Goal: Task Accomplishment & Management: Manage account settings

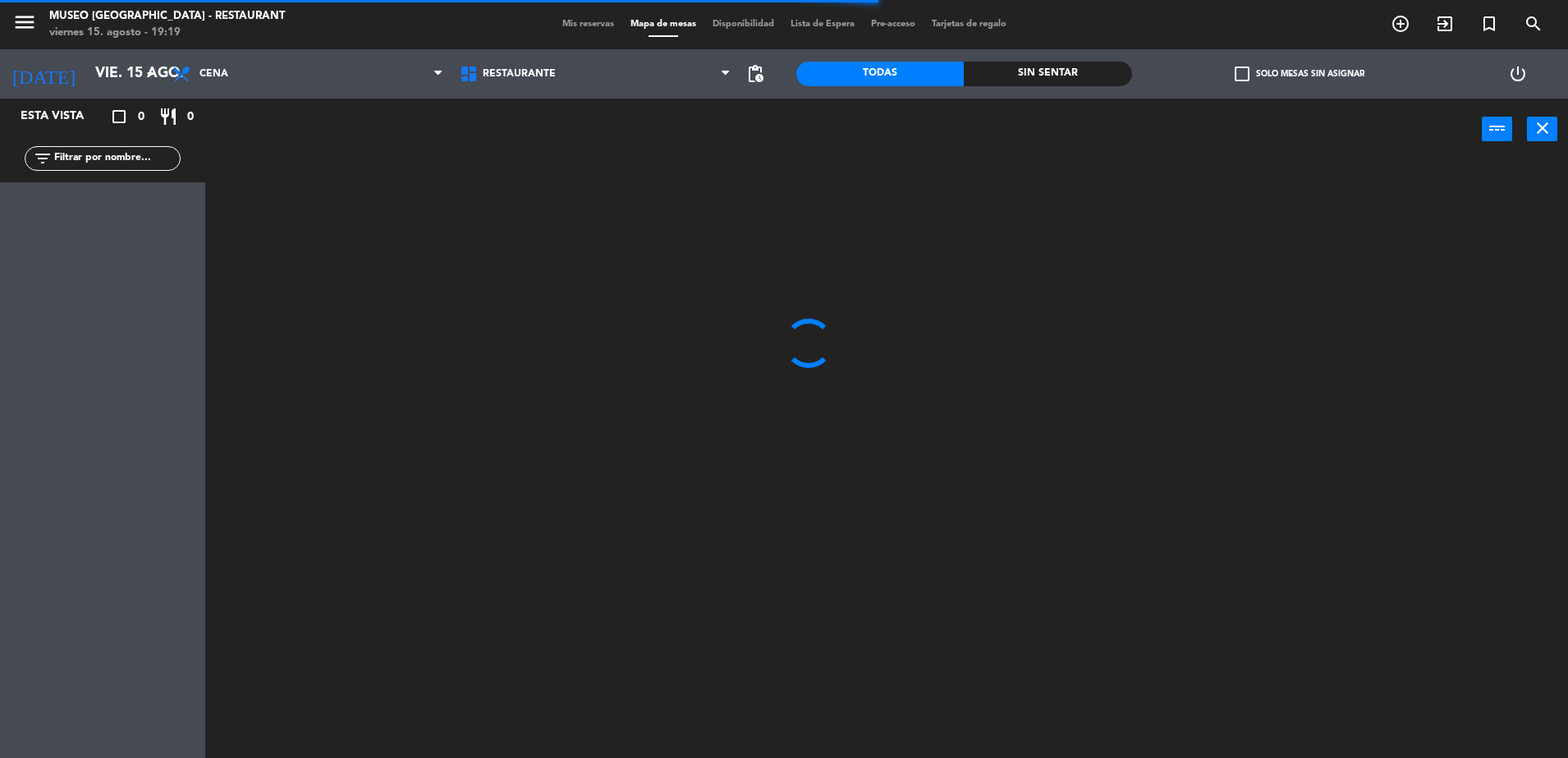
click at [134, 159] on input "text" at bounding box center [116, 159] width 127 height 18
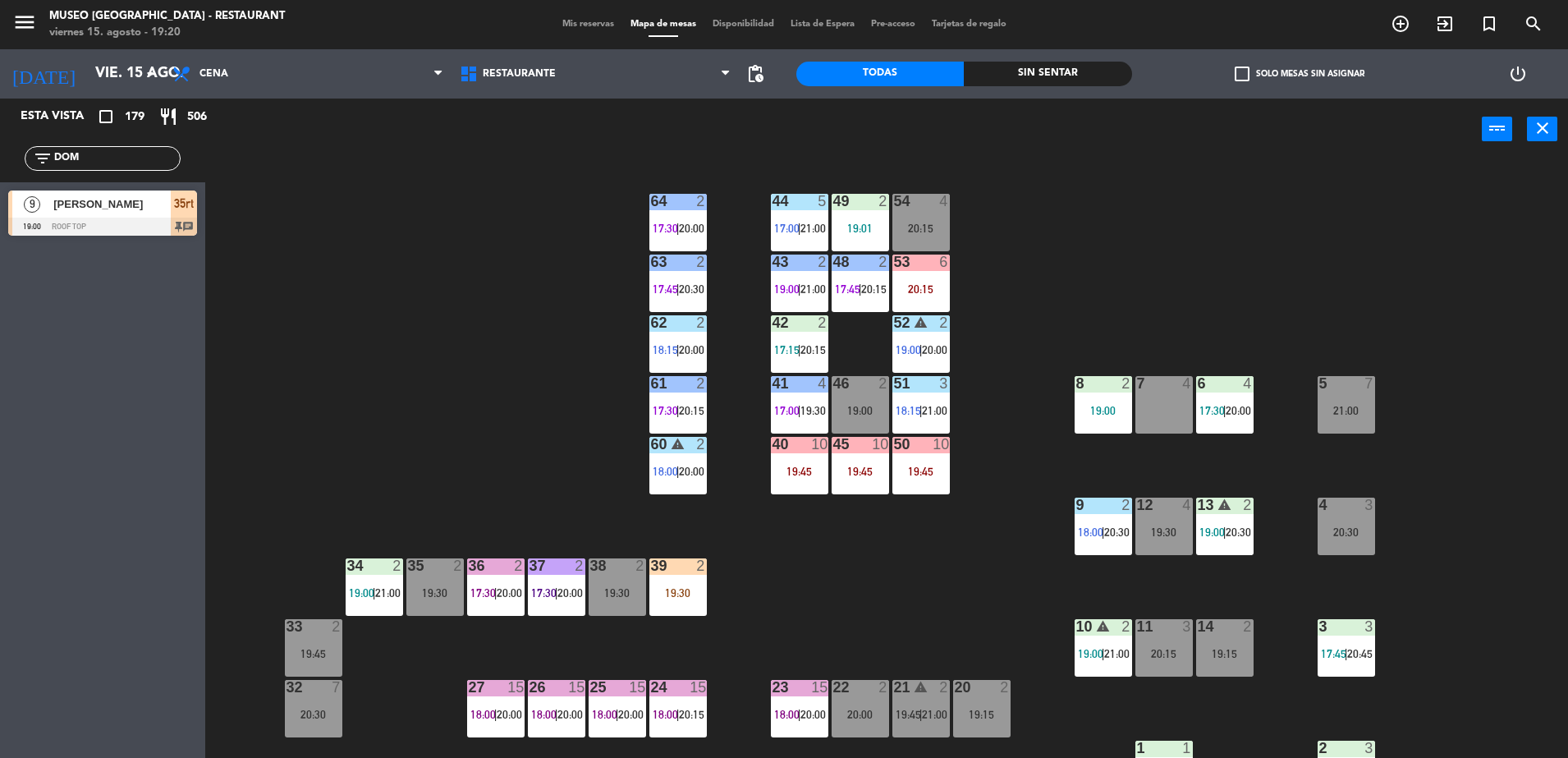
type input "DOM"
click at [115, 225] on div at bounding box center [102, 226] width 189 height 18
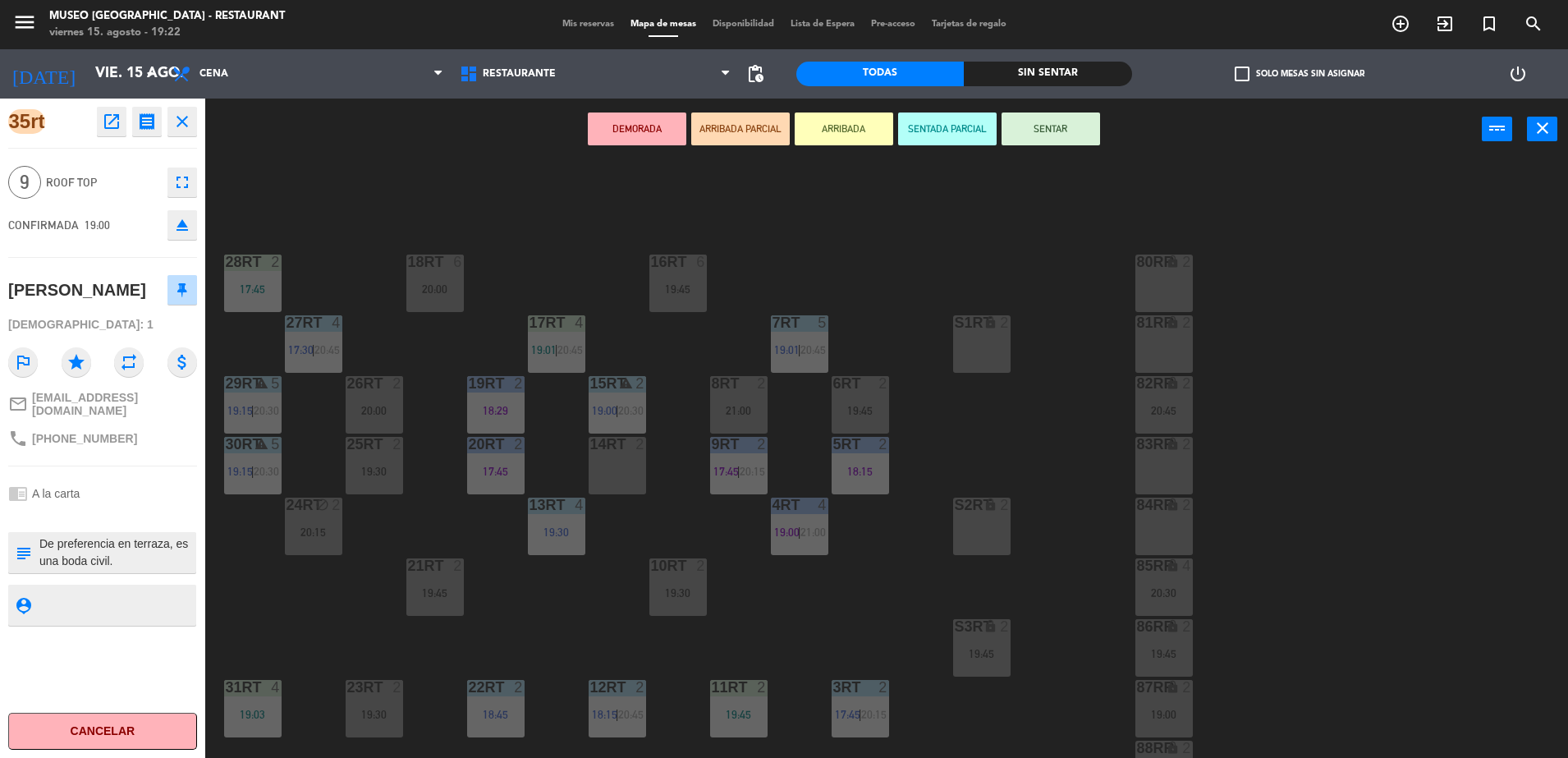
click at [535, 240] on div "18RT 6 20:00 16RT 6 19:45 28RT 2 17:45 80RR lock 2 27RT 4 17:30 | 20:45 7RT 5 1…" at bounding box center [895, 463] width 1347 height 598
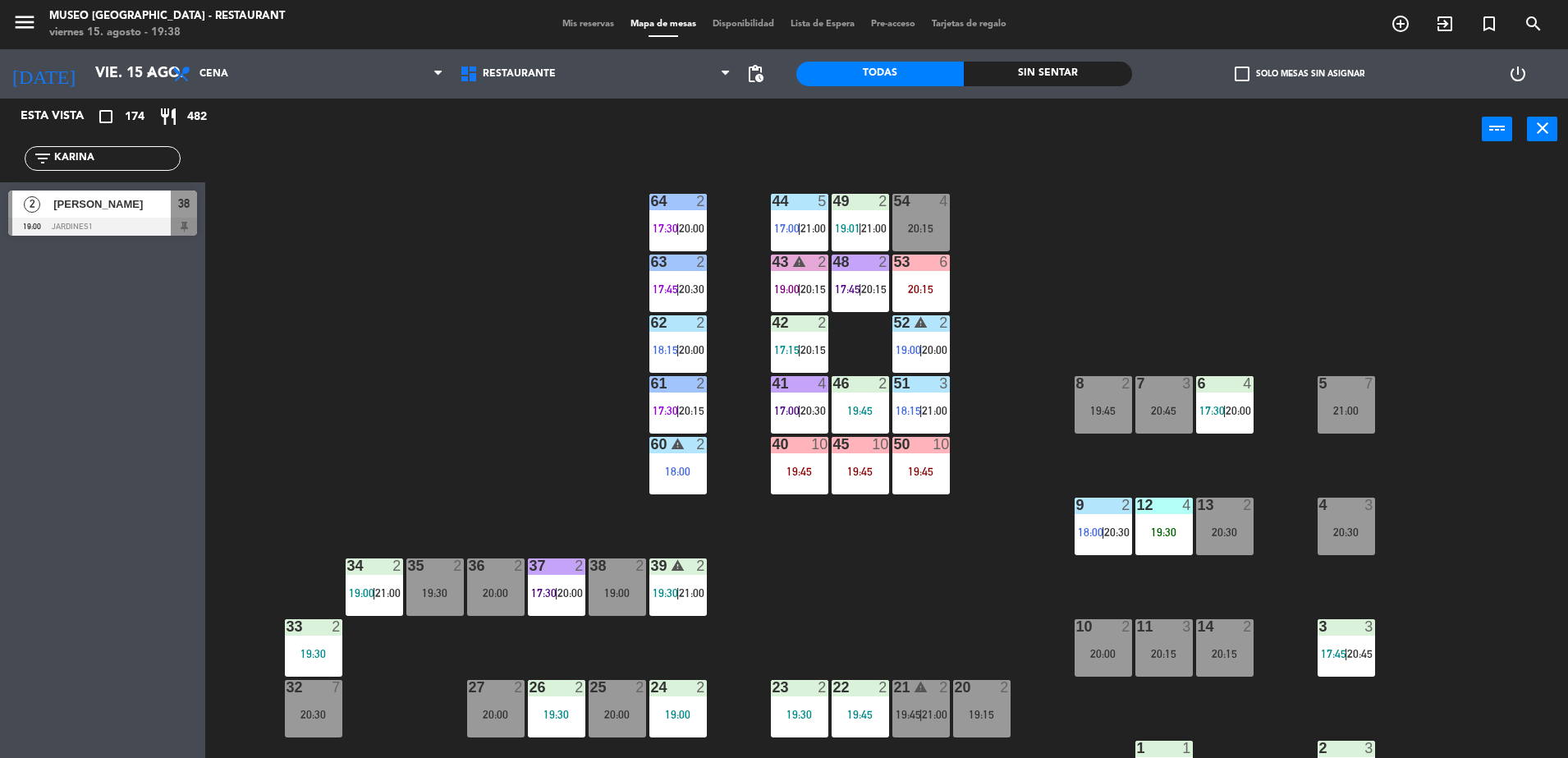
type input "KARINA"
click at [150, 217] on div at bounding box center [102, 226] width 189 height 18
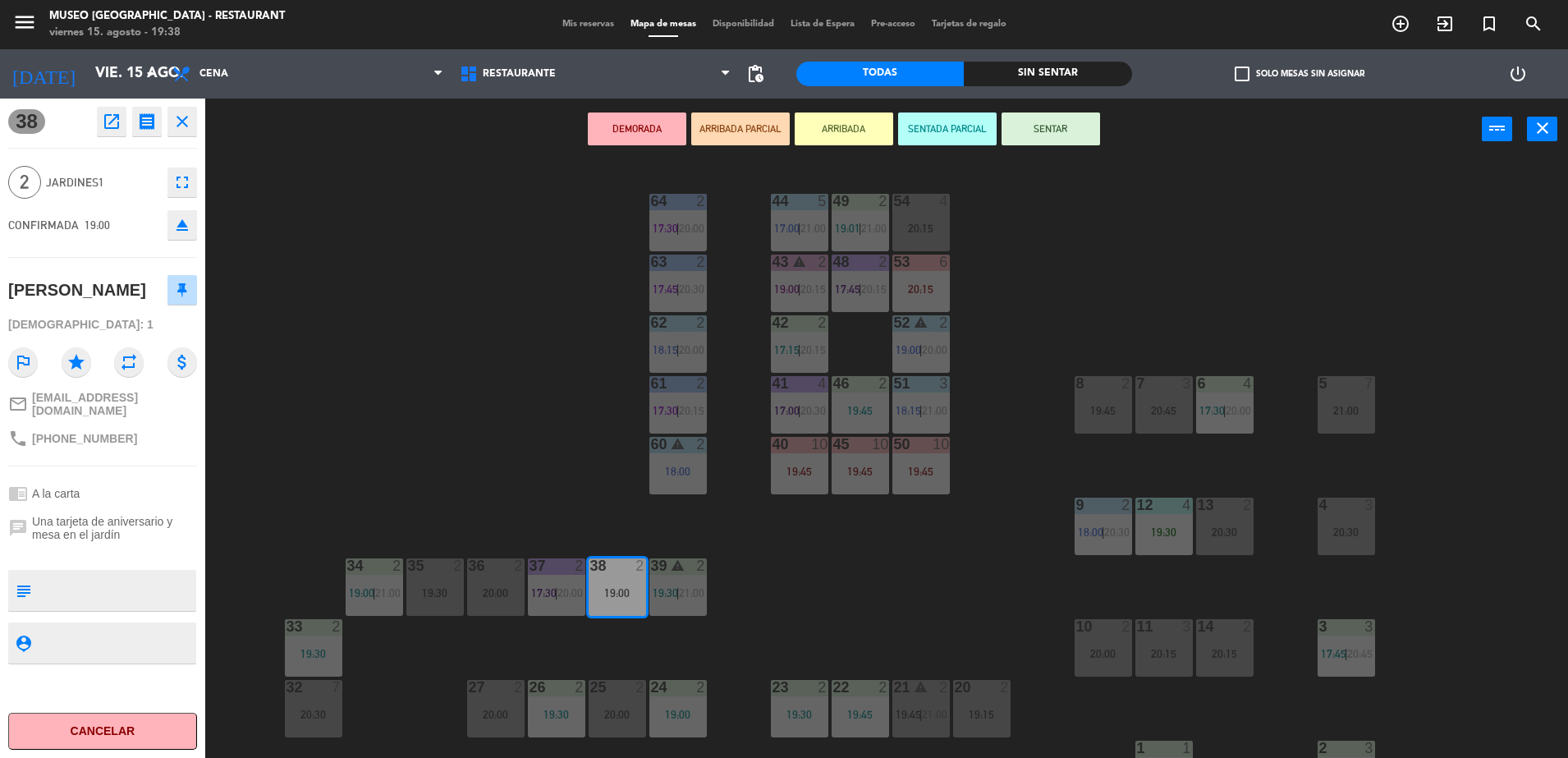
click at [98, 573] on textarea at bounding box center [116, 590] width 157 height 34
type textarea "L"
type textarea "LLEGO 19:38"
click at [99, 525] on span "Una tarjeta de aniversario y mesa en el jardín" at bounding box center [115, 528] width 165 height 26
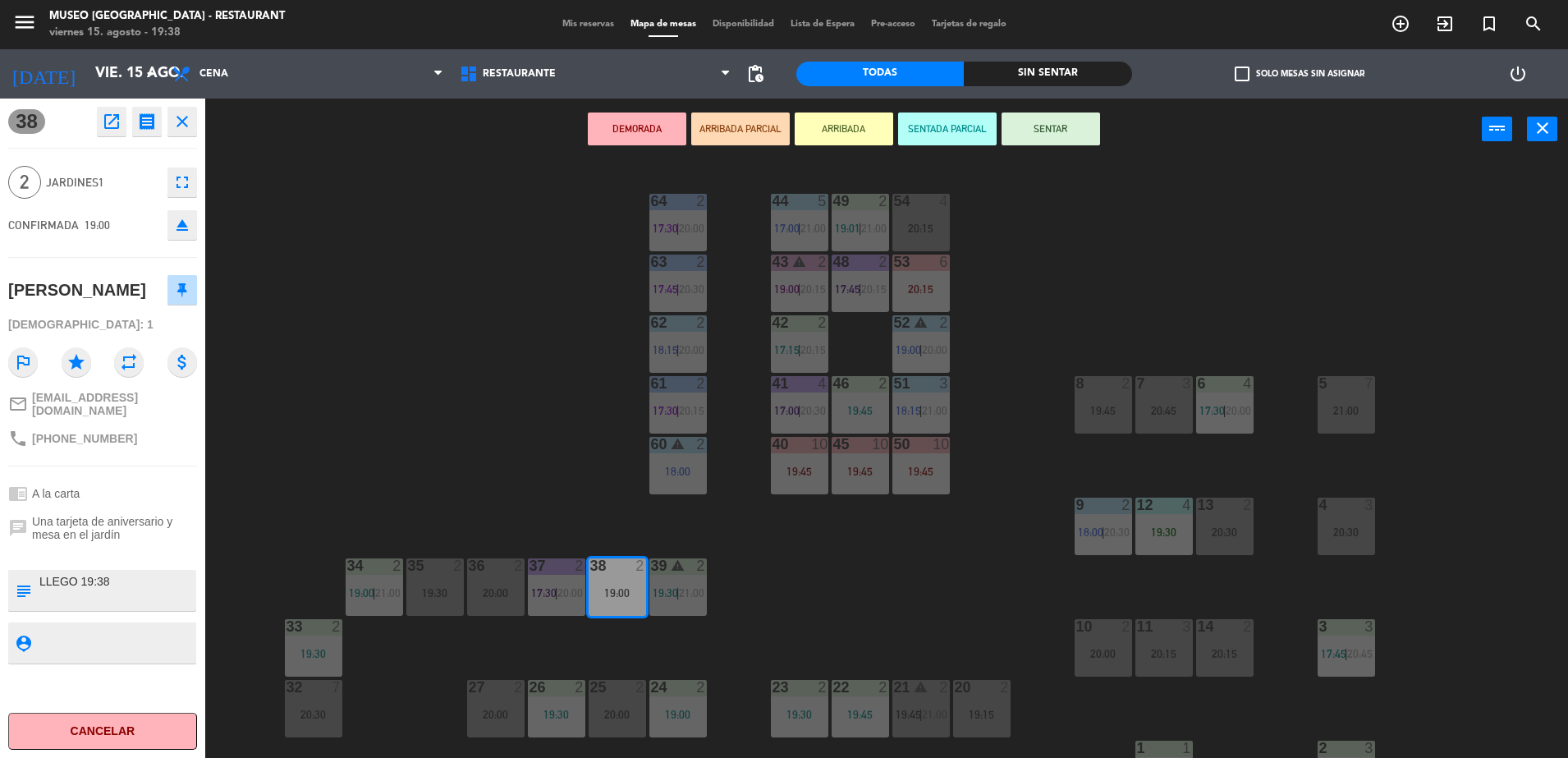
click at [735, 118] on button "ARRIBADA PARCIAL" at bounding box center [740, 129] width 99 height 33
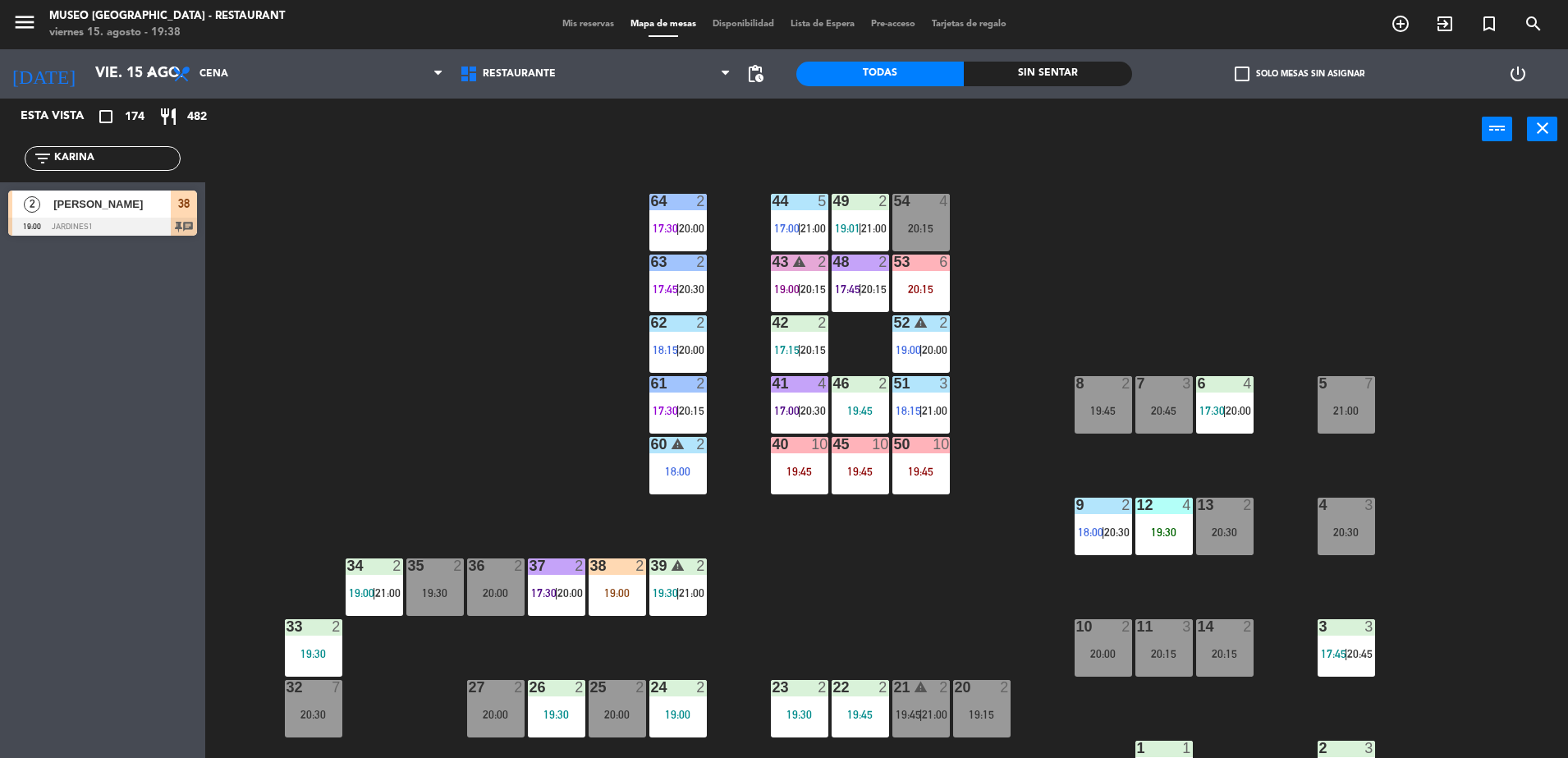
click at [777, 588] on div "44 5 17:00 | 21:00 49 2 19:01 | 21:00 54 4 20:15 64 2 17:30 | 20:00 48 2 17:45 …" at bounding box center [895, 463] width 1347 height 598
click at [369, 335] on div "44 5 17:00 | 21:00 49 2 19:01 | 21:00 54 4 20:15 64 2 17:30 | 20:00 48 2 17:45 …" at bounding box center [895, 463] width 1347 height 598
drag, startPoint x: 110, startPoint y: 157, endPoint x: 0, endPoint y: 120, distance: 116.1
click at [0, 121] on html "close × Museo Larco Café - Restaurant × chrome_reader_mode Listado de Reservas …" at bounding box center [784, 379] width 1568 height 758
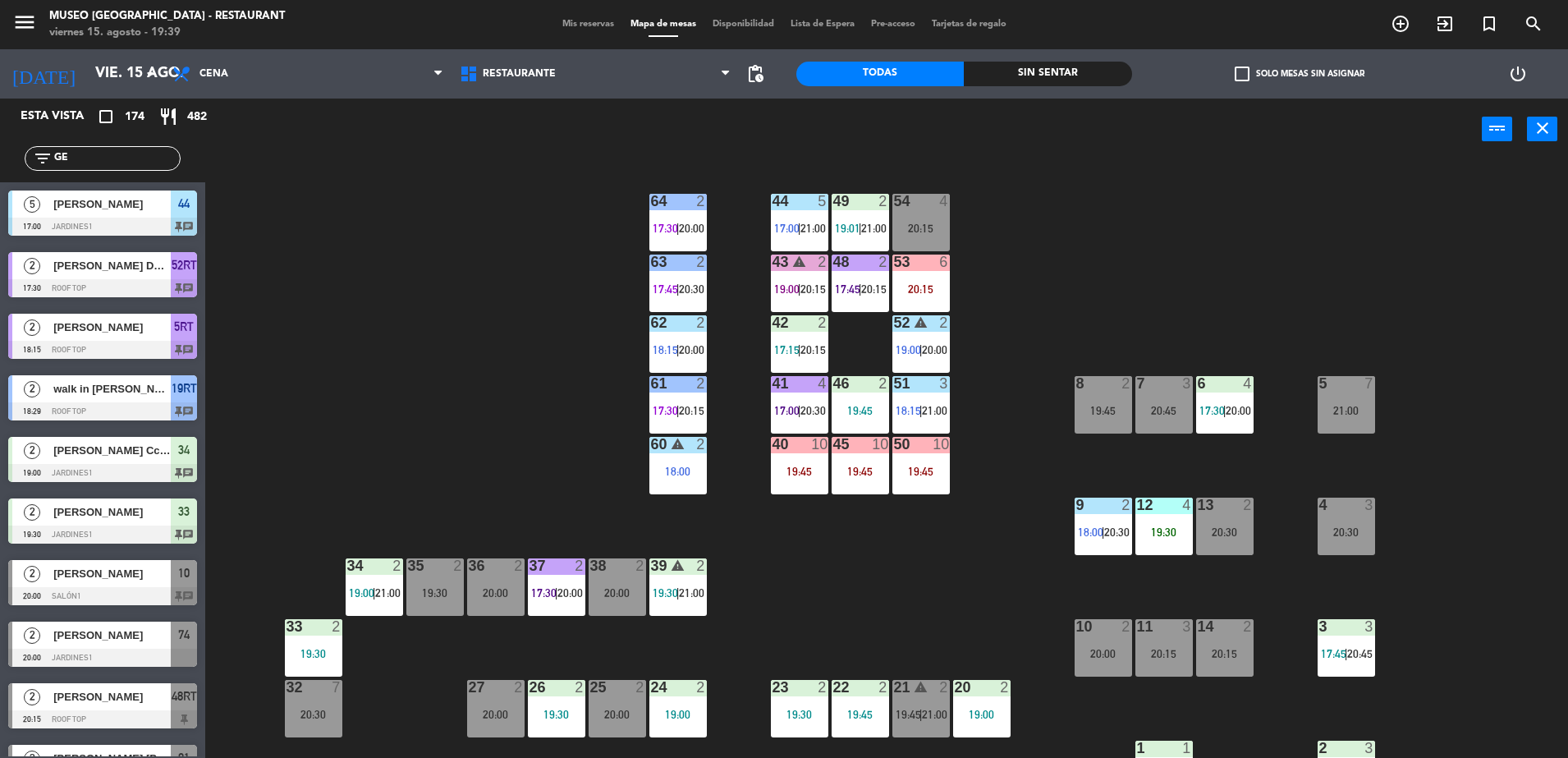
type input "G"
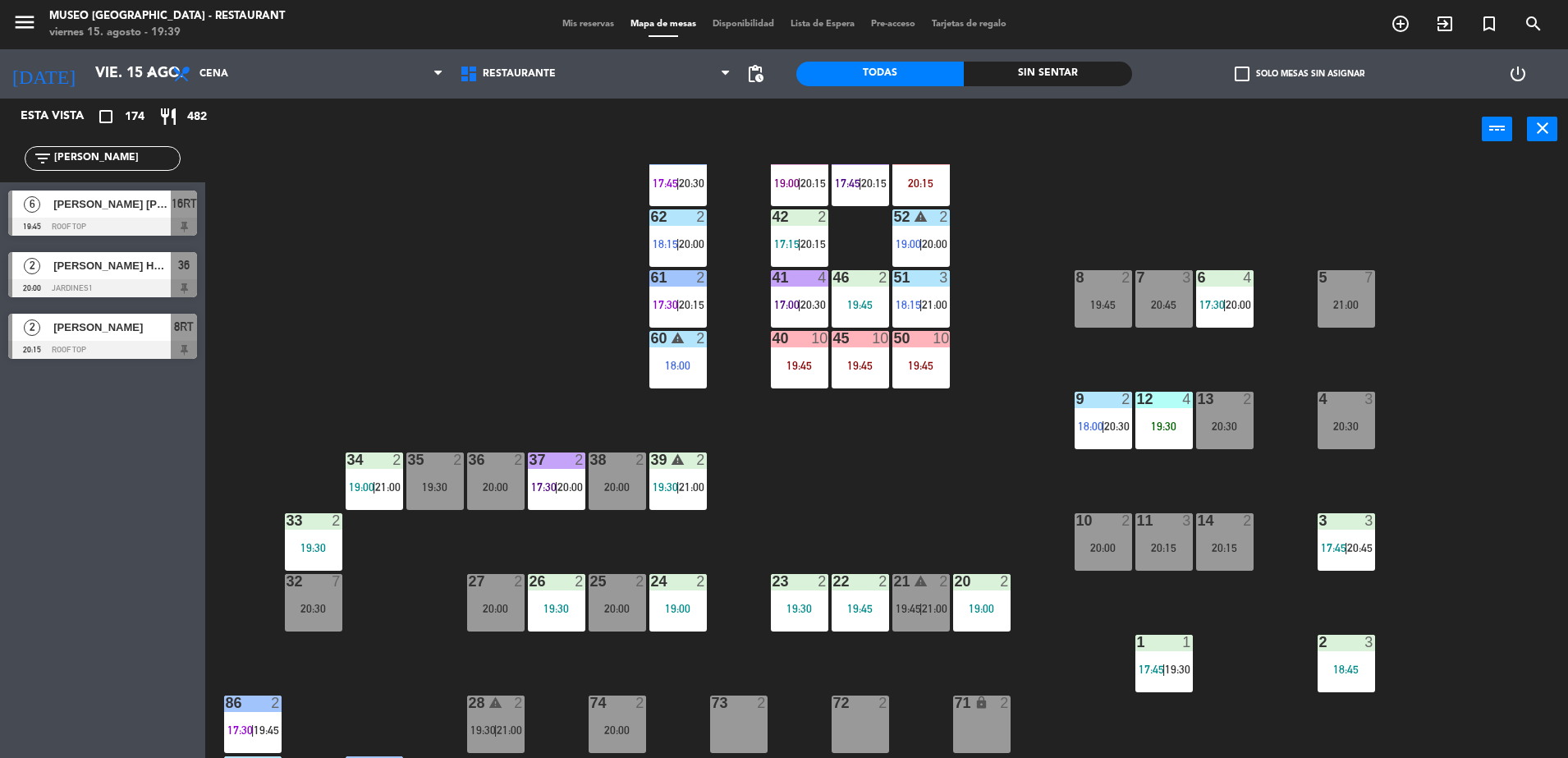
scroll to position [111, 0]
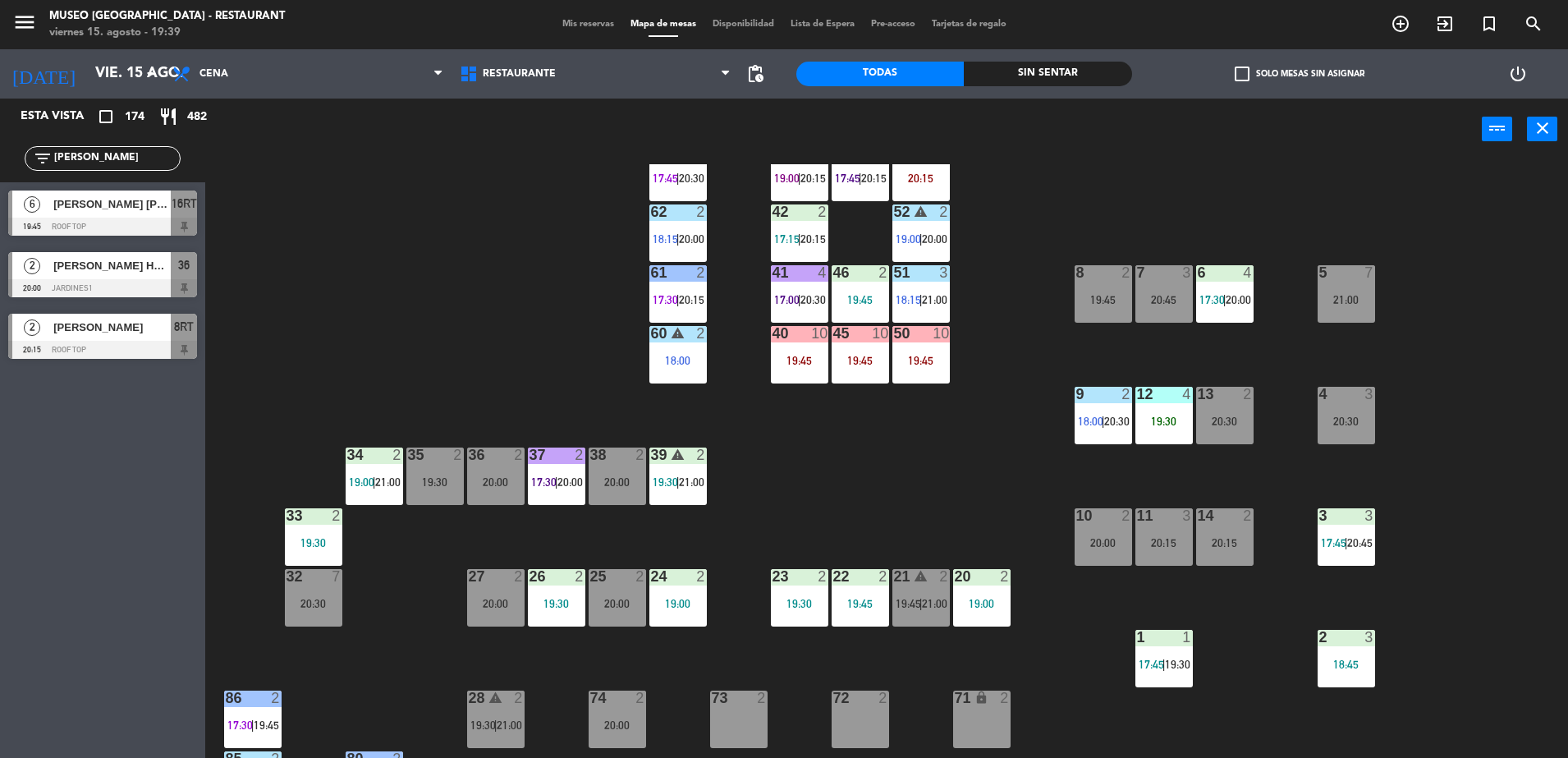
type input "WIL"
click at [1330, 286] on div "5 7 21:00" at bounding box center [1346, 294] width 58 height 58
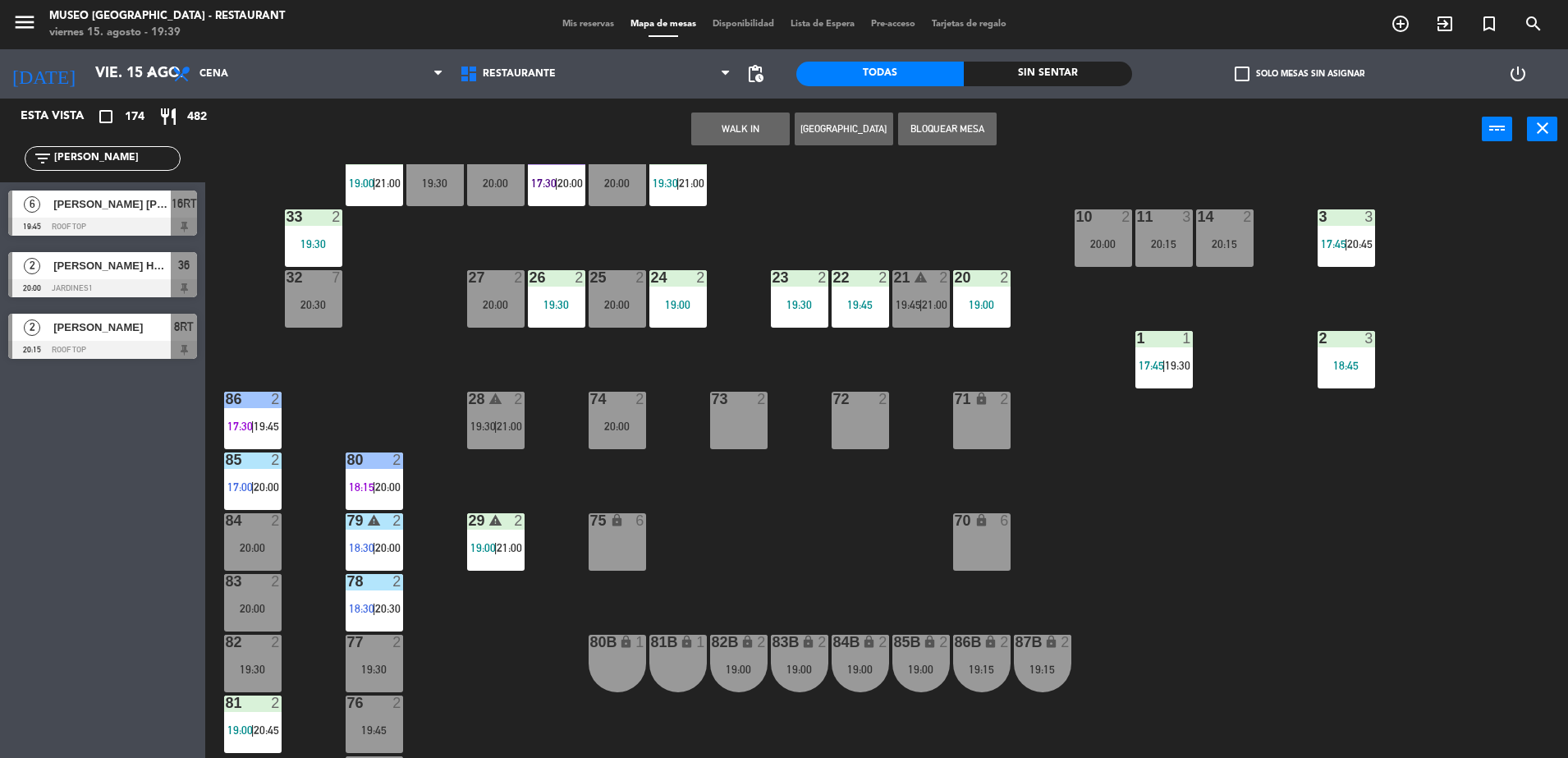
scroll to position [569, 0]
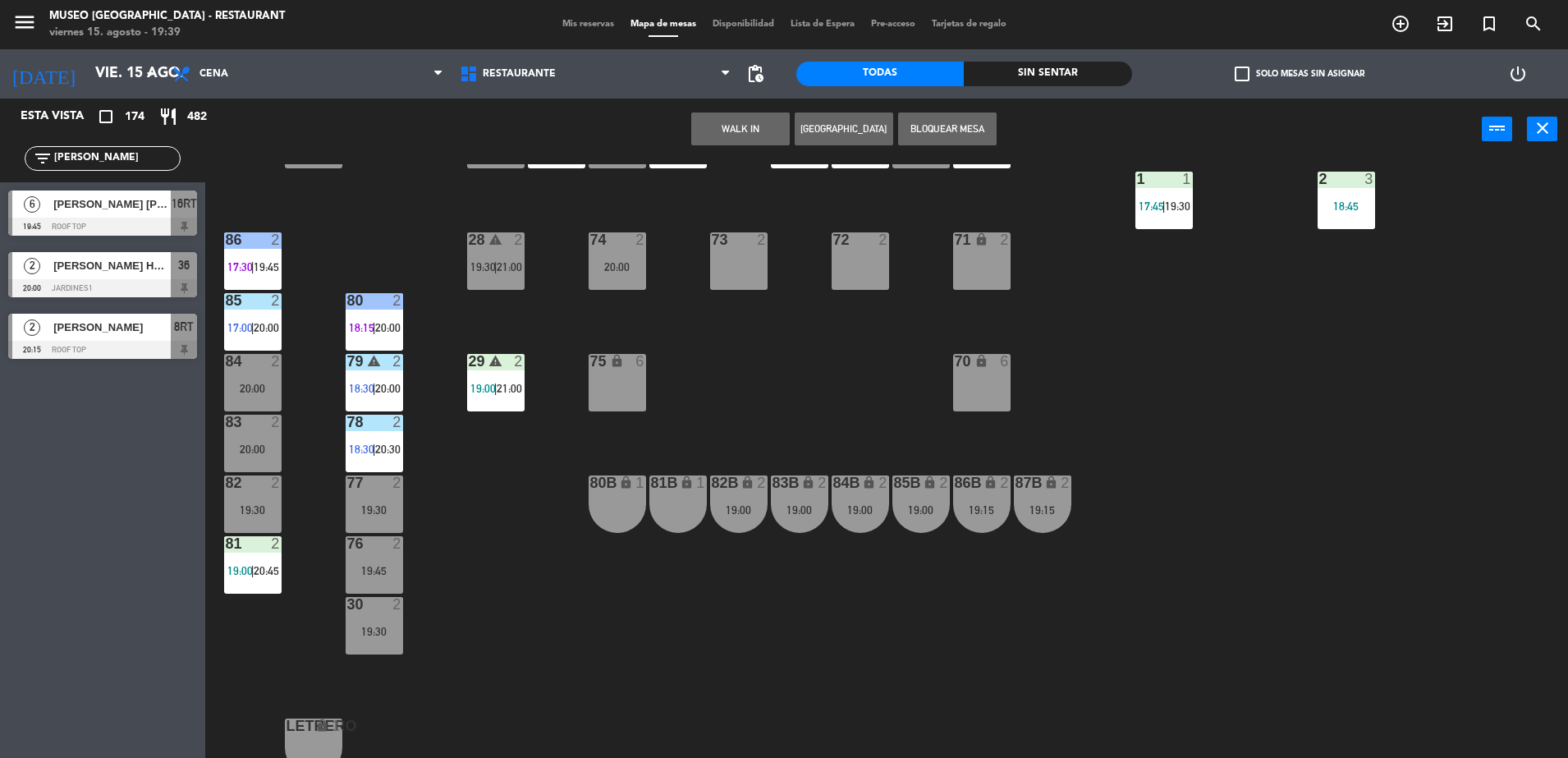
click at [680, 492] on div "81B lock 1" at bounding box center [677, 484] width 58 height 17
click at [765, 129] on button "Mover" at bounding box center [792, 129] width 99 height 33
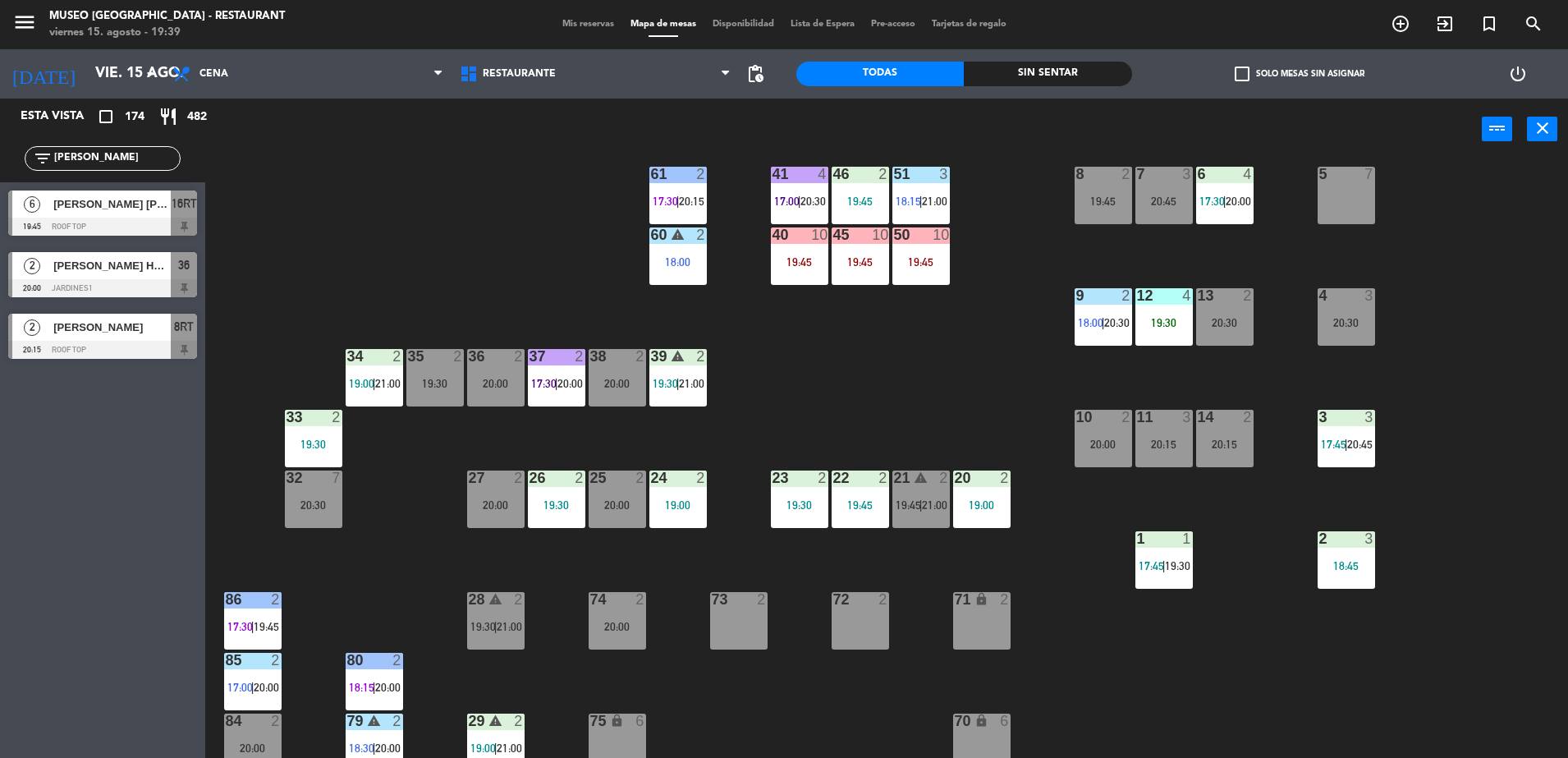
scroll to position [0, 0]
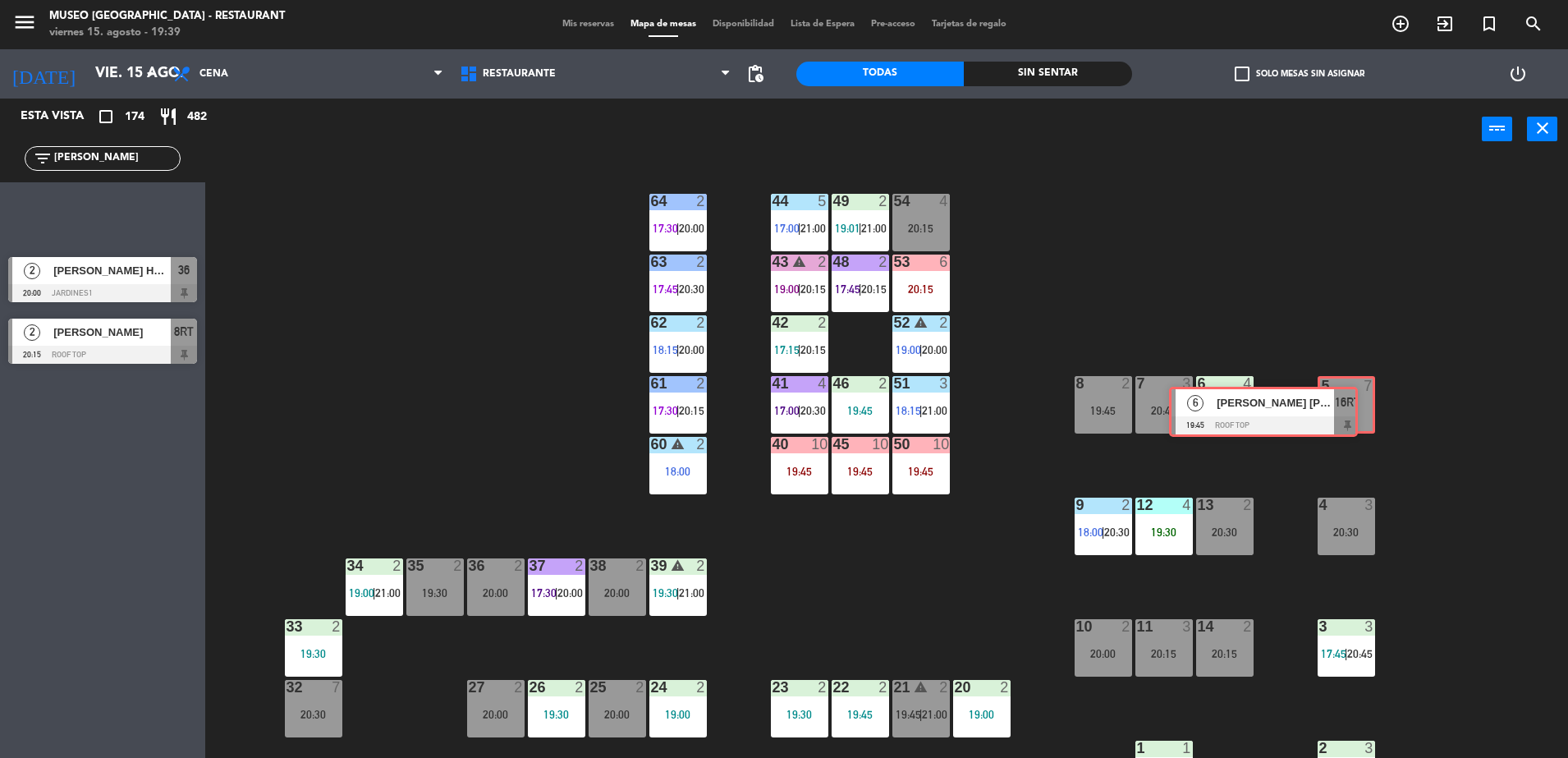
drag, startPoint x: 216, startPoint y: 229, endPoint x: 1338, endPoint y: 413, distance: 1137.0
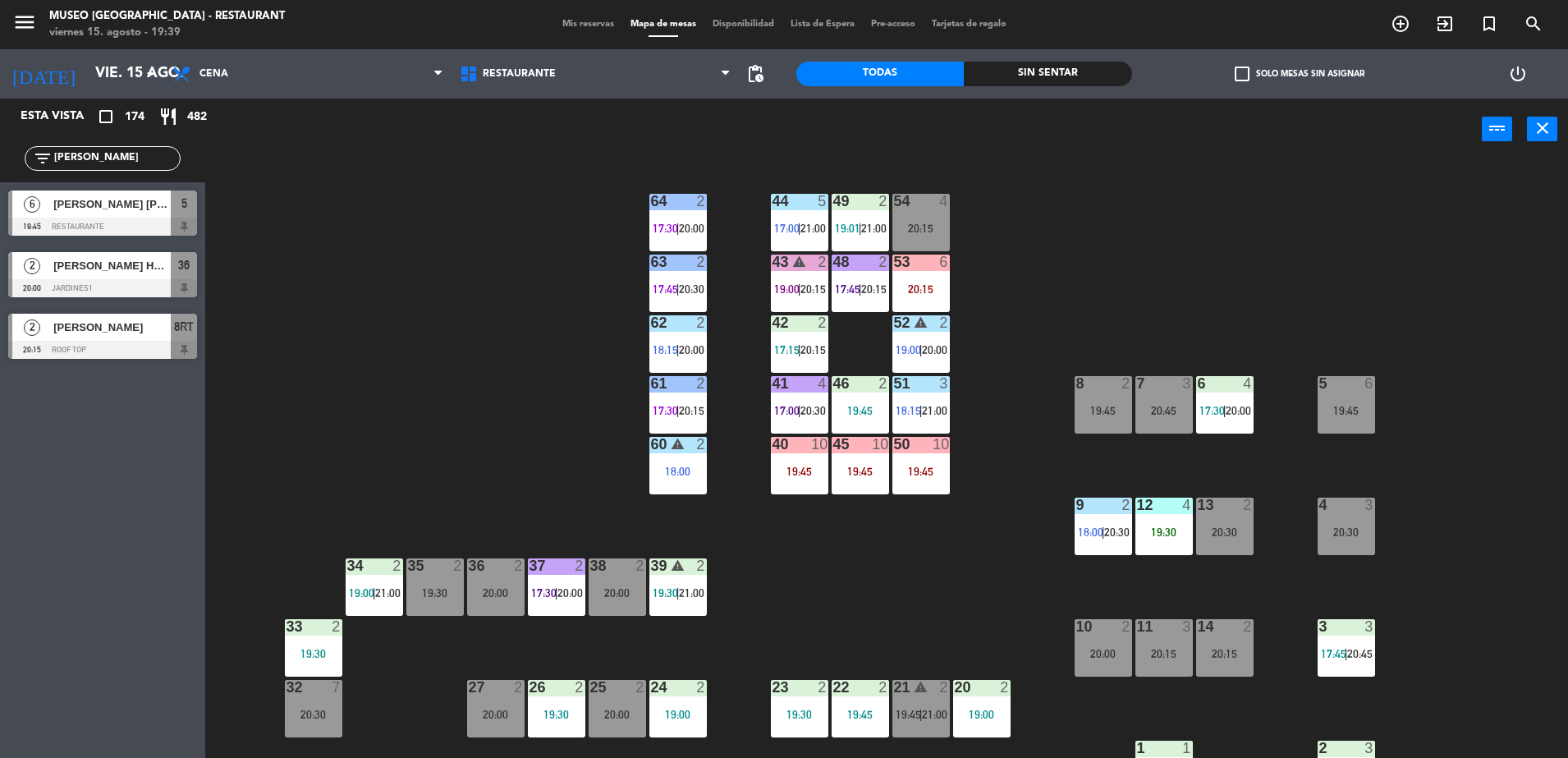
click at [1338, 413] on div "19:45" at bounding box center [1346, 410] width 58 height 12
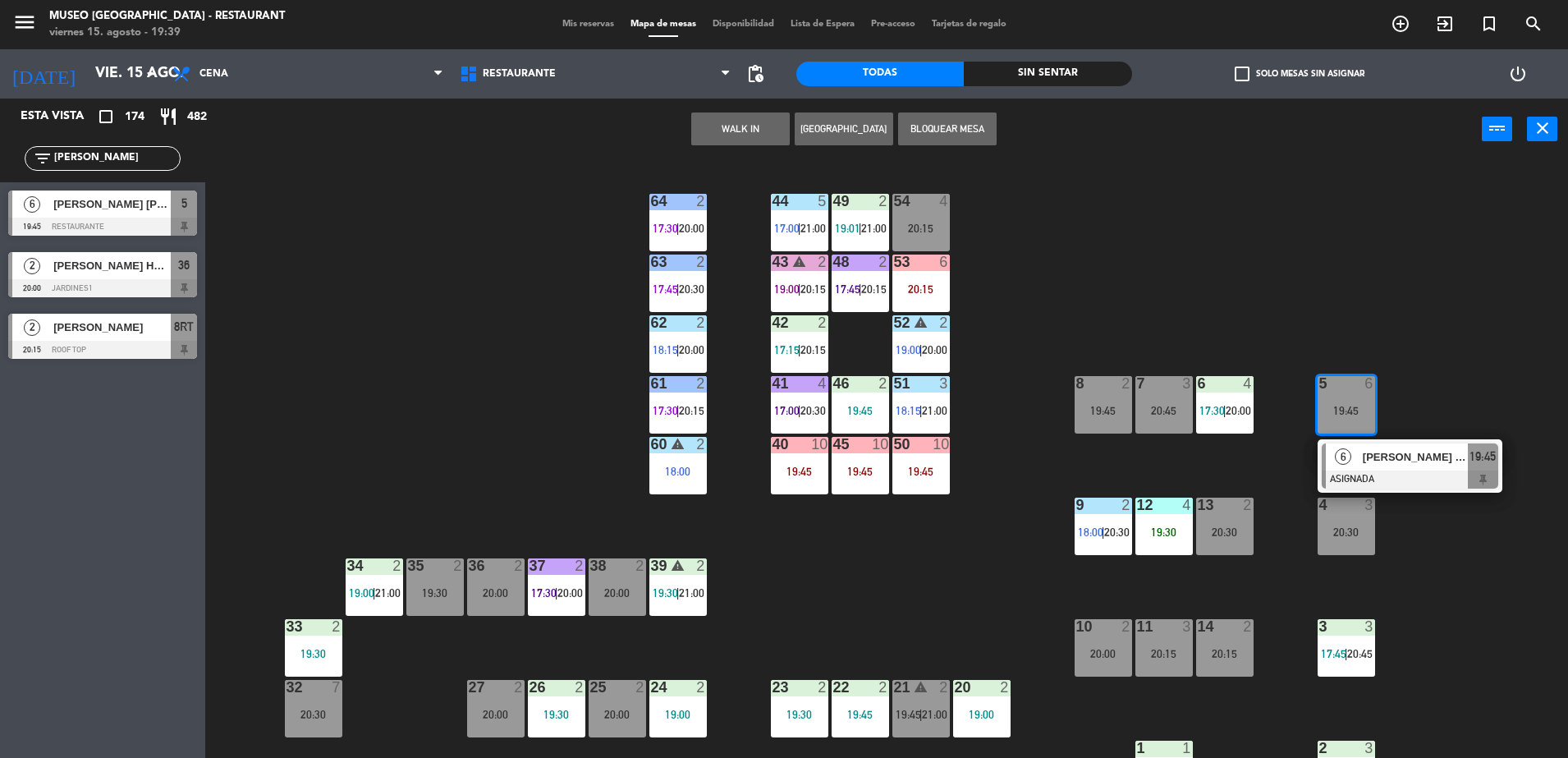
click at [1447, 489] on div "6 Jherson Williams Reyes Arias ASIGNADA 19:45" at bounding box center [1409, 466] width 185 height 54
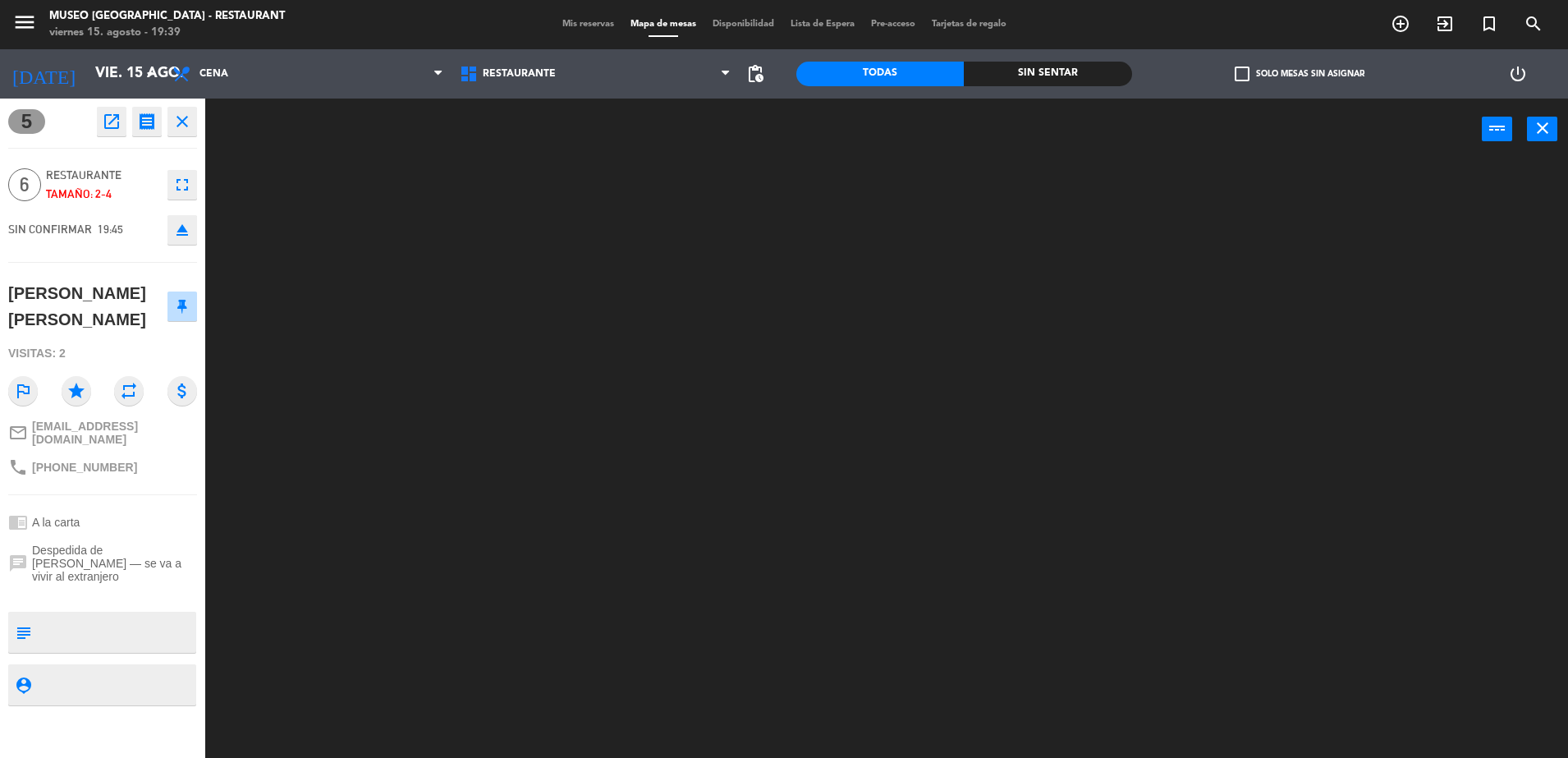
click at [102, 619] on textarea at bounding box center [116, 632] width 157 height 34
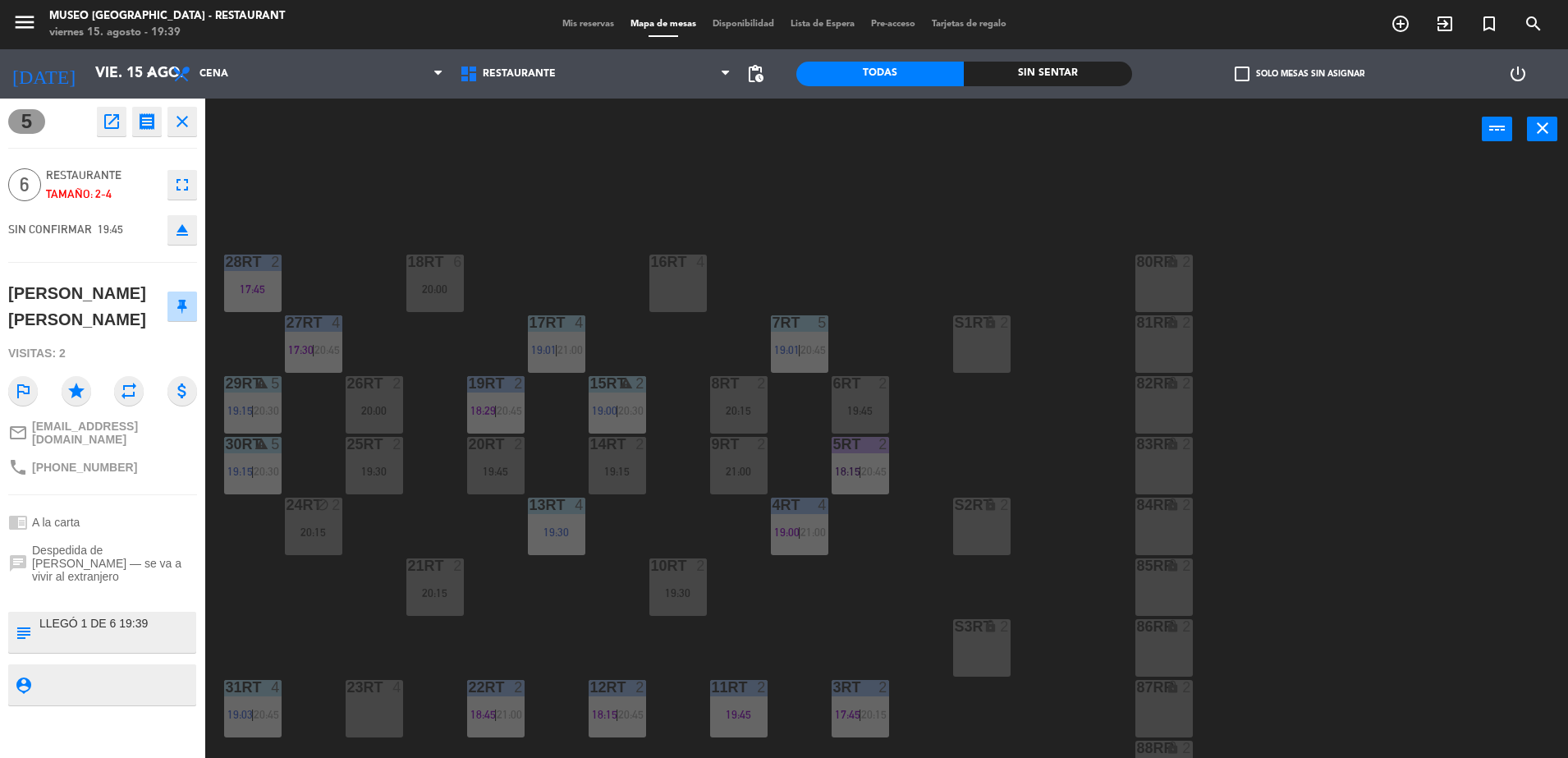
type textarea "LLEGÓ 1 DE 6 19:39"
click at [90, 515] on div "chrome_reader_mode A la carta" at bounding box center [102, 522] width 189 height 31
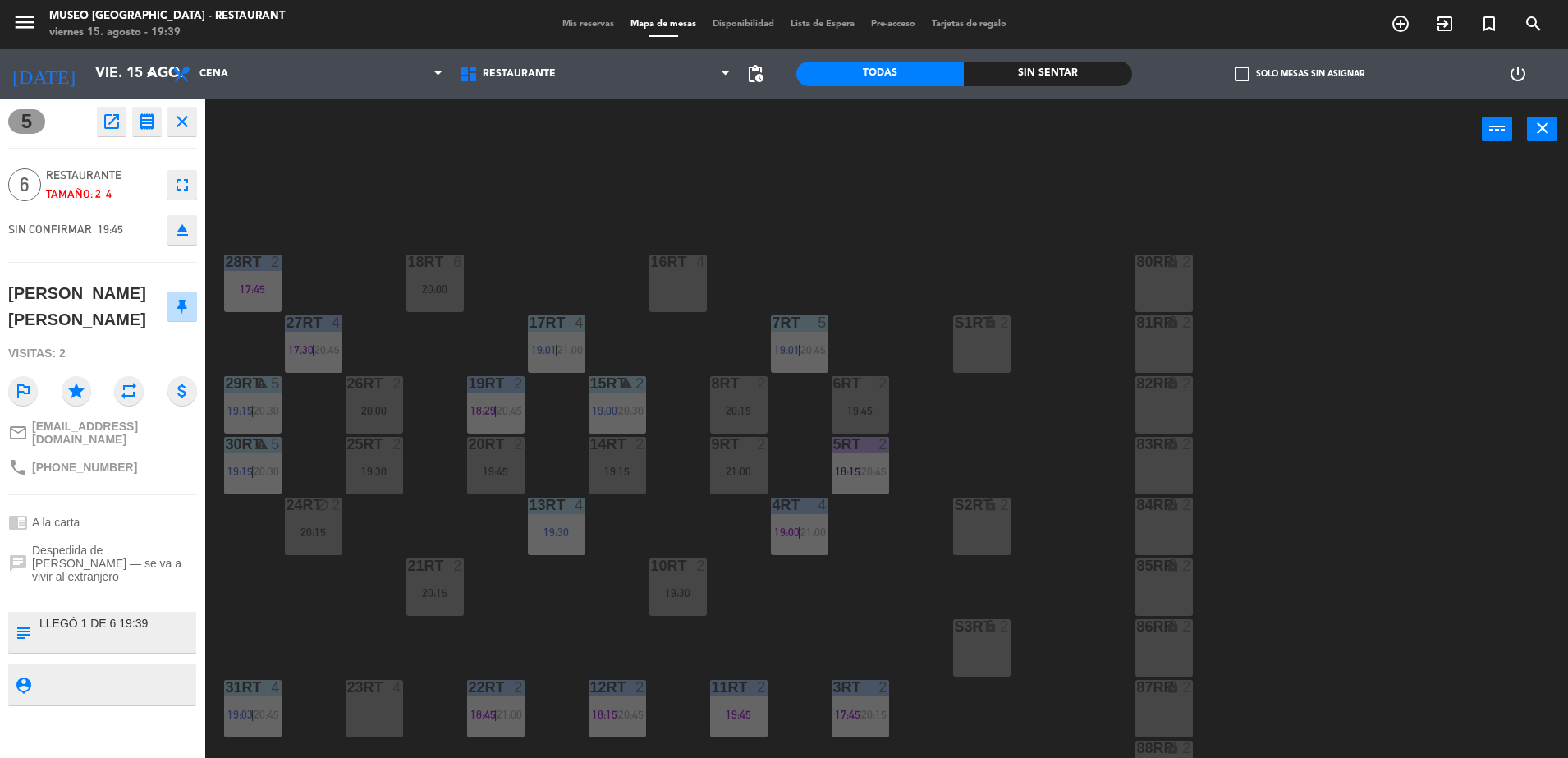
click at [374, 288] on div "18RT 6 20:00 16RT 4 28RT 2 17:45 80RR lock 2 27RT 4 17:30 | 20:45 7RT 5 19:01 |…" at bounding box center [895, 463] width 1347 height 598
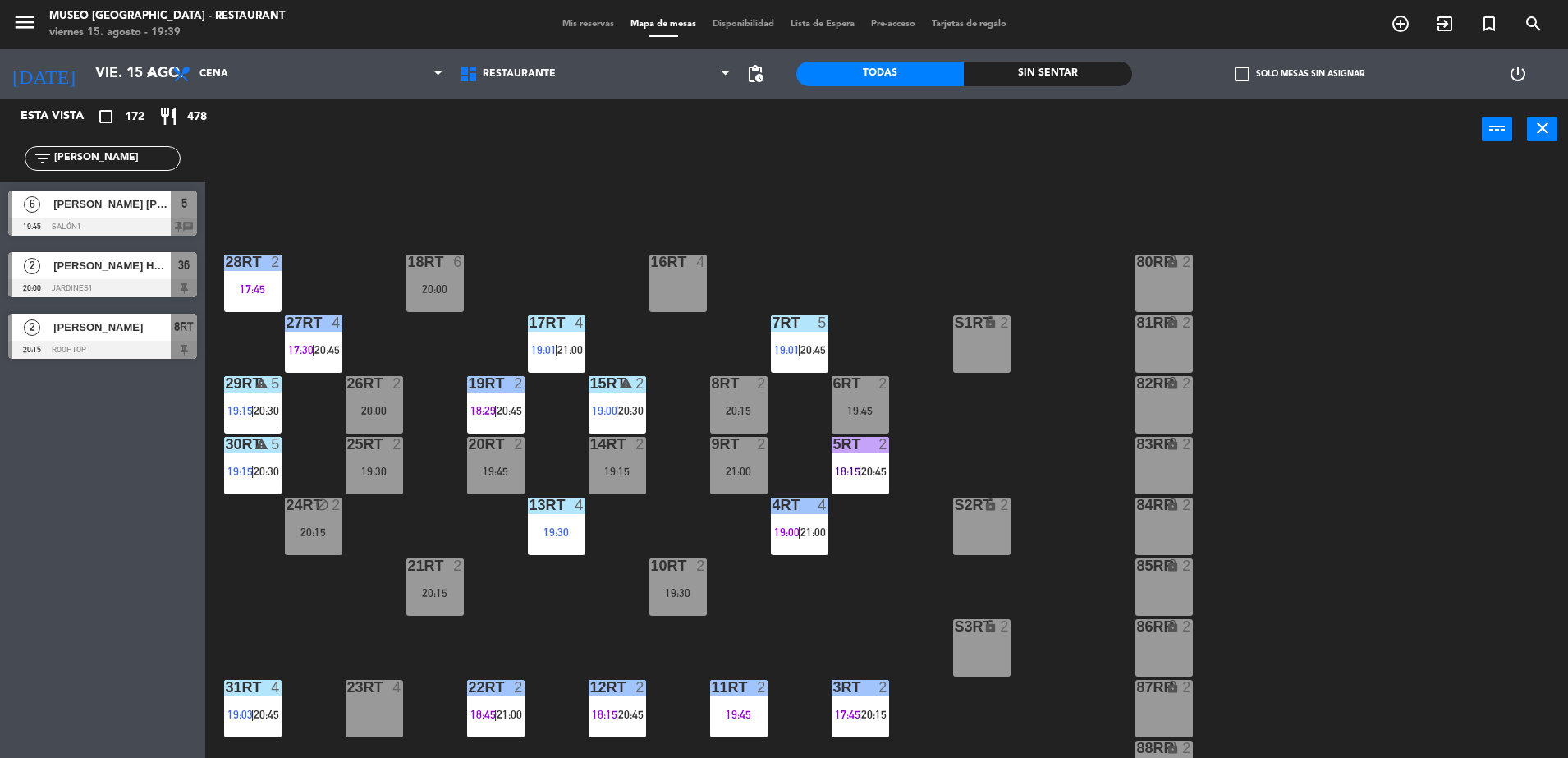
click at [166, 223] on div at bounding box center [102, 226] width 189 height 18
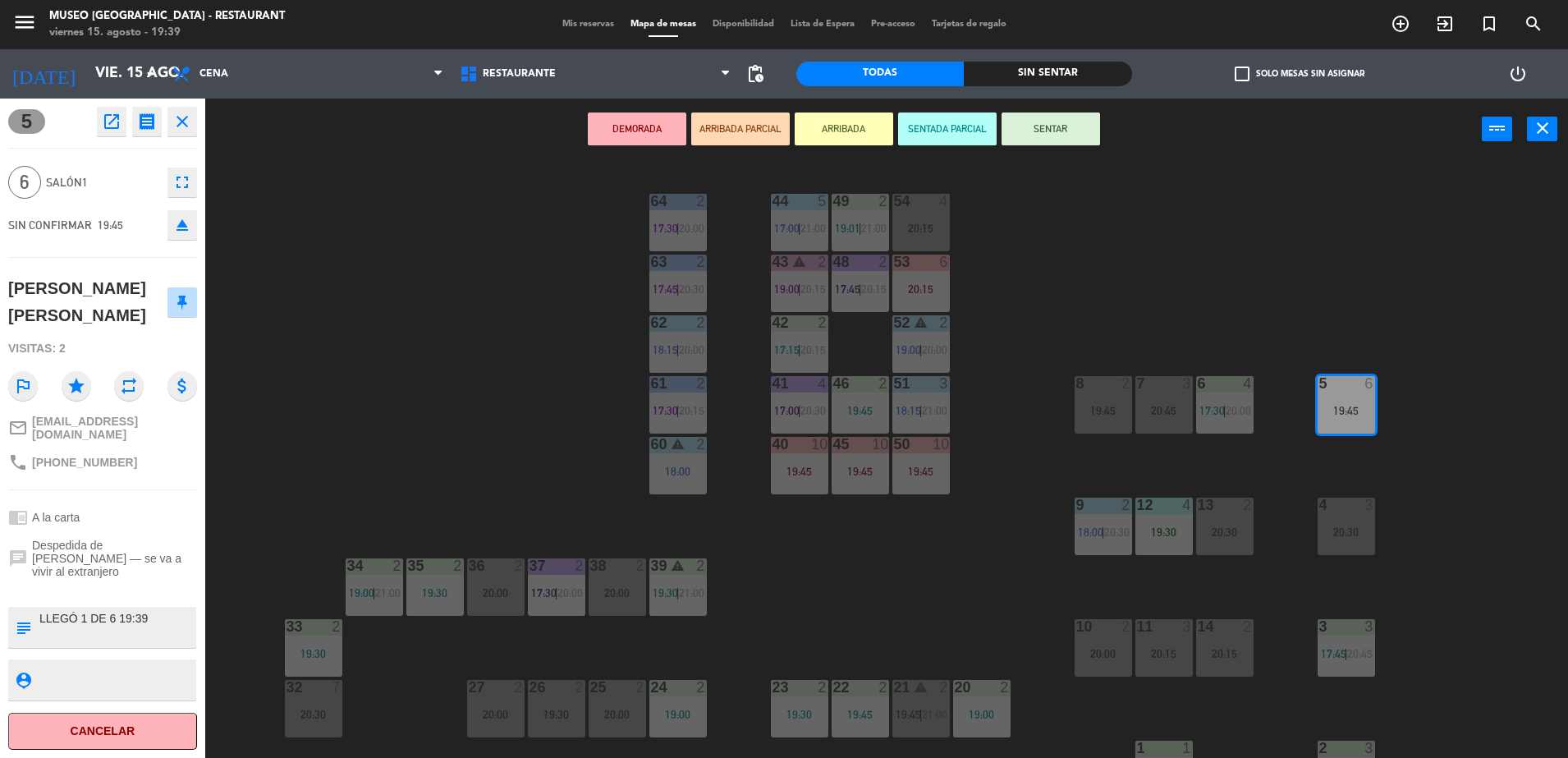
click at [768, 128] on button "ARRIBADA PARCIAL" at bounding box center [740, 129] width 99 height 33
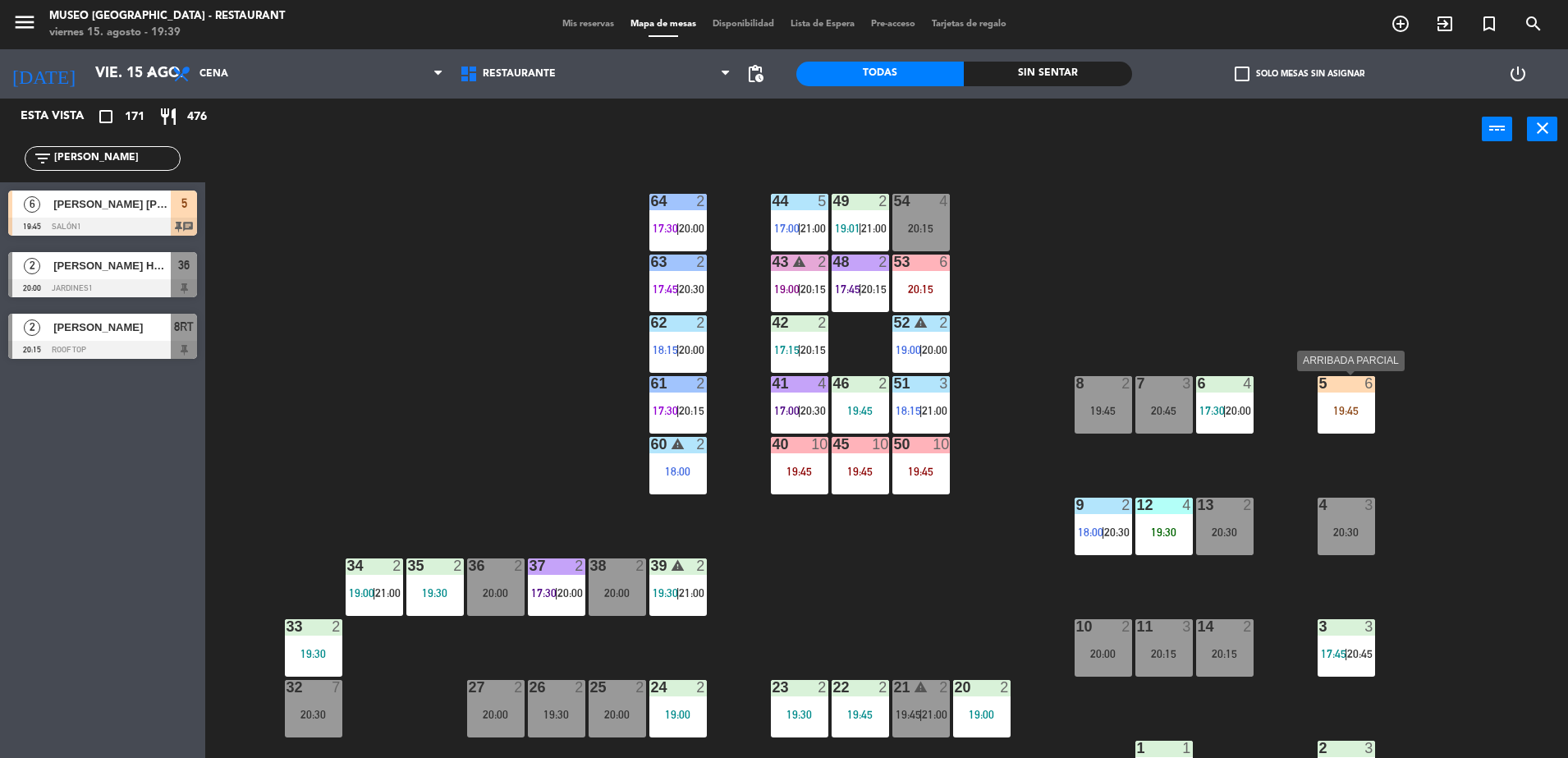
click at [1320, 388] on div "5" at bounding box center [1319, 383] width 1 height 15
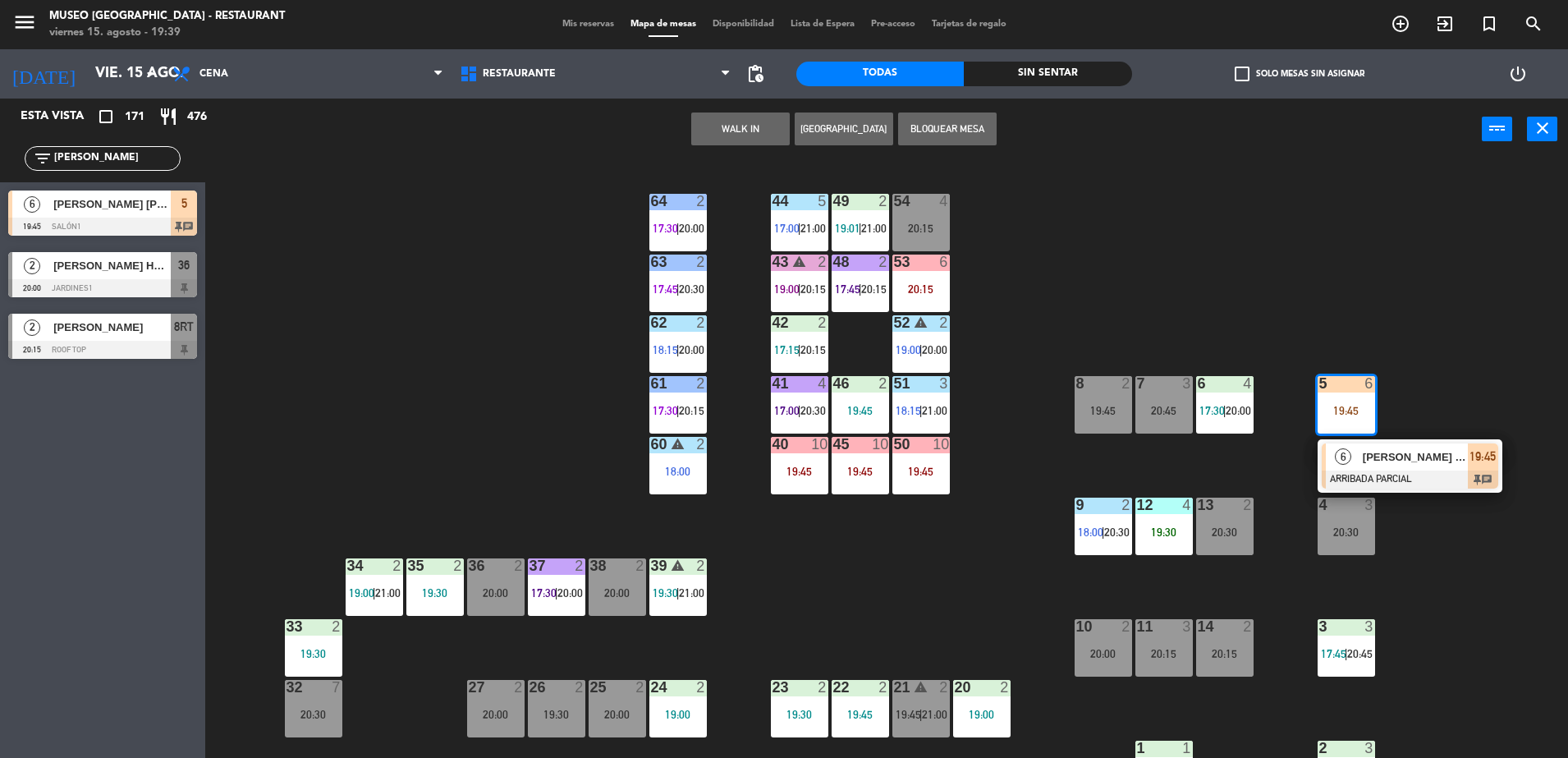
click at [1367, 446] on div "[PERSON_NAME] [PERSON_NAME]" at bounding box center [1413, 457] width 107 height 27
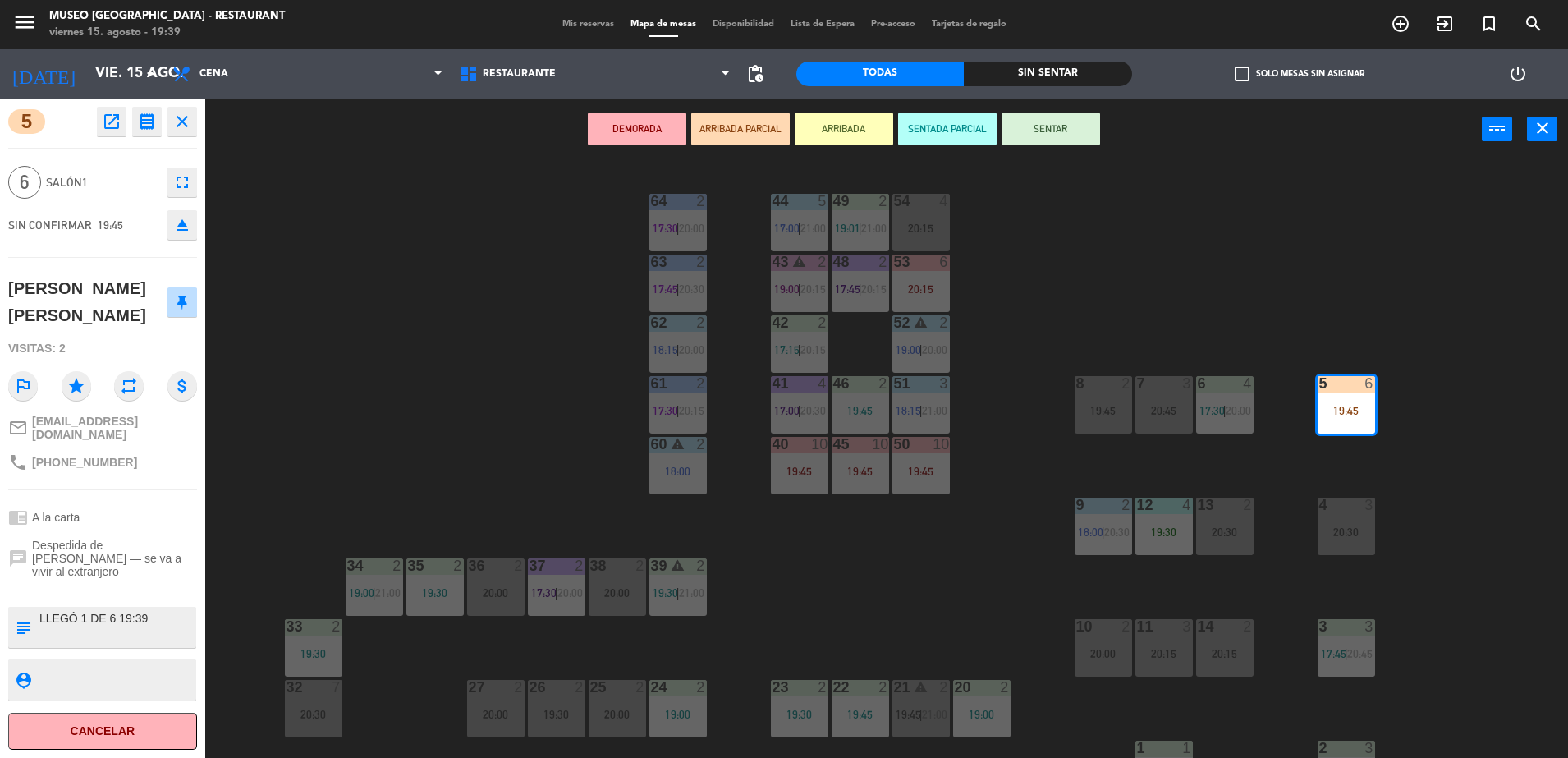
click at [836, 592] on div "44 5 17:00 | 21:00 49 2 19:01 | 21:00 54 4 20:15 64 2 17:30 | 20:00 48 2 17:45 …" at bounding box center [895, 463] width 1347 height 598
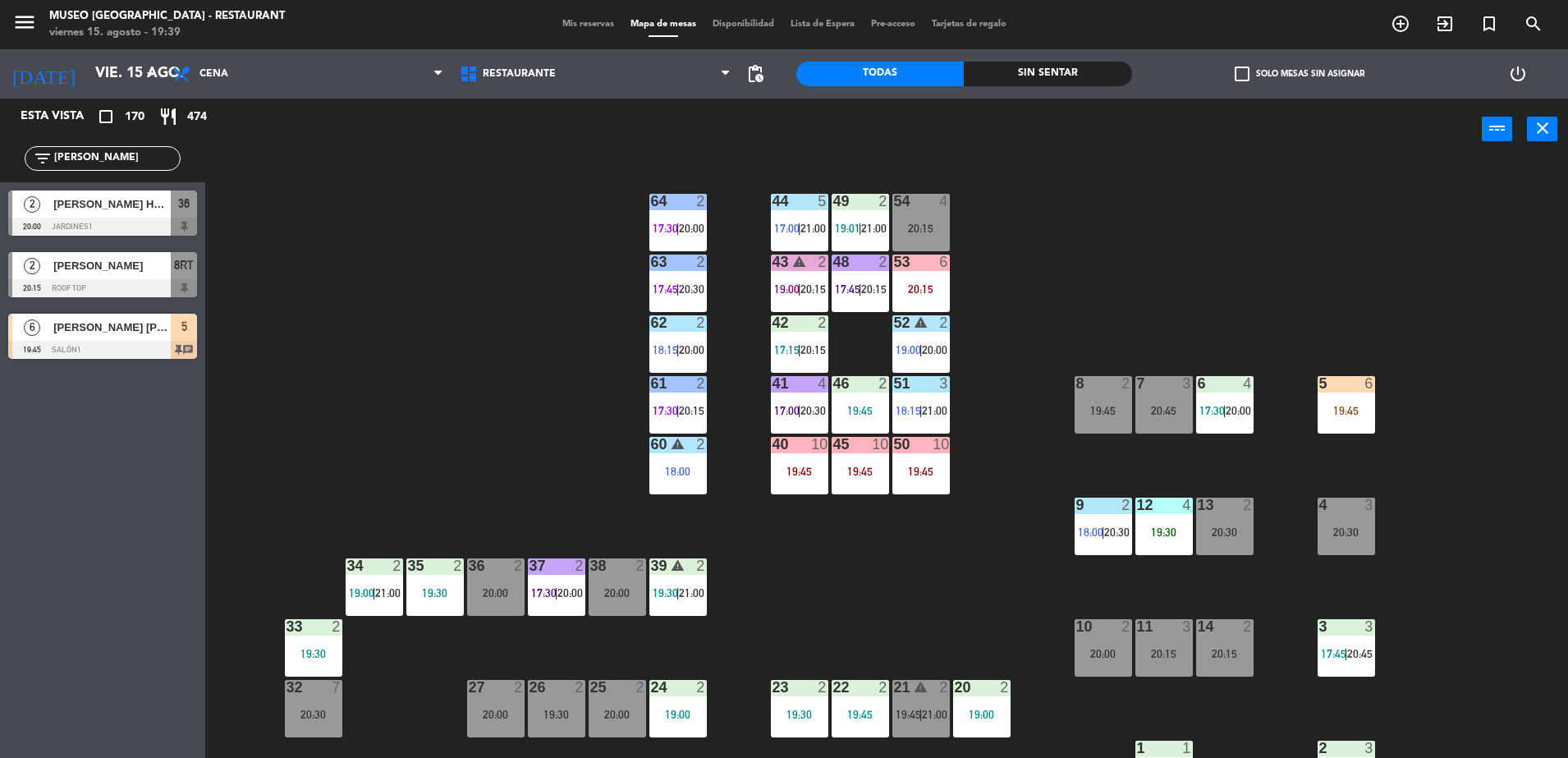
scroll to position [417, 0]
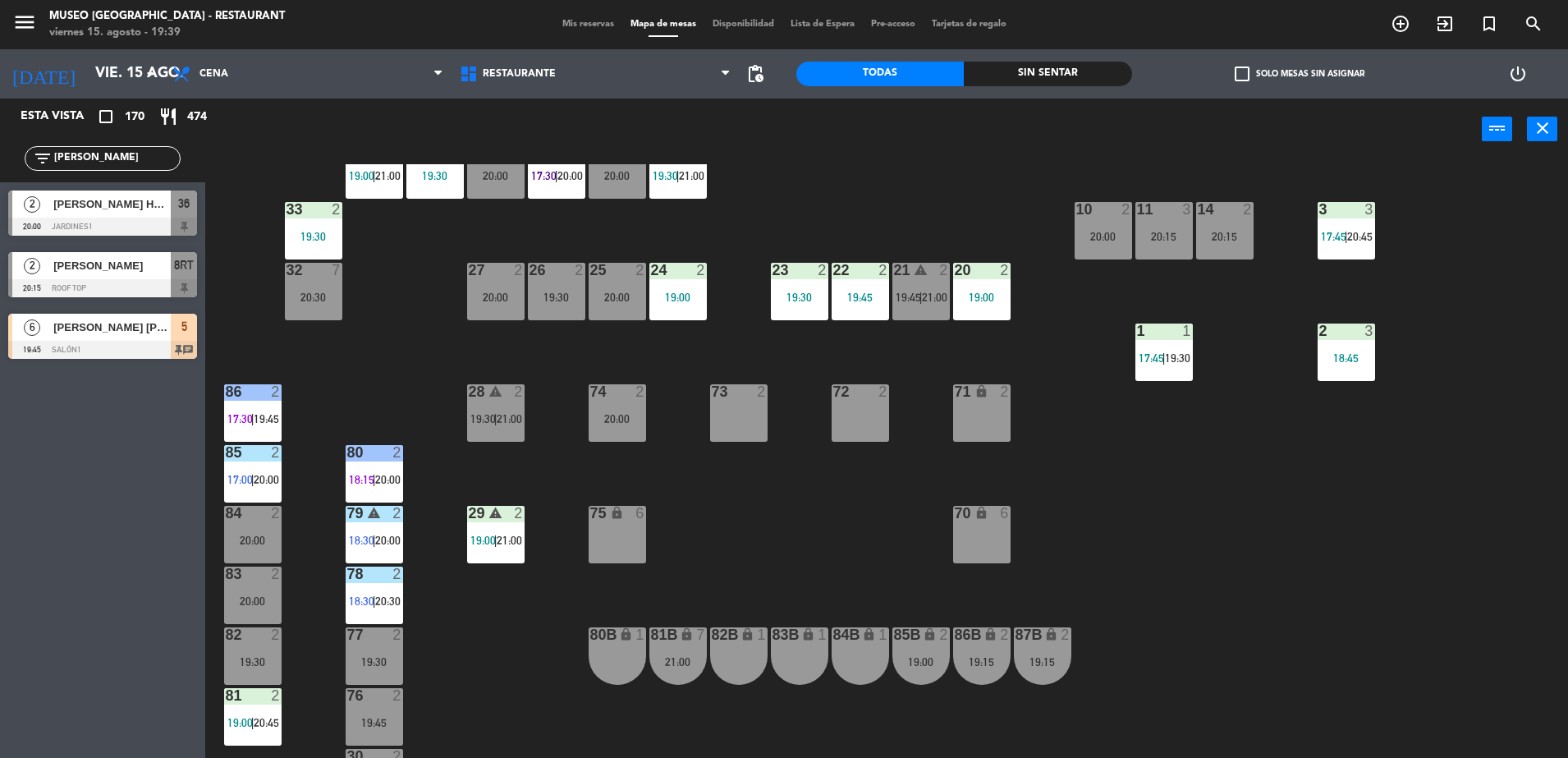
drag, startPoint x: 119, startPoint y: 162, endPoint x: 0, endPoint y: 222, distance: 133.3
click at [0, 222] on html "close × Museo Larco Café - Restaurant × chrome_reader_mode Listado de Reservas …" at bounding box center [784, 379] width 1568 height 758
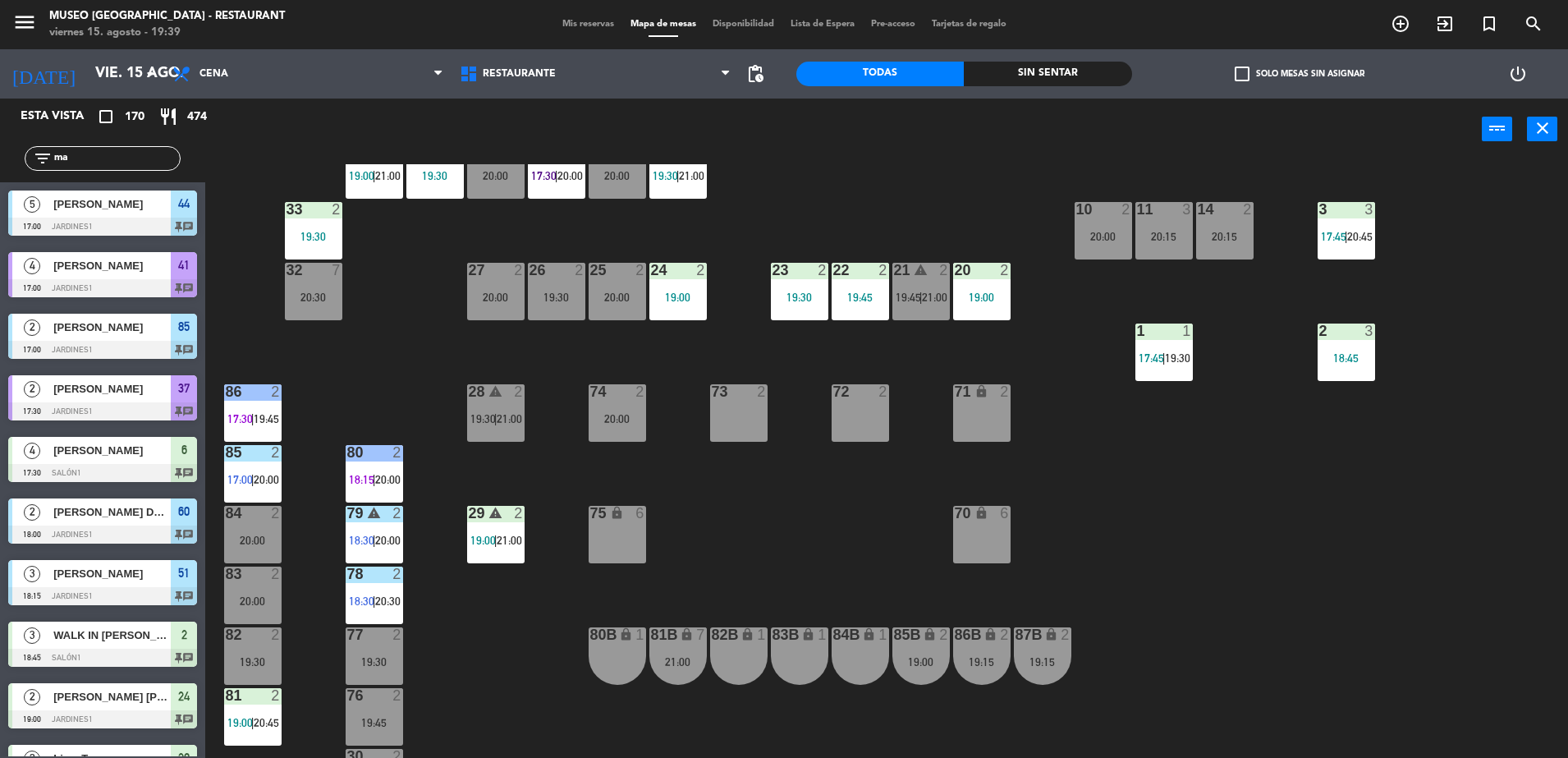
type input "m"
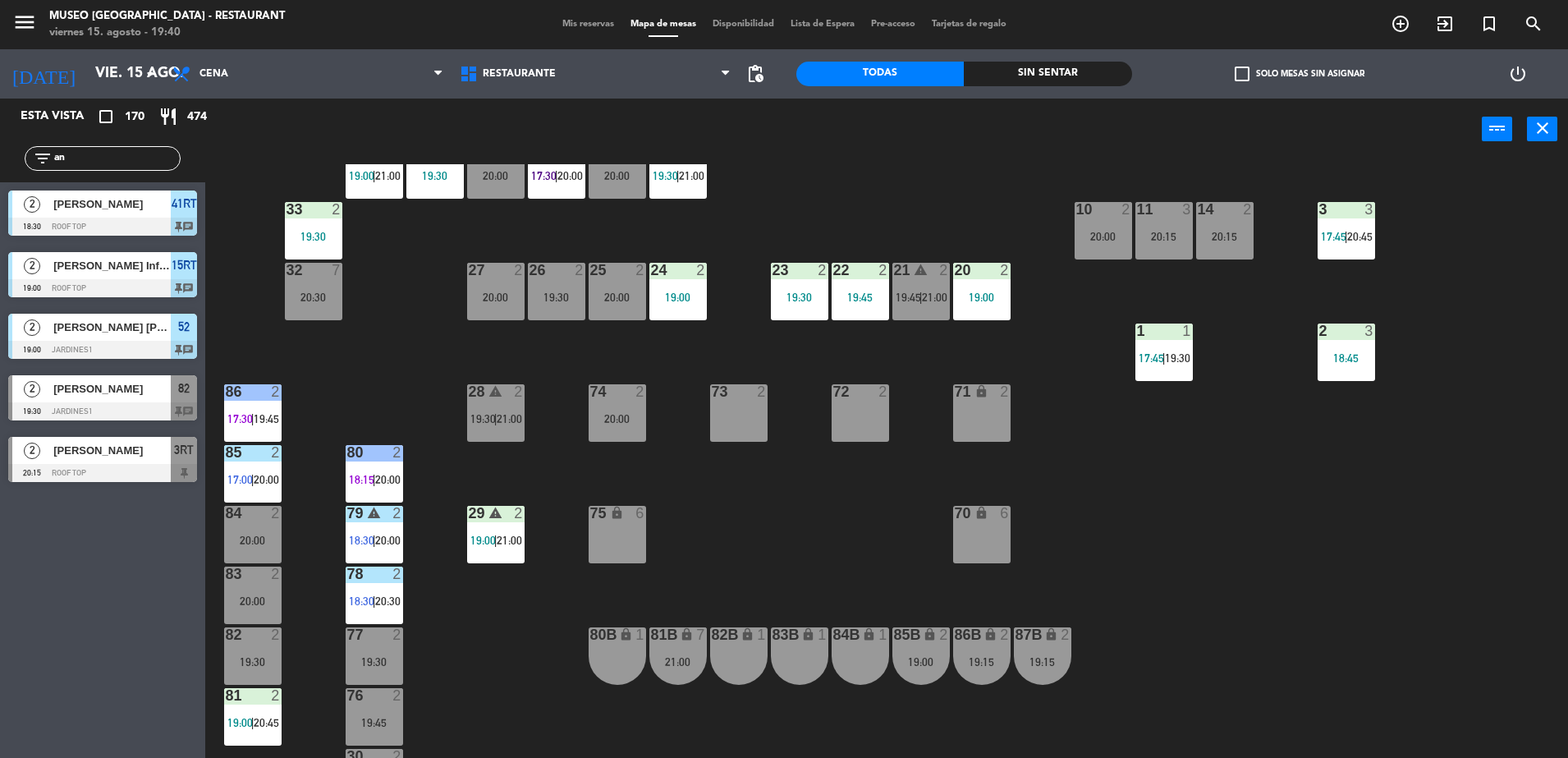
type input "a"
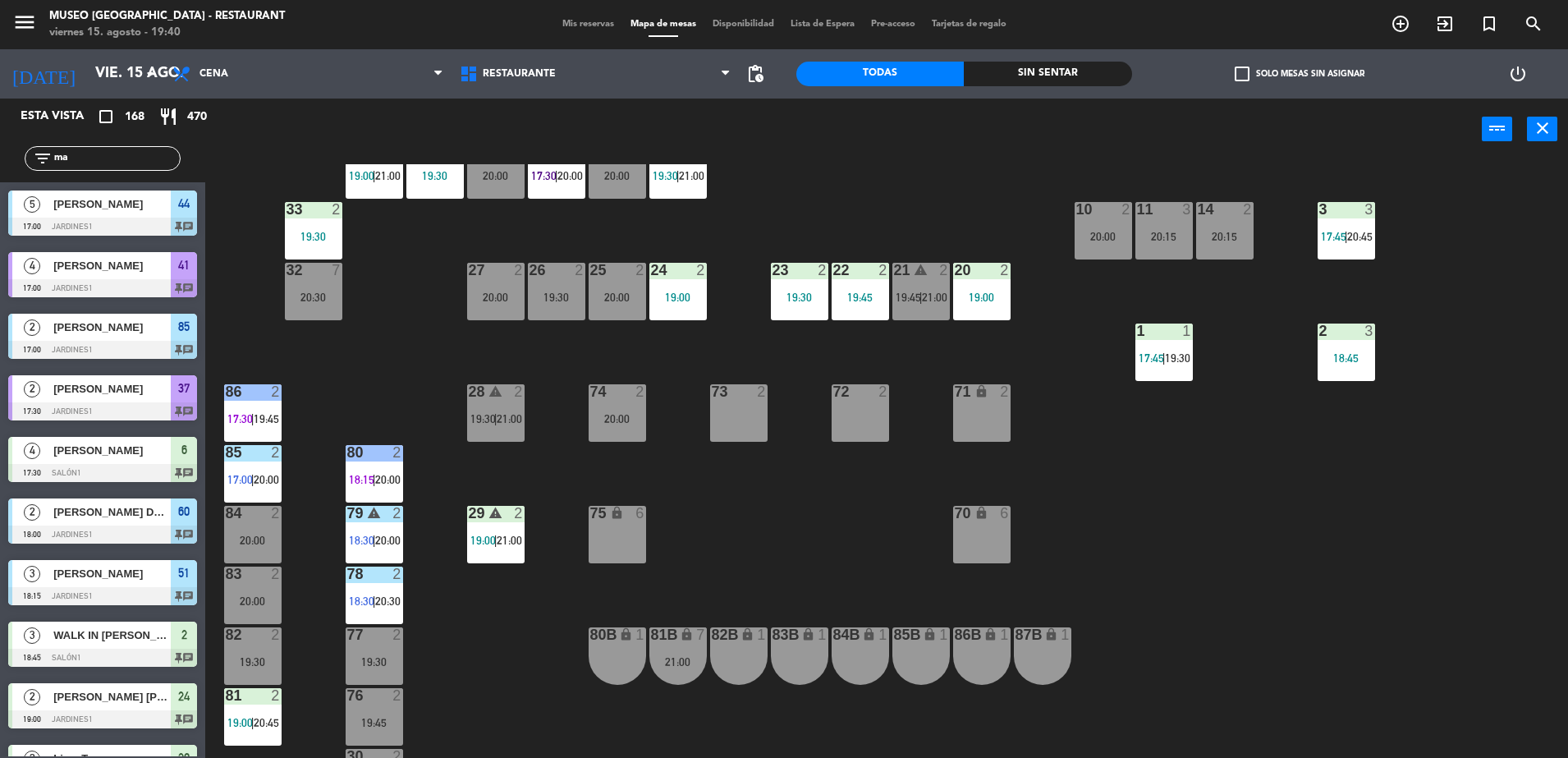
type input "m"
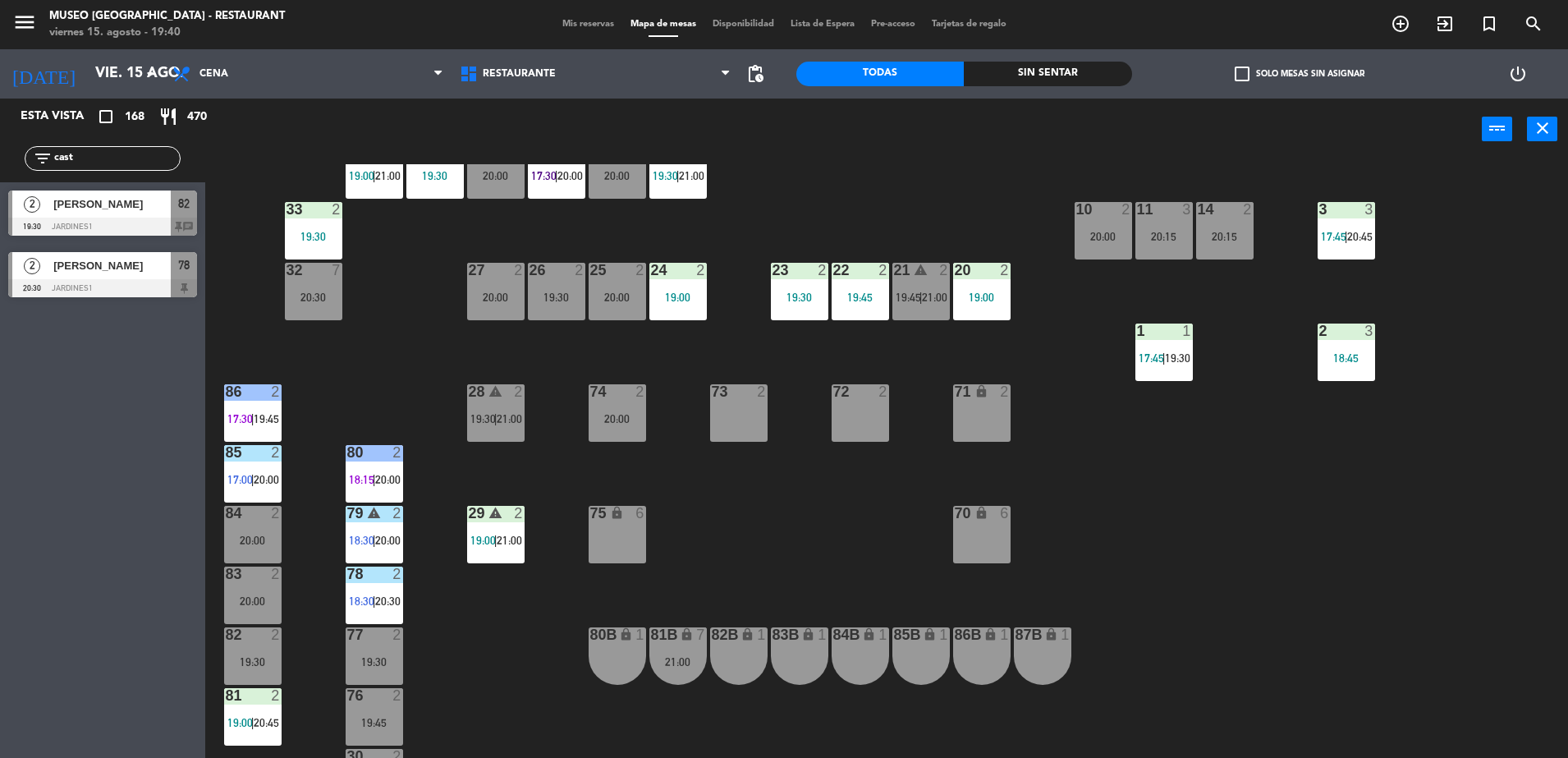
type input "cast"
click at [162, 200] on span "[PERSON_NAME]" at bounding box center [113, 205] width 117 height 18
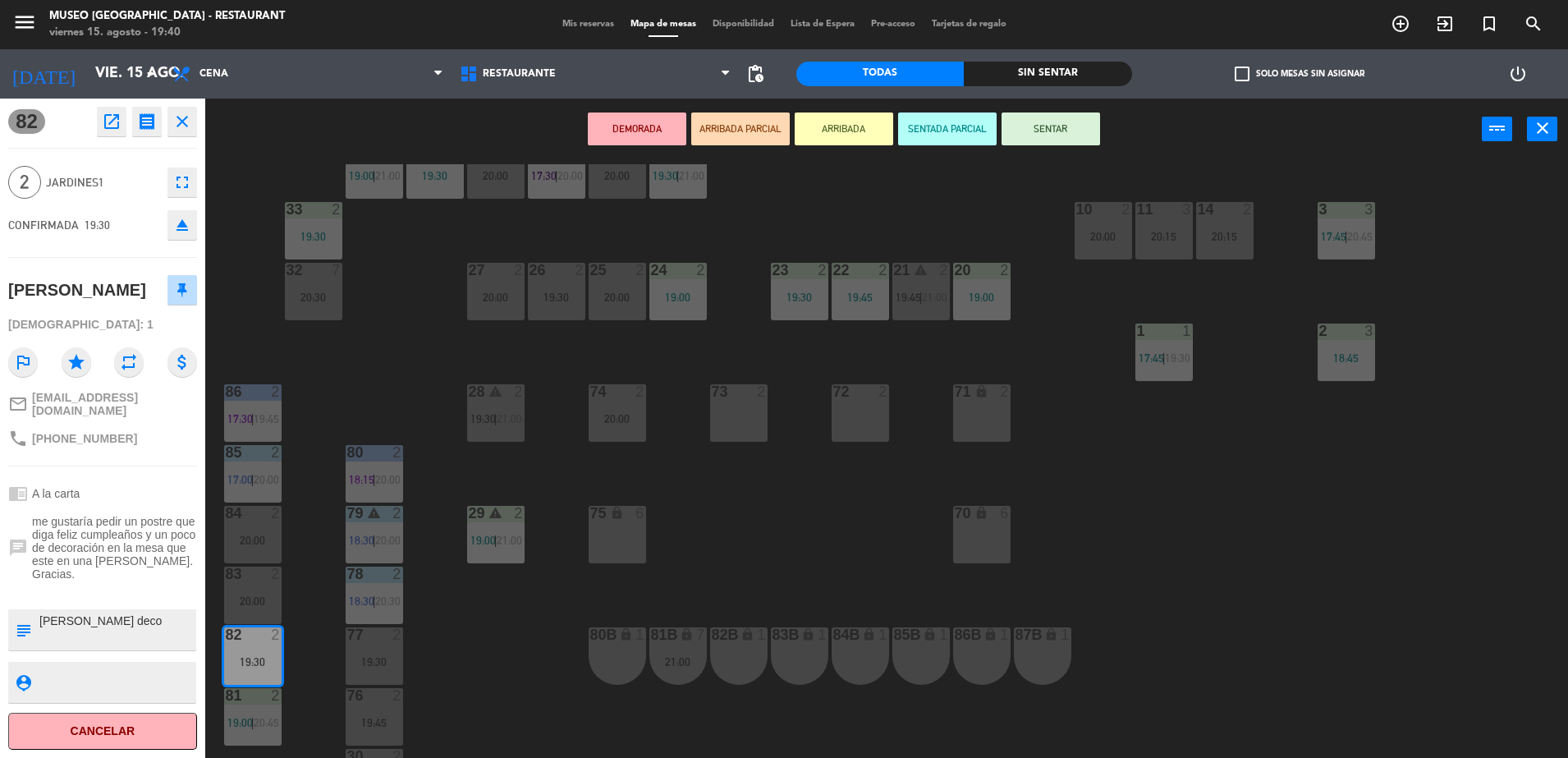
click at [749, 130] on button "ARRIBADA PARCIAL" at bounding box center [740, 129] width 99 height 33
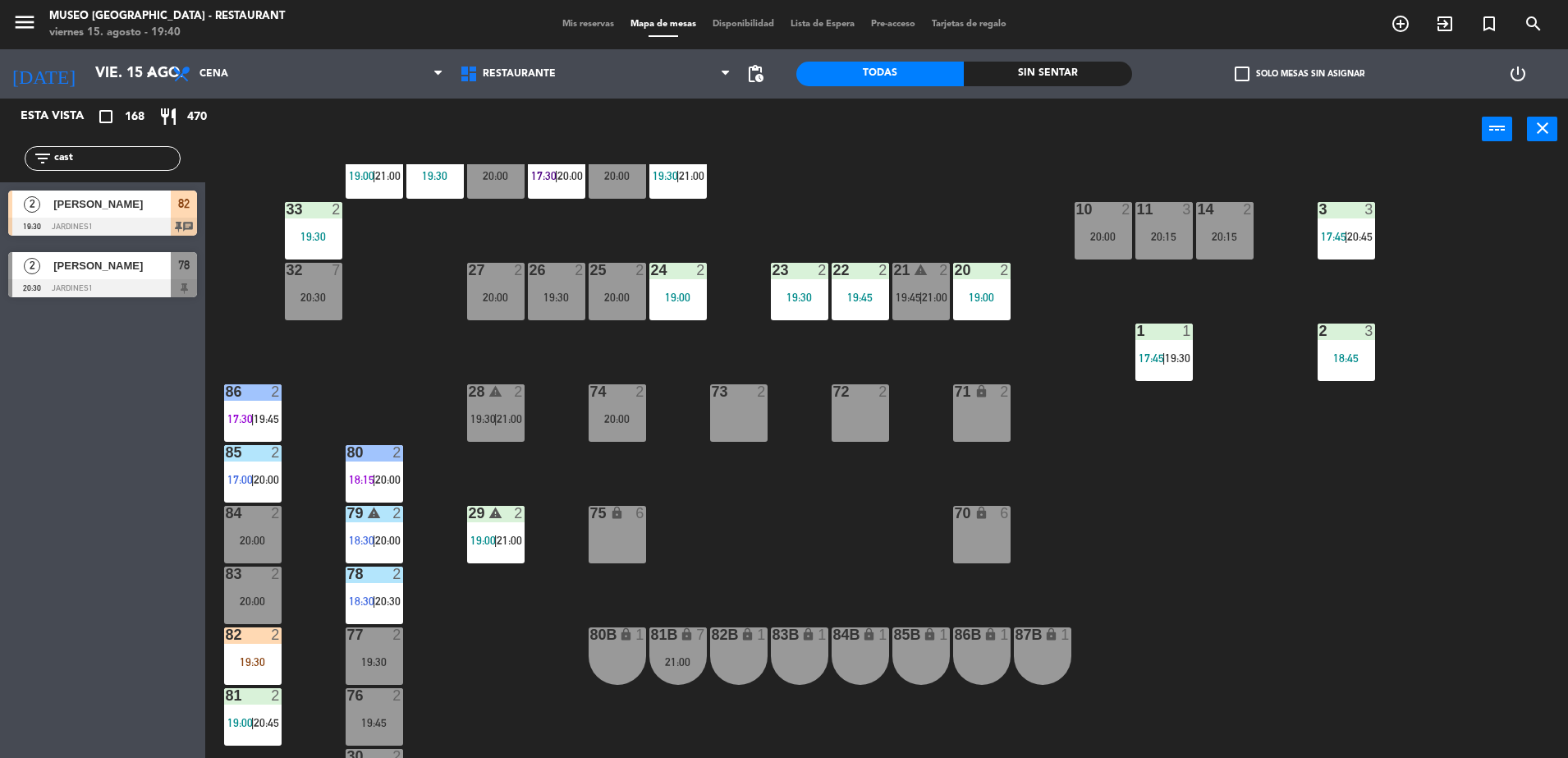
click at [167, 212] on span "[PERSON_NAME]" at bounding box center [113, 205] width 117 height 18
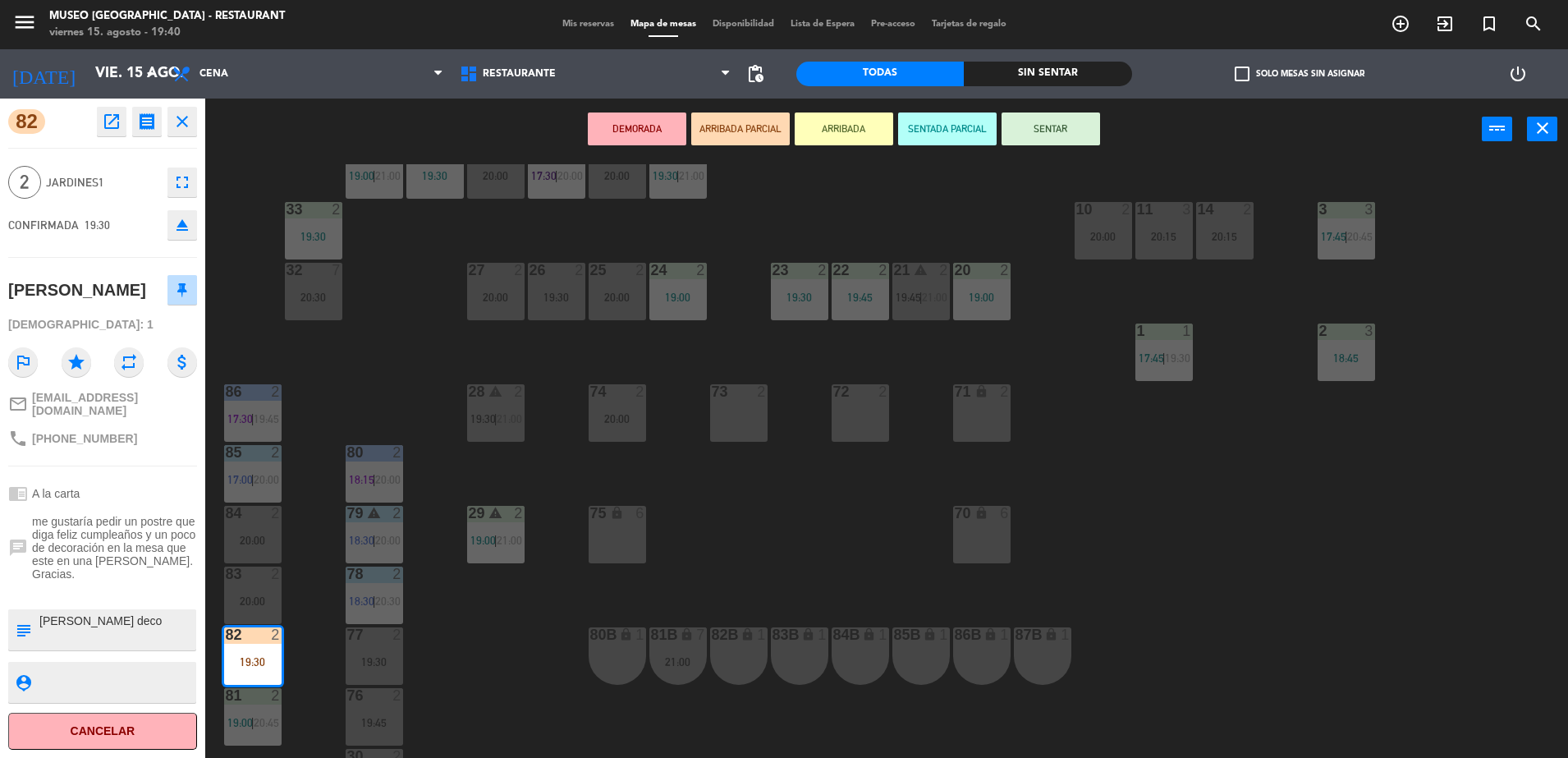
click at [443, 406] on div "44 5 17:00 | 21:00 49 2 19:01 | 21:00 54 4 20:15 64 2 17:30 | 20:00 48 2 17:45 …" at bounding box center [895, 463] width 1347 height 598
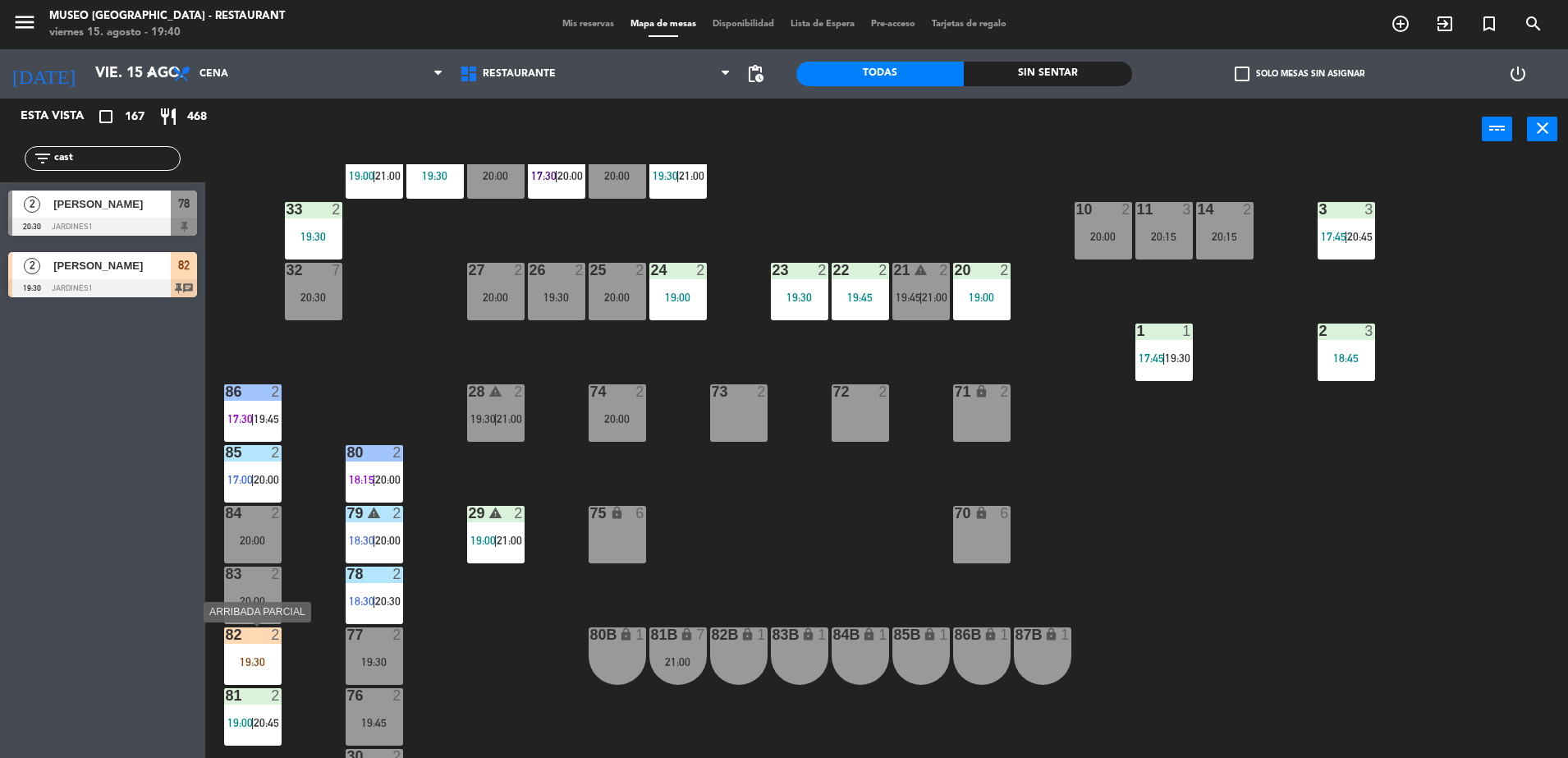
click at [268, 645] on div "82 2 19:30" at bounding box center [253, 656] width 58 height 58
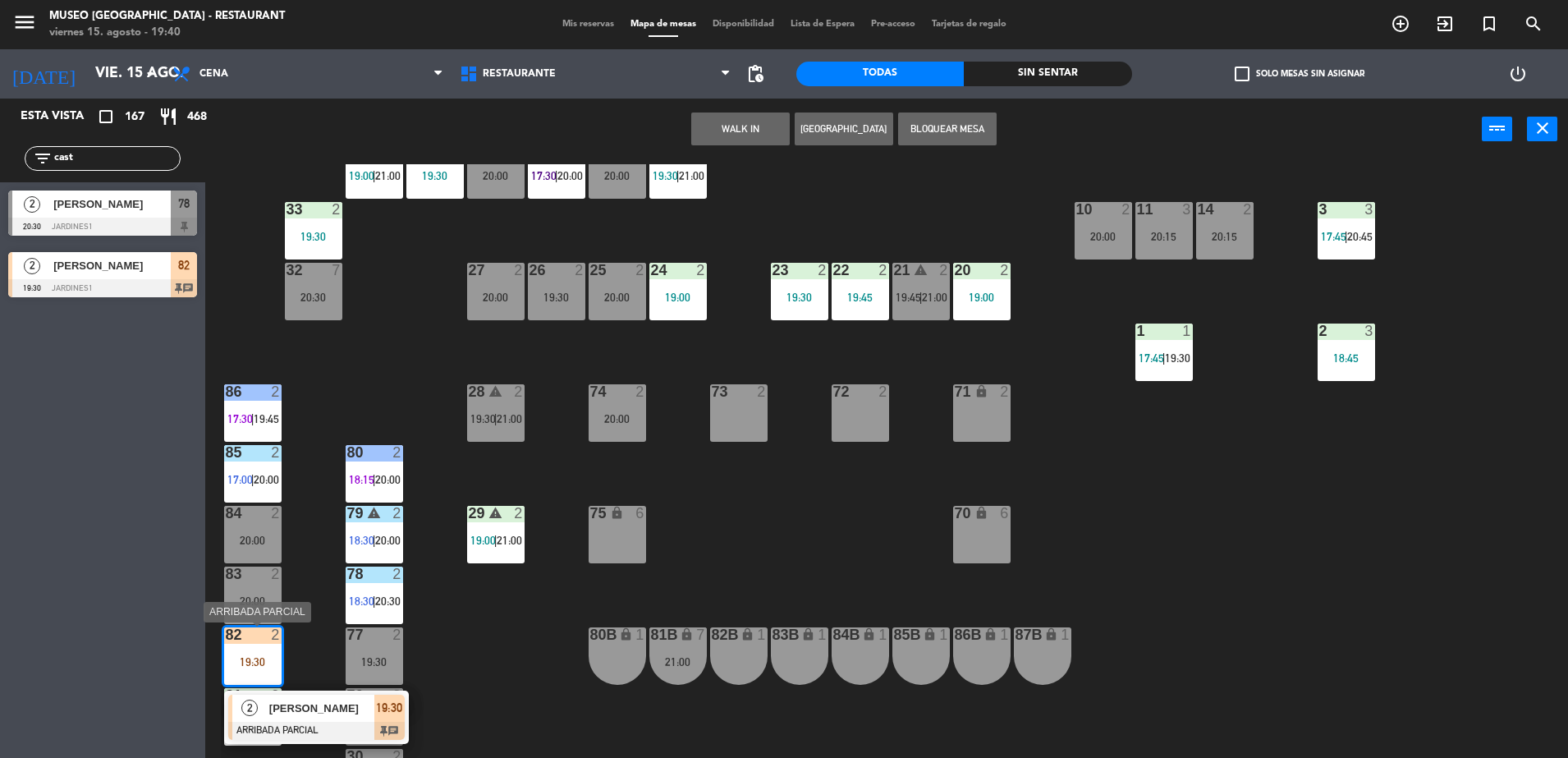
click at [314, 692] on div "2 Maykol Anthony Llanos Castillo ARRIBADA PARCIAL 19:30 chat" at bounding box center [316, 717] width 185 height 54
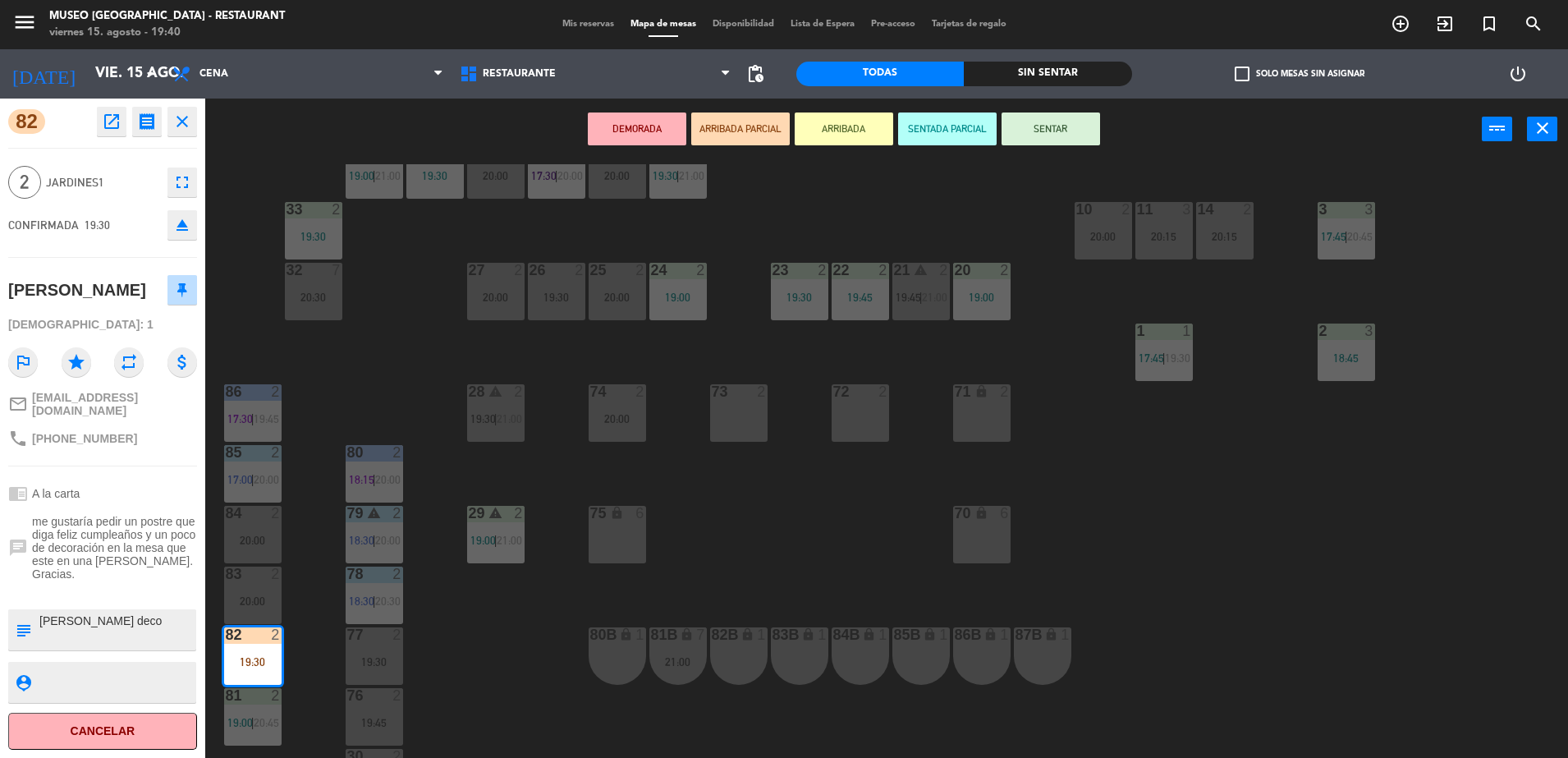
click at [500, 668] on div "44 5 17:00 | 21:00 49 2 19:01 | 21:00 54 4 20:15 64 2 17:30 | 20:00 48 2 17:45 …" at bounding box center [895, 463] width 1347 height 598
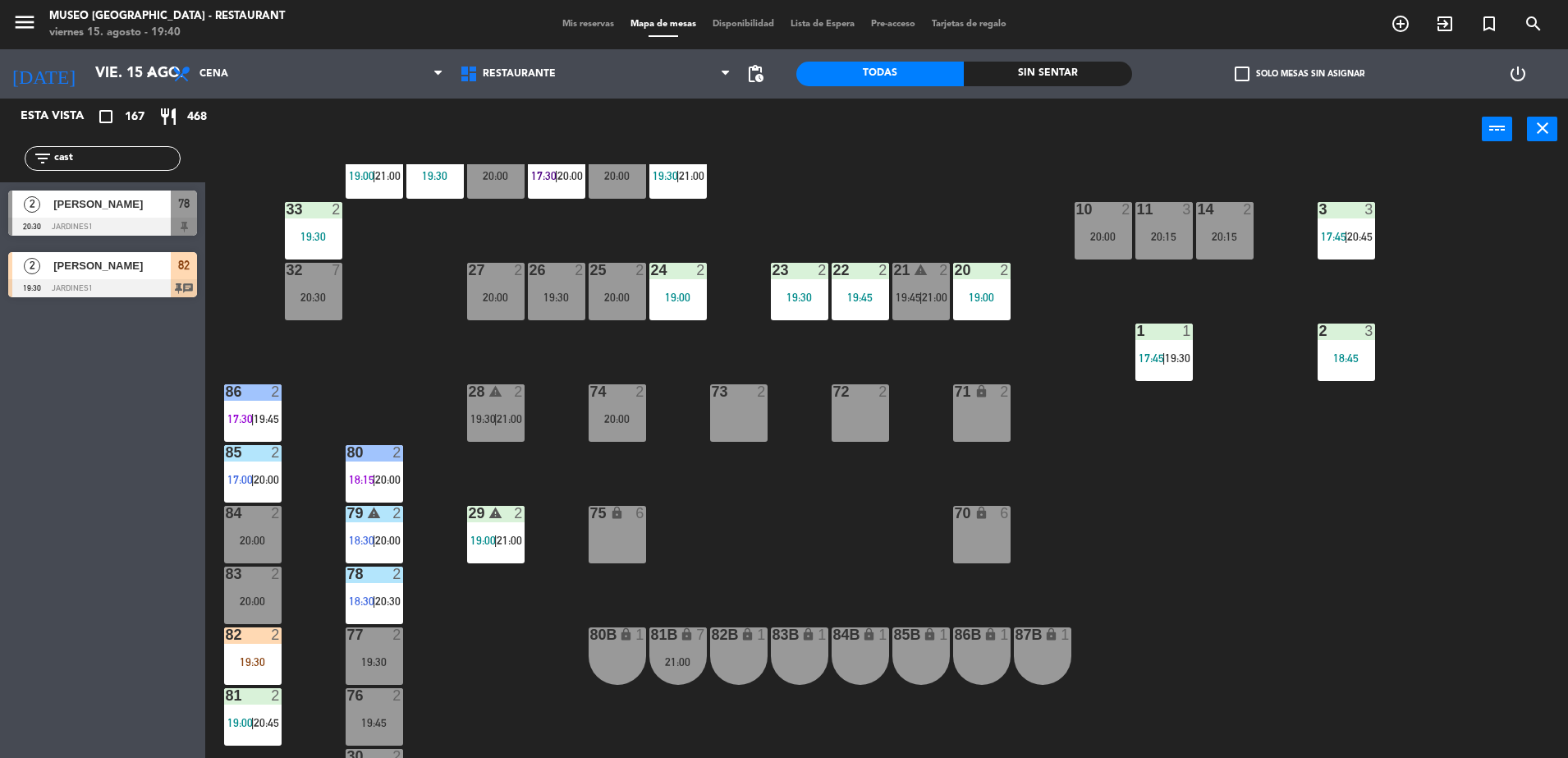
drag, startPoint x: -4, startPoint y: 153, endPoint x: 14, endPoint y: 97, distance: 58.8
click at [0, 140] on html "close × Museo Larco Café - Restaurant × chrome_reader_mode Listado de Reservas …" at bounding box center [784, 379] width 1568 height 758
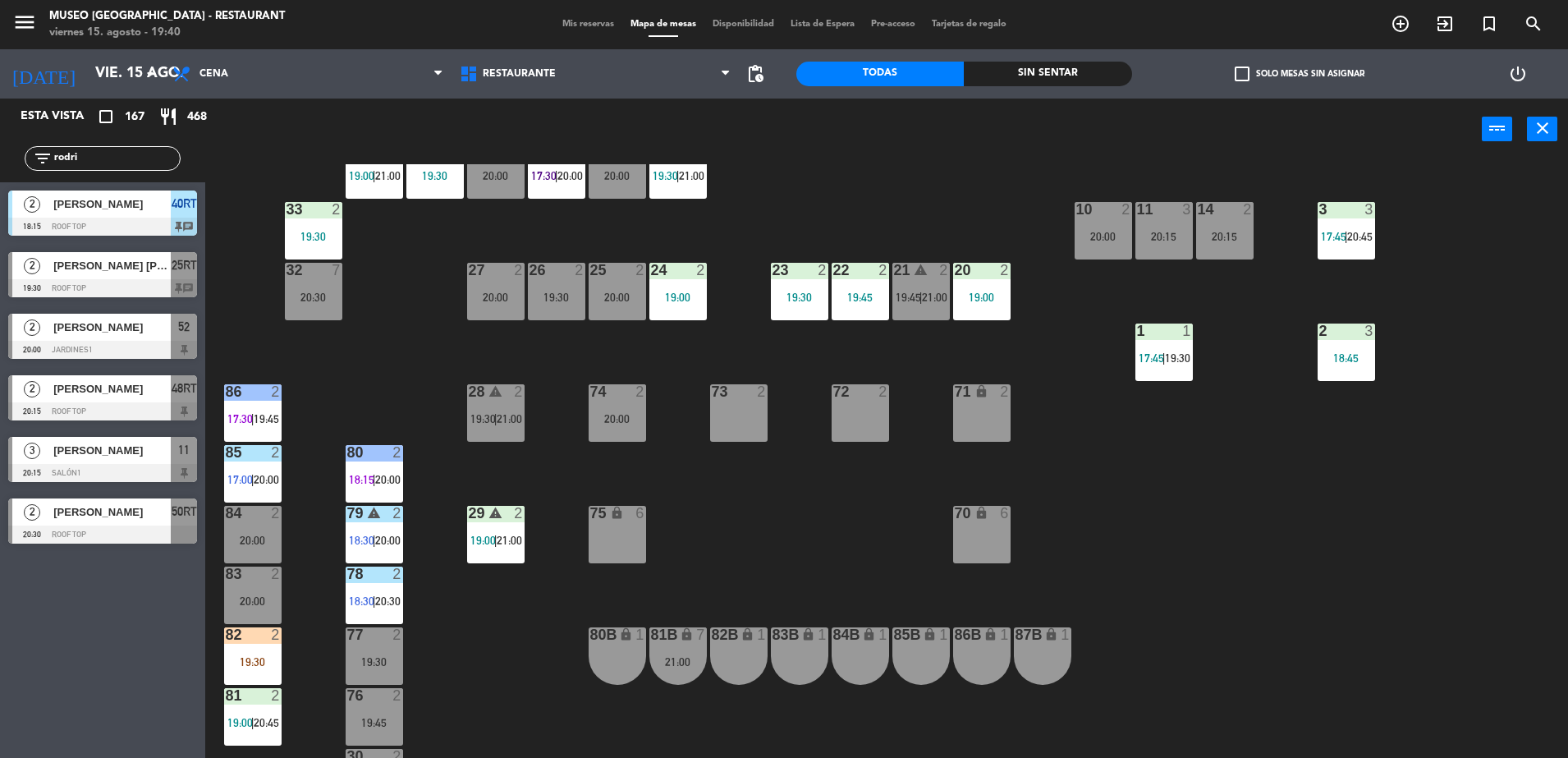
type input "rodri"
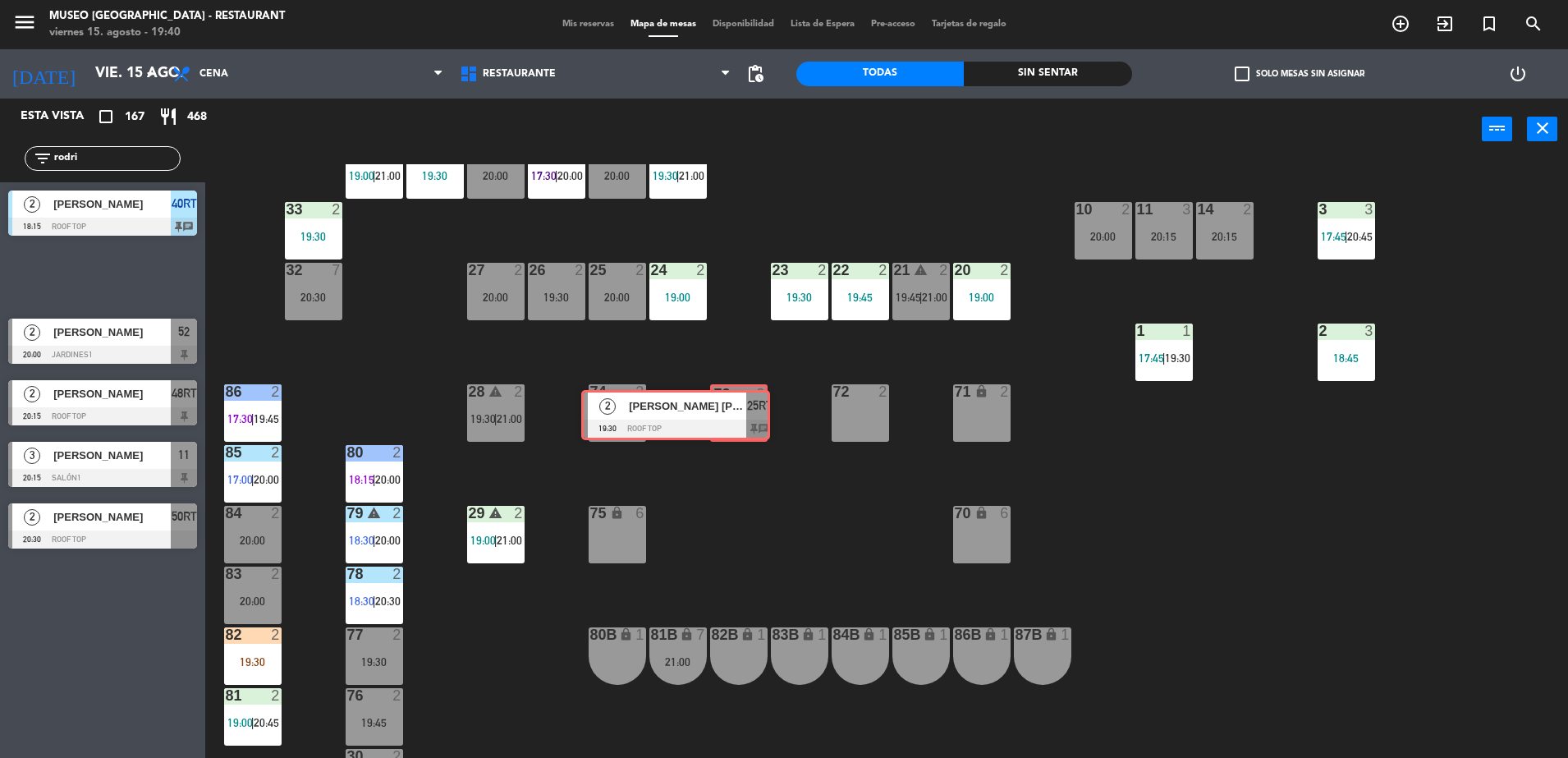
drag, startPoint x: 188, startPoint y: 257, endPoint x: 759, endPoint y: 390, distance: 586.3
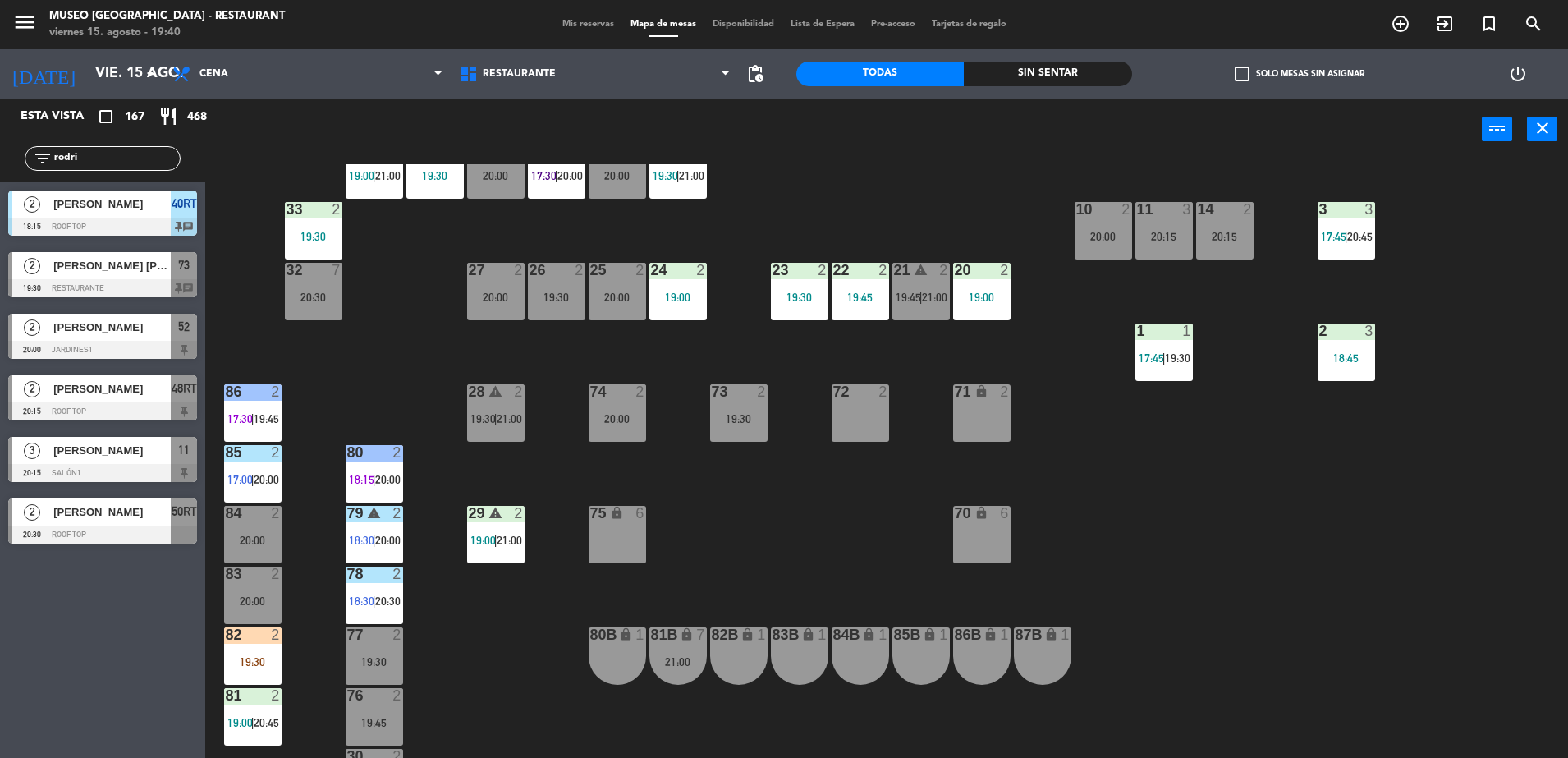
click at [604, 413] on div "20:00" at bounding box center [617, 419] width 58 height 12
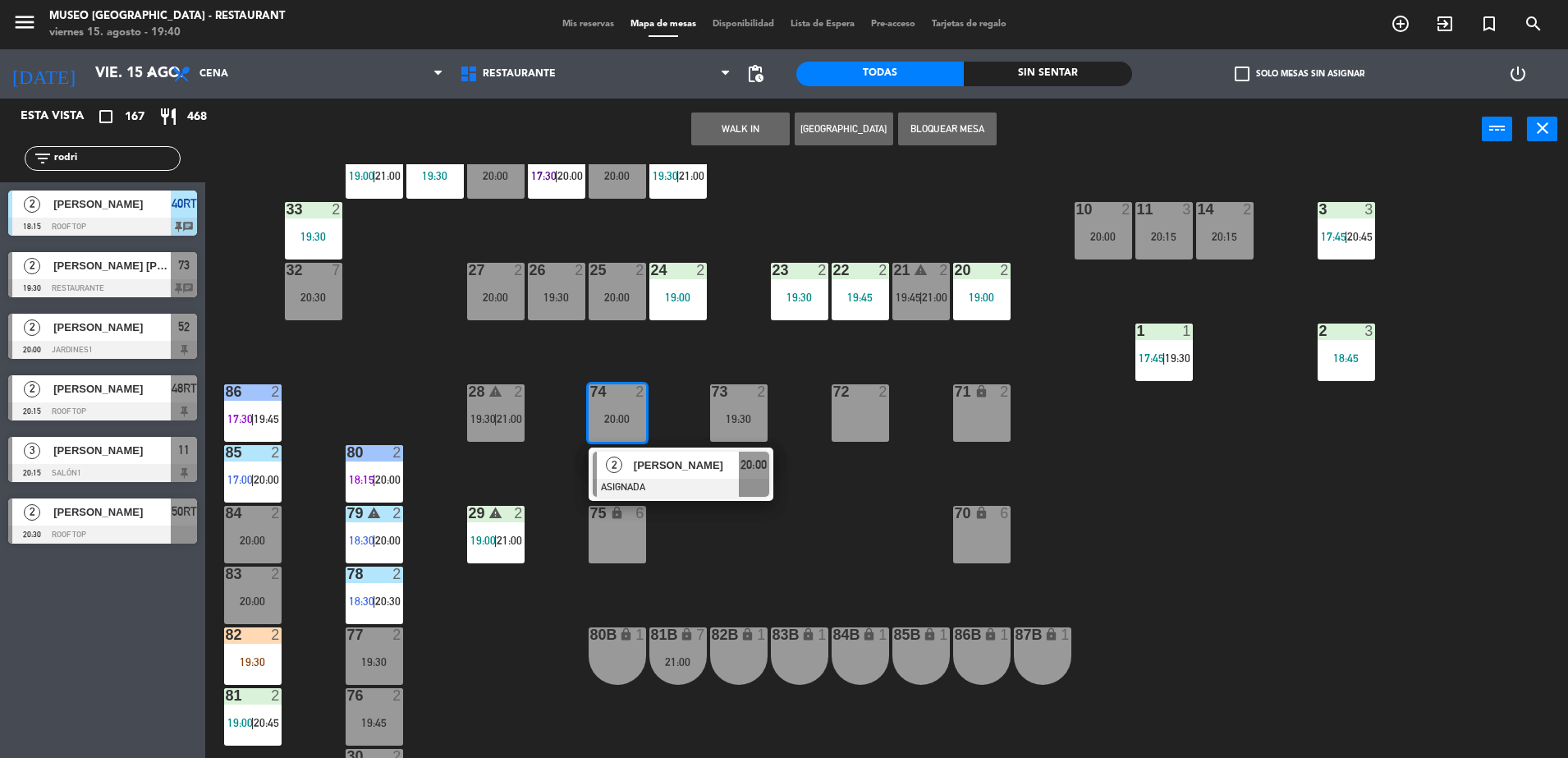
click at [688, 464] on span "[PERSON_NAME]" at bounding box center [685, 465] width 105 height 18
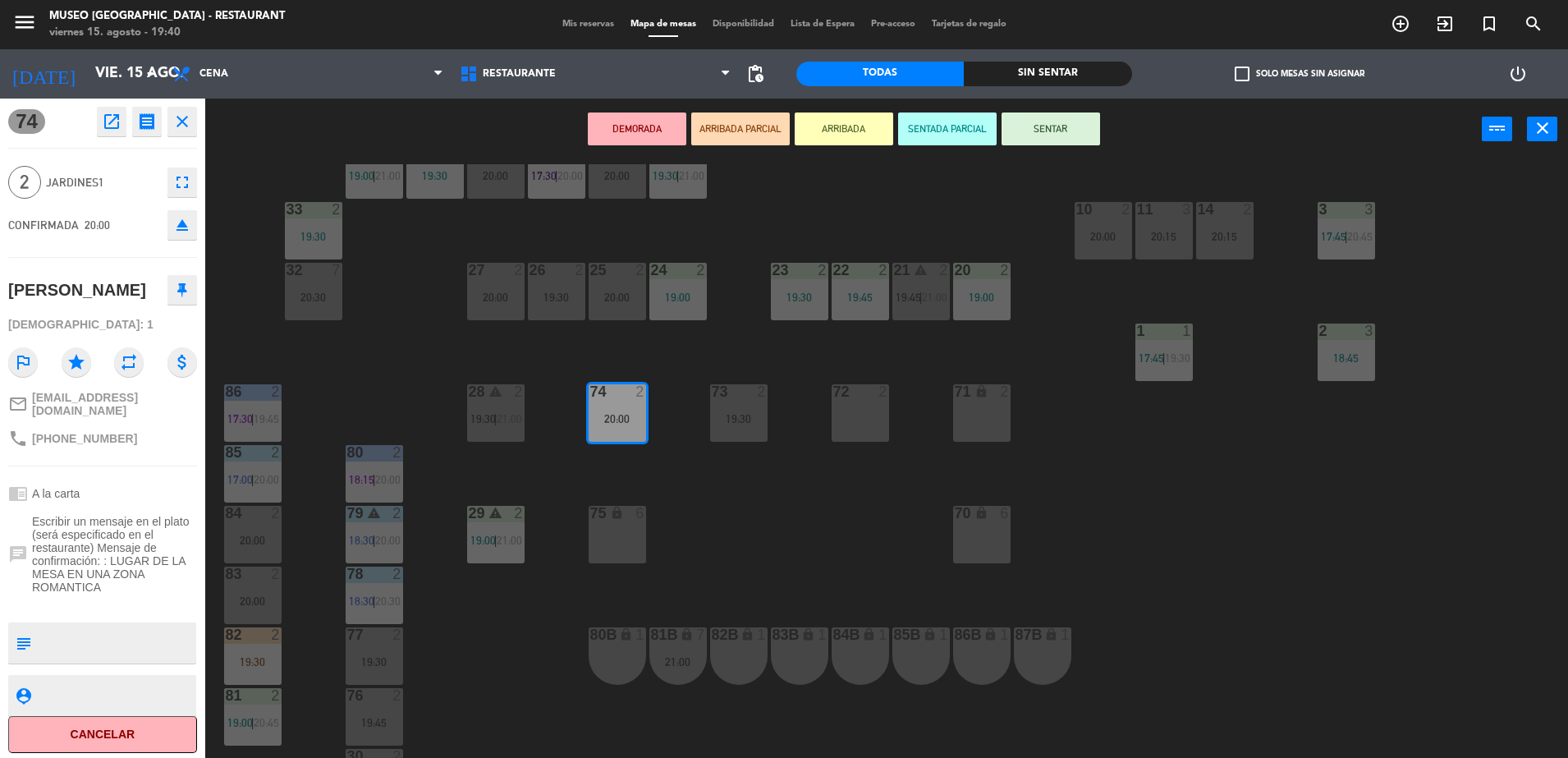
click at [803, 522] on div "44 5 17:00 | 21:00 49 2 19:01 | 21:00 54 4 20:15 64 2 17:30 | 20:00 48 2 17:45 …" at bounding box center [895, 463] width 1347 height 598
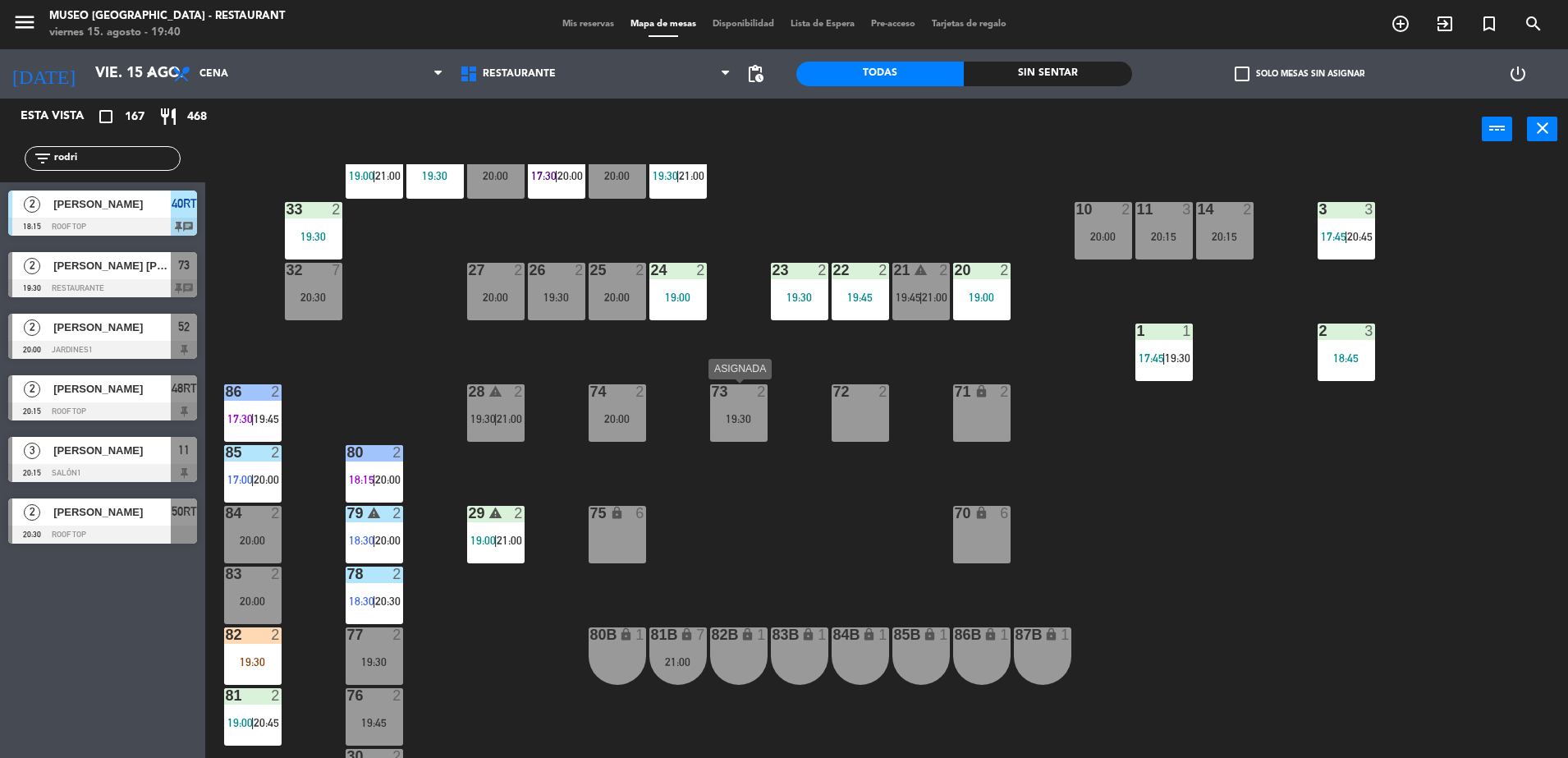
click at [727, 399] on div at bounding box center [739, 391] width 27 height 15
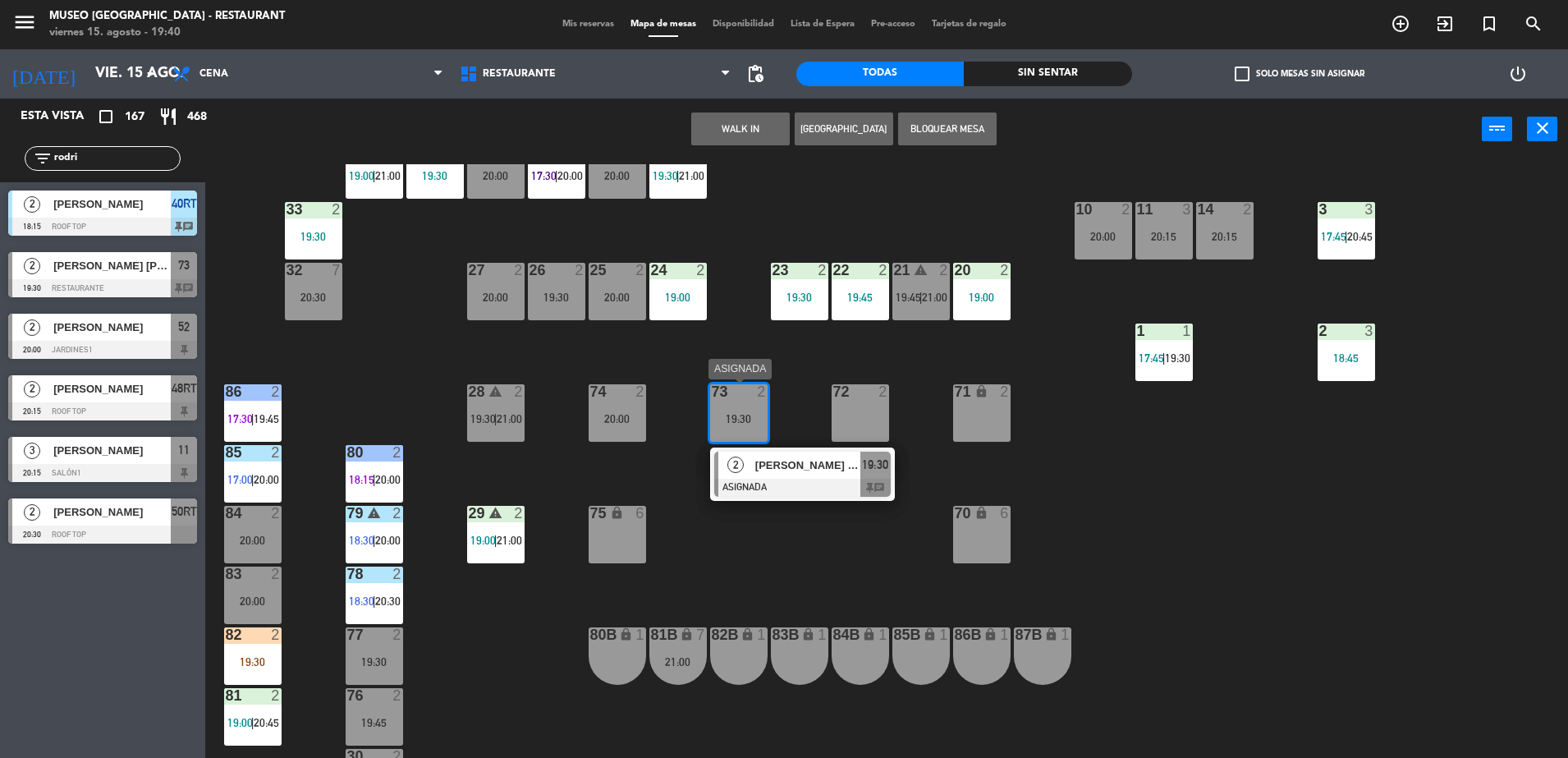
click at [821, 471] on span "[PERSON_NAME] [PERSON_NAME]" at bounding box center [807, 465] width 105 height 18
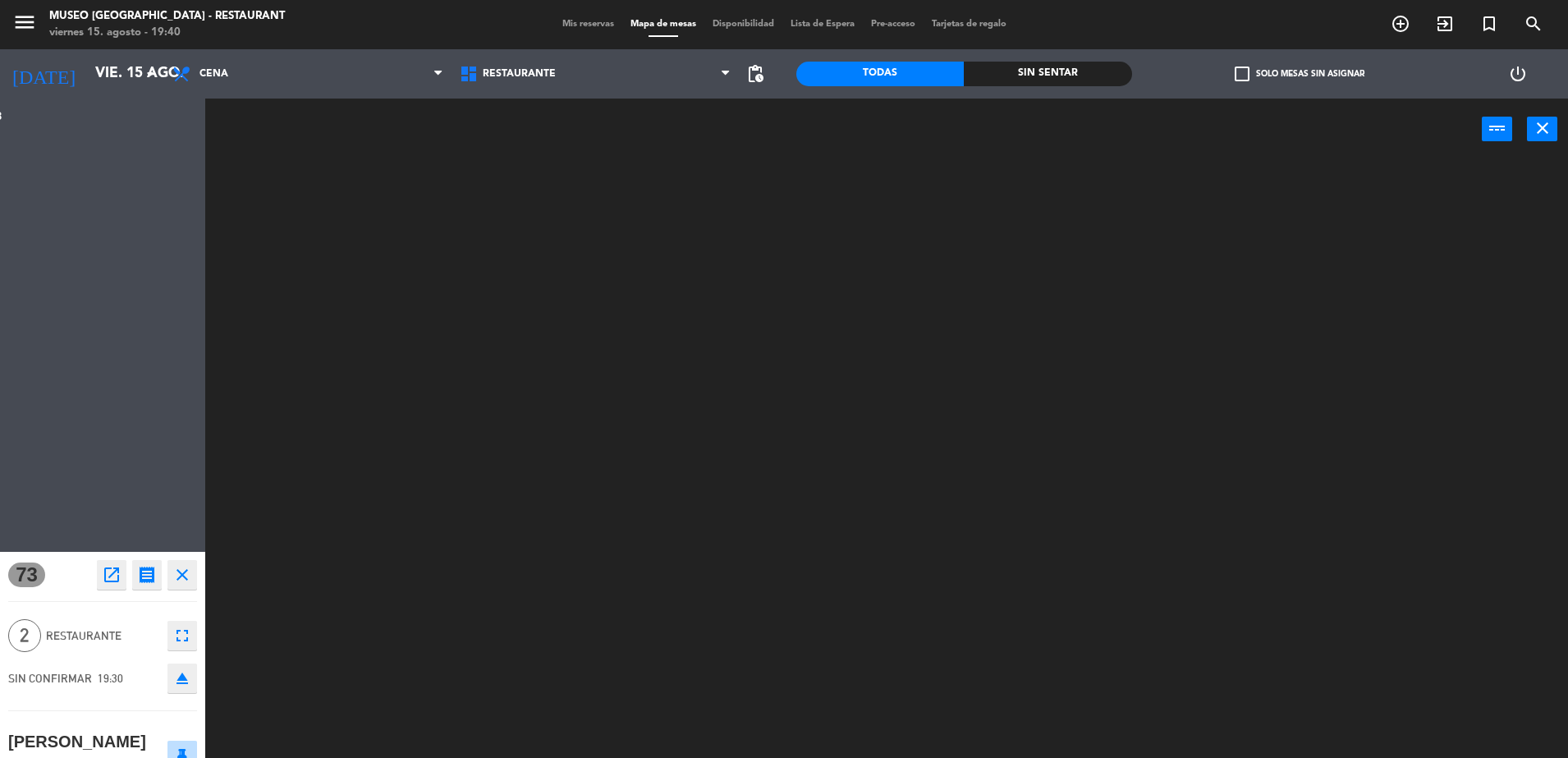
scroll to position [0, 0]
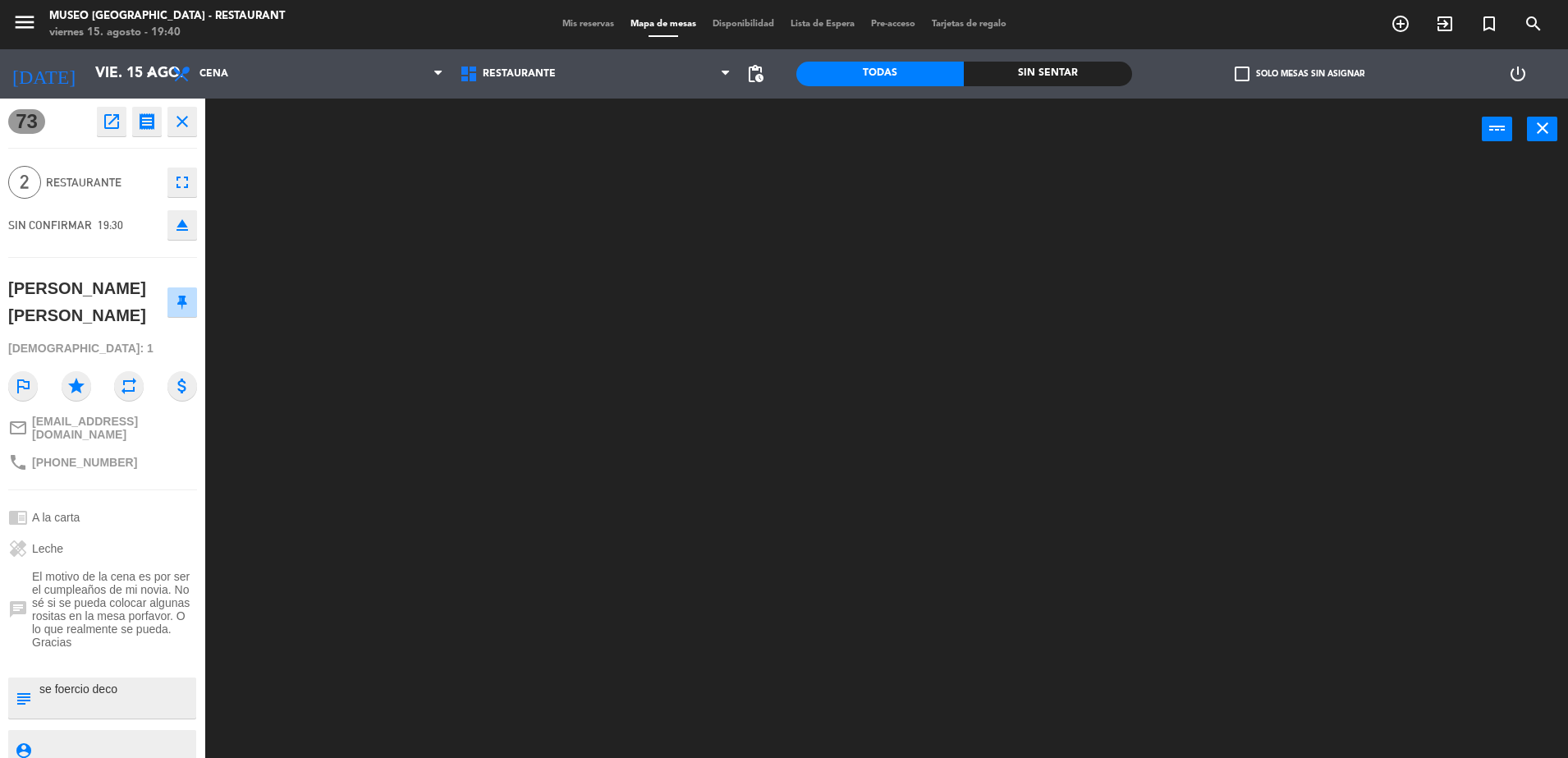
click at [89, 607] on span "El motivo de la cena es por ser el cumpleaños de mi novia. No sé si se pueda co…" at bounding box center [115, 609] width 165 height 79
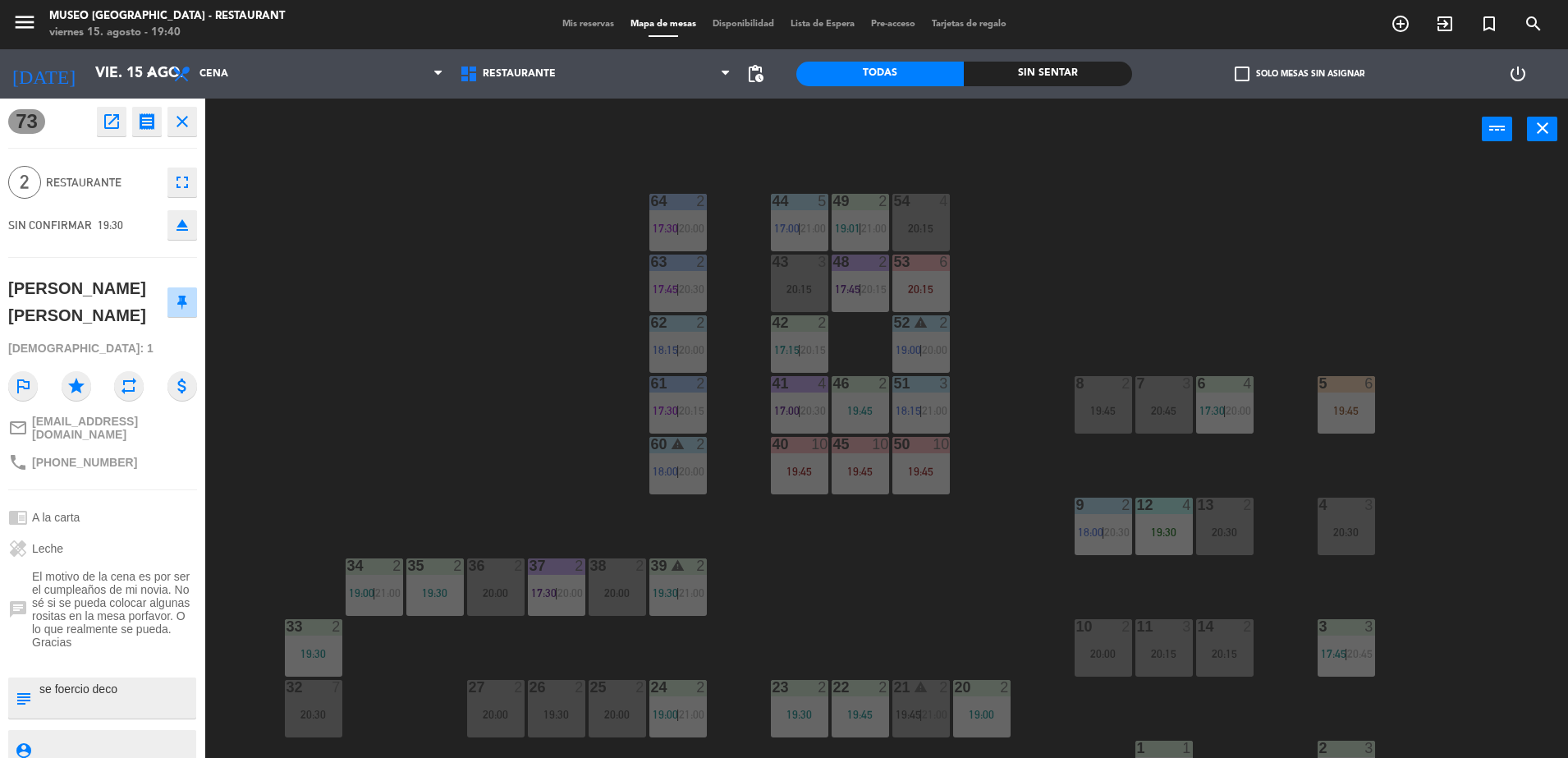
click at [475, 458] on div "44 5 17:00 | 21:00 49 2 19:01 | 21:00 54 4 20:15 64 2 17:30 | 20:00 48 2 17:45 …" at bounding box center [895, 463] width 1347 height 598
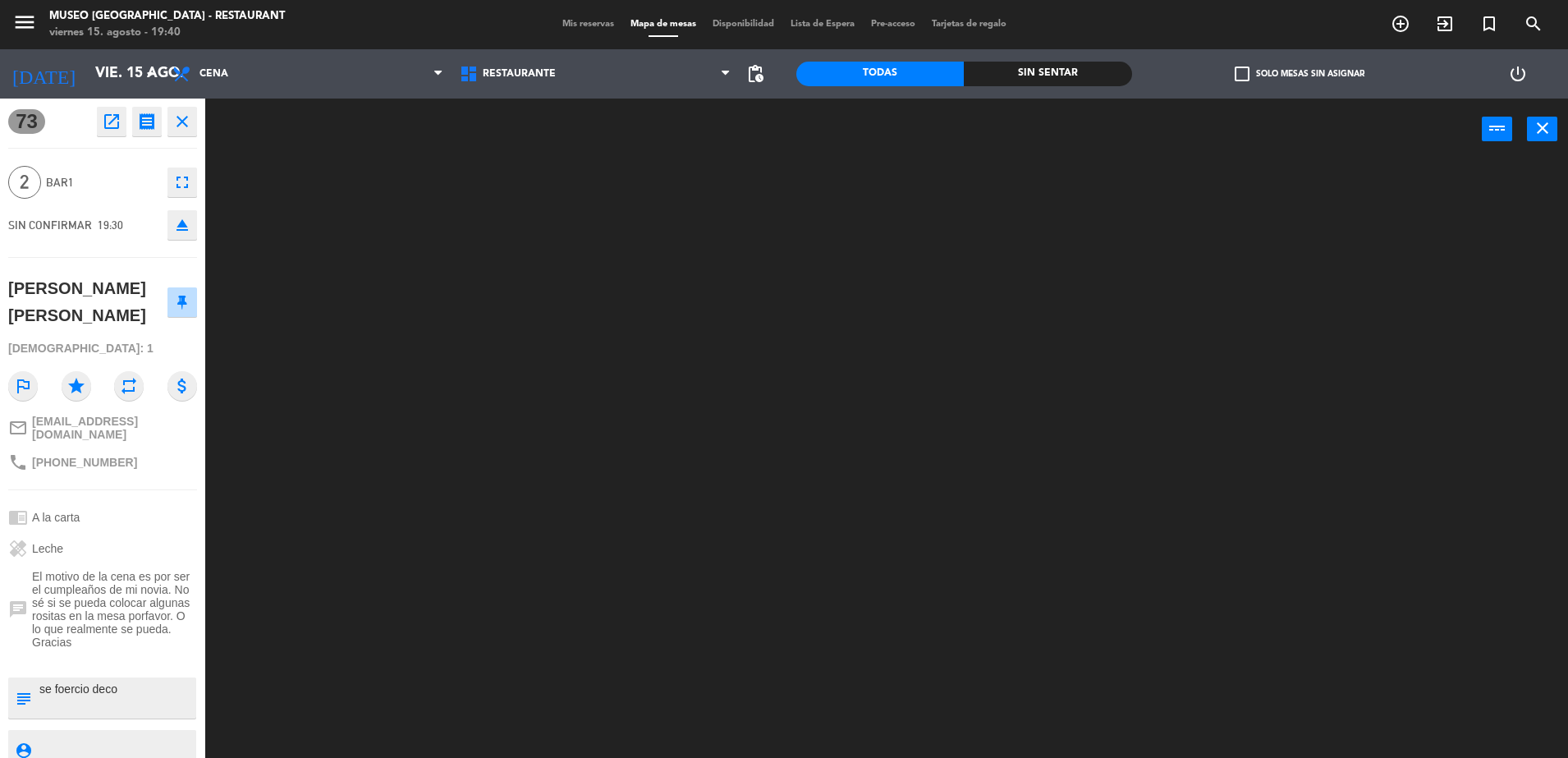
click at [438, 455] on div at bounding box center [895, 463] width 1347 height 598
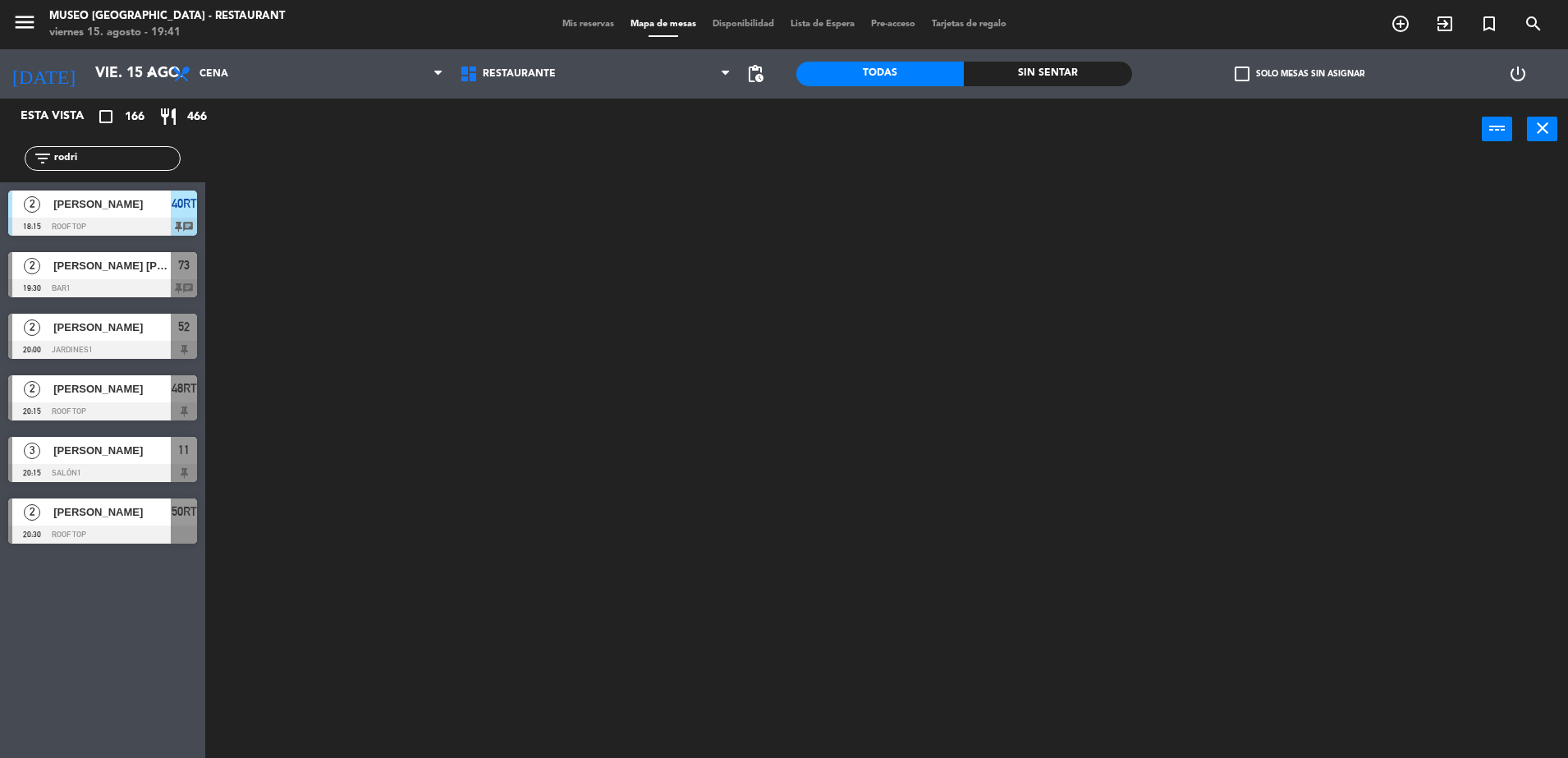
click at [344, 356] on div at bounding box center [895, 463] width 1347 height 598
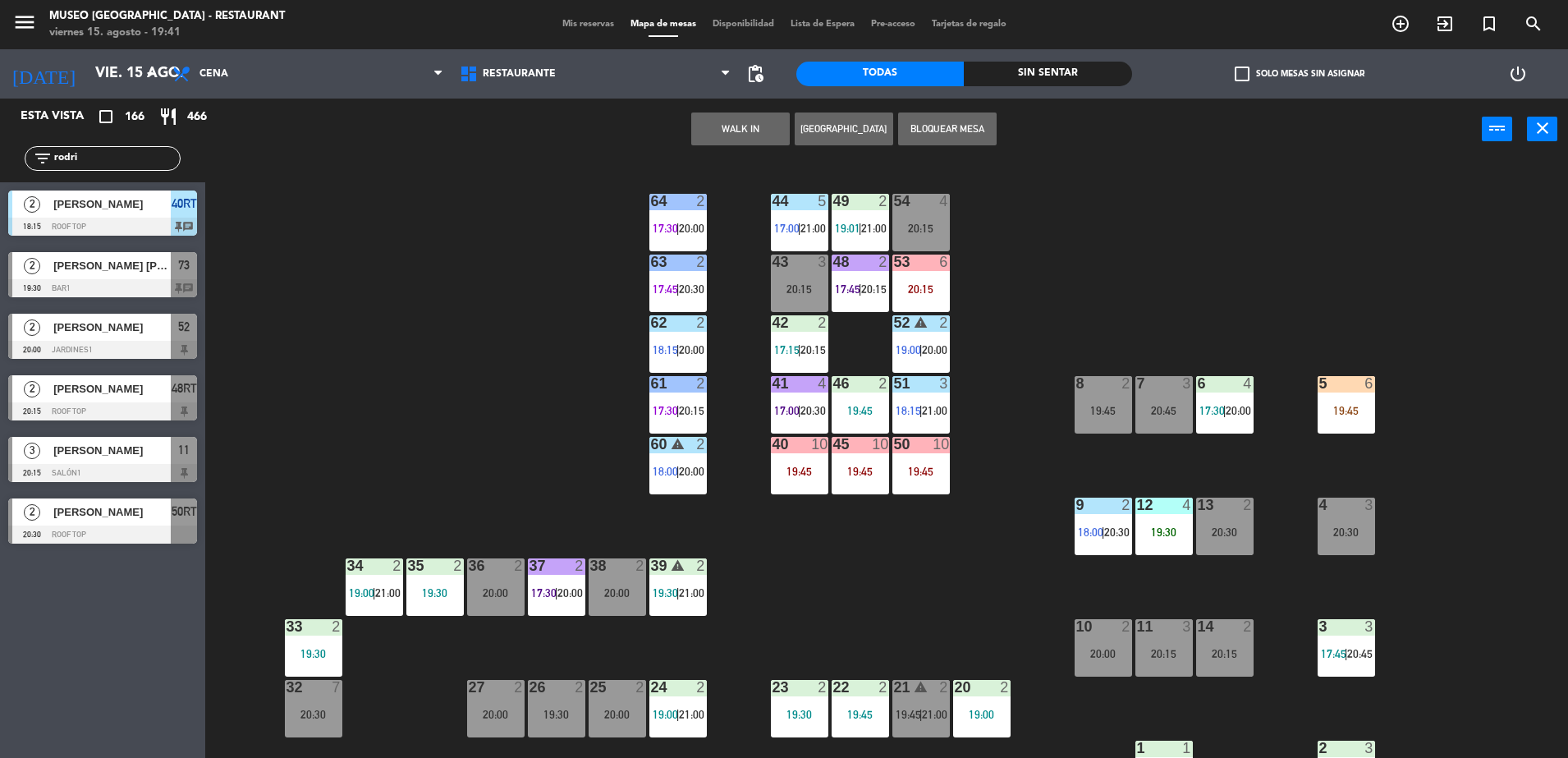
click at [484, 384] on div "44 5 17:00 | 21:00 49 2 19:01 | 21:00 54 4 20:15 64 2 17:30 | 20:00 48 2 17:45 …" at bounding box center [895, 463] width 1347 height 598
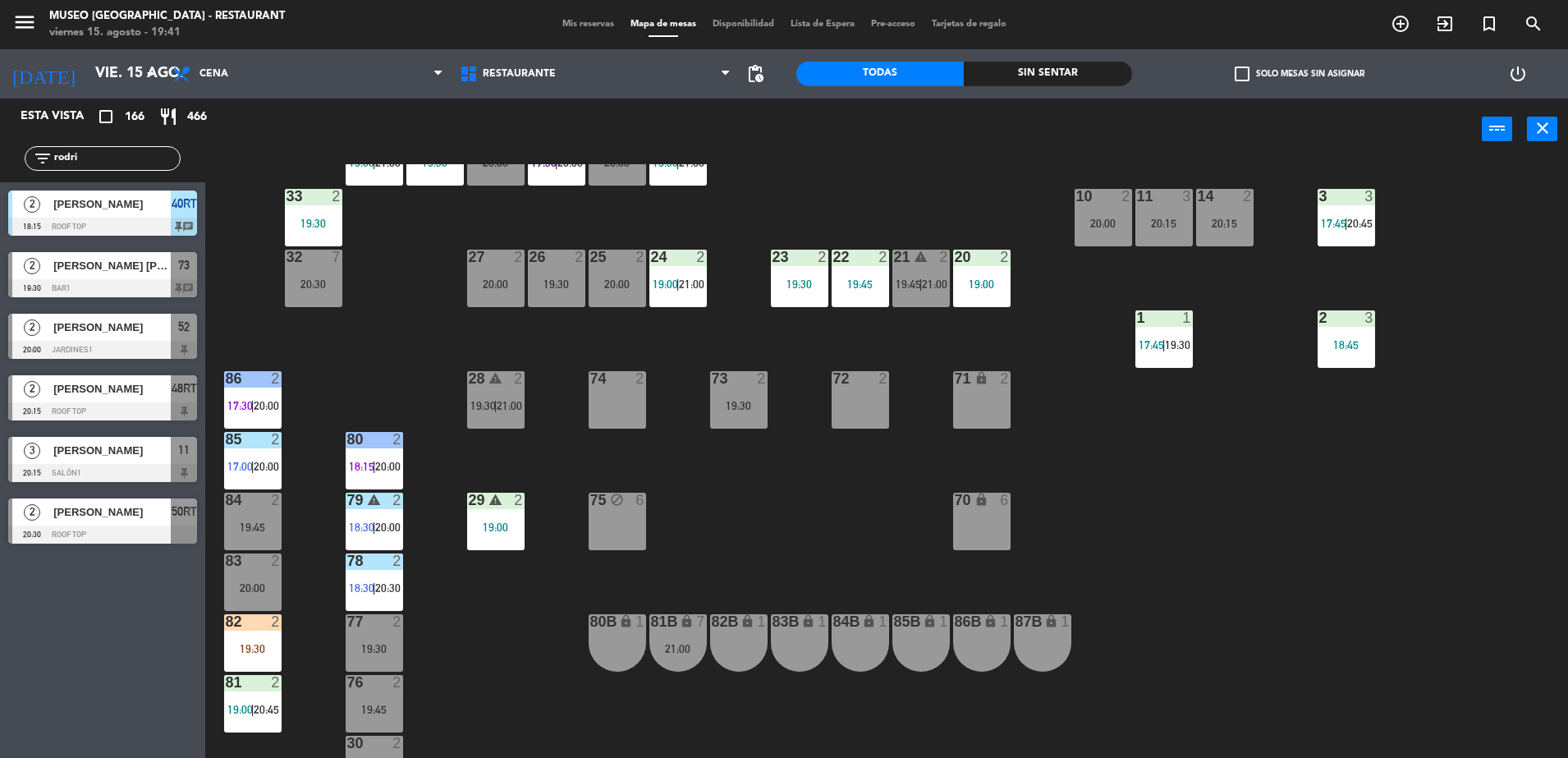
scroll to position [465, 0]
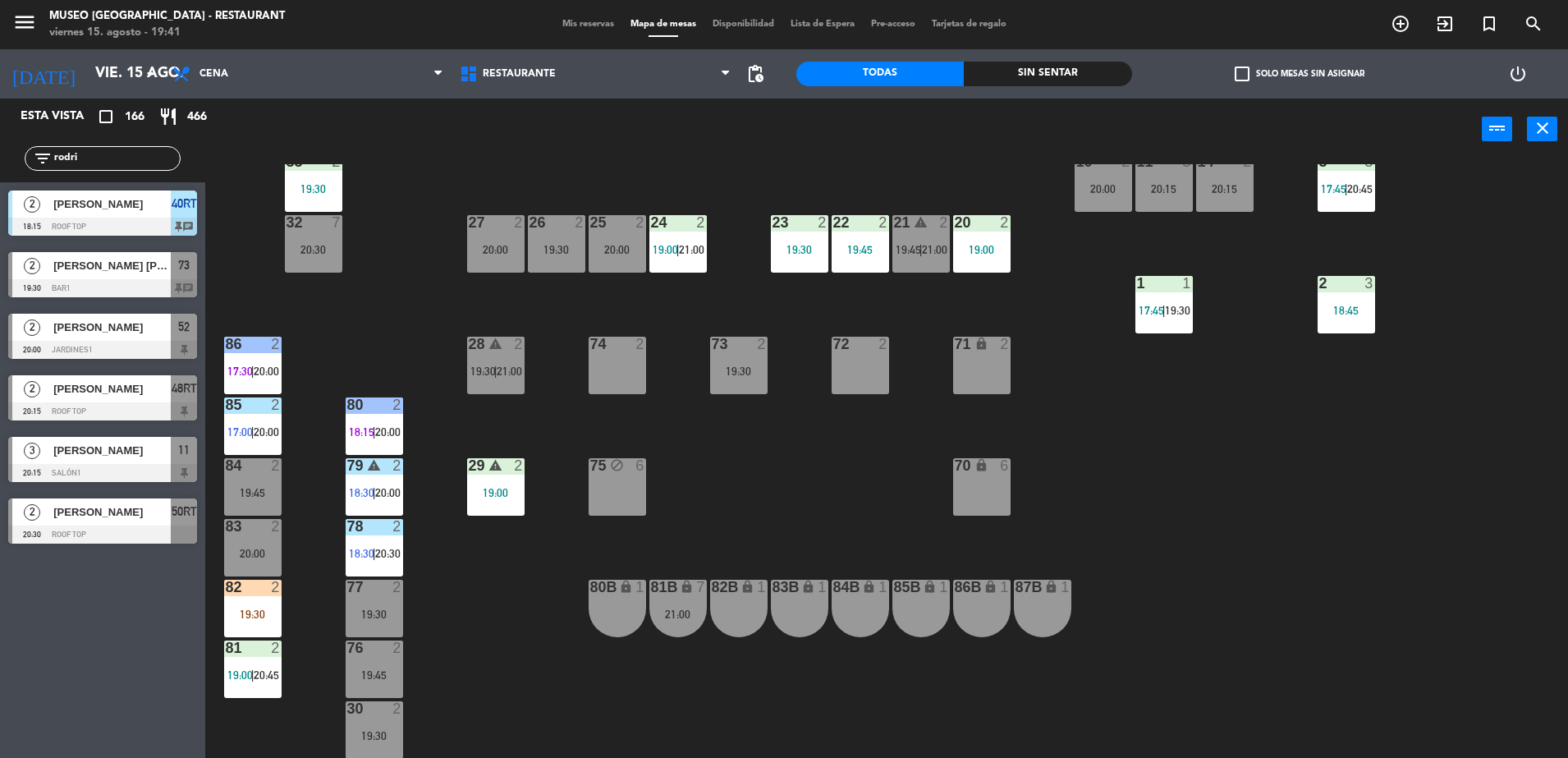
click at [746, 381] on div "73 2 19:30" at bounding box center [738, 365] width 58 height 58
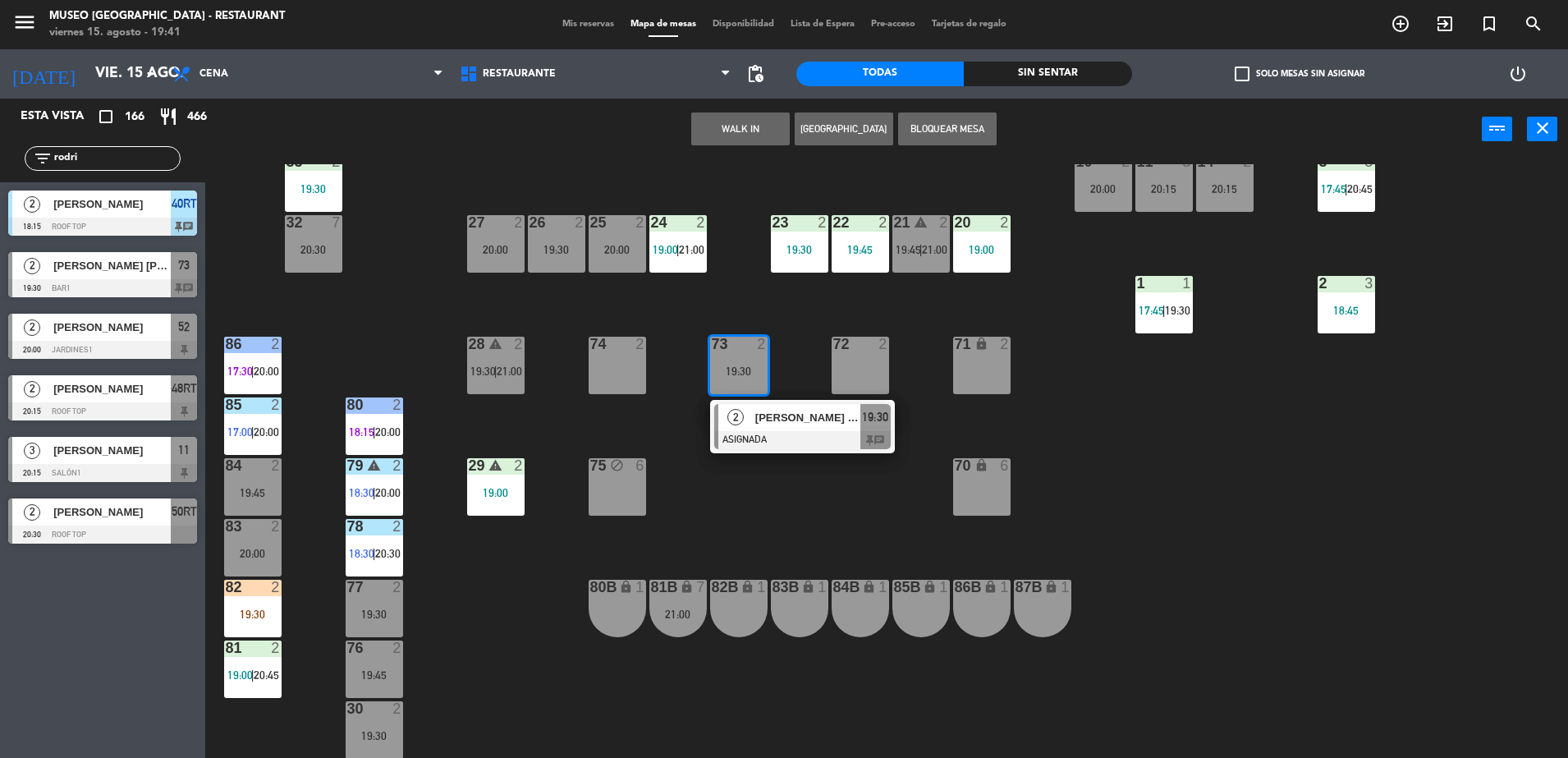
click at [781, 426] on div "[PERSON_NAME] [PERSON_NAME]" at bounding box center [807, 418] width 107 height 27
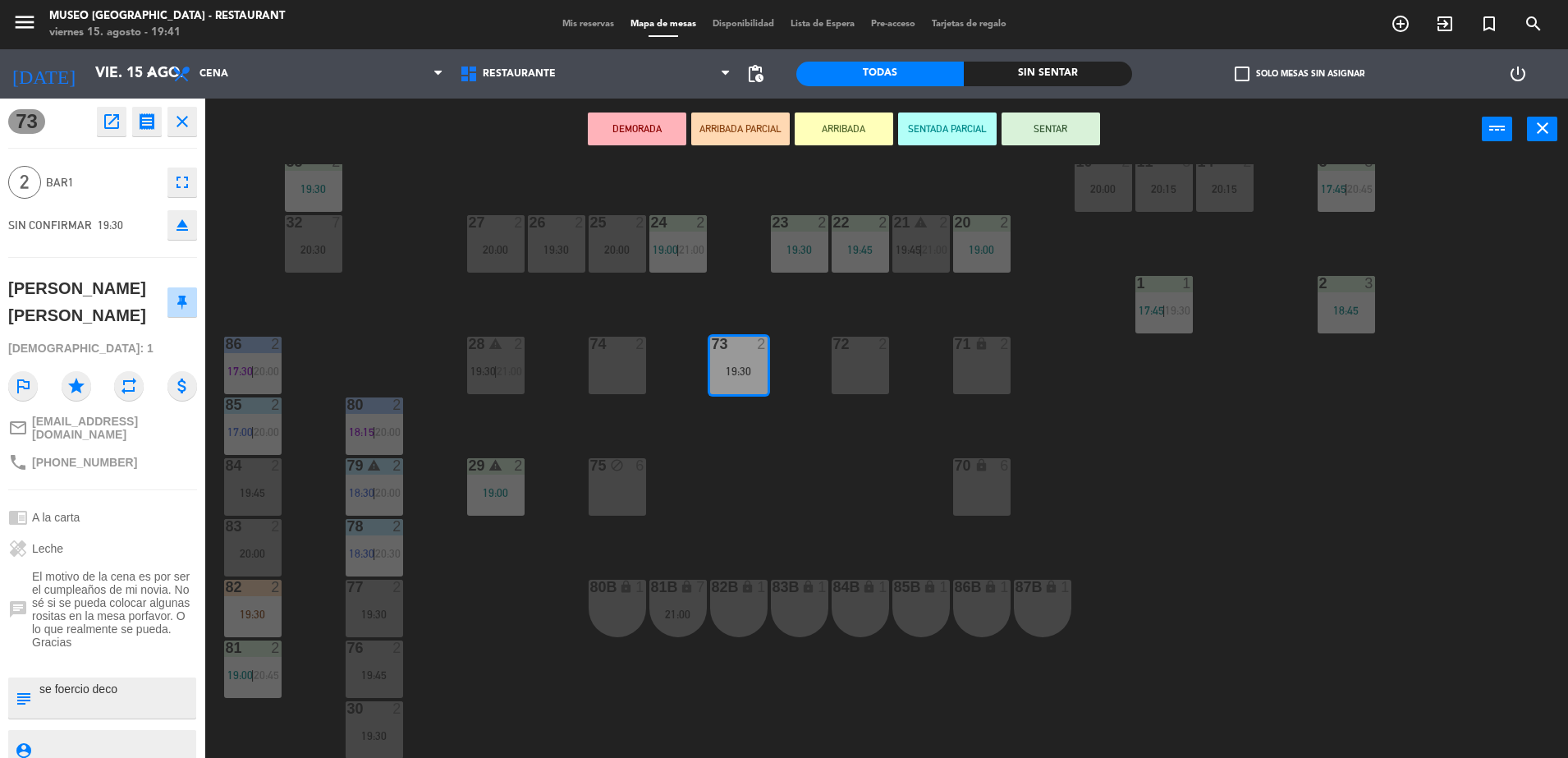
click at [379, 600] on div "77 2 19:30" at bounding box center [374, 608] width 58 height 58
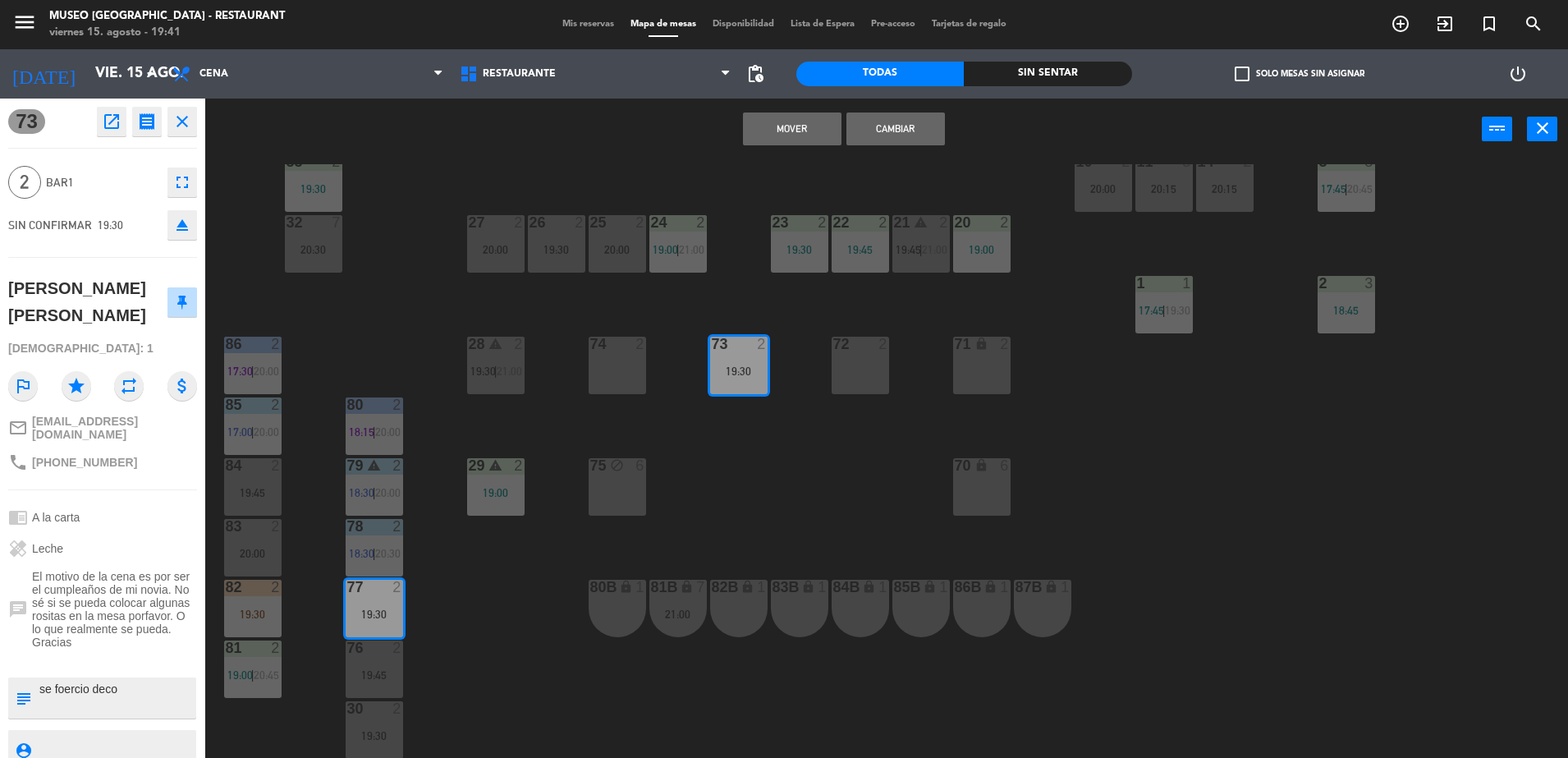
click at [923, 123] on button "Cambiar" at bounding box center [896, 129] width 99 height 33
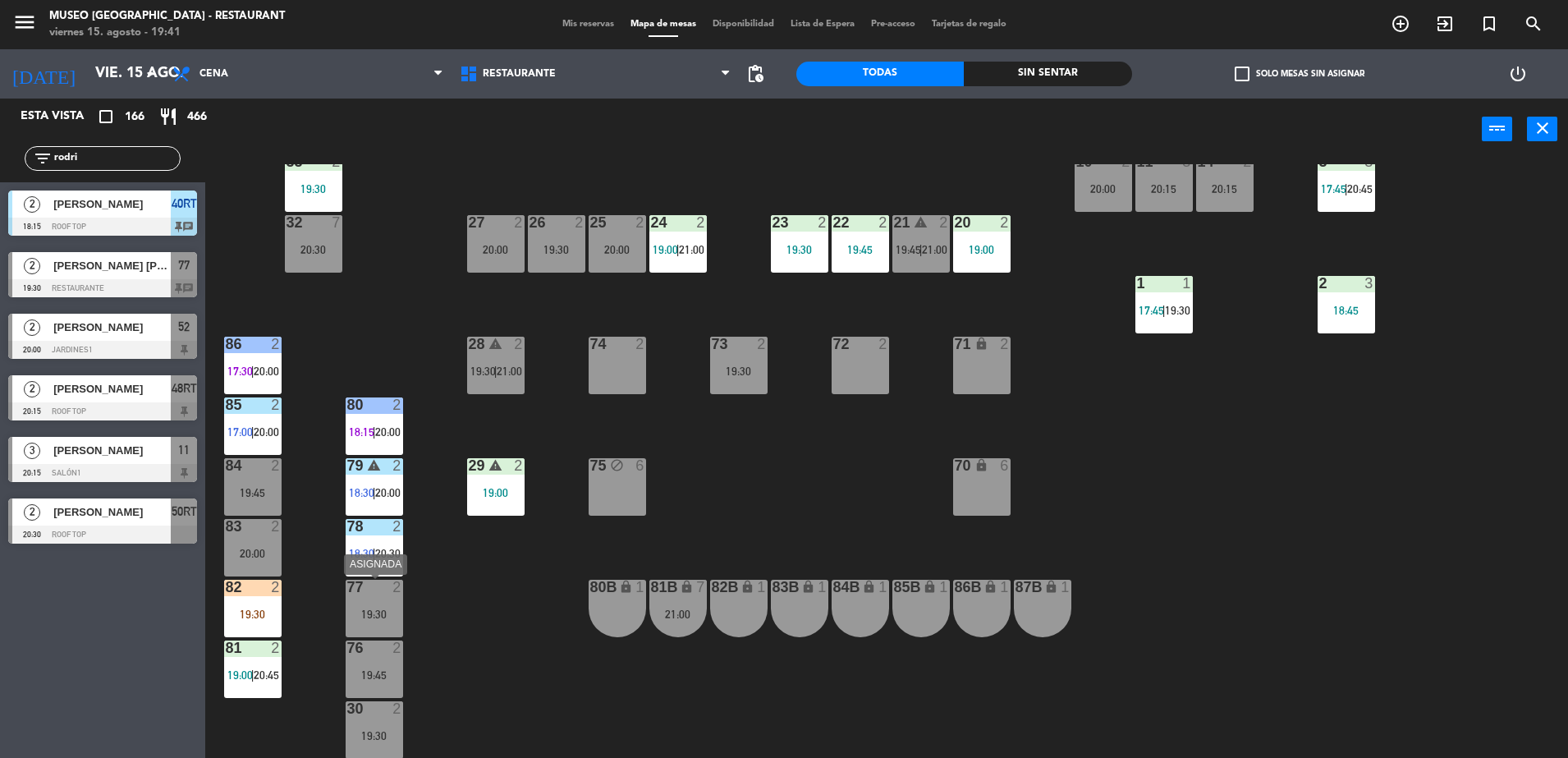
click at [360, 627] on div "77 2 19:30" at bounding box center [374, 608] width 58 height 58
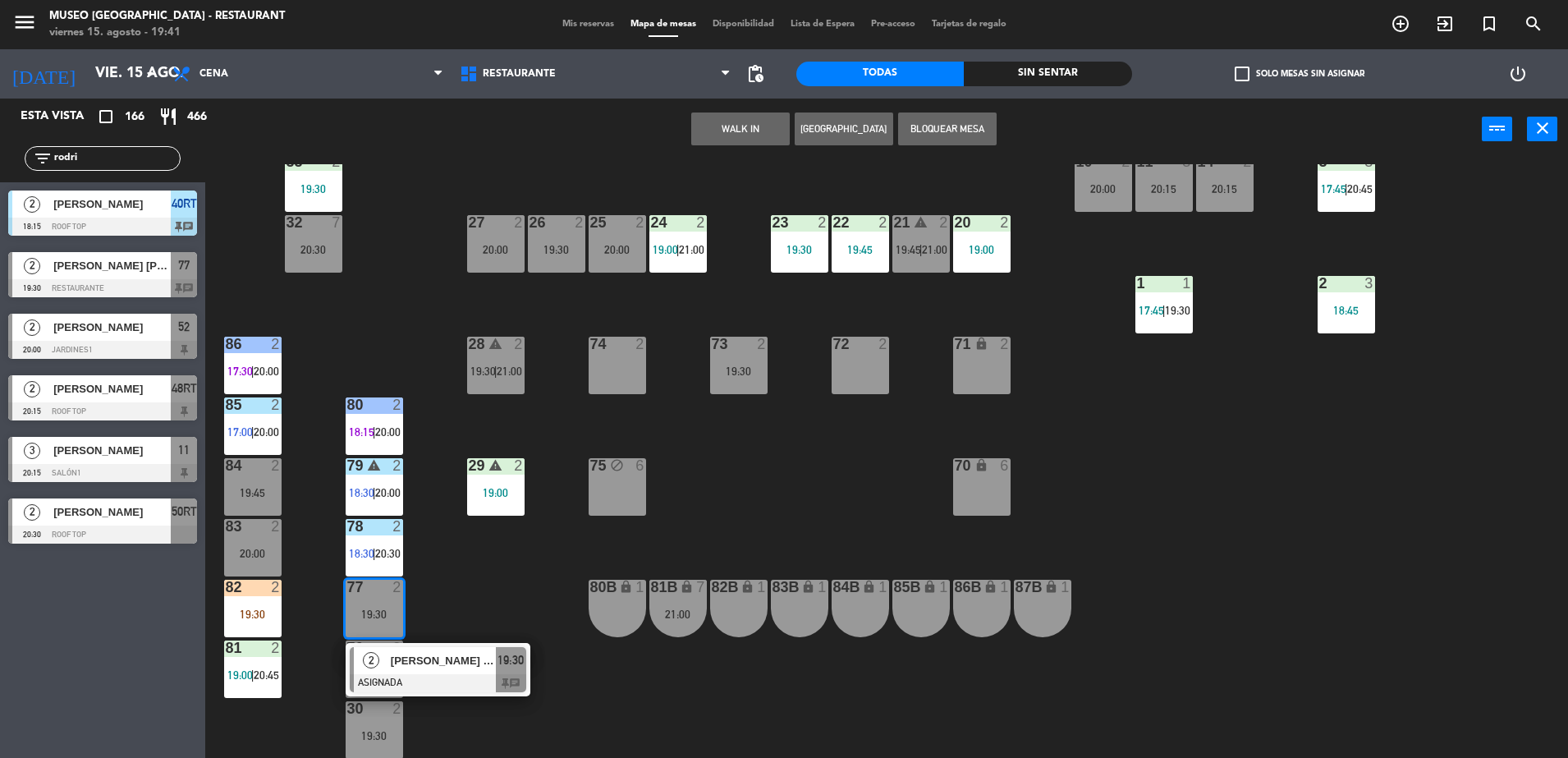
click at [438, 653] on span "[PERSON_NAME] [PERSON_NAME]" at bounding box center [442, 661] width 105 height 18
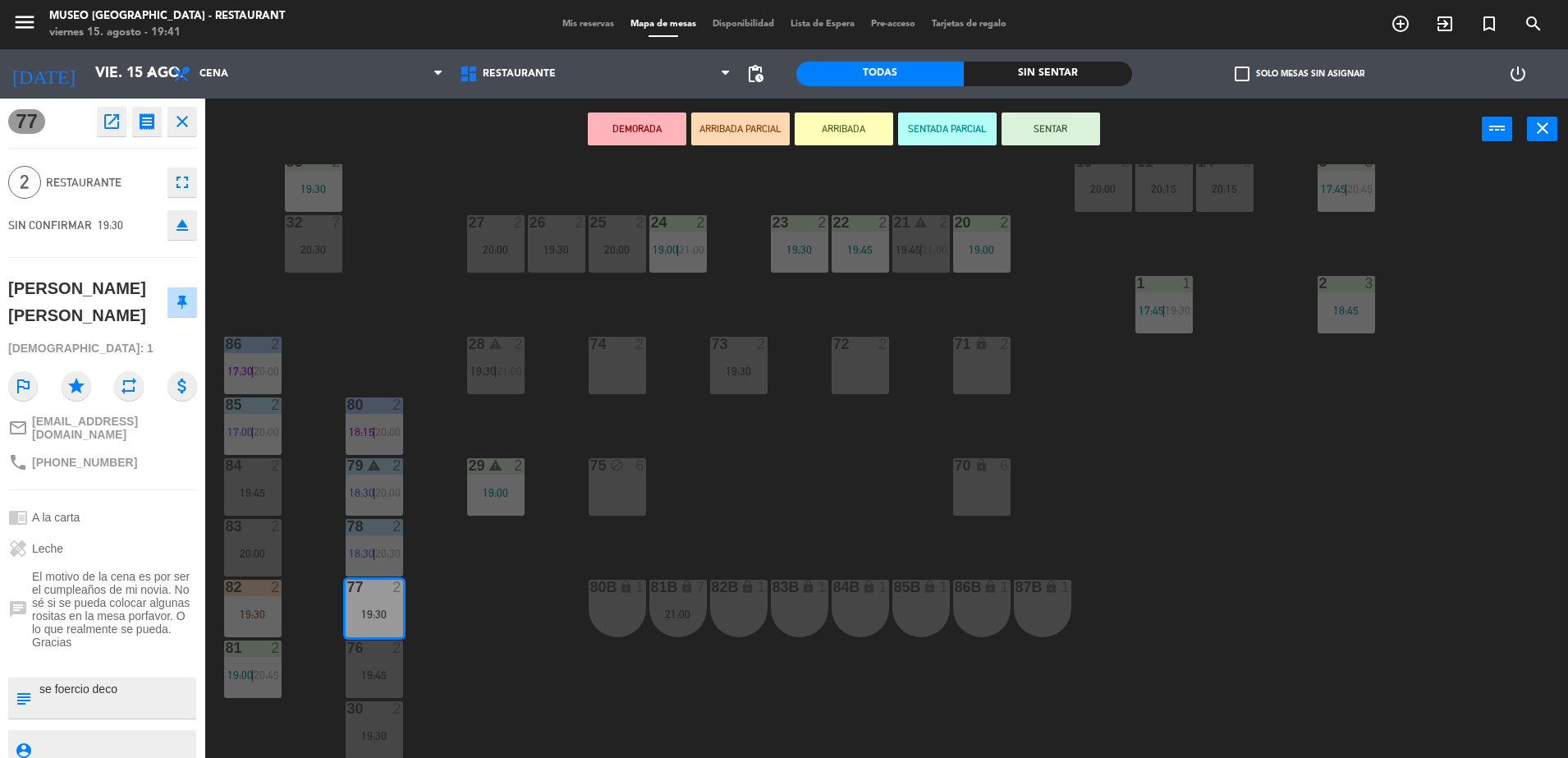
click at [689, 473] on div "44 5 17:00 | 21:00 49 2 19:01 | 21:00 54 4 20:15 64 2 17:30 | 20:00 48 2 17:45 …" at bounding box center [895, 463] width 1347 height 598
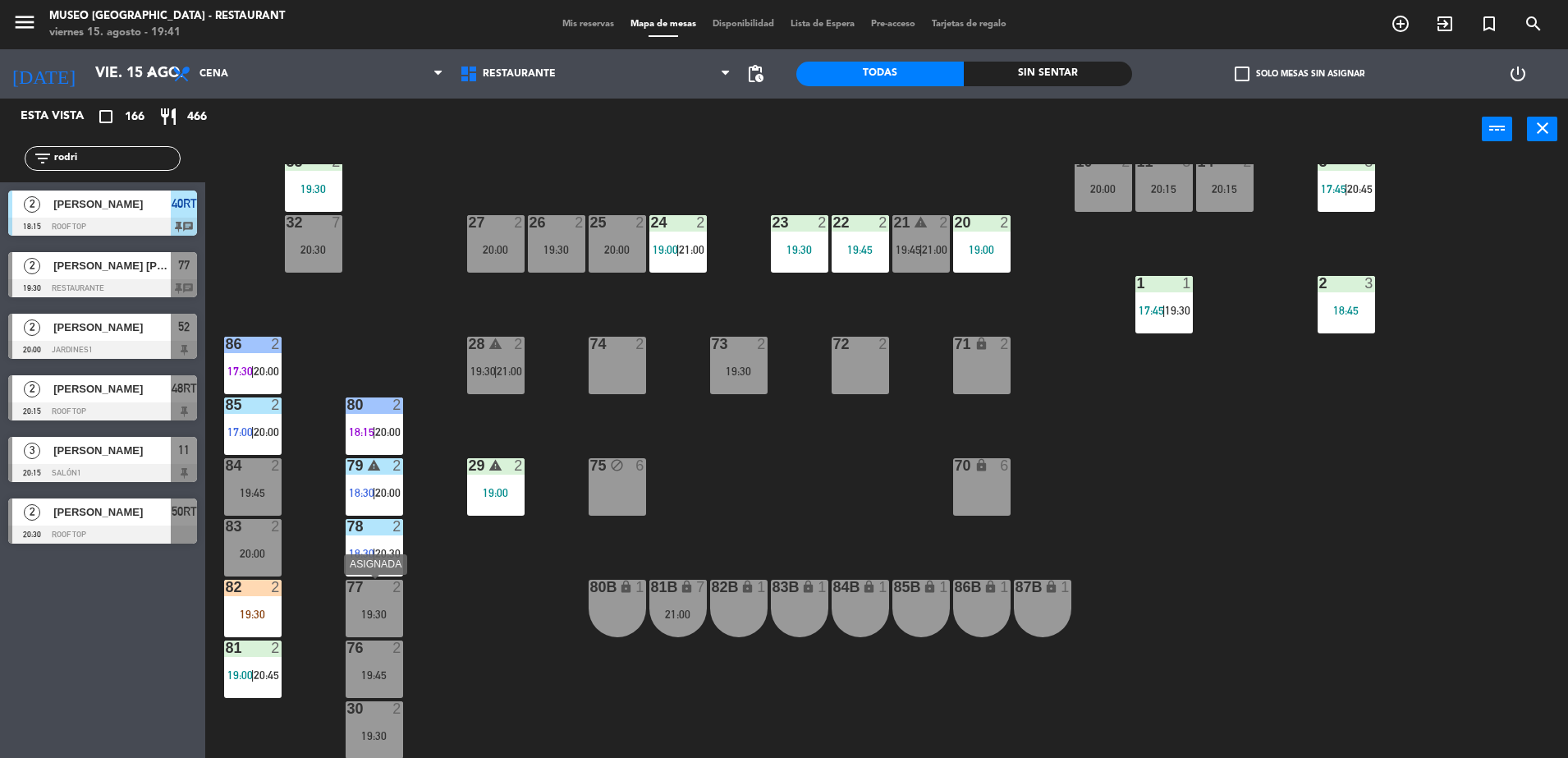
click at [379, 583] on div at bounding box center [374, 587] width 27 height 15
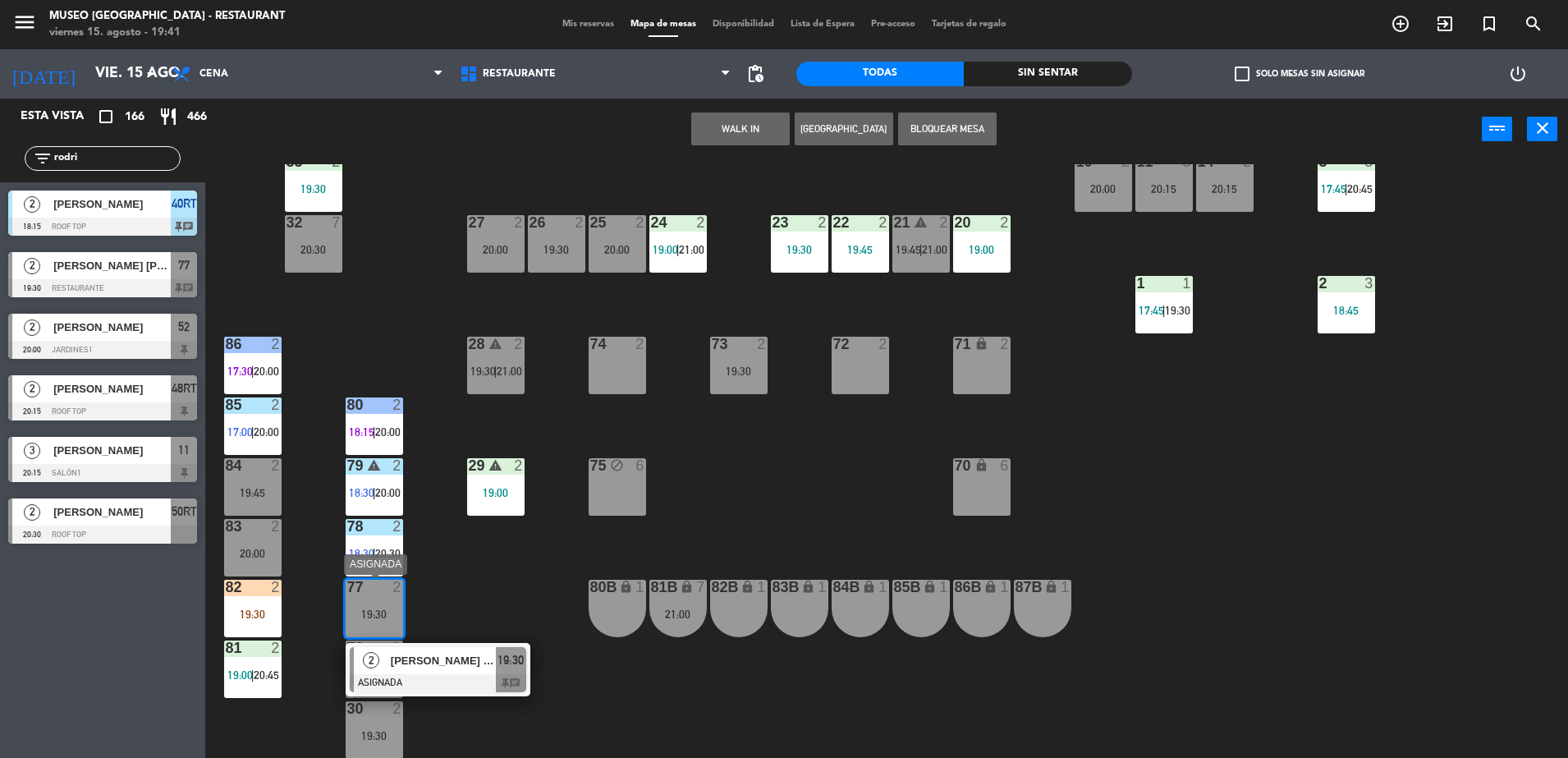
click at [507, 661] on span "19:30" at bounding box center [510, 660] width 26 height 20
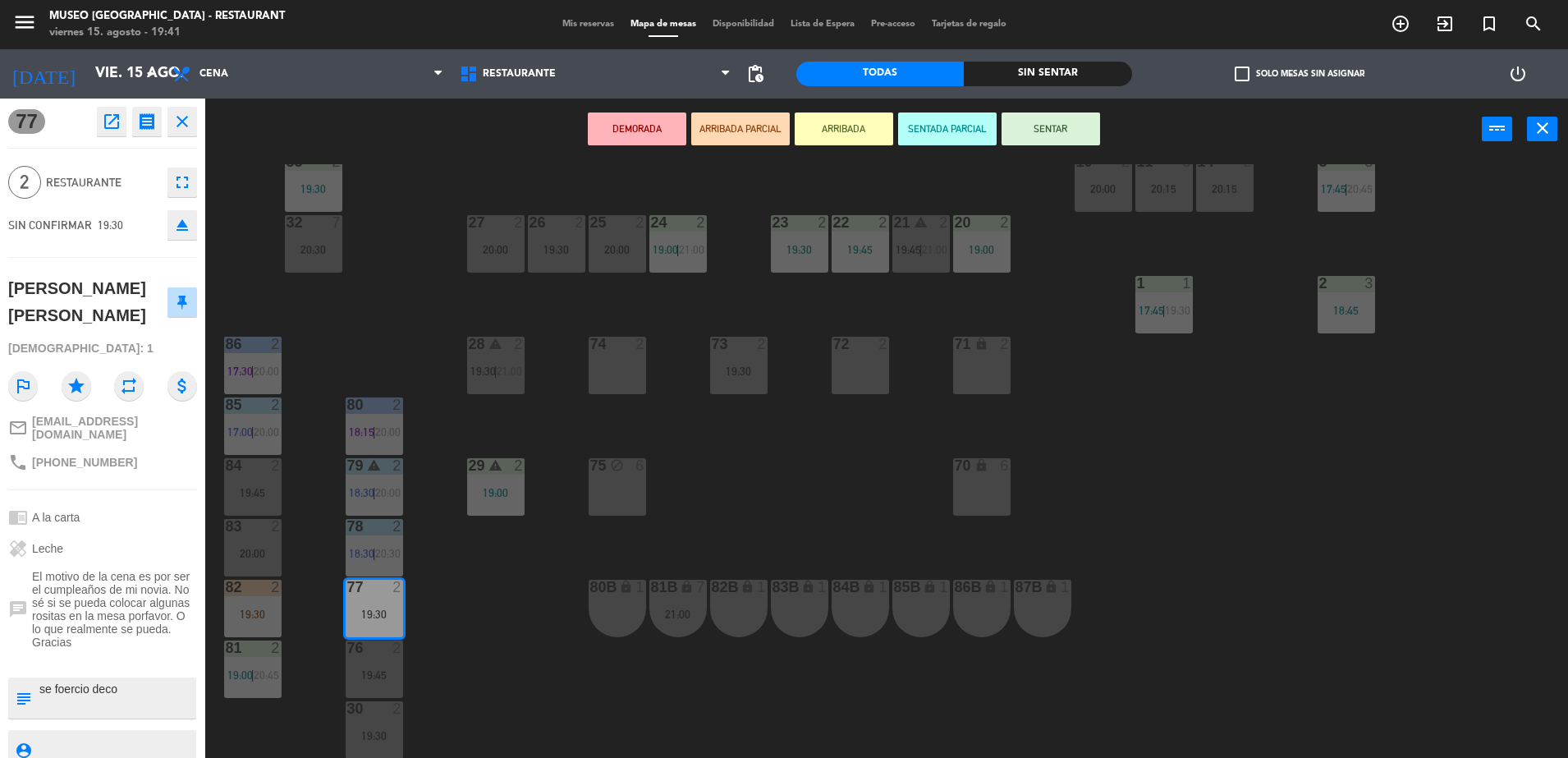
click at [771, 142] on button "ARRIBADA PARCIAL" at bounding box center [740, 129] width 99 height 33
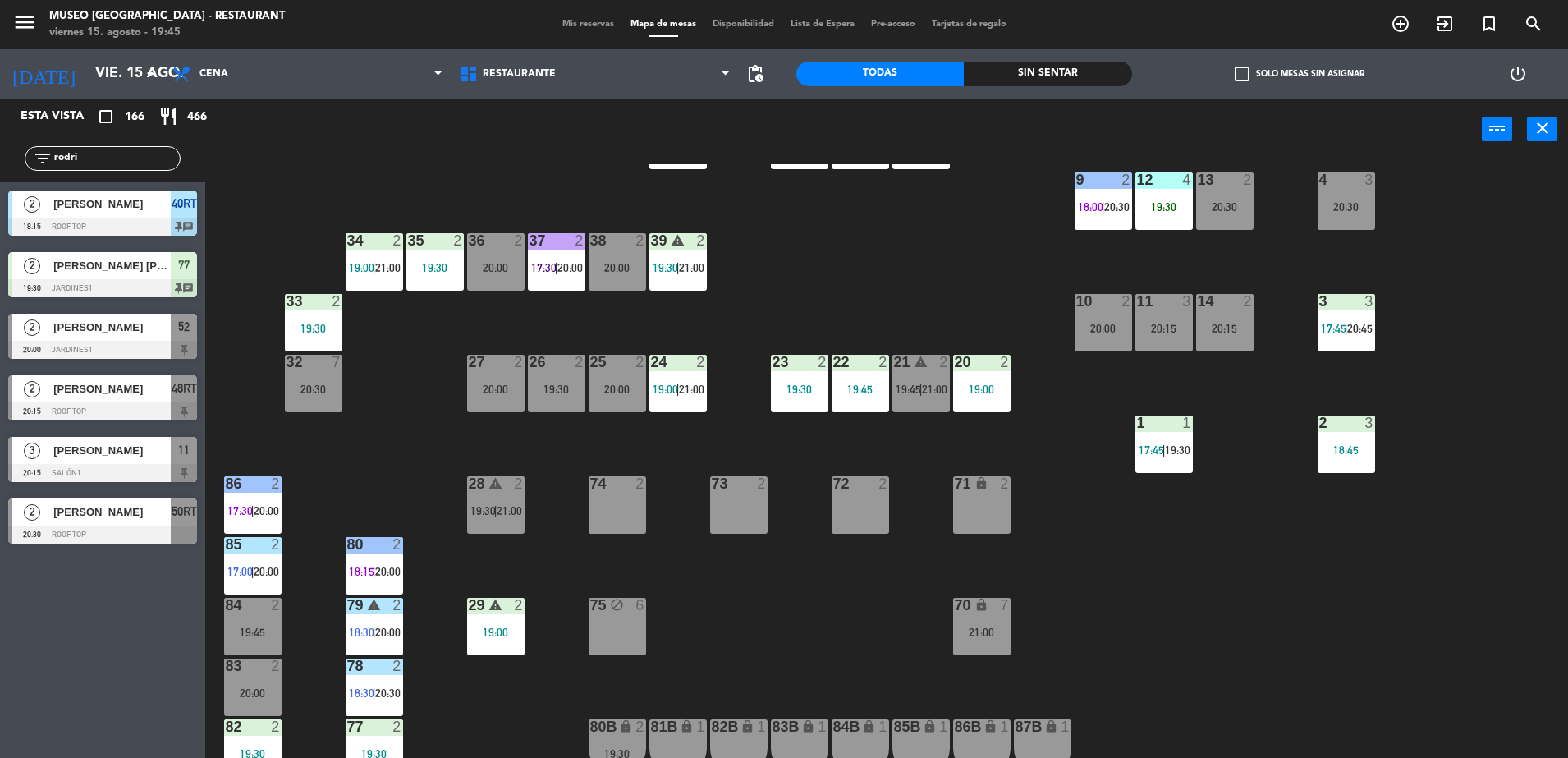
scroll to position [0, 0]
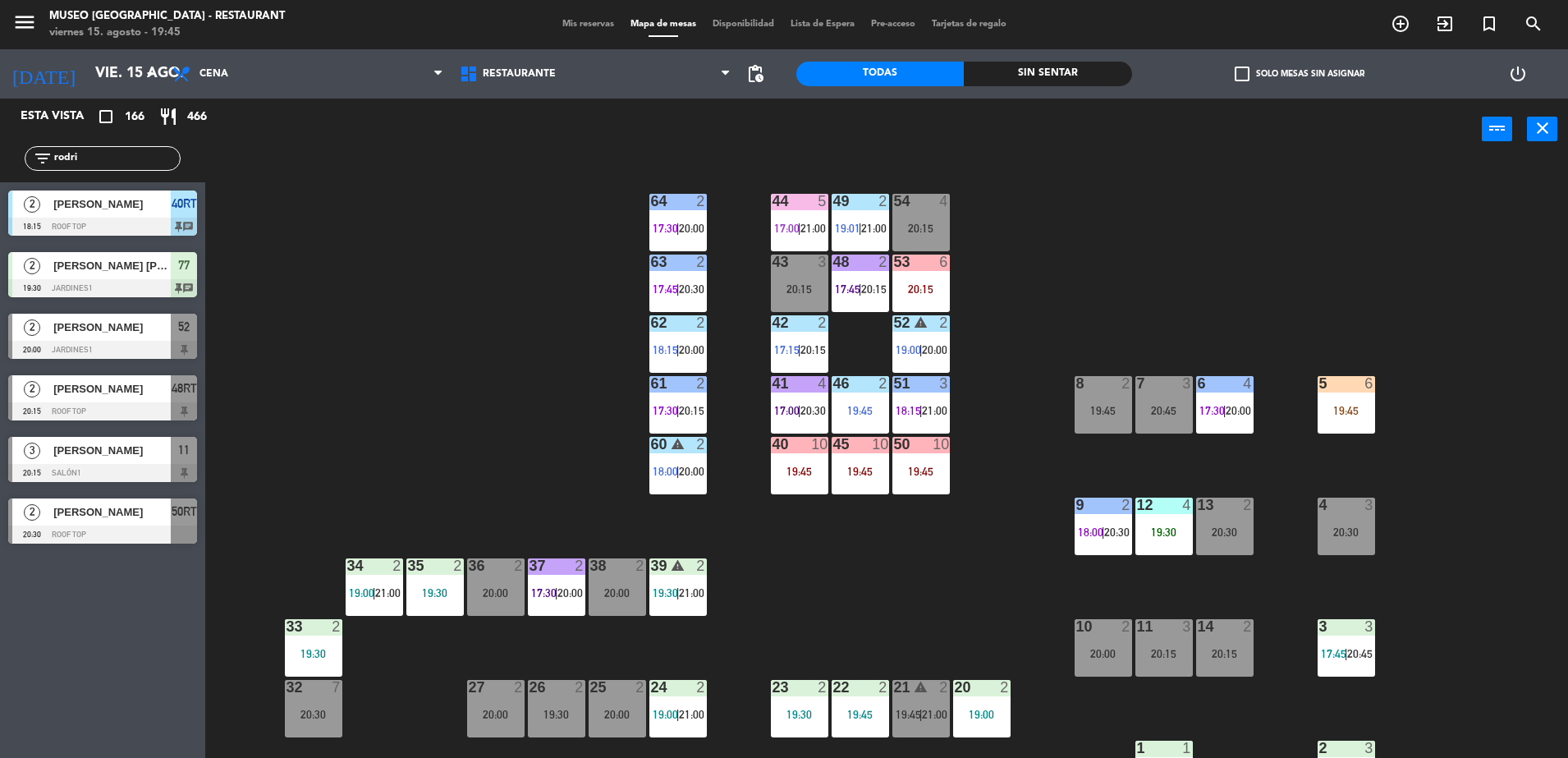
click at [478, 295] on div "44 5 17:00 | 21:00 49 2 19:01 | 21:00 54 4 20:15 64 2 17:30 | 20:00 48 2 17:45 …" at bounding box center [895, 463] width 1347 height 598
drag, startPoint x: 83, startPoint y: 157, endPoint x: -4, endPoint y: 133, distance: 90.2
click at [0, 133] on html "close × Museo Larco Café - Restaurant × chrome_reader_mode Listado de Reservas …" at bounding box center [784, 379] width 1568 height 758
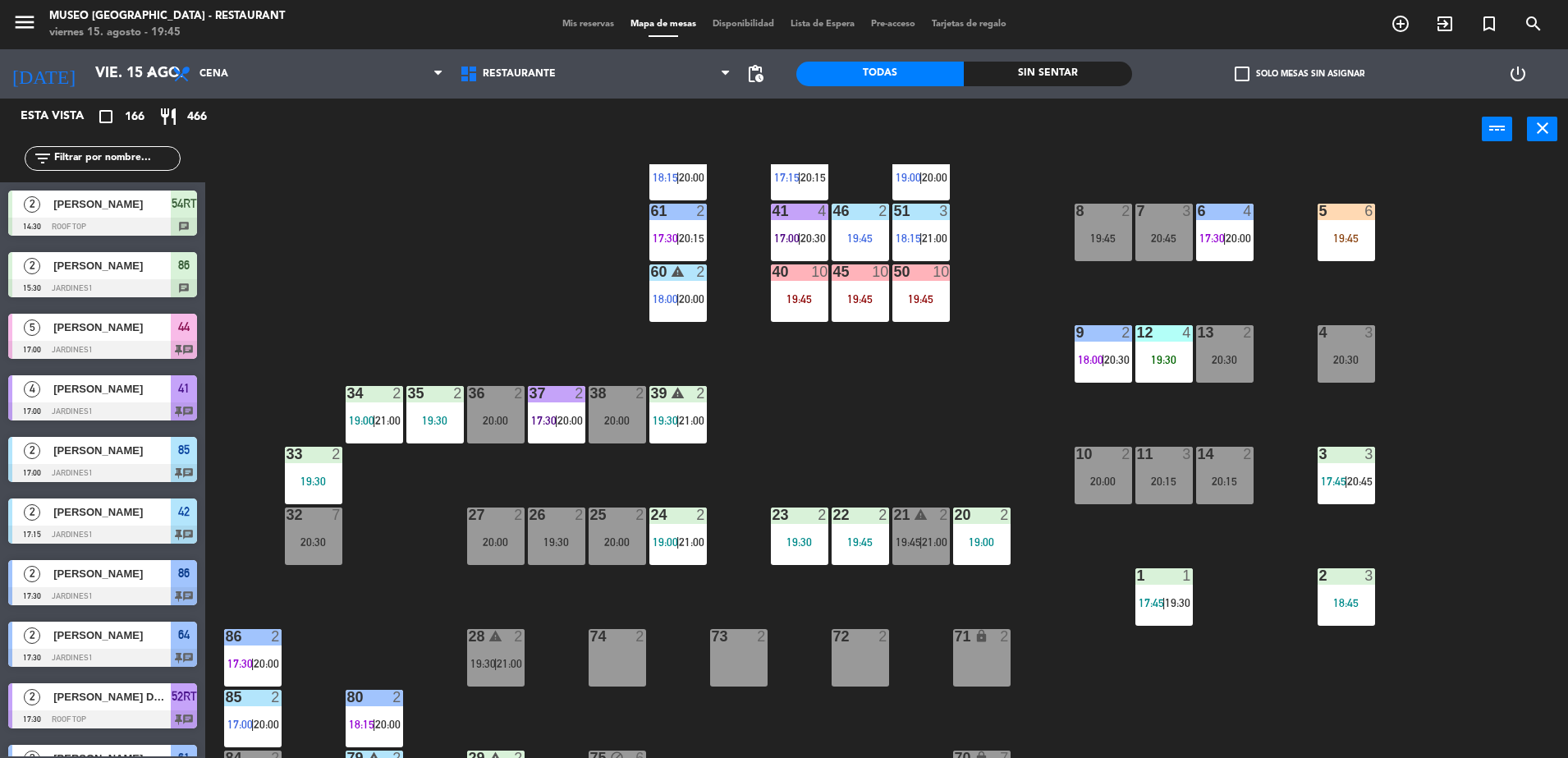
scroll to position [153, 0]
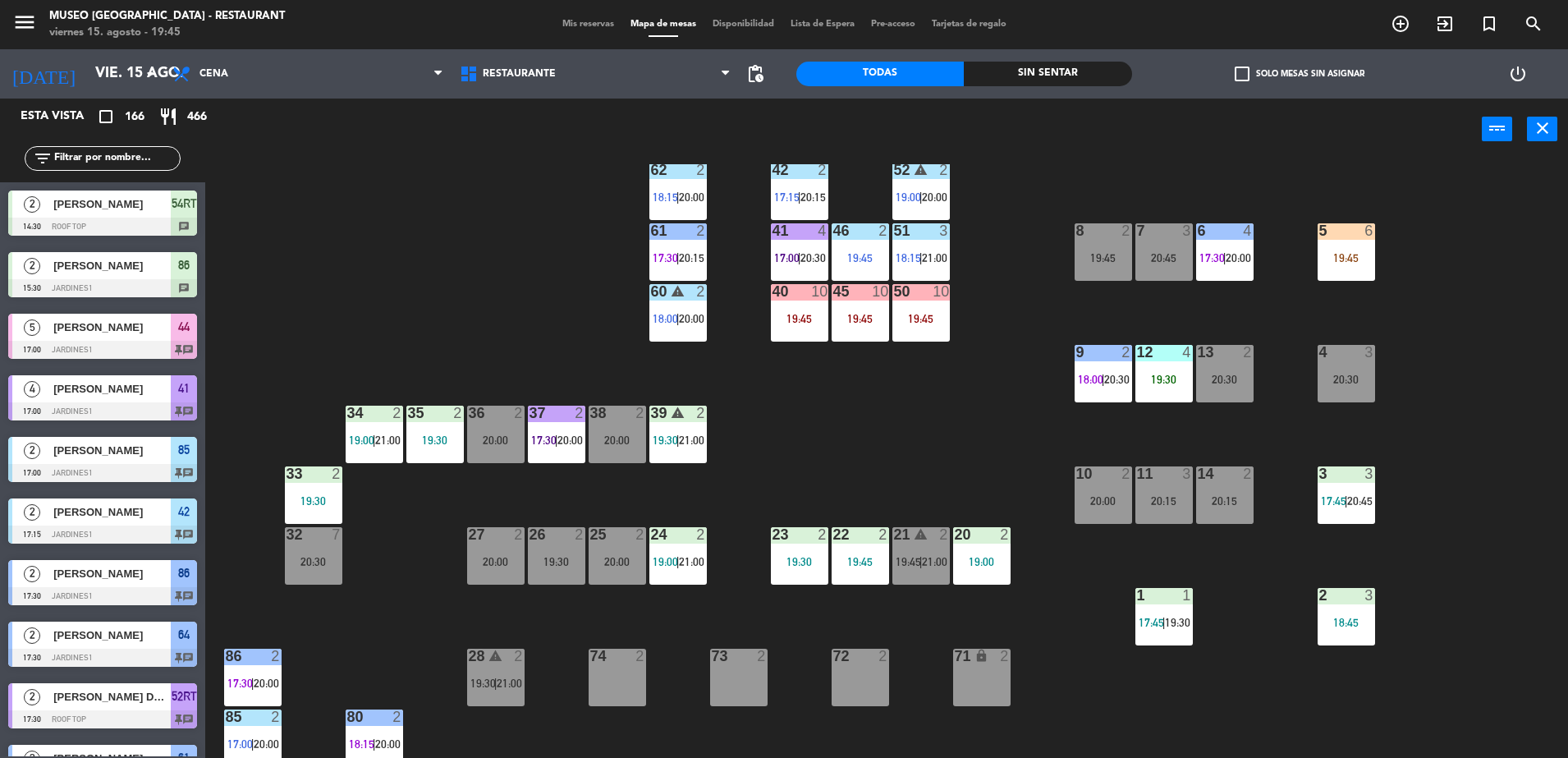
click at [1223, 368] on div "13 2 20:30" at bounding box center [1224, 373] width 58 height 58
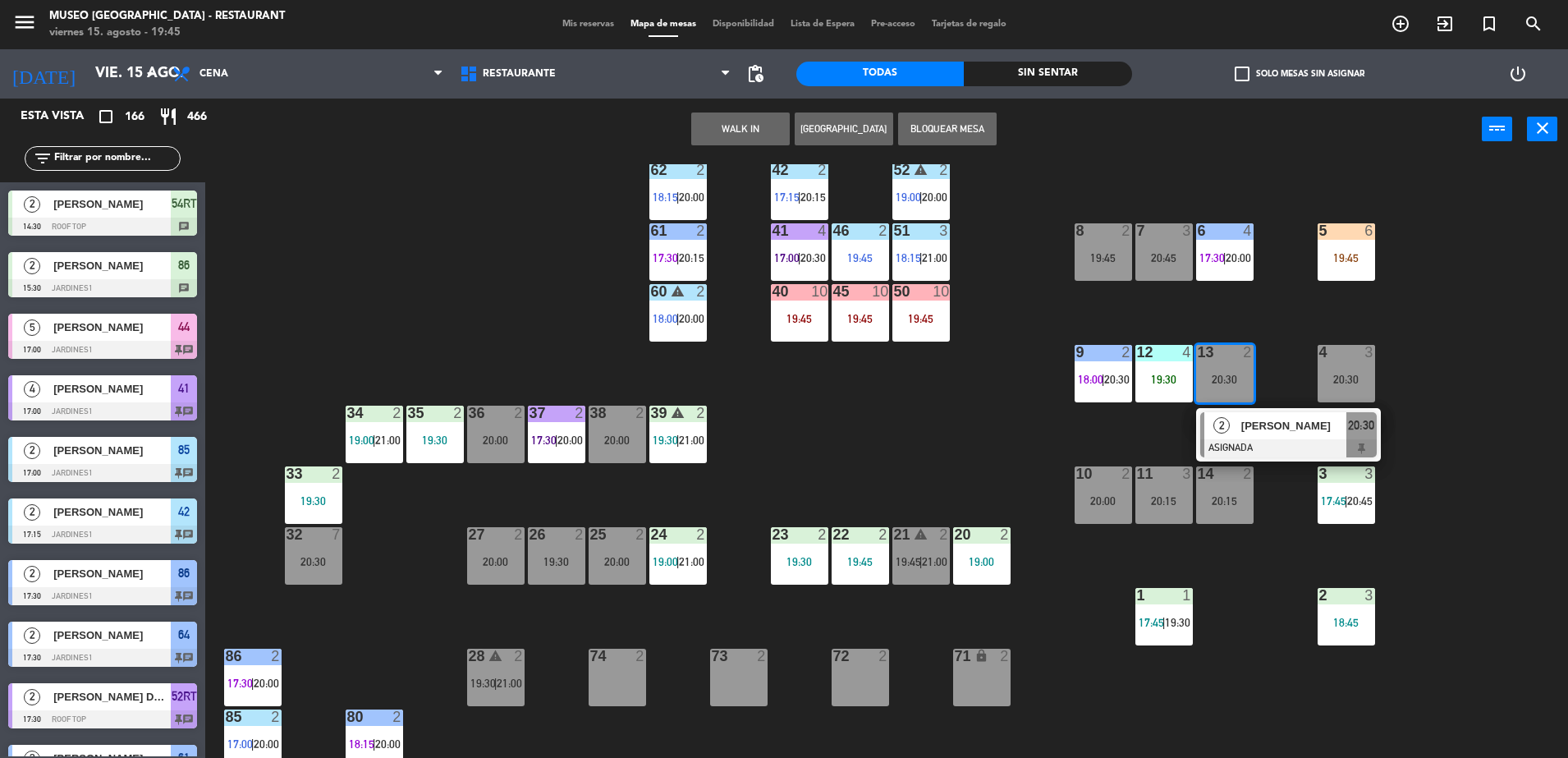
click at [746, 128] on button "WALK IN" at bounding box center [740, 129] width 99 height 33
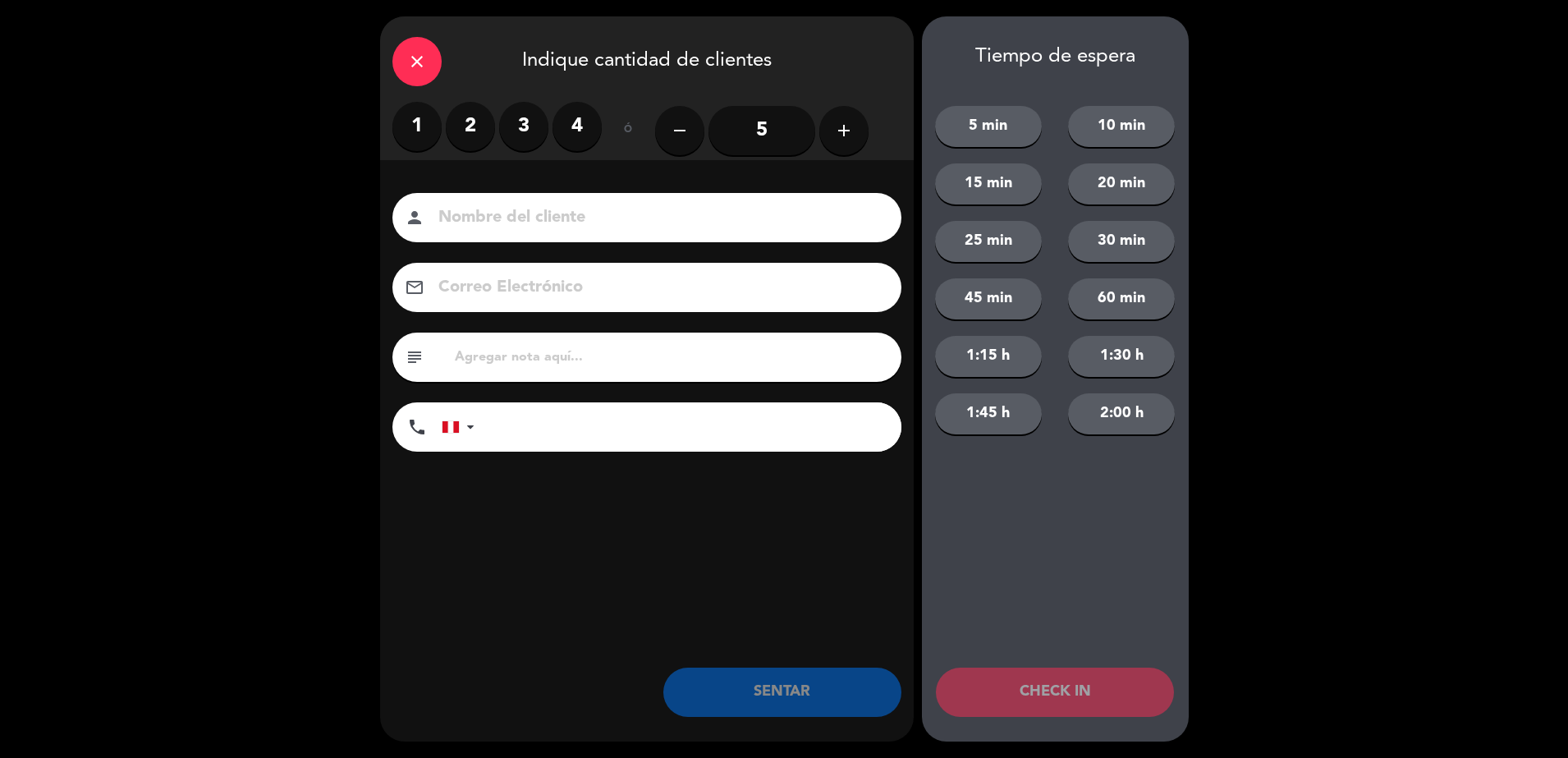
click at [456, 145] on label "2" at bounding box center [470, 126] width 49 height 49
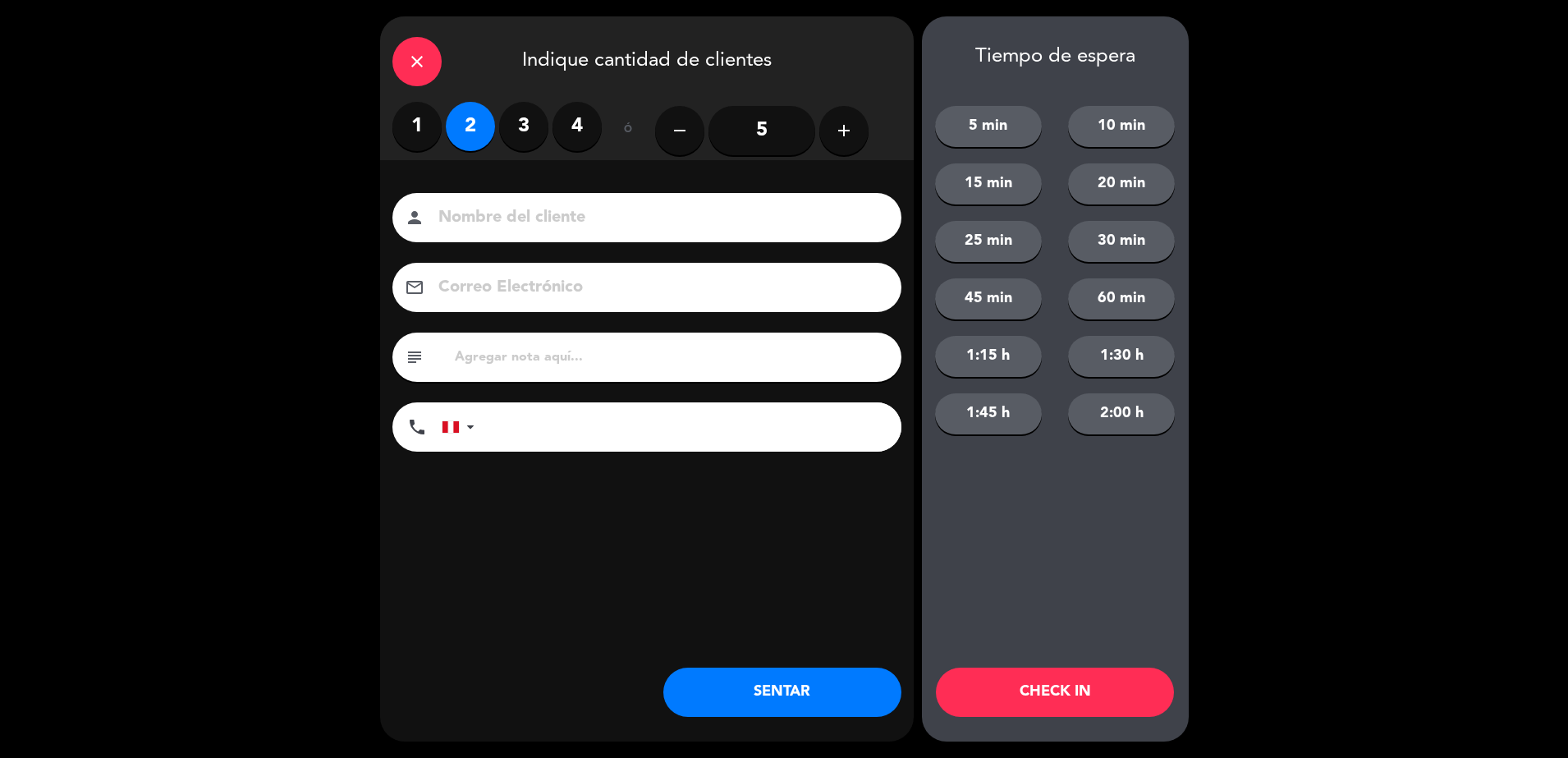
click at [566, 217] on input at bounding box center [658, 217] width 443 height 28
click at [484, 219] on input "wañk in ruben palomini" at bounding box center [658, 217] width 443 height 28
type input "walk in [PERSON_NAME]"
click at [792, 705] on button "SENTAR" at bounding box center [782, 692] width 238 height 49
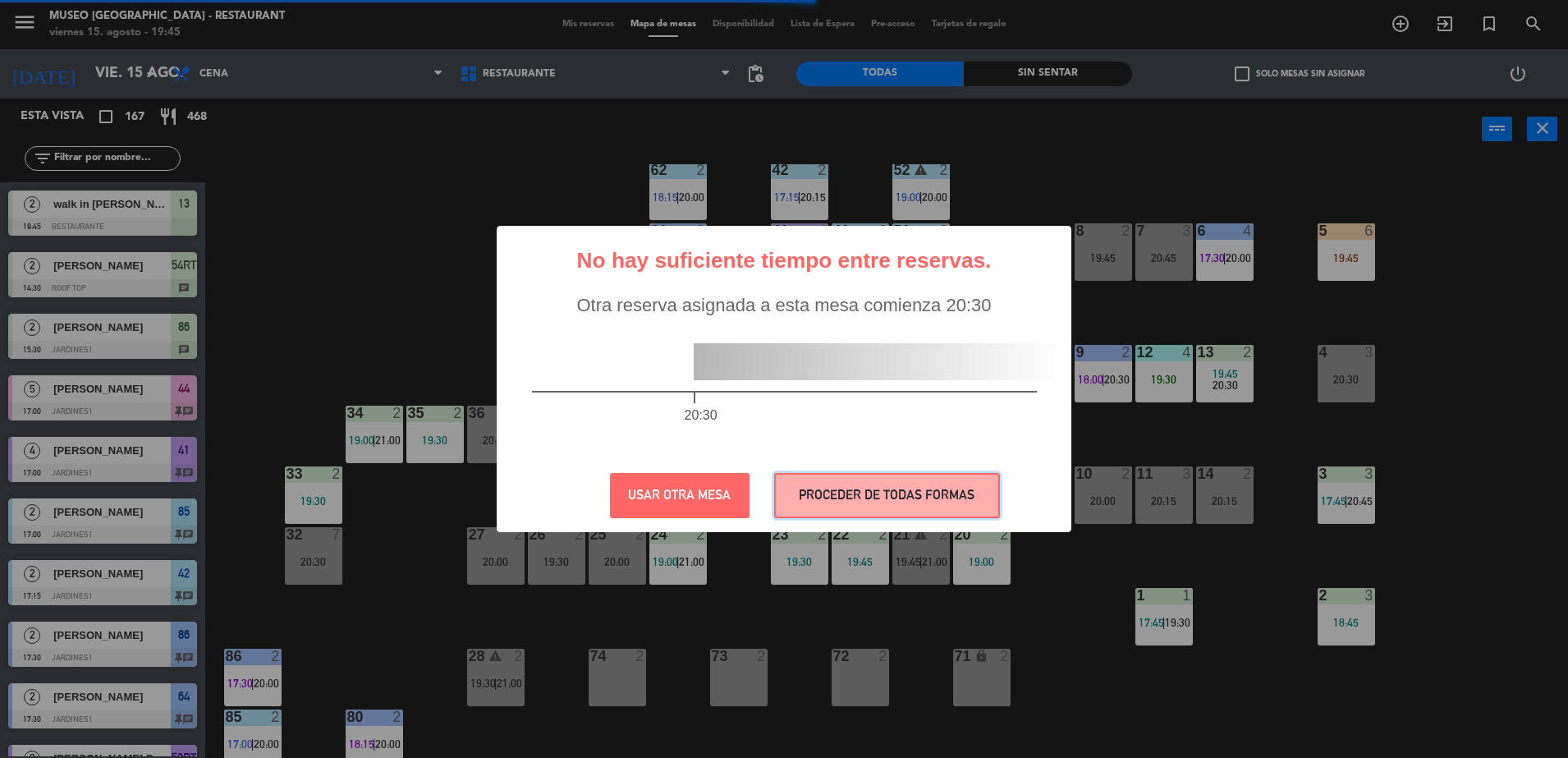
click at [884, 500] on button "PROCEDER DE TODAS FORMAS" at bounding box center [887, 496] width 226 height 45
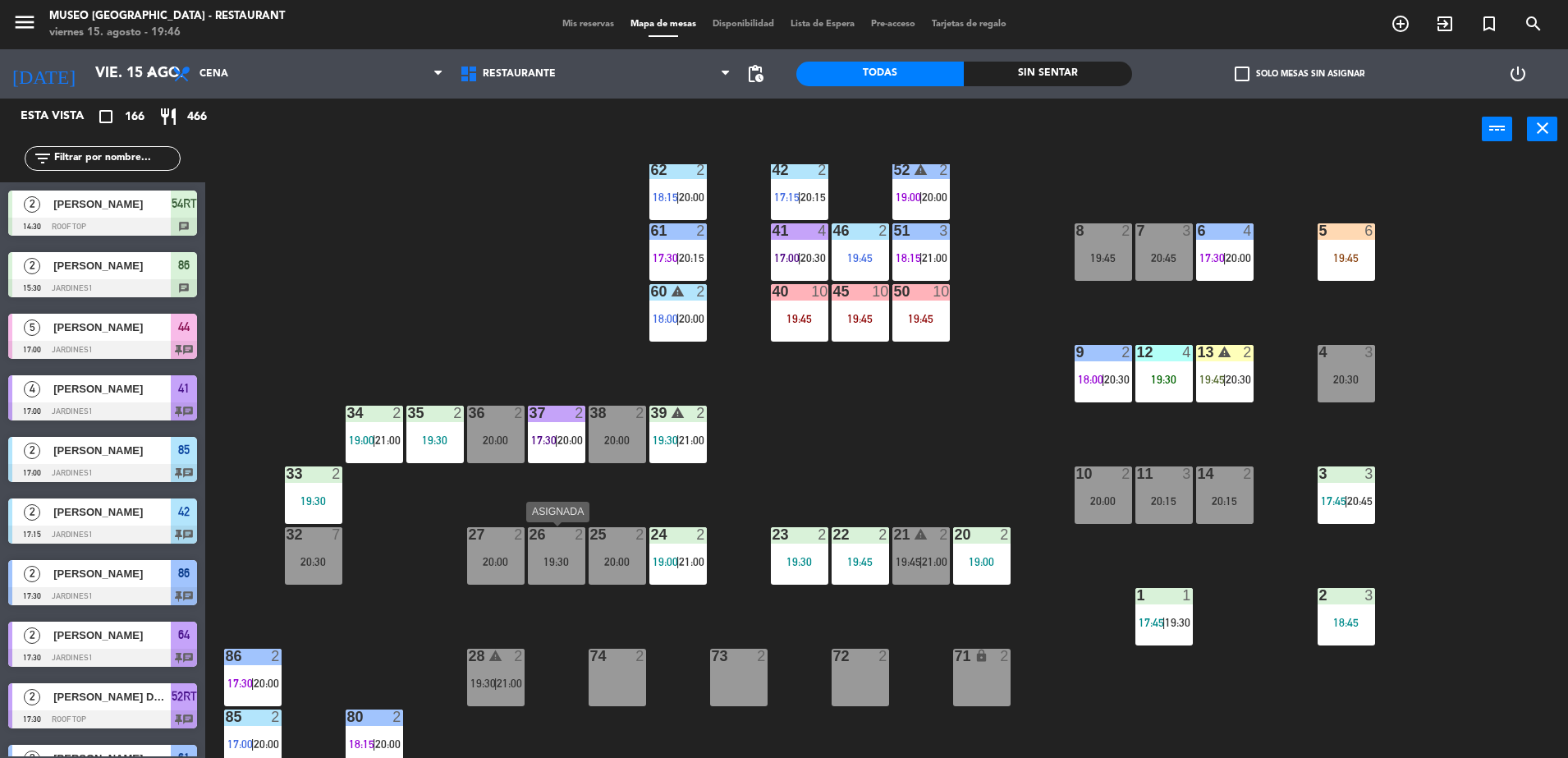
click at [575, 578] on div "26 2 19:30" at bounding box center [556, 555] width 58 height 58
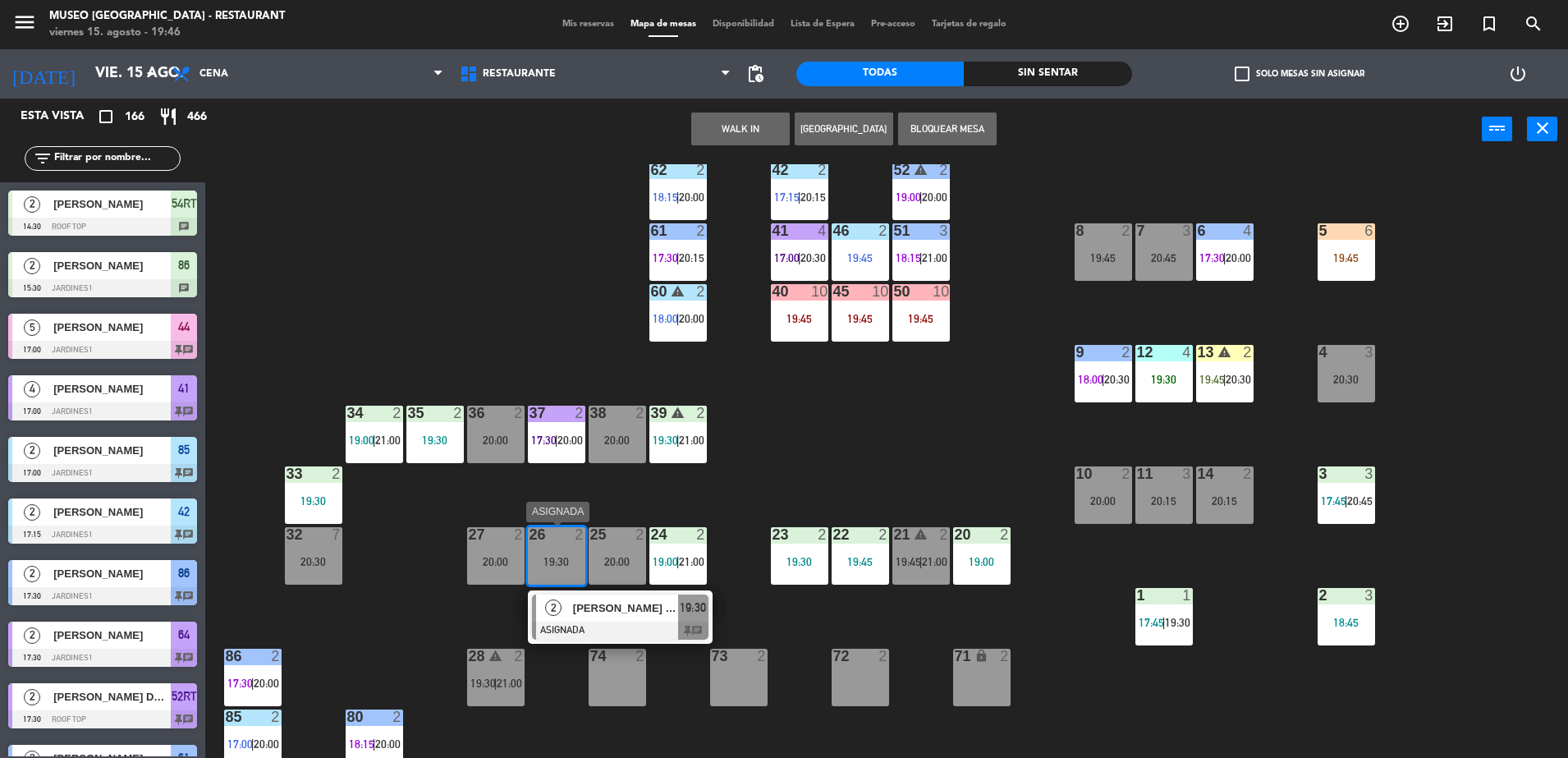
click at [609, 605] on span "[PERSON_NAME] [PERSON_NAME]" at bounding box center [624, 608] width 105 height 18
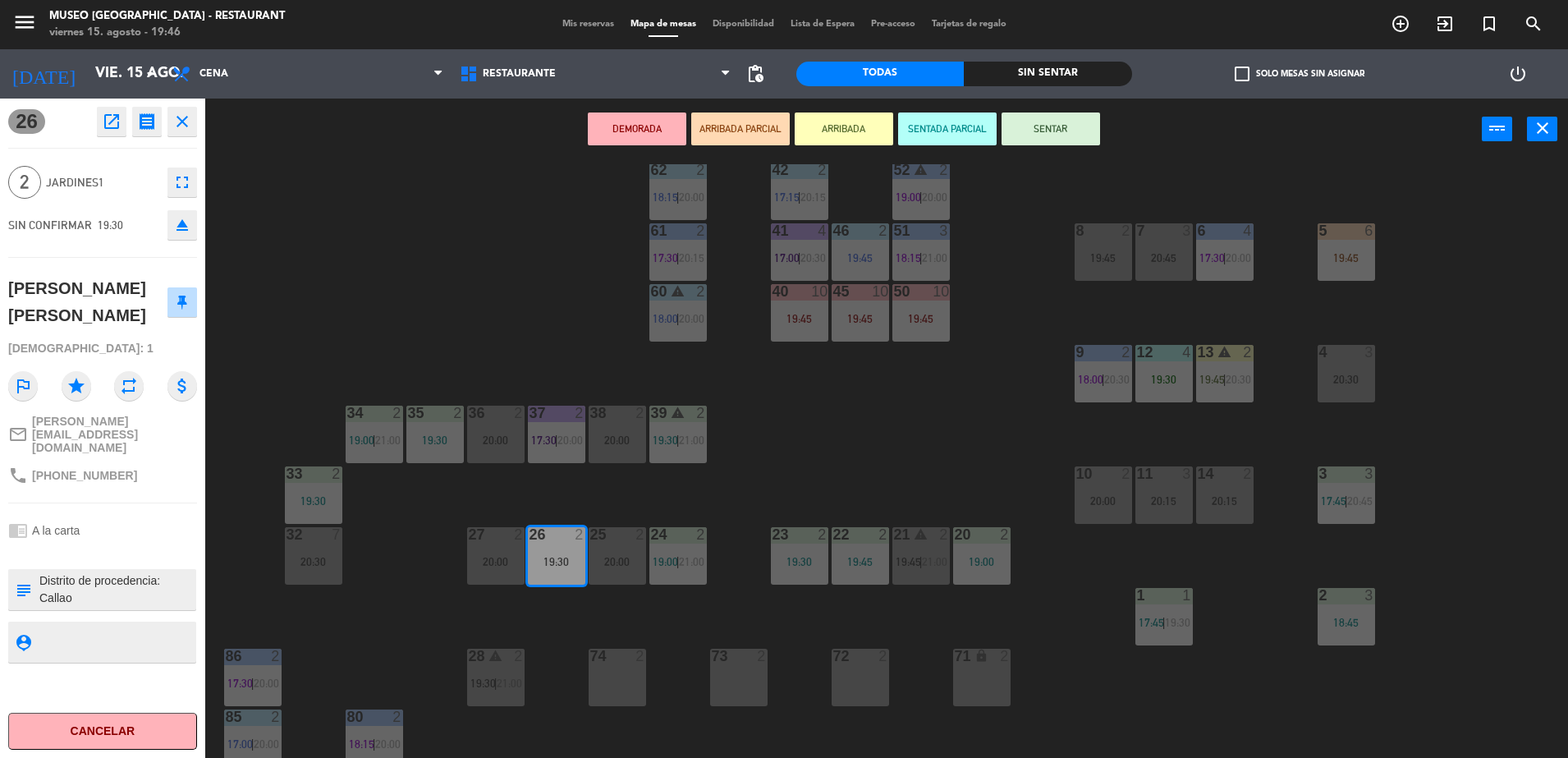
click at [653, 113] on button "DEMORADA" at bounding box center [636, 129] width 99 height 33
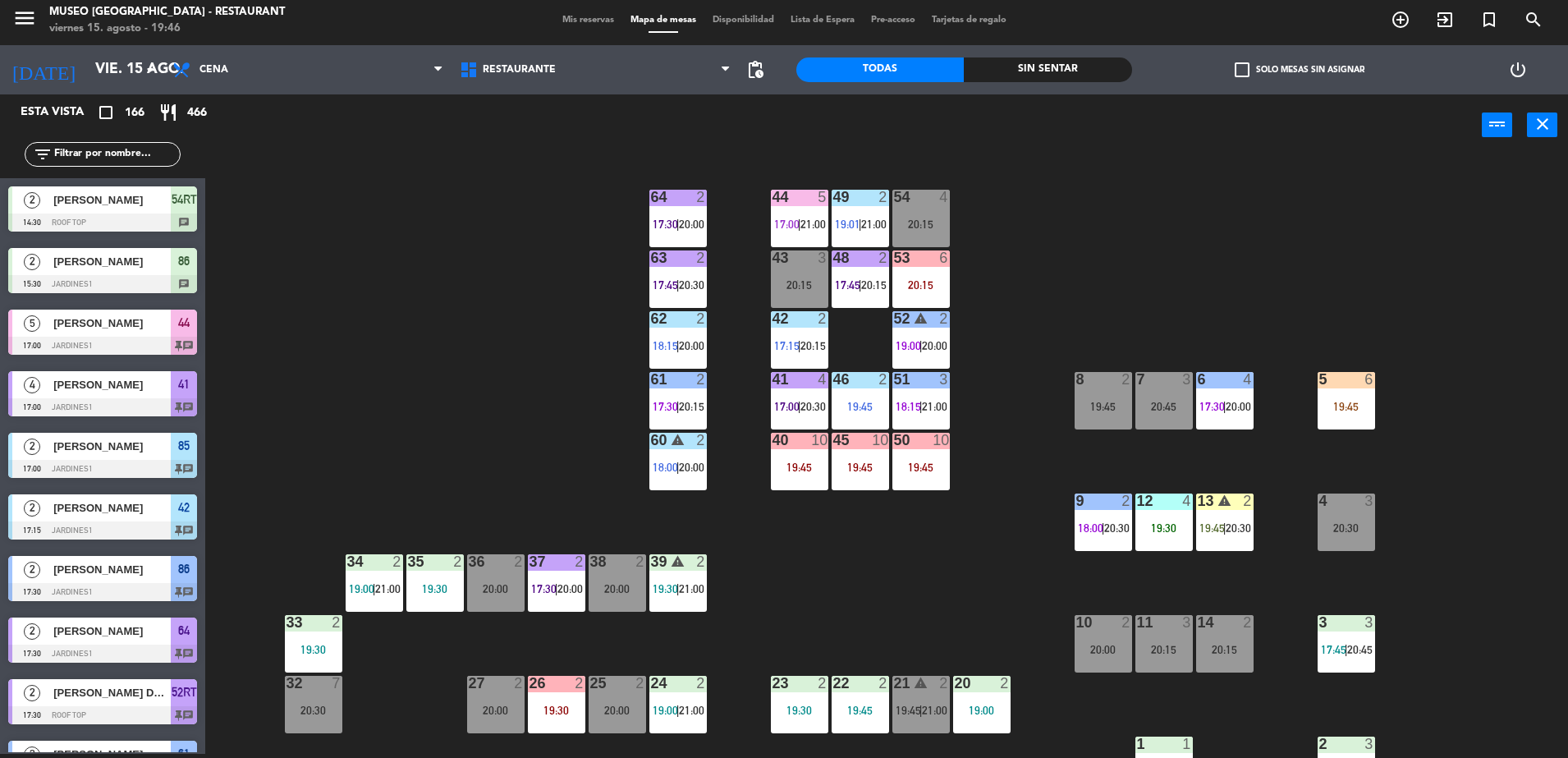
scroll to position [583, 0]
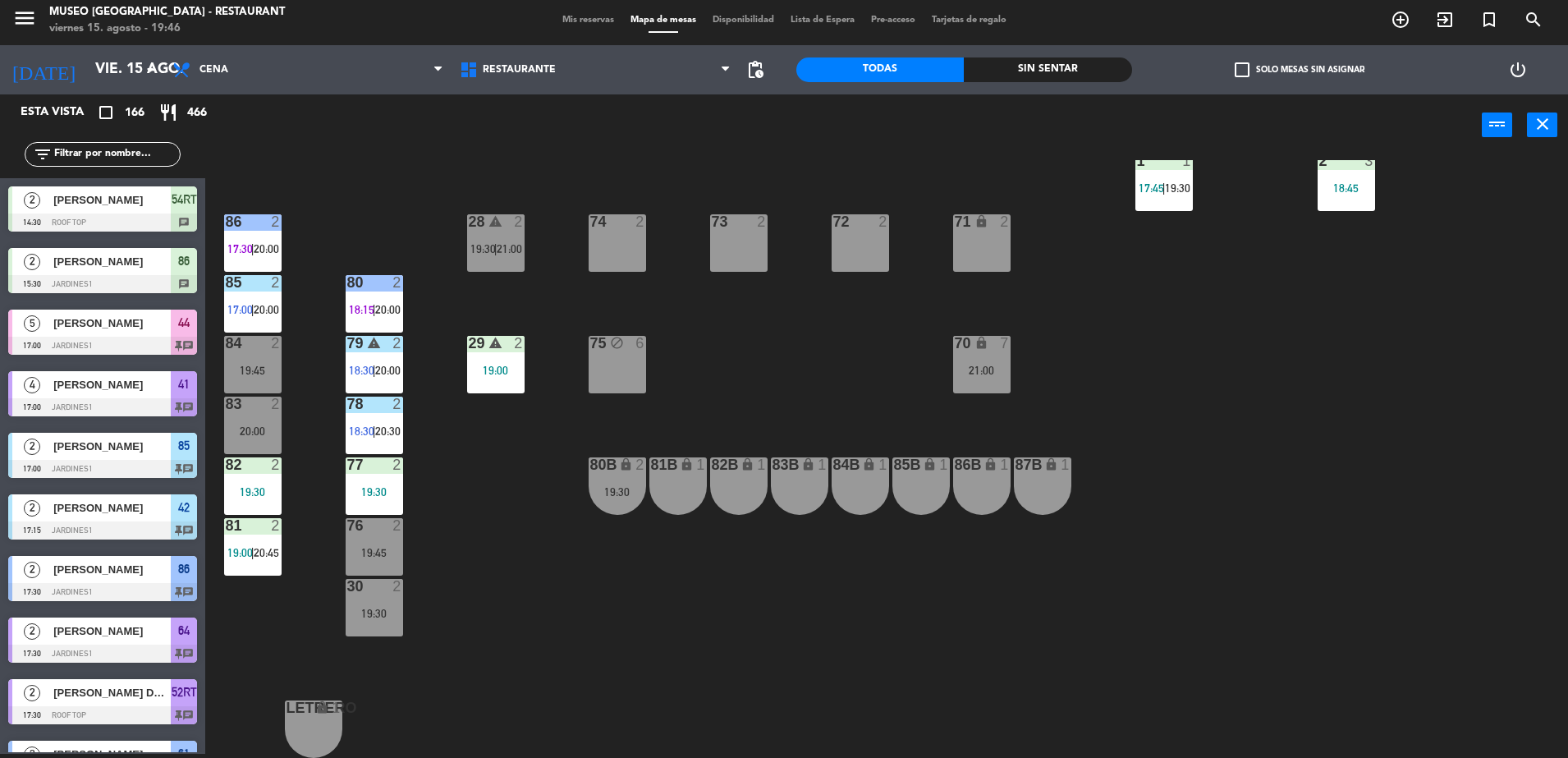
click at [608, 492] on div "19:30" at bounding box center [617, 492] width 58 height 12
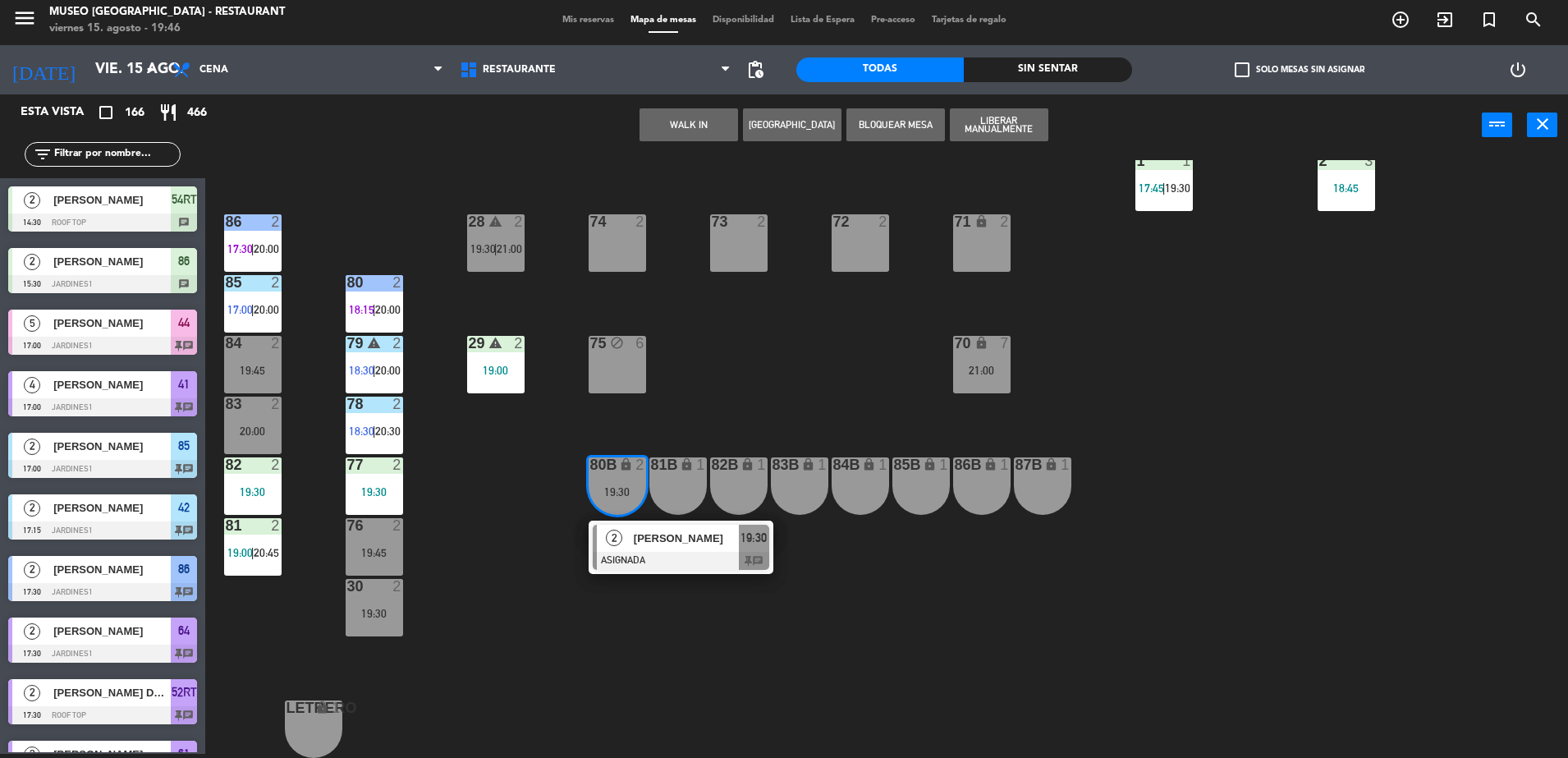
click at [685, 398] on div "44 5 17:00 | 21:00 49 2 19:01 | 21:00 54 4 20:15 64 2 17:30 | 20:00 48 2 17:45 …" at bounding box center [895, 459] width 1347 height 598
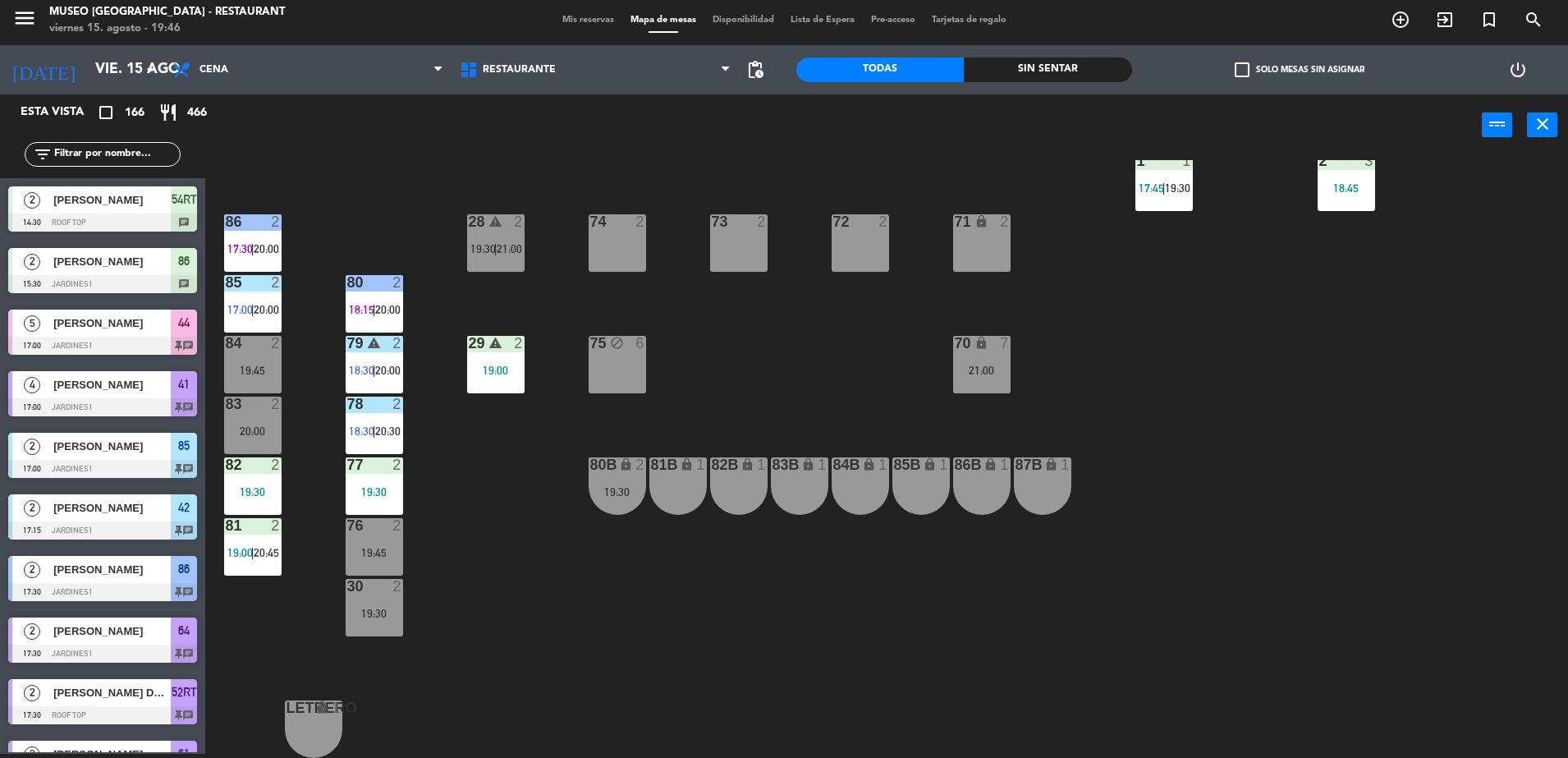
scroll to position [201, 0]
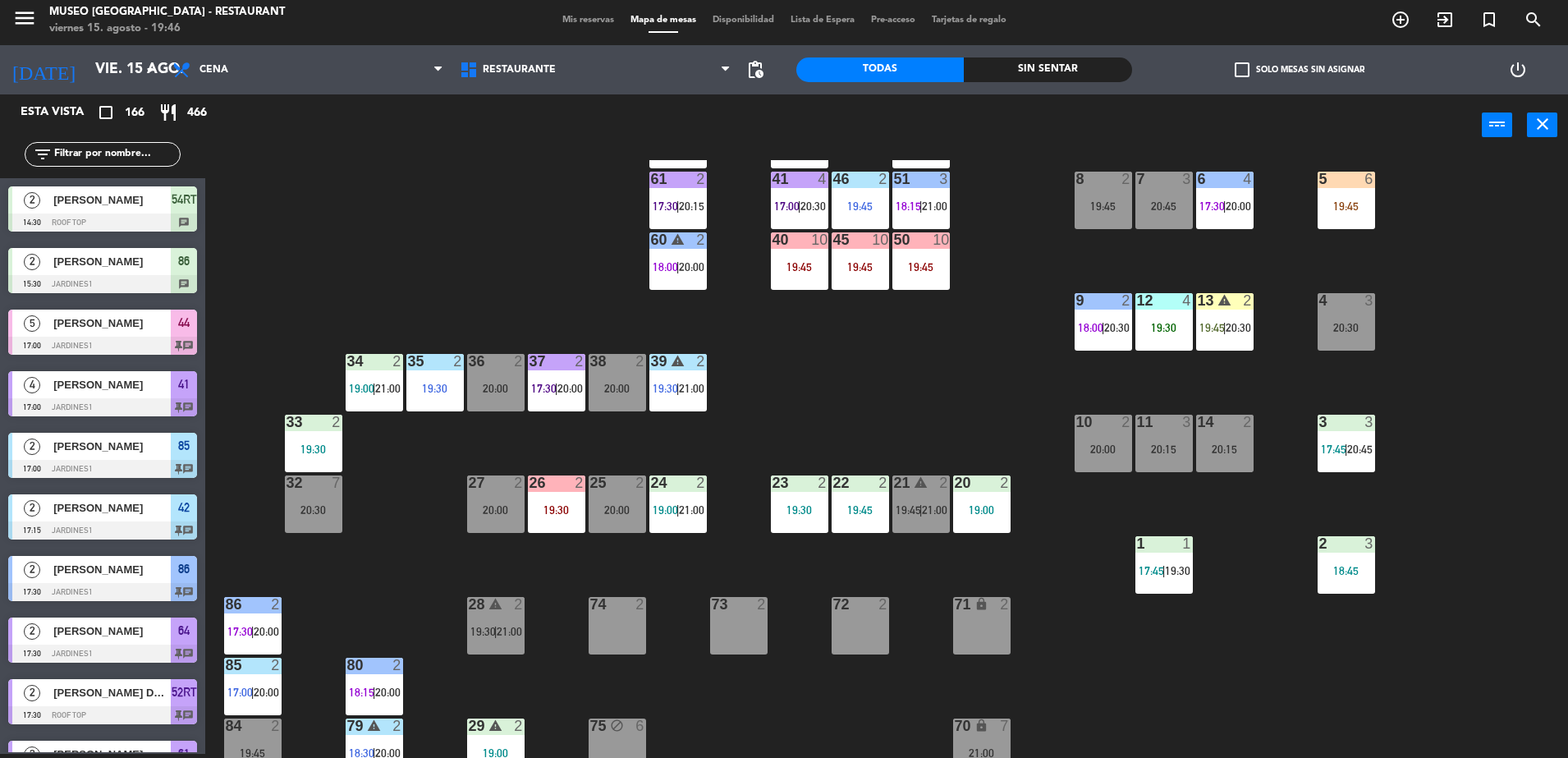
click at [576, 489] on div "2" at bounding box center [579, 483] width 10 height 15
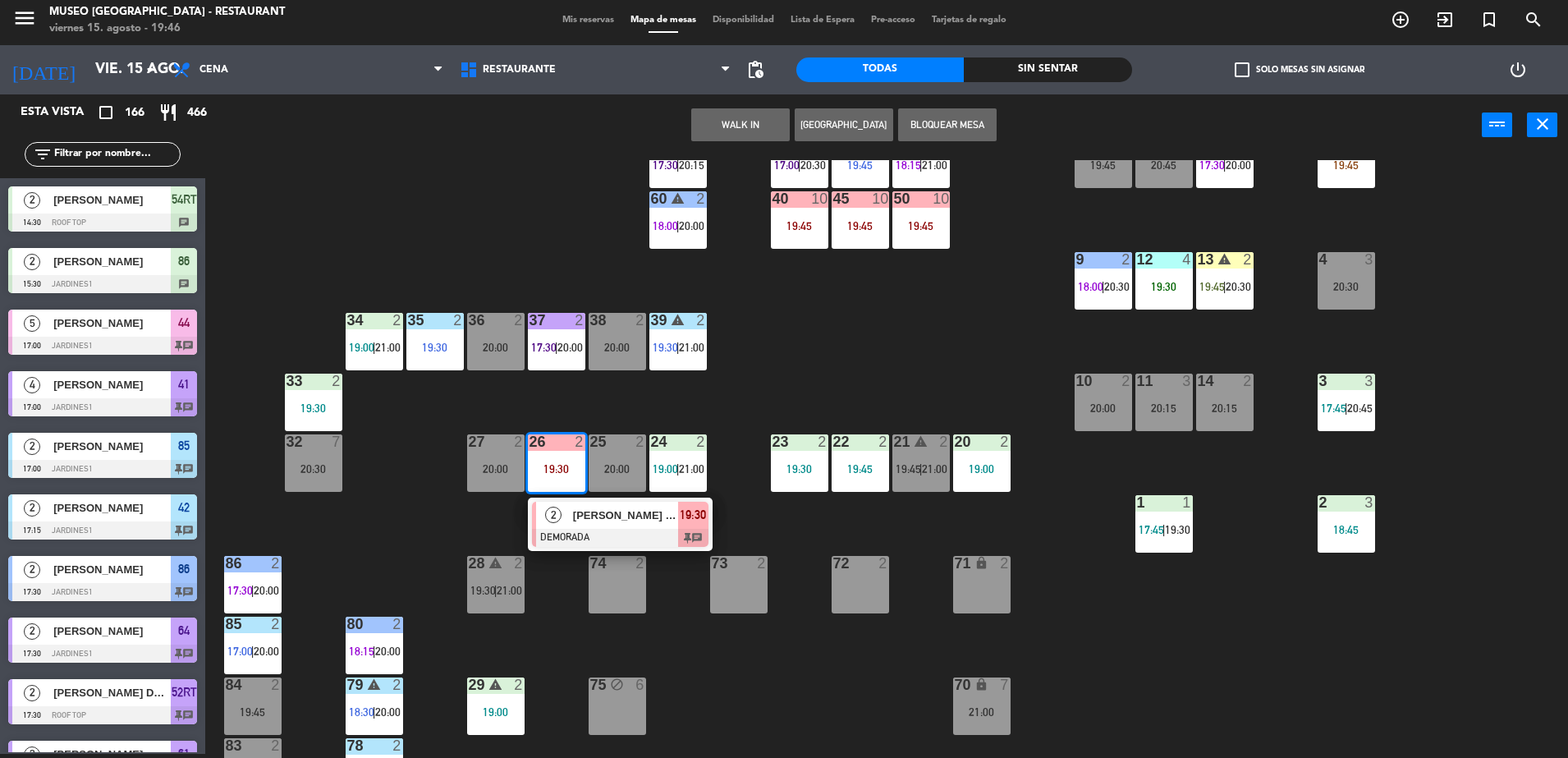
scroll to position [428, 0]
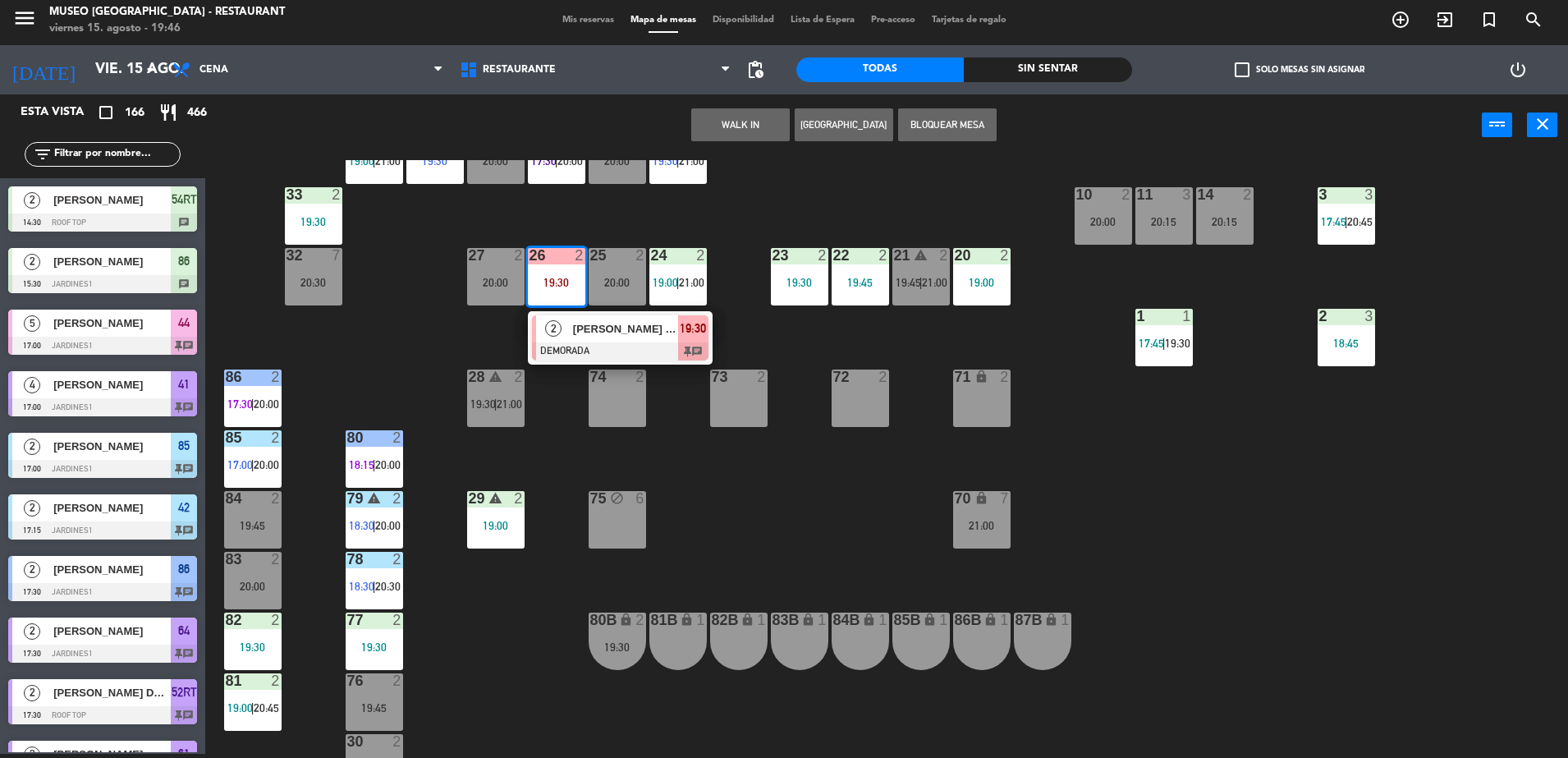
click at [671, 635] on div "81B lock 1" at bounding box center [677, 641] width 58 height 58
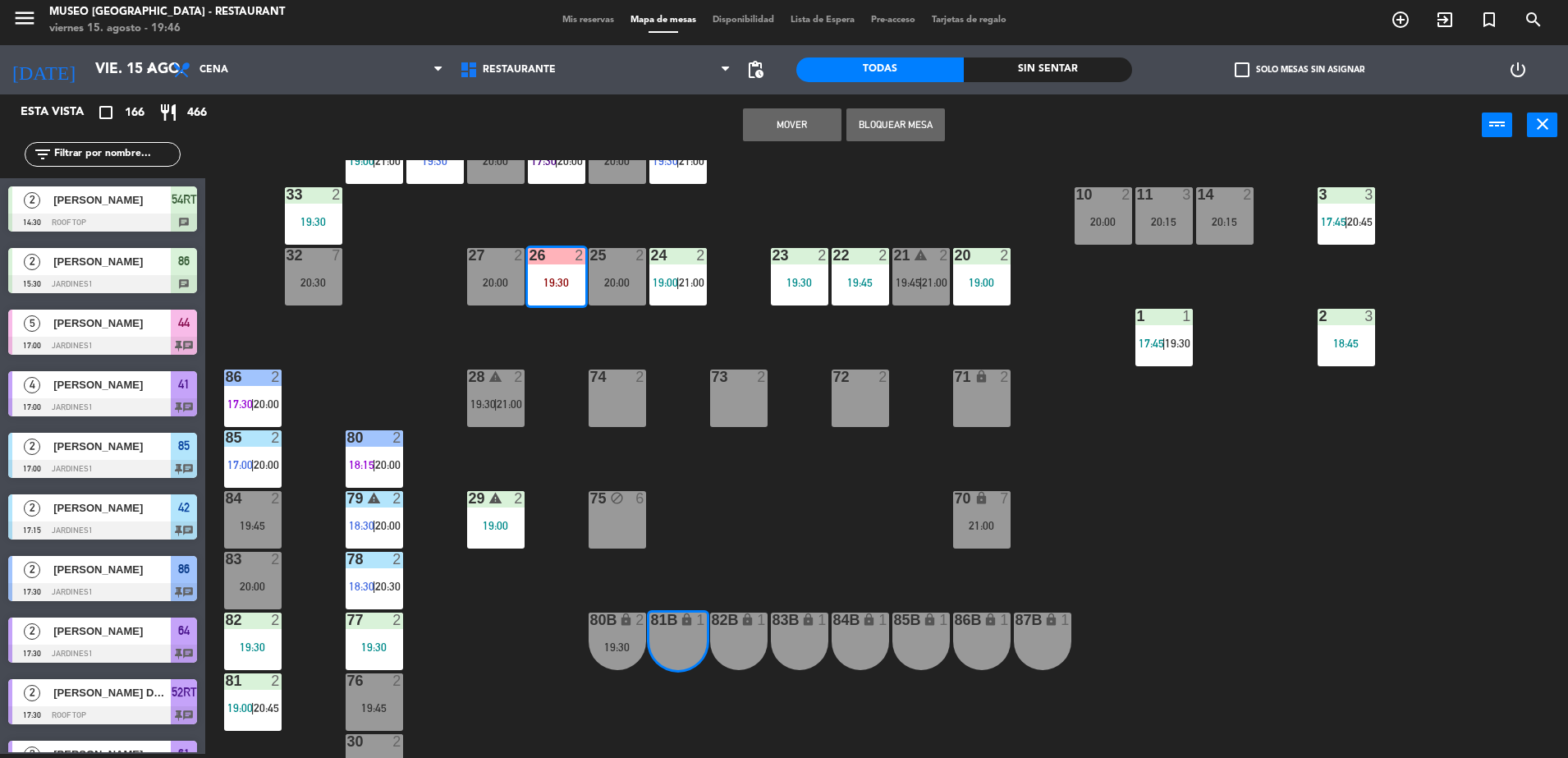
click at [784, 130] on button "Mover" at bounding box center [792, 125] width 99 height 33
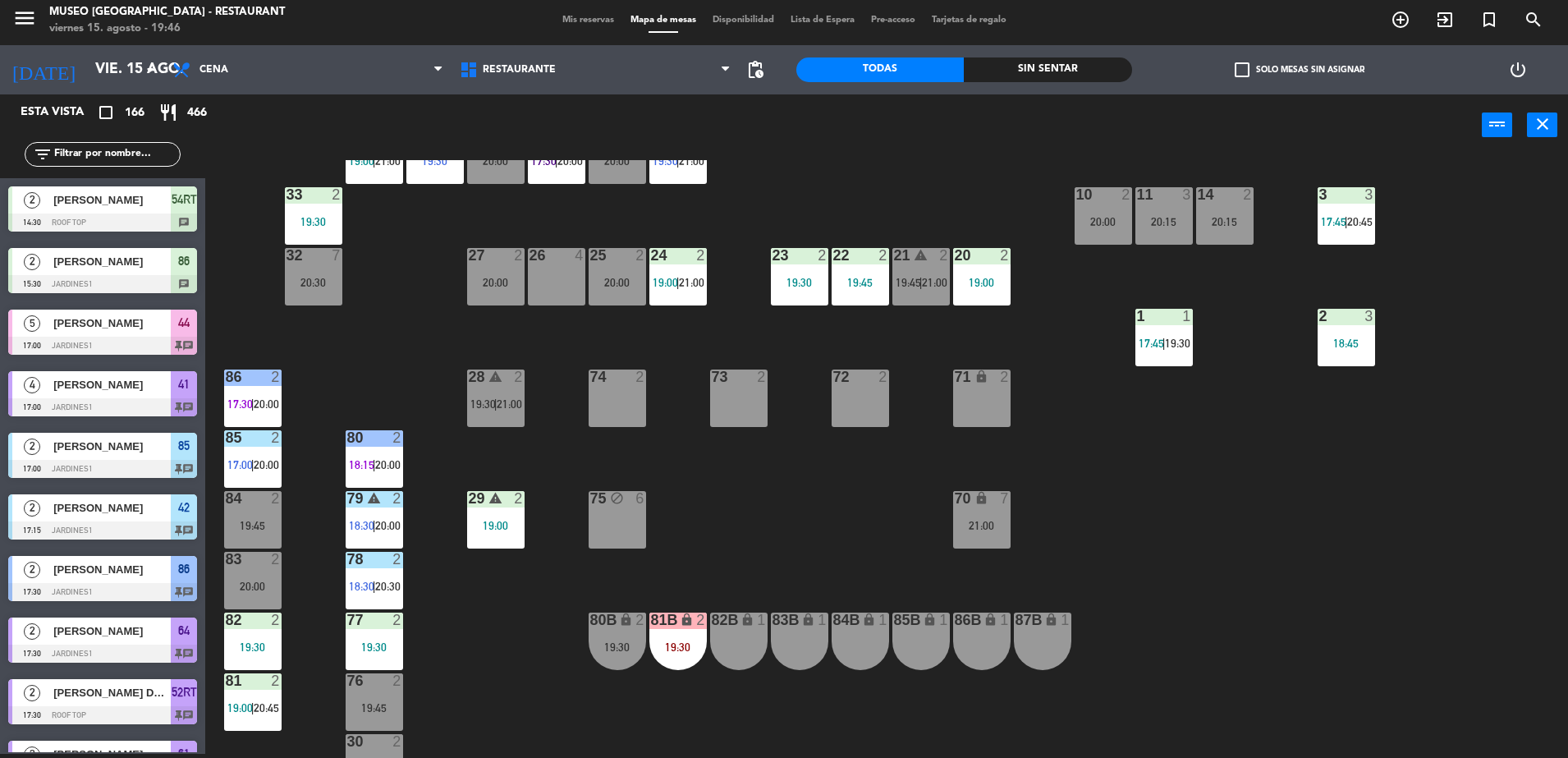
click at [119, 161] on input "text" at bounding box center [116, 154] width 127 height 18
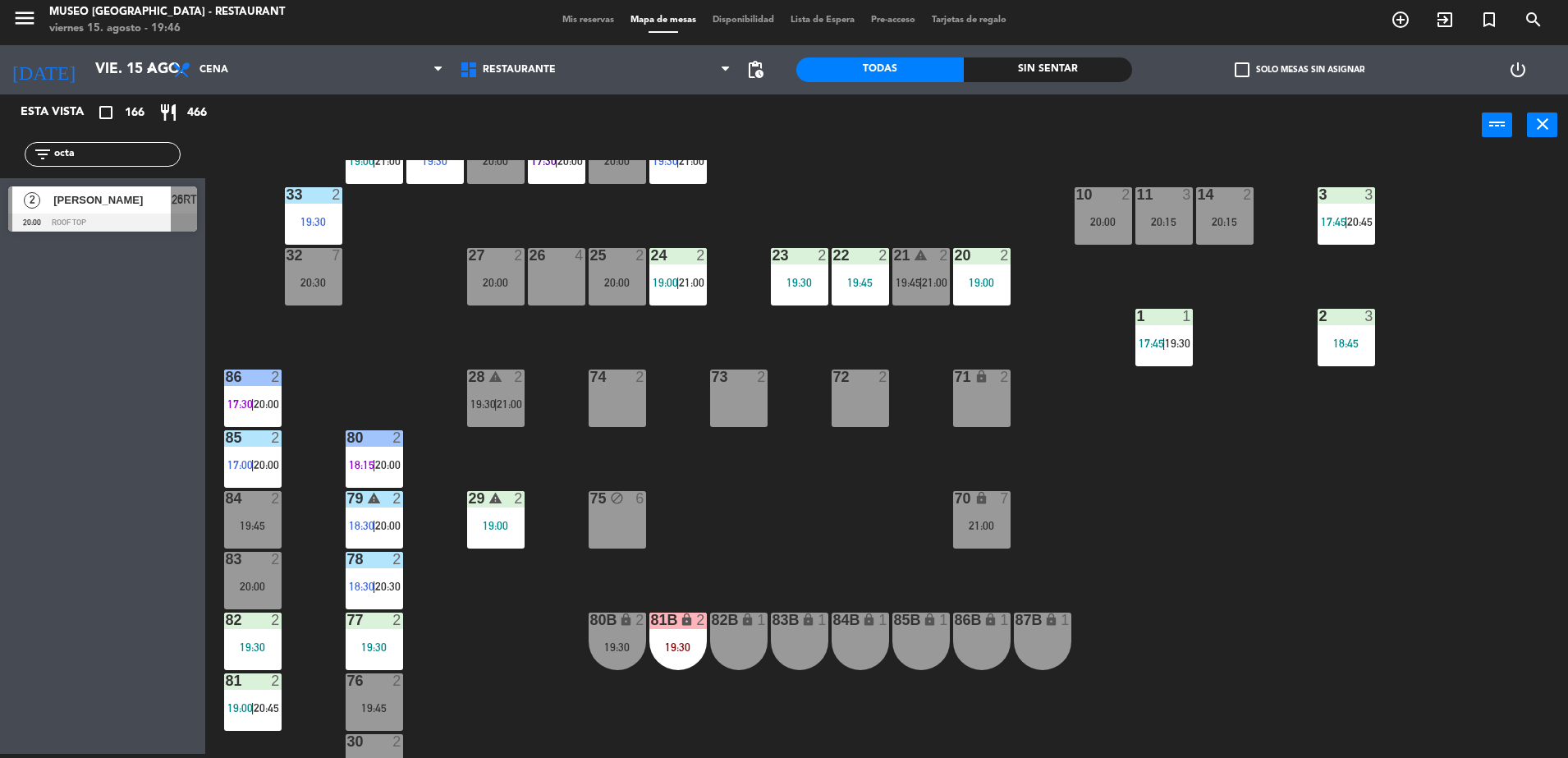
type input "octa"
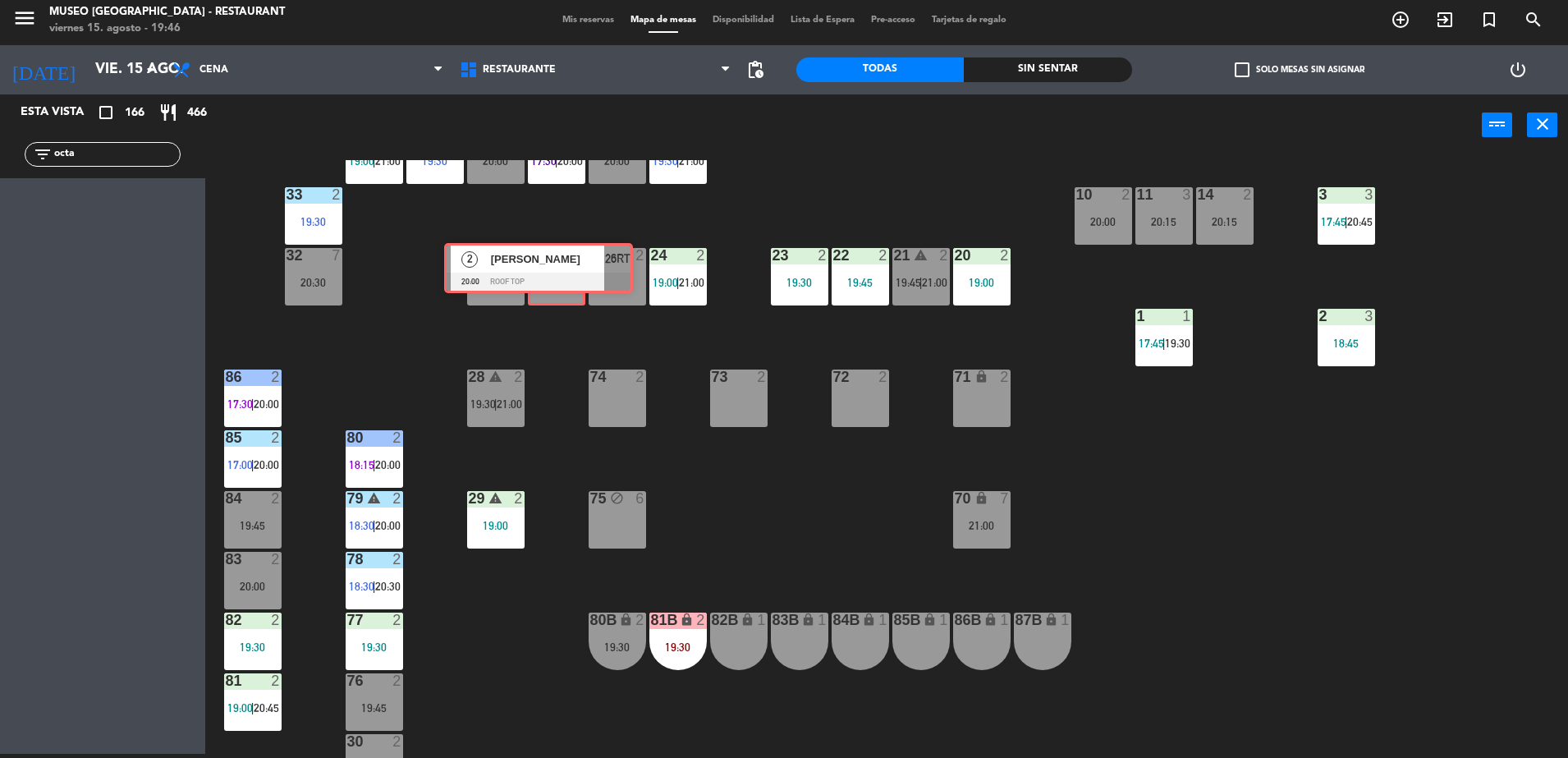
drag, startPoint x: 109, startPoint y: 215, endPoint x: 544, endPoint y: 272, distance: 438.7
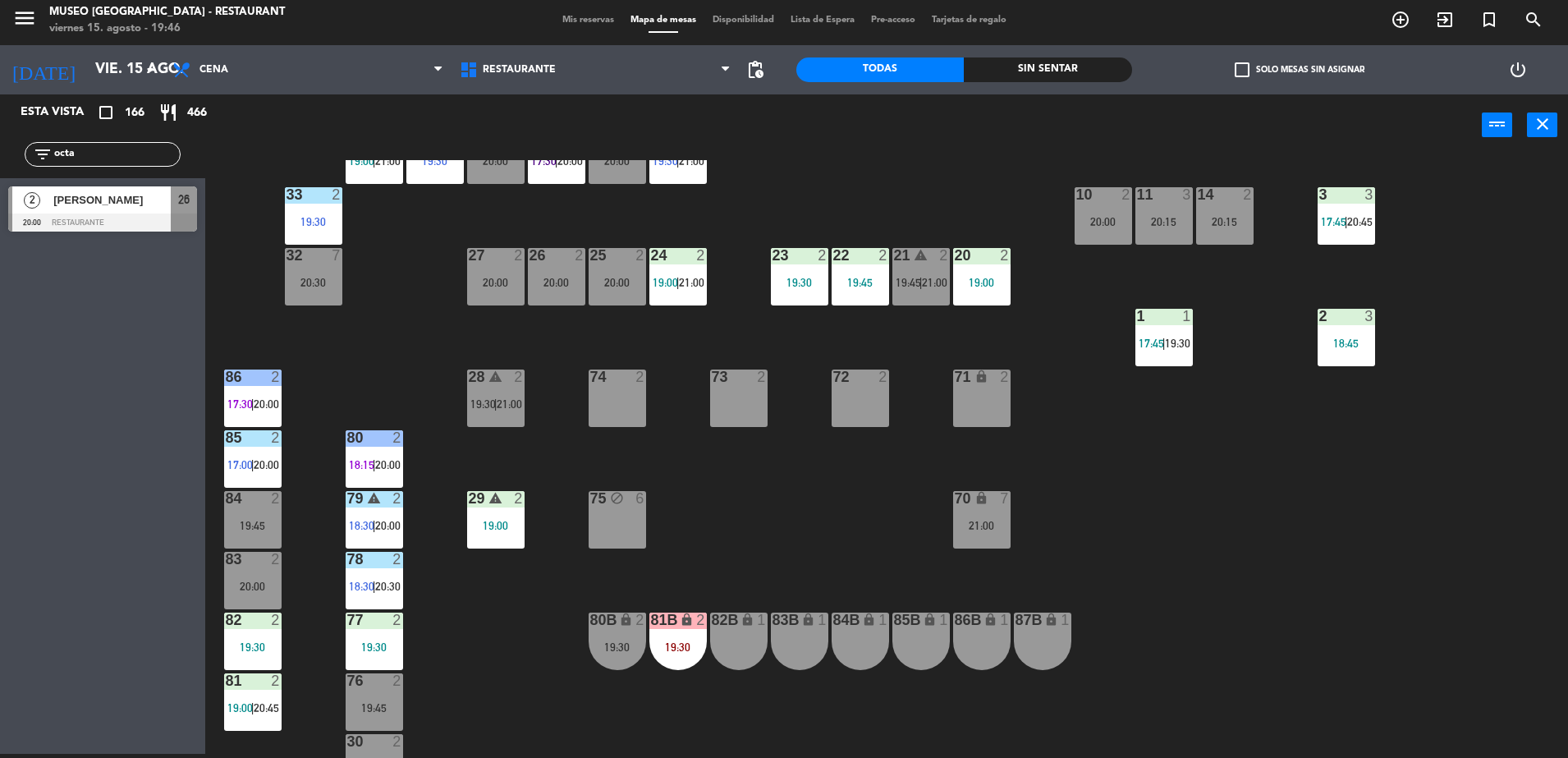
click at [761, 196] on div "44 5 17:00 | 21:00 49 2 19:01 | 21:00 54 4 20:15 64 2 17:30 | 20:00 48 2 17:45 …" at bounding box center [895, 459] width 1347 height 598
click at [150, 214] on div at bounding box center [102, 222] width 189 height 18
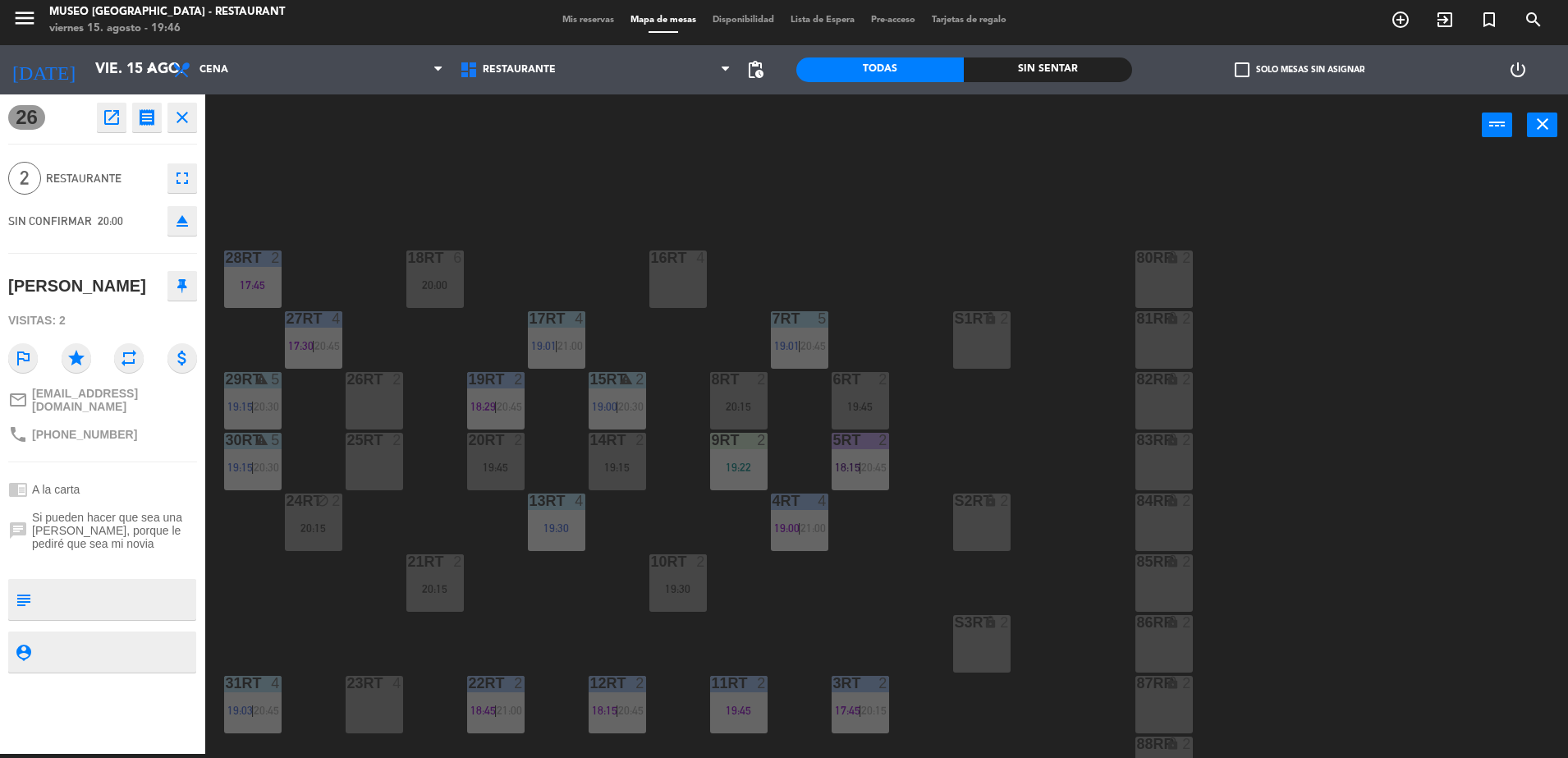
scroll to position [243, 0]
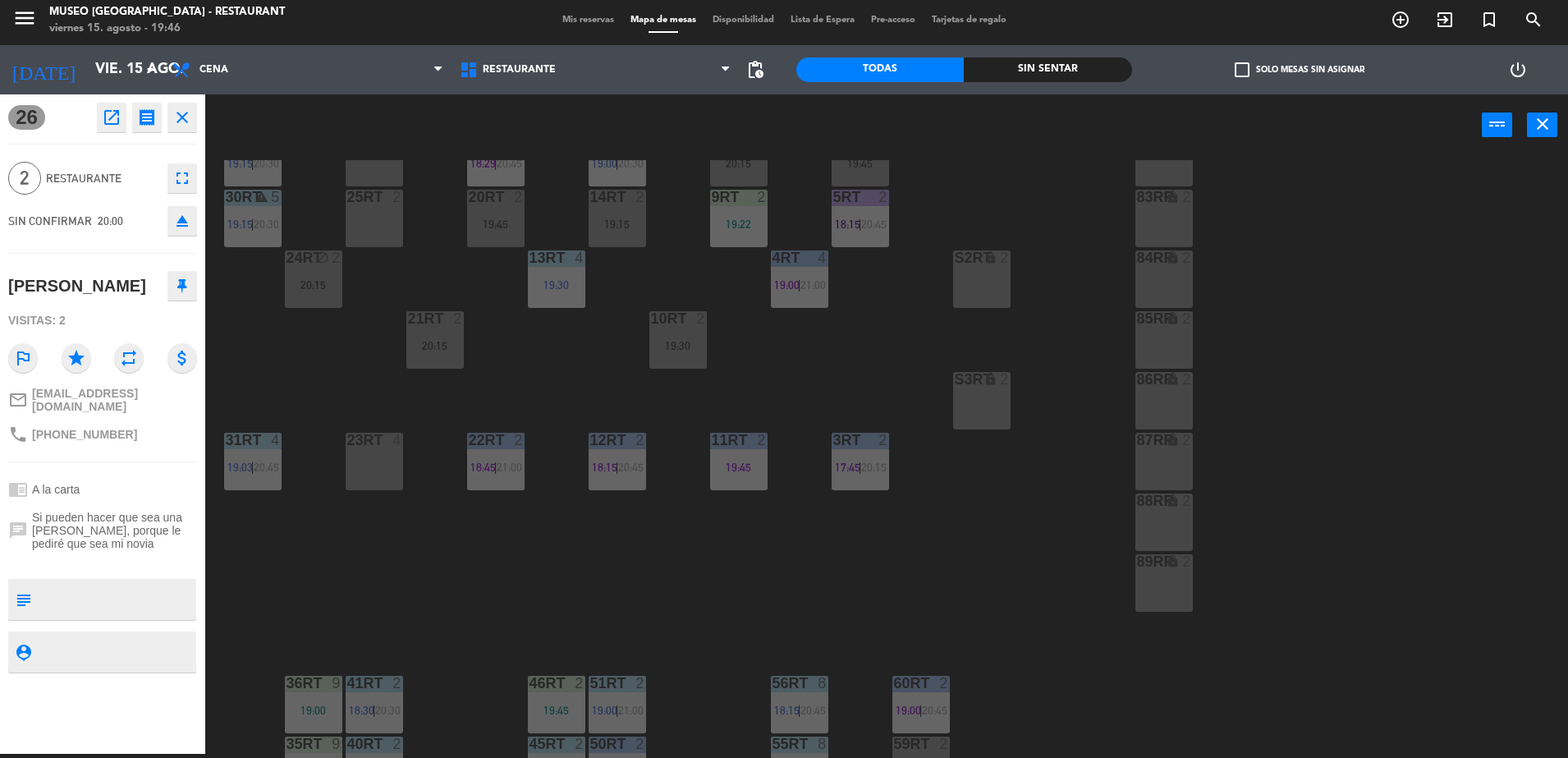
click at [324, 435] on div "18RT 6 20:00 16RT 4 28RT 2 17:45 80RR lock 2 27RT 4 17:30 | 20:45 7RT 5 19:01 |…" at bounding box center [895, 459] width 1347 height 598
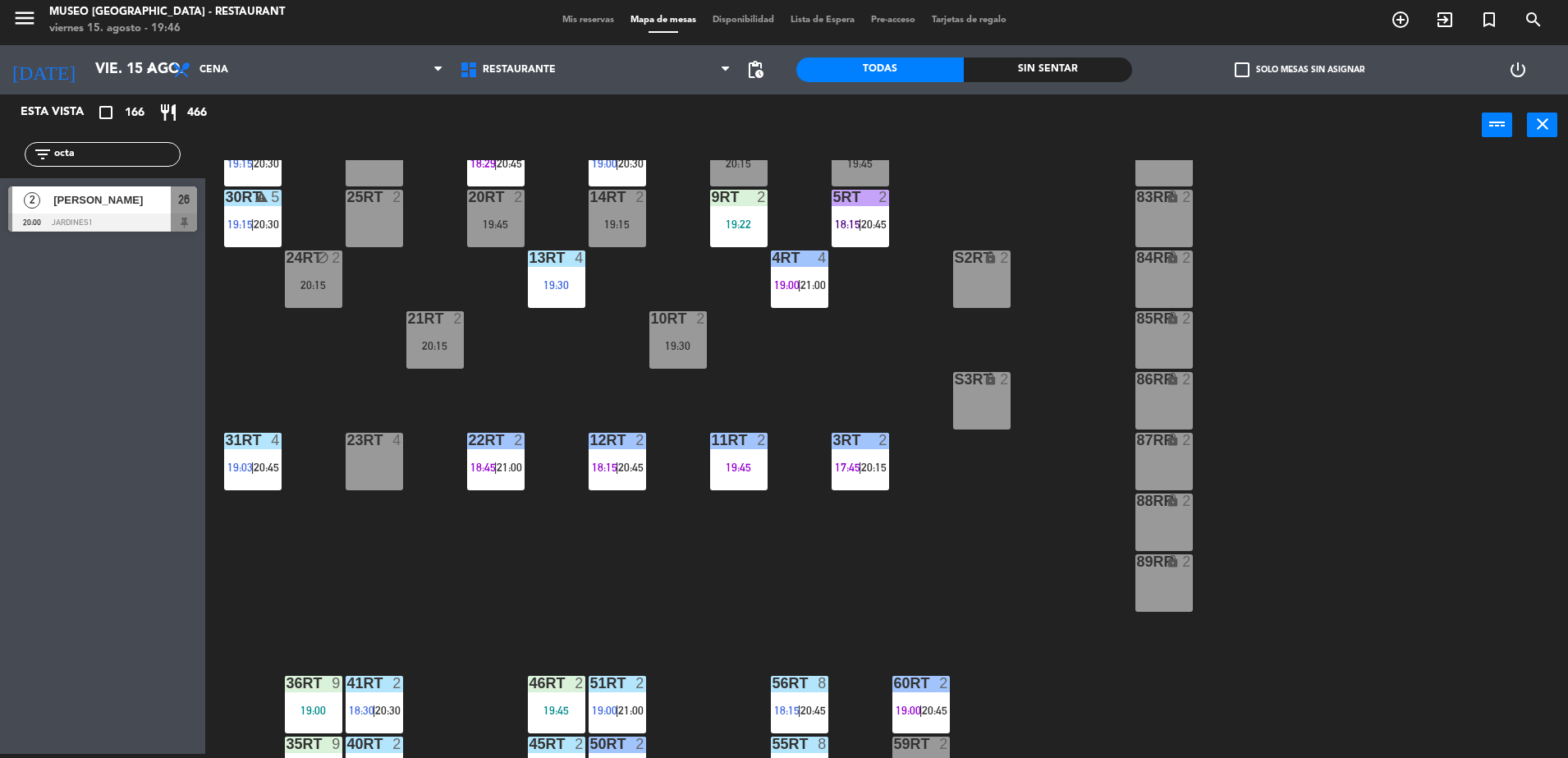
click at [140, 225] on div at bounding box center [102, 222] width 189 height 18
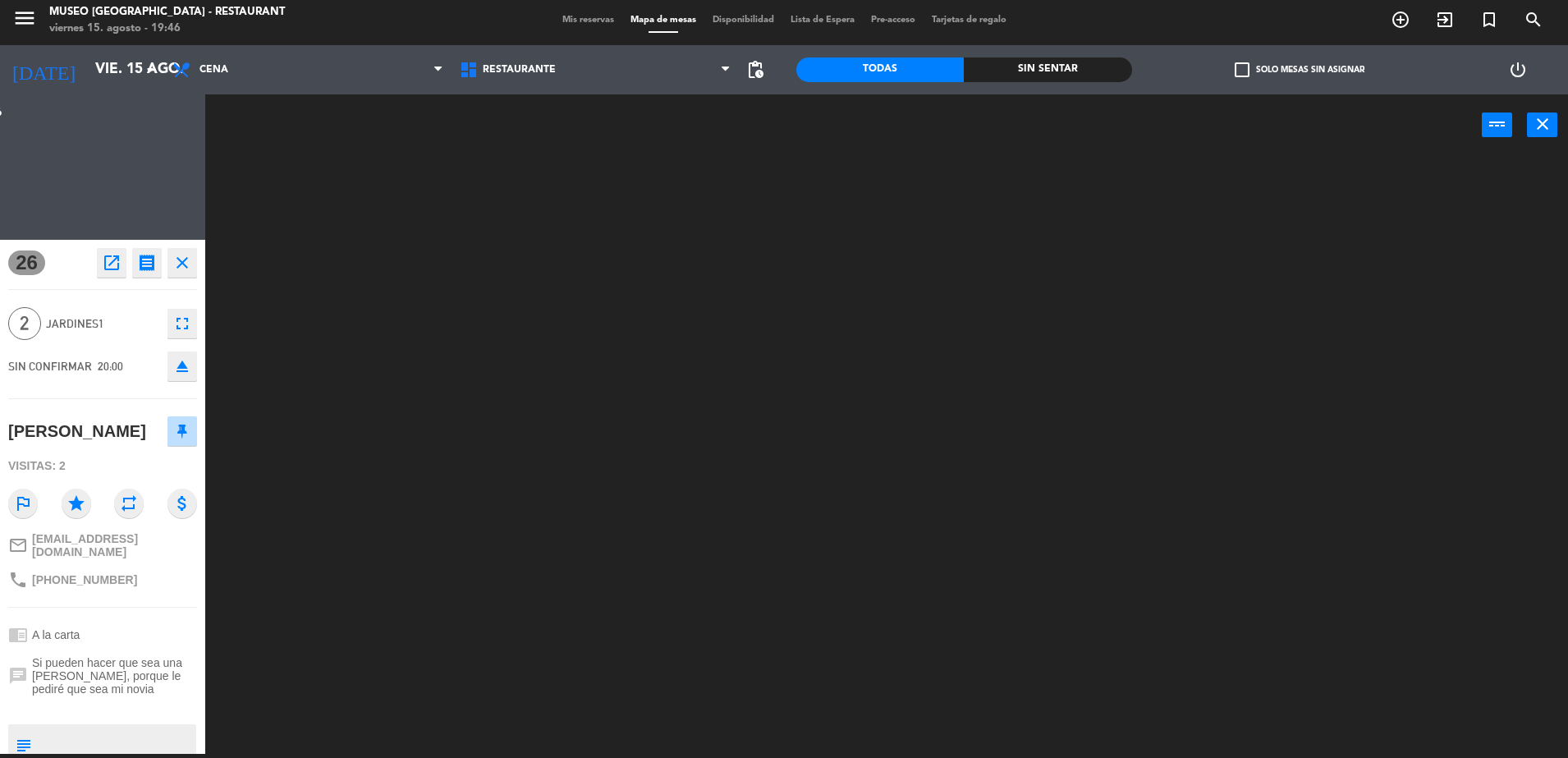
scroll to position [0, 0]
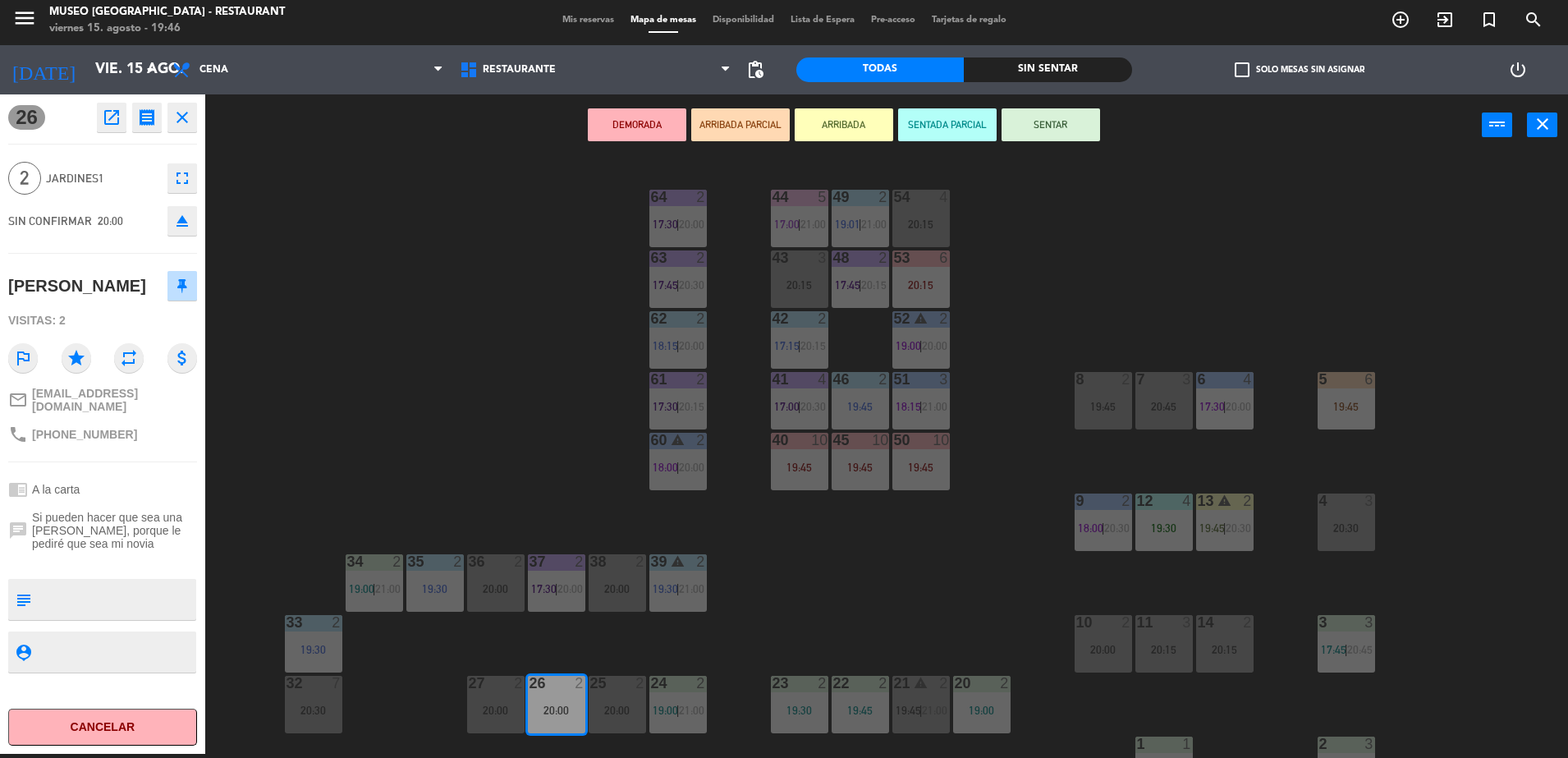
click at [752, 121] on button "ARRIBADA PARCIAL" at bounding box center [740, 125] width 99 height 33
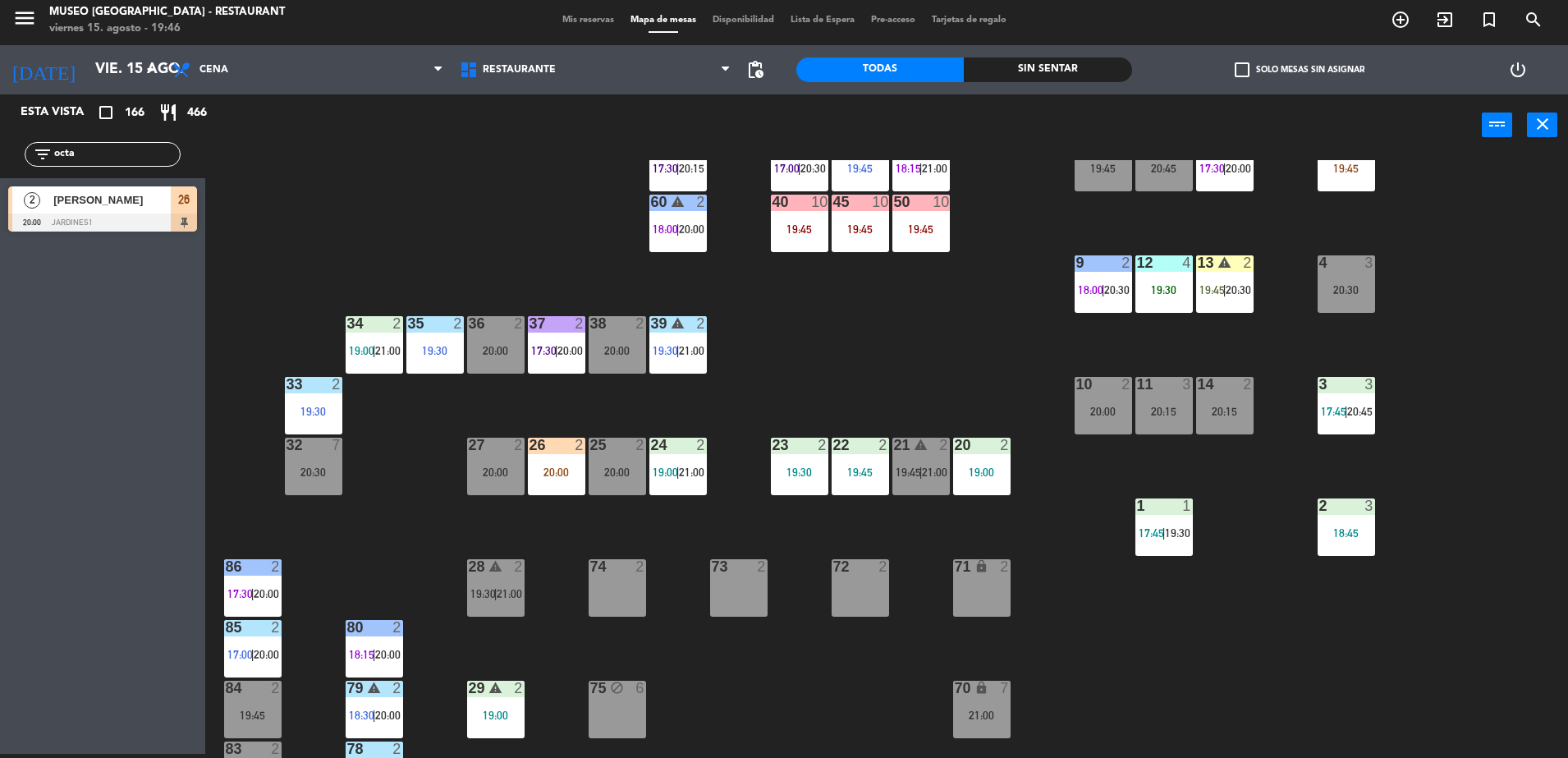
scroll to position [238, 0]
click at [576, 466] on div "20:00" at bounding box center [556, 472] width 58 height 12
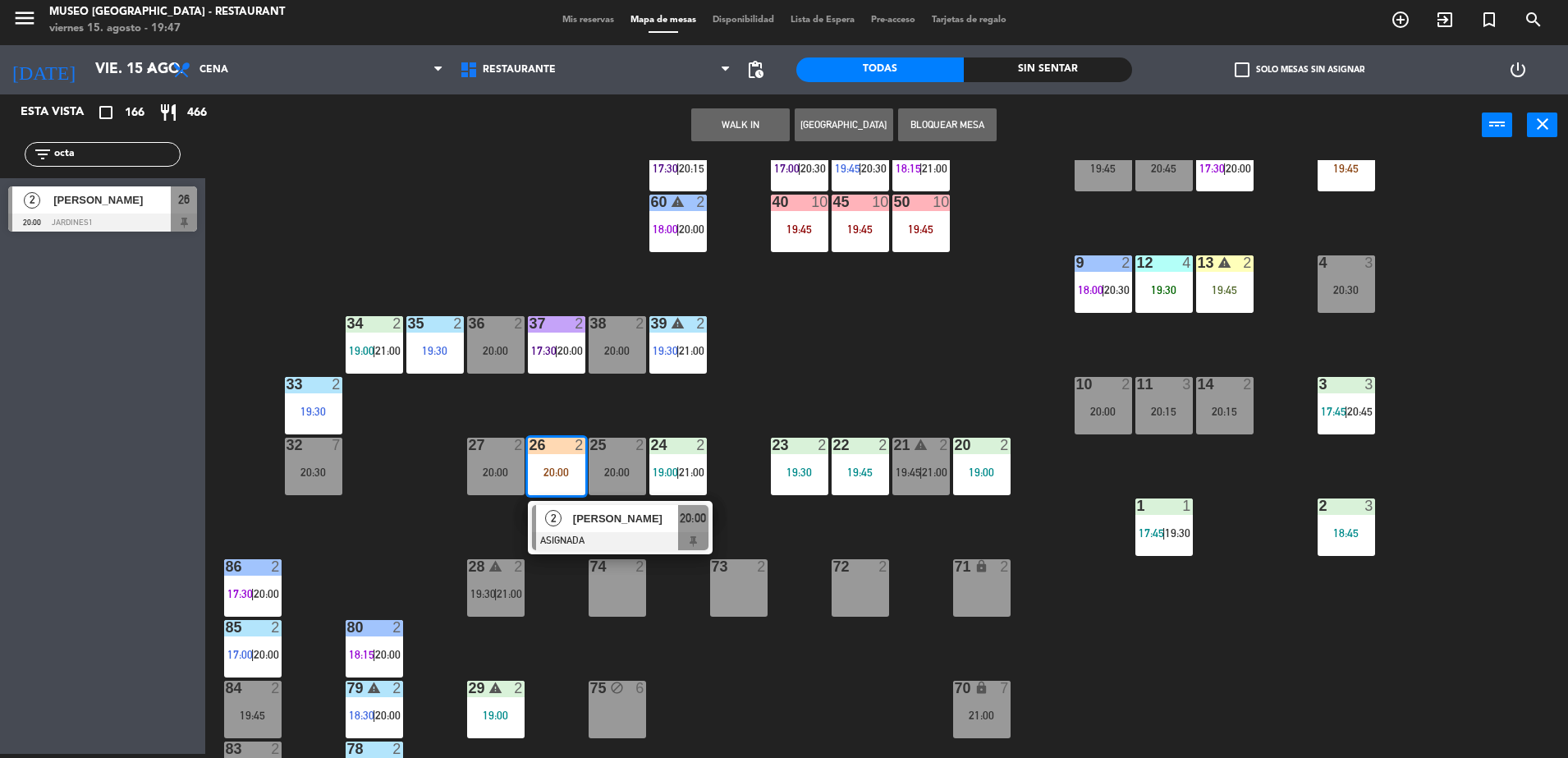
click at [841, 369] on div "44 5 17:00 | 21:00 49 2 19:01 | 21:00 54 4 20:15 64 2 17:30 | 20:00 48 2 17:45 …" at bounding box center [895, 459] width 1347 height 598
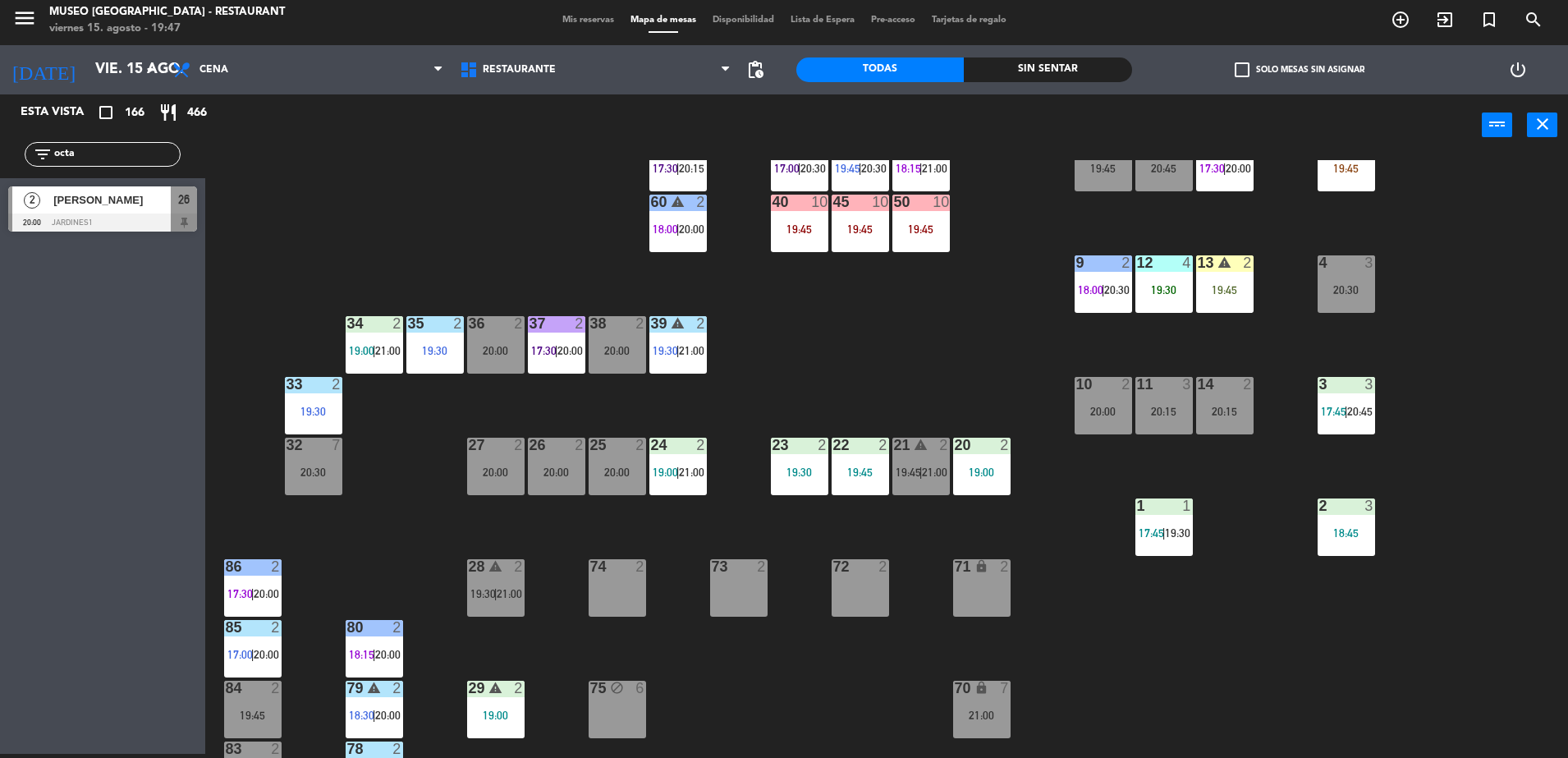
click at [552, 470] on div "20:00" at bounding box center [556, 472] width 58 height 12
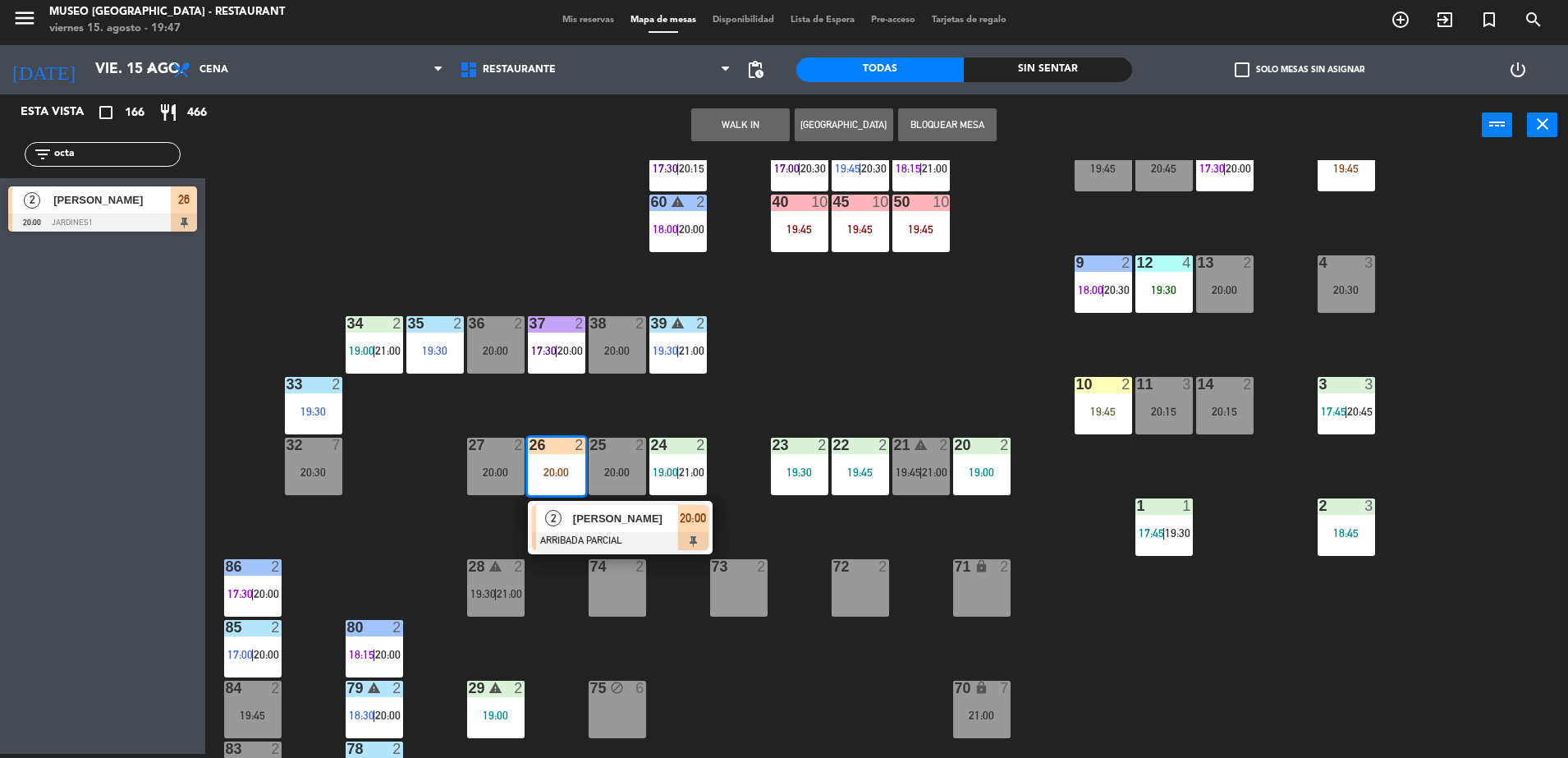
click at [768, 369] on div "44 5 17:00 | 21:00 49 2 19:01 | 21:00 54 4 20:15 64 2 17:30 | 20:00 48 2 17:45 …" at bounding box center [895, 459] width 1347 height 598
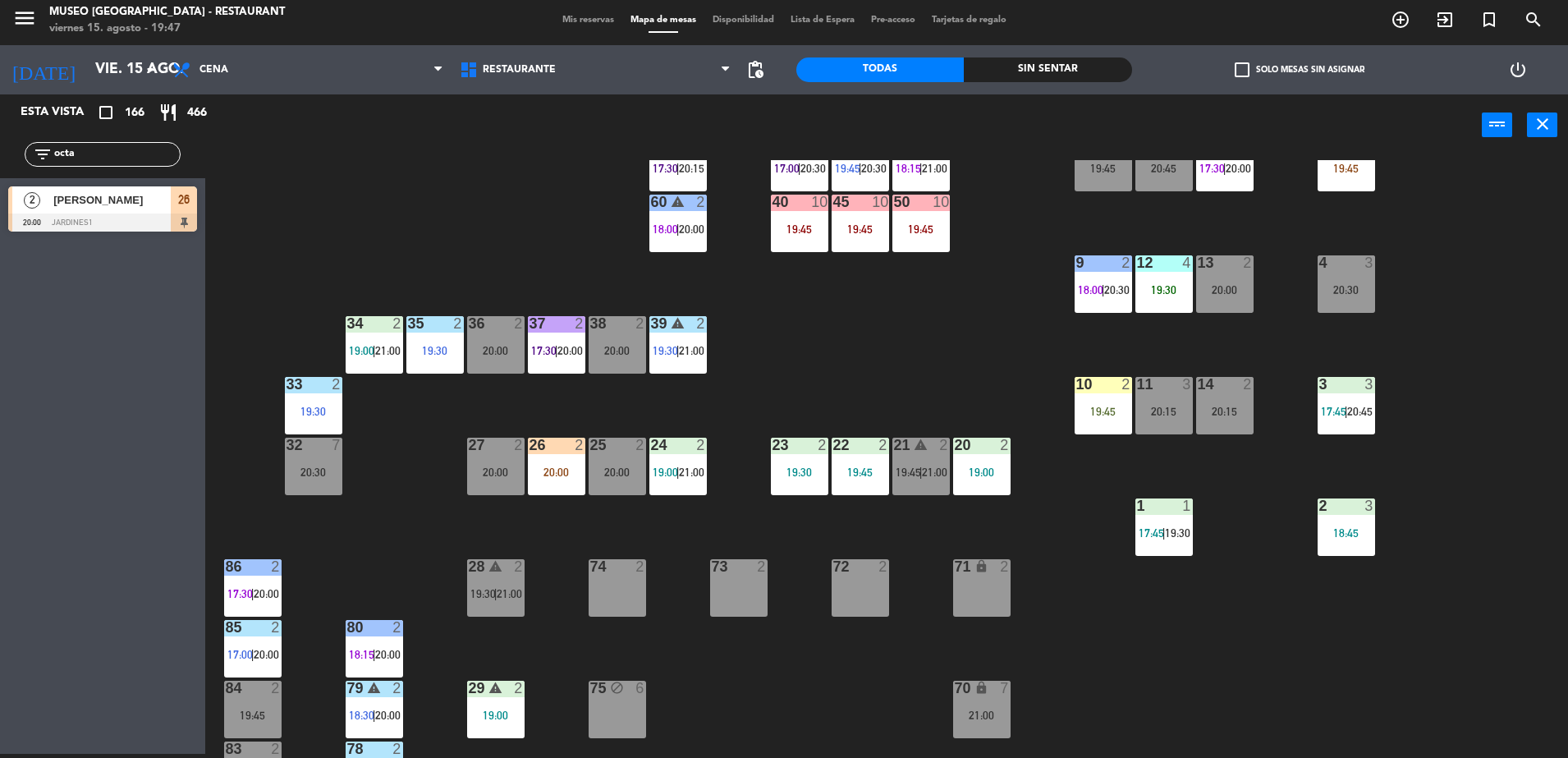
scroll to position [0, 0]
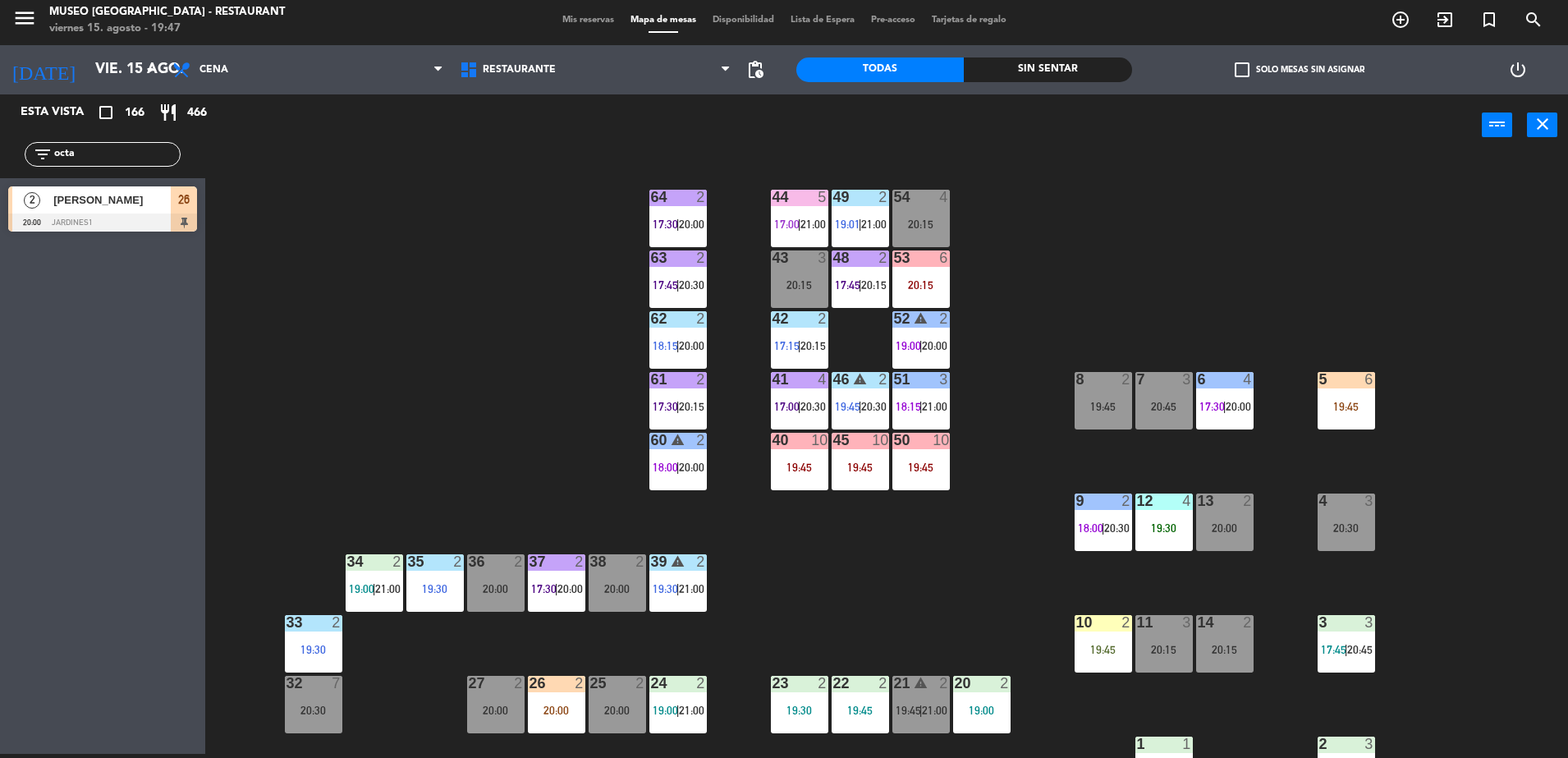
click at [617, 566] on div at bounding box center [617, 561] width 27 height 15
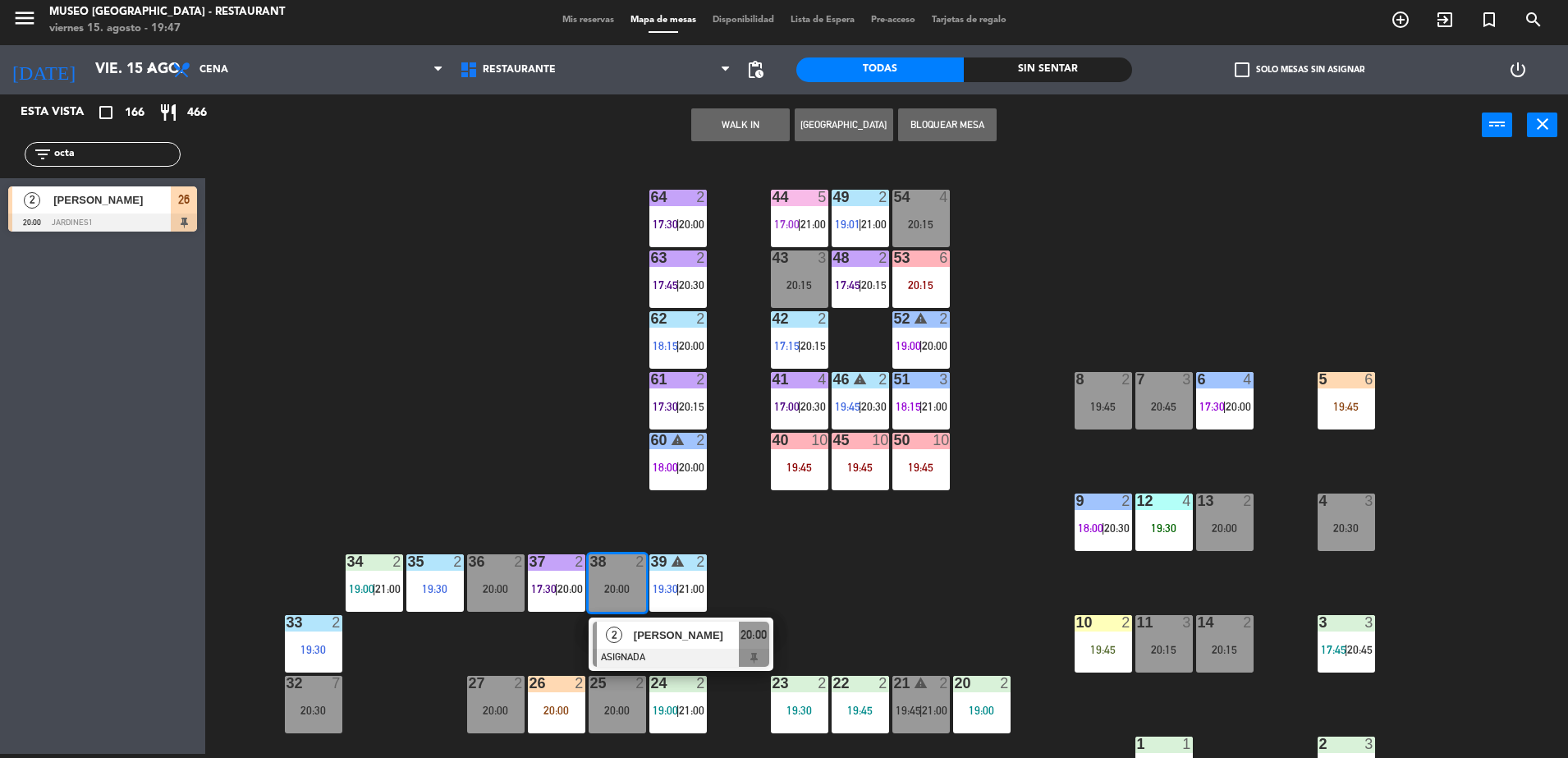
click at [703, 639] on span "[PERSON_NAME]" at bounding box center [685, 636] width 105 height 18
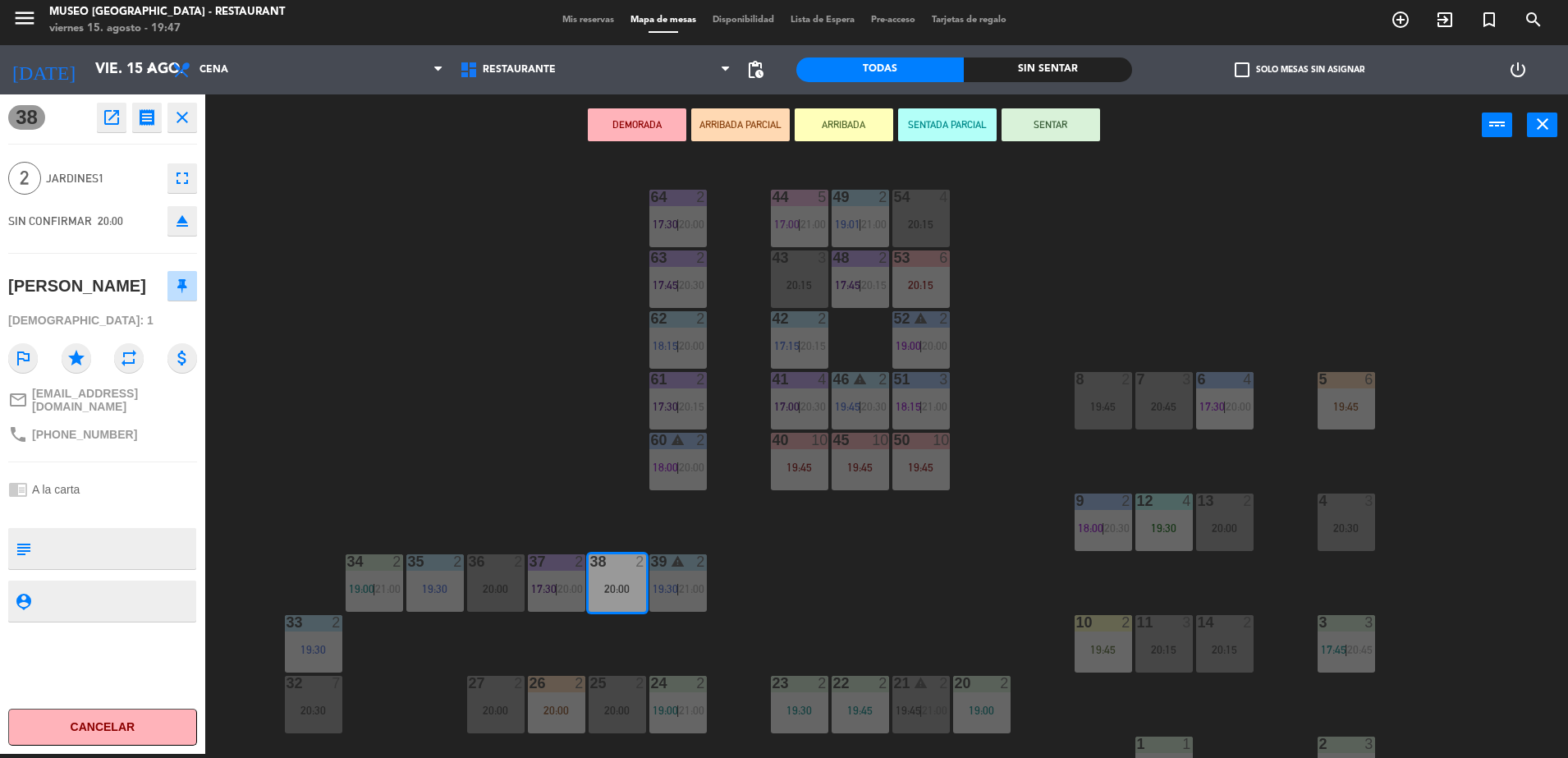
click at [621, 126] on button "DEMORADA" at bounding box center [636, 125] width 99 height 33
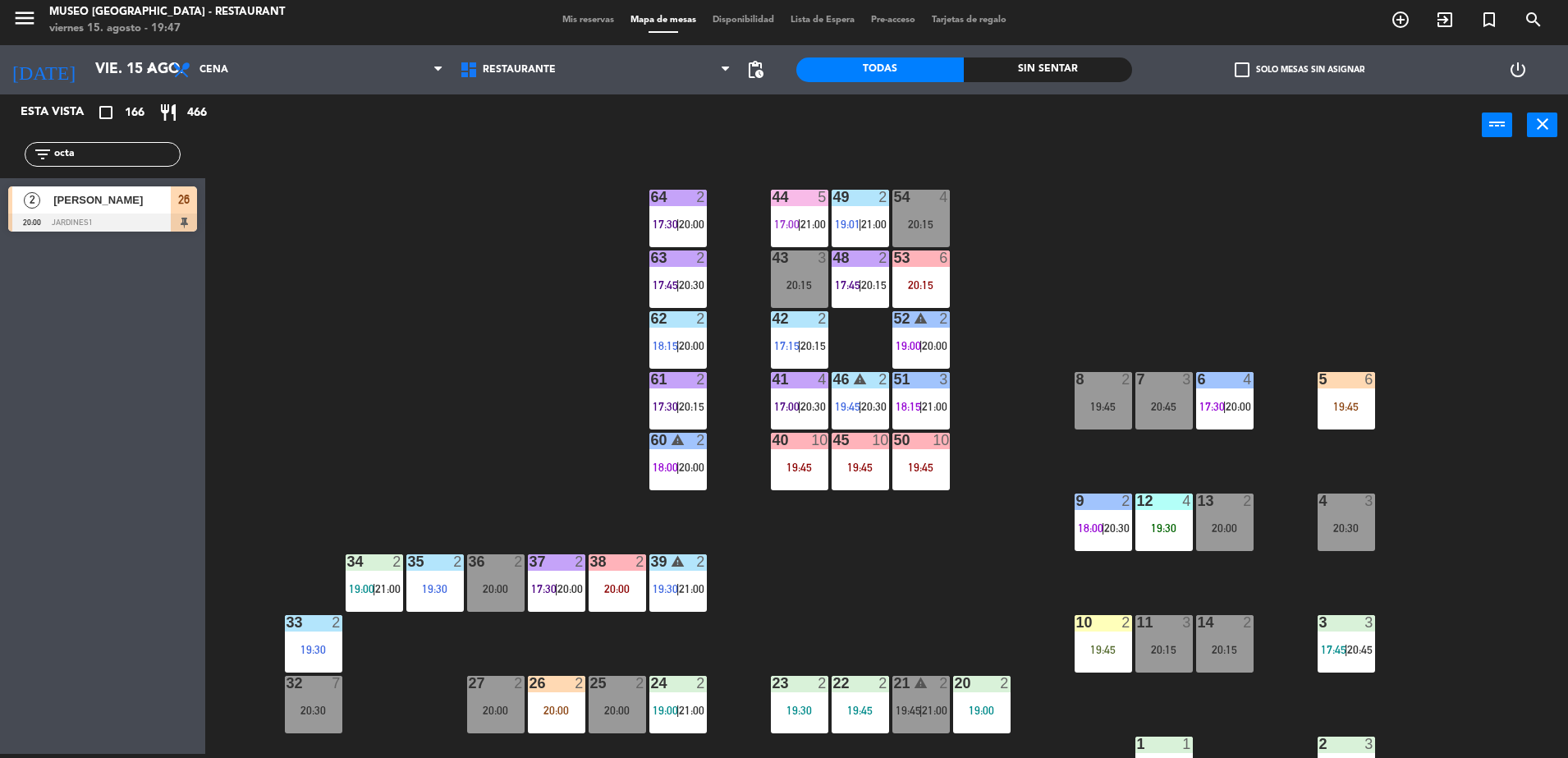
click at [474, 597] on div "36 2 20:00" at bounding box center [495, 583] width 58 height 58
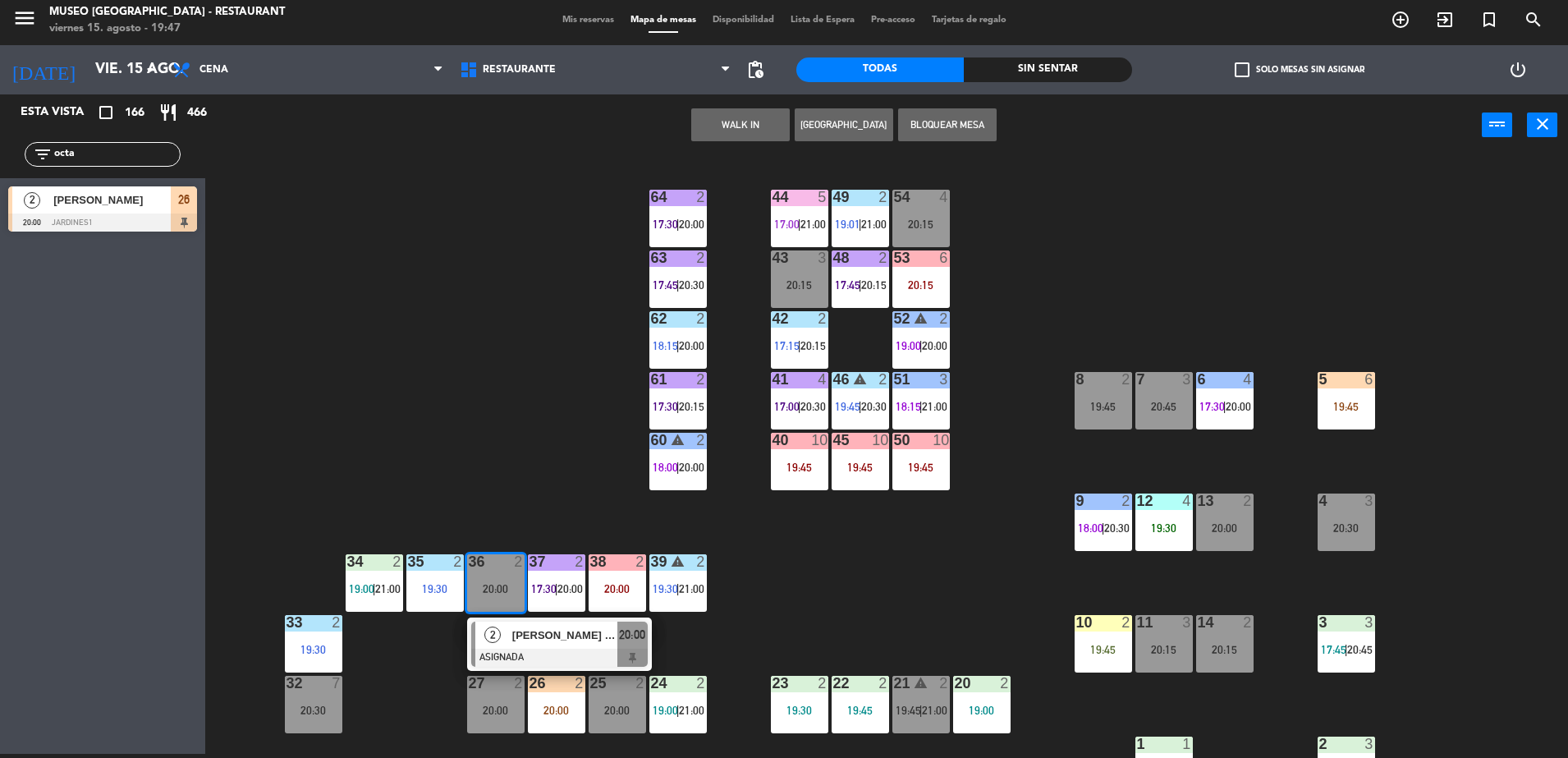
click at [557, 662] on div at bounding box center [559, 658] width 176 height 18
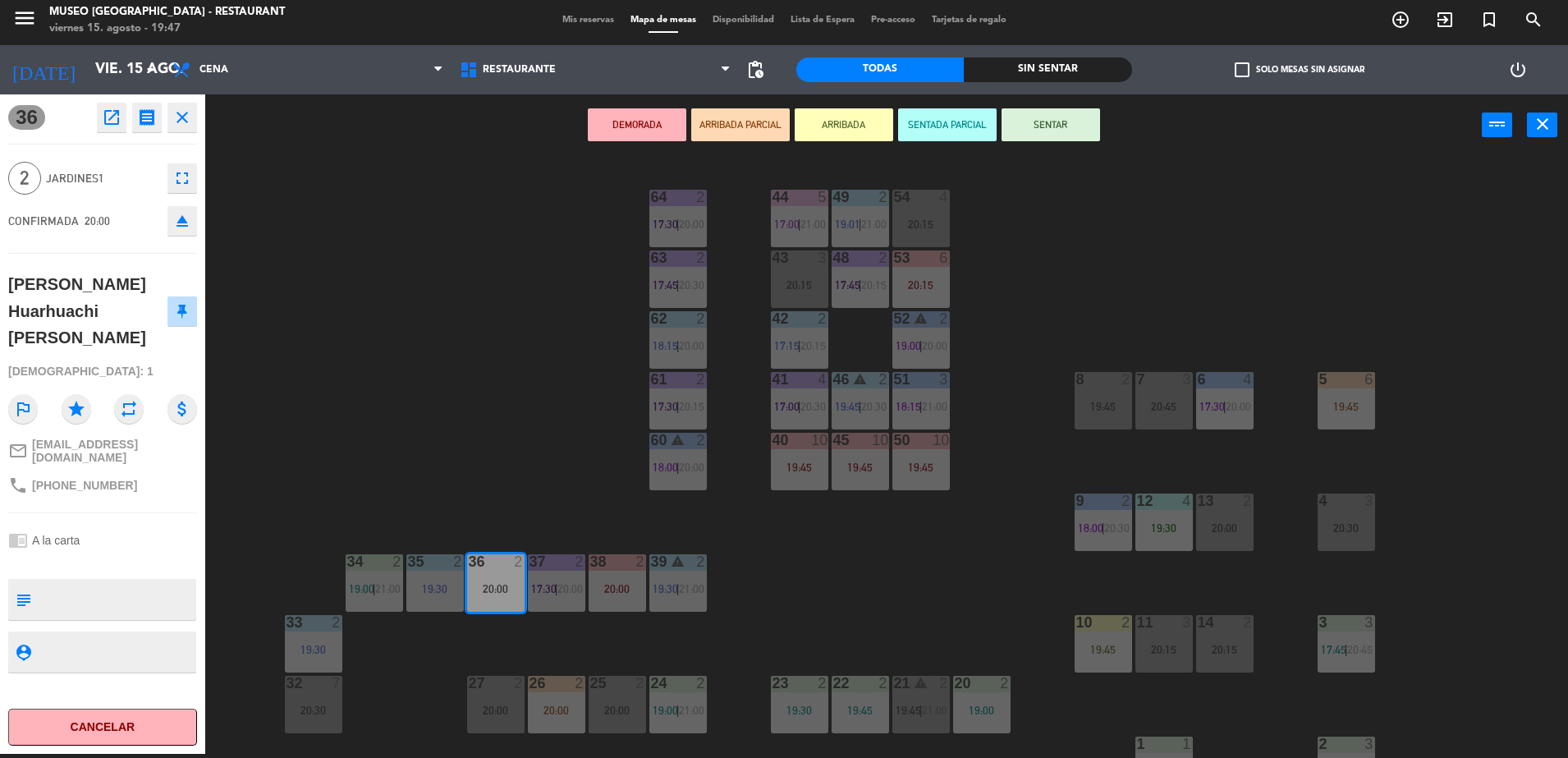
click at [630, 135] on button "DEMORADA" at bounding box center [636, 125] width 99 height 33
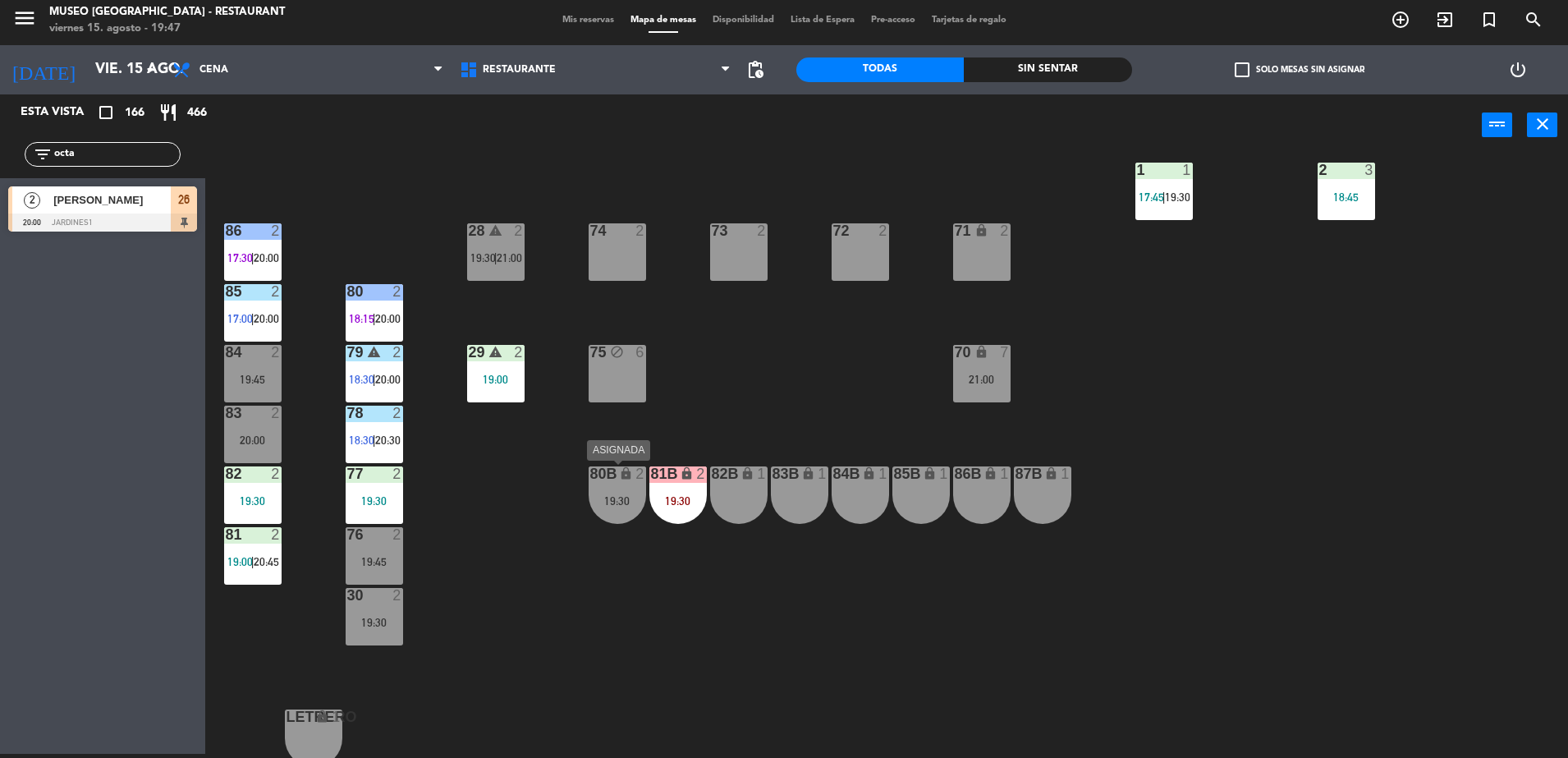
scroll to position [575, 0]
click at [500, 269] on div "28 warning 2 19:30 | 21:00" at bounding box center [495, 251] width 58 height 58
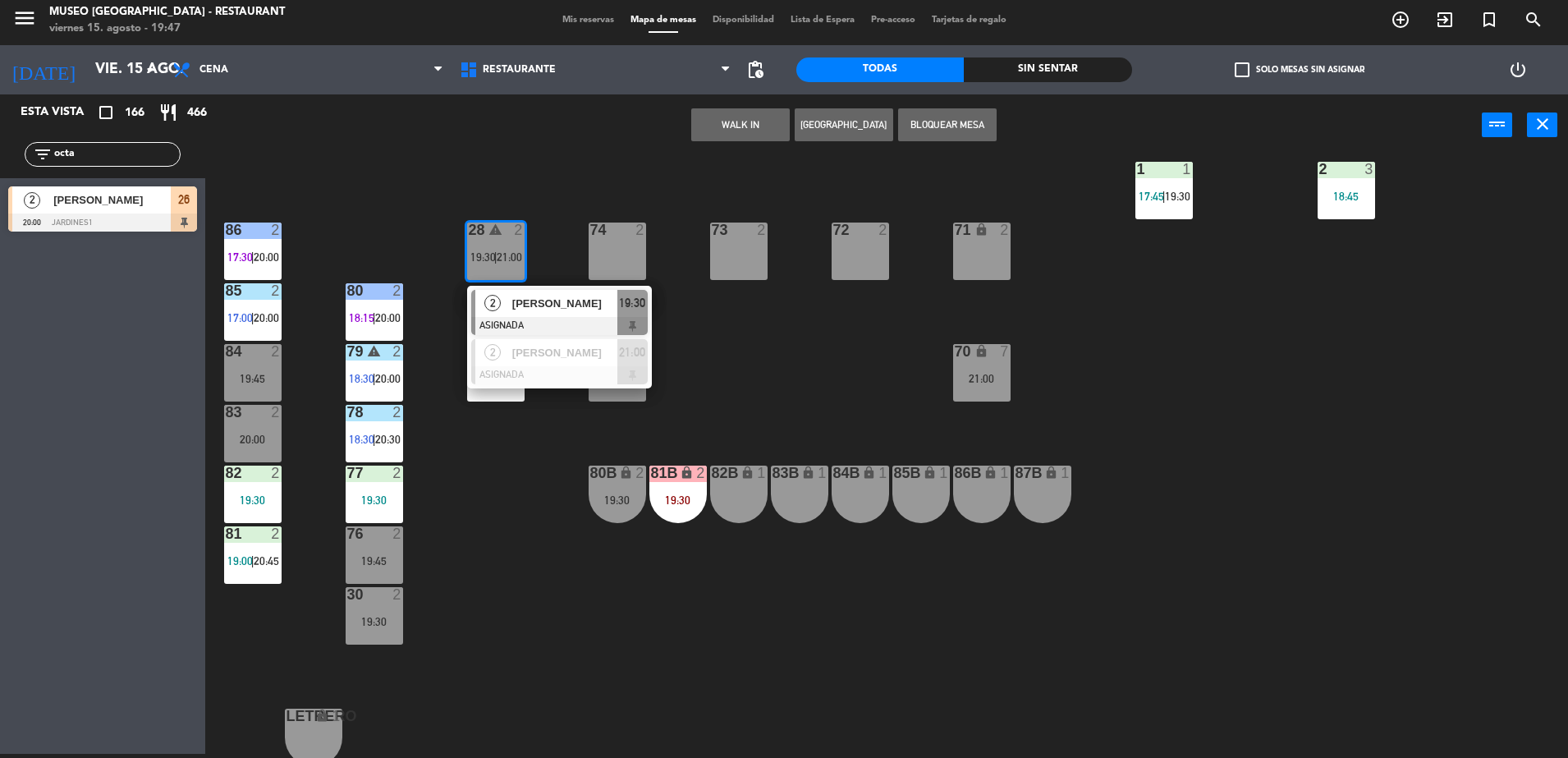
click at [529, 300] on span "[PERSON_NAME]" at bounding box center [564, 304] width 105 height 18
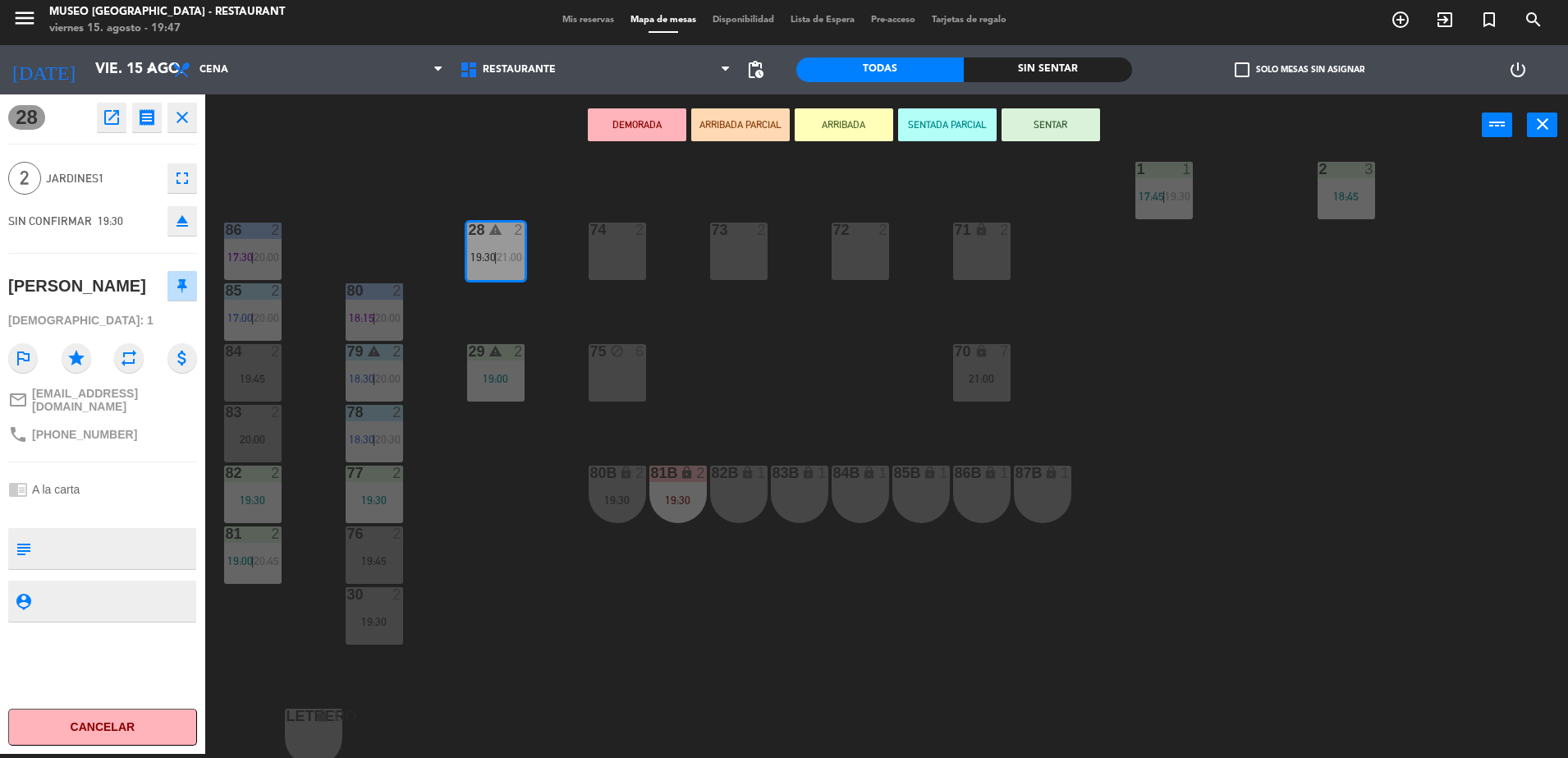
click at [729, 484] on div "82B lock 1" at bounding box center [738, 495] width 58 height 58
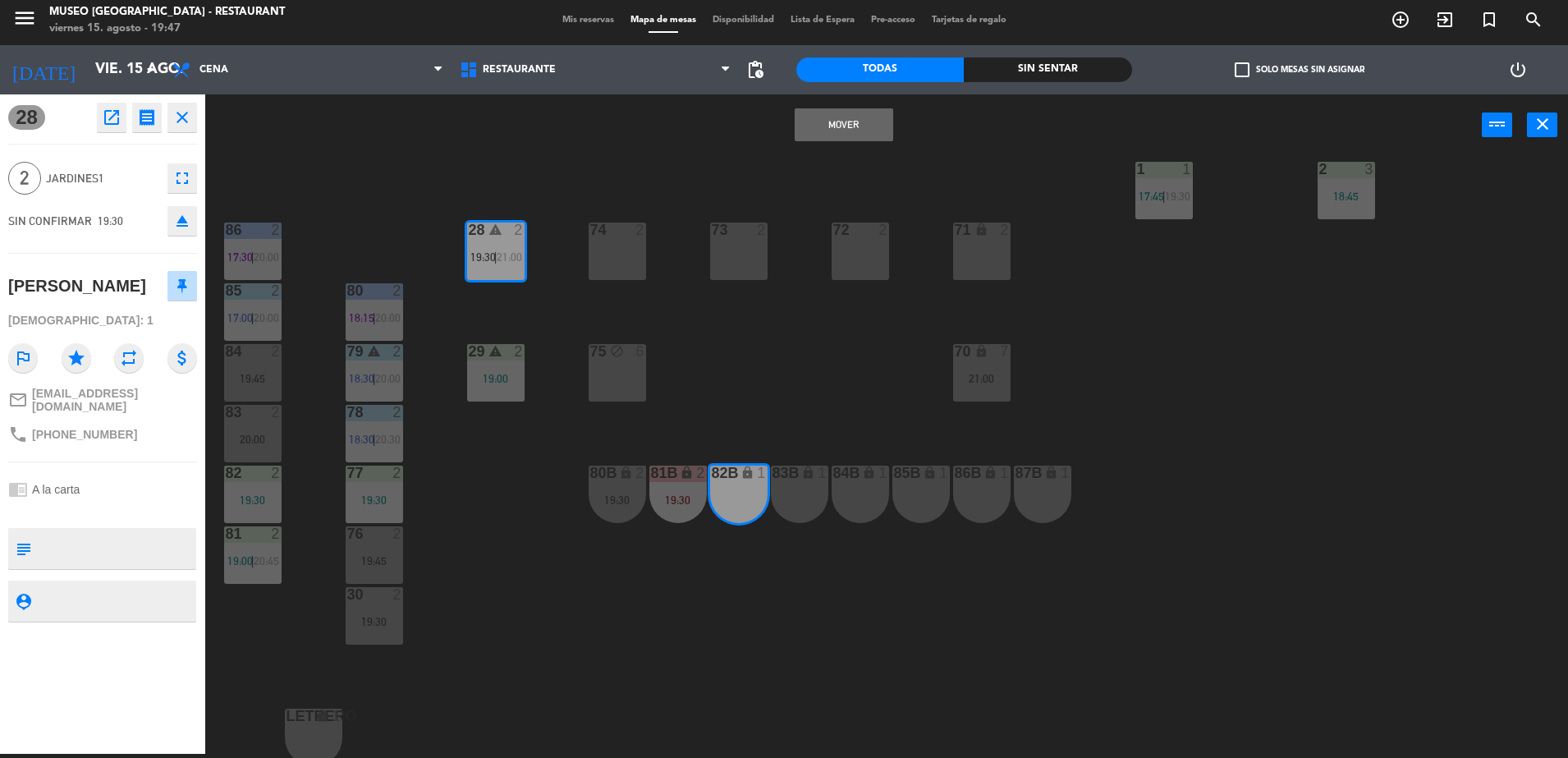
click at [811, 119] on button "Mover" at bounding box center [844, 125] width 99 height 33
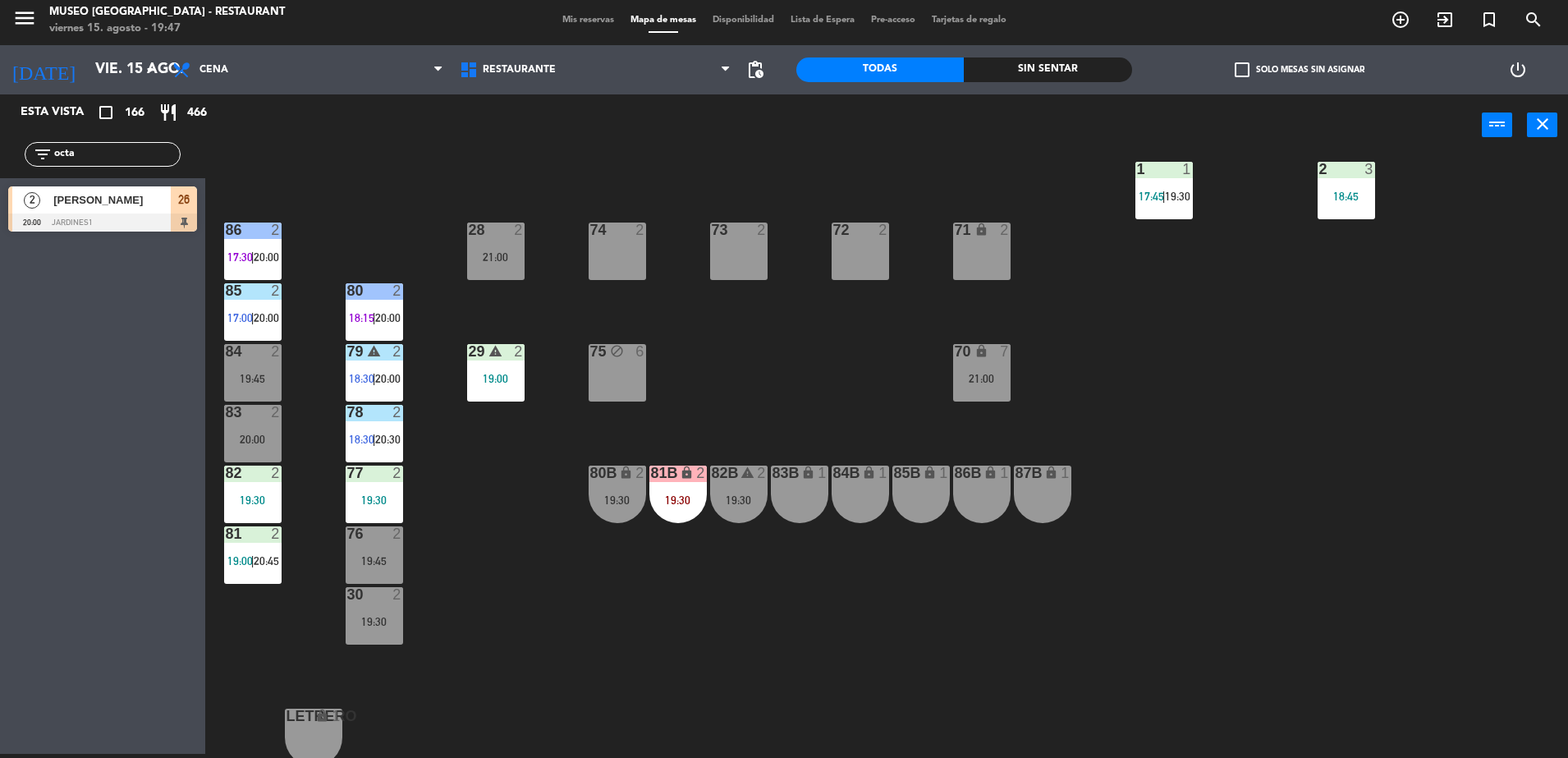
scroll to position [0, 0]
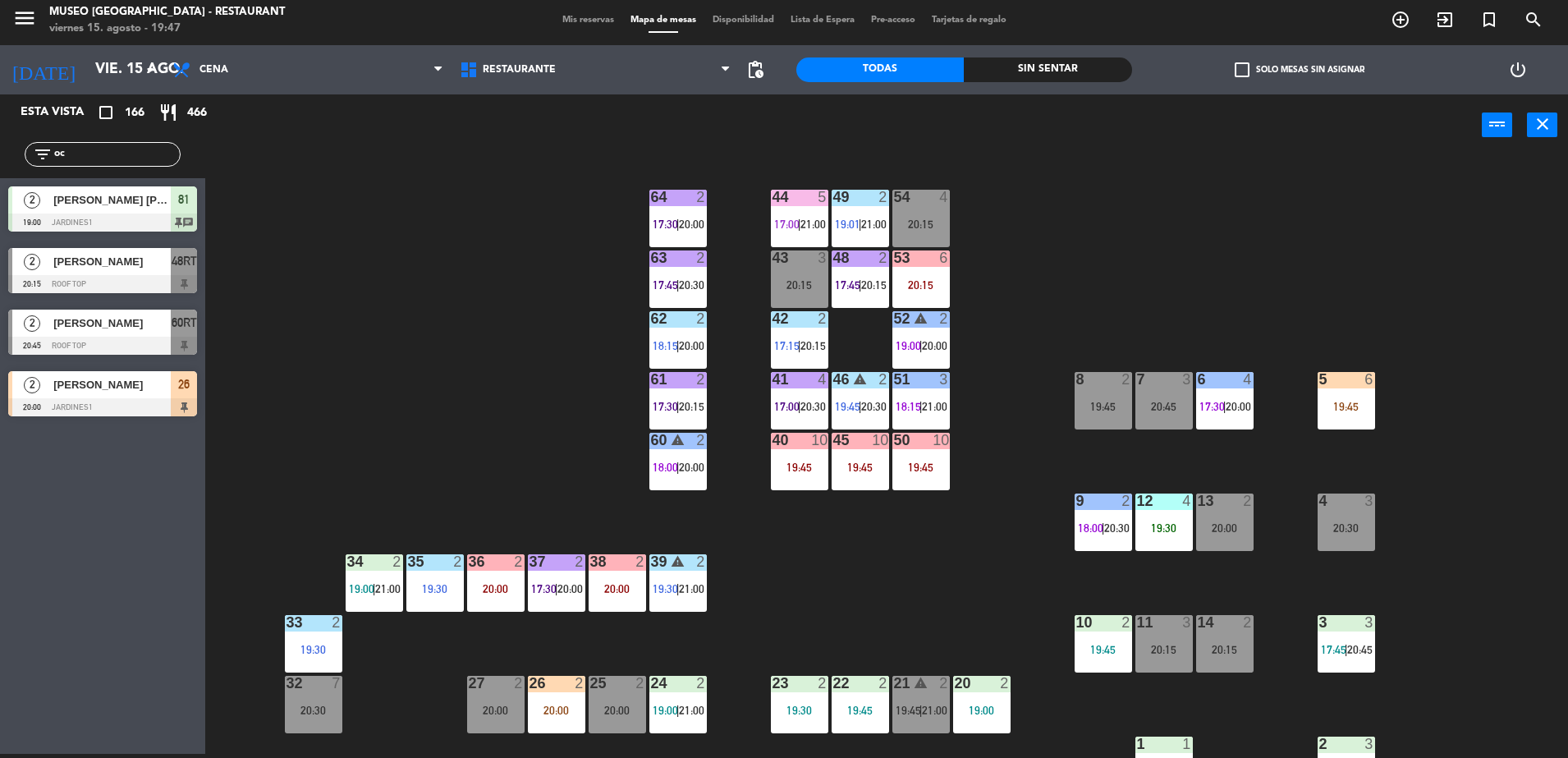
type input "o"
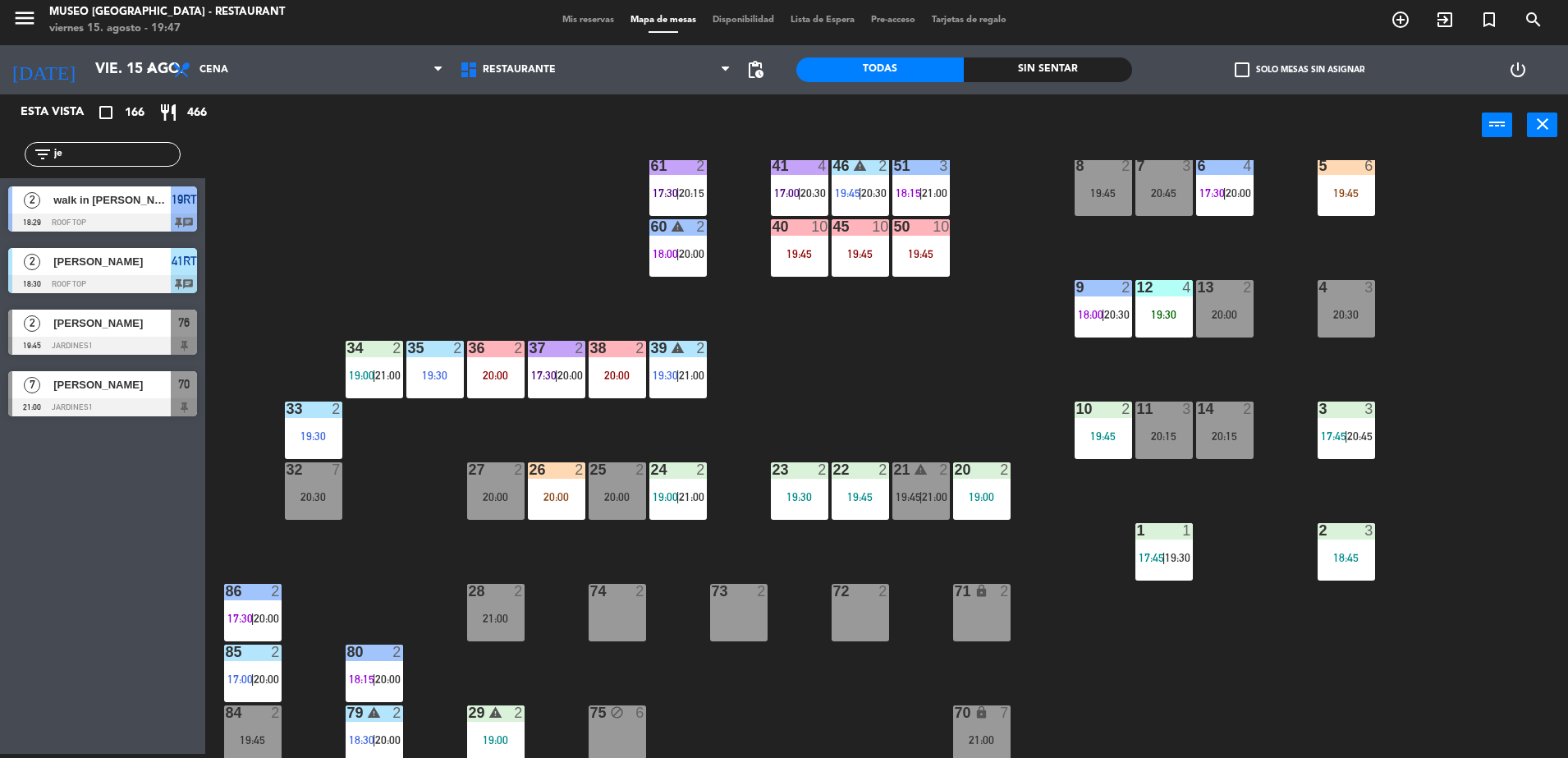
scroll to position [583, 0]
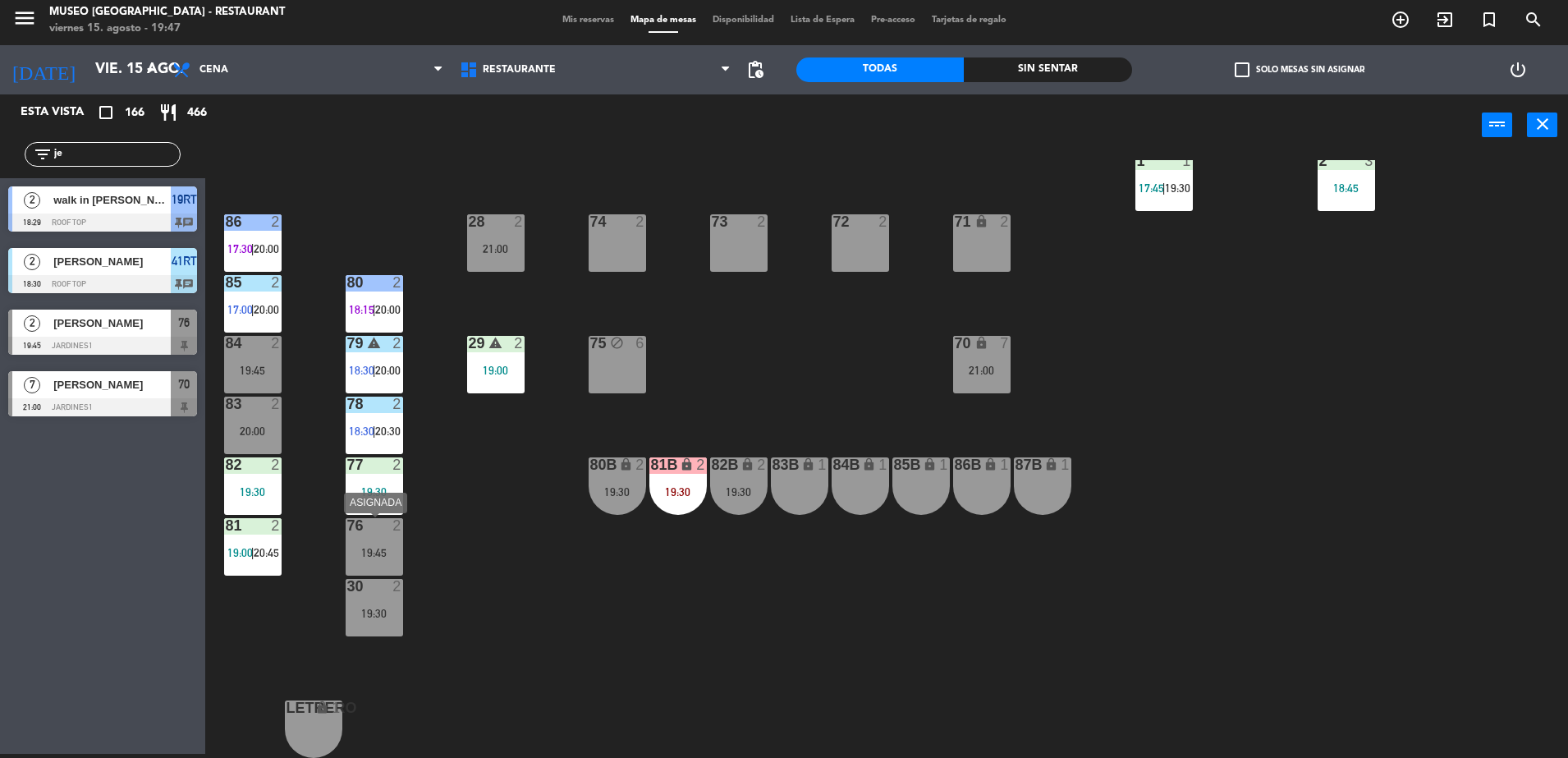
type input "je"
click at [367, 551] on div "19:45" at bounding box center [374, 553] width 58 height 12
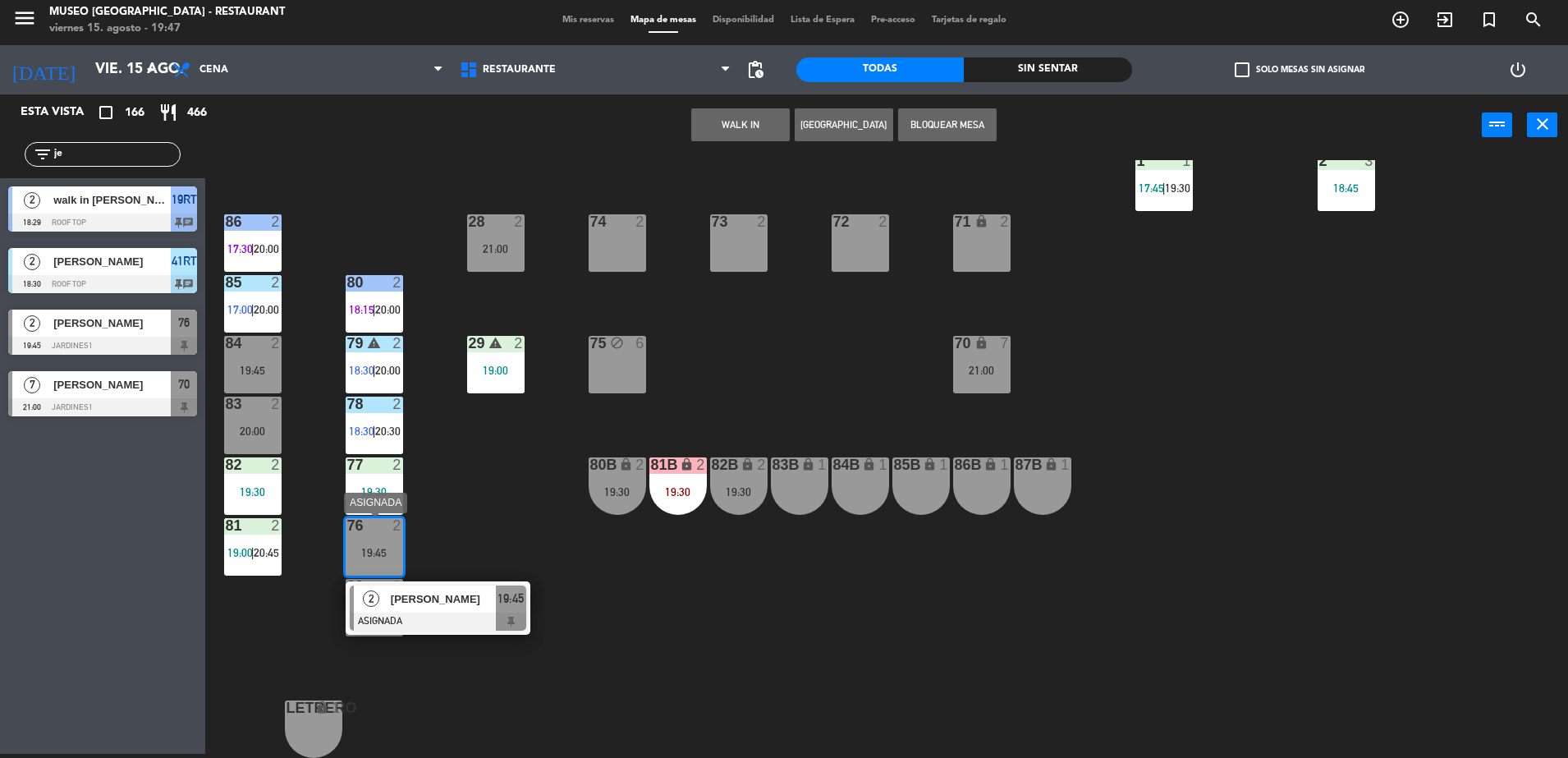
click at [450, 601] on span "[PERSON_NAME]" at bounding box center [442, 599] width 105 height 18
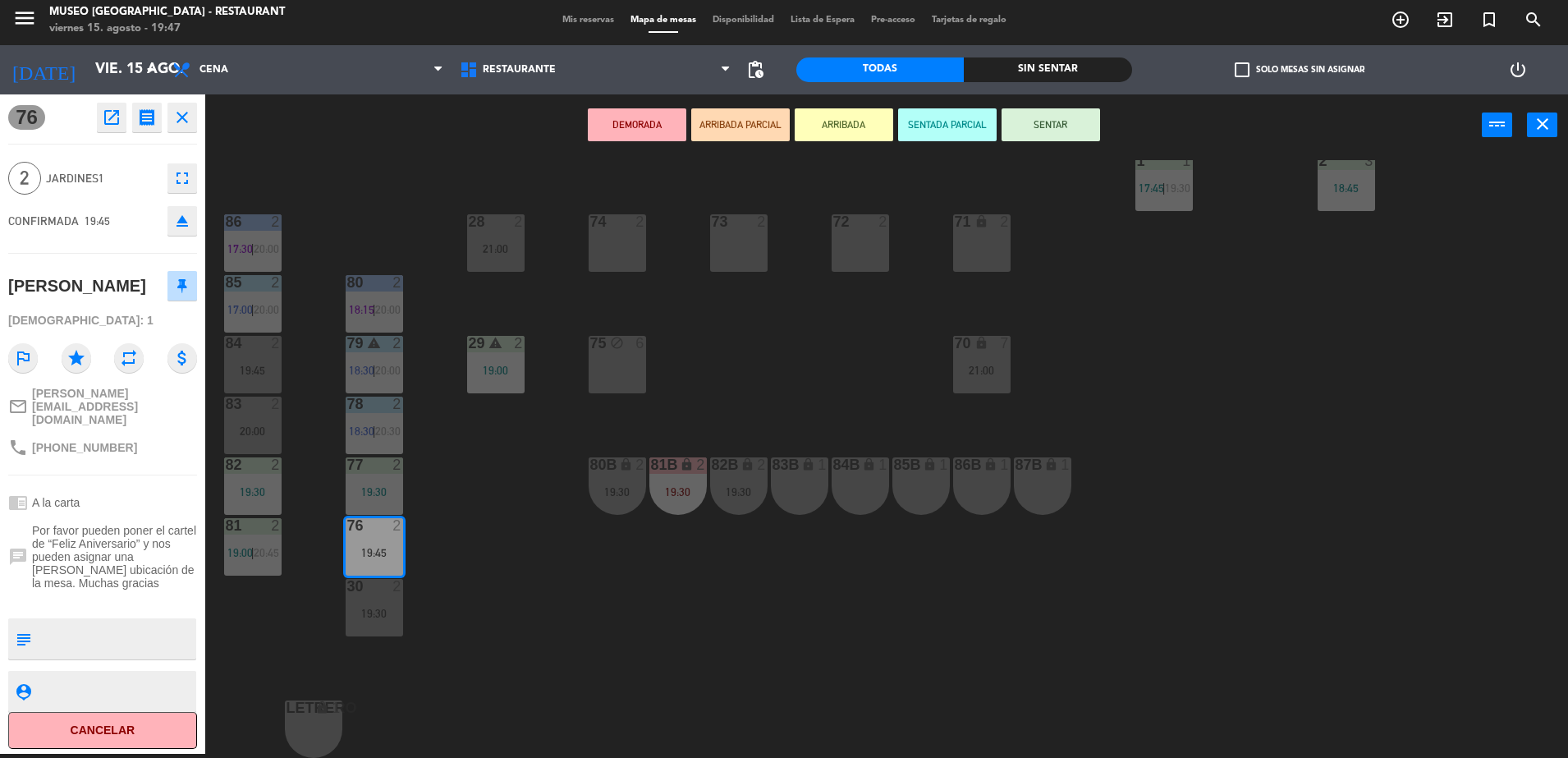
click at [735, 121] on button "ARRIBADA PARCIAL" at bounding box center [740, 125] width 99 height 33
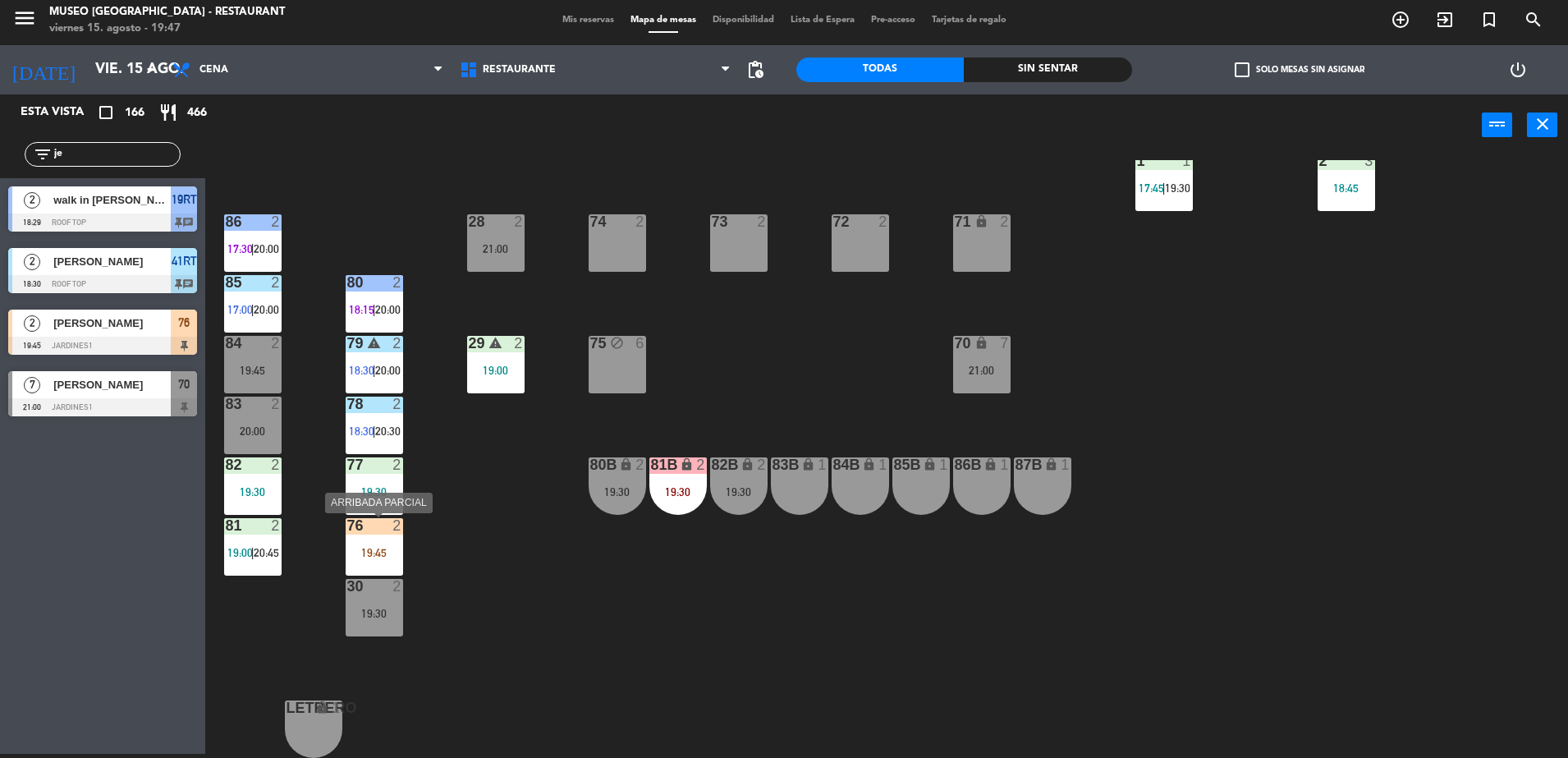
click at [365, 541] on div "76 2 19:45" at bounding box center [374, 546] width 58 height 58
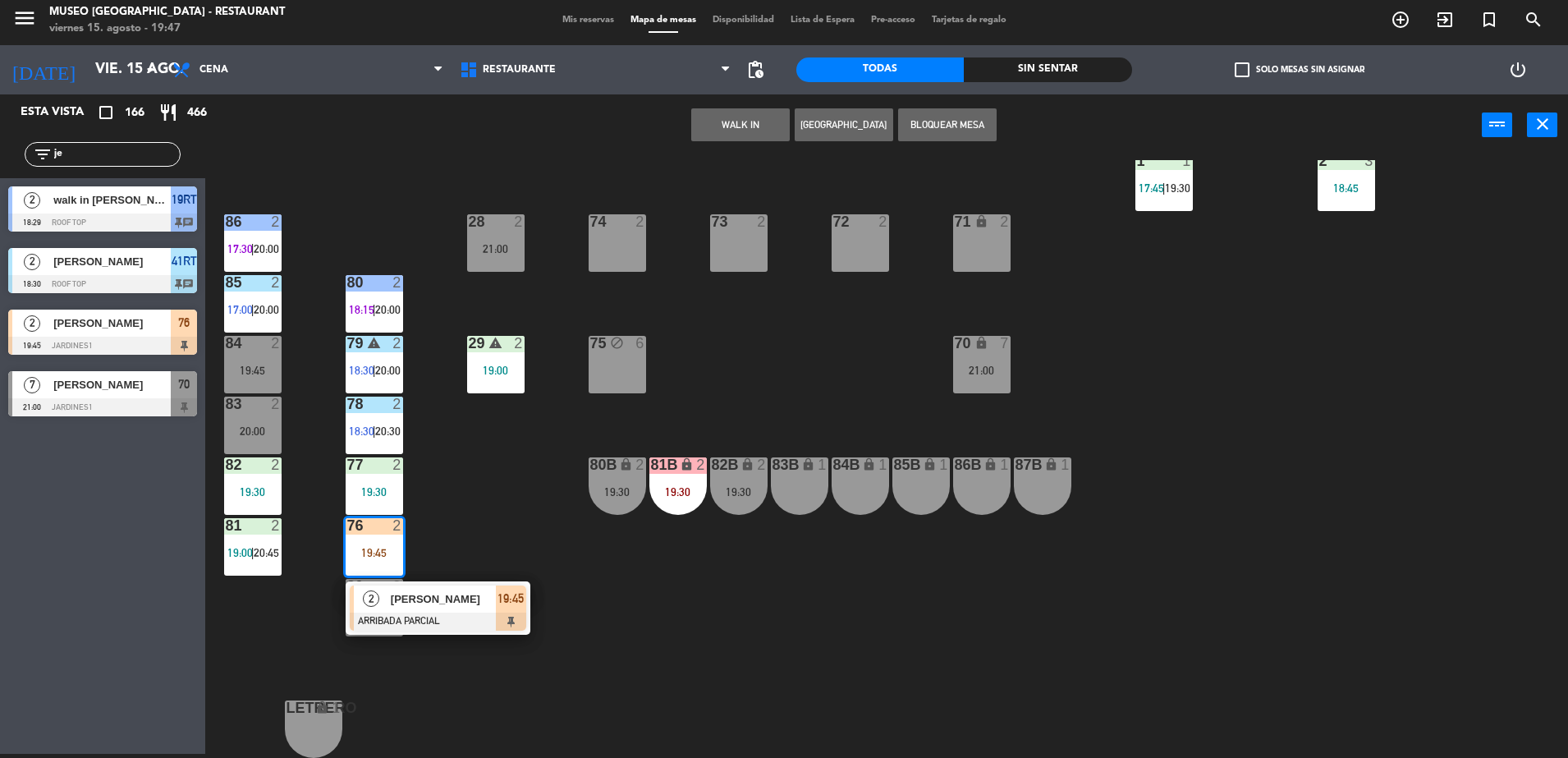
click at [252, 358] on div "84 2 19:45" at bounding box center [253, 364] width 58 height 58
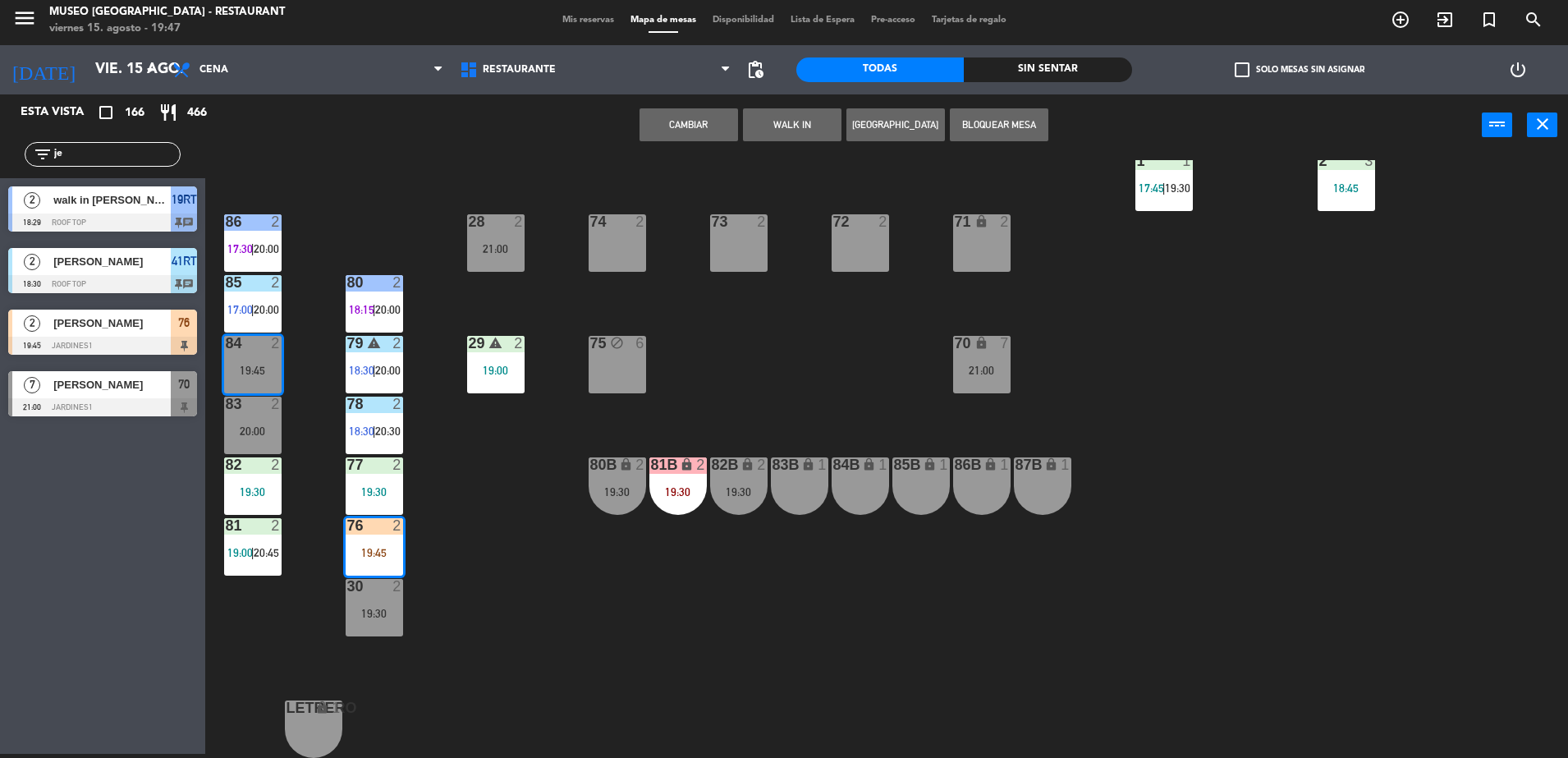
click at [705, 124] on button "Cambiar" at bounding box center [688, 125] width 99 height 33
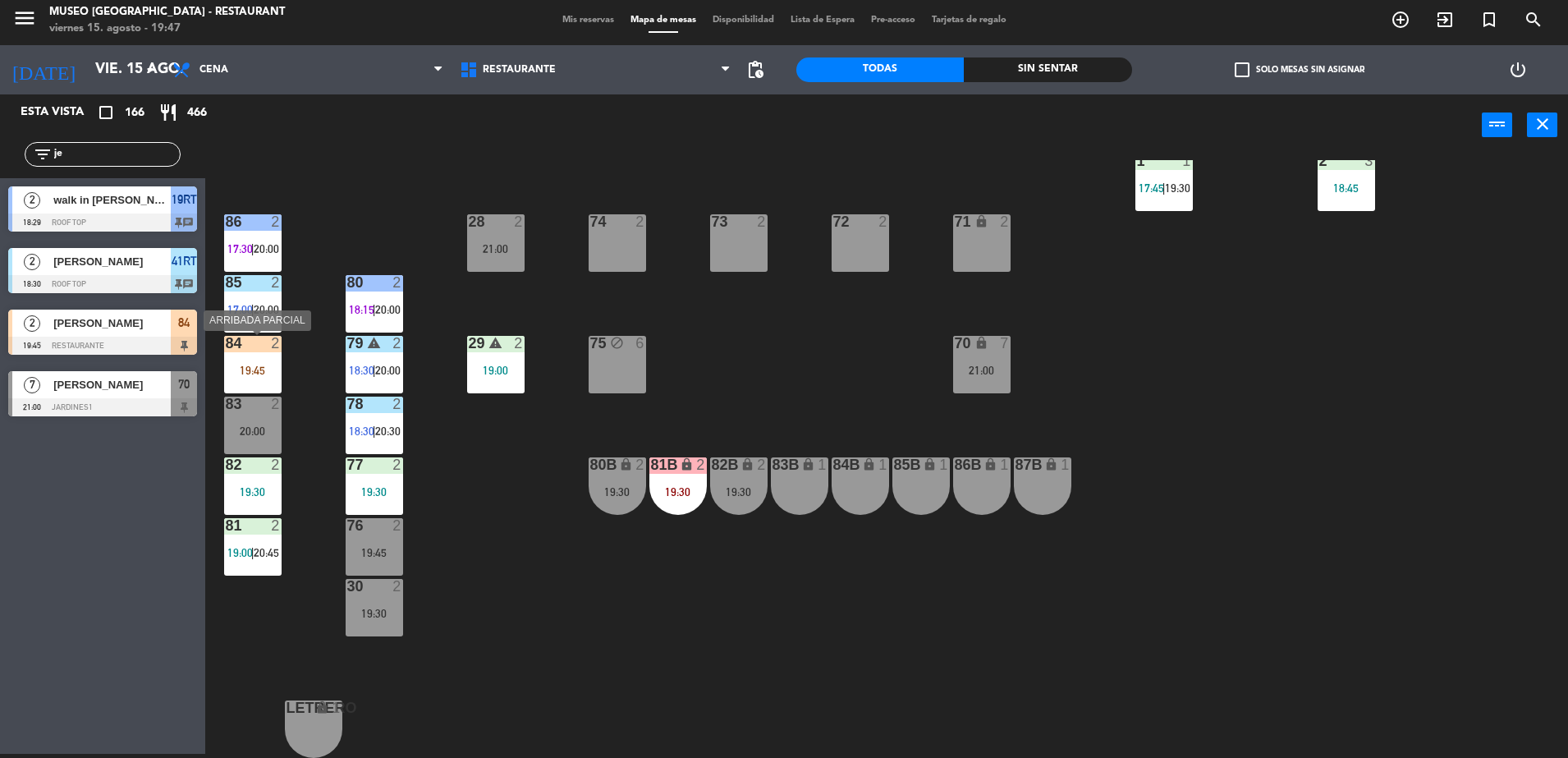
click at [254, 374] on div "19:45" at bounding box center [253, 370] width 58 height 12
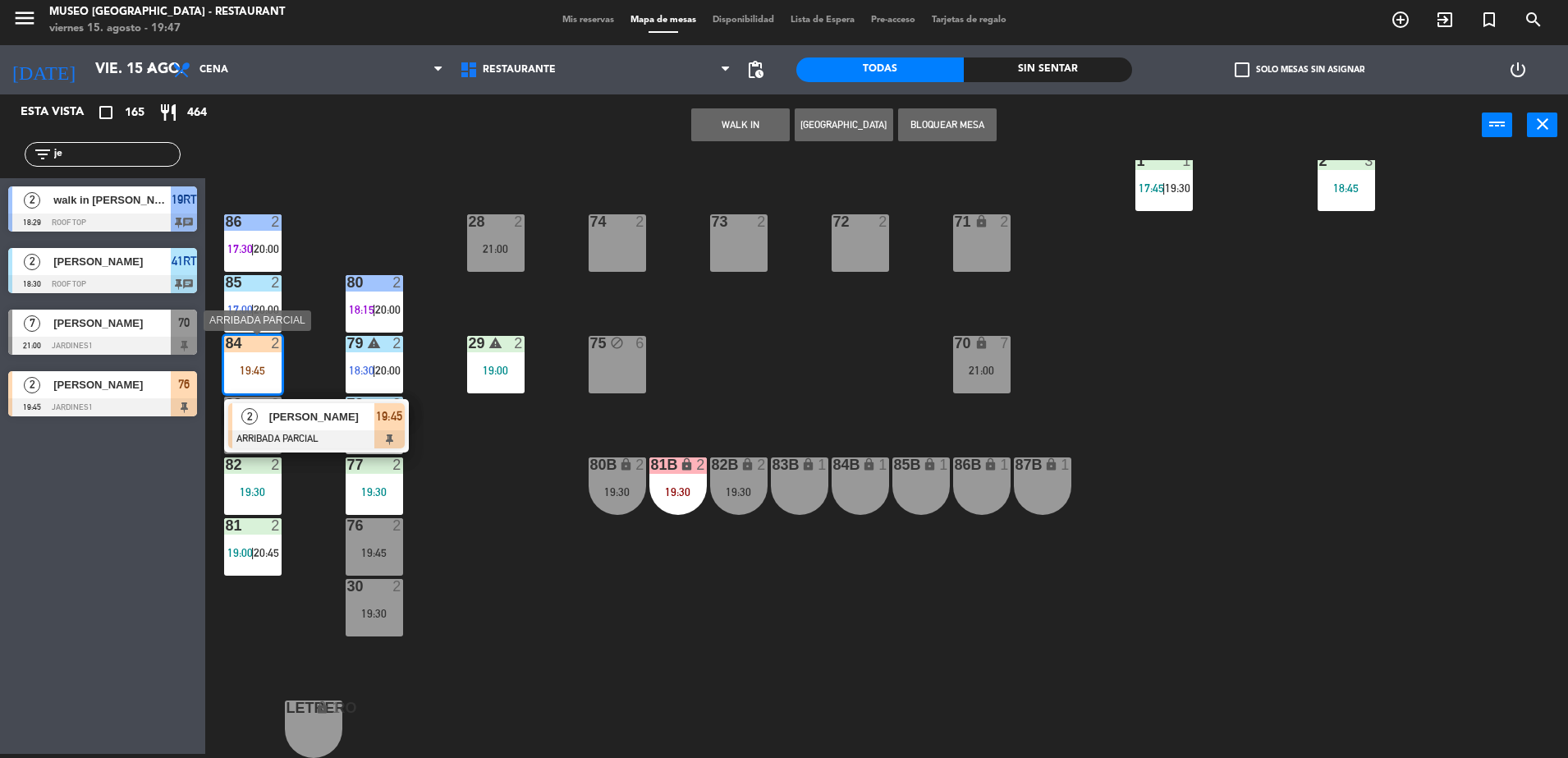
click at [300, 420] on span "[PERSON_NAME]" at bounding box center [321, 417] width 105 height 18
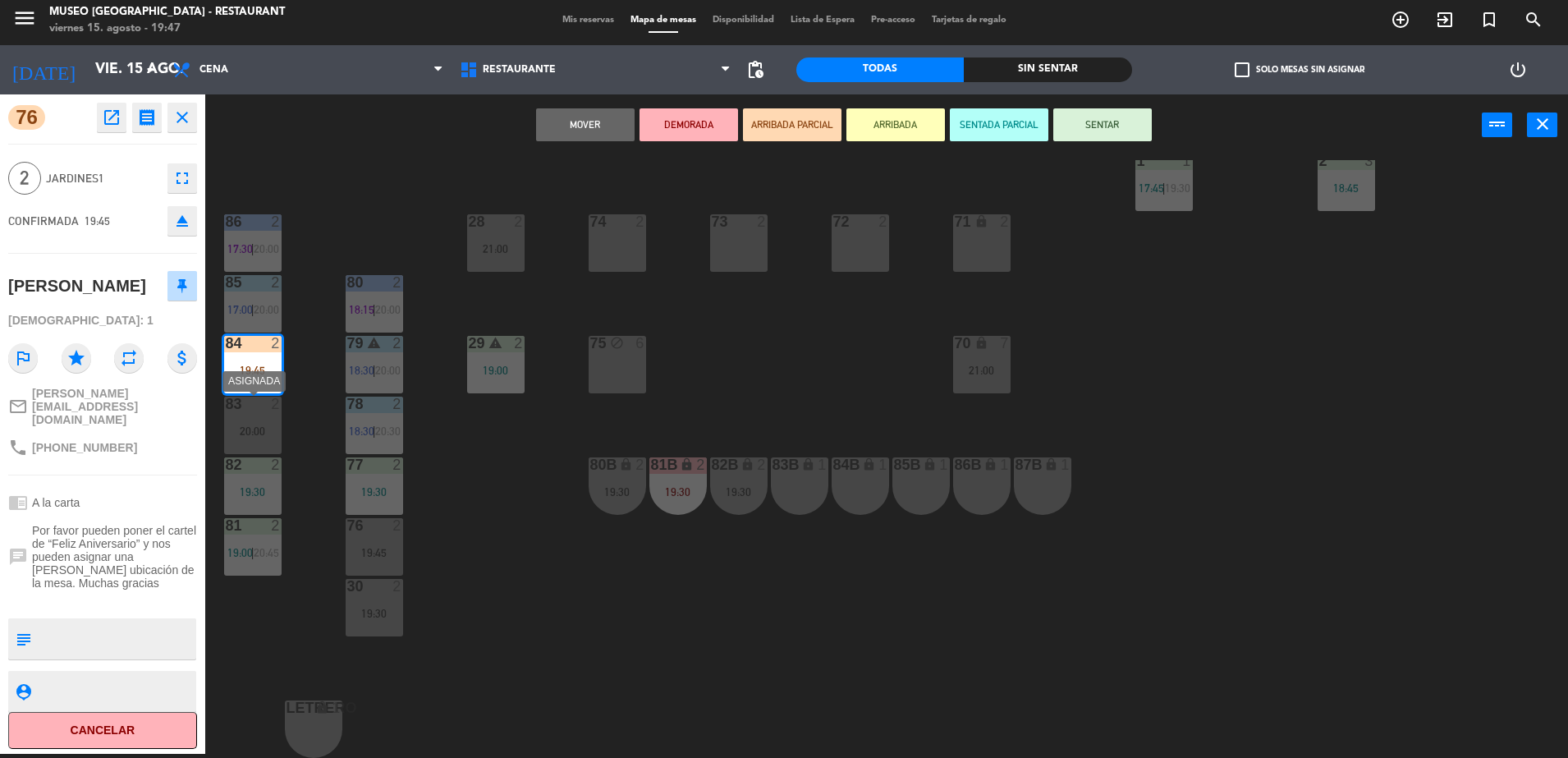
click at [252, 425] on div "20:00" at bounding box center [253, 431] width 58 height 12
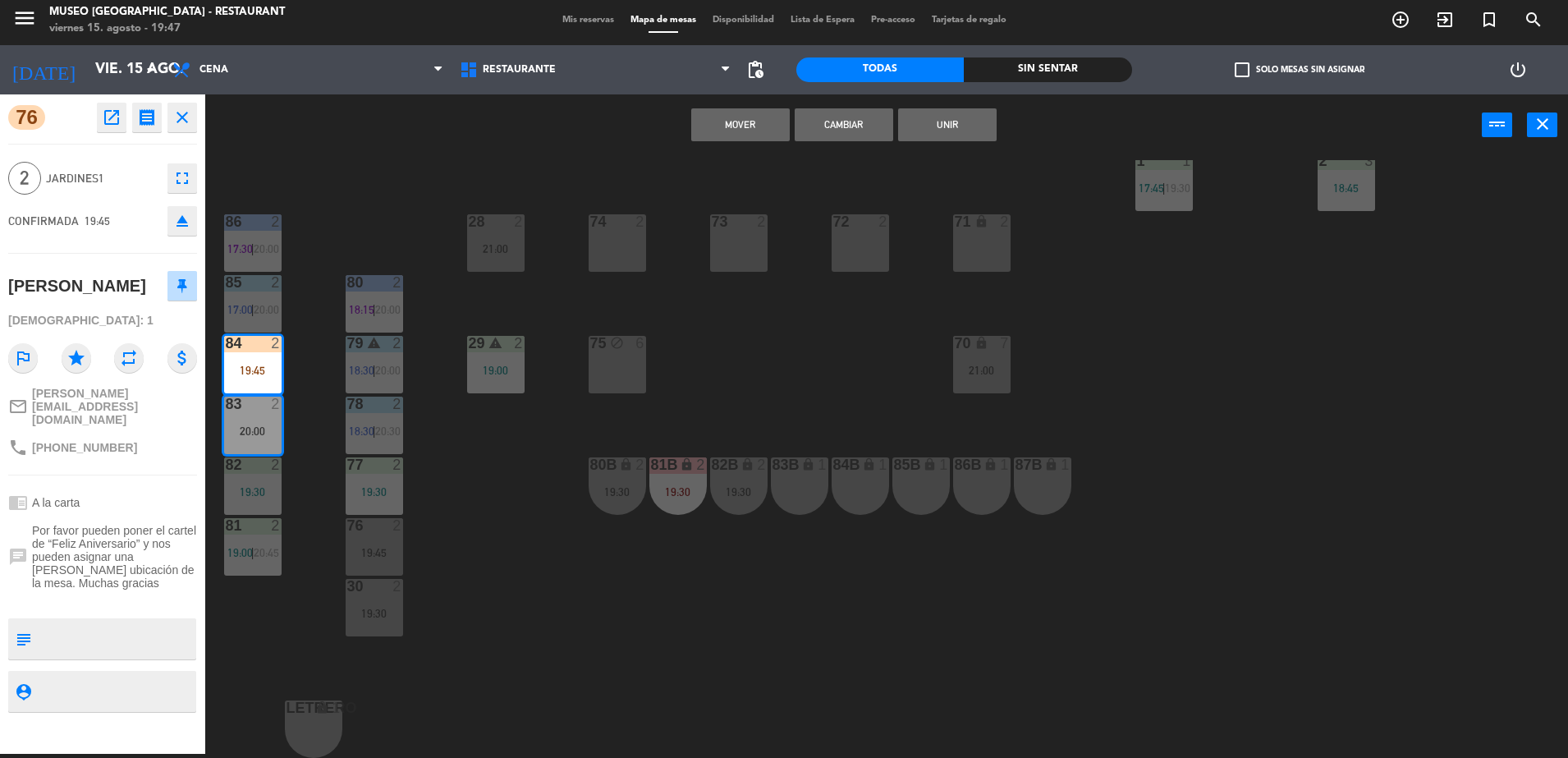
click at [837, 118] on button "Cambiar" at bounding box center [844, 125] width 99 height 33
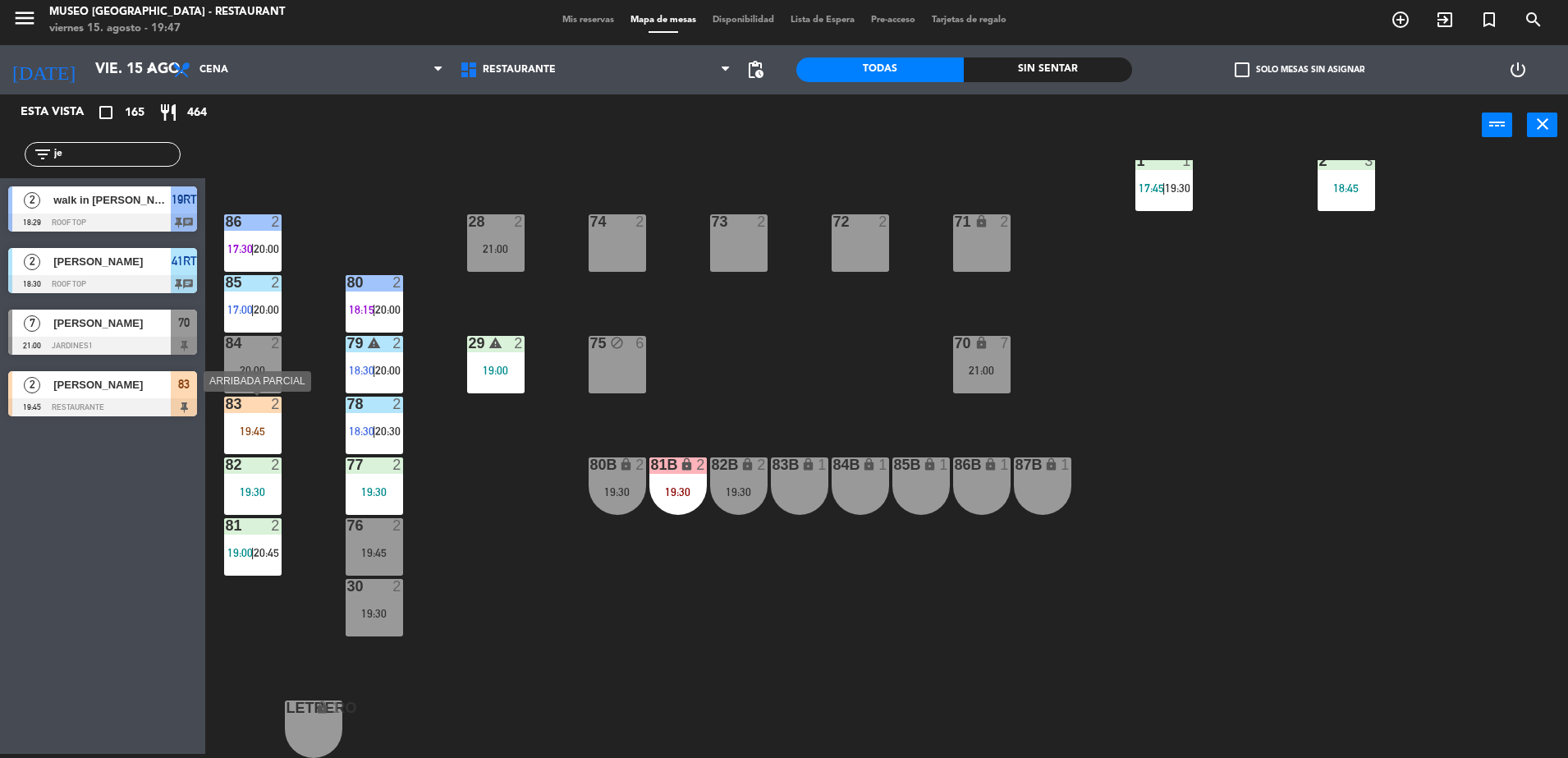
click at [239, 425] on div "19:45" at bounding box center [253, 431] width 58 height 12
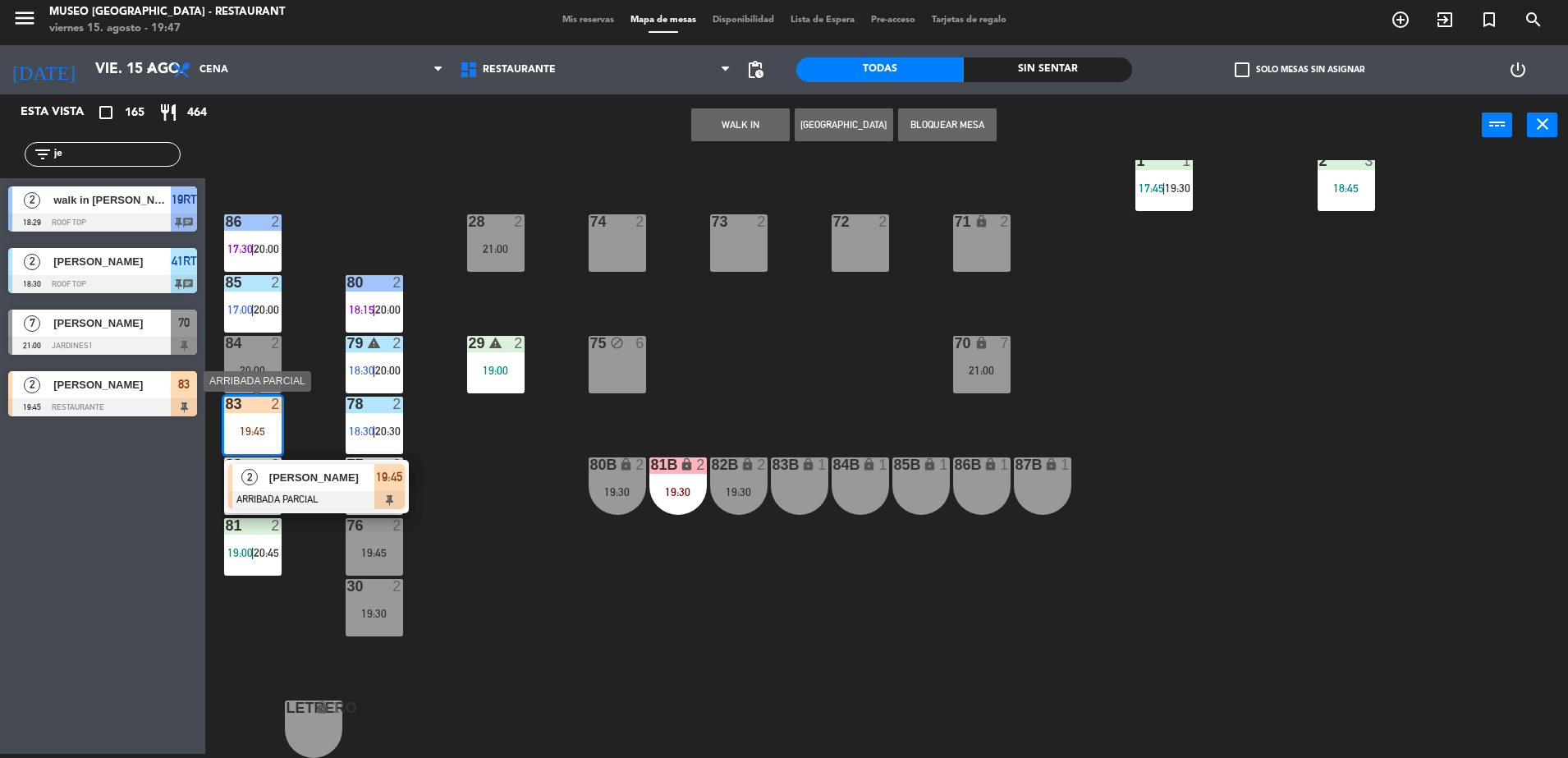
click at [346, 484] on span "[PERSON_NAME]" at bounding box center [321, 478] width 105 height 18
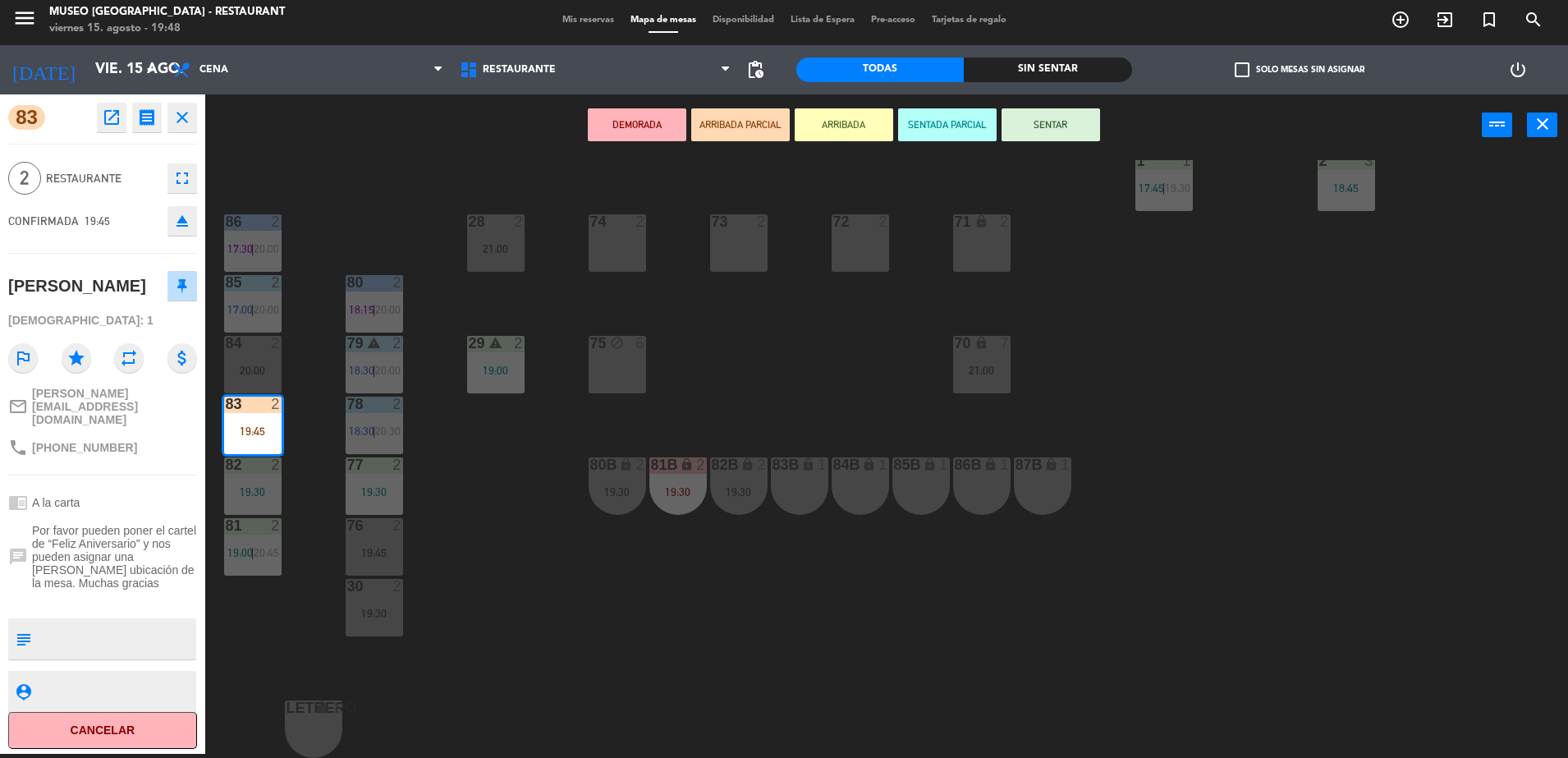
click at [77, 622] on textarea at bounding box center [116, 639] width 157 height 34
type textarea "p"
type textarea "en el postre, feliz aniversario"
click at [75, 256] on div "83 open_in_new receipt 7:45 PM vie., 15 ago. 2 personas Jesús Briceño Mesa 83 E…" at bounding box center [103, 423] width 206 height 659
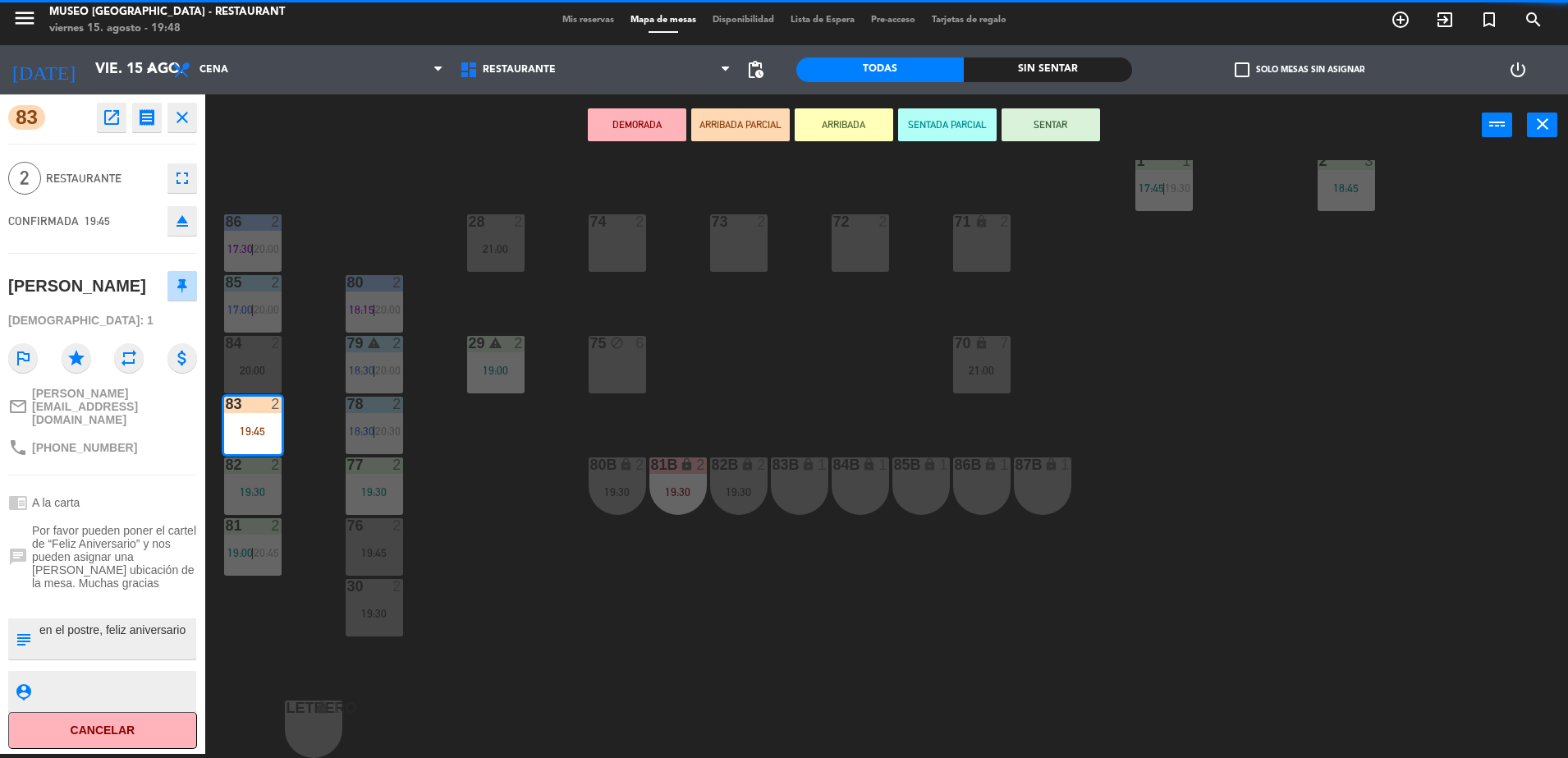
click at [79, 256] on div "83 open_in_new receipt 7:45 PM vie., 15 ago. 2 personas Jesús Briceño Mesa 83 E…" at bounding box center [103, 423] width 206 height 659
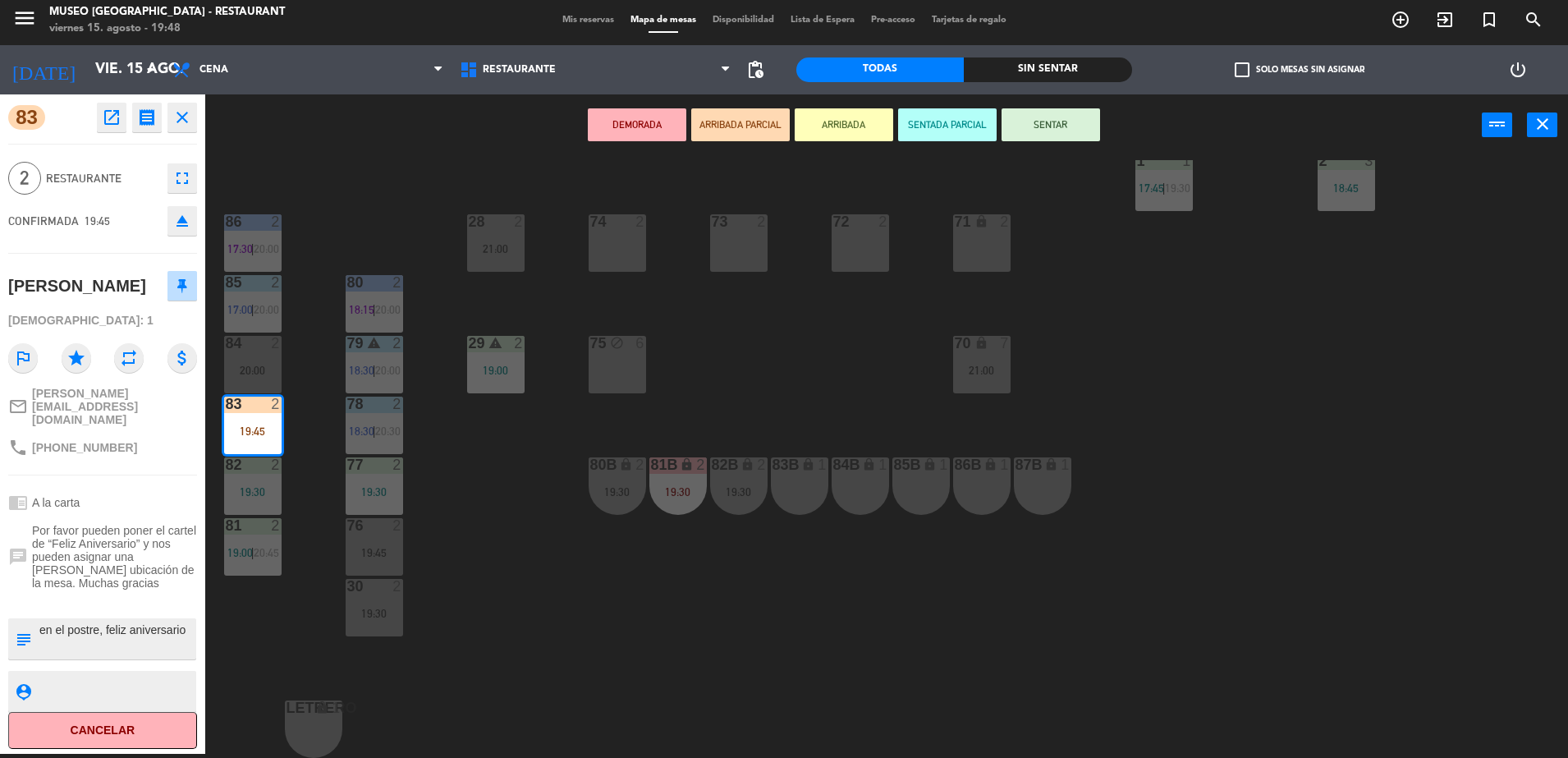
click at [86, 253] on hr at bounding box center [102, 253] width 189 height 1
click at [92, 253] on hr at bounding box center [102, 253] width 189 height 1
click at [73, 244] on div "83 open_in_new receipt 7:45 PM vie., 15 ago. 2 personas Jesús Briceño Mesa 83 E…" at bounding box center [103, 423] width 206 height 659
click at [811, 350] on div "44 5 17:00 | 21:00 49 2 19:01 | 21:00 54 4 20:15 64 2 17:30 | 20:00 48 2 17:45 …" at bounding box center [895, 459] width 1347 height 598
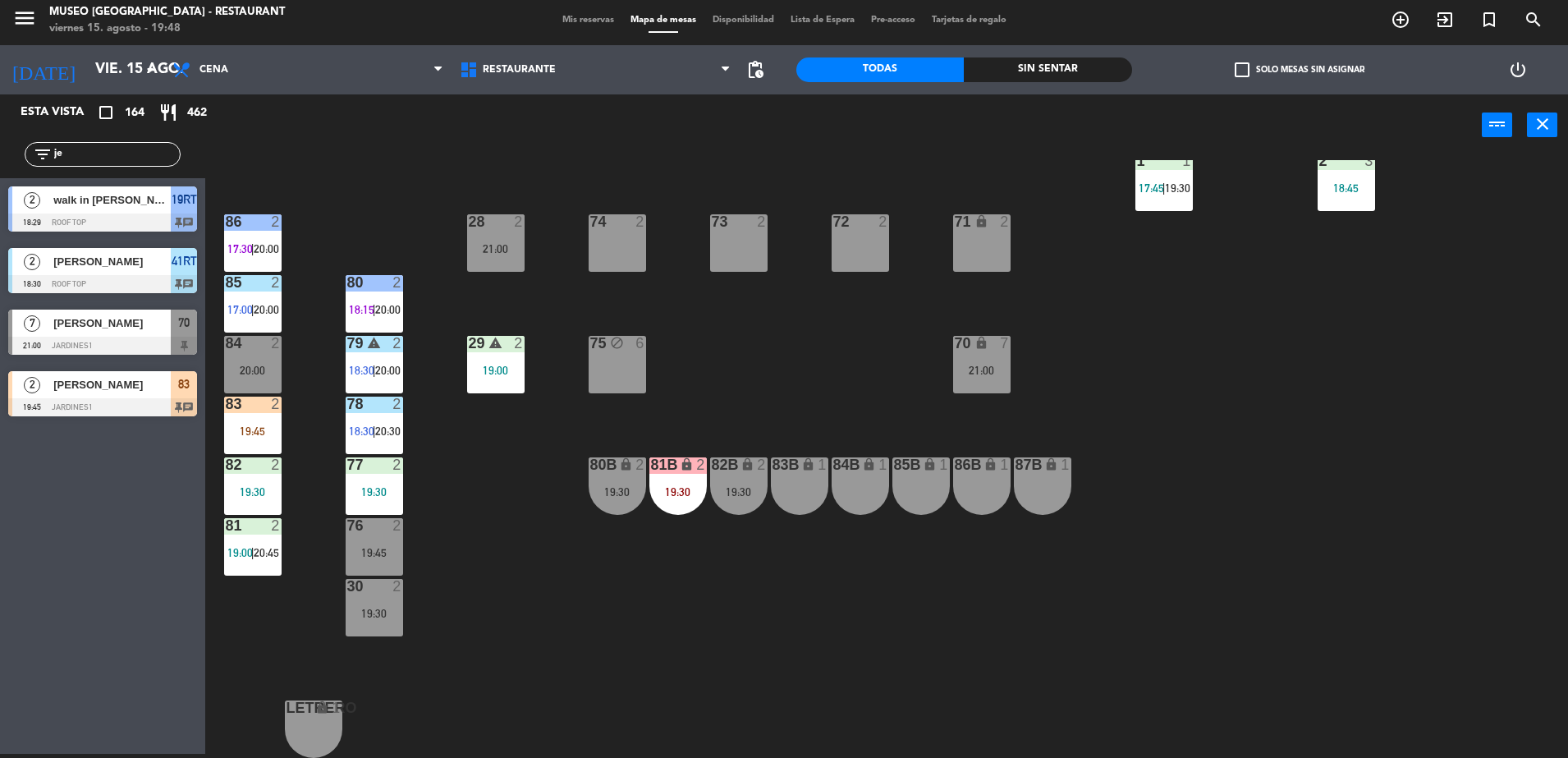
click at [370, 561] on div "76 2 19:45" at bounding box center [374, 546] width 58 height 58
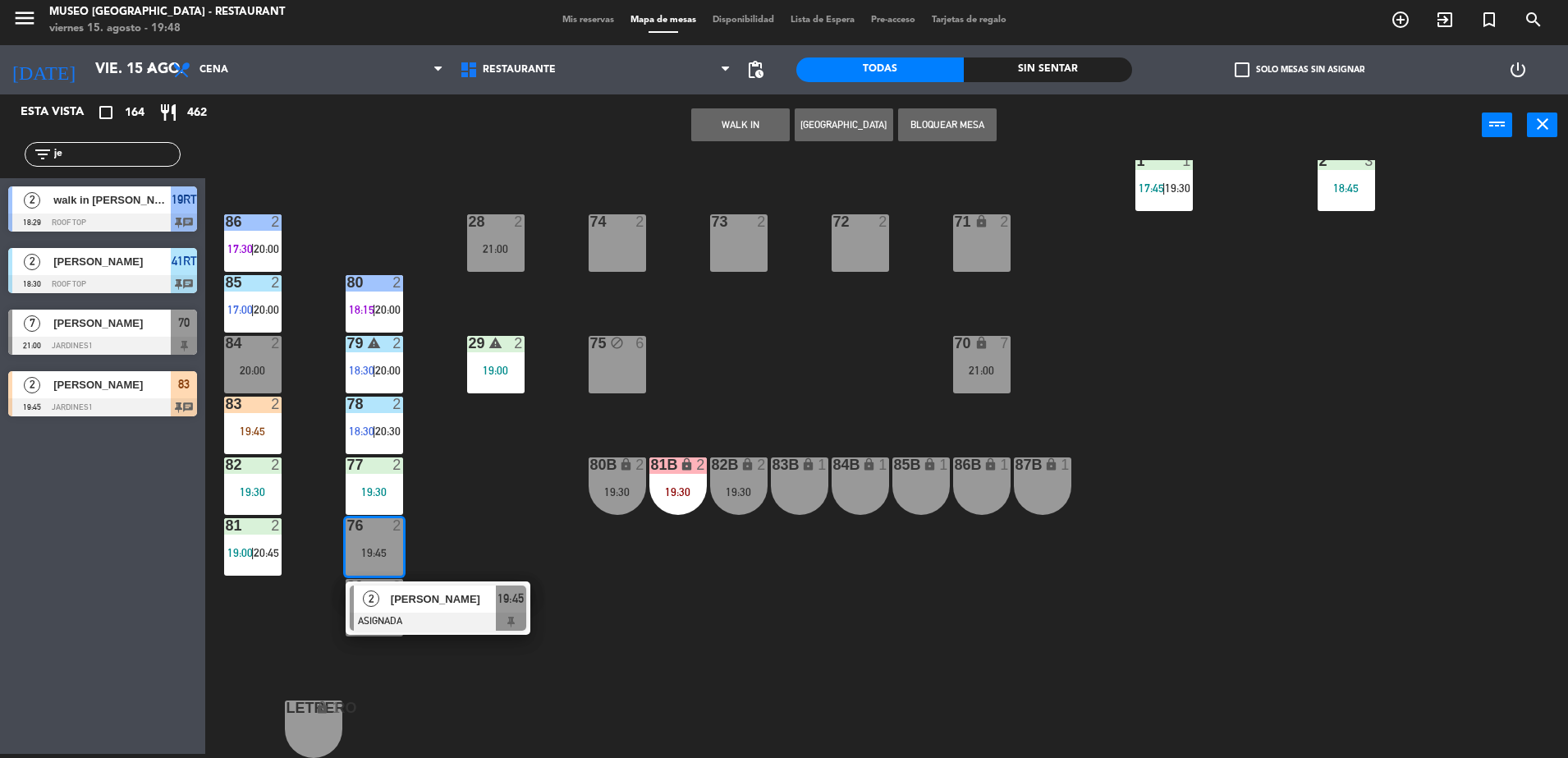
click at [440, 603] on span "[PERSON_NAME]" at bounding box center [442, 599] width 105 height 18
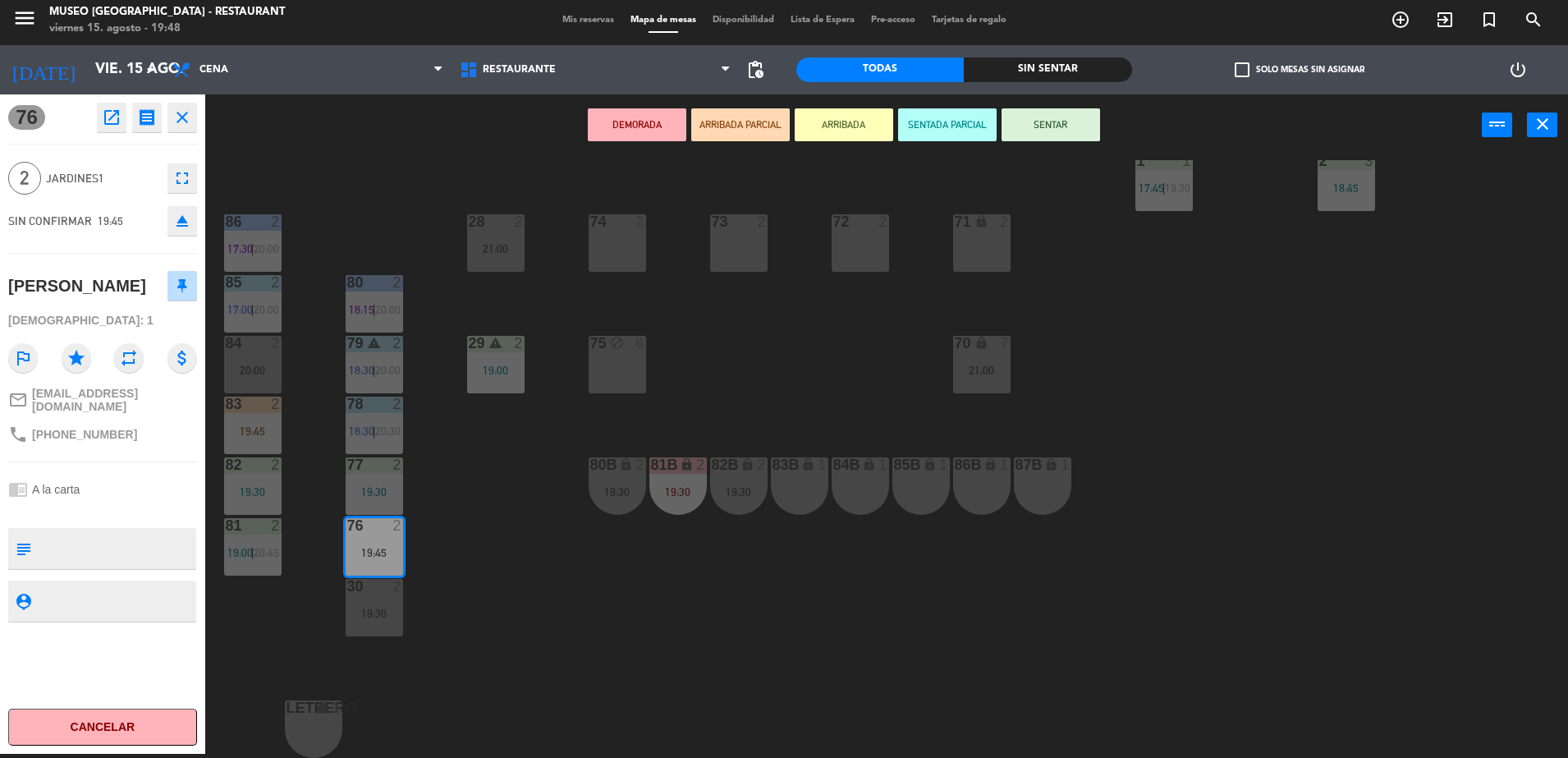
click at [638, 131] on button "DEMORADA" at bounding box center [636, 125] width 99 height 33
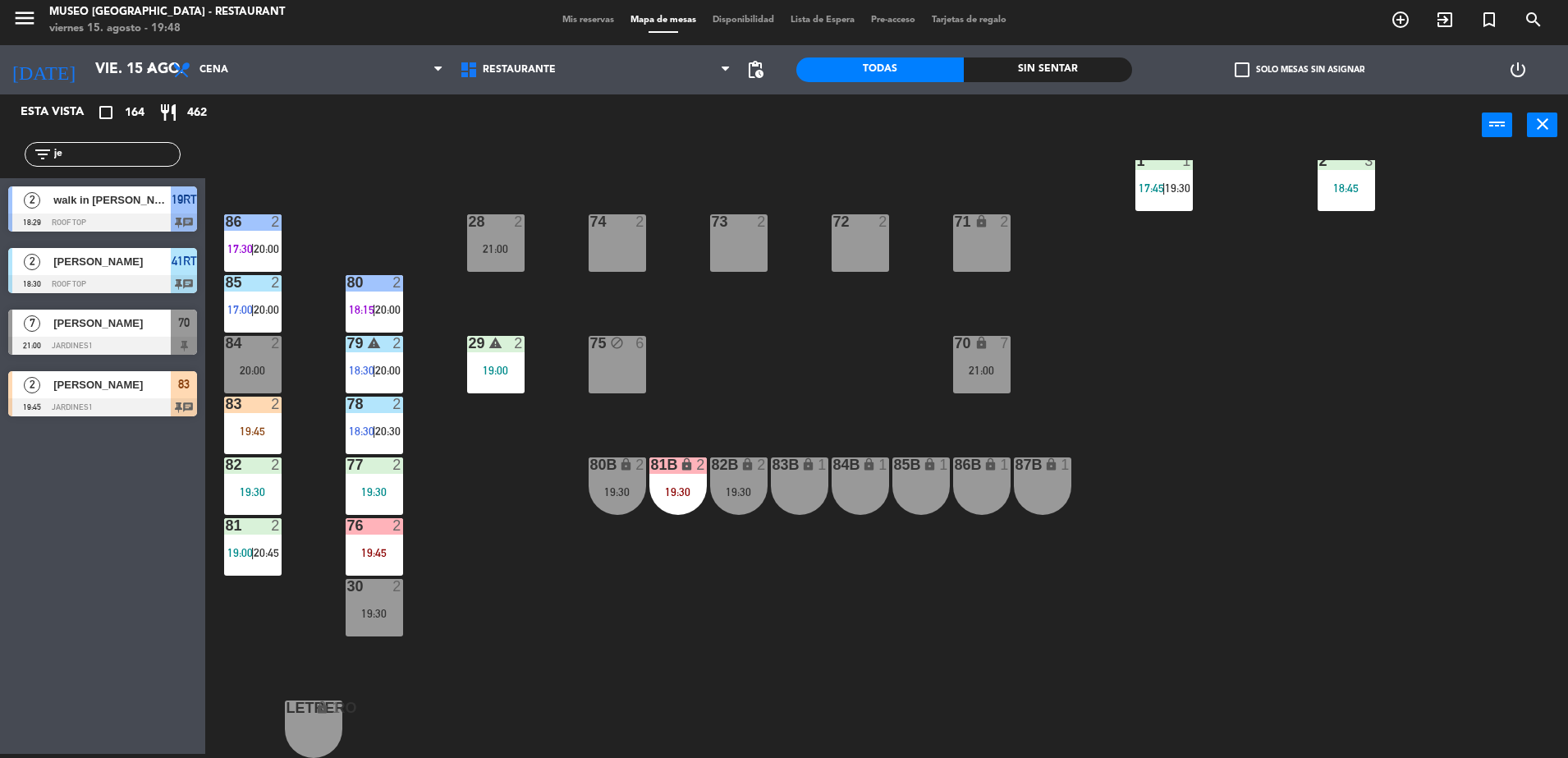
click at [388, 599] on div "30 2 19:30" at bounding box center [374, 607] width 58 height 58
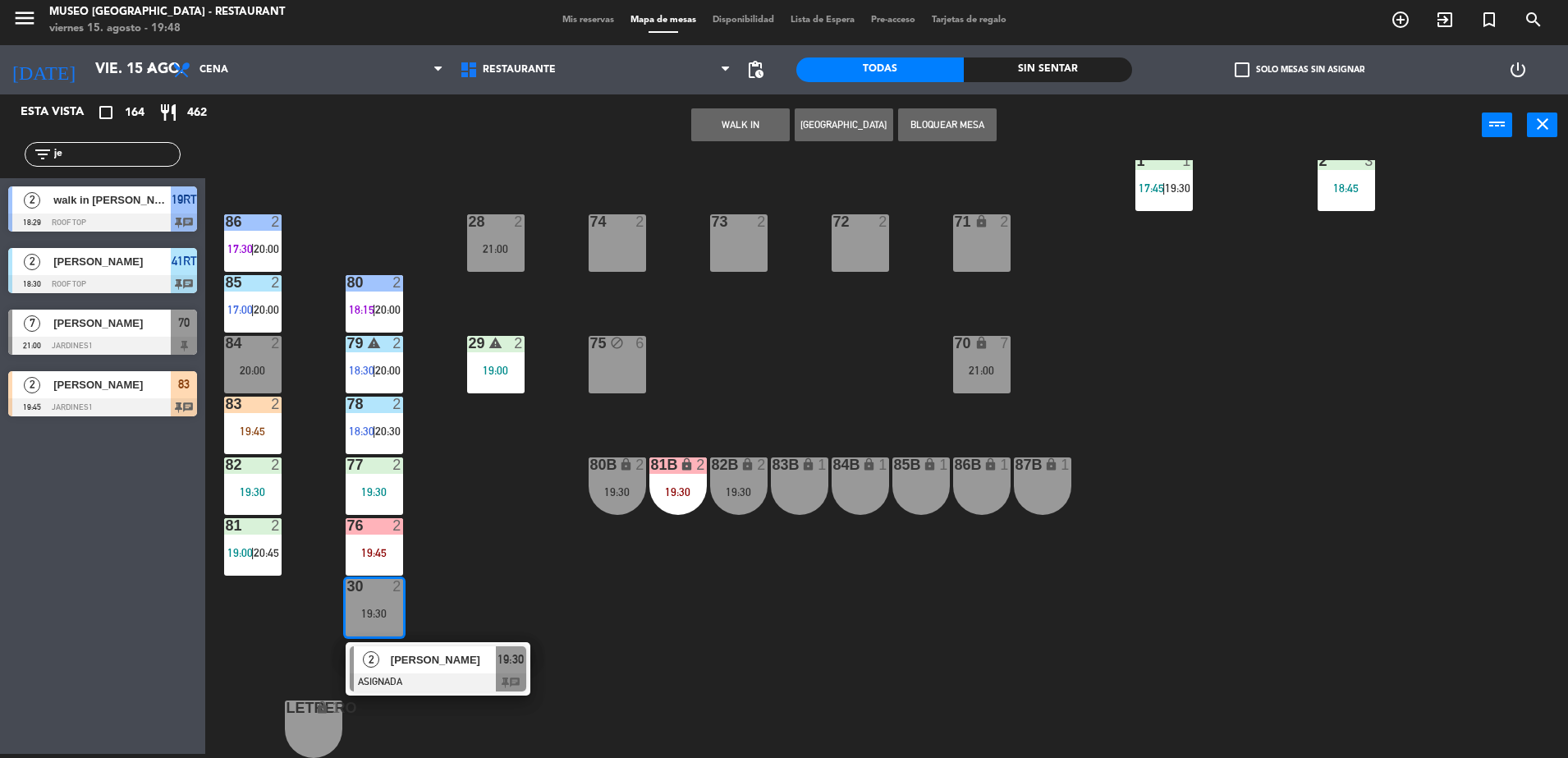
click at [784, 478] on div "83B lock 1" at bounding box center [799, 486] width 58 height 58
click at [773, 135] on button "Mover" at bounding box center [792, 125] width 99 height 33
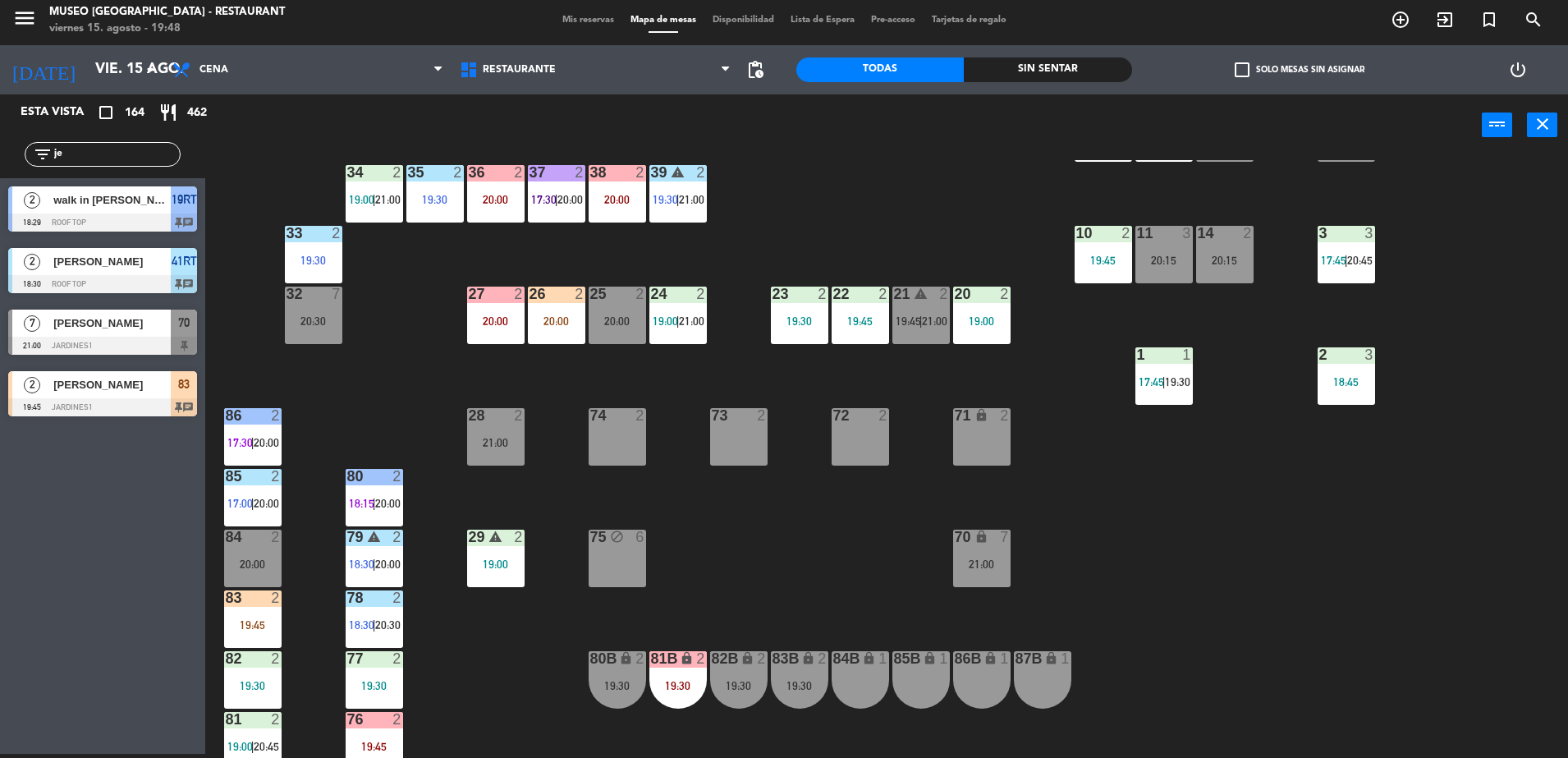
scroll to position [378, 0]
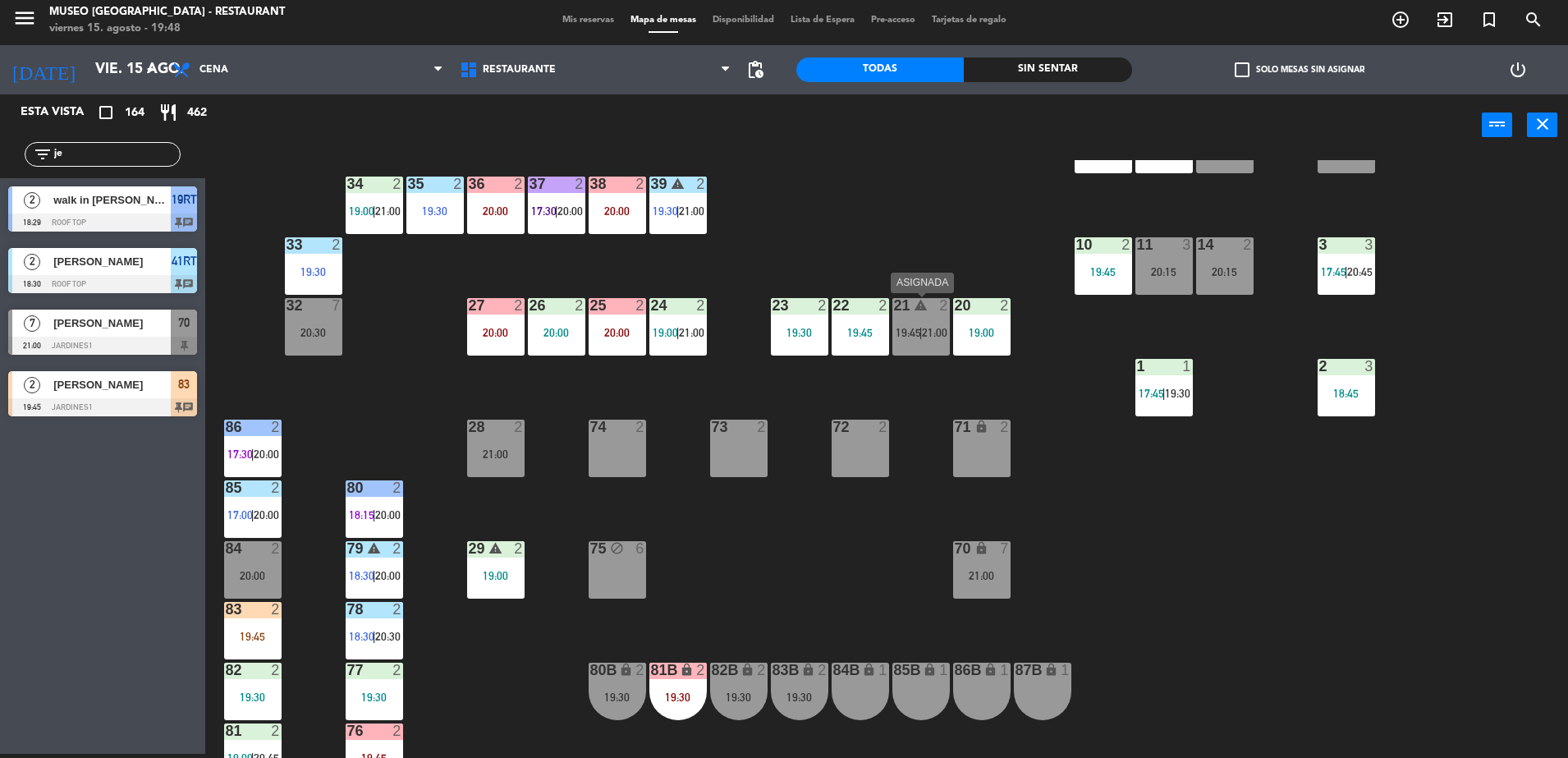
click at [920, 339] on span "|" at bounding box center [920, 332] width 3 height 13
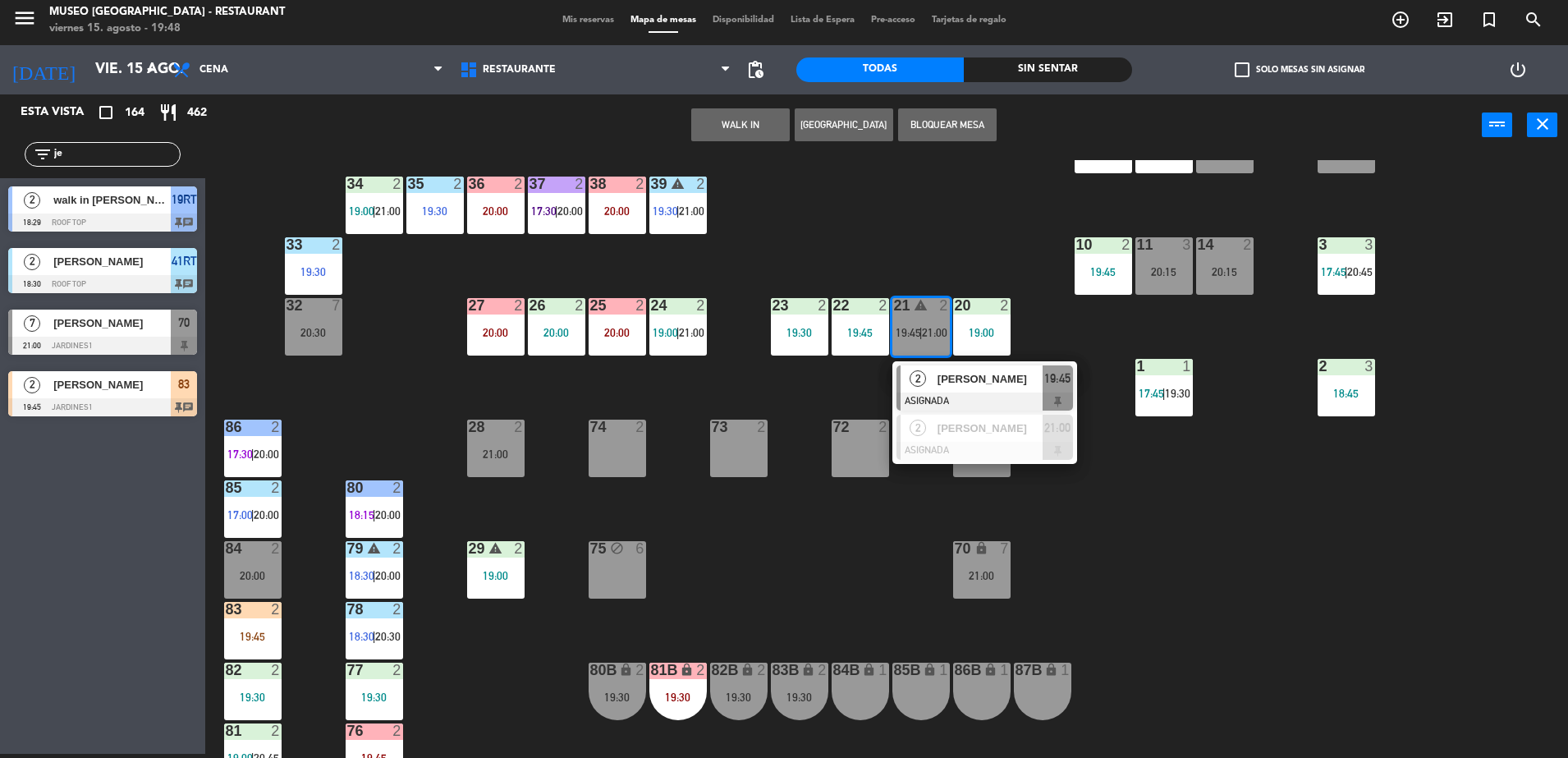
click at [953, 379] on span "[PERSON_NAME]" at bounding box center [990, 379] width 105 height 18
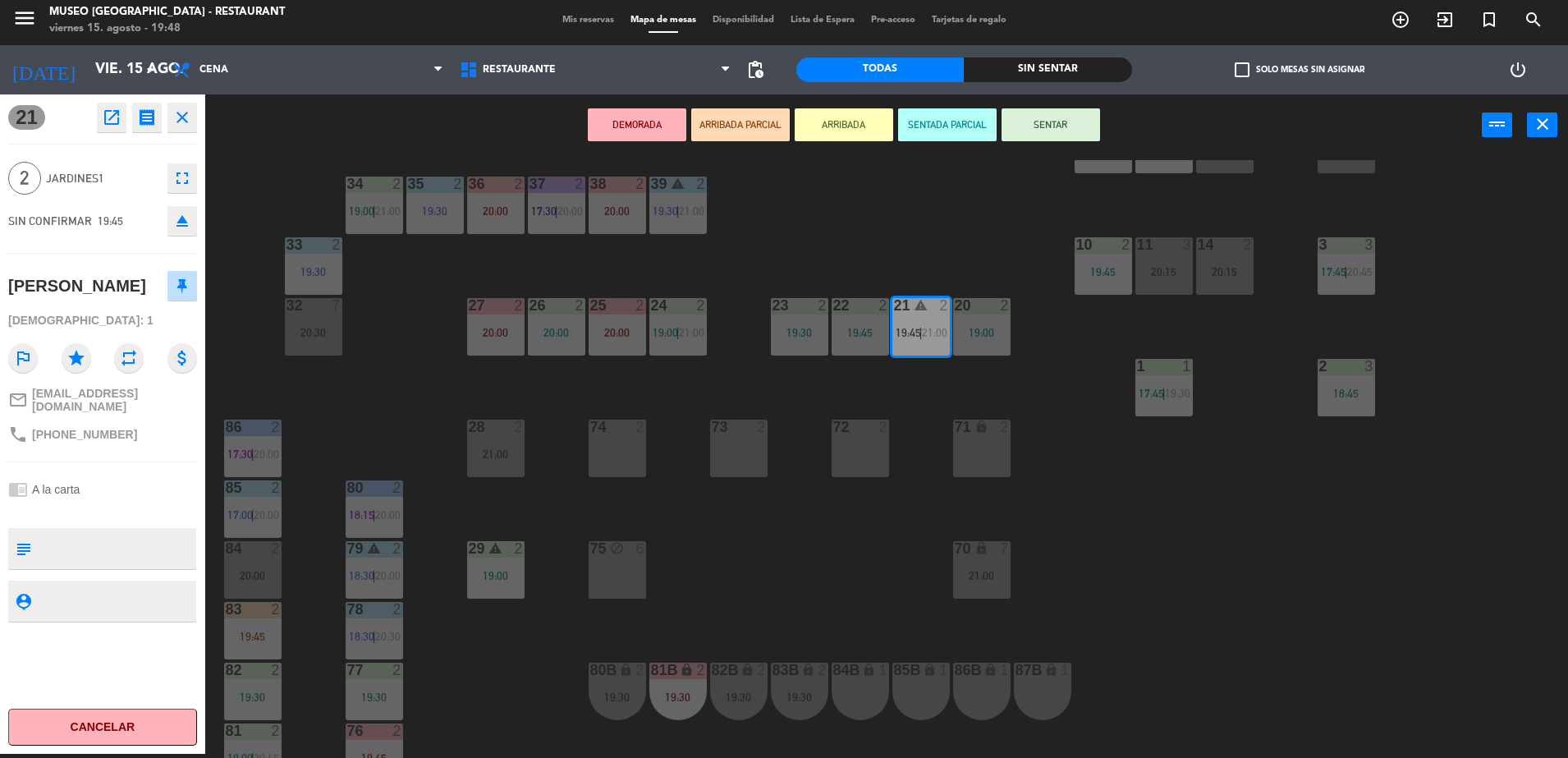
scroll to position [583, 0]
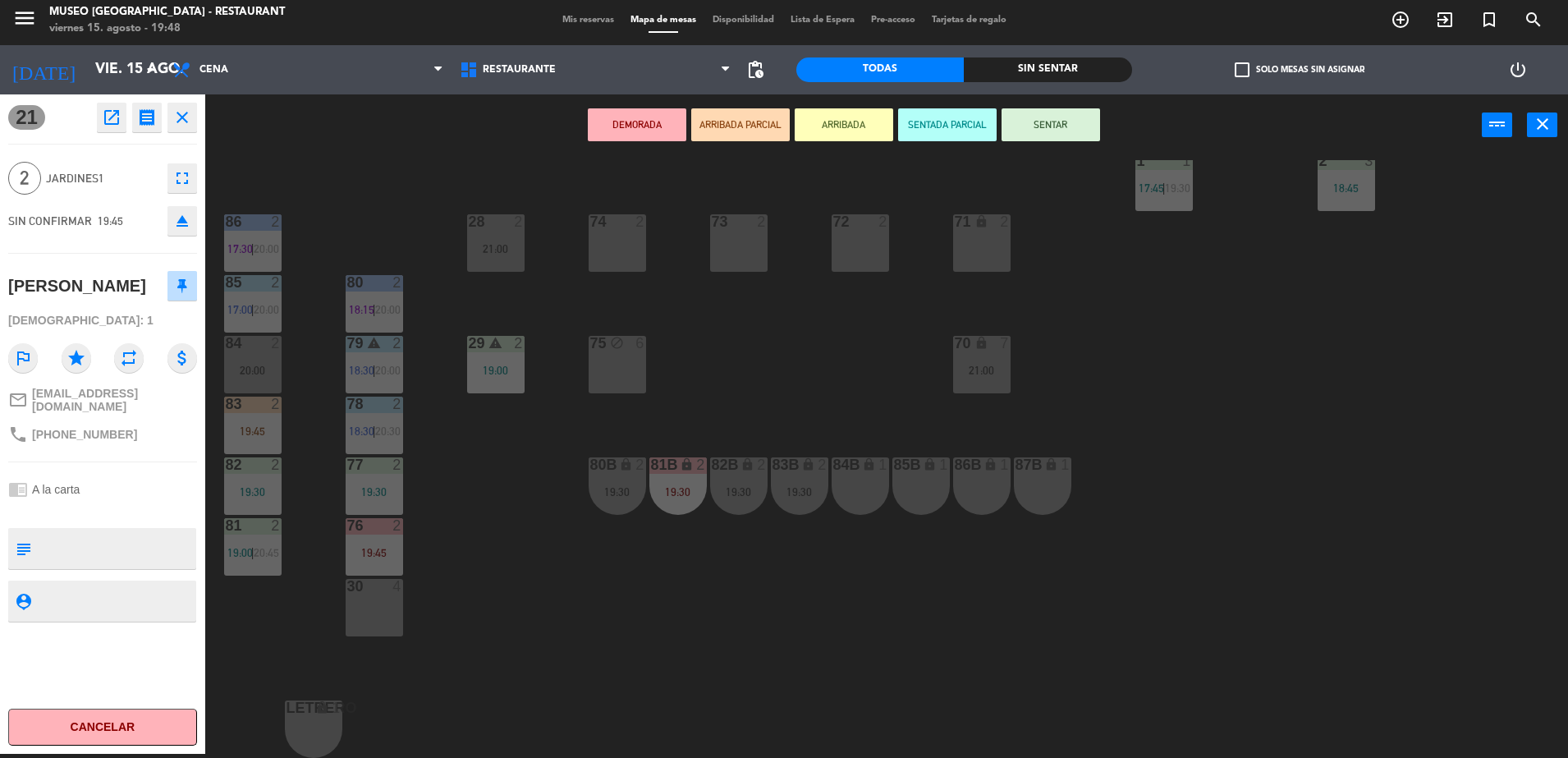
click at [360, 629] on div "30 4" at bounding box center [374, 607] width 58 height 58
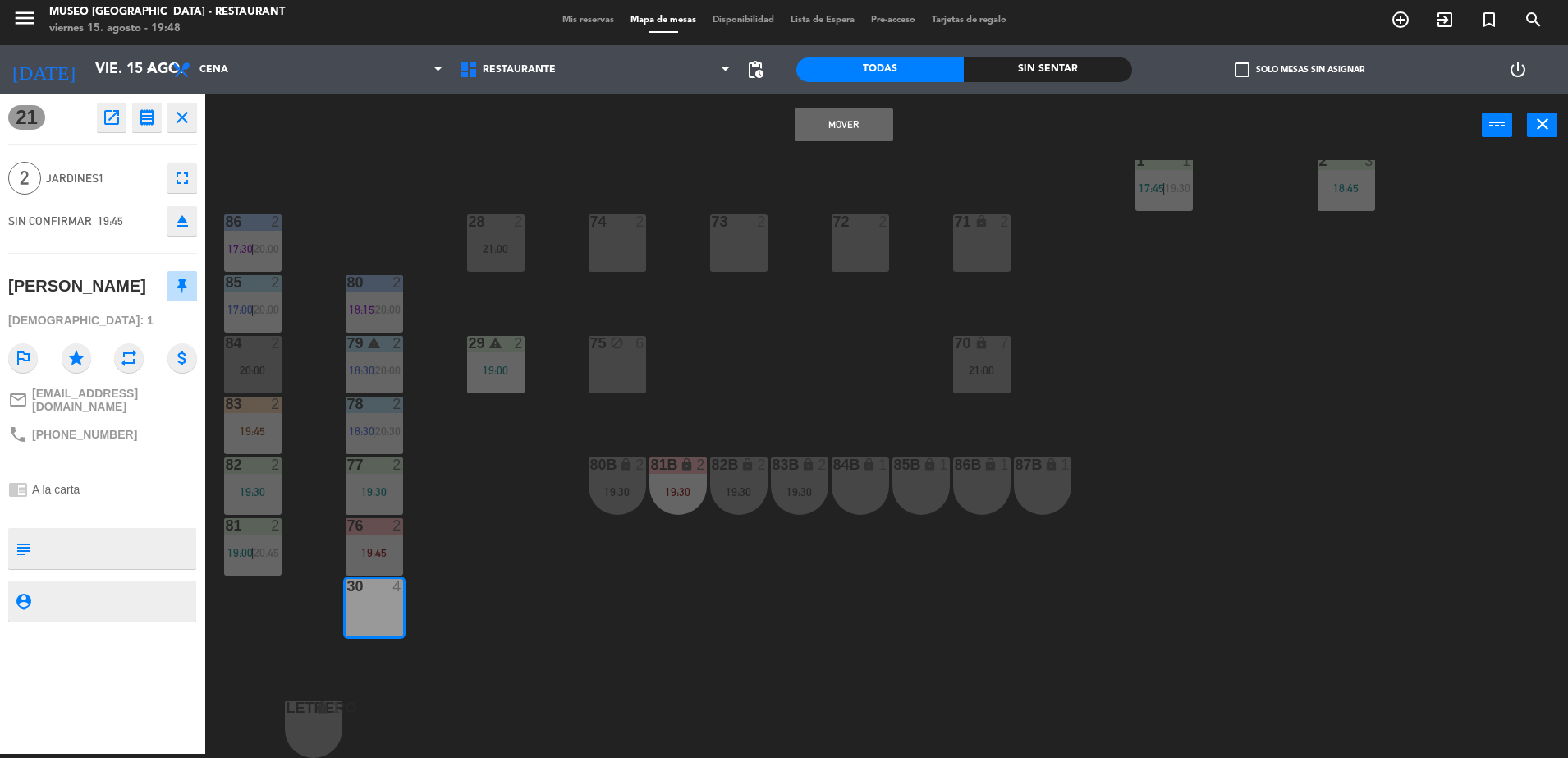
click at [849, 127] on button "Mover" at bounding box center [844, 125] width 99 height 33
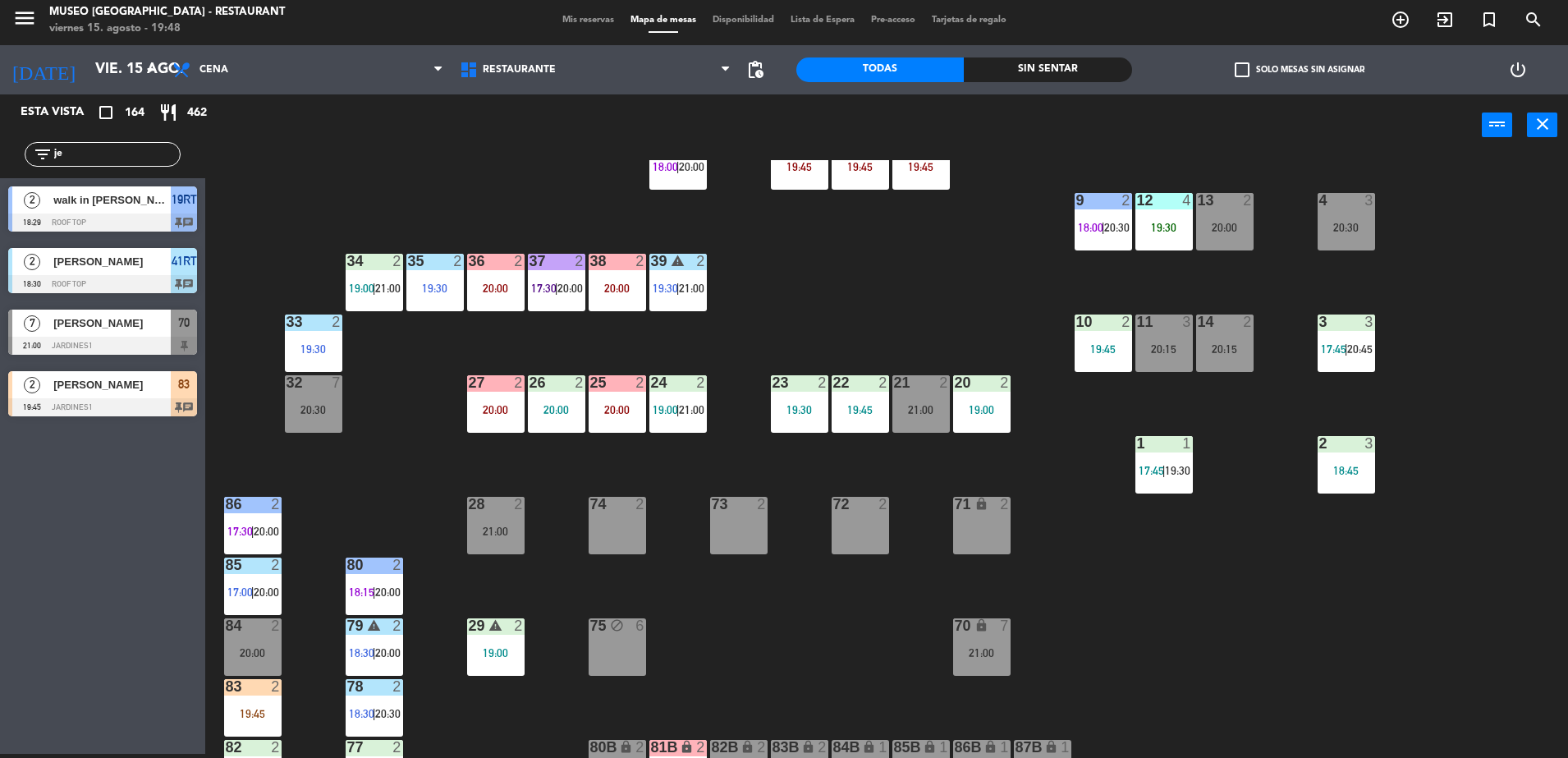
scroll to position [300, 0]
click at [132, 161] on input "je" at bounding box center [116, 154] width 127 height 18
type input "j"
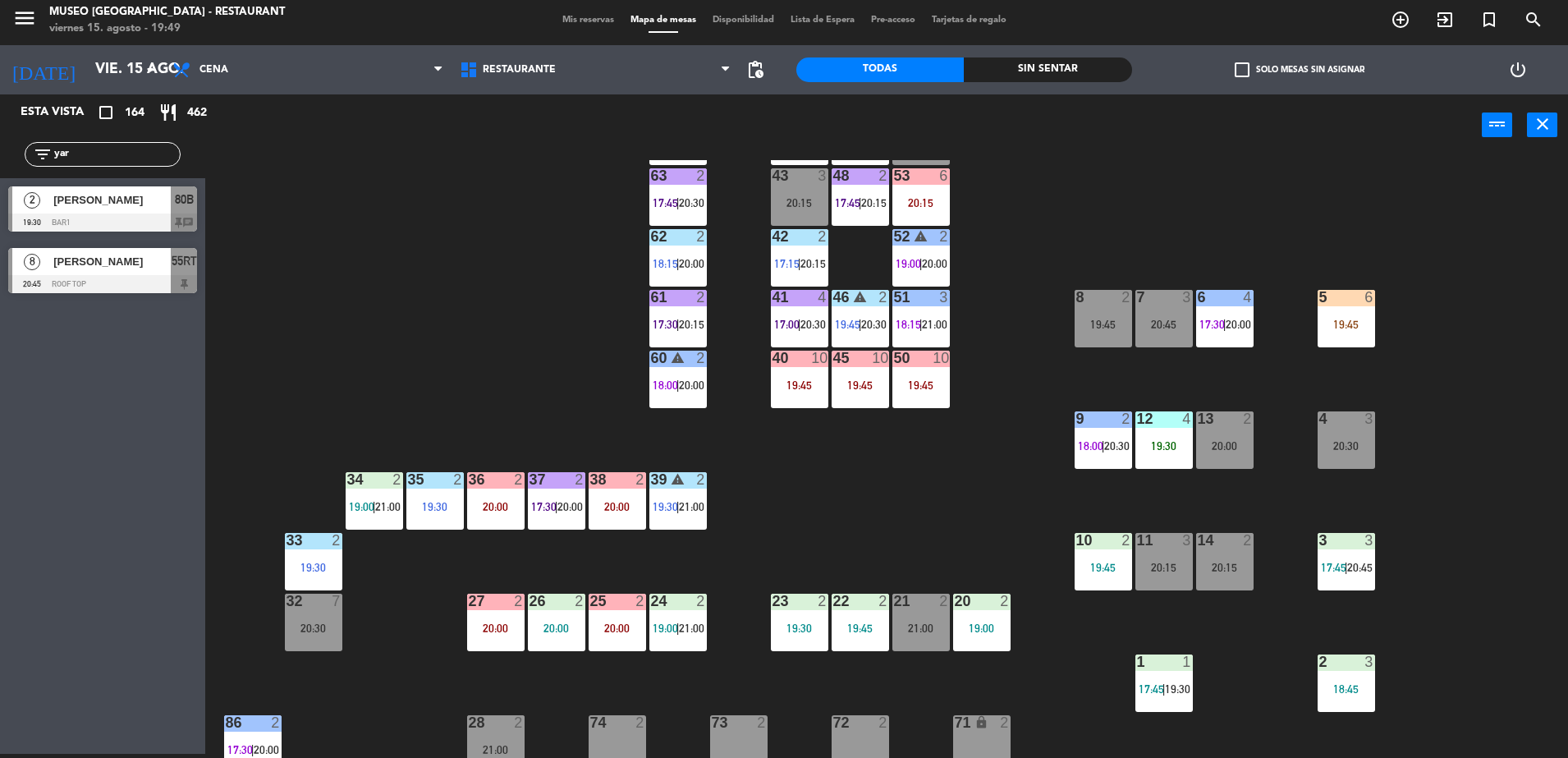
scroll to position [0, 0]
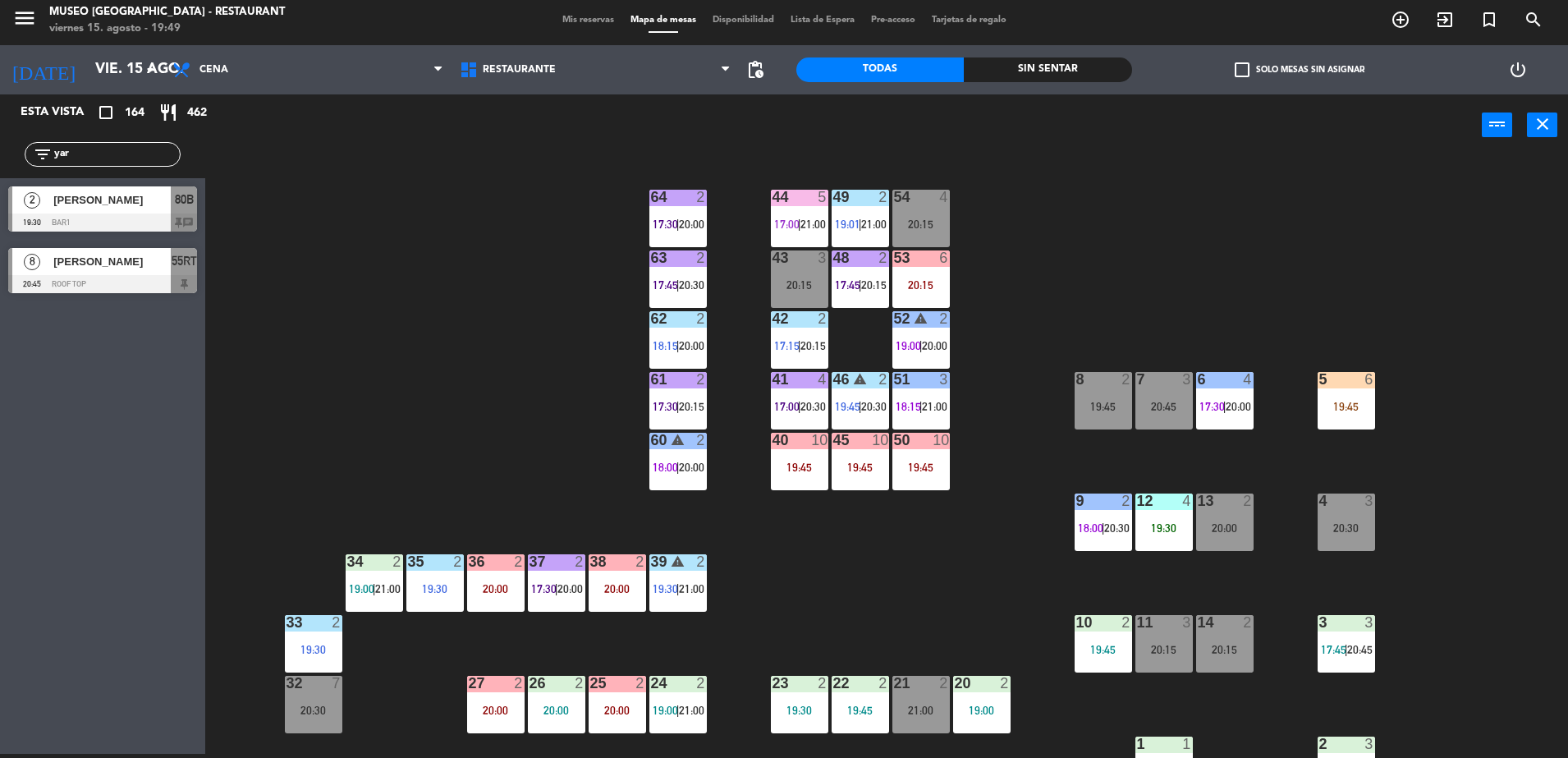
click at [593, 351] on div "44 5 17:00 | 21:00 49 2 19:01 | 21:00 54 4 20:15 64 2 17:30 | 20:00 48 2 17:45 …" at bounding box center [895, 459] width 1347 height 598
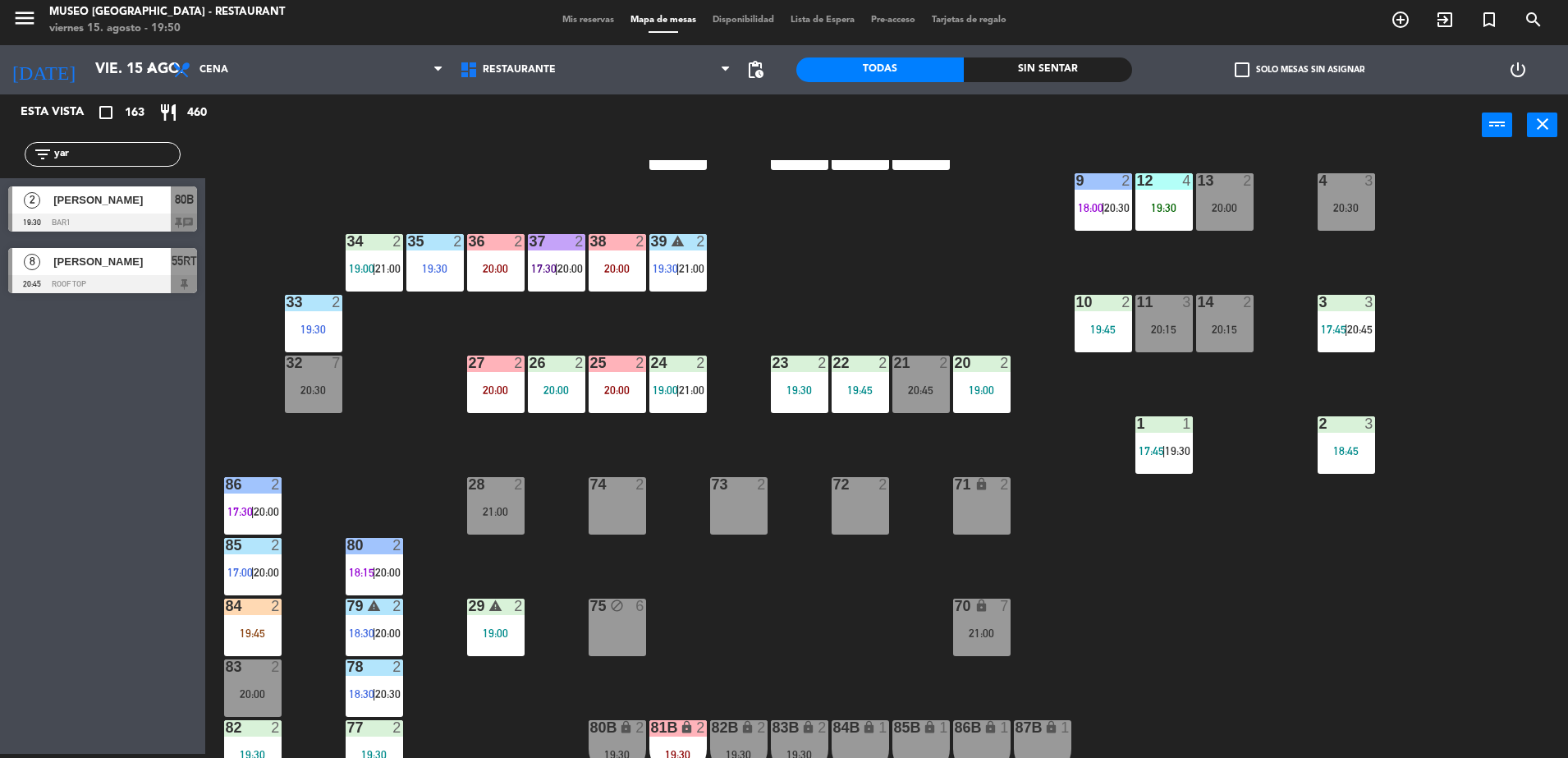
scroll to position [583, 0]
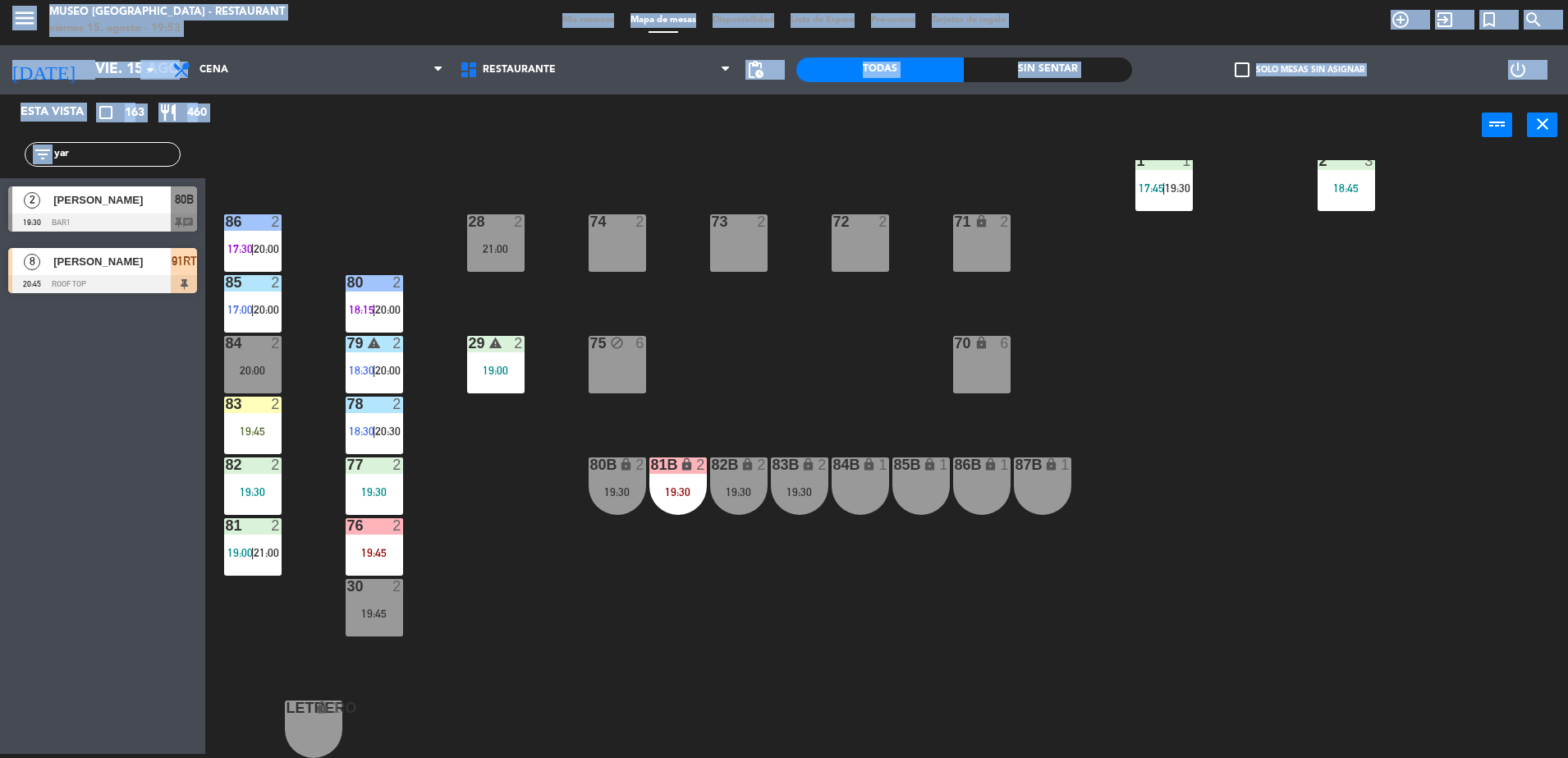
drag, startPoint x: 122, startPoint y: 164, endPoint x: -4, endPoint y: 96, distance: 143.2
click at [0, 96] on html "close × Museo Larco Café - Restaurant × chrome_reader_mode Listado de Reservas …" at bounding box center [784, 379] width 1568 height 758
click at [142, 160] on input "yar" at bounding box center [116, 154] width 127 height 18
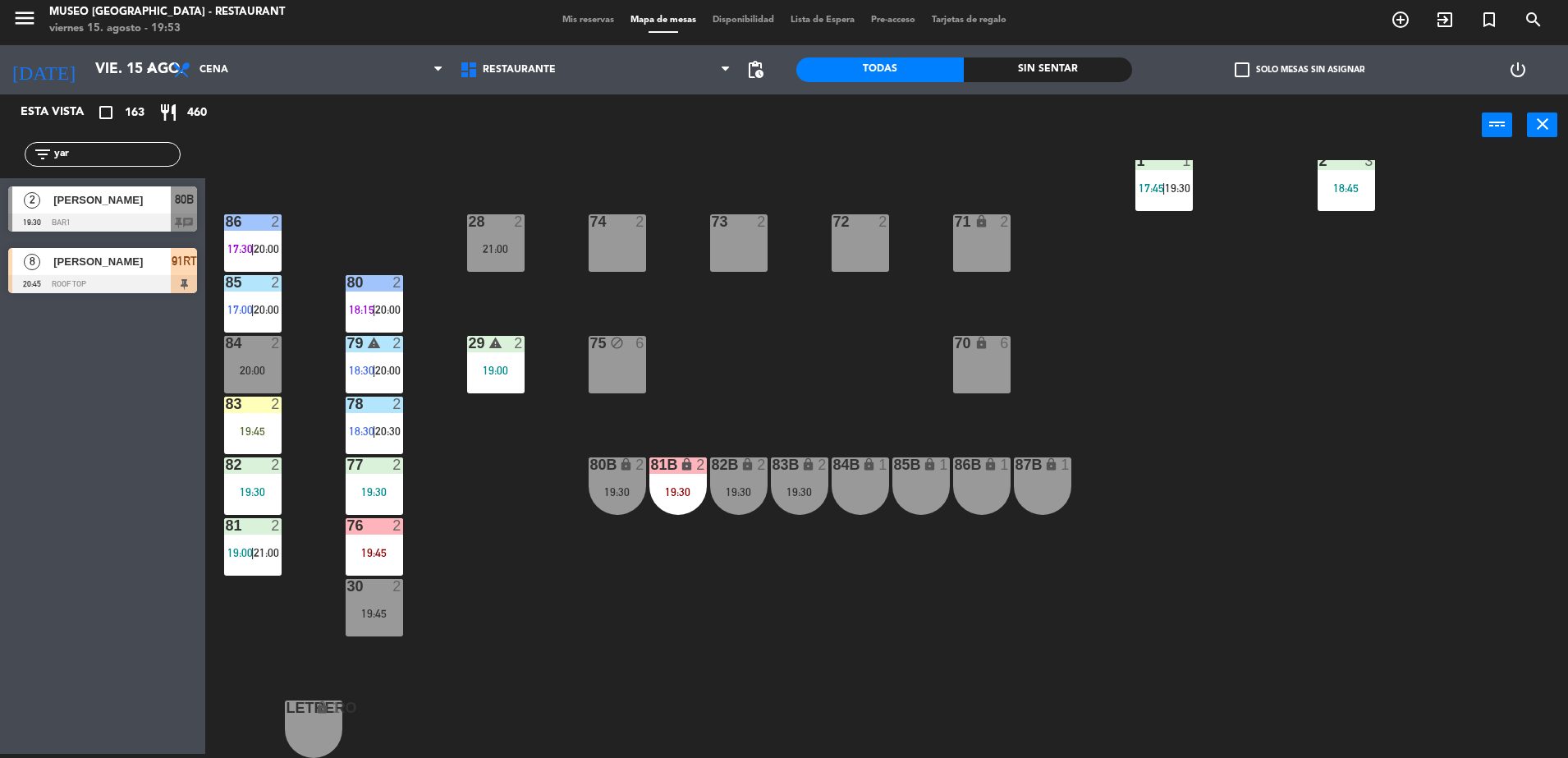
drag, startPoint x: 142, startPoint y: 160, endPoint x: -4, endPoint y: 145, distance: 146.8
click at [0, 145] on html "close × Museo Larco Café - Restaurant × chrome_reader_mode Listado de Reservas …" at bounding box center [784, 379] width 1568 height 758
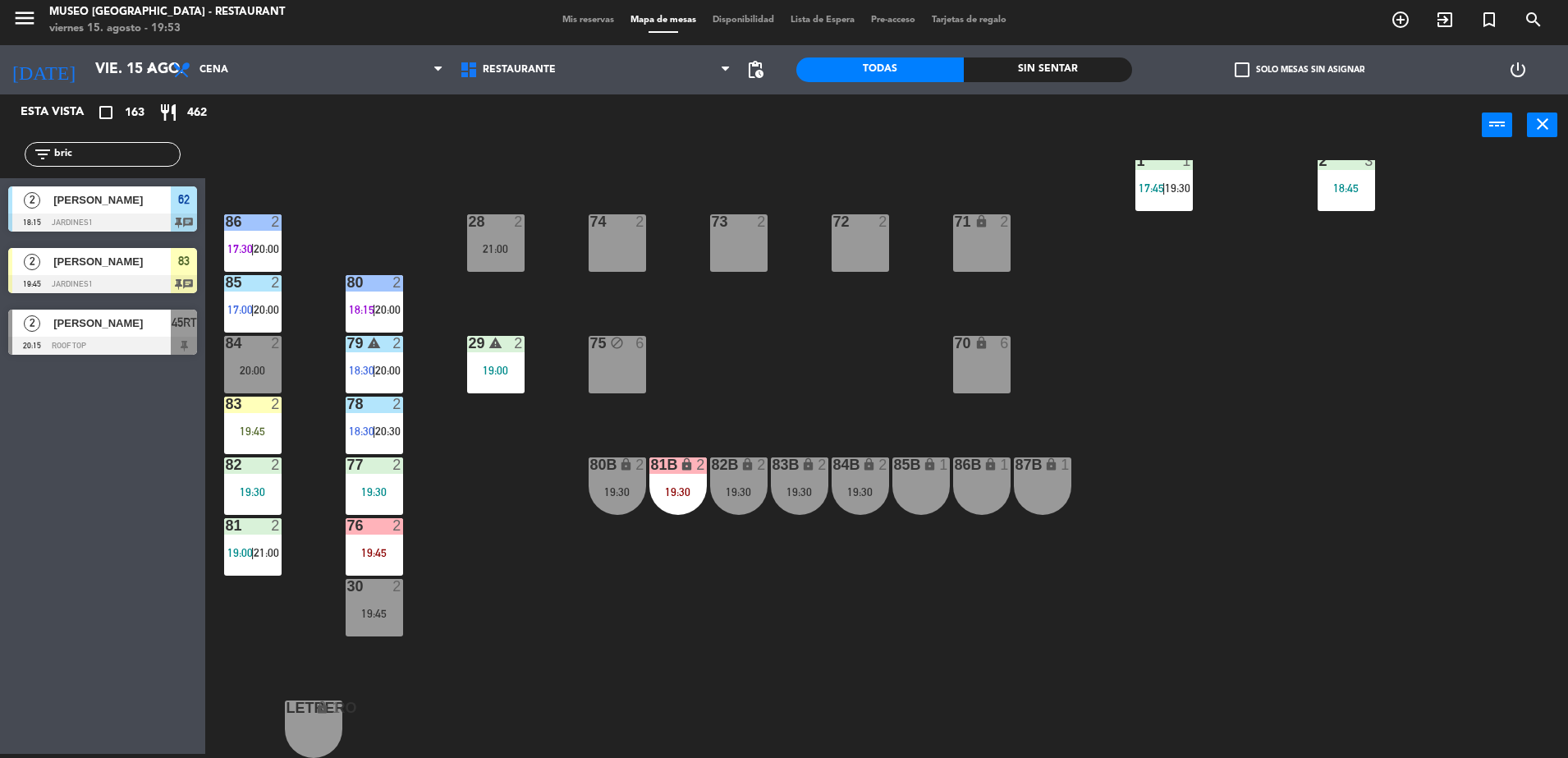
type input "bric"
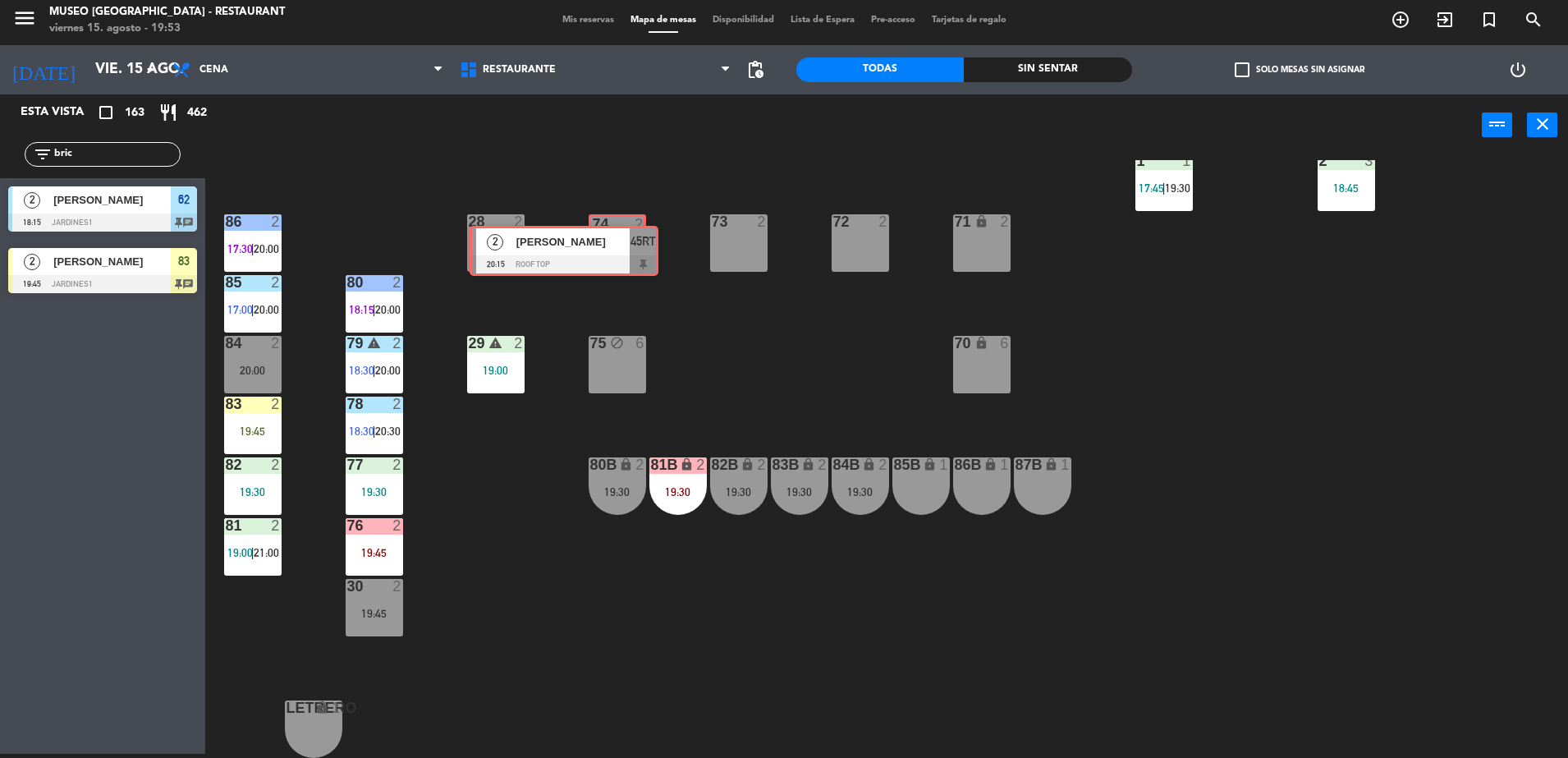
drag, startPoint x: 175, startPoint y: 333, endPoint x: 631, endPoint y: 251, distance: 463.3
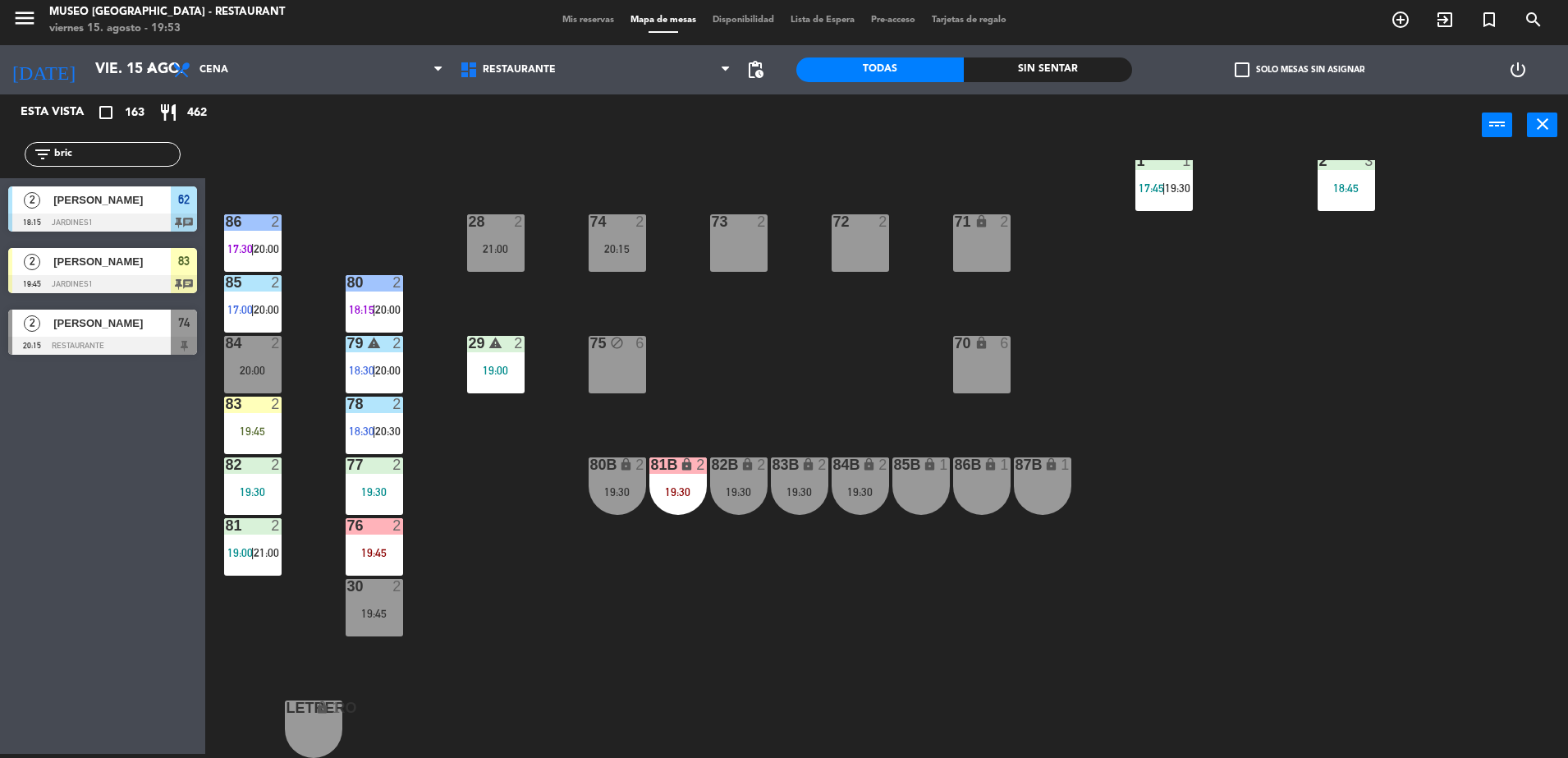
click at [799, 358] on div "44 5 17:00 | 21:00 49 2 19:01 | 21:00 54 4 20:15 64 2 17:30 | 20:00 48 2 17:45 …" at bounding box center [895, 459] width 1347 height 598
click at [187, 340] on div at bounding box center [102, 346] width 189 height 18
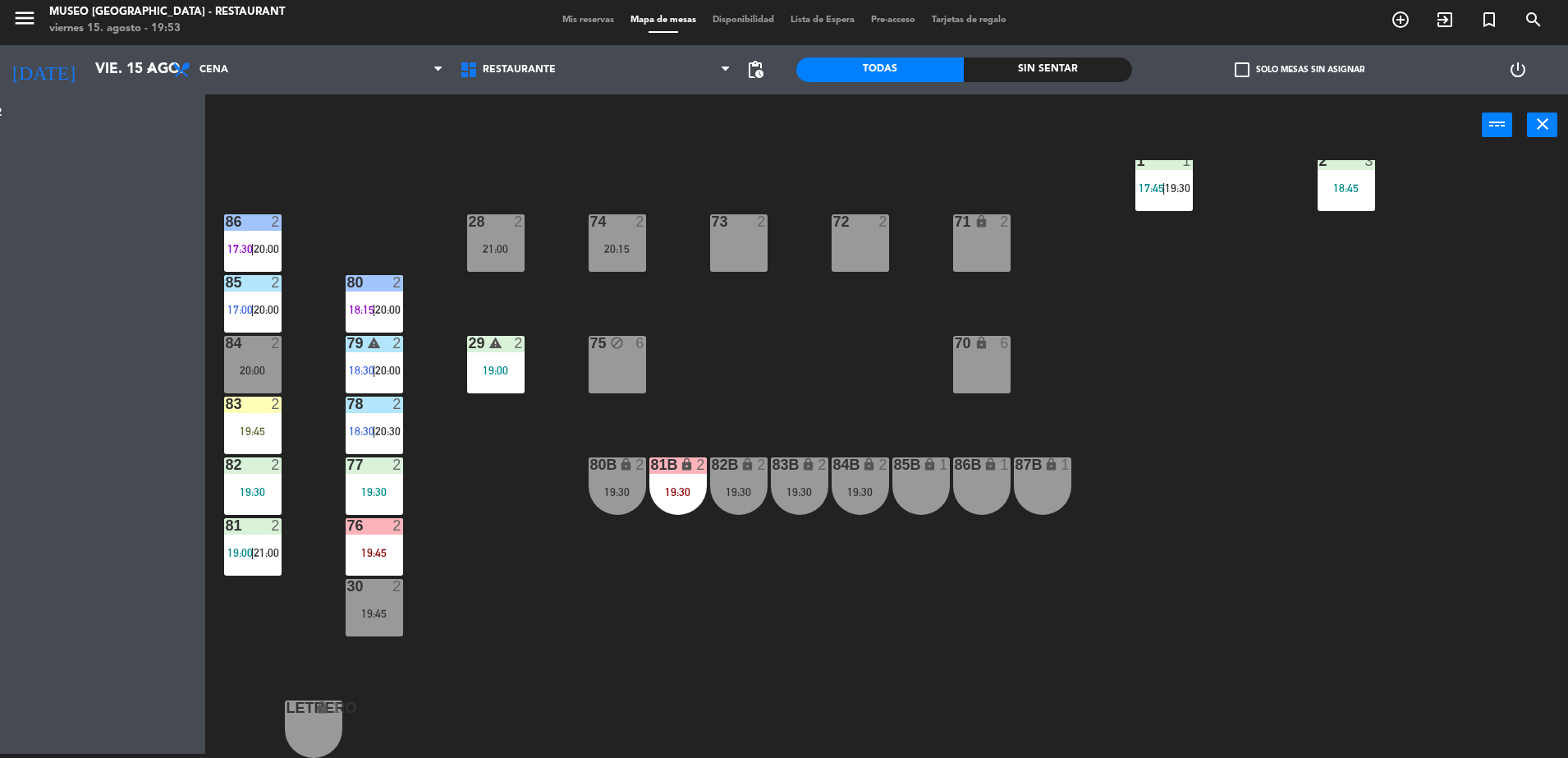
scroll to position [0, 0]
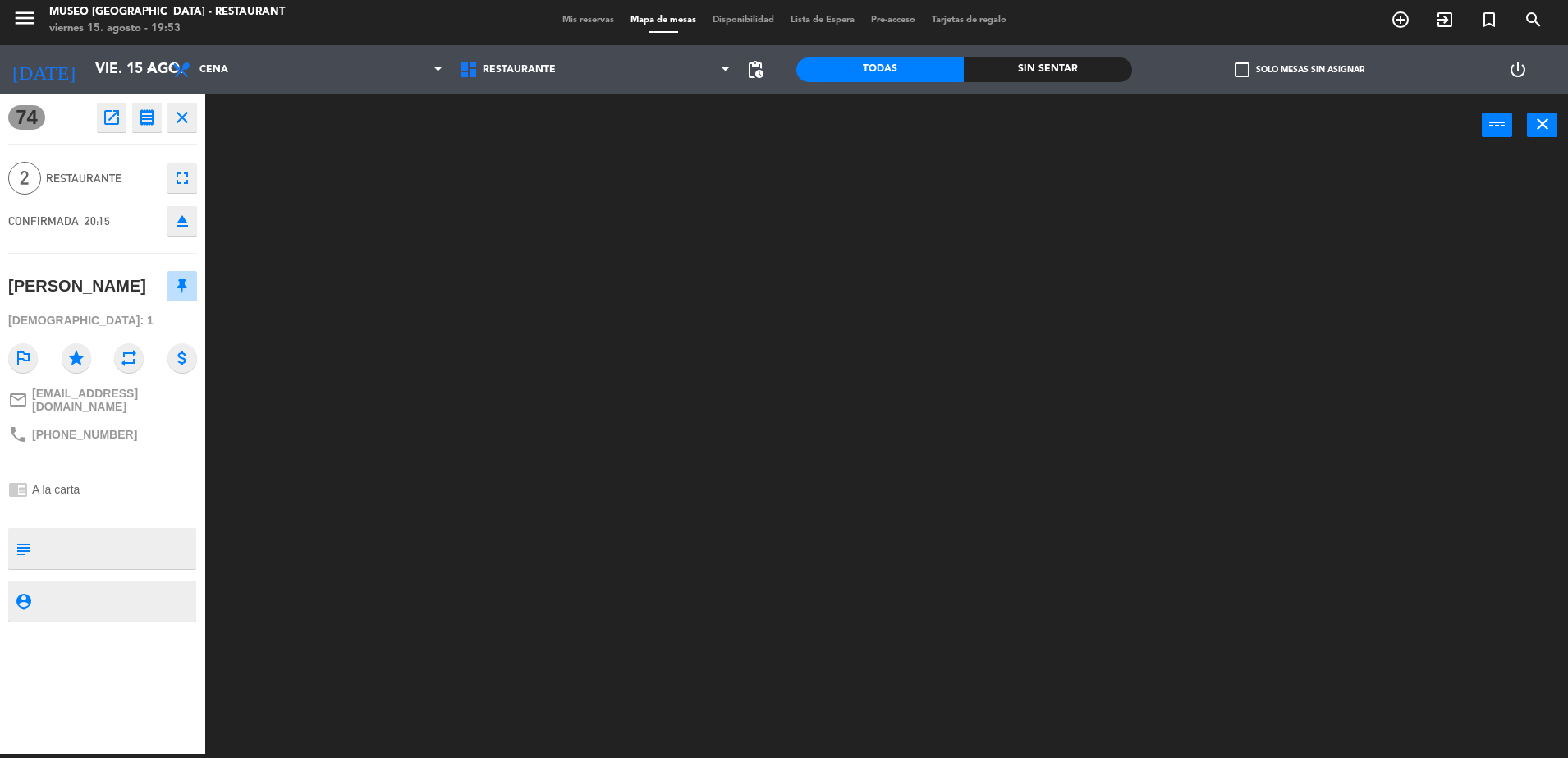
click at [436, 543] on div at bounding box center [895, 459] width 1347 height 598
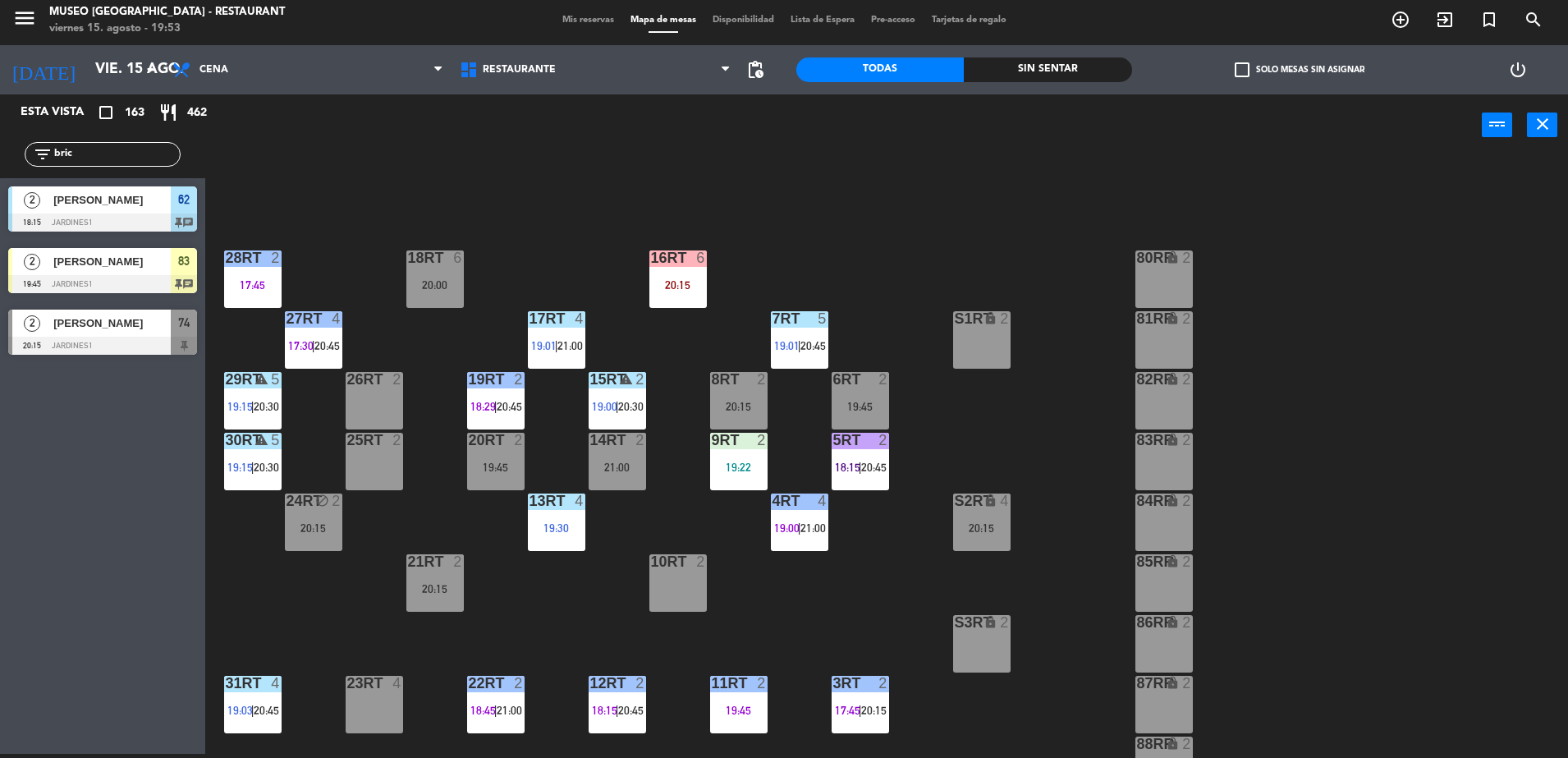
drag, startPoint x: 119, startPoint y: 152, endPoint x: 0, endPoint y: 152, distance: 119.0
click at [0, 152] on html "close × Museo Larco Café - Restaurant × chrome_reader_mode Listado de Reservas …" at bounding box center [784, 379] width 1568 height 758
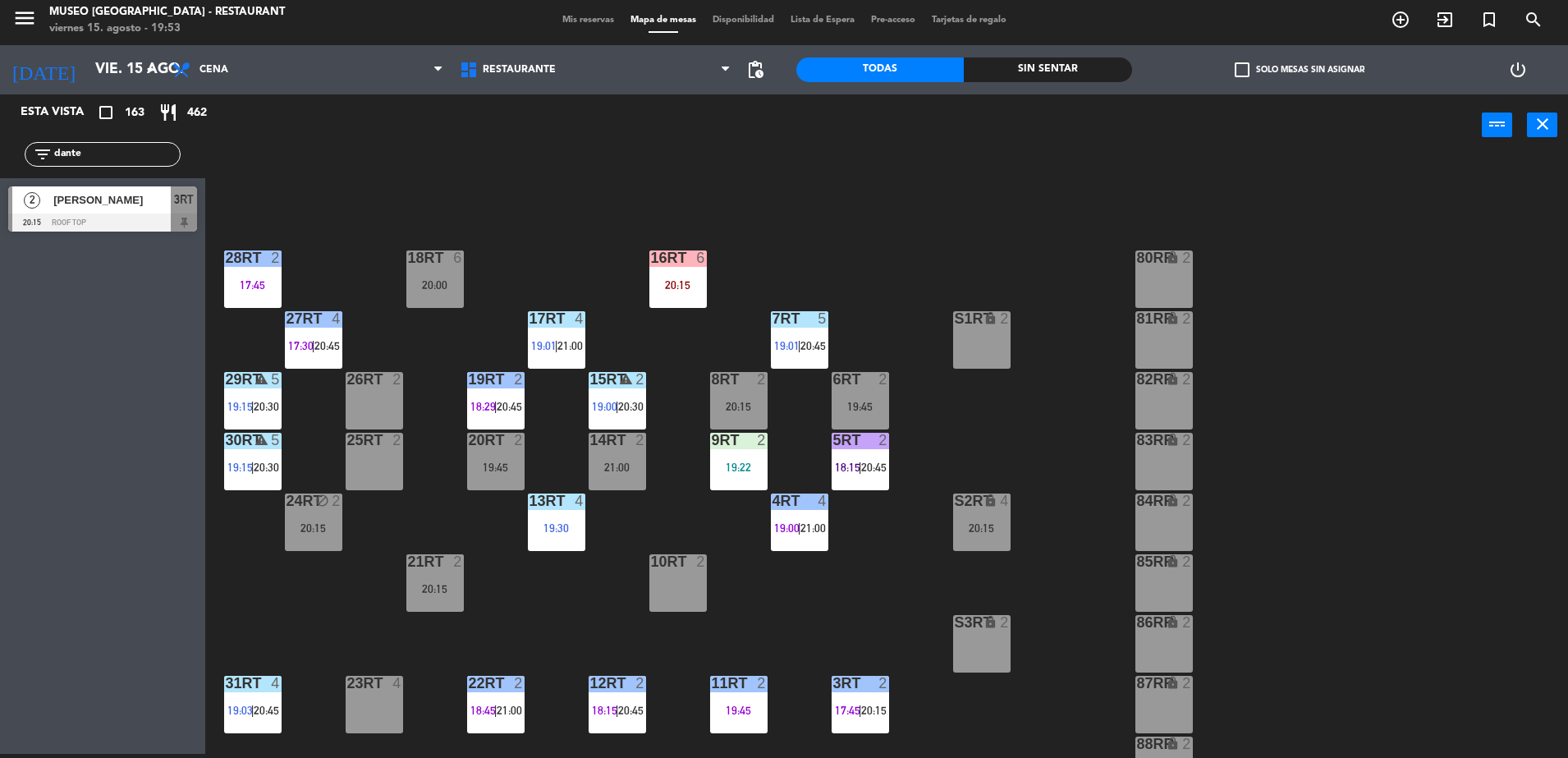
type input "dante"
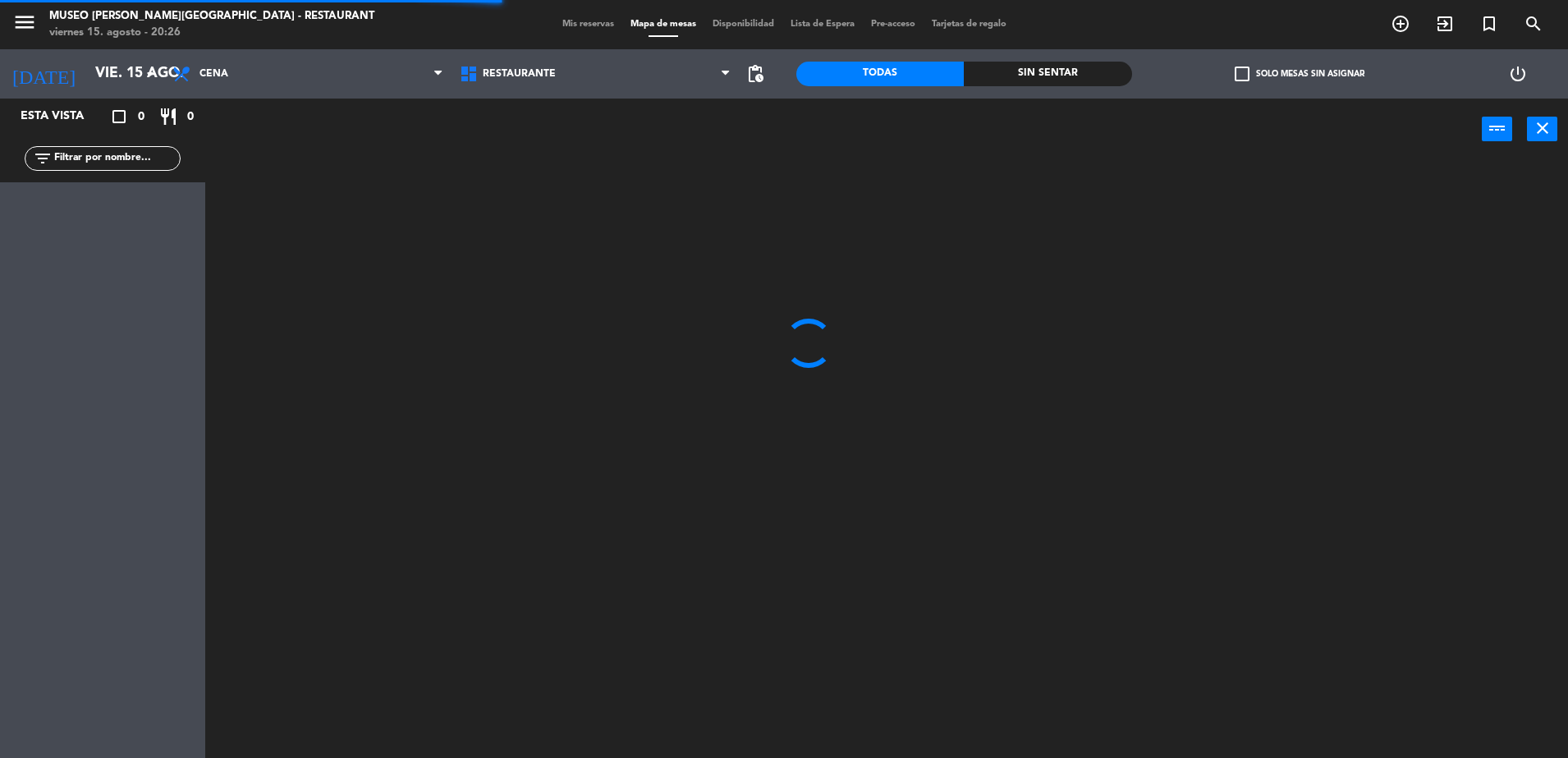
click at [142, 164] on input "text" at bounding box center [116, 159] width 127 height 18
type input "nelid"
click at [692, 461] on div at bounding box center [895, 463] width 1347 height 598
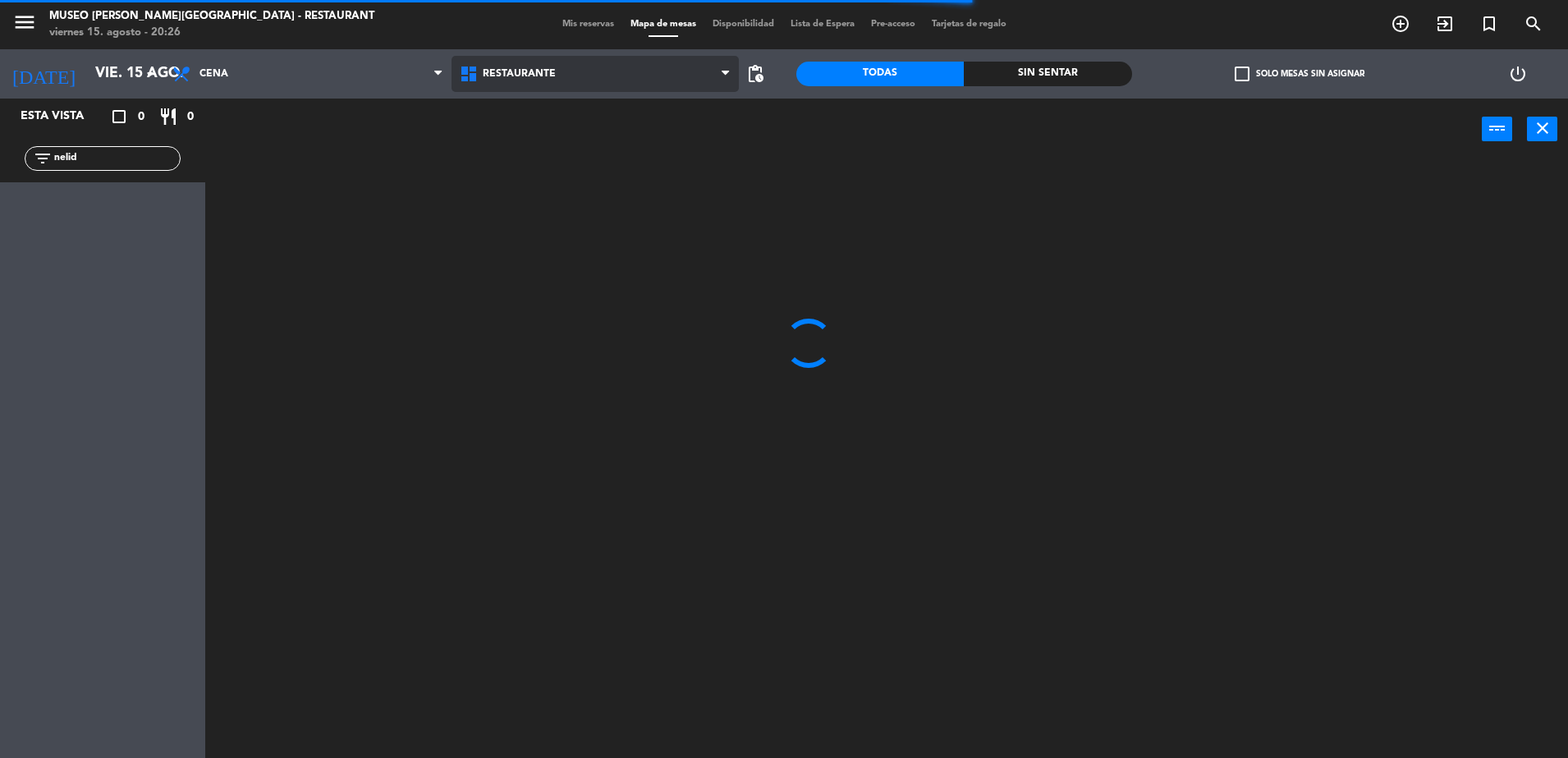
click at [579, 69] on span "Restaurante" at bounding box center [595, 73] width 288 height 36
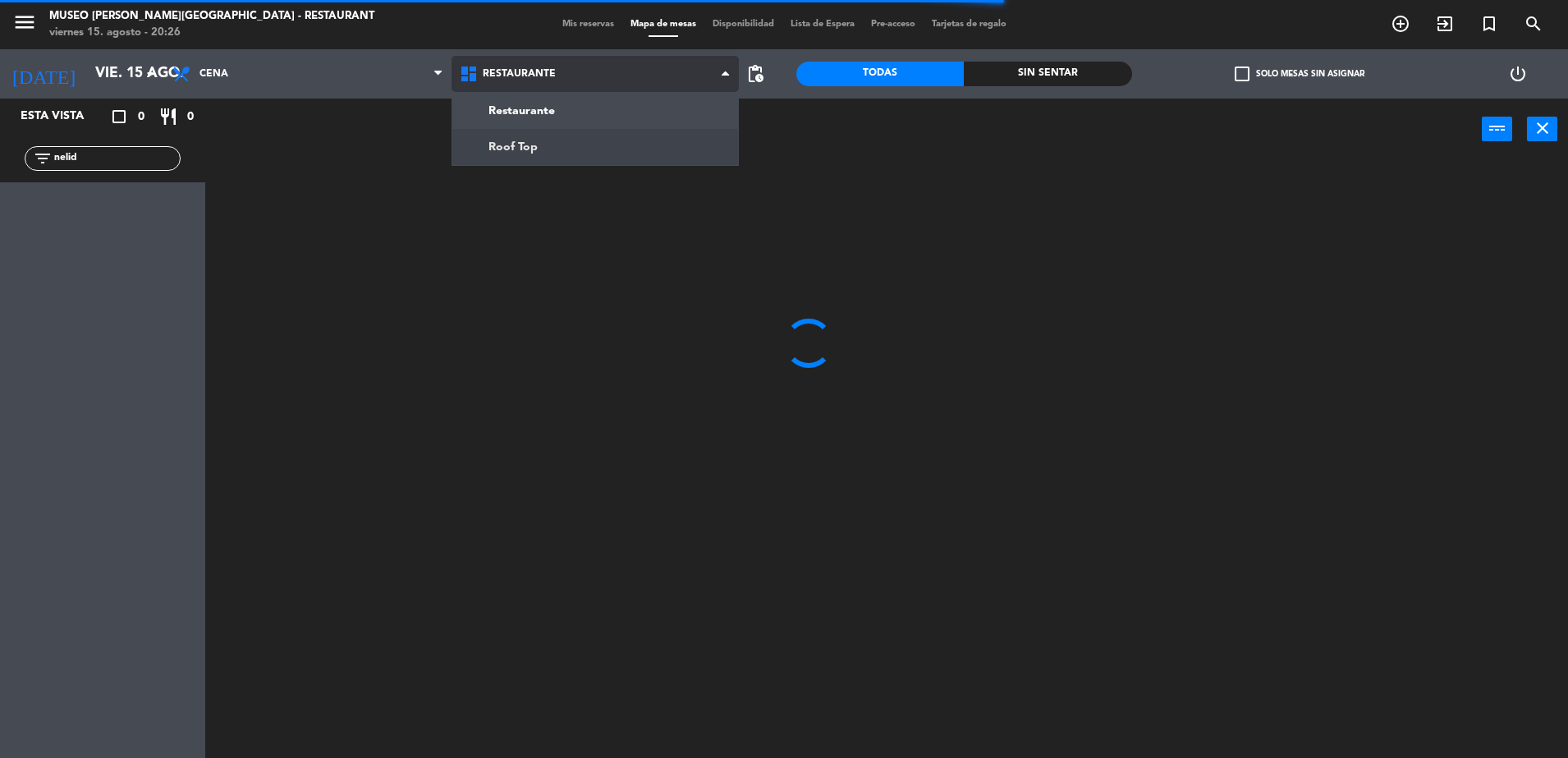
click at [614, 140] on ng-component "menu Museo Larco Café - Restaurant viernes 15. agosto - 20:26 Mis reservas Mapa…" at bounding box center [784, 381] width 1568 height 762
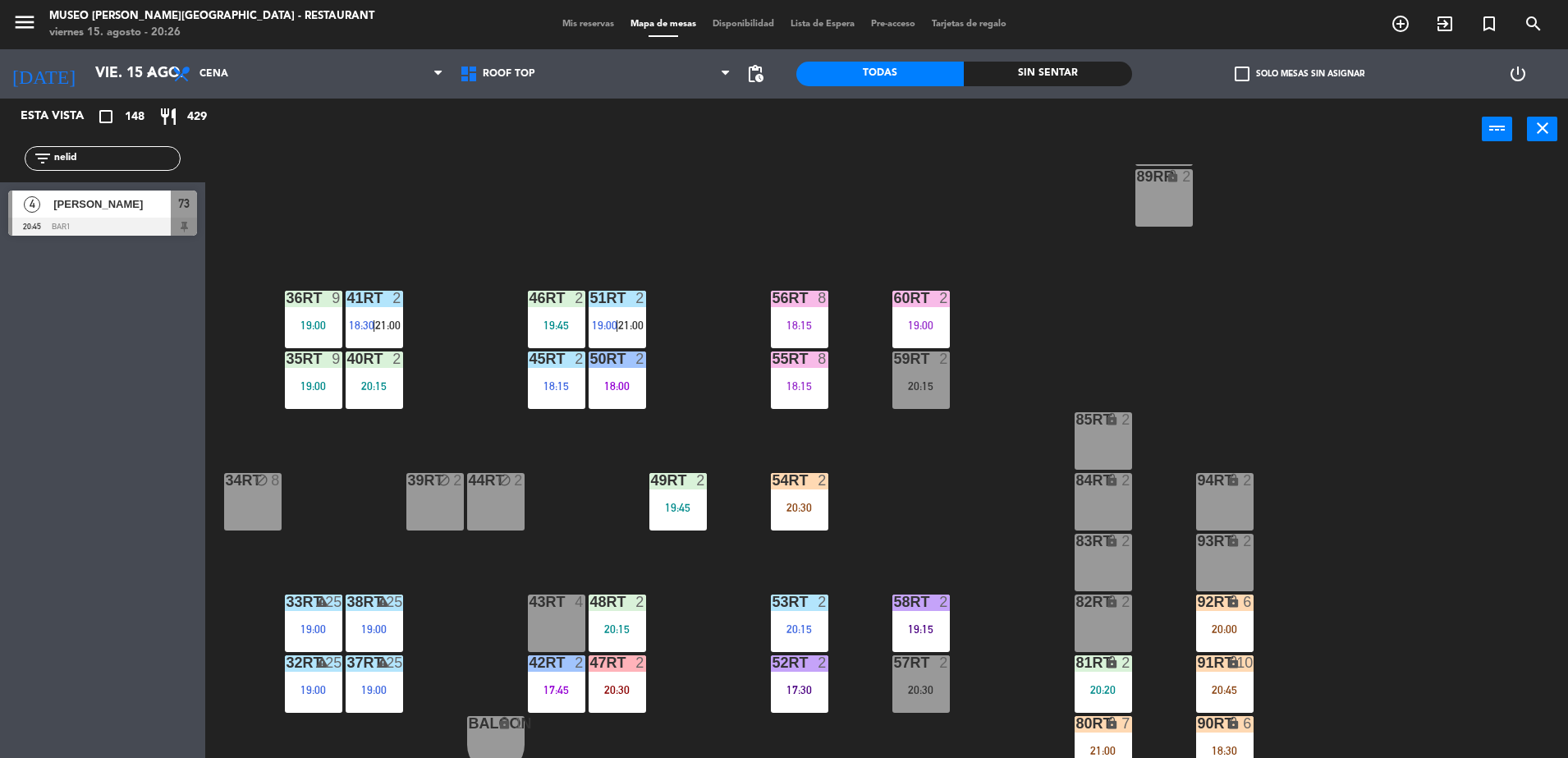
scroll to position [643, 0]
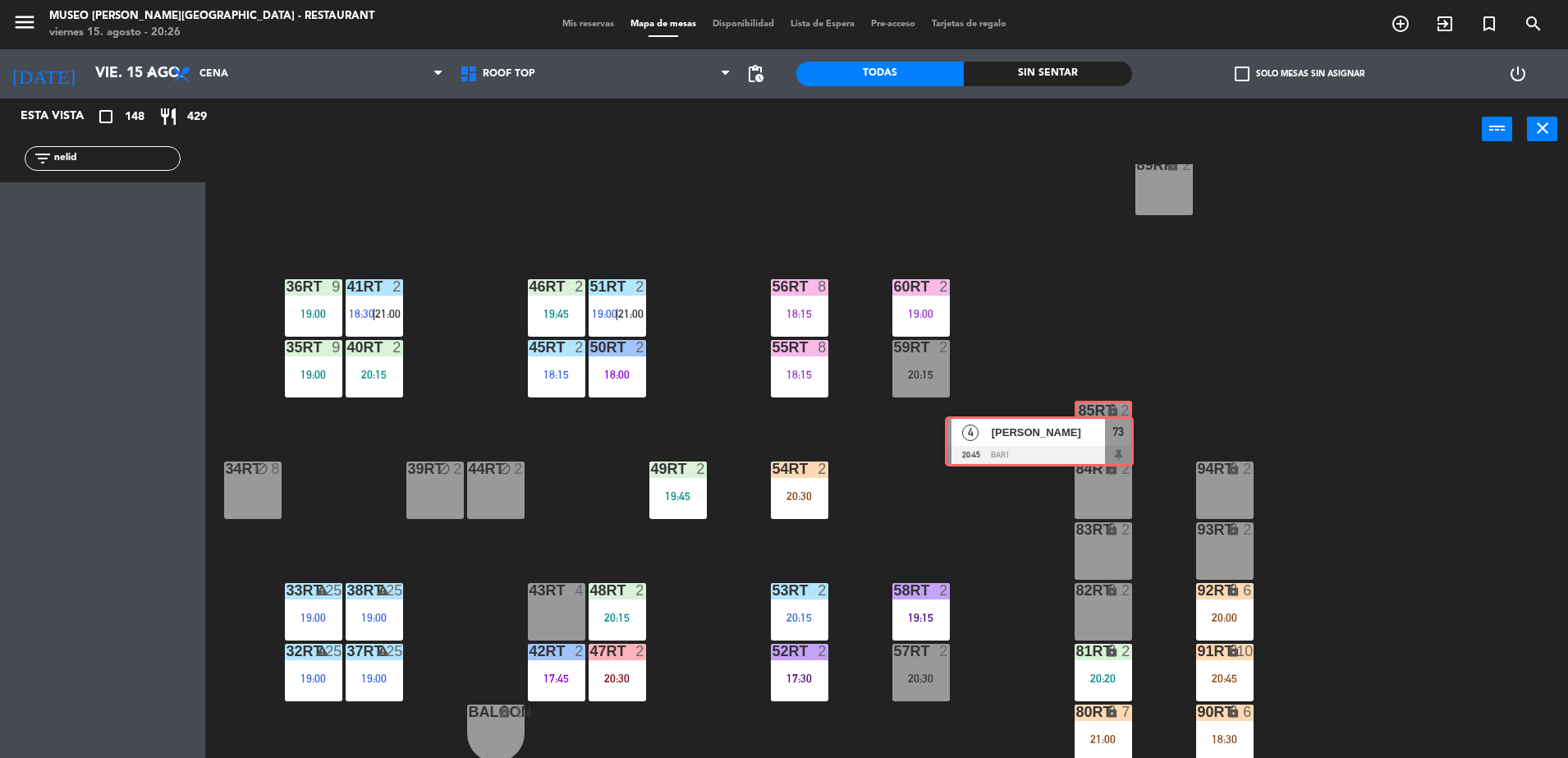
drag, startPoint x: 163, startPoint y: 209, endPoint x: 1100, endPoint y: 430, distance: 962.7
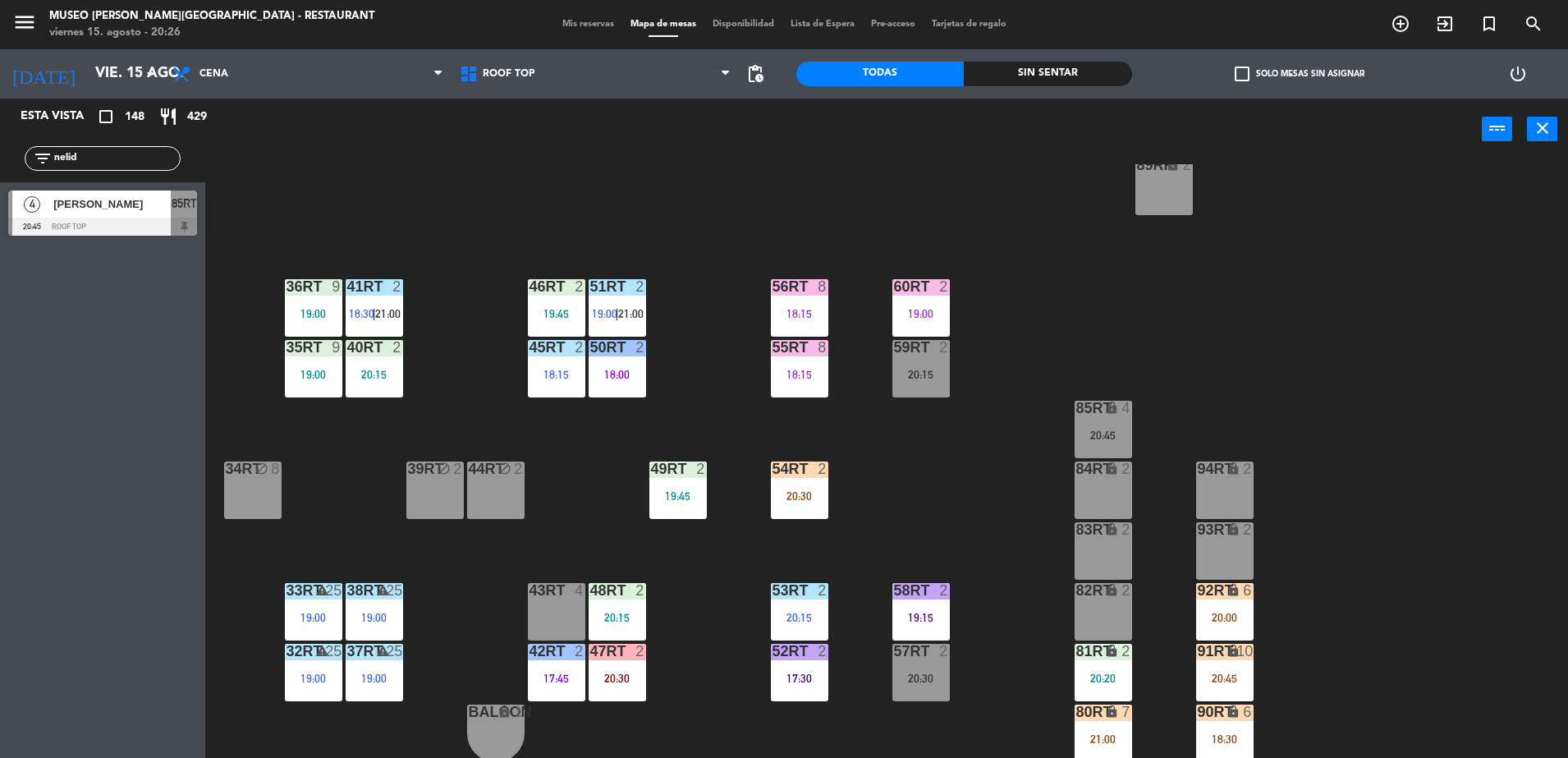
click at [157, 206] on span "[PERSON_NAME]" at bounding box center [113, 205] width 117 height 18
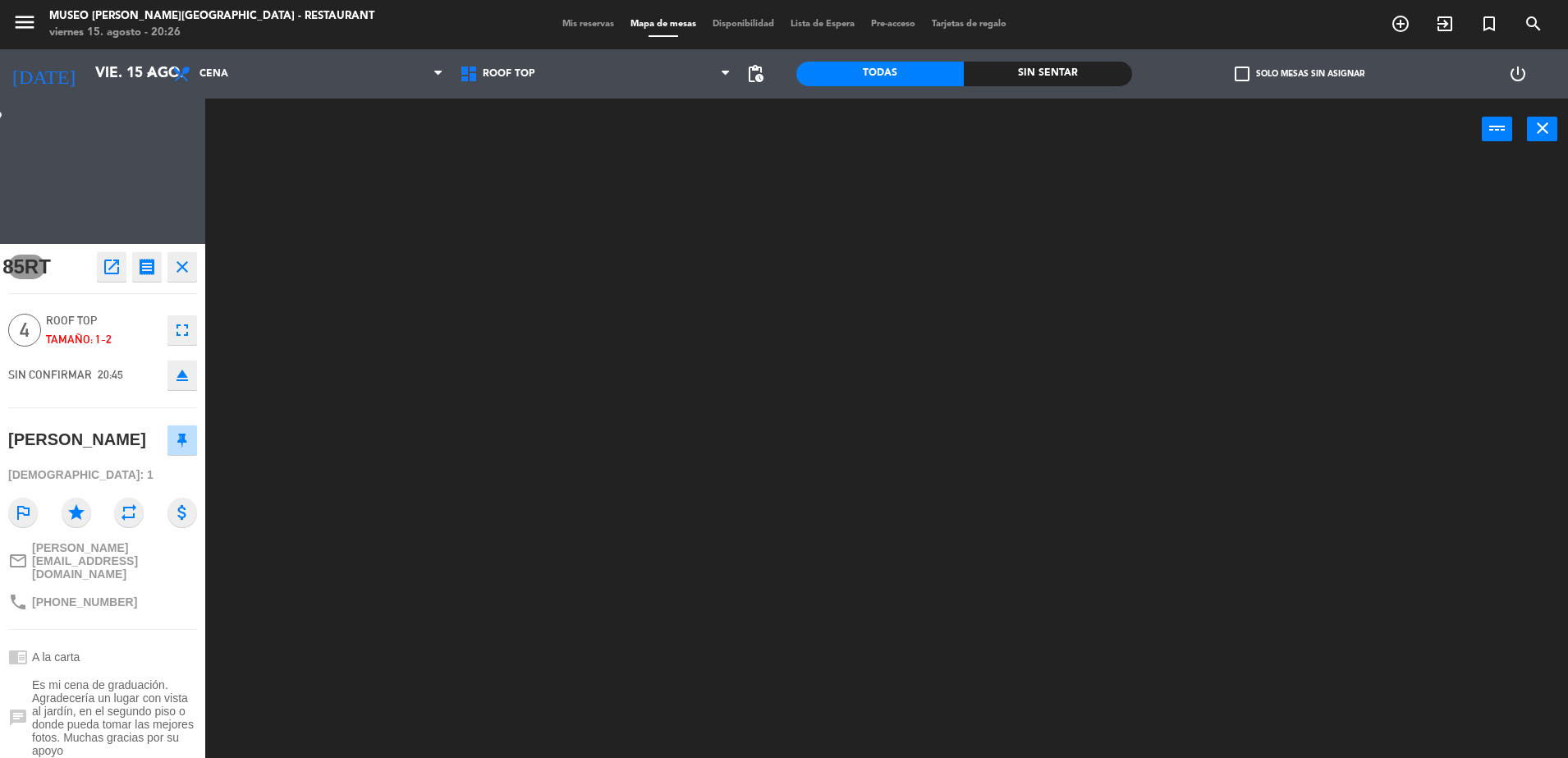
scroll to position [0, 0]
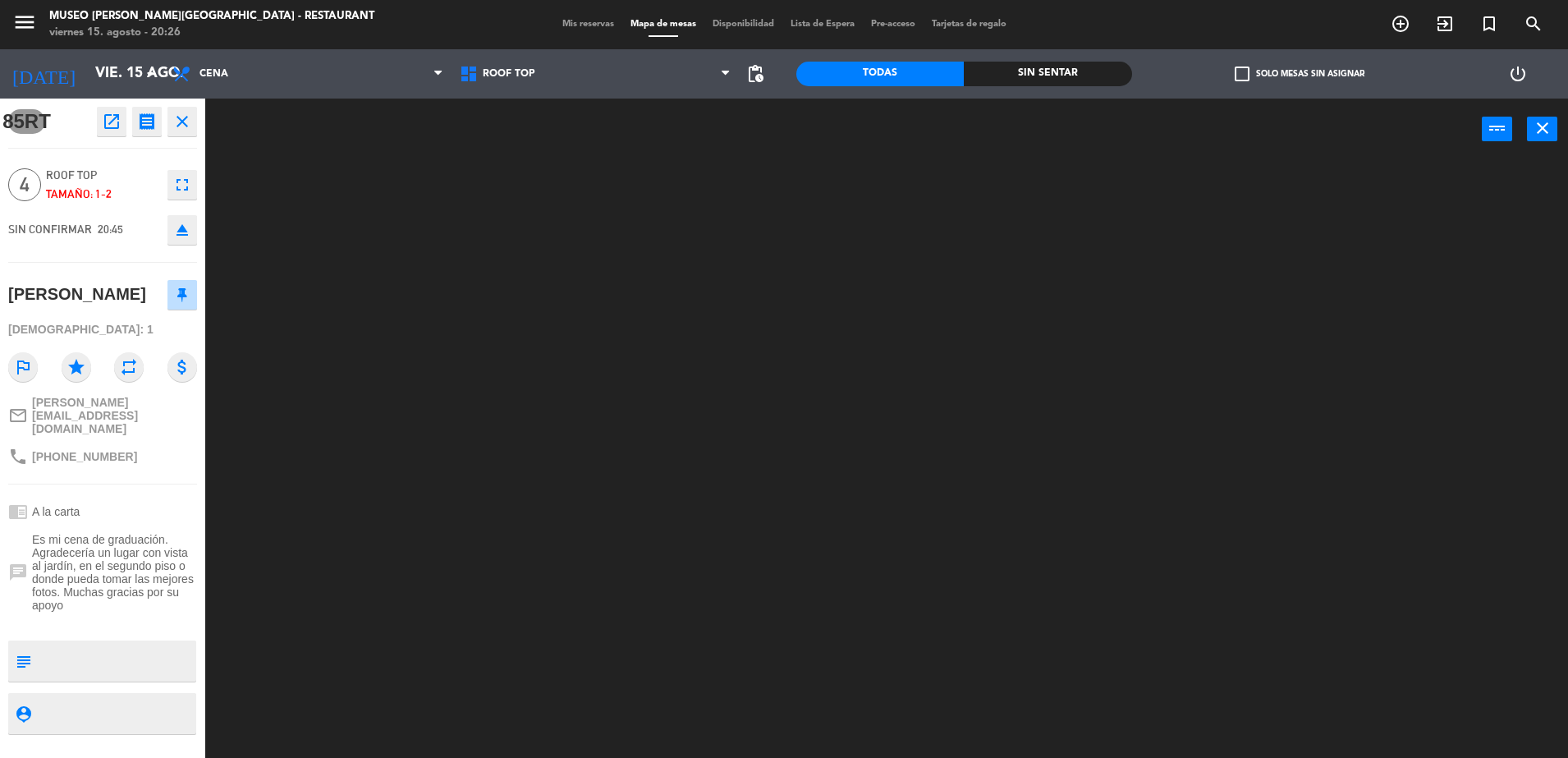
click at [120, 658] on textarea at bounding box center [116, 660] width 157 height 34
type textarea "l"
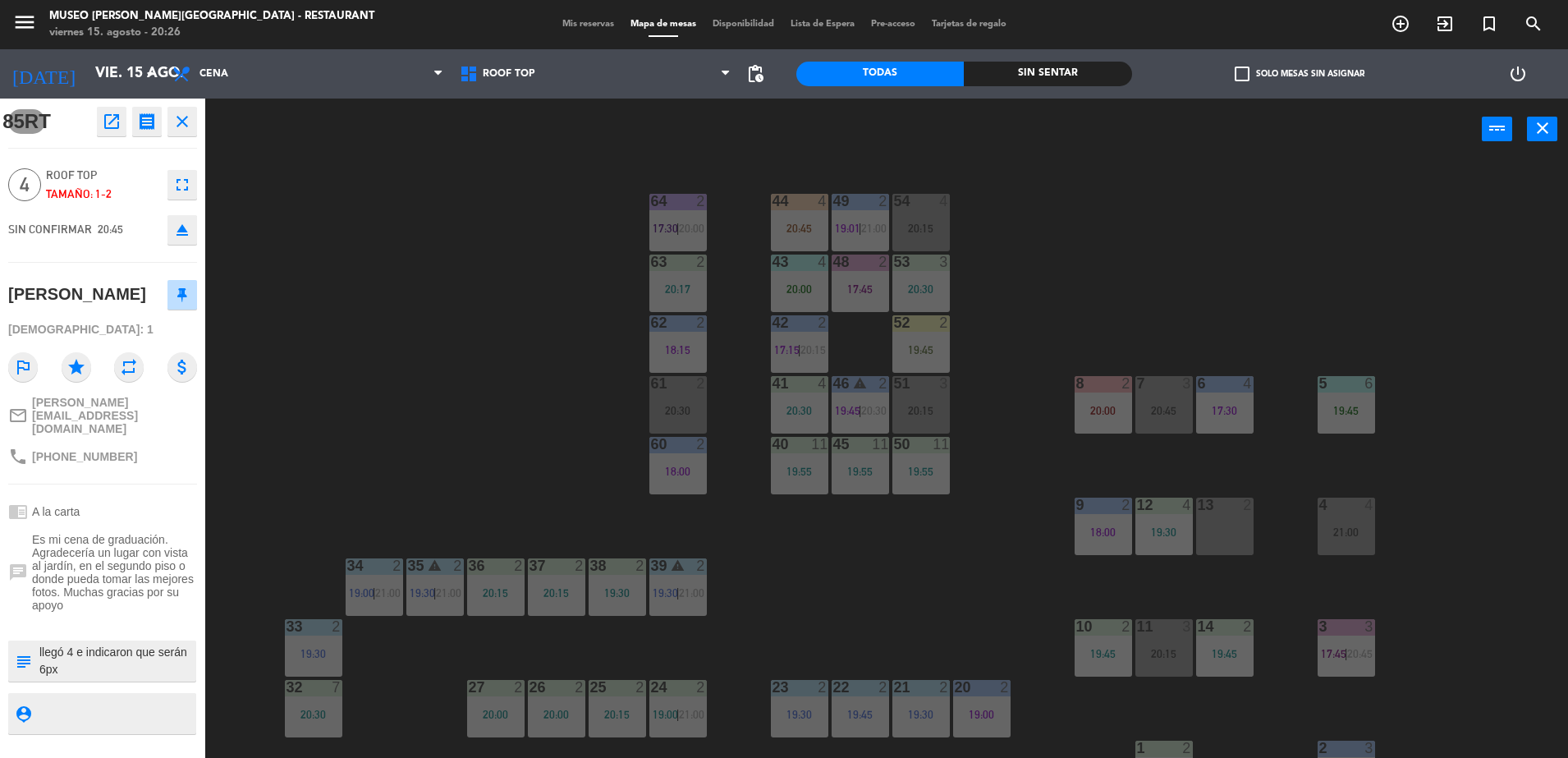
type textarea "llegó 4 e indicaron que serán 6px"
click at [110, 629] on div at bounding box center [102, 624] width 189 height 12
click at [59, 597] on span "Es mi cena de graduación. Agradecería un lugar con vista al jardín, en el segun…" at bounding box center [115, 572] width 165 height 79
click at [110, 574] on span "Es mi cena de graduación. Agradecería un lugar con vista al jardín, en el segun…" at bounding box center [115, 572] width 165 height 79
click at [427, 399] on div "44 4 20:45 49 2 19:01 | 21:00 54 4 20:15 64 2 17:30 | 20:00 48 2 17:45 53 3 20:…" at bounding box center [895, 463] width 1347 height 598
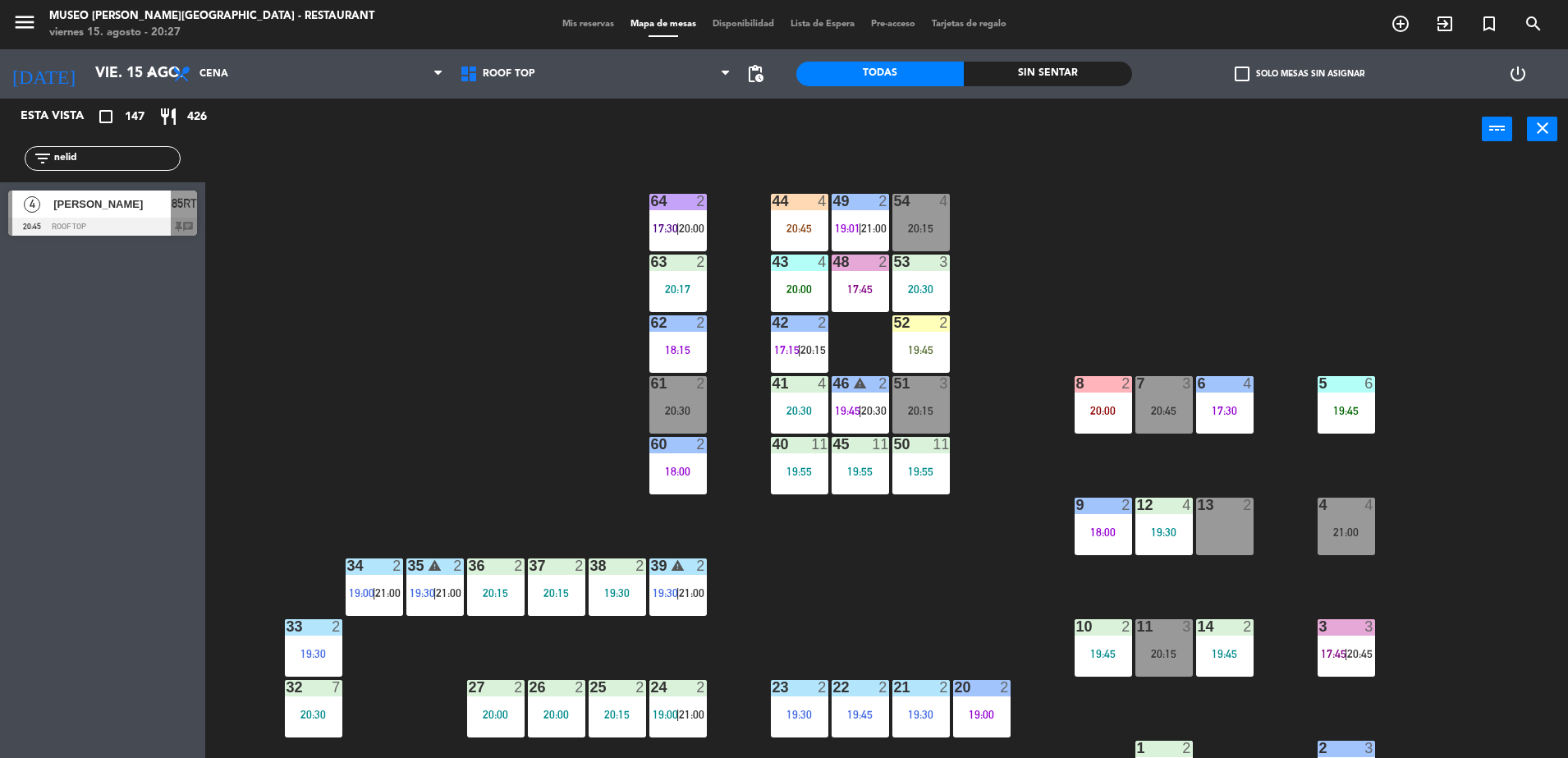
click at [146, 229] on div at bounding box center [102, 226] width 189 height 18
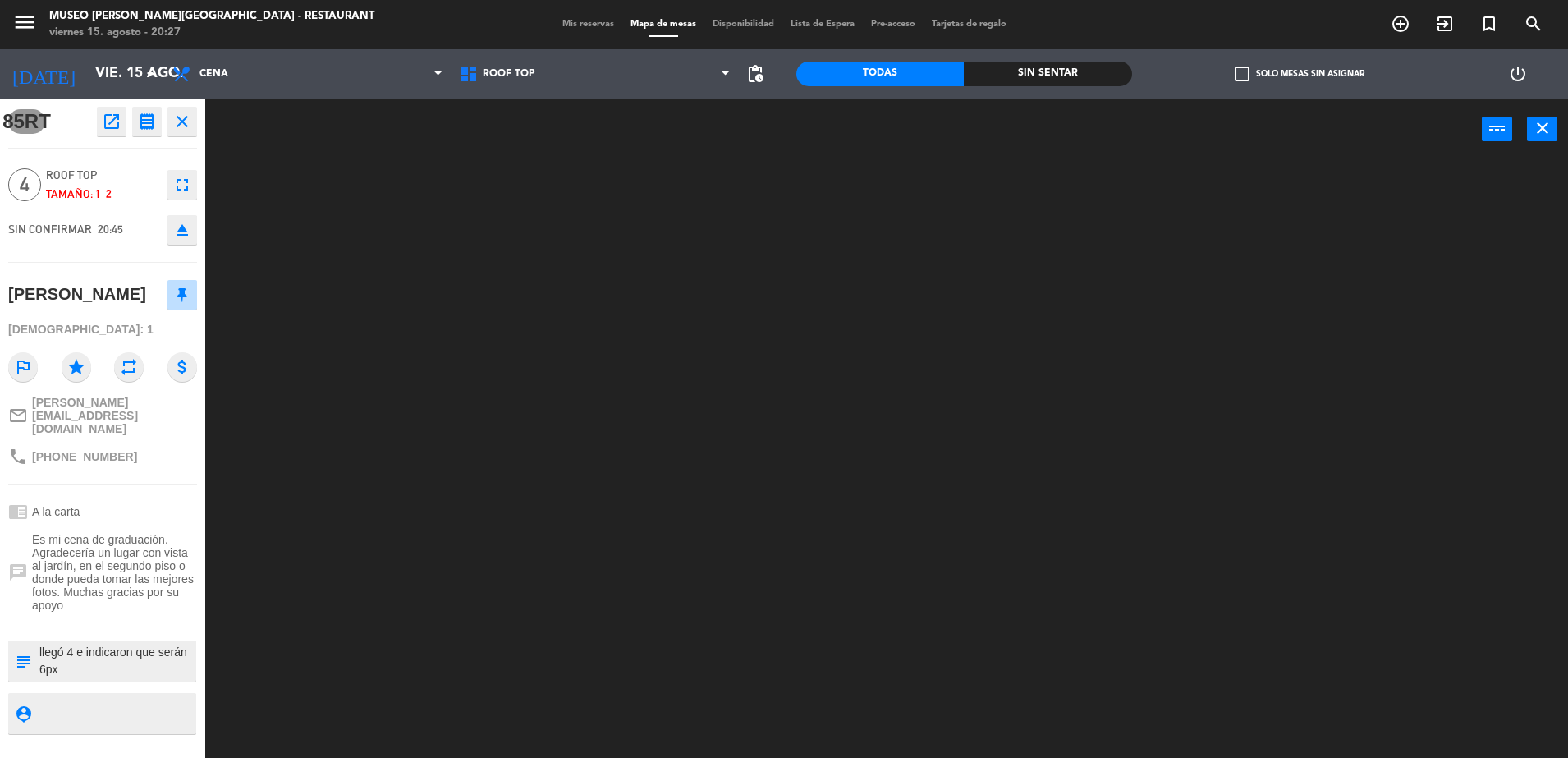
click at [121, 676] on textarea at bounding box center [116, 660] width 157 height 34
click at [499, 541] on div at bounding box center [895, 463] width 1347 height 598
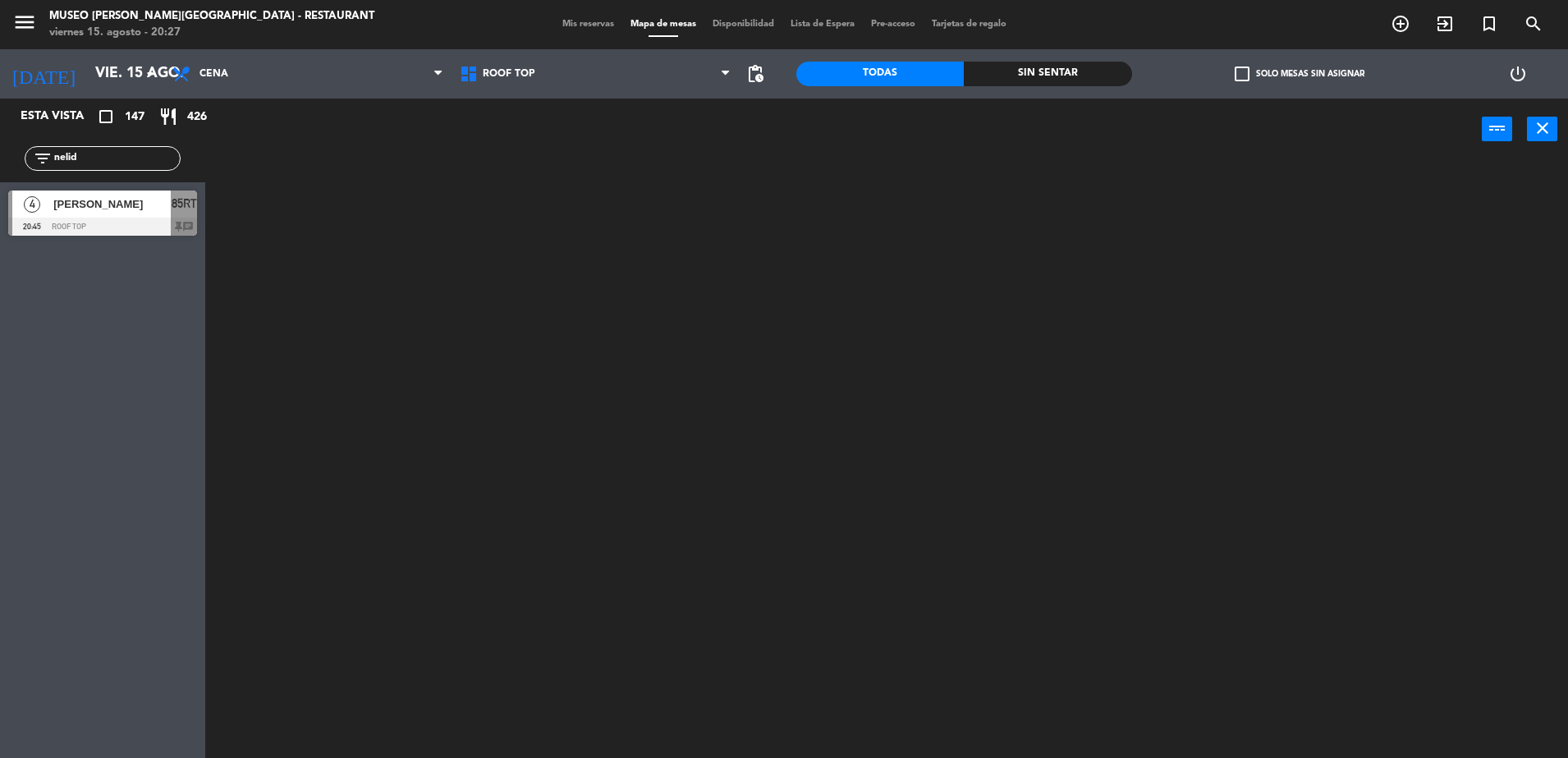
click at [125, 217] on div at bounding box center [102, 226] width 189 height 18
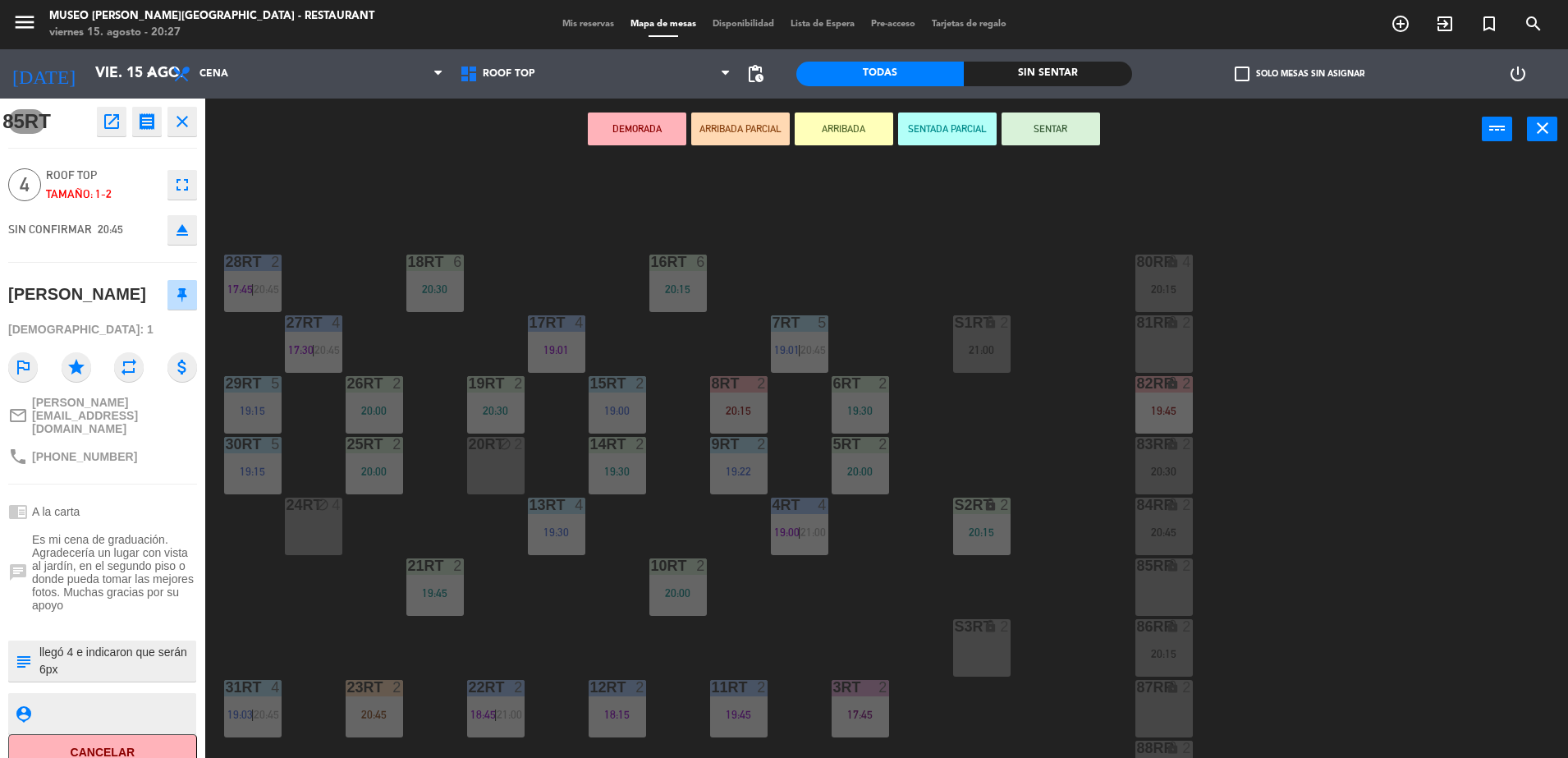
click at [756, 143] on button "ARRIBADA PARCIAL" at bounding box center [740, 129] width 99 height 33
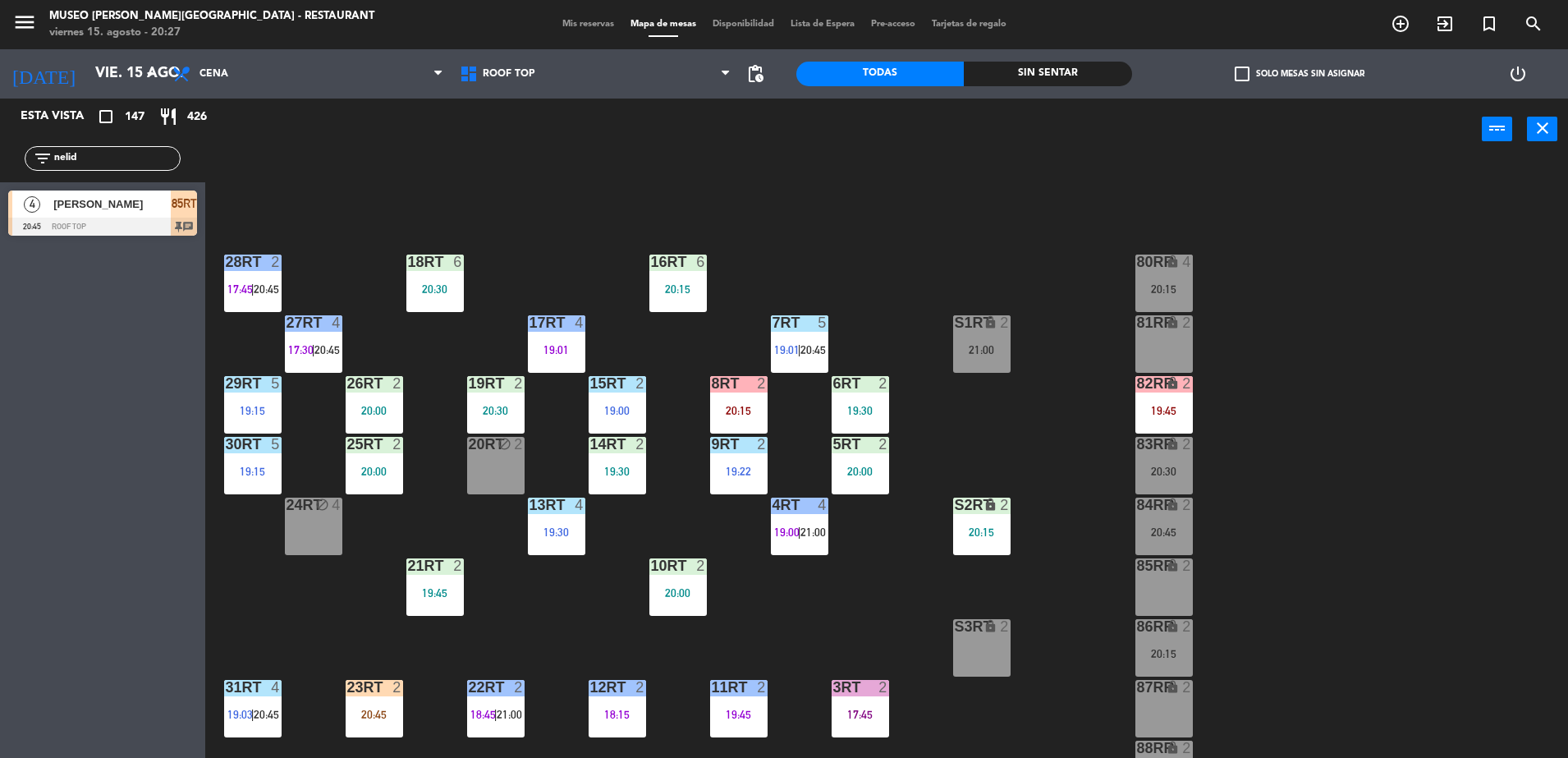
drag, startPoint x: 136, startPoint y: 163, endPoint x: 0, endPoint y: 166, distance: 136.0
click at [0, 167] on html "close × Museo Larco Café - Restaurant × chrome_reader_mode Listado de Reservas …" at bounding box center [784, 379] width 1568 height 758
click at [564, 66] on span "Roof Top" at bounding box center [595, 73] width 288 height 36
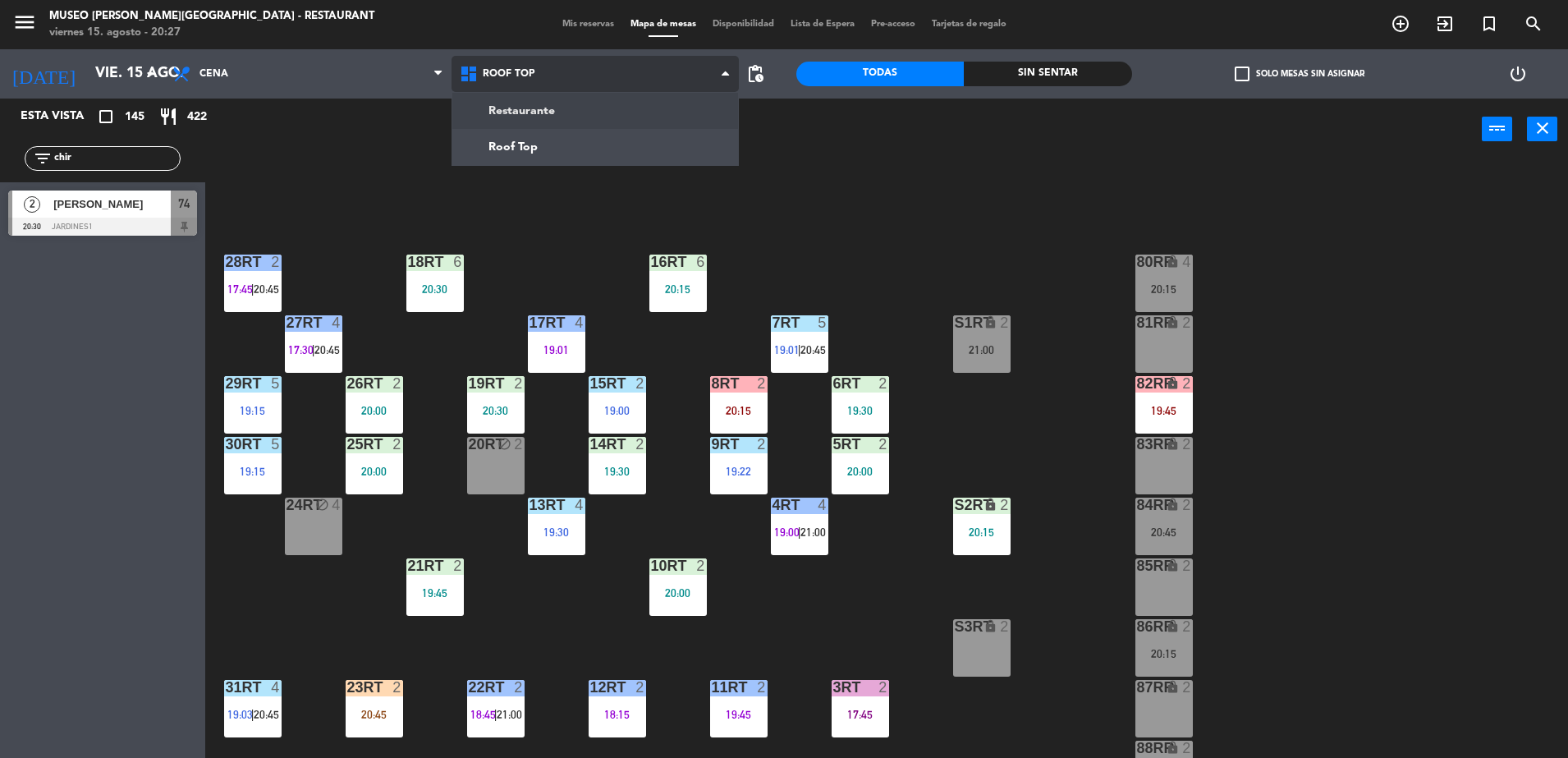
click at [597, 105] on ng-component "menu Museo Larco Café - Restaurant viernes 15. agosto - 20:27 Mis reservas Mapa…" at bounding box center [784, 381] width 1568 height 762
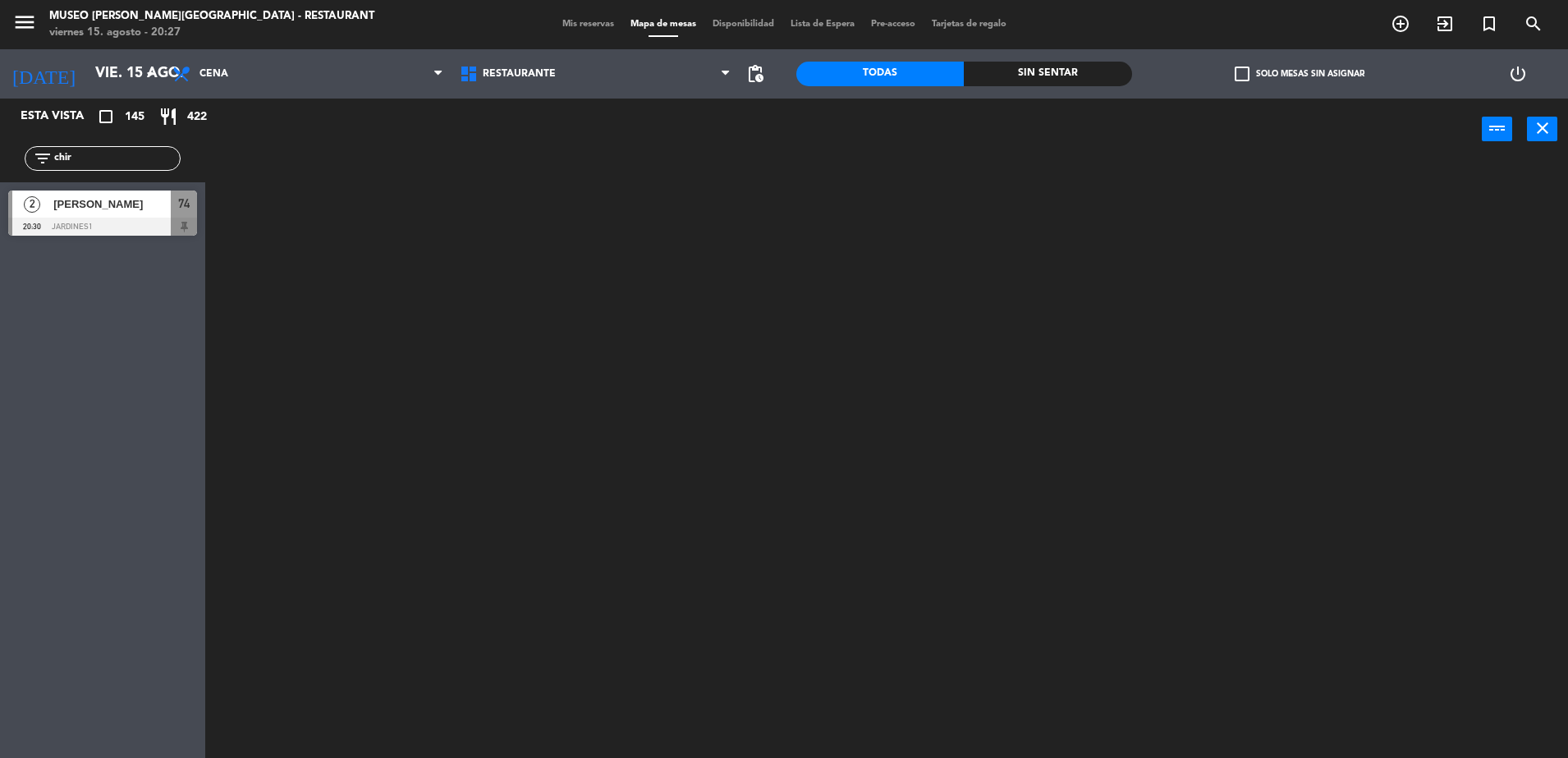
drag, startPoint x: 129, startPoint y: 157, endPoint x: -4, endPoint y: 166, distance: 133.3
click at [0, 166] on html "close × Museo Larco Café - Restaurant × chrome_reader_mode Listado de Reservas …" at bounding box center [784, 379] width 1568 height 758
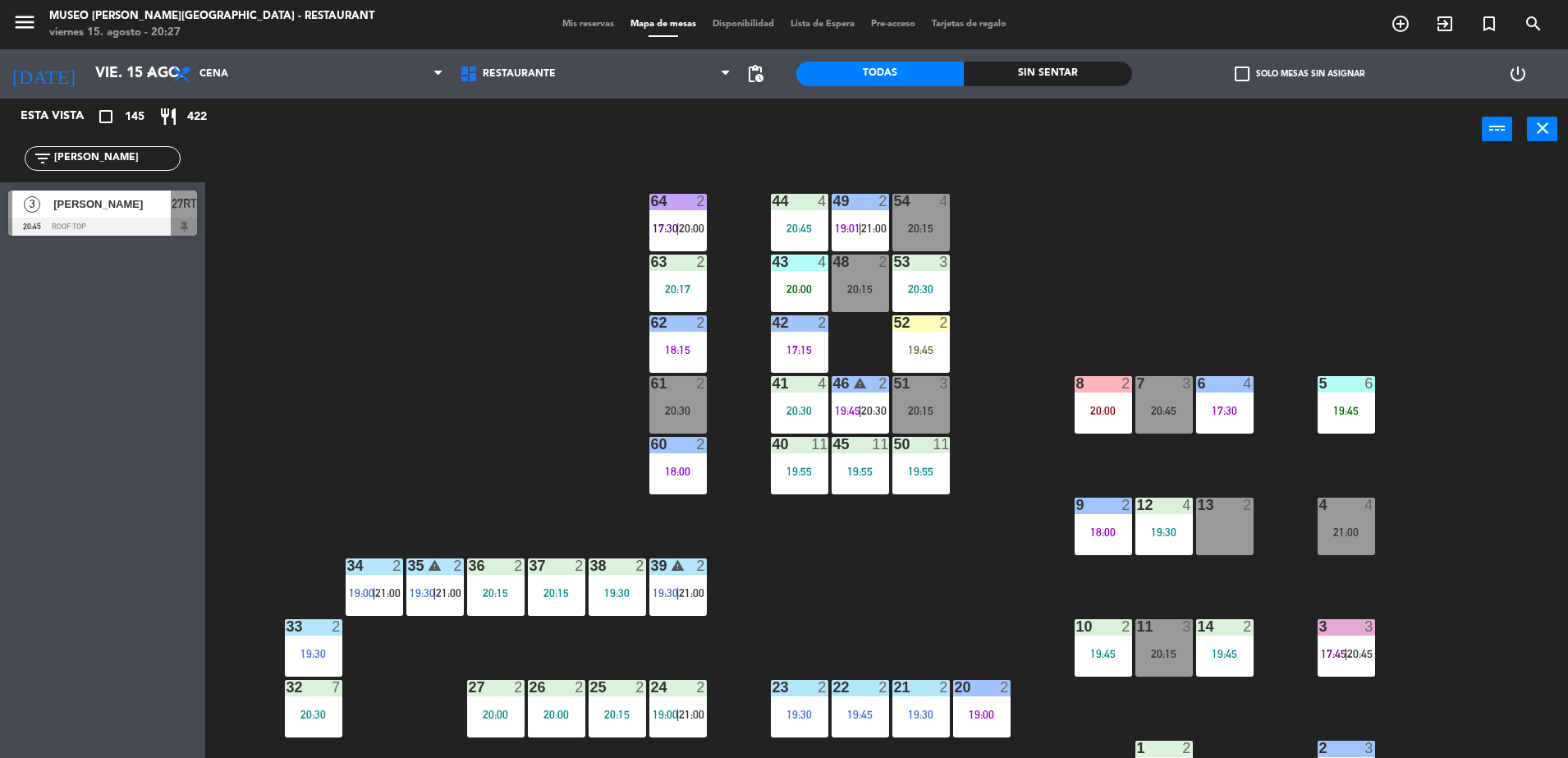
type input "kim"
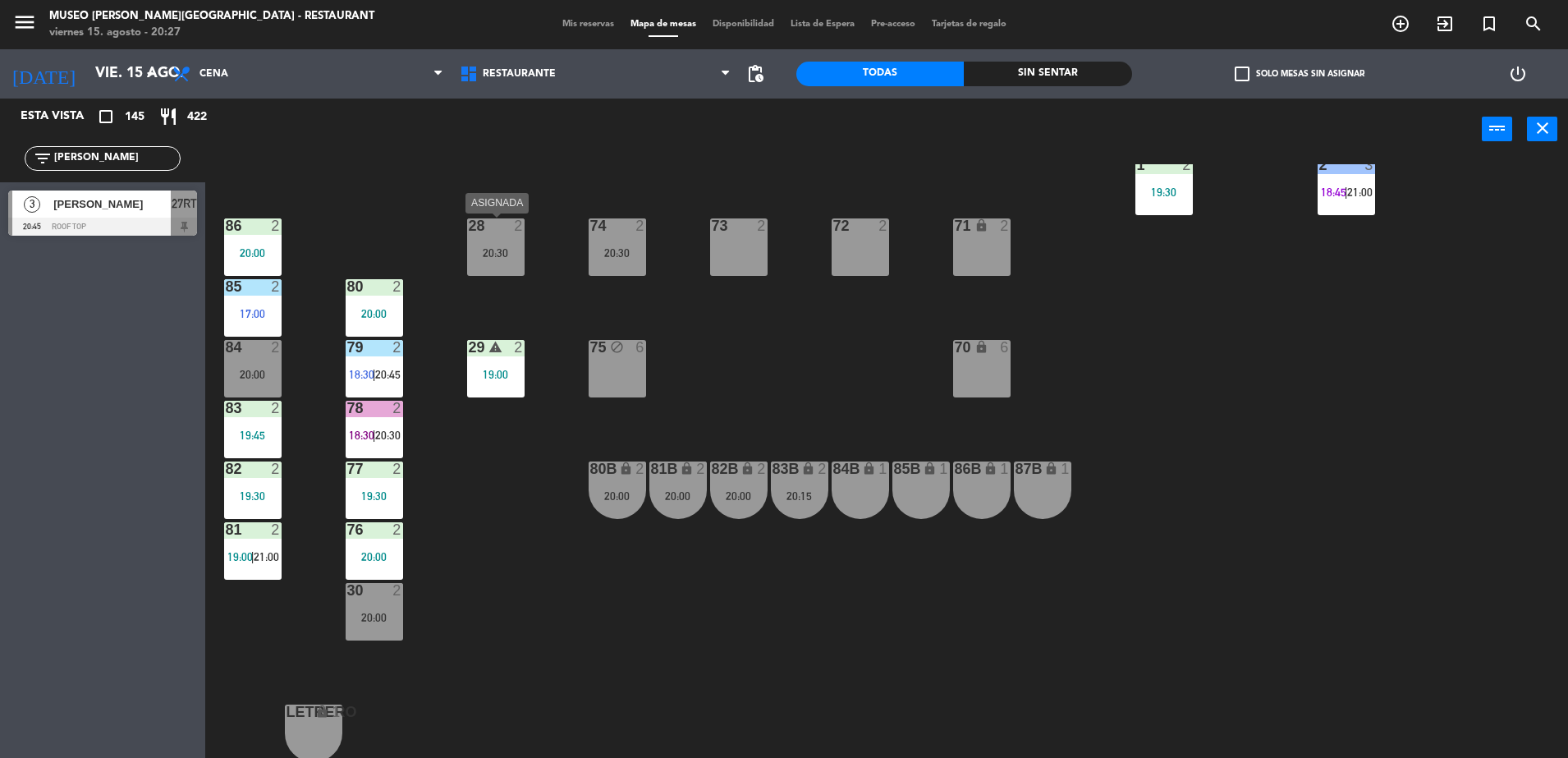
click at [502, 244] on div "28 2 20:30" at bounding box center [495, 247] width 58 height 58
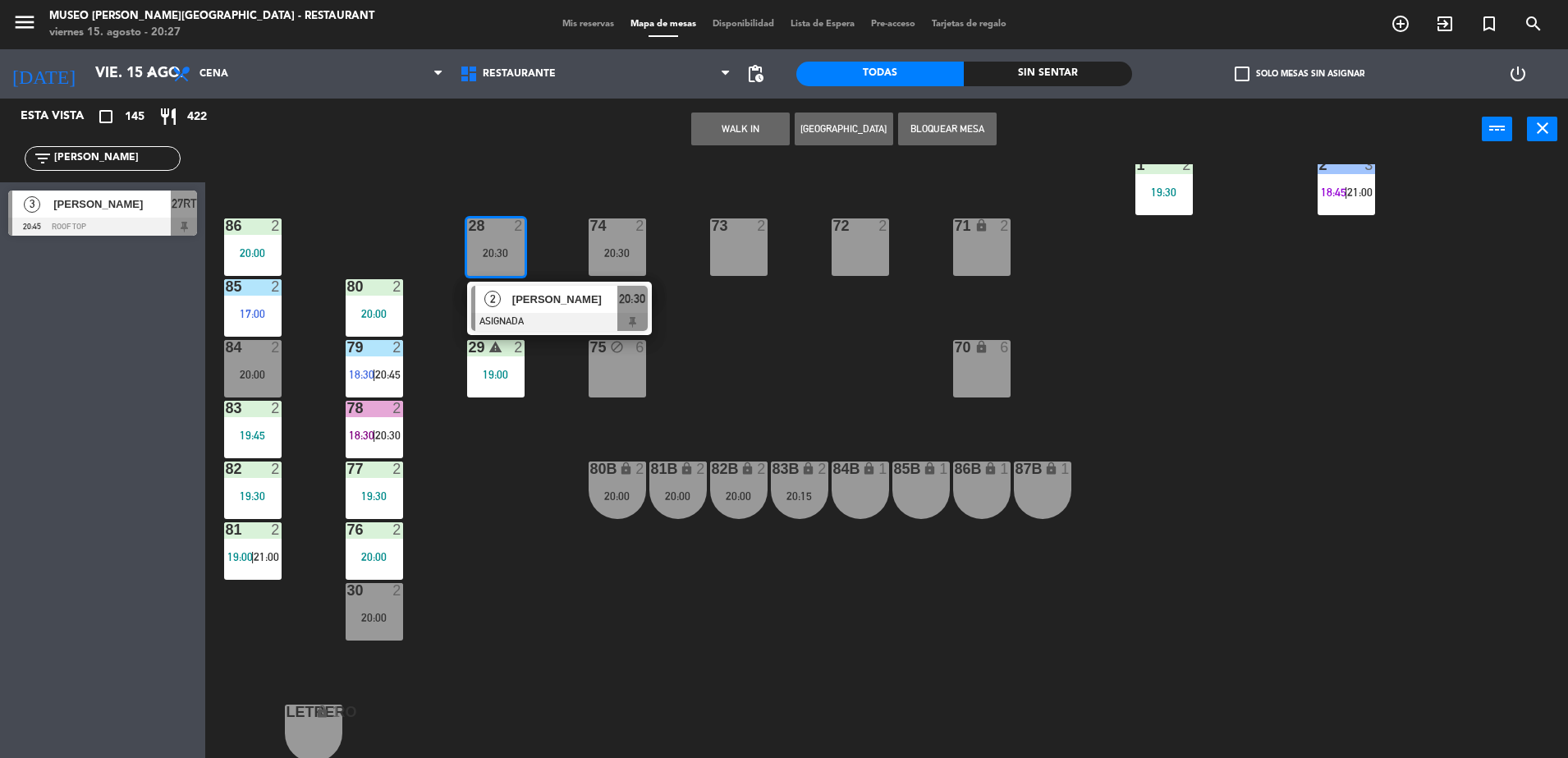
click at [589, 331] on div "2 Johan Asto laguna ASIGNADA 20:30" at bounding box center [559, 308] width 185 height 54
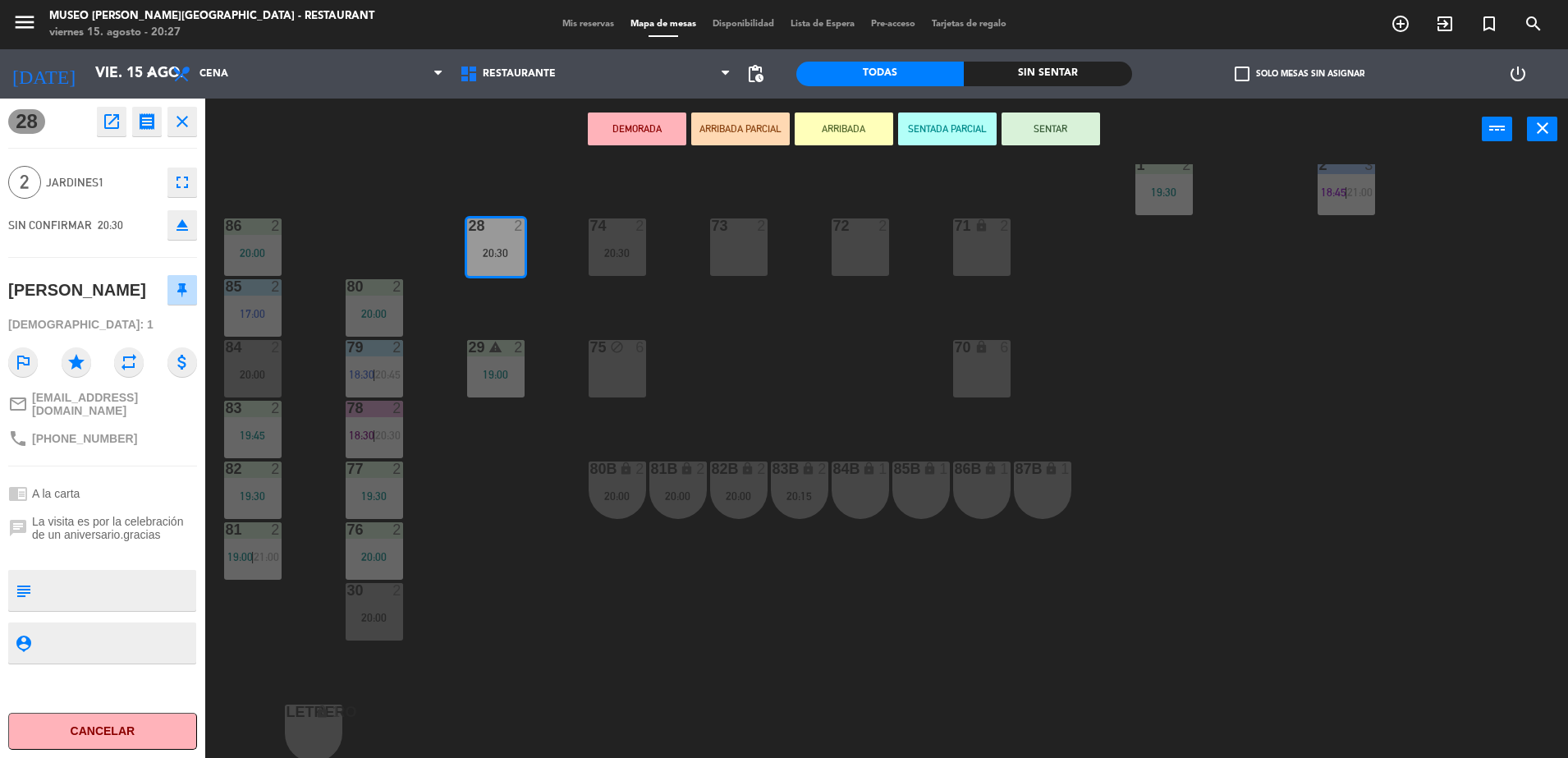
click at [776, 338] on div "44 4 20:45 49 2 19:01 | 21:00 54 4 20:15 64 2 17:30 | 20:00 48 2 20:15 53 3 20:…" at bounding box center [895, 463] width 1347 height 598
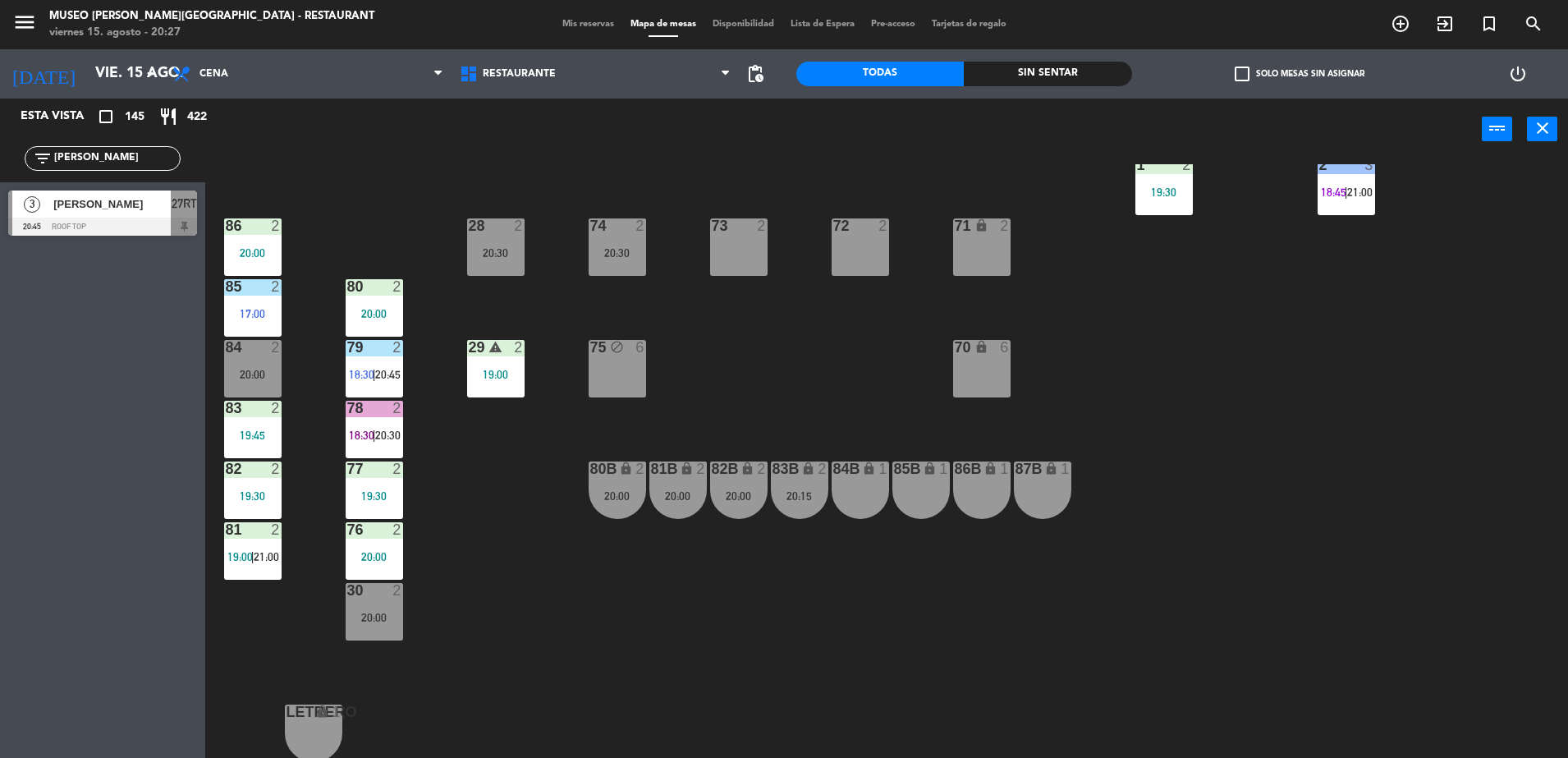
click at [591, 228] on div "74" at bounding box center [590, 225] width 1 height 15
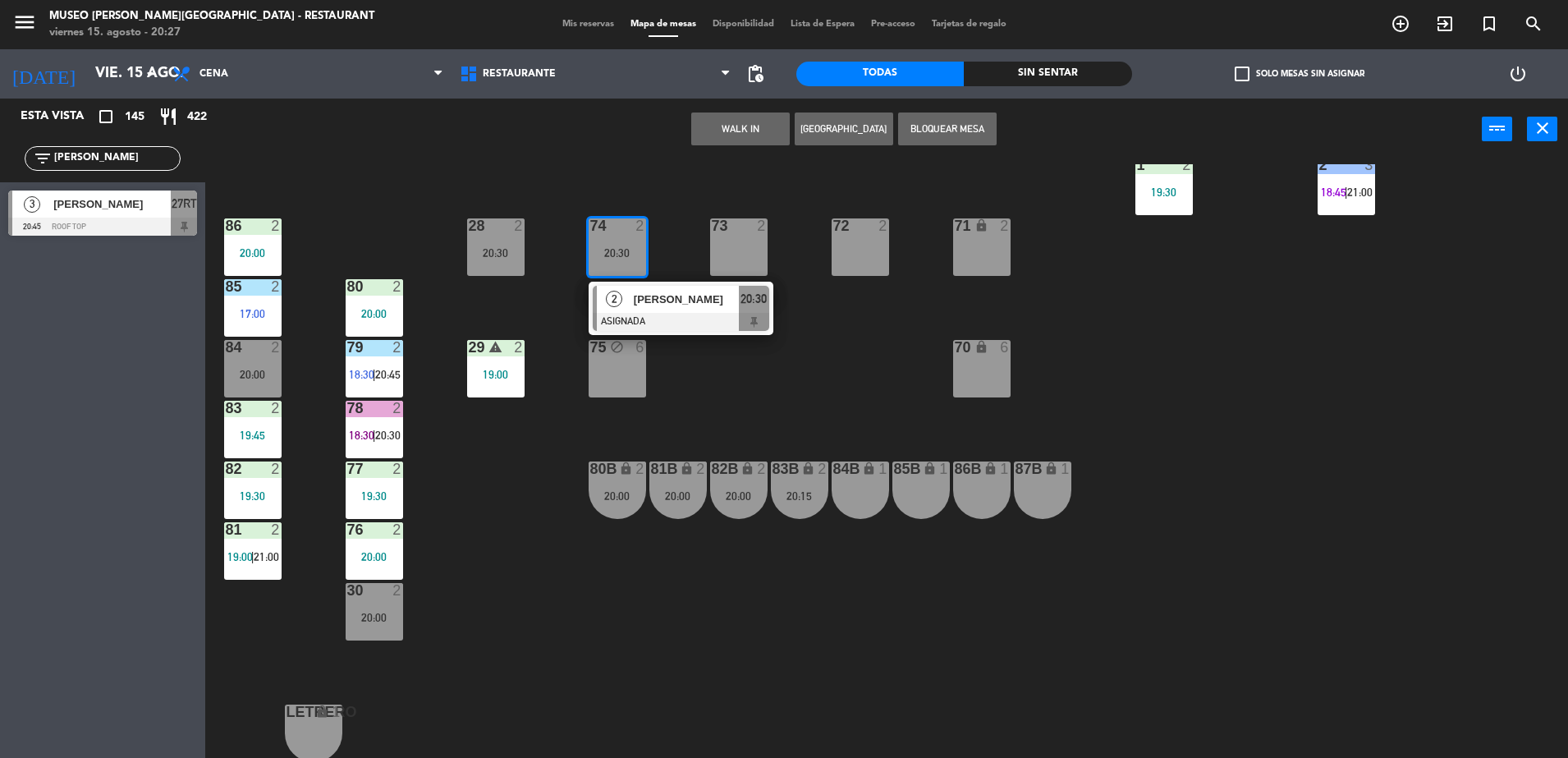
click at [665, 291] on span "[PERSON_NAME]" at bounding box center [685, 300] width 105 height 18
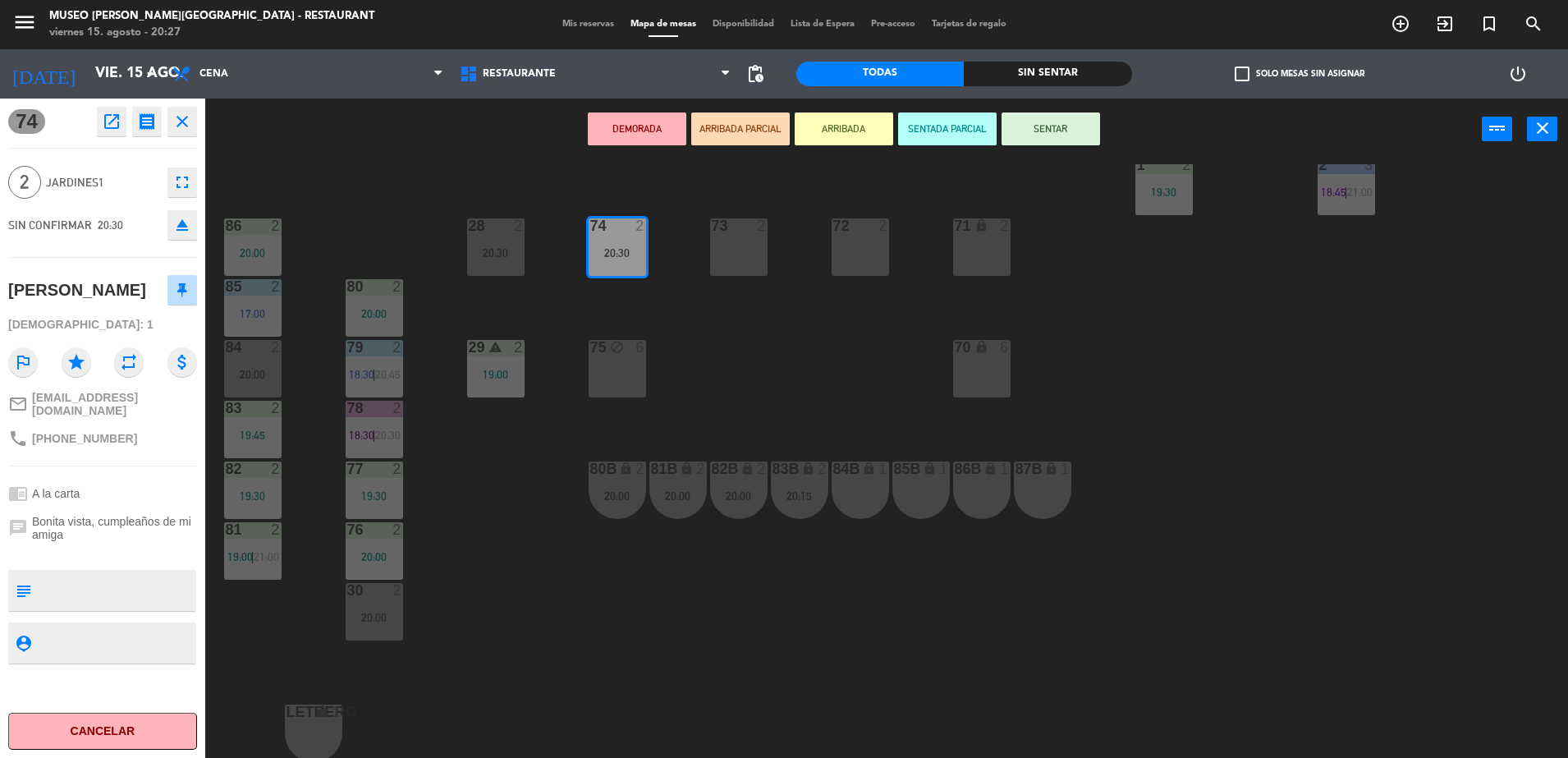
click at [709, 149] on div "DEMORADA ARRIBADA PARCIAL ARRIBADA SENTADA PARCIAL SENTAR power_input close" at bounding box center [844, 130] width 1276 height 63
click at [709, 145] on div "DEMORADA ARRIBADA PARCIAL ARRIBADA SENTADA PARCIAL SENTAR power_input close" at bounding box center [844, 130] width 1276 height 63
click at [708, 139] on button "ARRIBADA PARCIAL" at bounding box center [740, 129] width 99 height 33
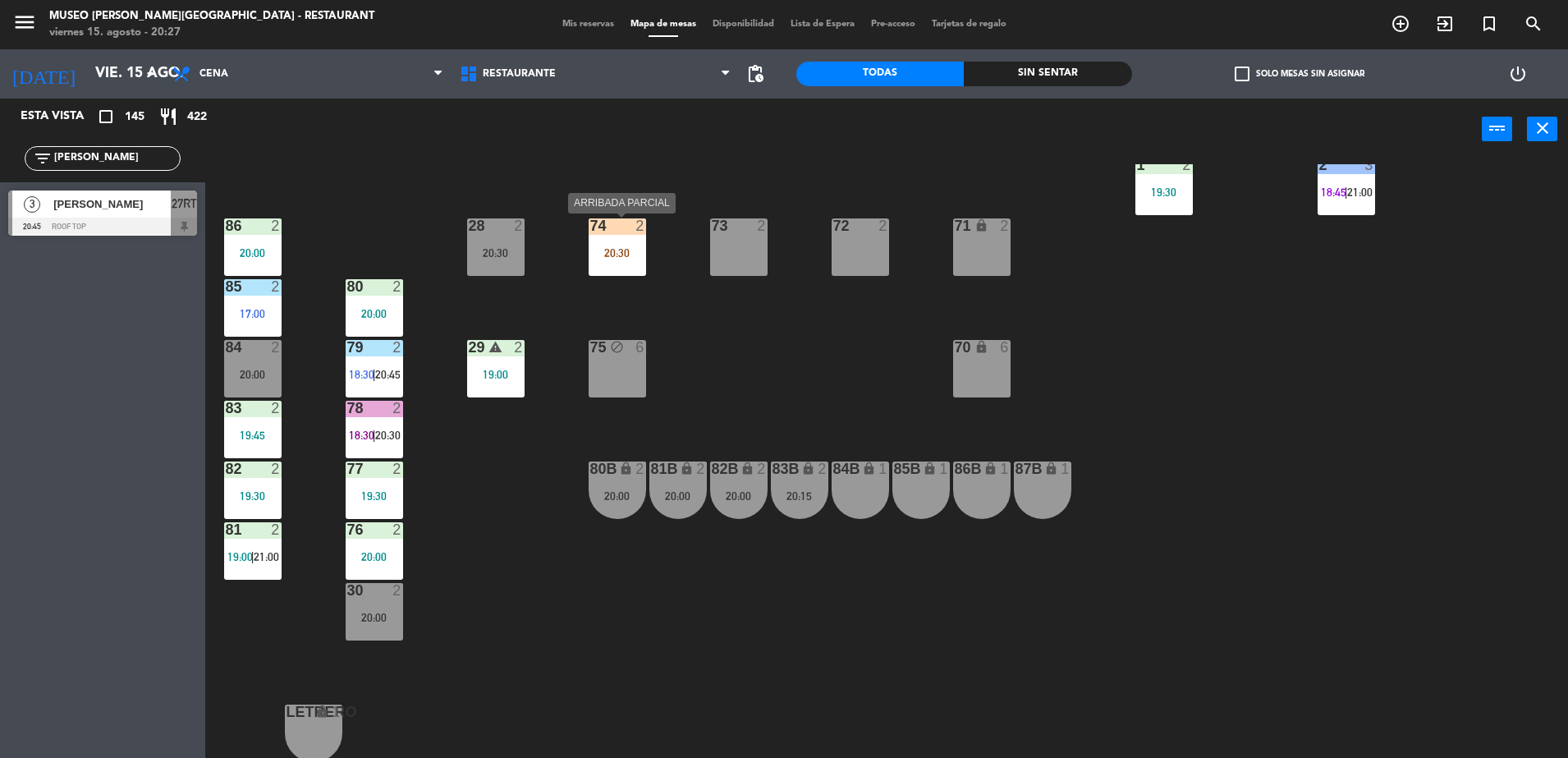
click at [623, 264] on div "74 2 20:30" at bounding box center [617, 247] width 58 height 58
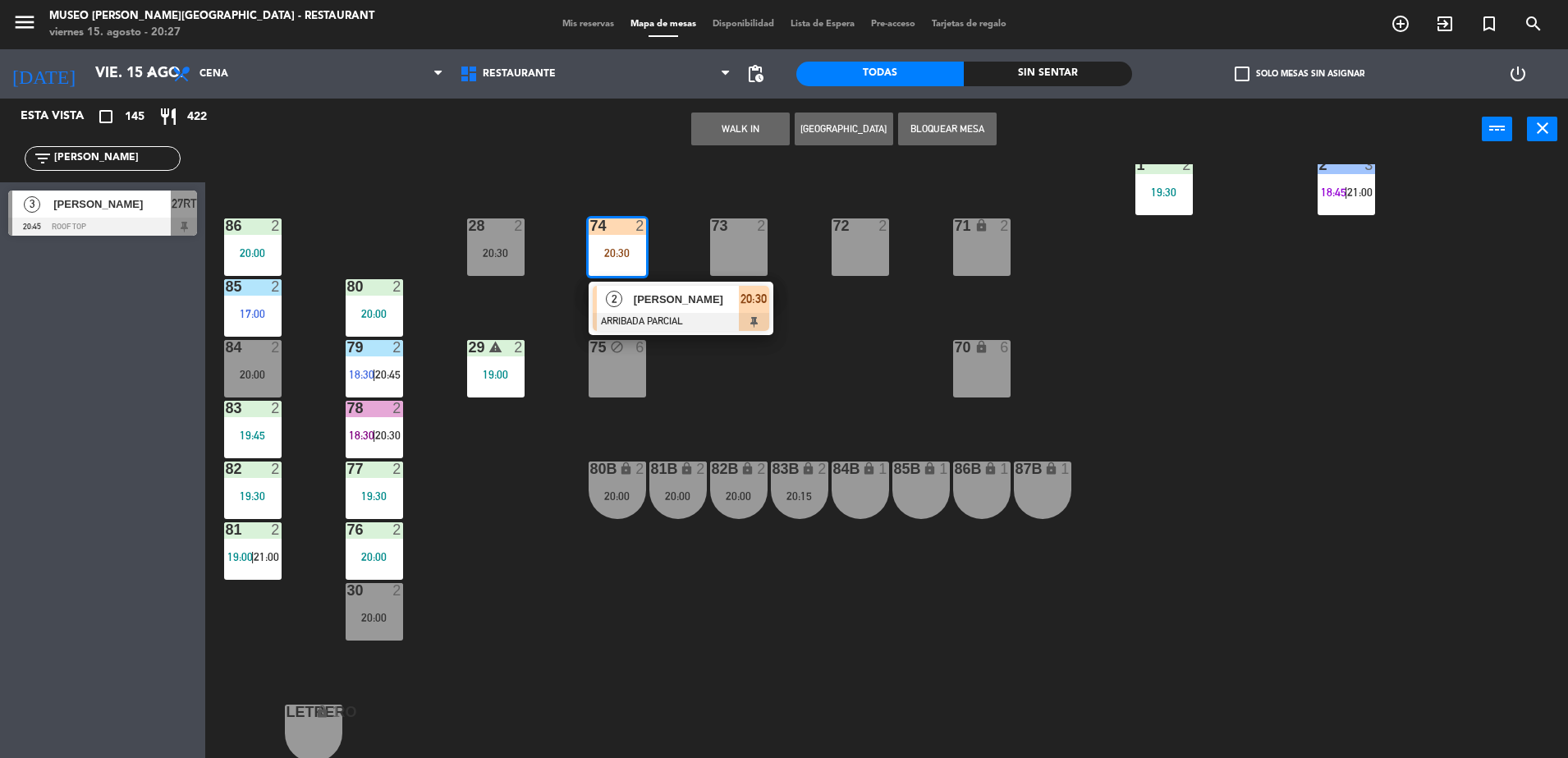
click at [668, 300] on span "[PERSON_NAME]" at bounding box center [685, 300] width 105 height 18
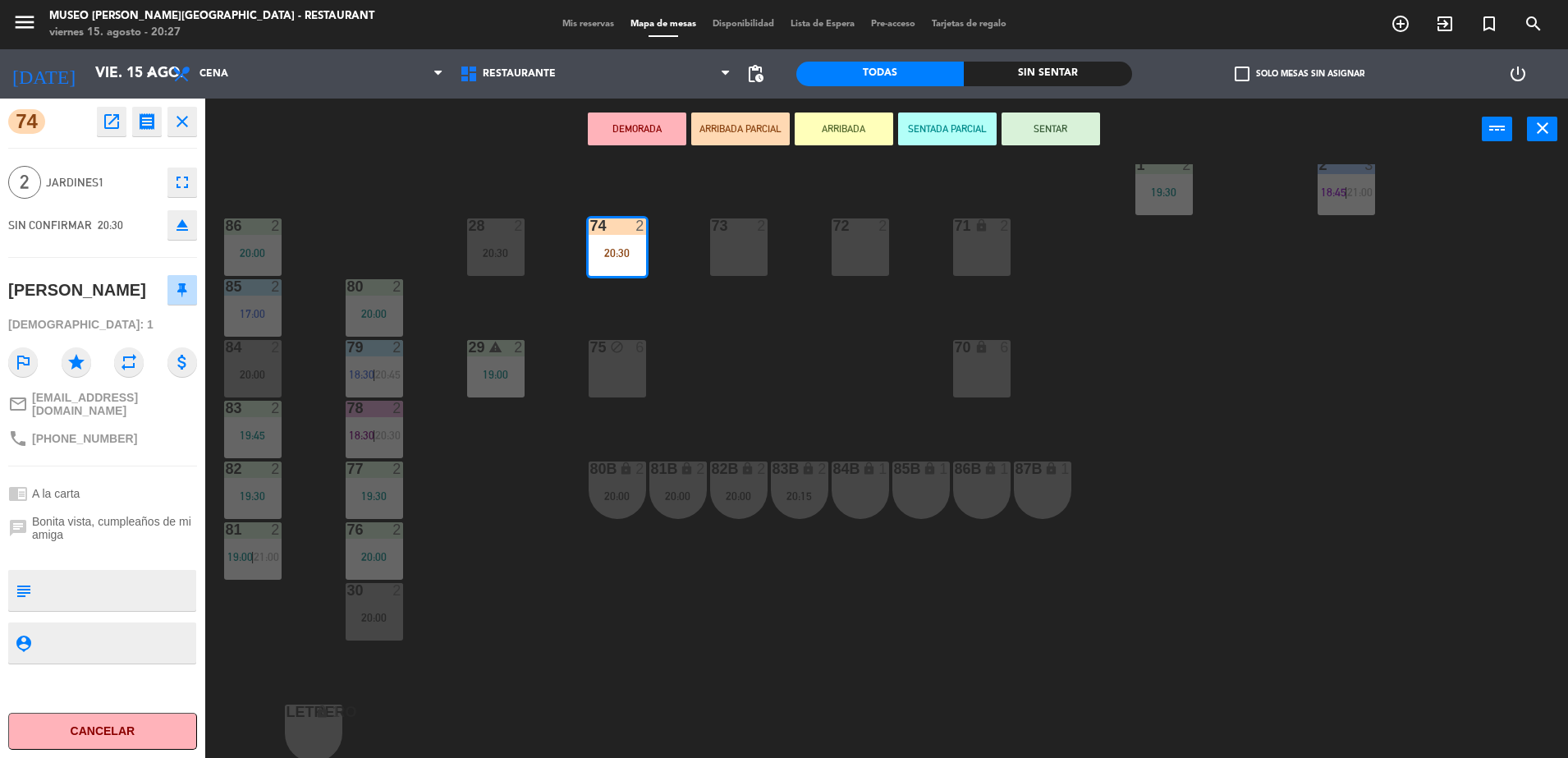
click at [482, 226] on div at bounding box center [495, 225] width 27 height 15
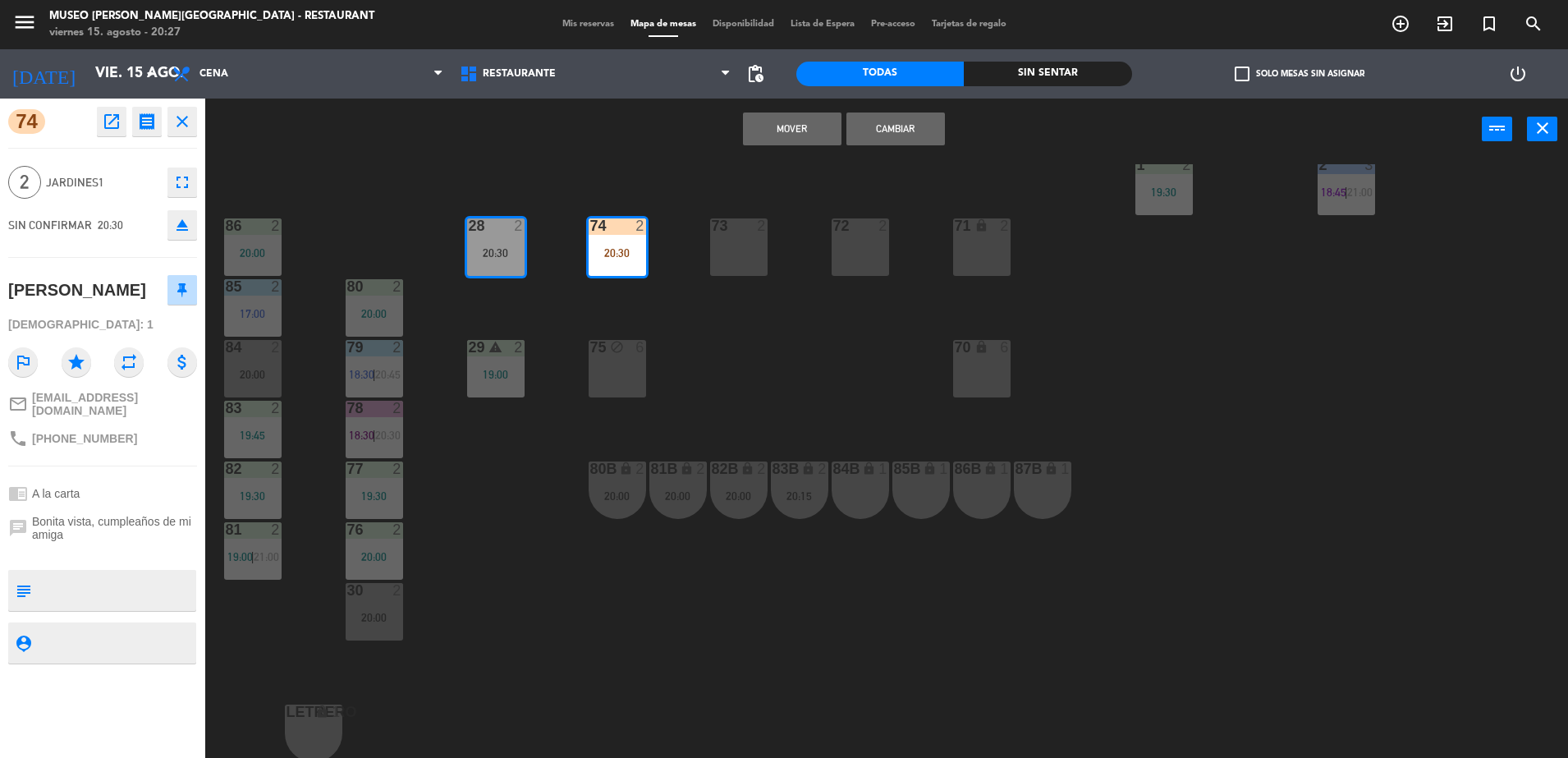
click at [918, 110] on div "Mover Cambiar power_input close" at bounding box center [844, 130] width 1276 height 63
click at [915, 115] on button "Cambiar" at bounding box center [896, 129] width 99 height 33
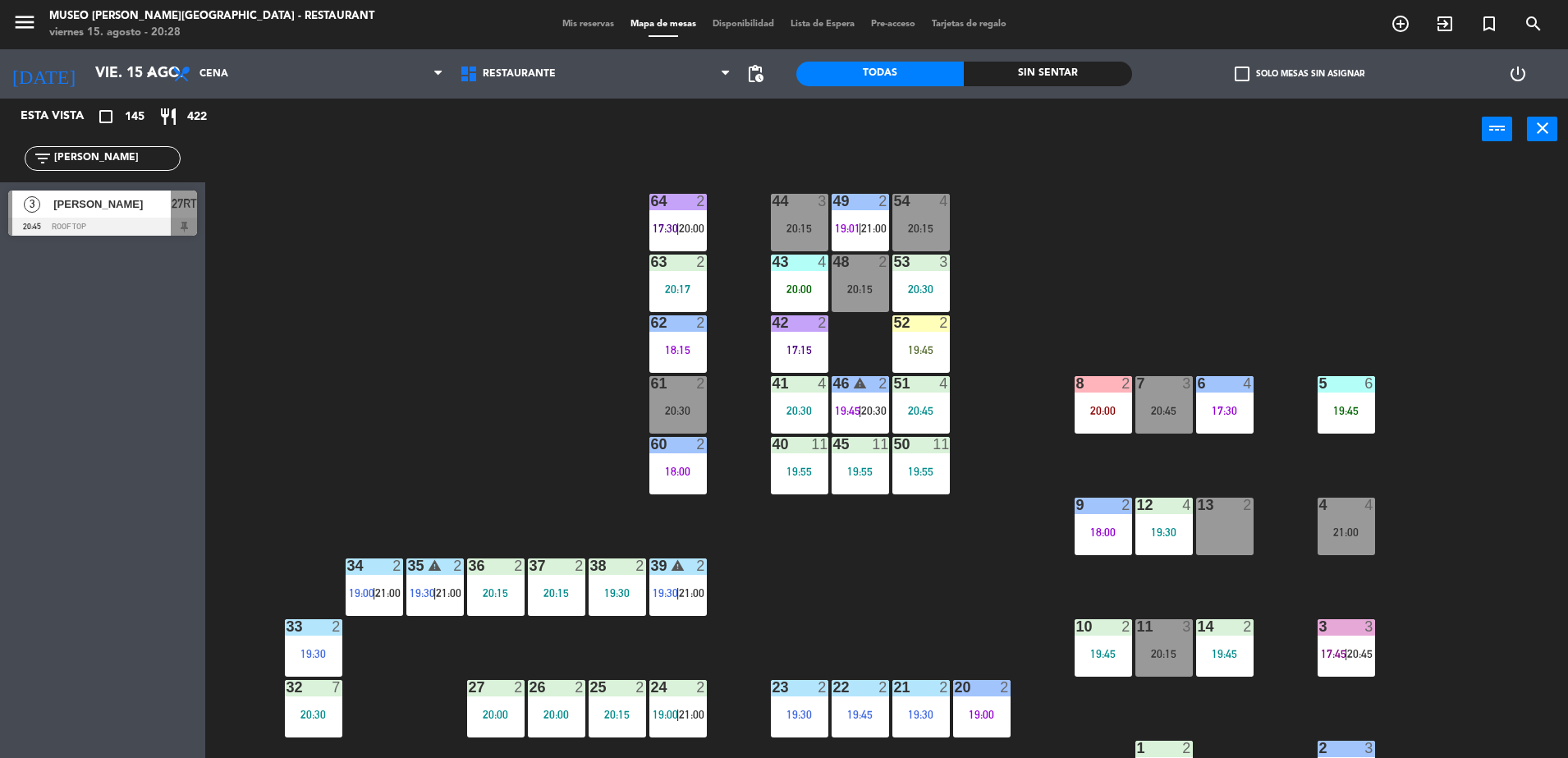
scroll to position [201, 0]
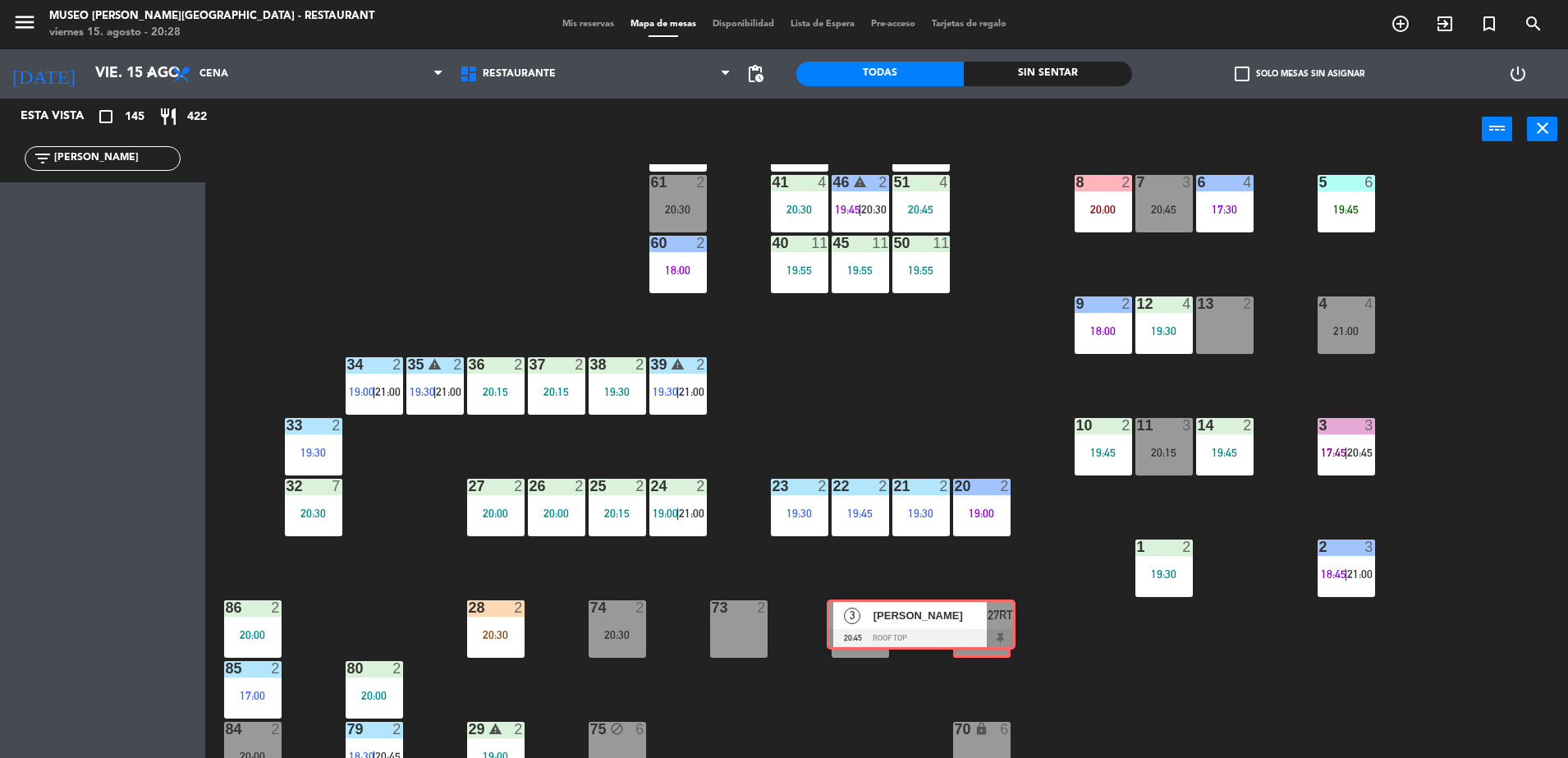
drag, startPoint x: 160, startPoint y: 225, endPoint x: 978, endPoint y: 634, distance: 914.6
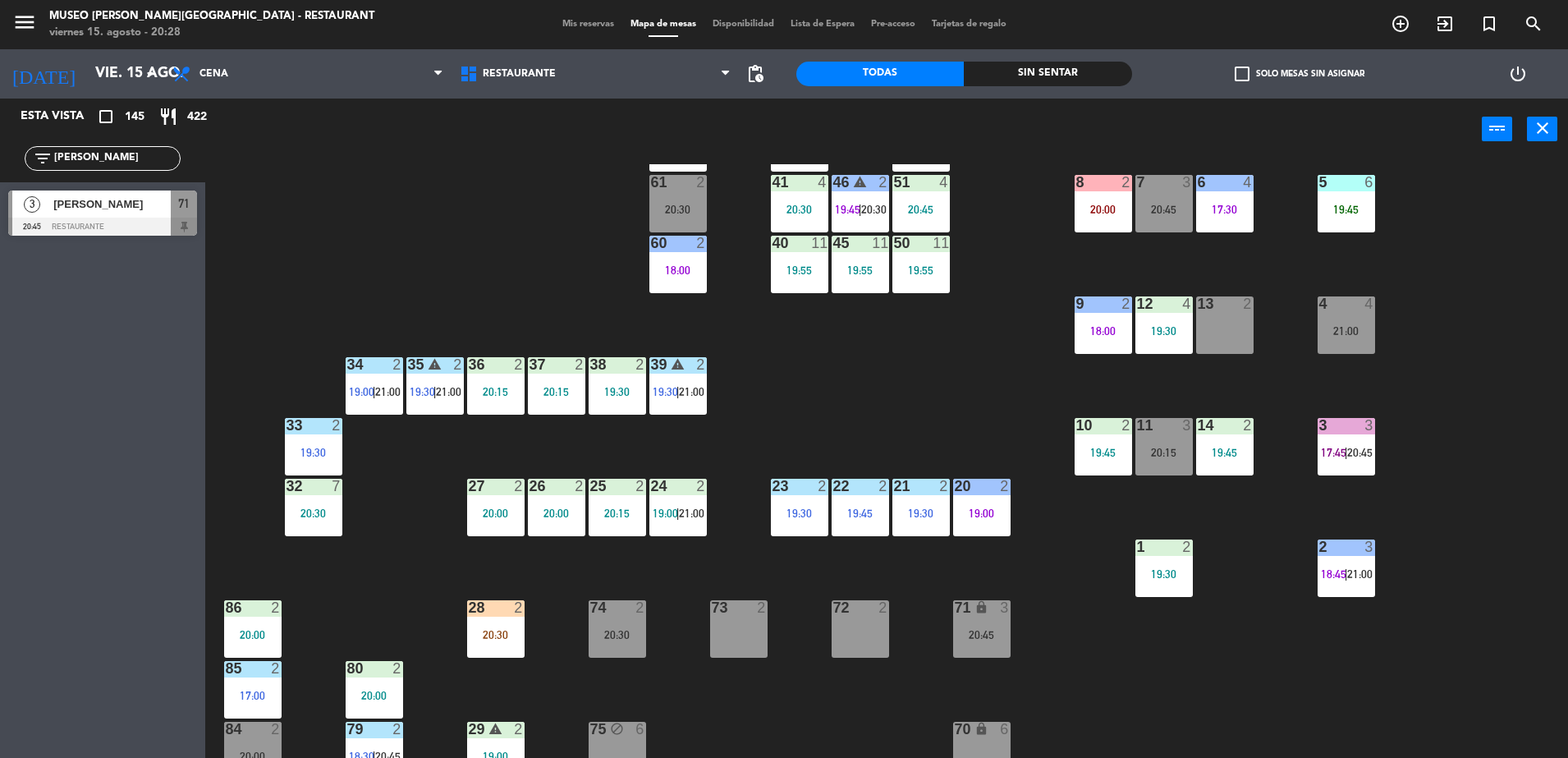
click at [186, 206] on span "71" at bounding box center [184, 204] width 12 height 20
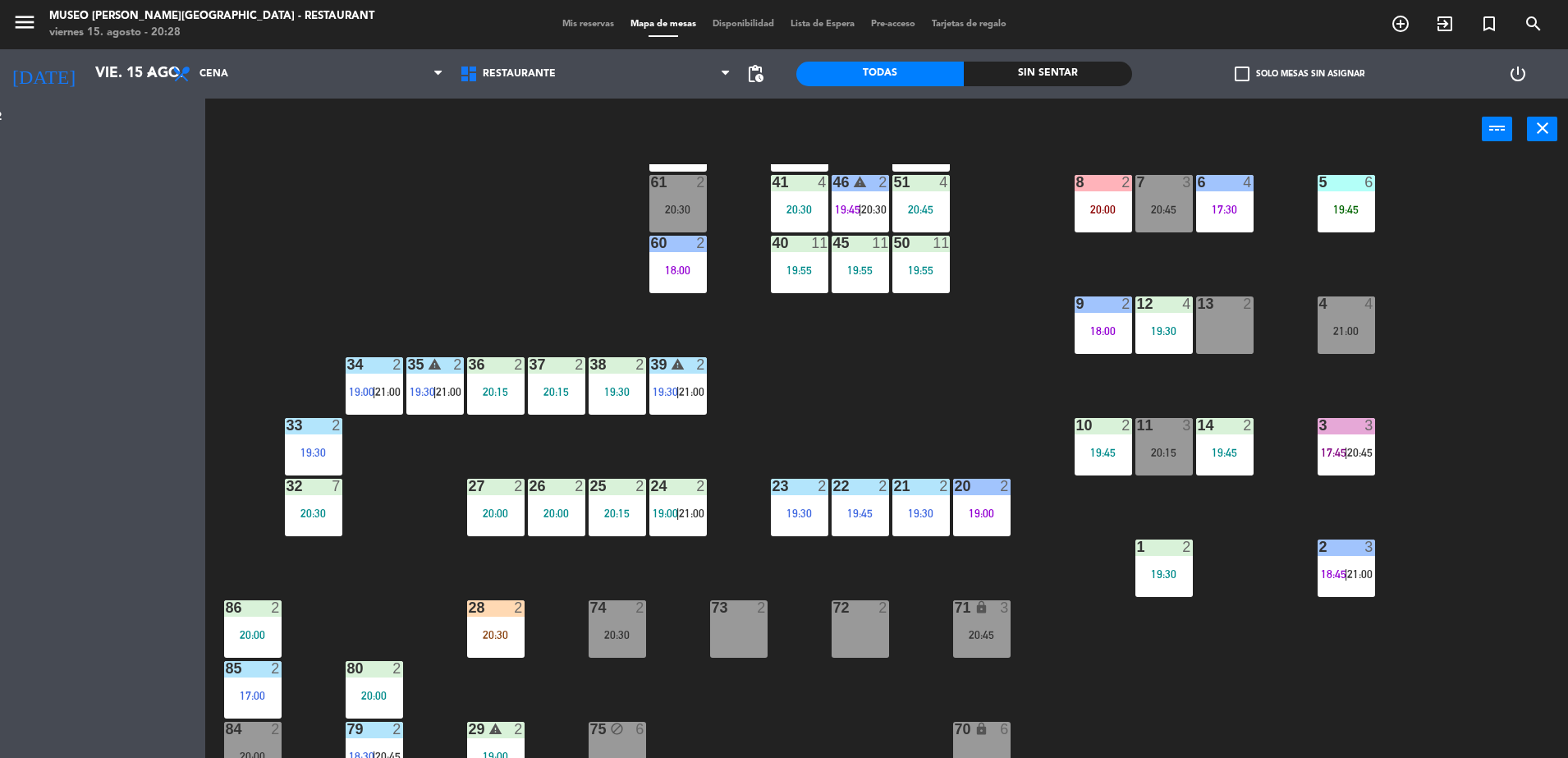
scroll to position [0, 0]
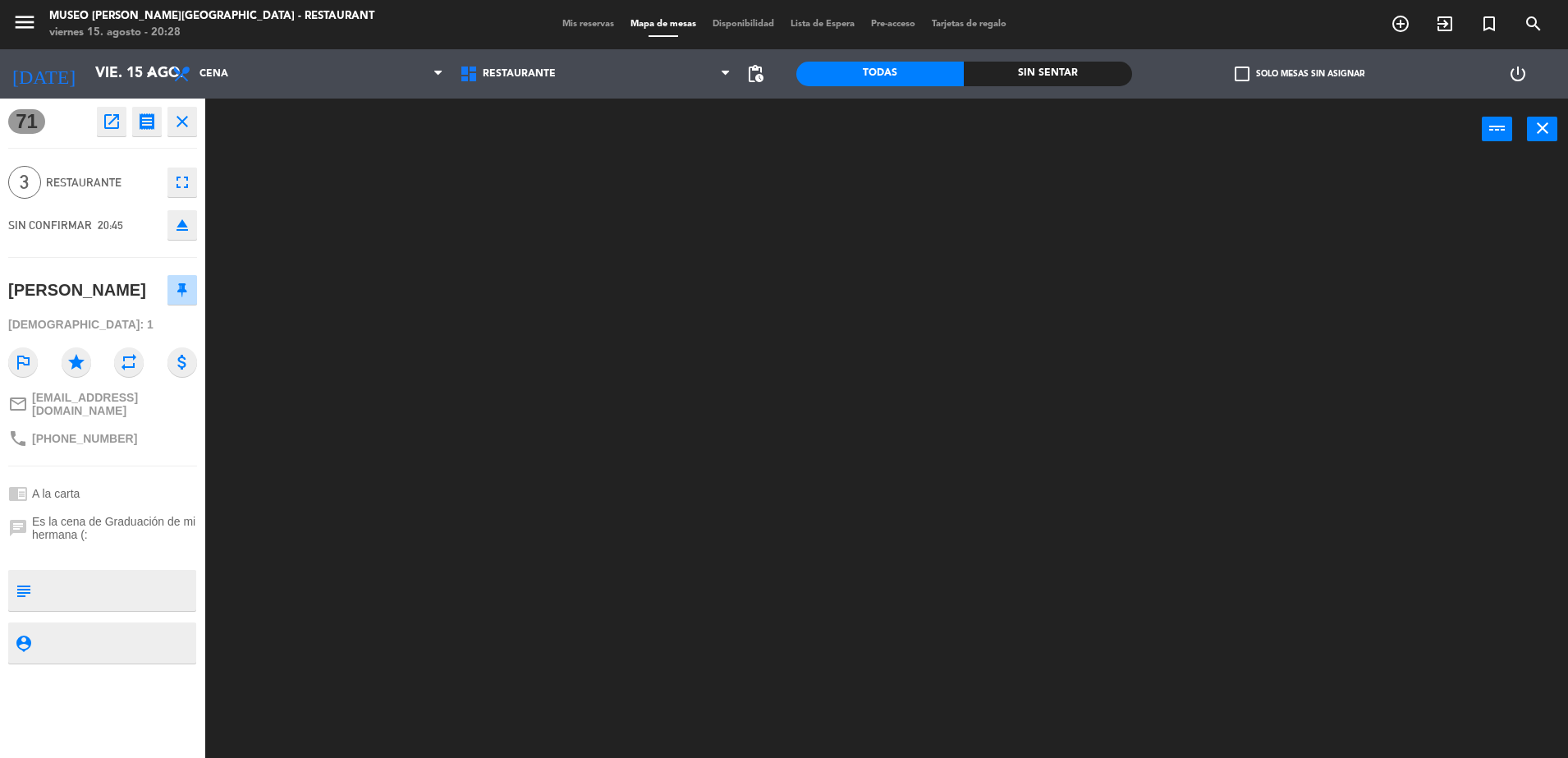
click at [438, 323] on div at bounding box center [895, 463] width 1347 height 598
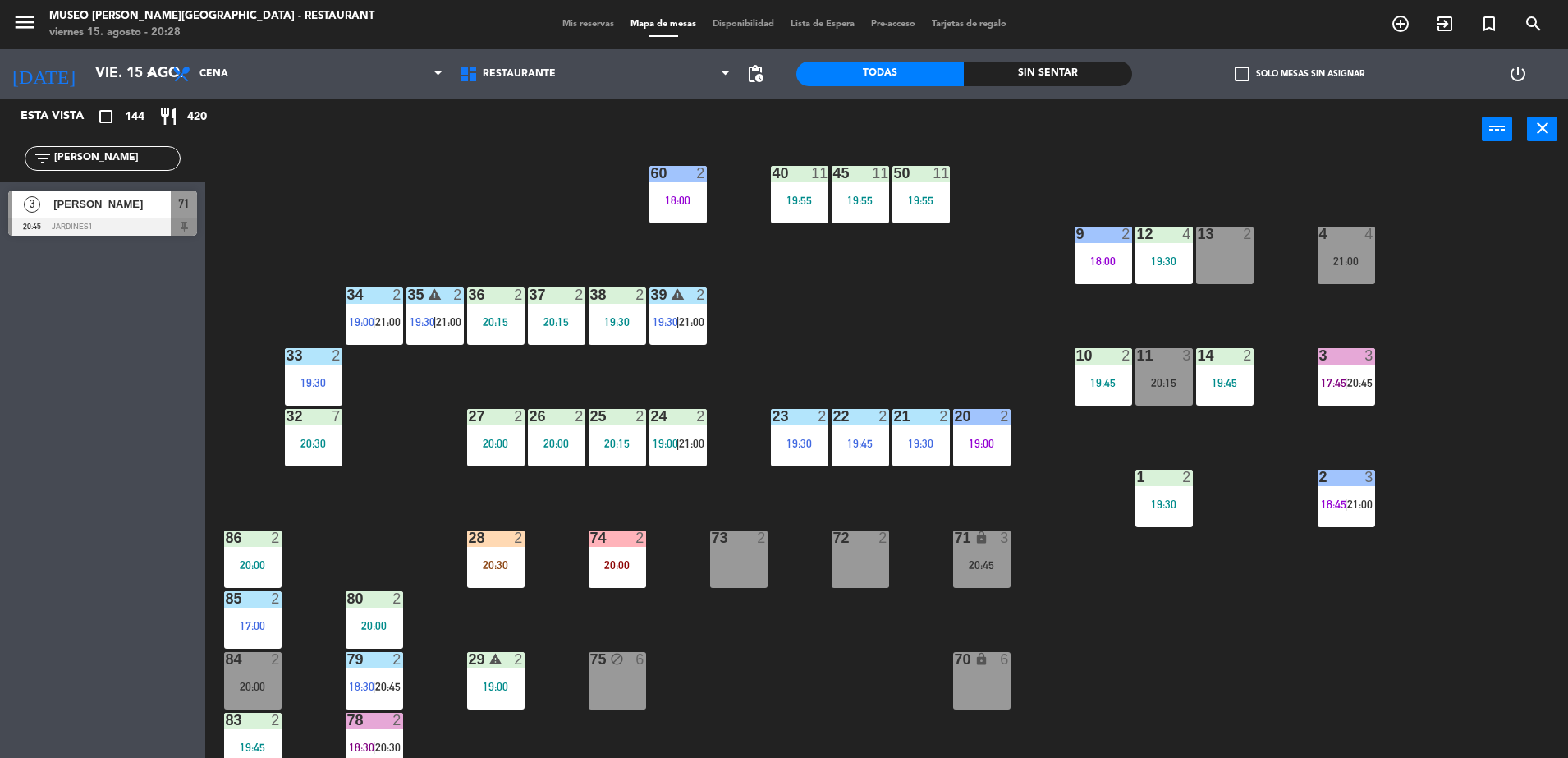
scroll to position [283, 0]
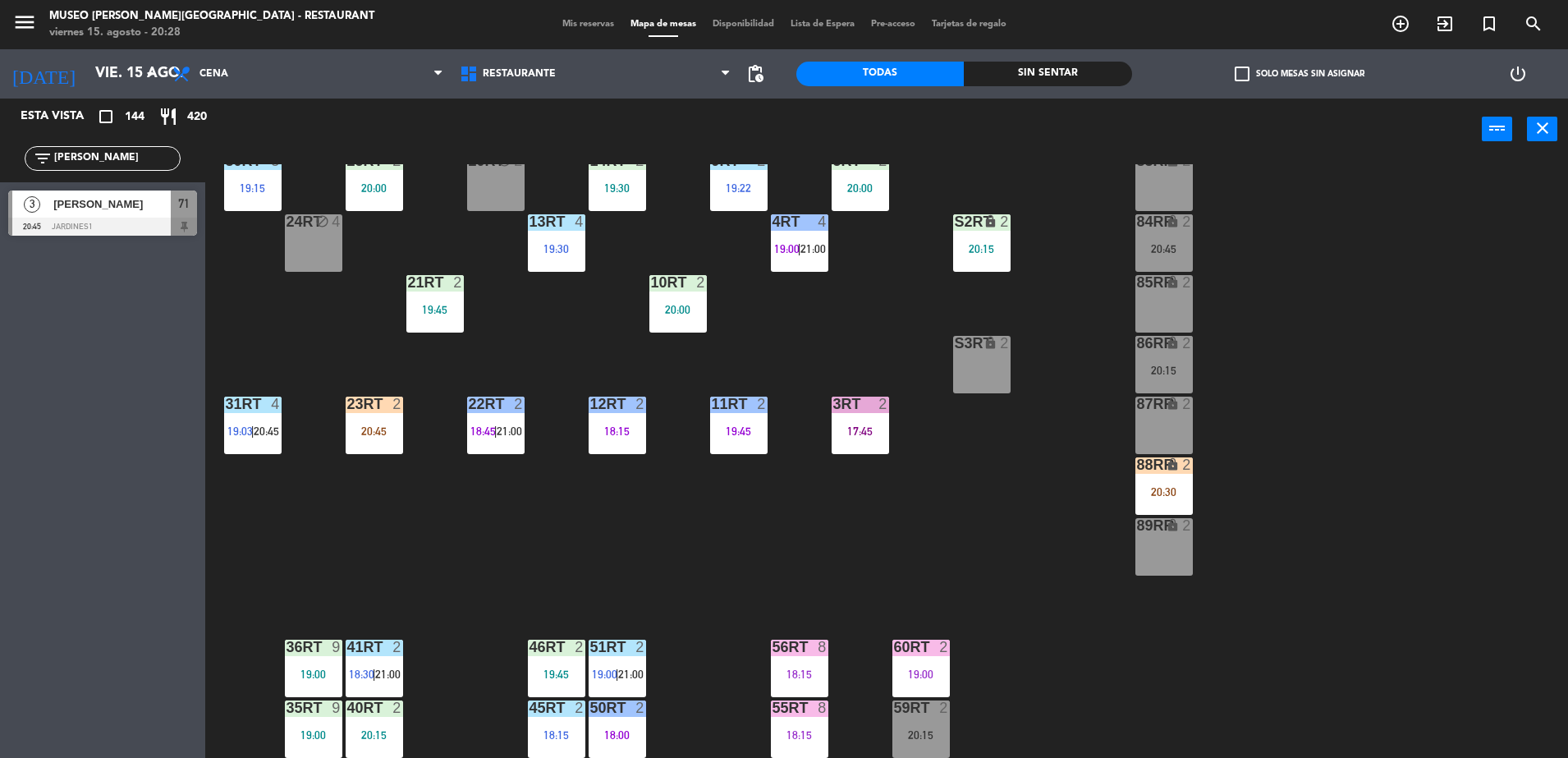
click at [615, 591] on div "18RT 6 20:30 16RT 6 20:15 28RT 2 17:45 | 20:45 80RR lock 4 20:15 27RT 4 17:30 7…" at bounding box center [895, 463] width 1347 height 598
click at [184, 212] on span "71" at bounding box center [184, 204] width 12 height 20
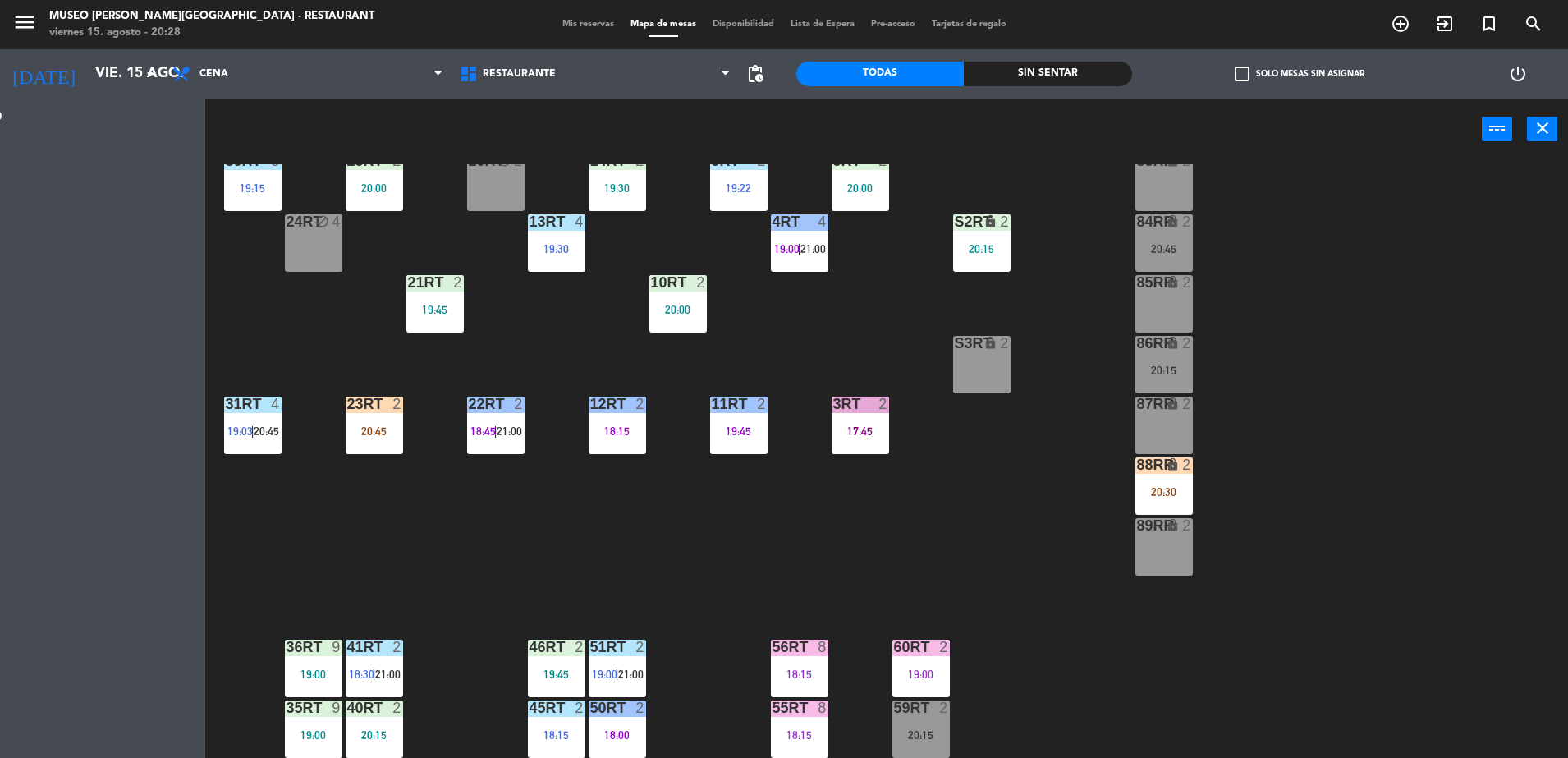
scroll to position [0, 0]
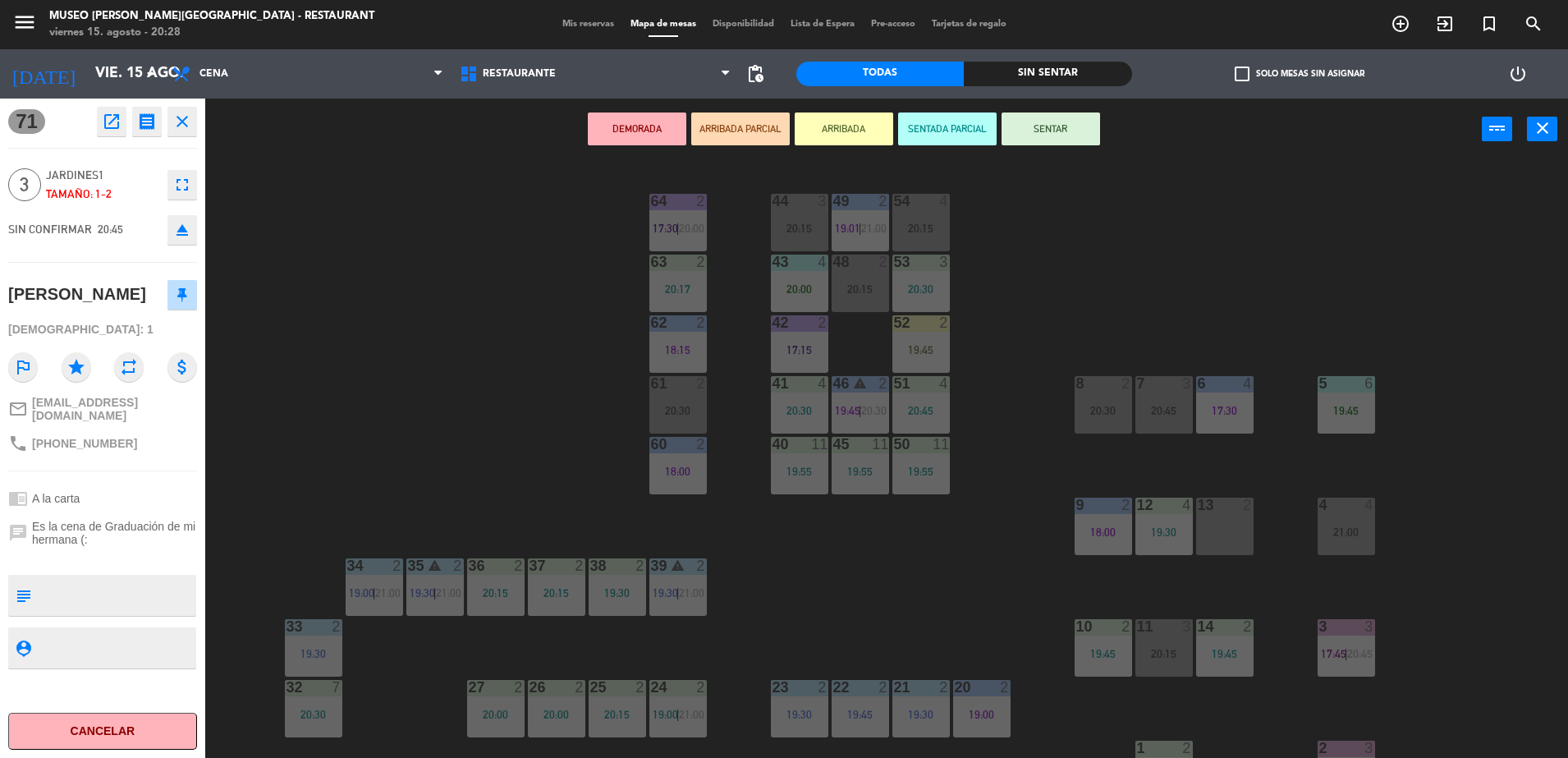
click at [745, 128] on button "ARRIBADA PARCIAL" at bounding box center [740, 129] width 99 height 33
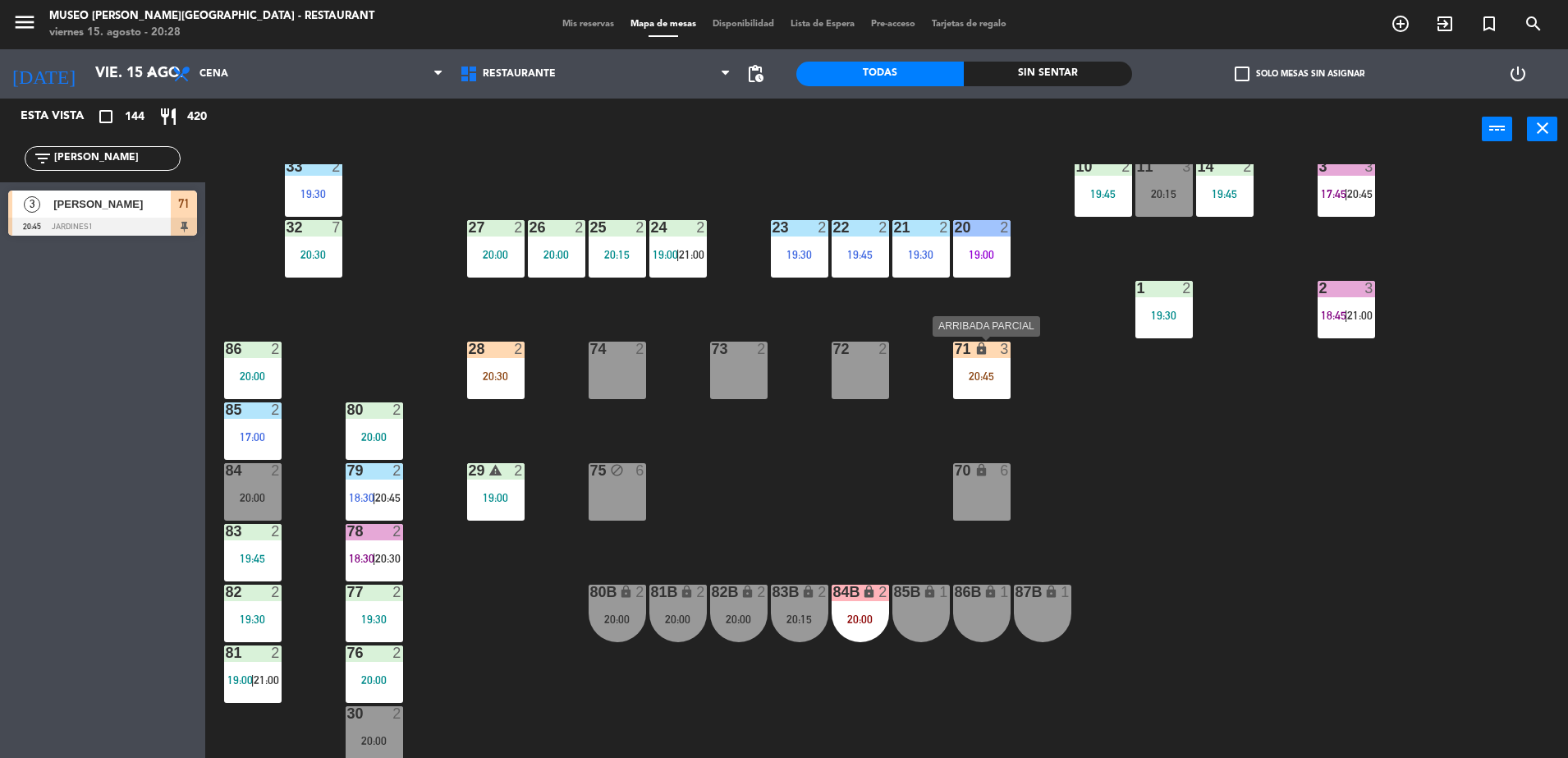
click at [992, 360] on div "71 lock 3 20:45" at bounding box center [982, 370] width 58 height 58
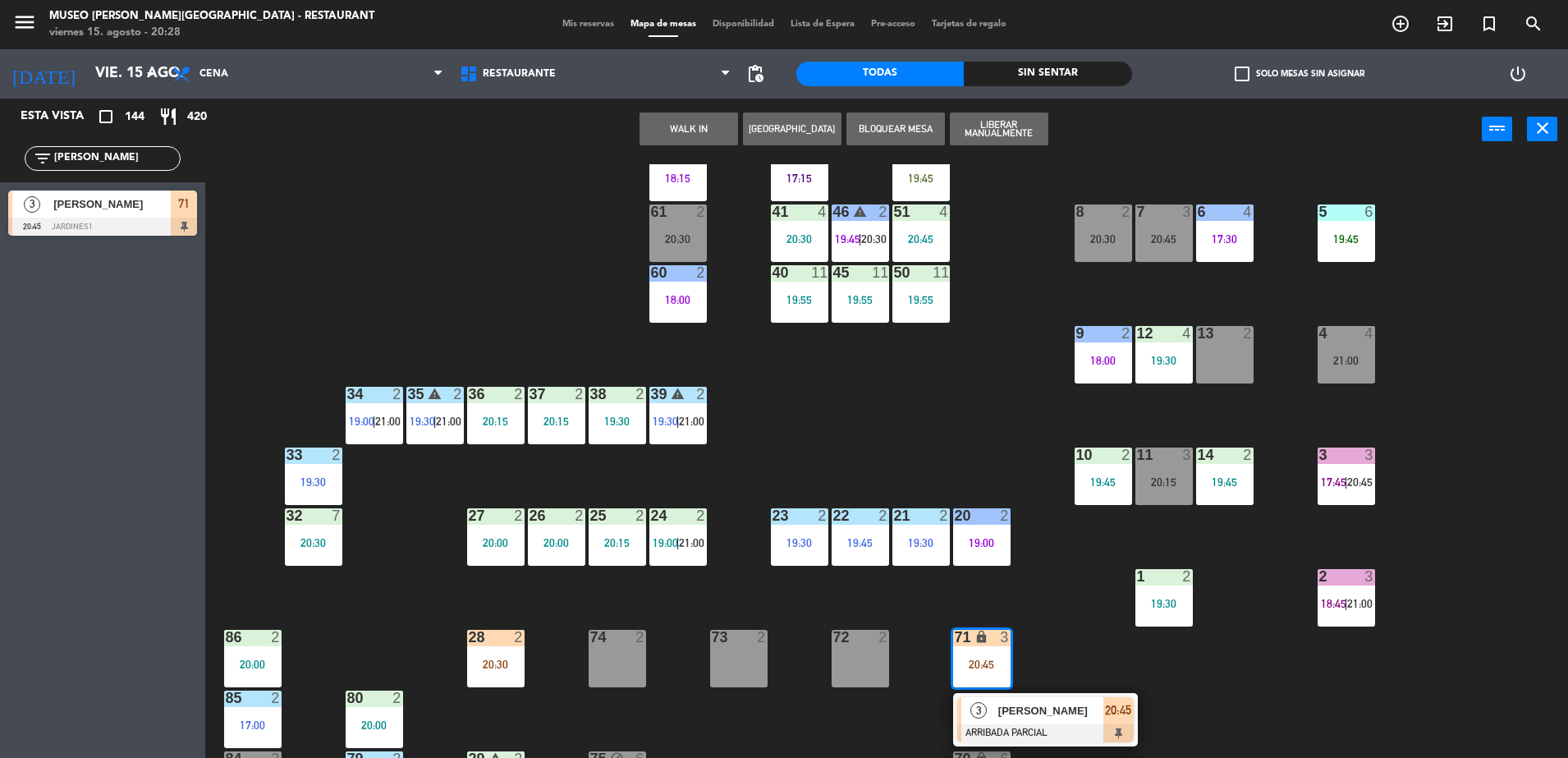
scroll to position [165, 0]
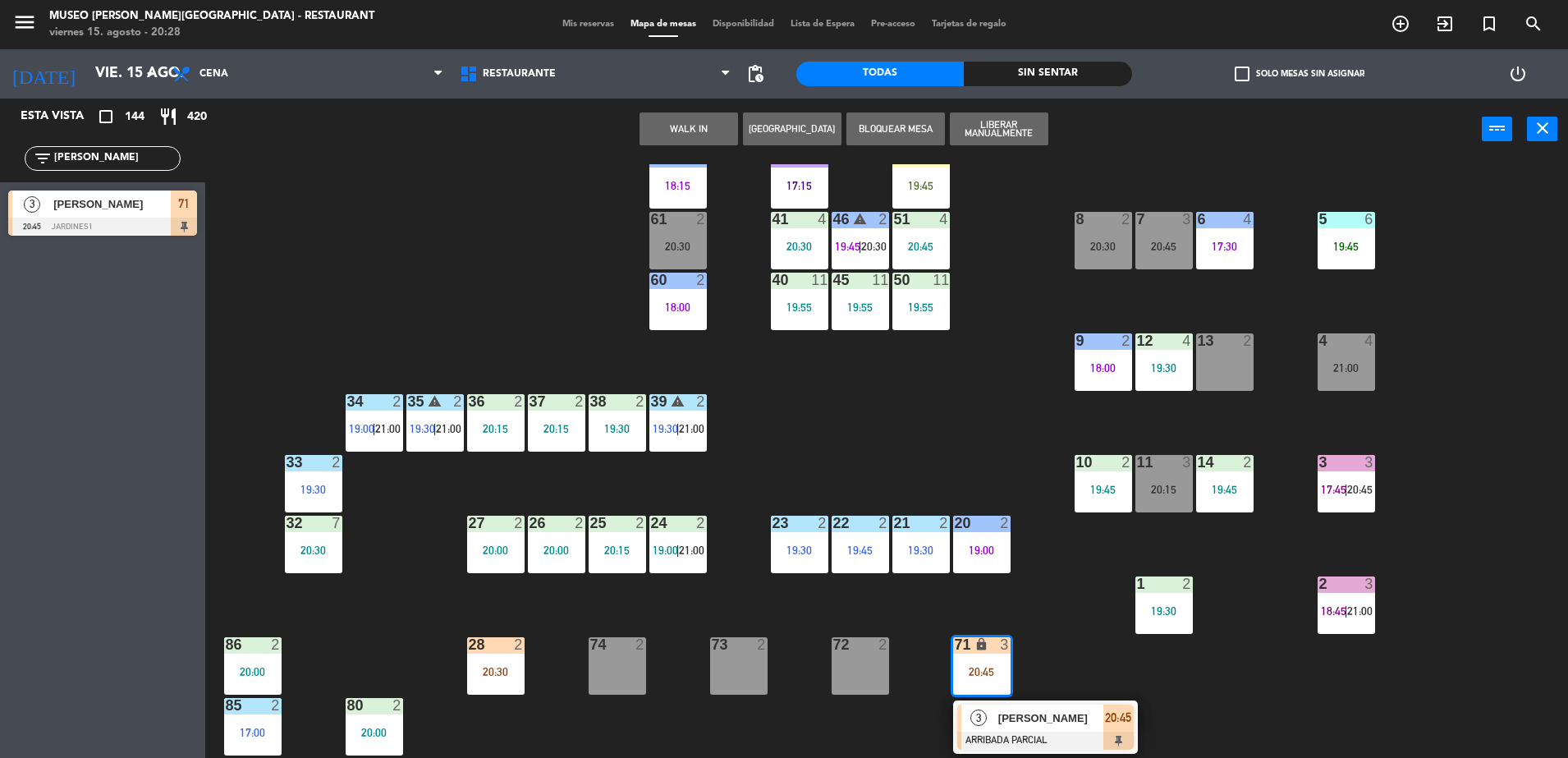
click at [1174, 484] on div "20:15" at bounding box center [1164, 490] width 58 height 12
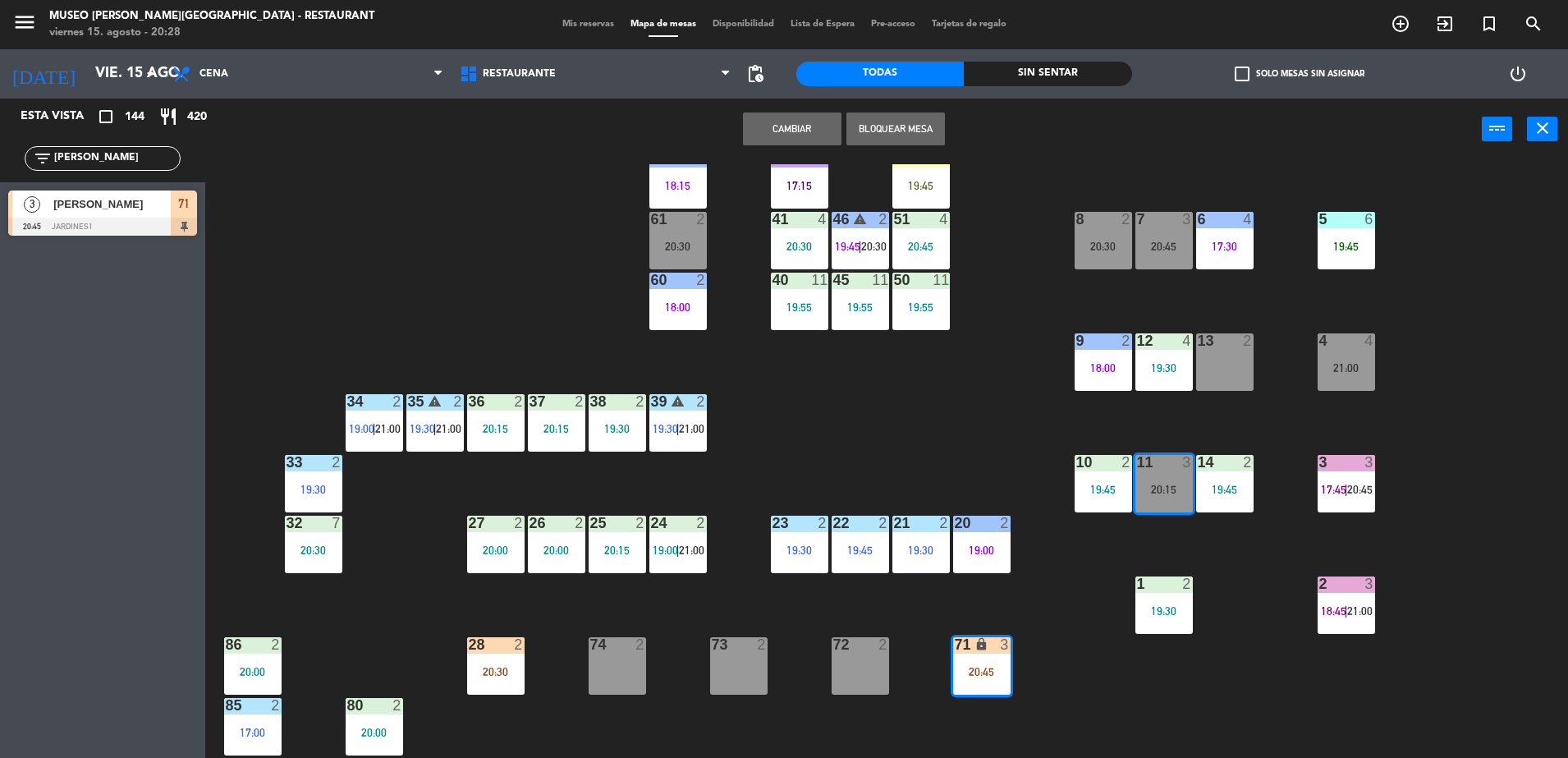
click at [815, 121] on button "Cambiar" at bounding box center [792, 129] width 99 height 33
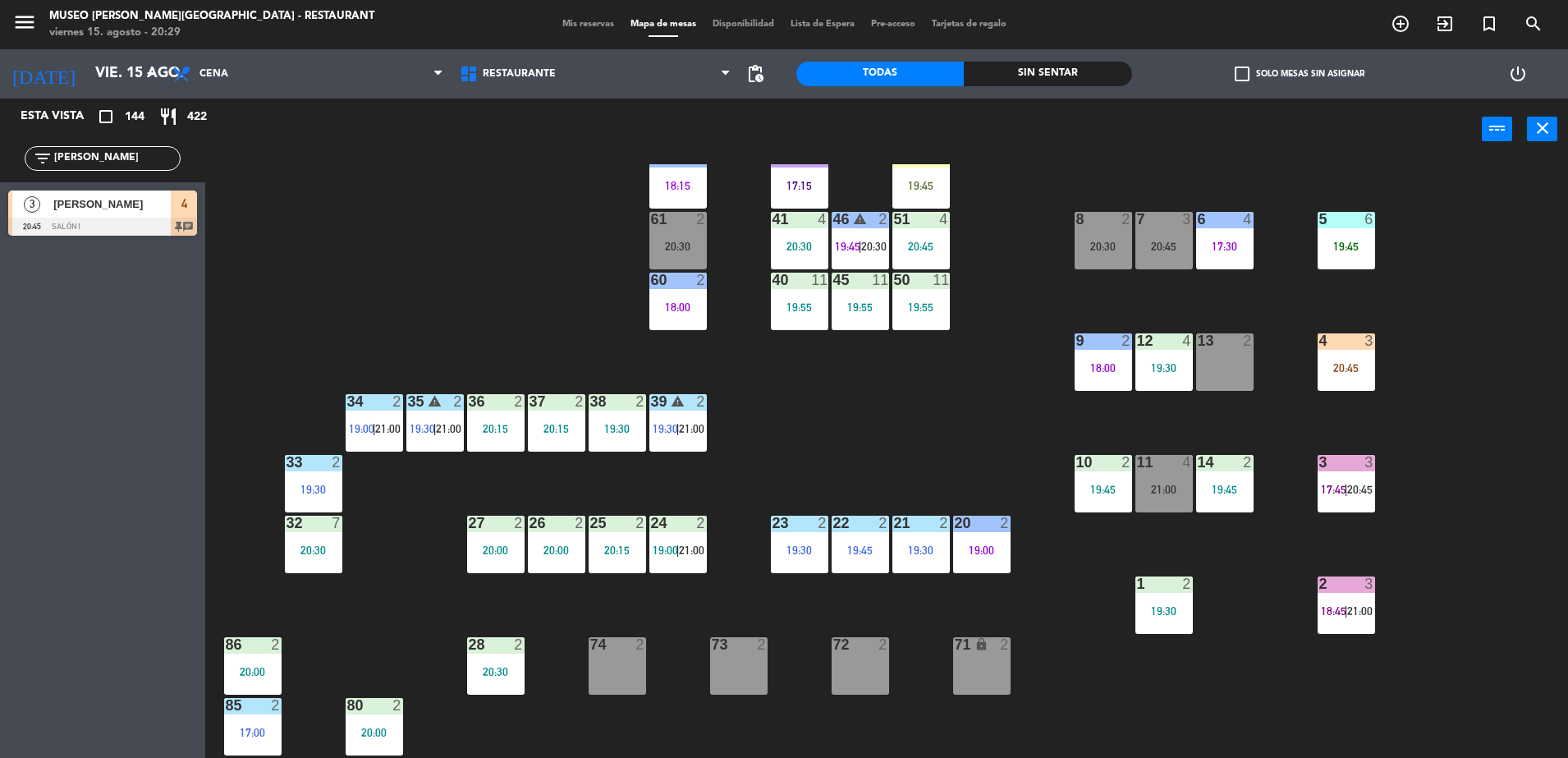
drag, startPoint x: 173, startPoint y: 152, endPoint x: 0, endPoint y: 161, distance: 173.2
click at [0, 161] on html "close × Museo Larco Café - Restaurant × chrome_reader_mode Listado de Reservas …" at bounding box center [784, 379] width 1568 height 758
type input "katy"
click at [175, 212] on span "84RR" at bounding box center [183, 204] width 26 height 20
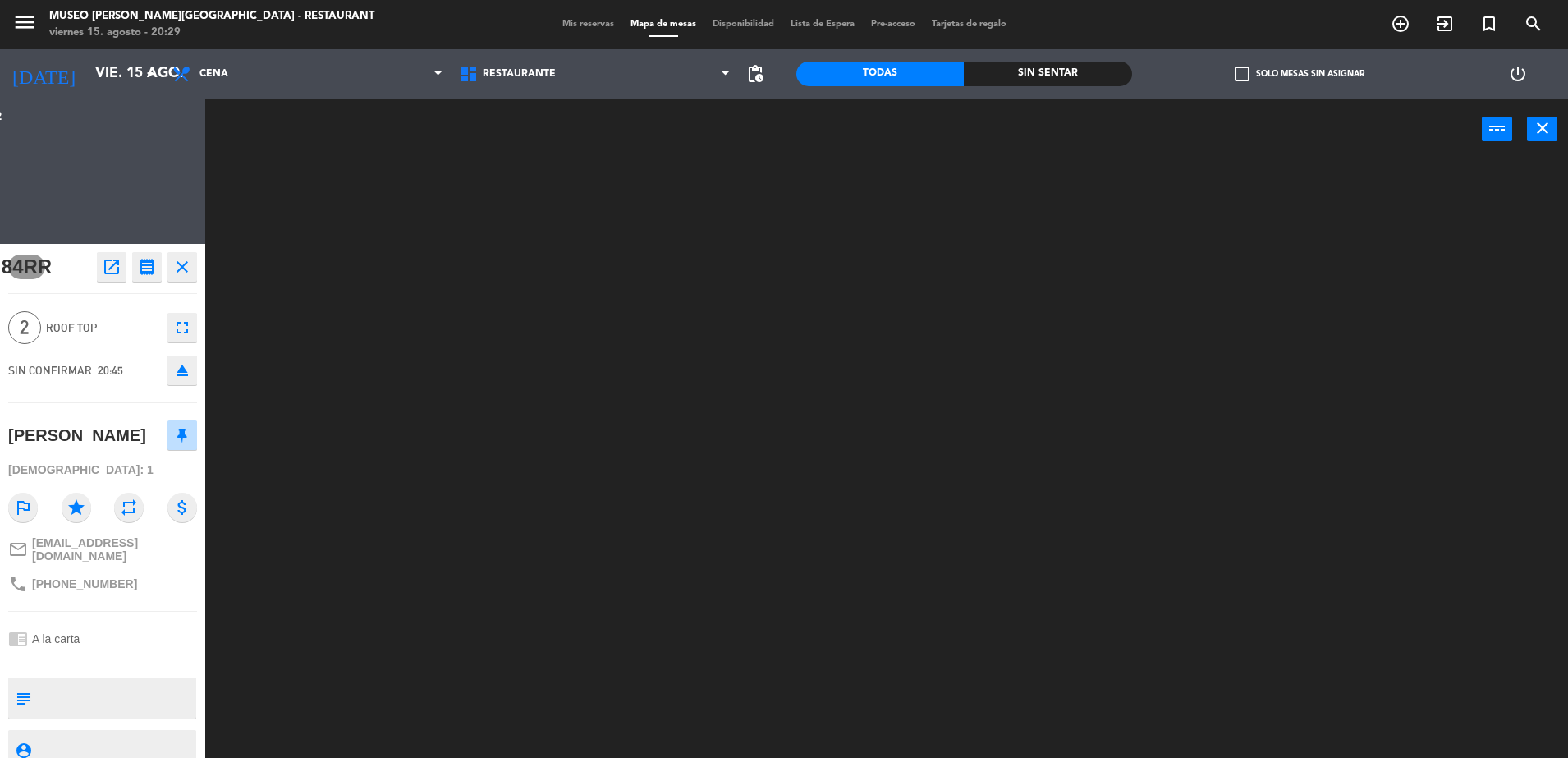
scroll to position [0, 0]
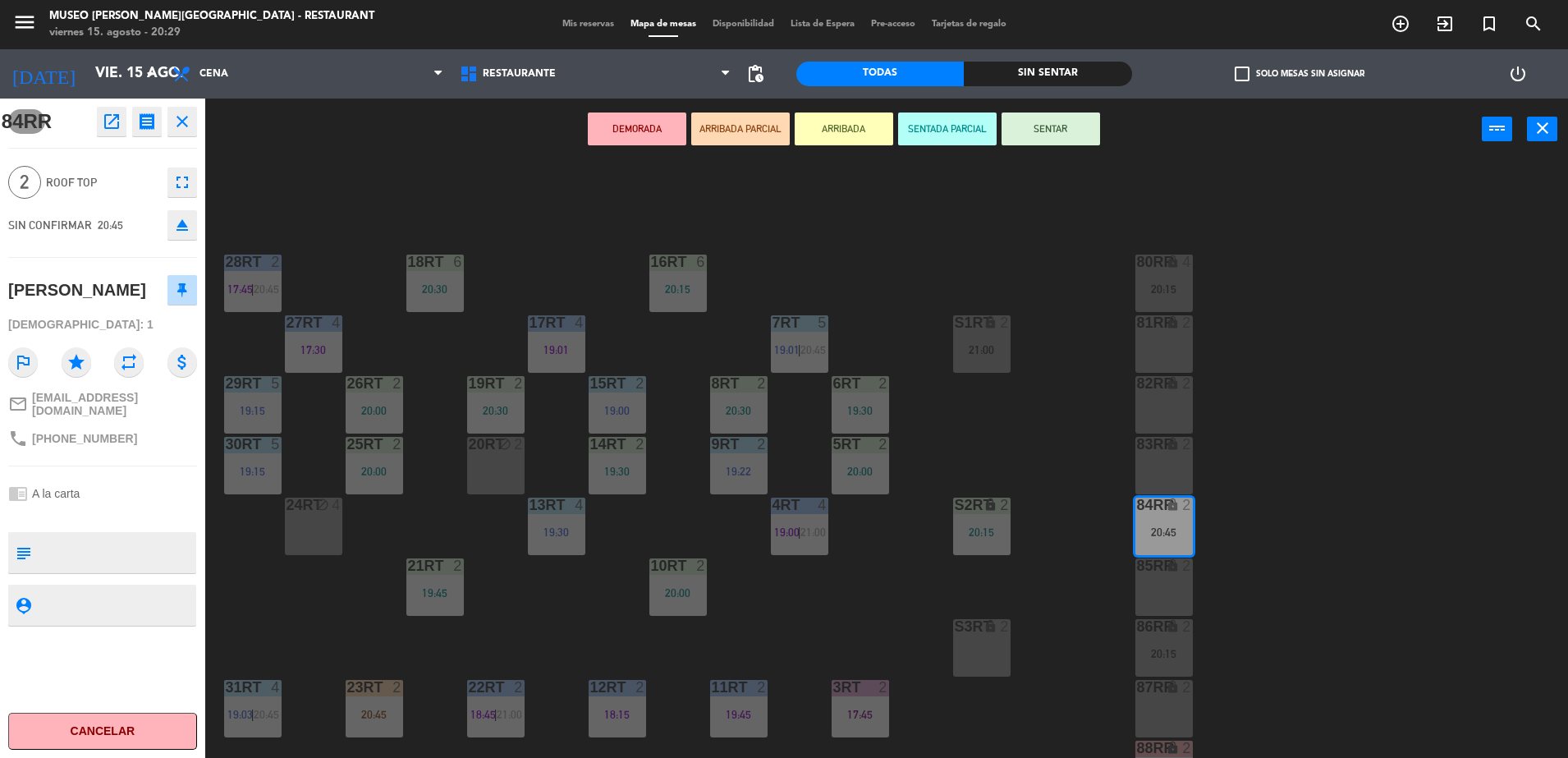
click at [718, 142] on button "ARRIBADA PARCIAL" at bounding box center [740, 129] width 99 height 33
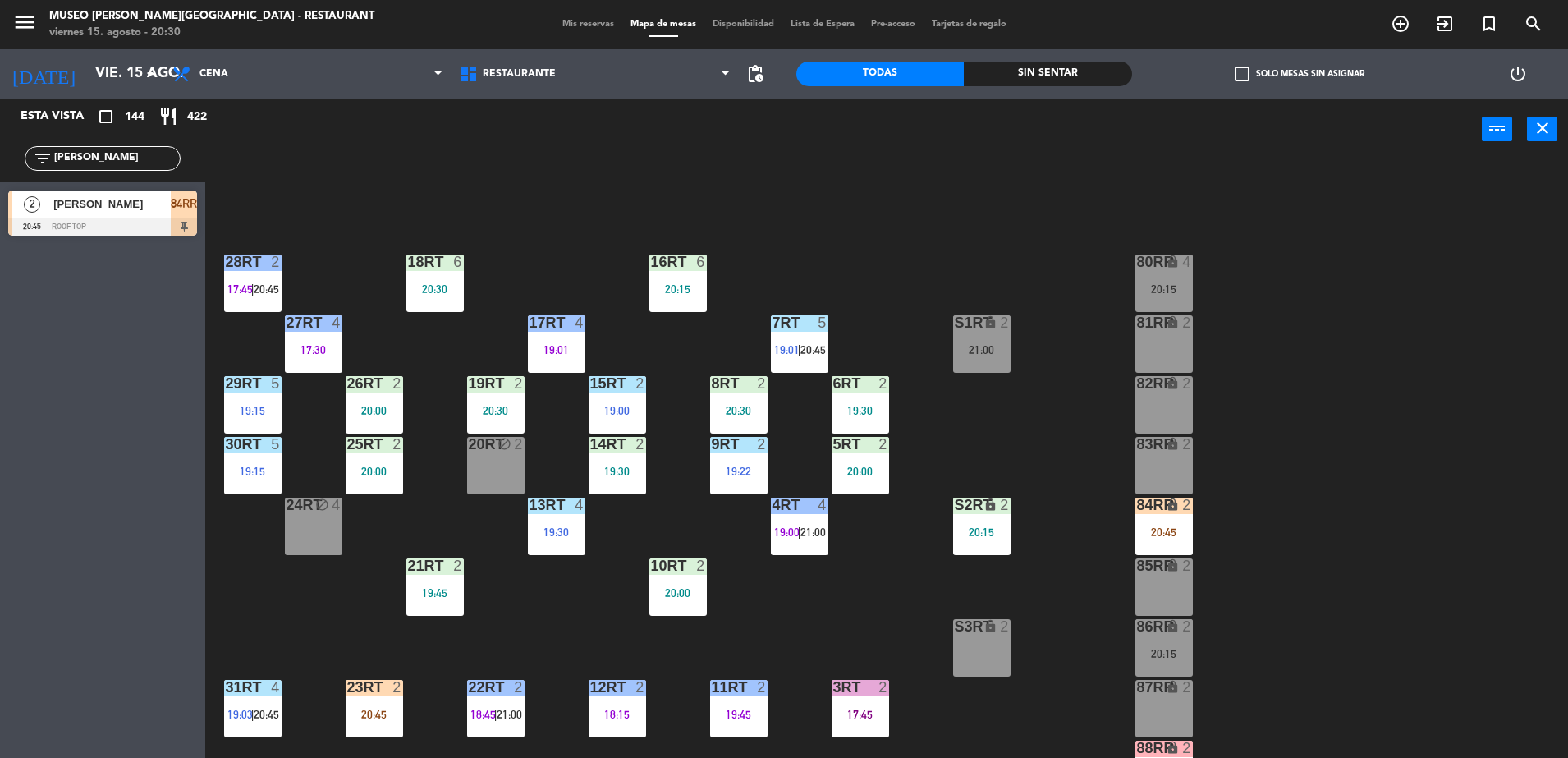
click at [539, 310] on div "18RT 6 20:30 16RT 6 20:15 28RT 2 17:45 | 20:45 80RR lock 4 20:15 27RT 4 17:30 7…" at bounding box center [895, 463] width 1347 height 598
drag, startPoint x: 105, startPoint y: 154, endPoint x: -4, endPoint y: 147, distance: 109.2
click at [0, 147] on html "close × Museo Larco Café - Restaurant × chrome_reader_mode Listado de Reservas …" at bounding box center [784, 379] width 1568 height 758
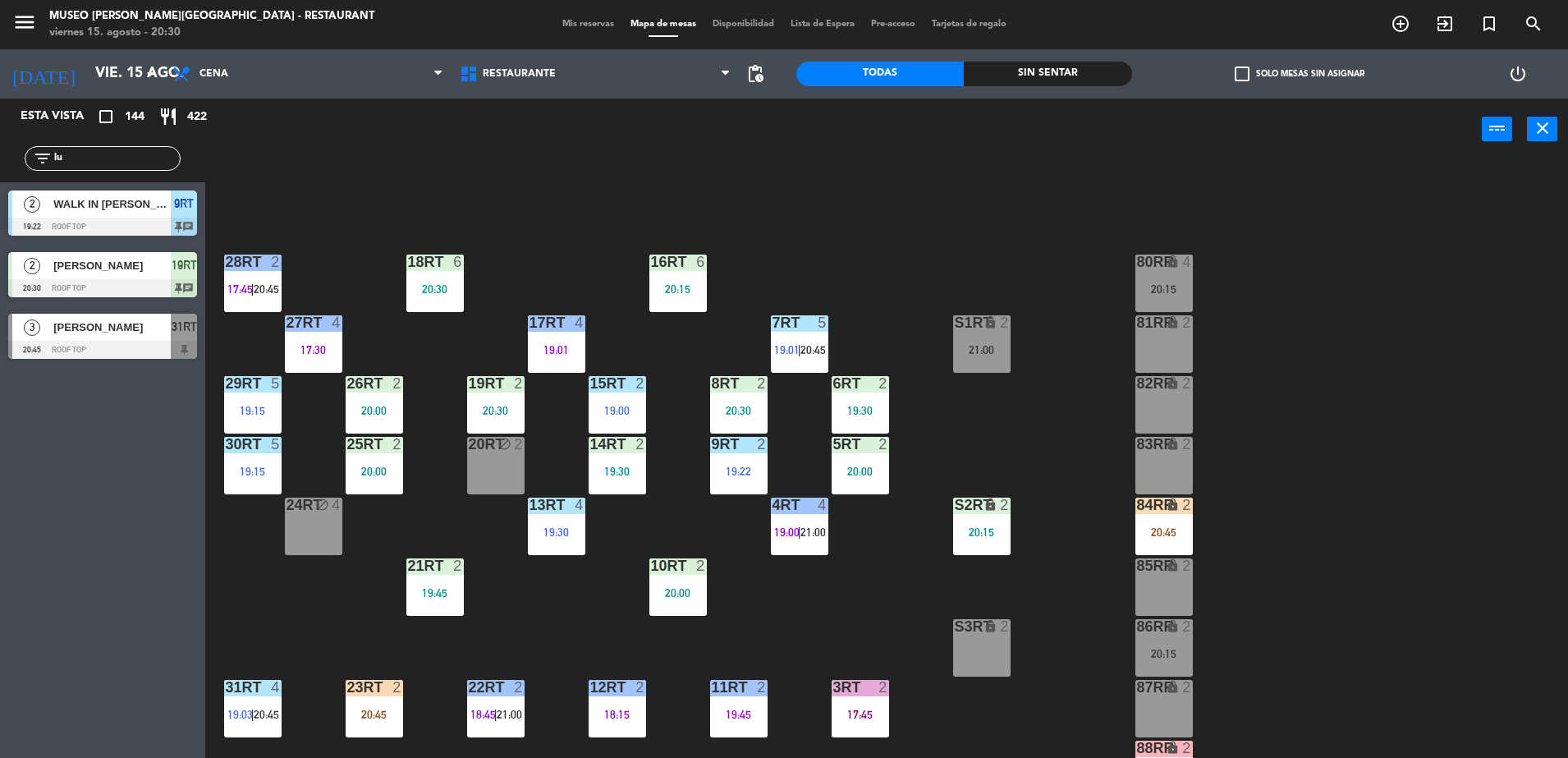
type input "l"
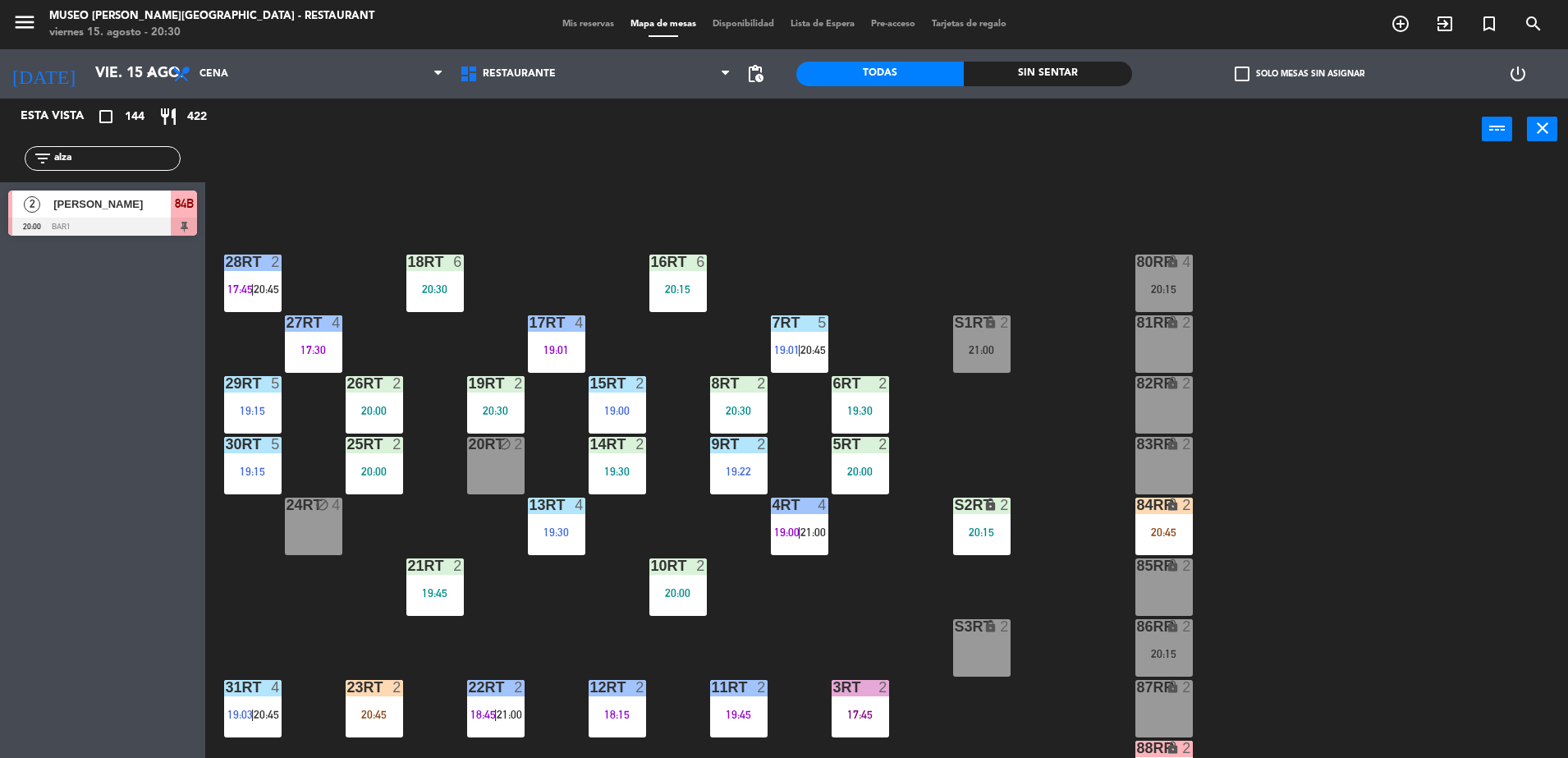
type input "alza"
click at [175, 213] on span "84B" at bounding box center [184, 204] width 19 height 20
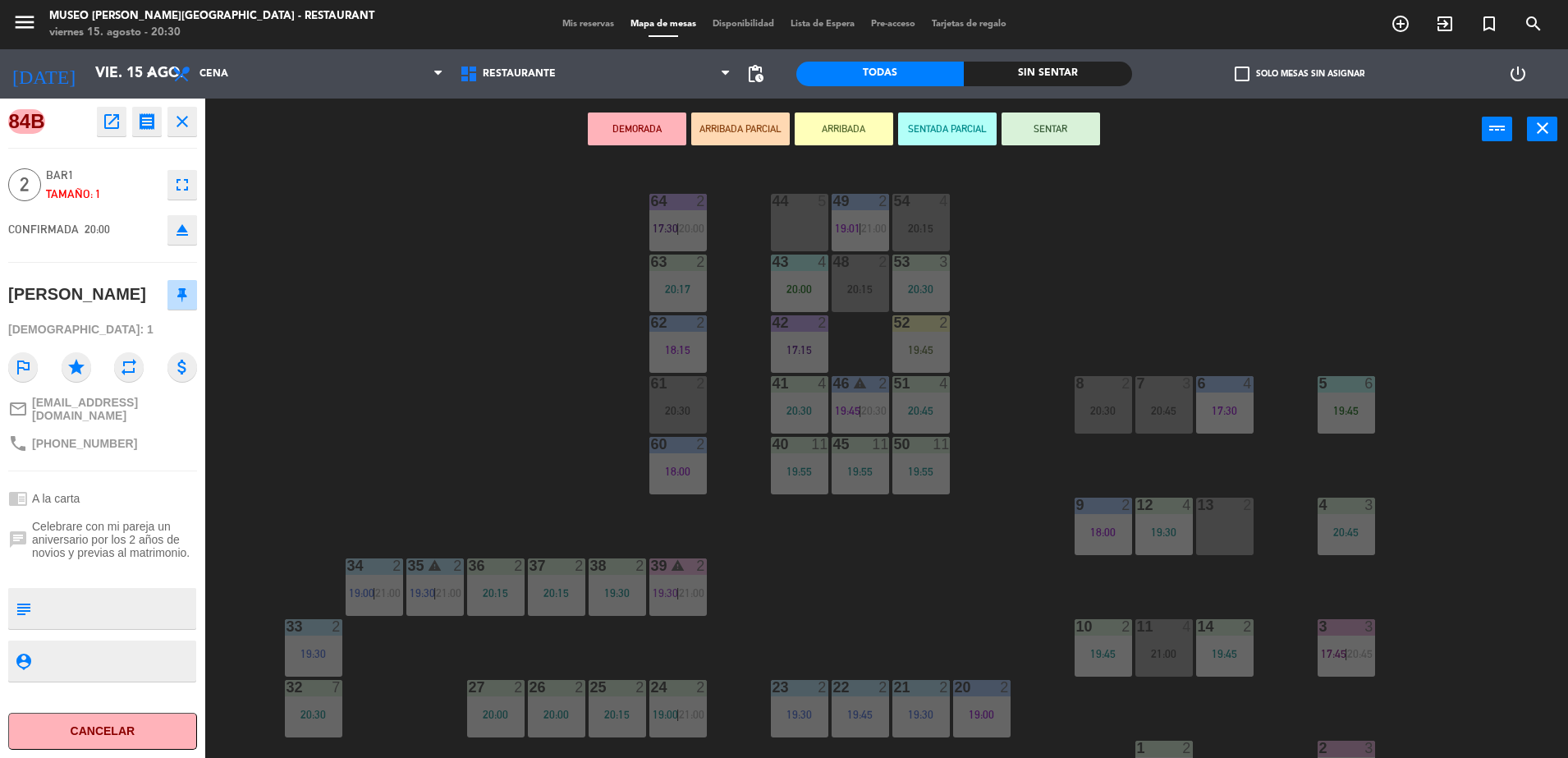
click at [498, 375] on div "44 5 49 2 19:01 | 21:00 54 4 20:15 64 2 17:30 | 20:00 48 2 20:15 53 3 20:30 63 …" at bounding box center [895, 463] width 1347 height 598
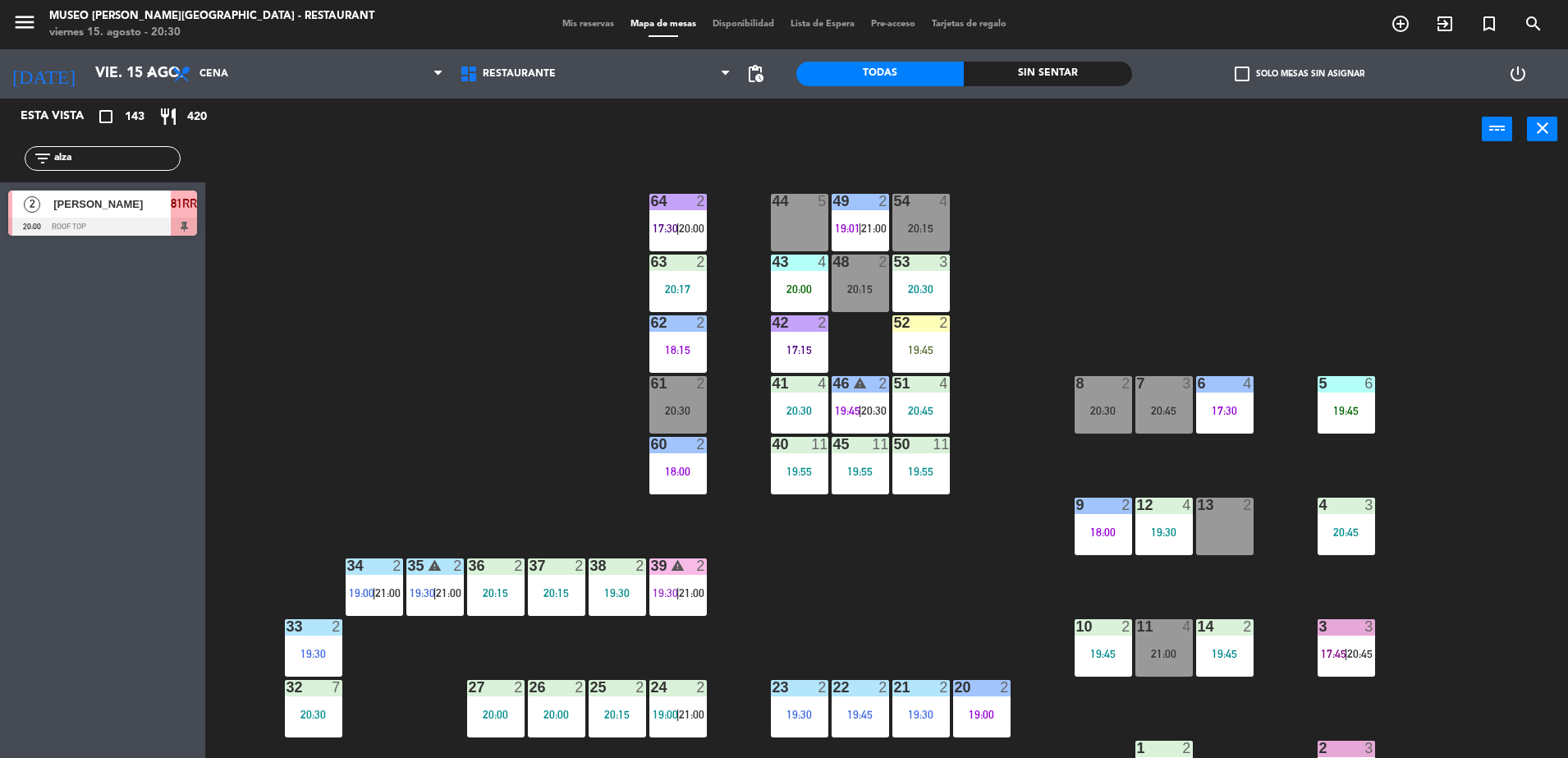
click at [485, 394] on div "44 5 49 2 19:01 | 21:00 54 4 20:15 64 2 17:30 | 20:00 48 2 20:15 53 3 20:30 63 …" at bounding box center [895, 463] width 1347 height 598
drag, startPoint x: 97, startPoint y: 161, endPoint x: 0, endPoint y: 155, distance: 97.2
click at [0, 156] on html "close × Museo Larco Café - Restaurant × chrome_reader_mode Listado de Reservas …" at bounding box center [784, 379] width 1568 height 758
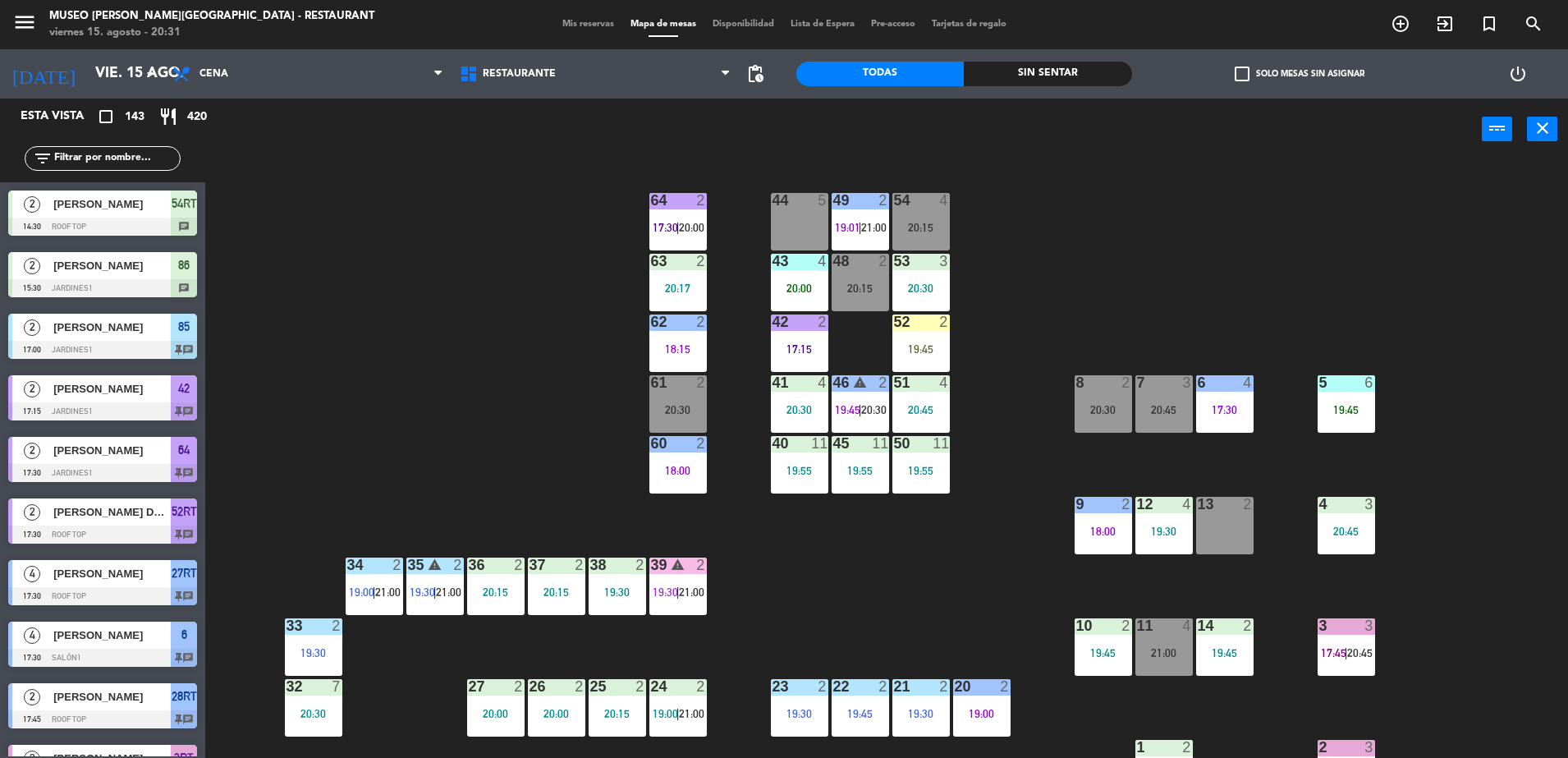
click at [102, 160] on input "text" at bounding box center [116, 159] width 127 height 18
click at [99, 154] on input "text" at bounding box center [116, 159] width 127 height 18
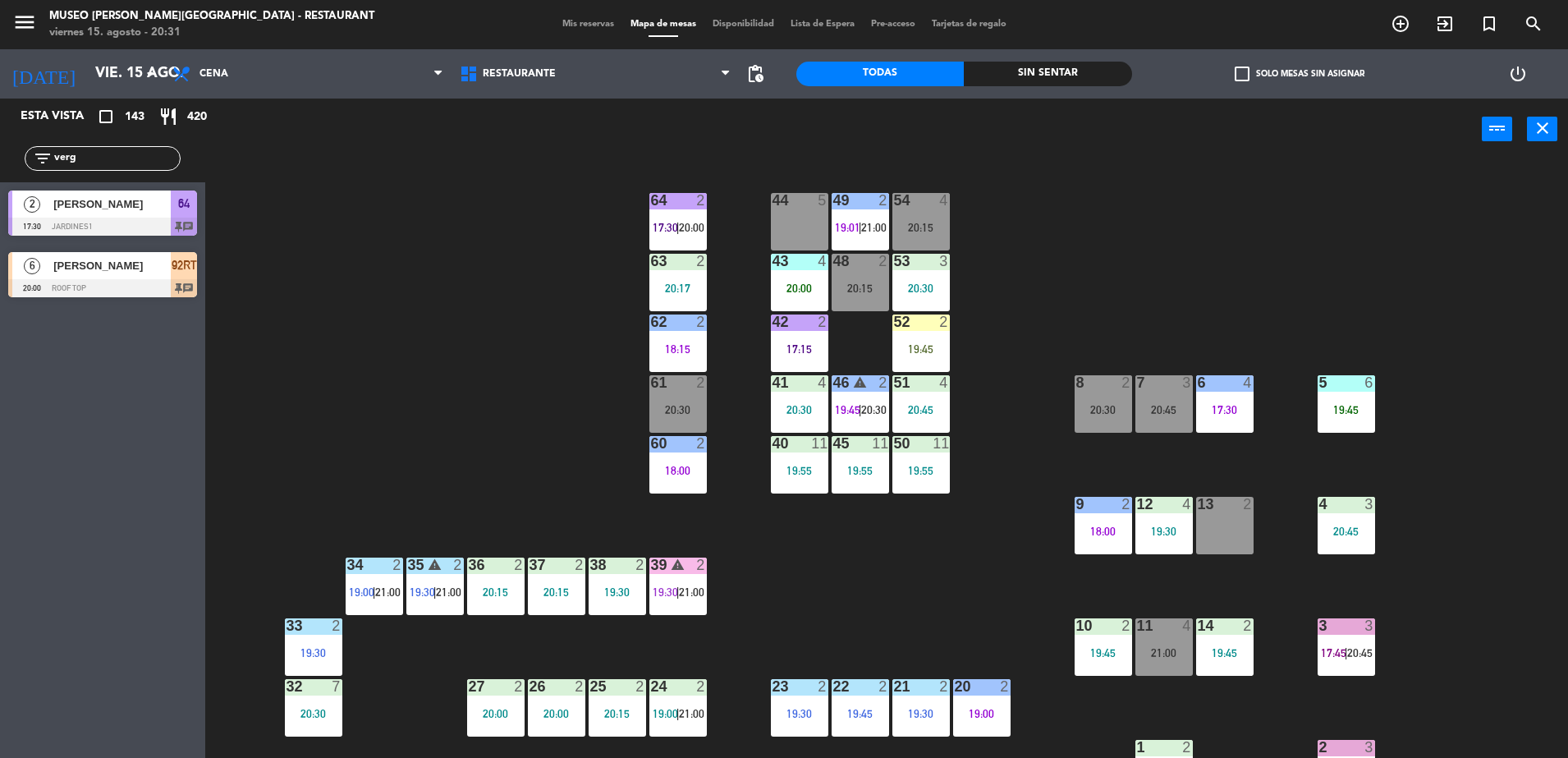
type input "verg"
click at [334, 308] on div "44 5 49 2 19:01 | 21:00 54 4 20:15 64 2 17:30 | 20:00 48 2 20:15 53 3 20:30 63 …" at bounding box center [895, 463] width 1347 height 598
click at [163, 277] on div "[PERSON_NAME]" at bounding box center [112, 265] width 119 height 27
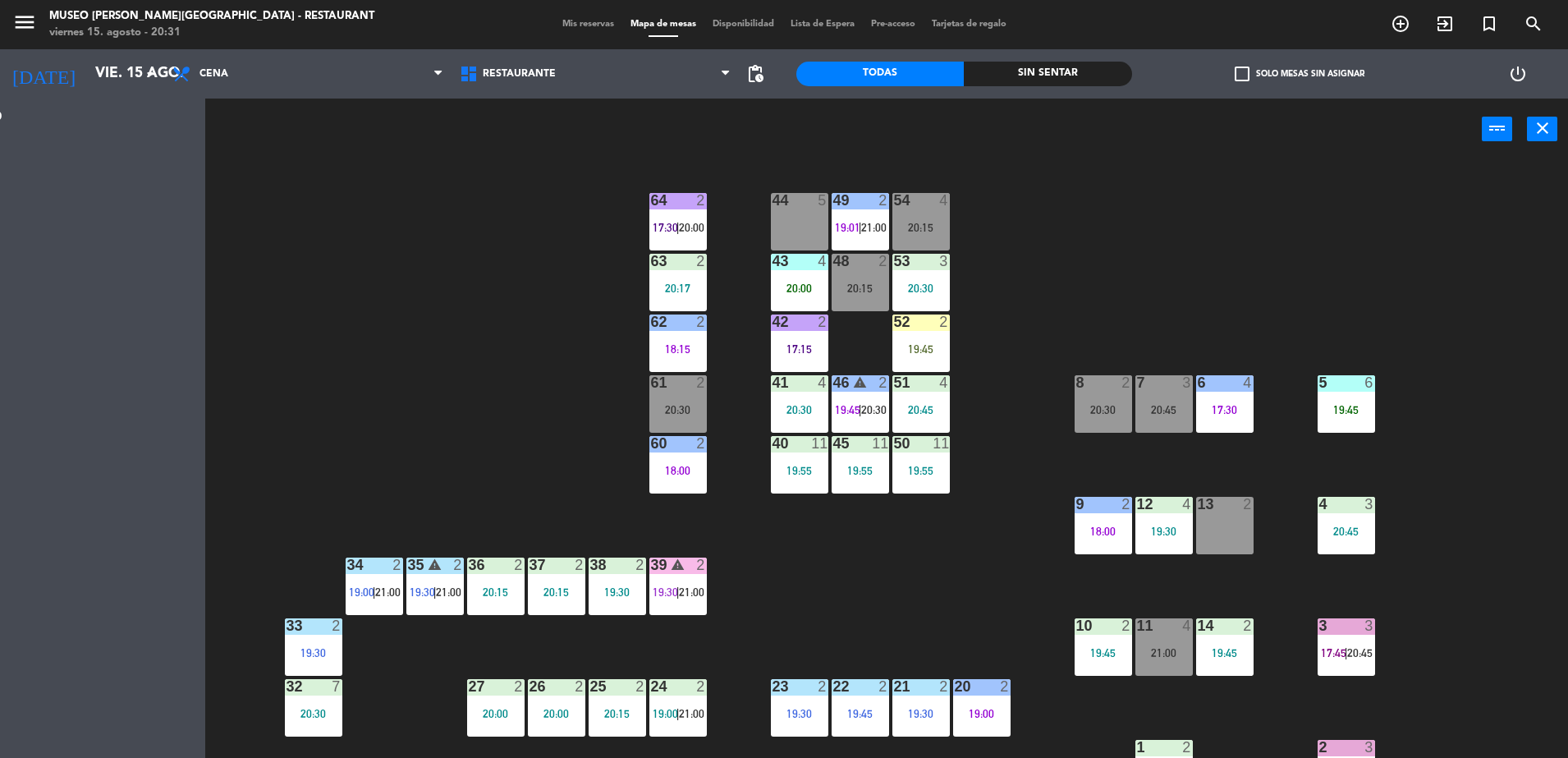
scroll to position [0, 0]
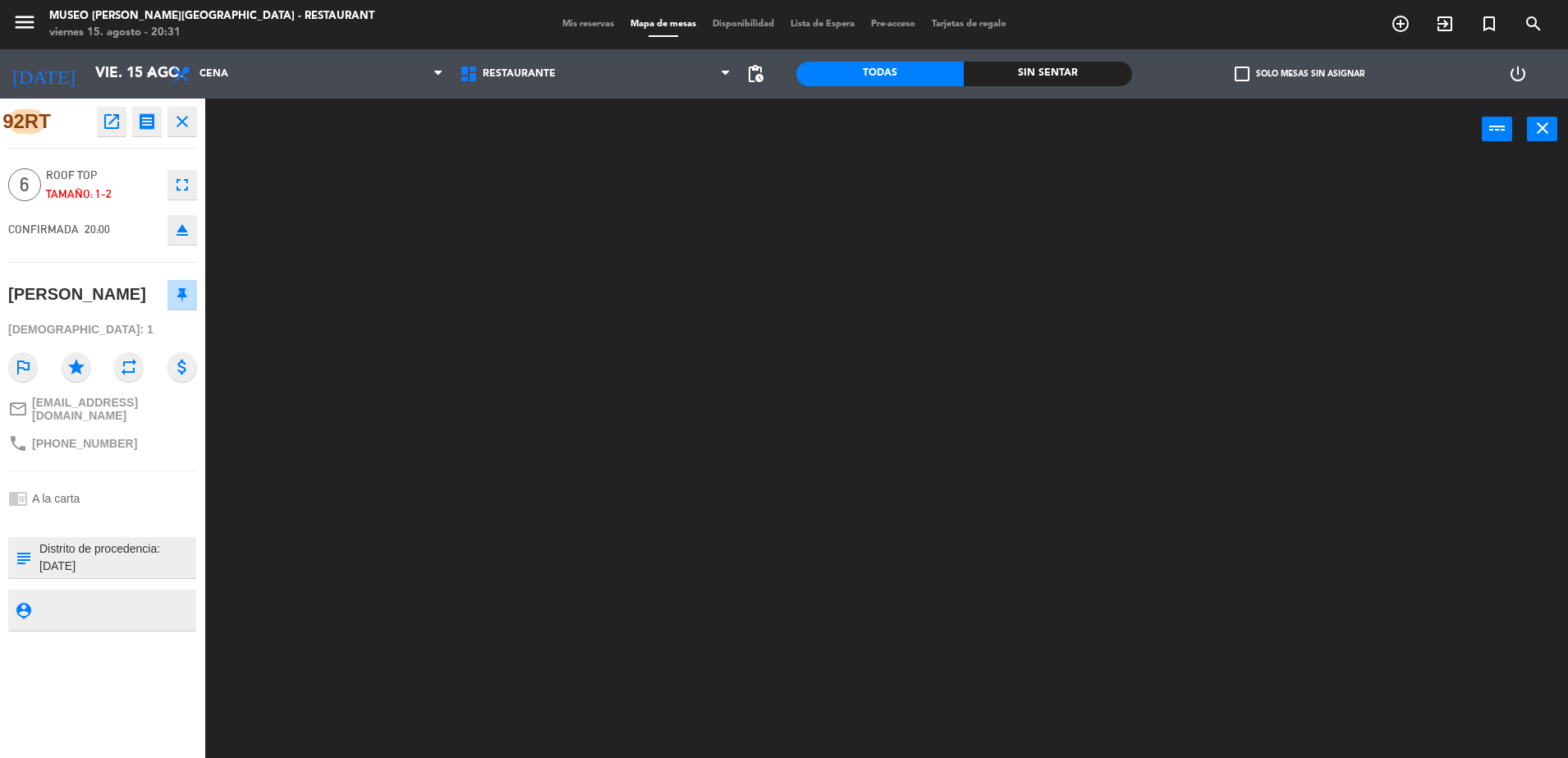
click at [137, 575] on textarea at bounding box center [116, 557] width 157 height 34
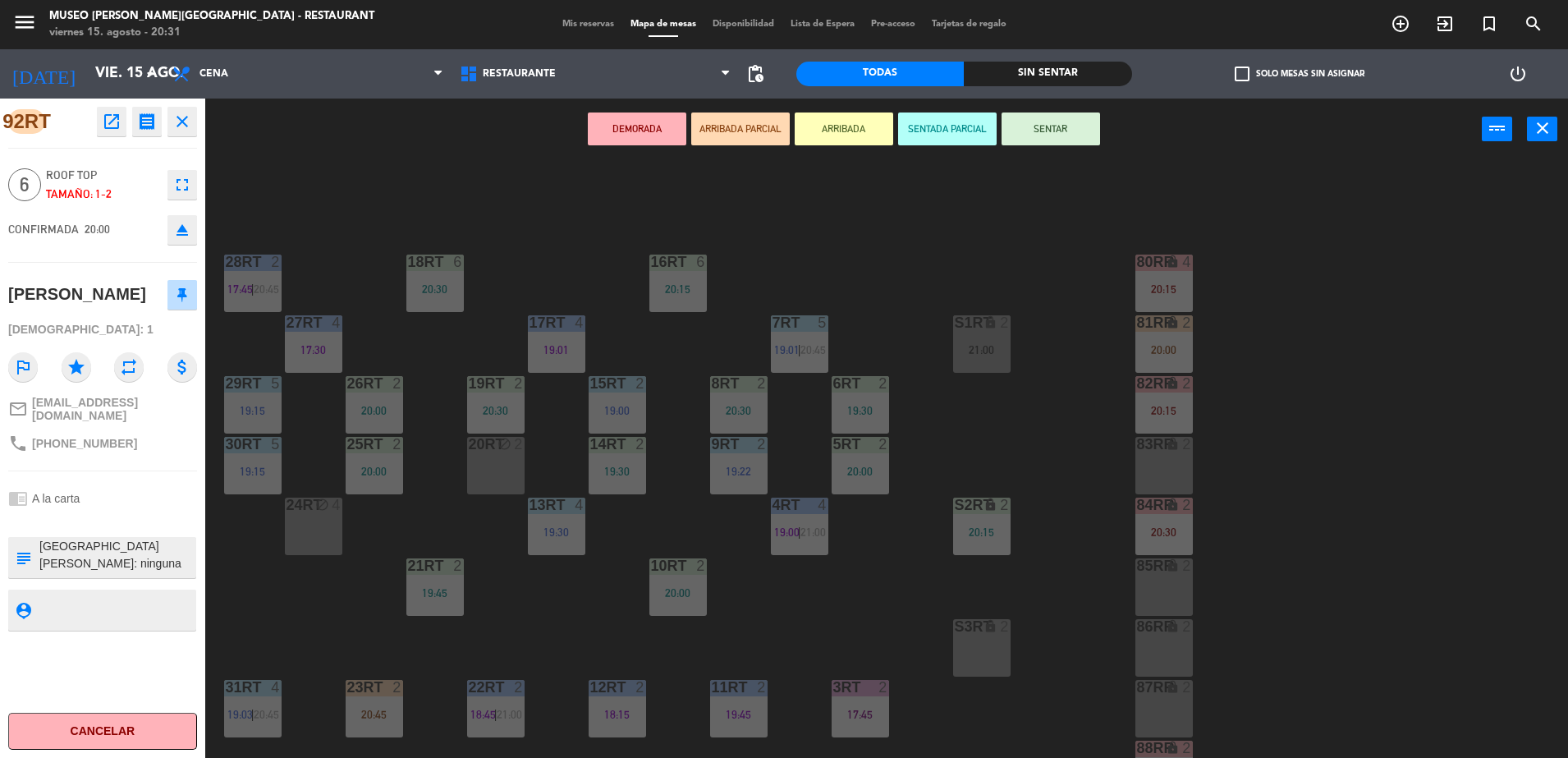
scroll to position [38, 0]
click at [344, 602] on div "18RT 6 20:30 16RT 6 20:15 28RT 2 17:45 | 20:45 80RR lock 4 20:15 27RT 4 17:30 7…" at bounding box center [895, 463] width 1347 height 598
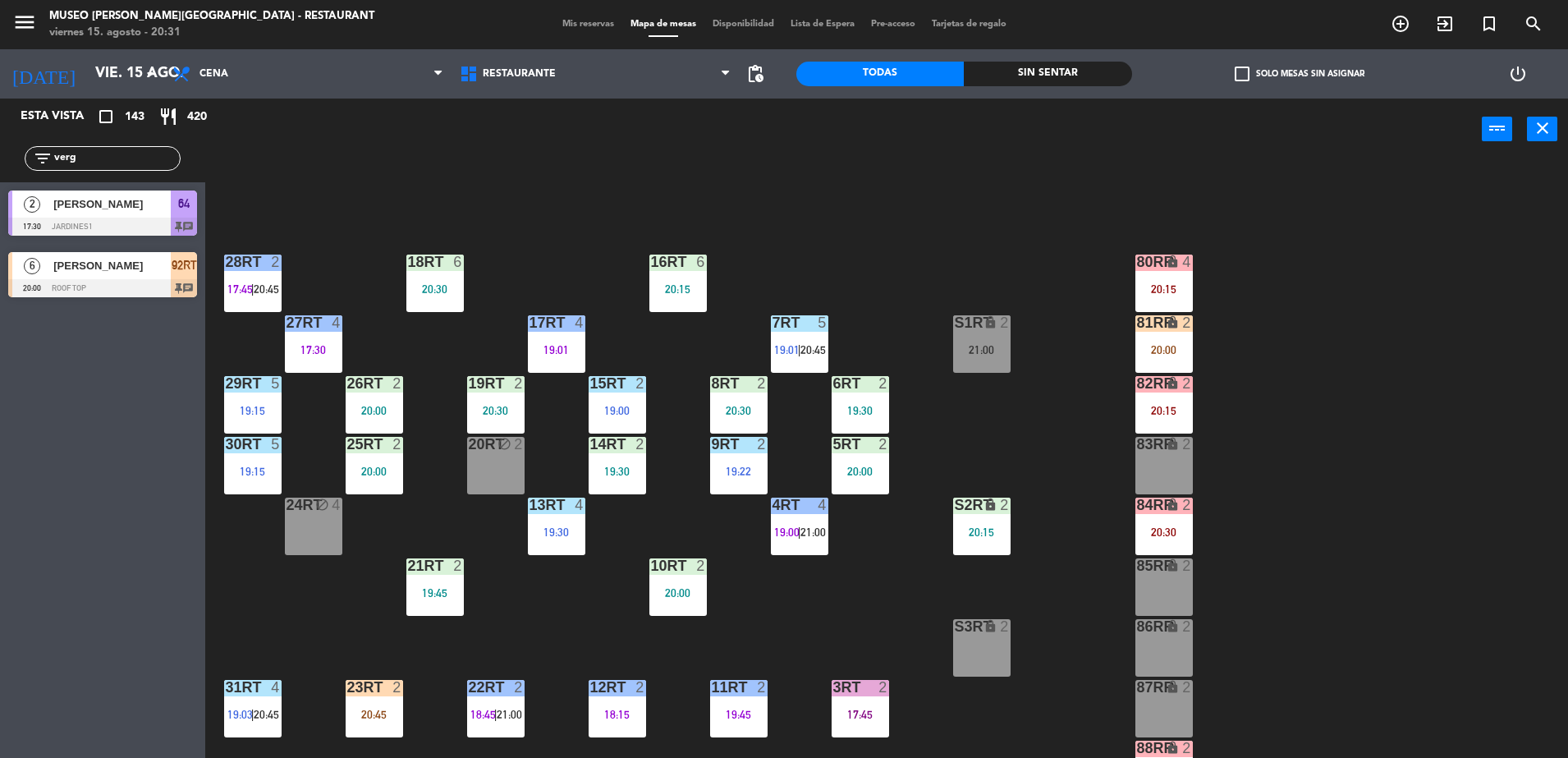
scroll to position [643, 0]
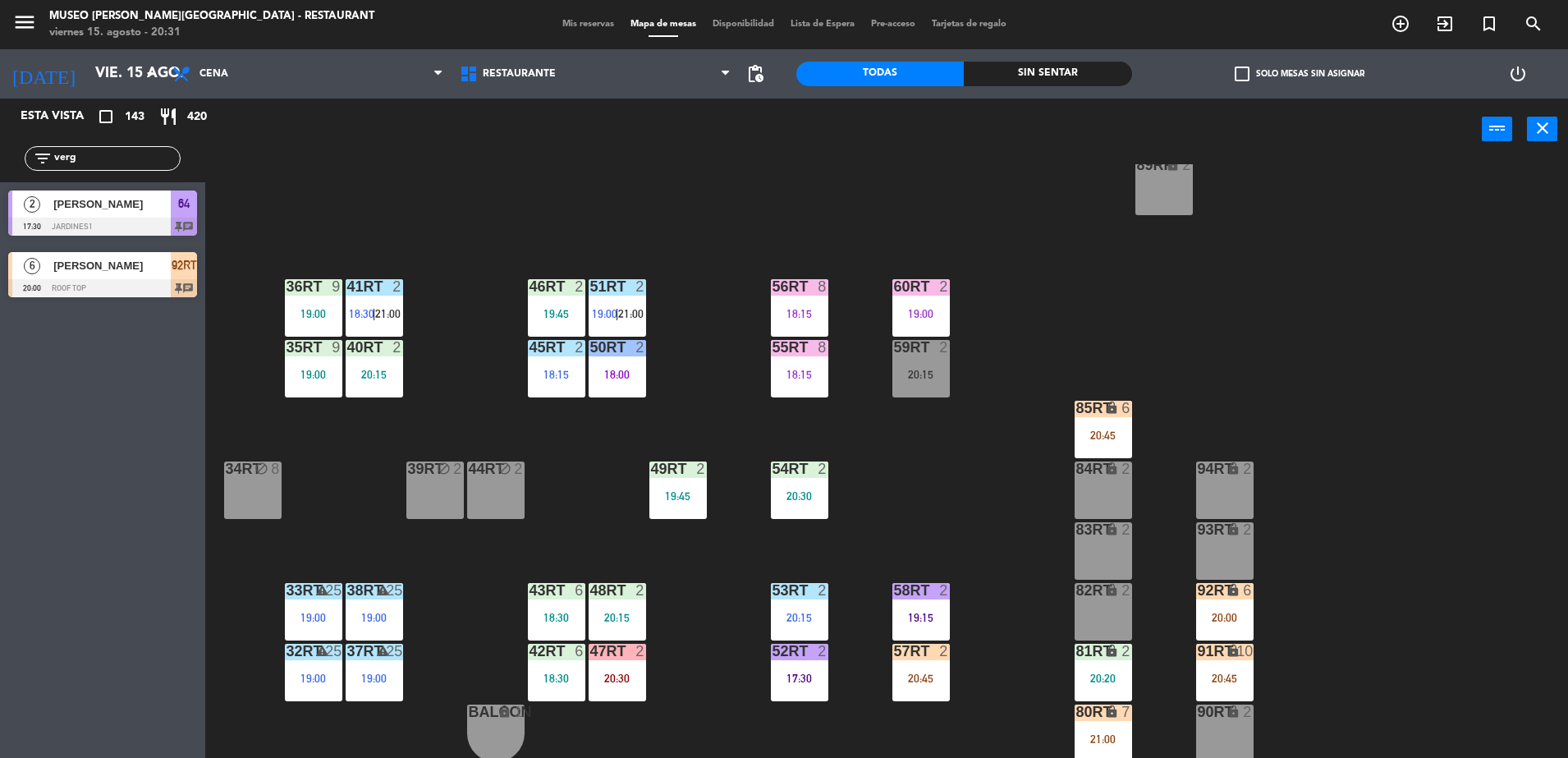
click at [1234, 592] on icon "lock" at bounding box center [1233, 590] width 14 height 14
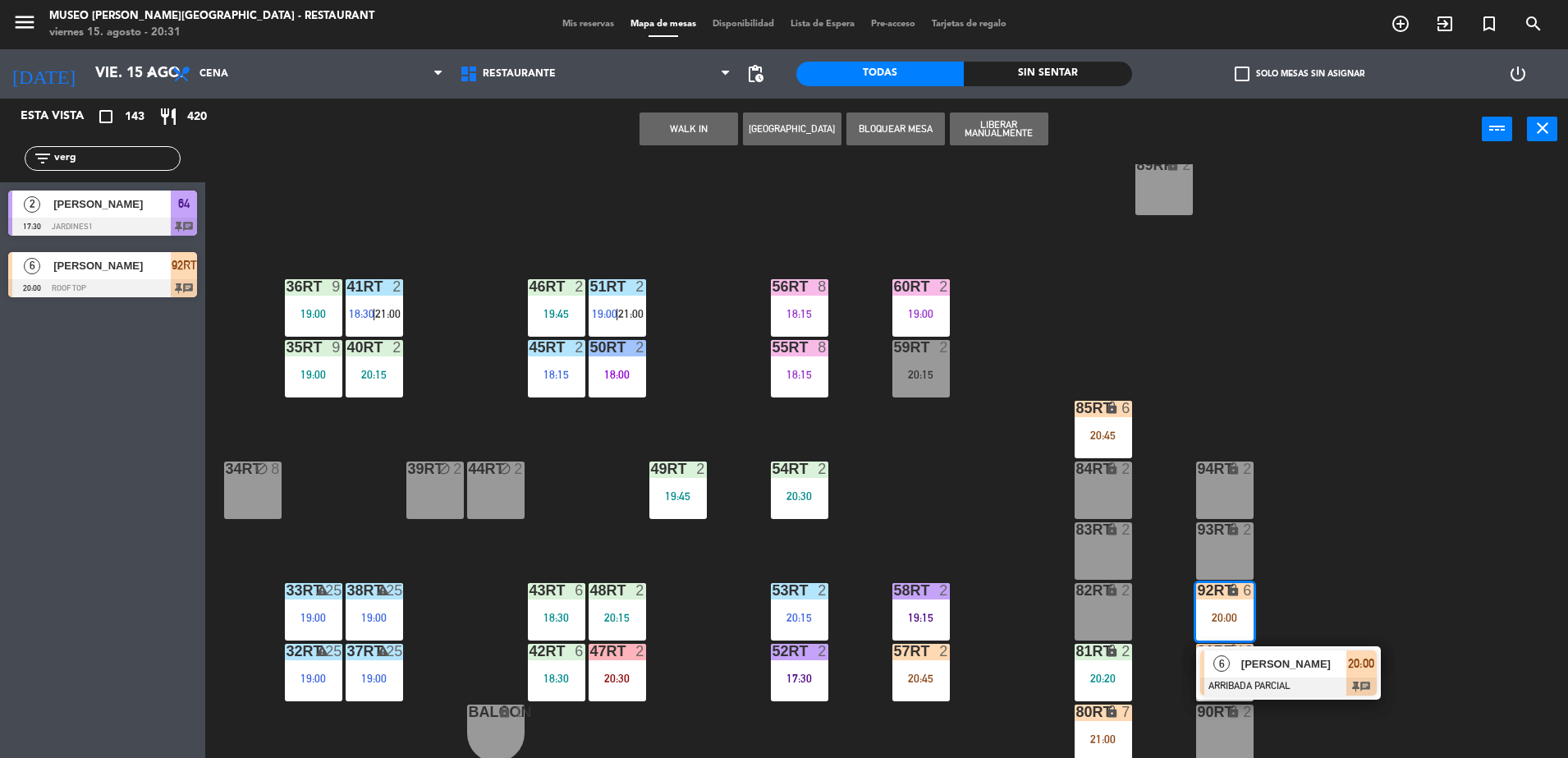
click at [1294, 658] on span "[PERSON_NAME]" at bounding box center [1293, 664] width 105 height 18
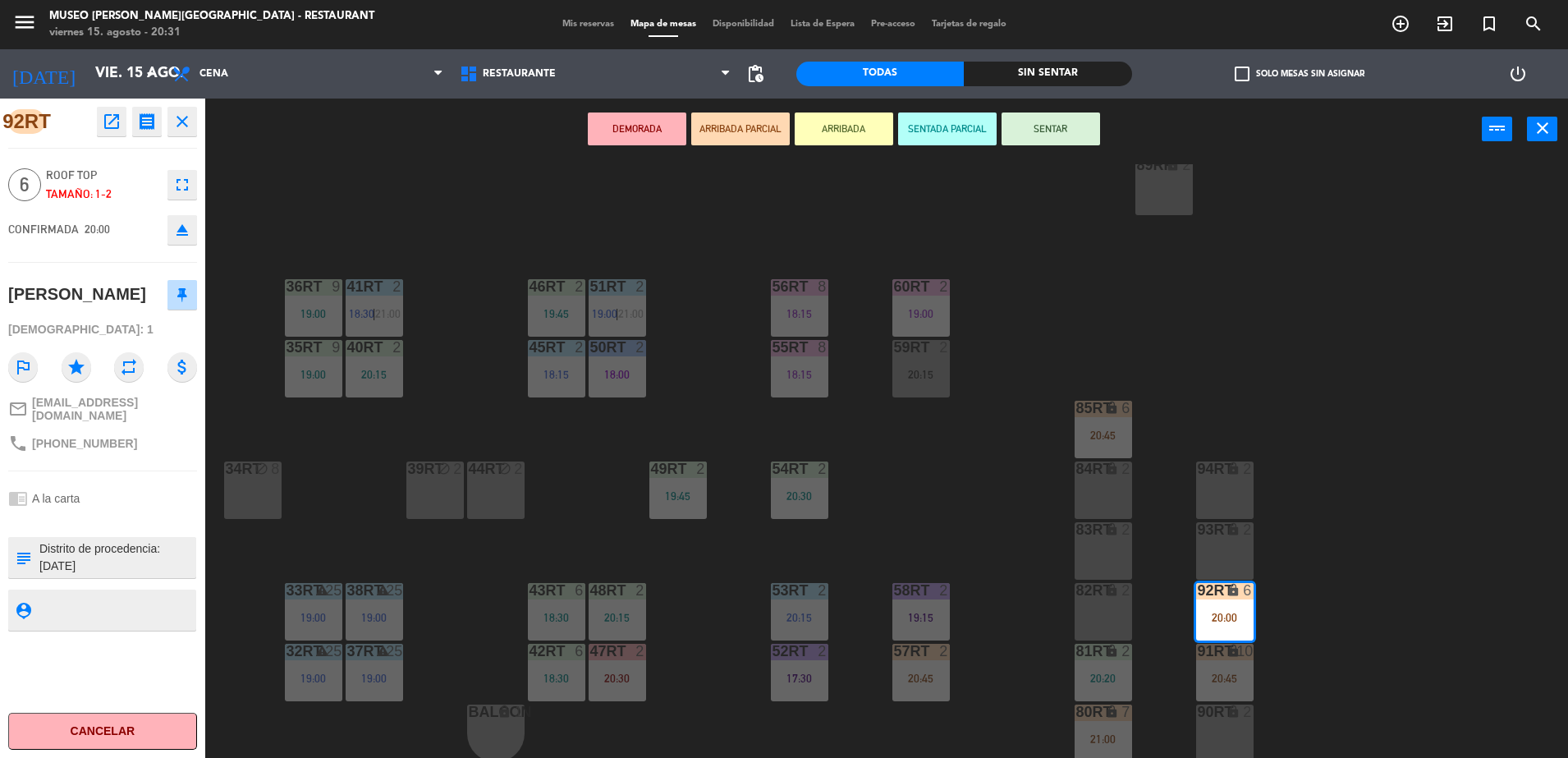
click at [148, 568] on textarea at bounding box center [116, 557] width 157 height 34
click at [770, 506] on div "54RT 2 20:30" at bounding box center [799, 490] width 58 height 58
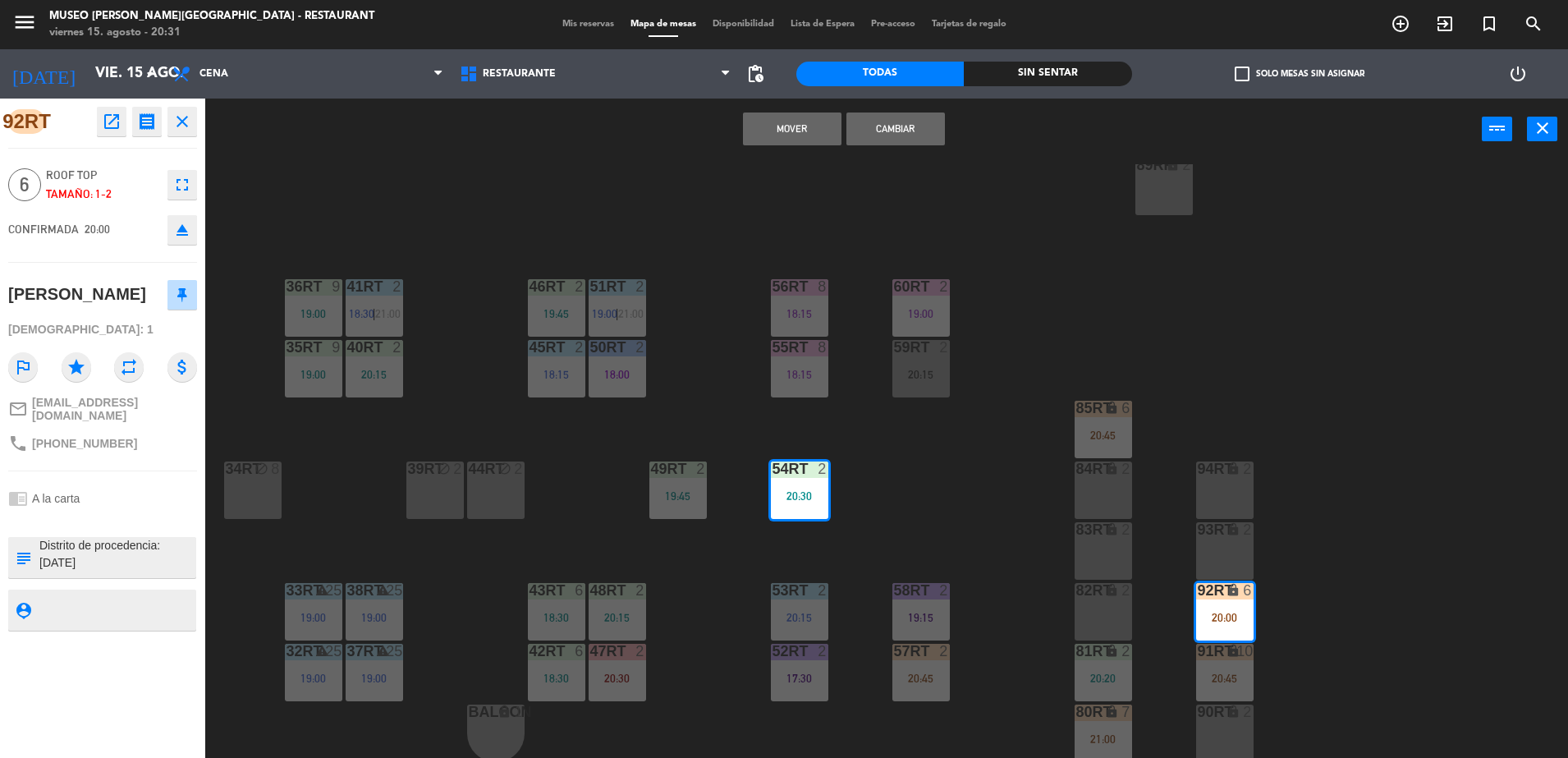
click at [722, 427] on div "18RT 6 20:30 16RT 6 20:15 28RT 2 17:45 | 20:45 80RR lock 4 20:15 27RT 4 17:30 7…" at bounding box center [895, 463] width 1347 height 598
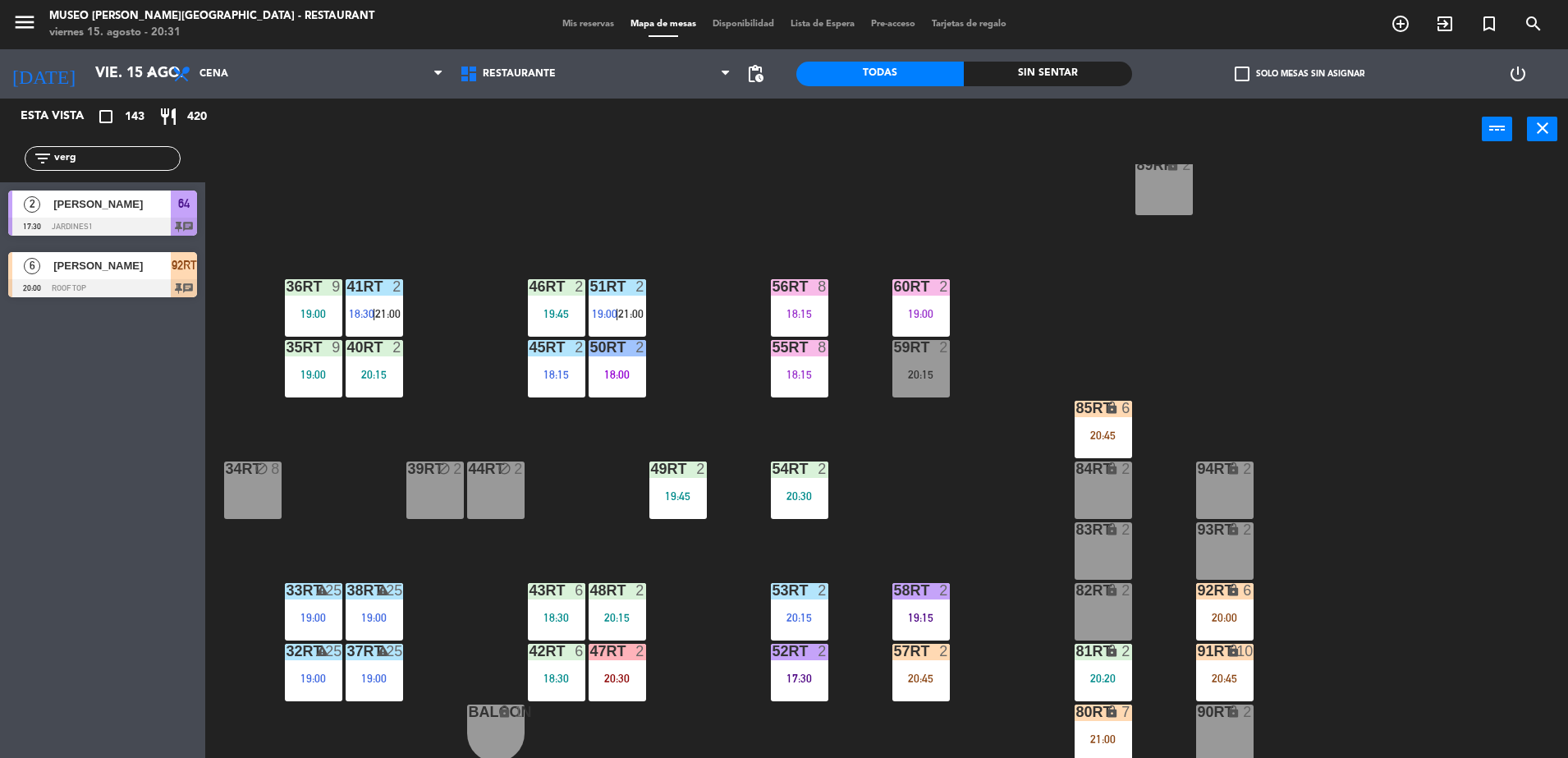
drag, startPoint x: 100, startPoint y: 163, endPoint x: -4, endPoint y: 110, distance: 116.7
click at [0, 110] on html "close × Museo Larco Café - Restaurant × chrome_reader_mode Listado de Reservas …" at bounding box center [784, 379] width 1568 height 758
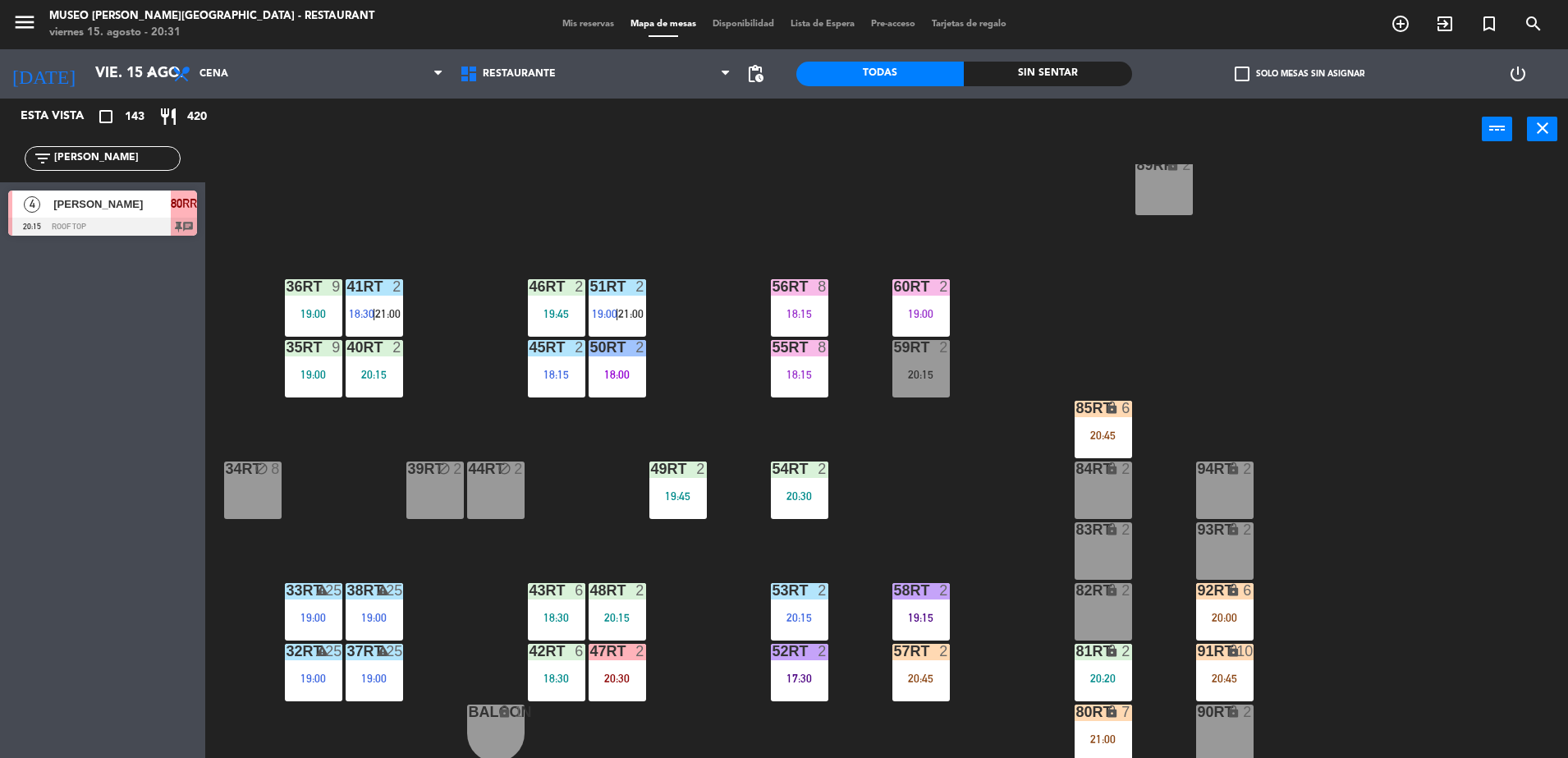
type input "tom"
click at [160, 215] on div "[PERSON_NAME]" at bounding box center [112, 205] width 119 height 27
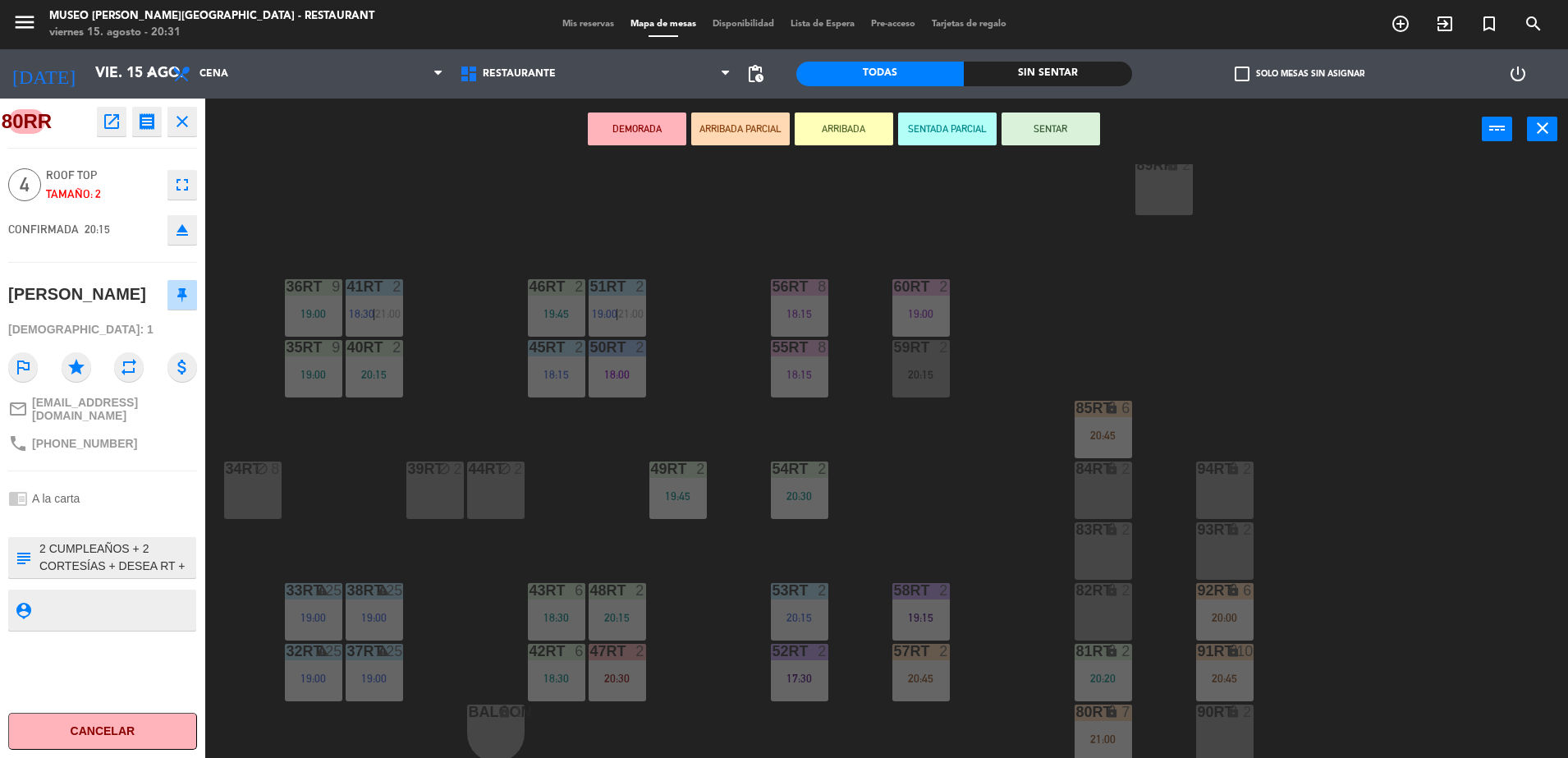
click at [127, 547] on textarea at bounding box center [116, 557] width 157 height 34
click at [726, 130] on button "ARRIBADA PARCIAL" at bounding box center [740, 129] width 99 height 33
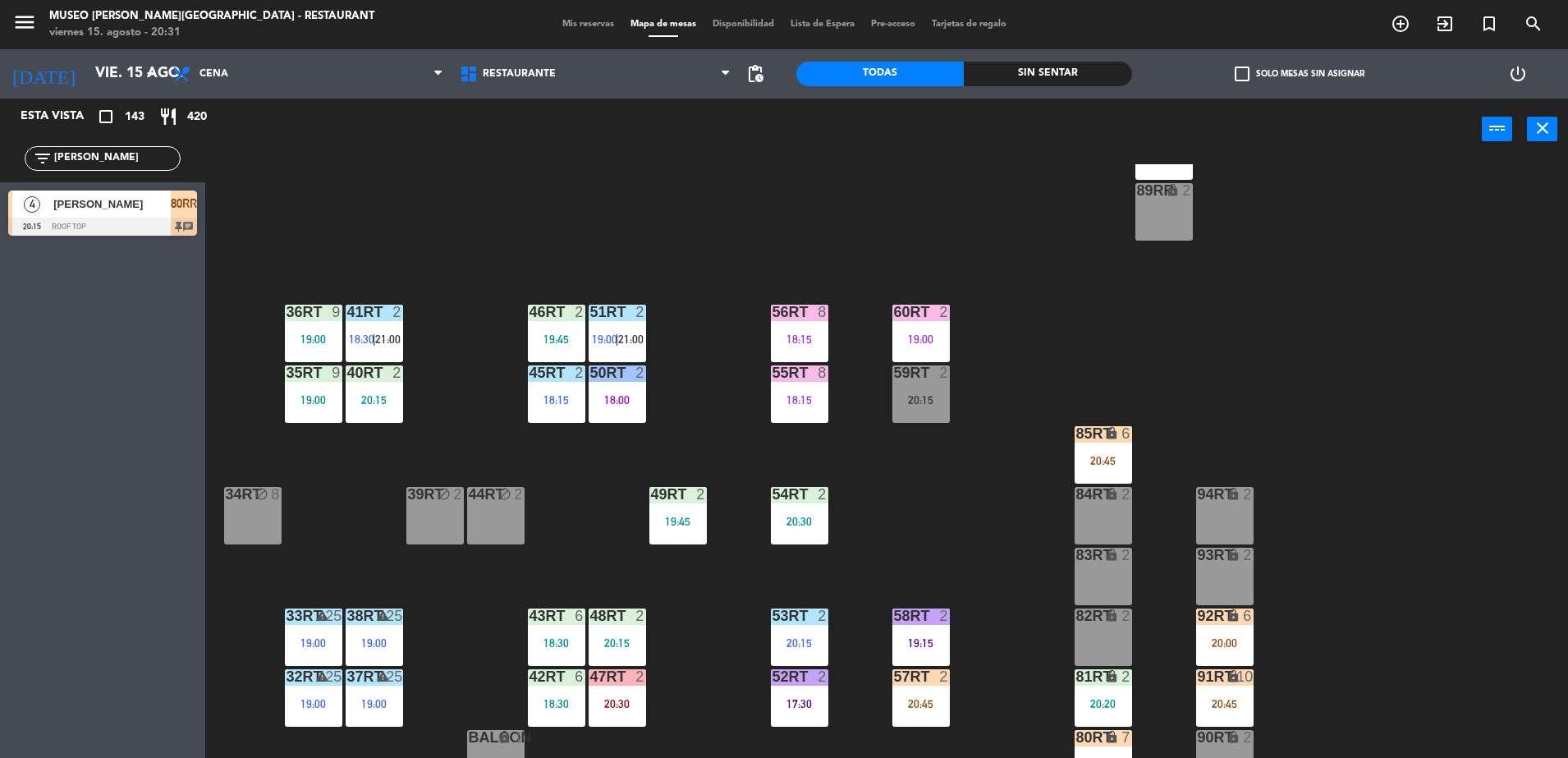
scroll to position [643, 0]
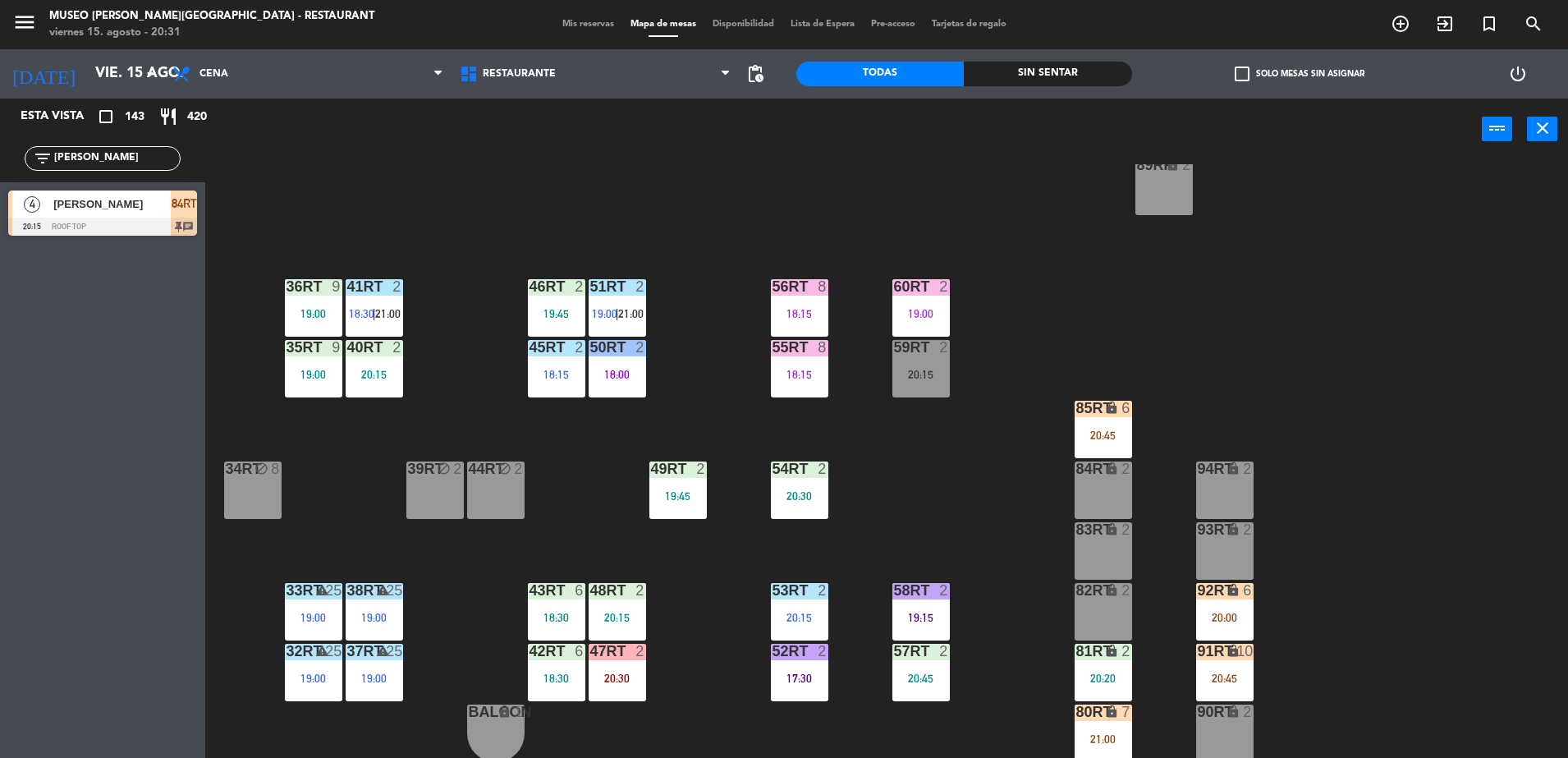
drag, startPoint x: 184, startPoint y: 206, endPoint x: 1094, endPoint y: 486, distance: 952.1
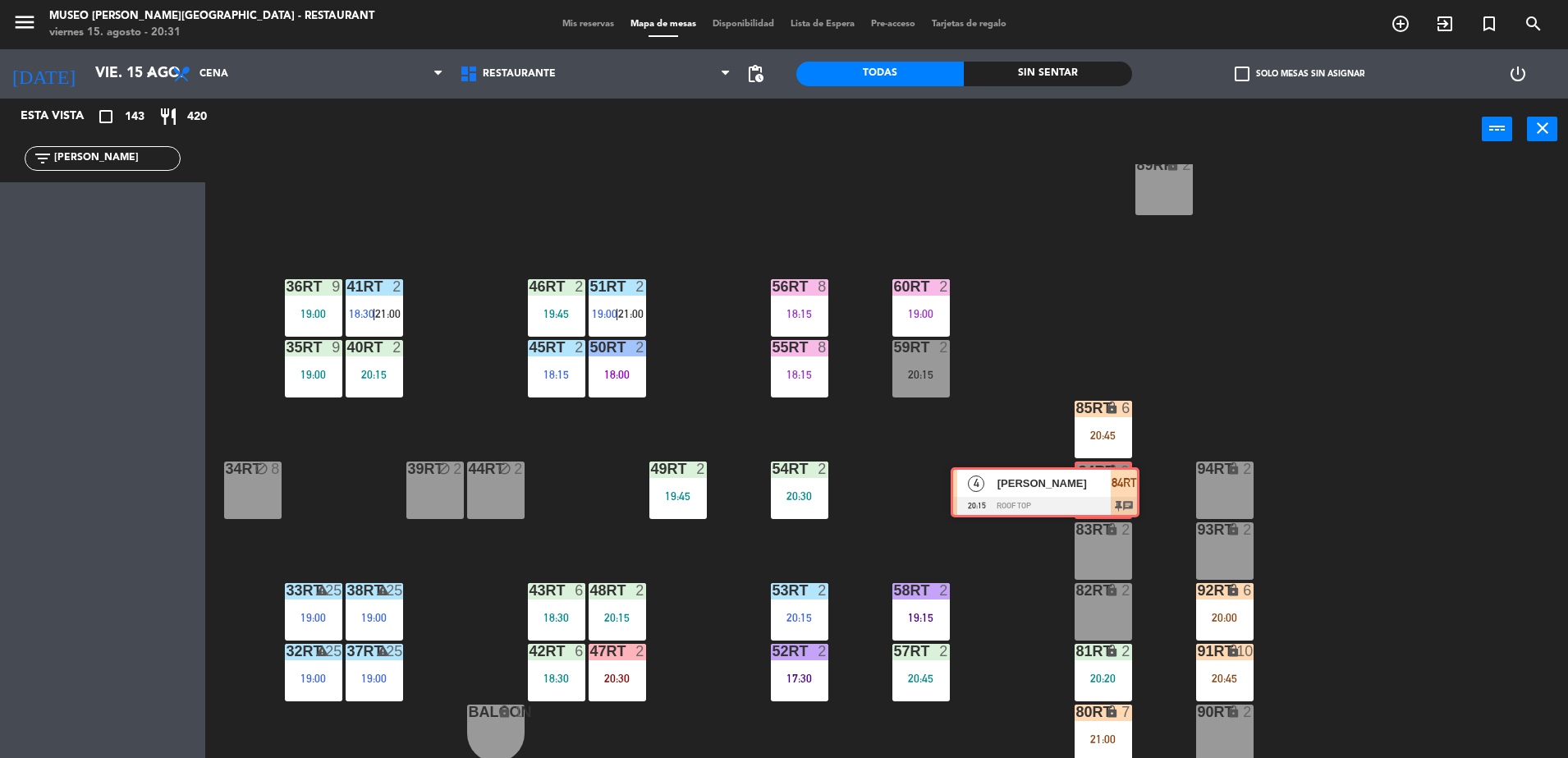
drag, startPoint x: 155, startPoint y: 214, endPoint x: 1084, endPoint y: 487, distance: 968.3
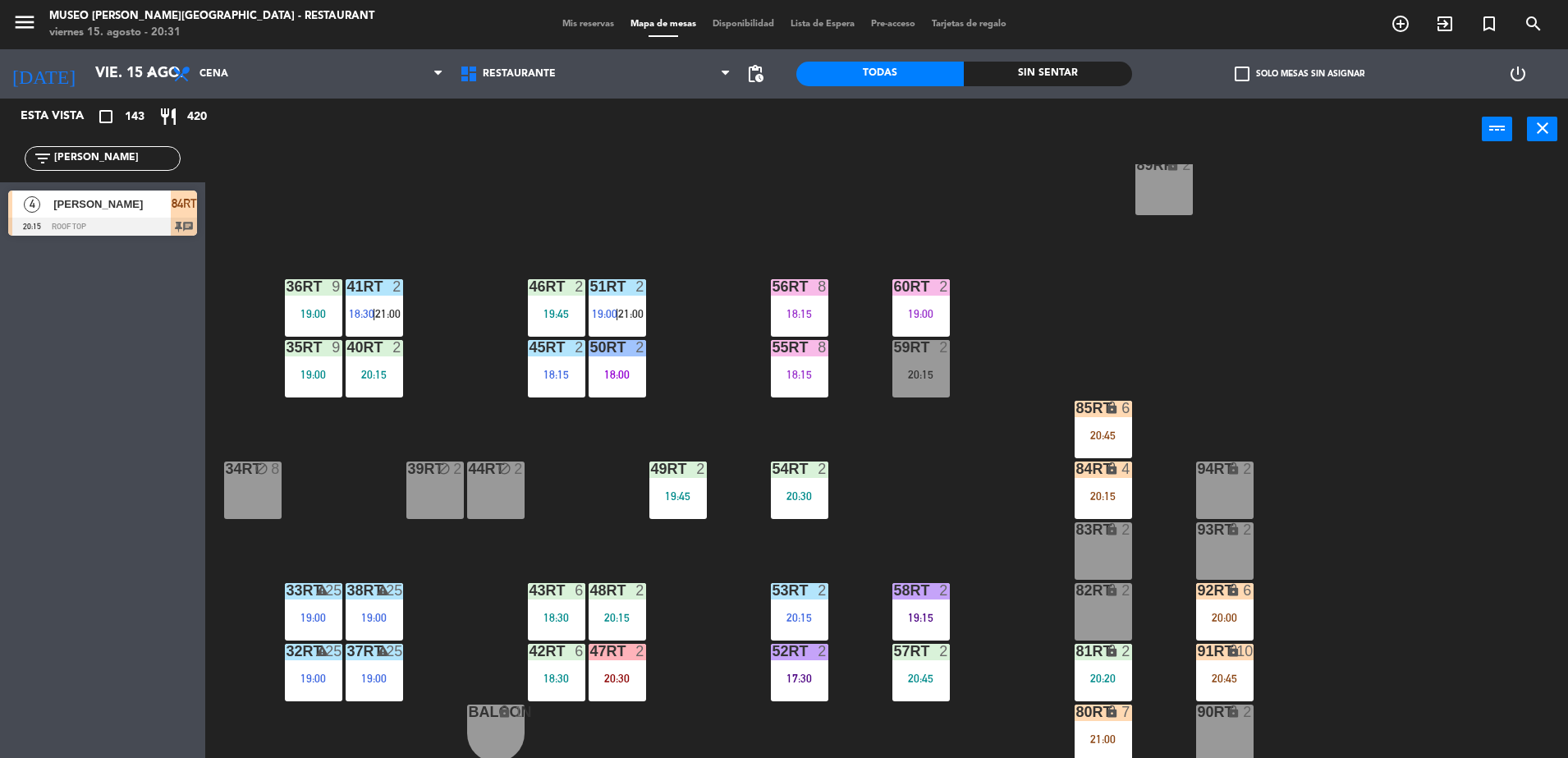
click at [1084, 487] on div "84RT lock 4 20:15" at bounding box center [1103, 490] width 58 height 58
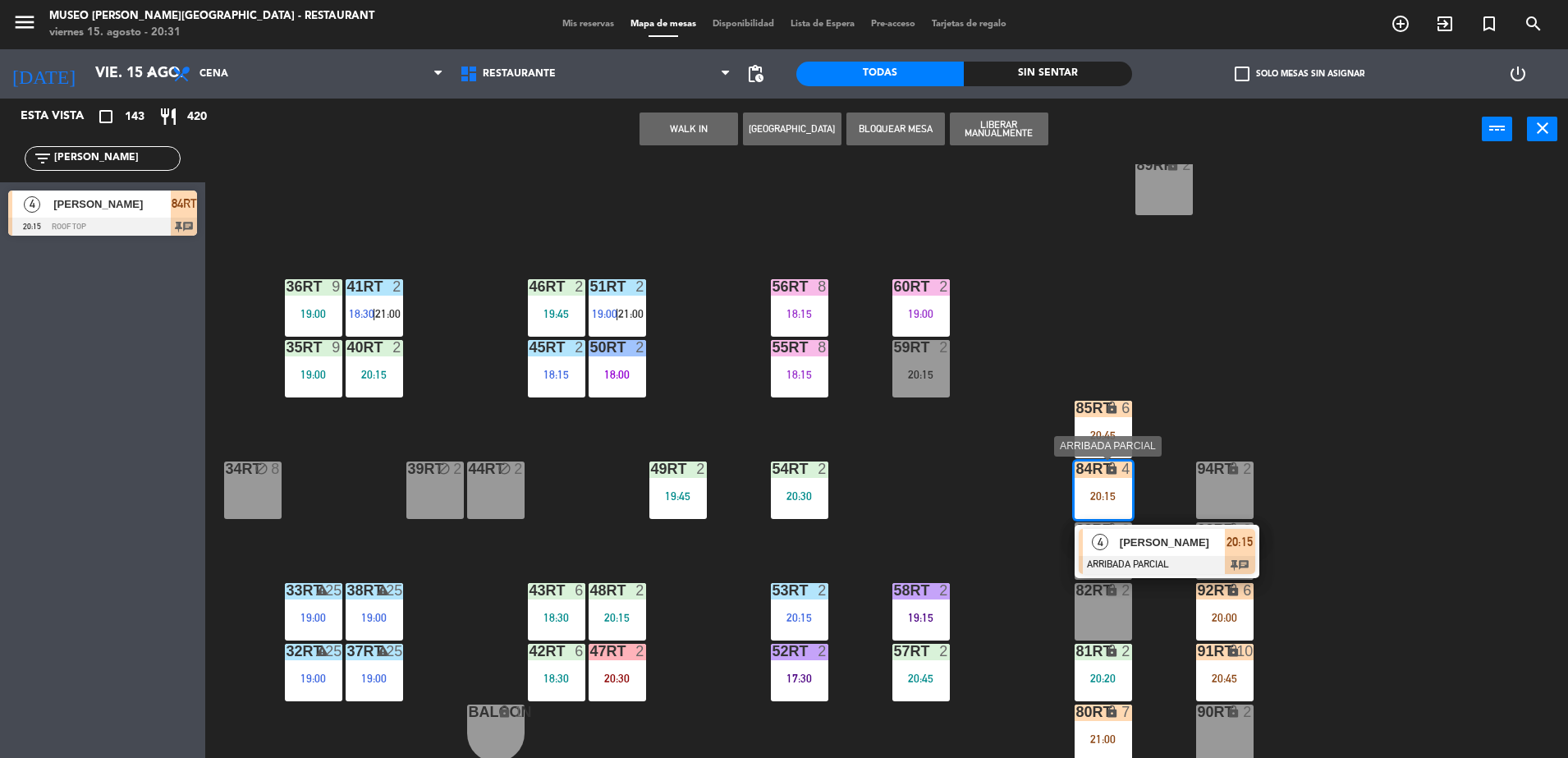
click at [1157, 557] on div at bounding box center [1167, 565] width 176 height 18
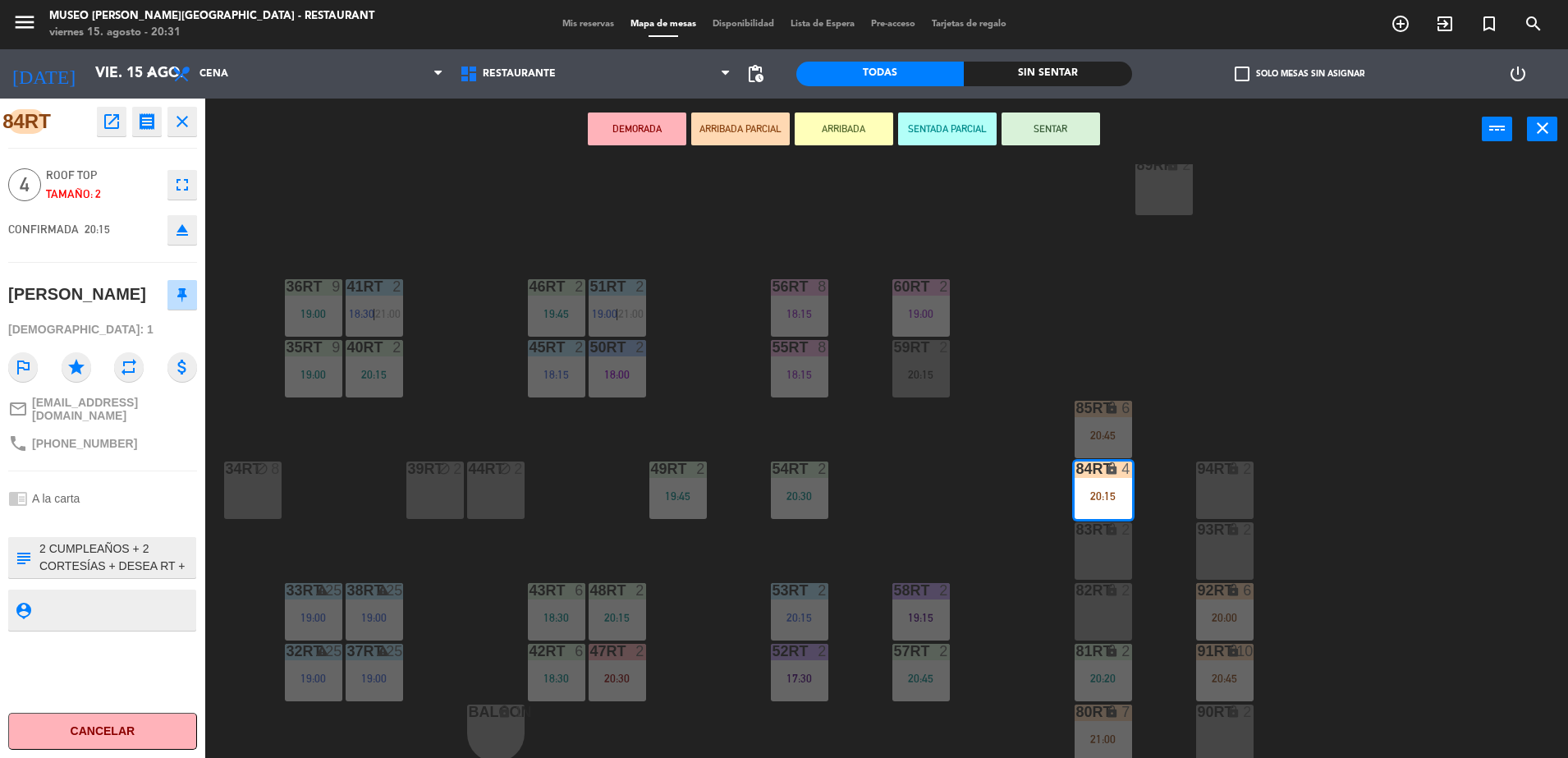
click at [166, 551] on textarea at bounding box center [116, 557] width 157 height 34
click at [141, 559] on textarea at bounding box center [116, 557] width 157 height 34
click at [129, 565] on textarea at bounding box center [116, 557] width 157 height 34
type textarea "2 CUMPLEAÑOS + 2 CORTESÍAS + DESEA RT + llegará 8:40pm -"
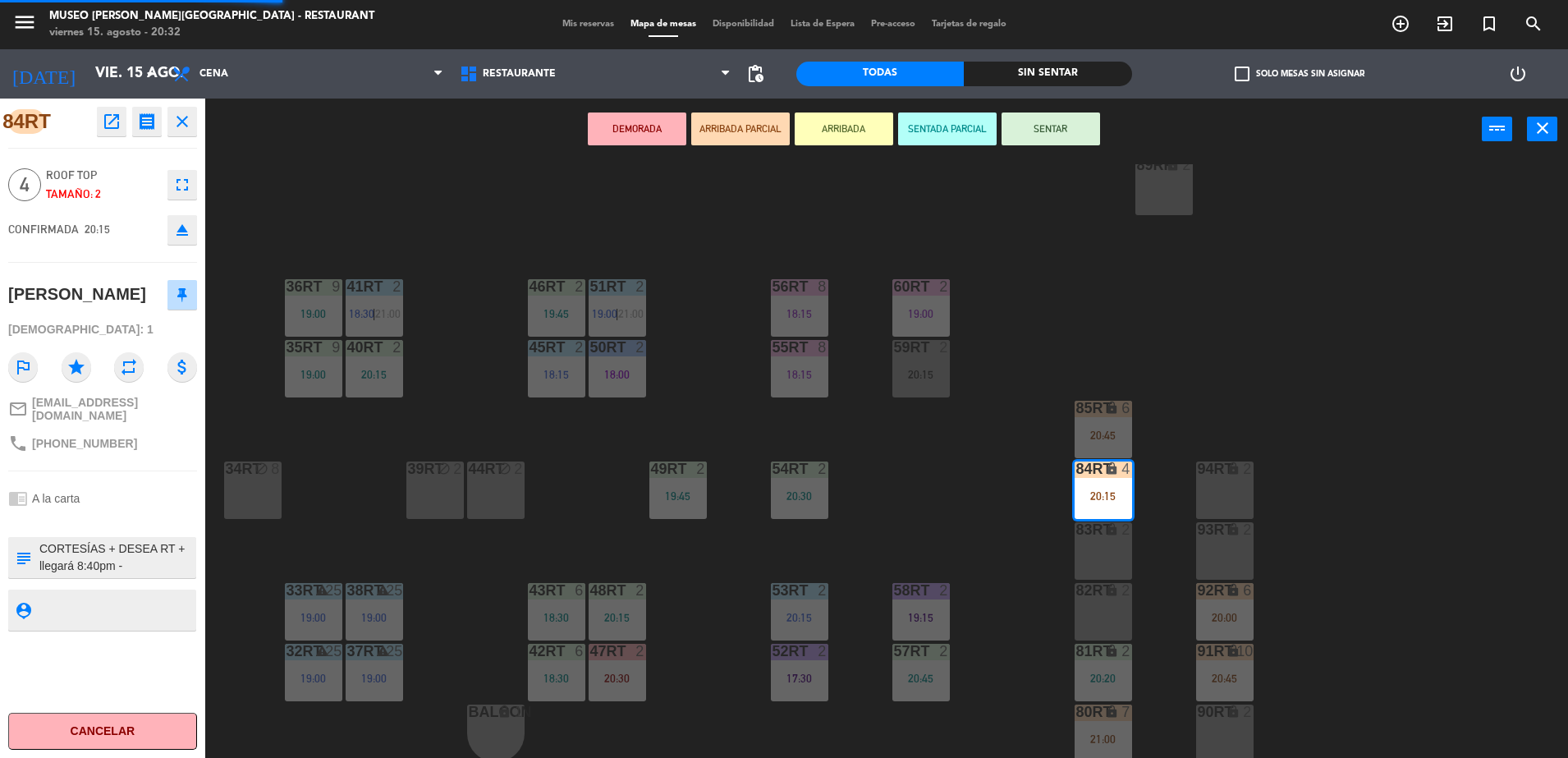
click at [147, 450] on div "phone +51995185818" at bounding box center [102, 444] width 189 height 31
click at [332, 423] on div "18RT 6 20:30 16RT 6 20:15 28RT 2 17:45 | 20:45 80RR lock 2 27RT 4 17:30 7RT 5 1…" at bounding box center [895, 463] width 1347 height 598
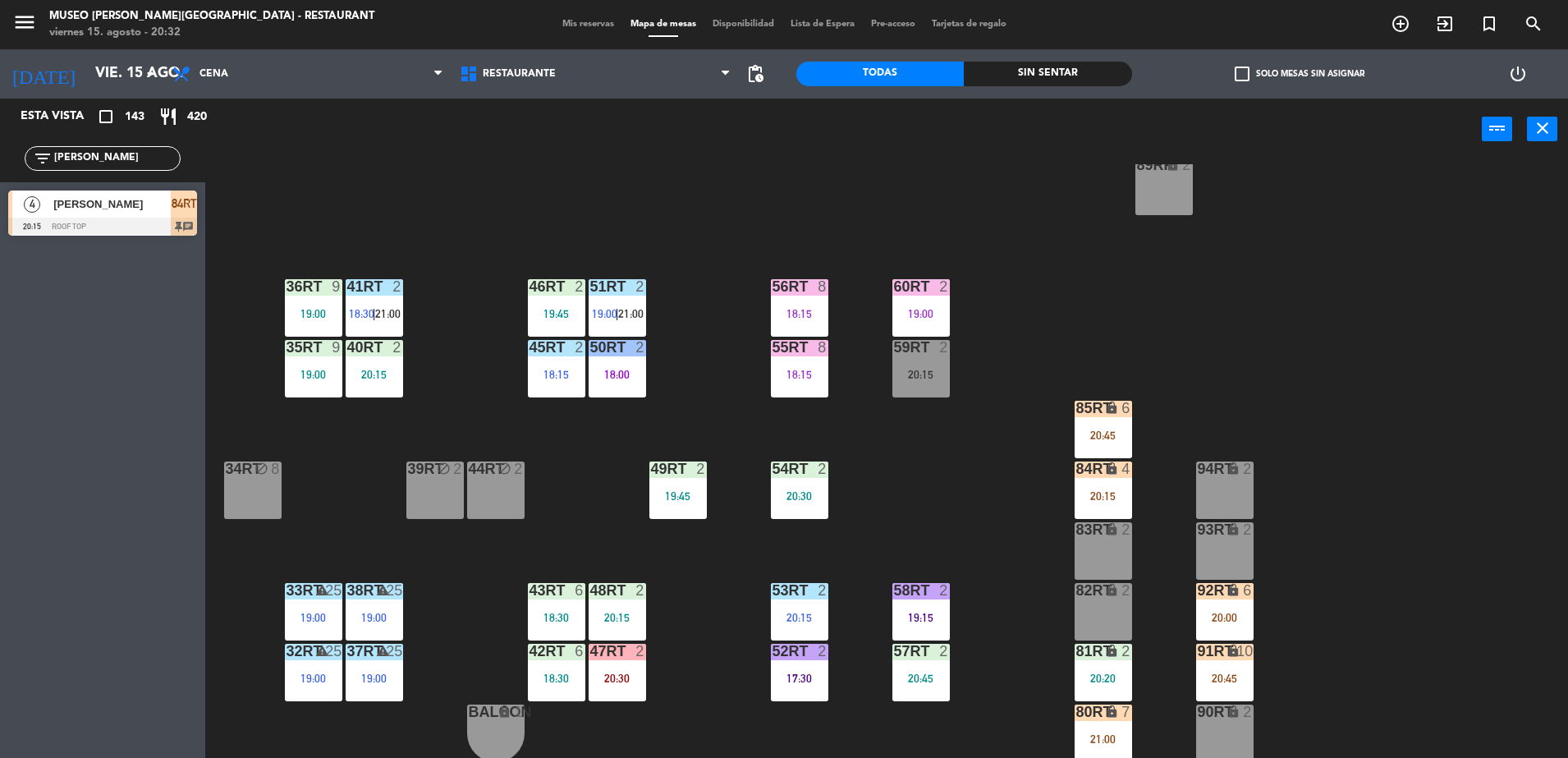
click at [149, 212] on span "[PERSON_NAME]" at bounding box center [113, 205] width 117 height 18
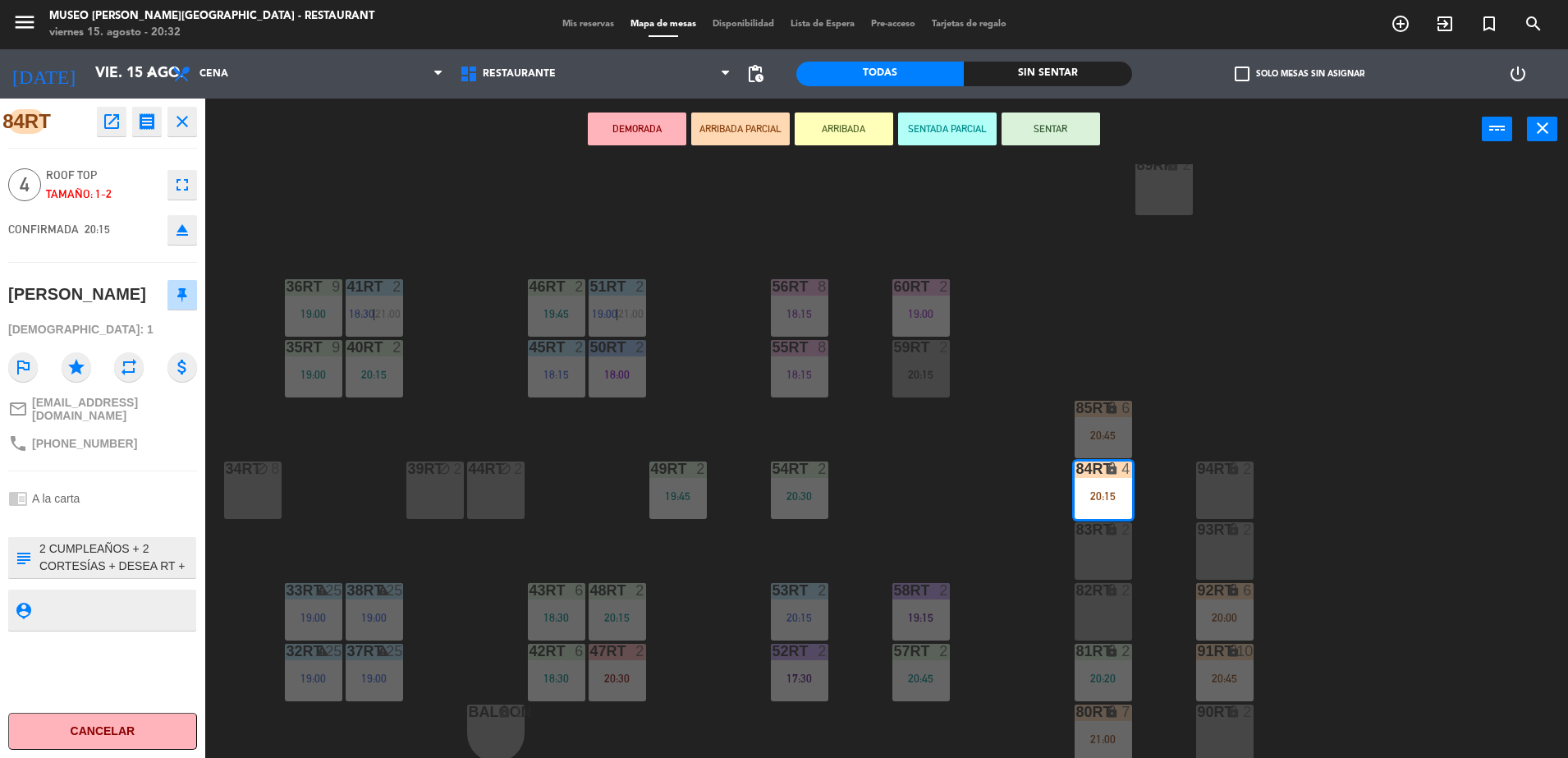
click at [177, 541] on textarea at bounding box center [116, 557] width 157 height 34
click at [135, 561] on textarea at bounding box center [116, 557] width 157 height 34
type textarea "2 CUMPLEAÑOS + 2 CORTESÍAS + DESEA RT + llegará 8:40pm - llego 20:32"
click at [109, 492] on div "chrome_reader_mode A la carta" at bounding box center [102, 498] width 189 height 31
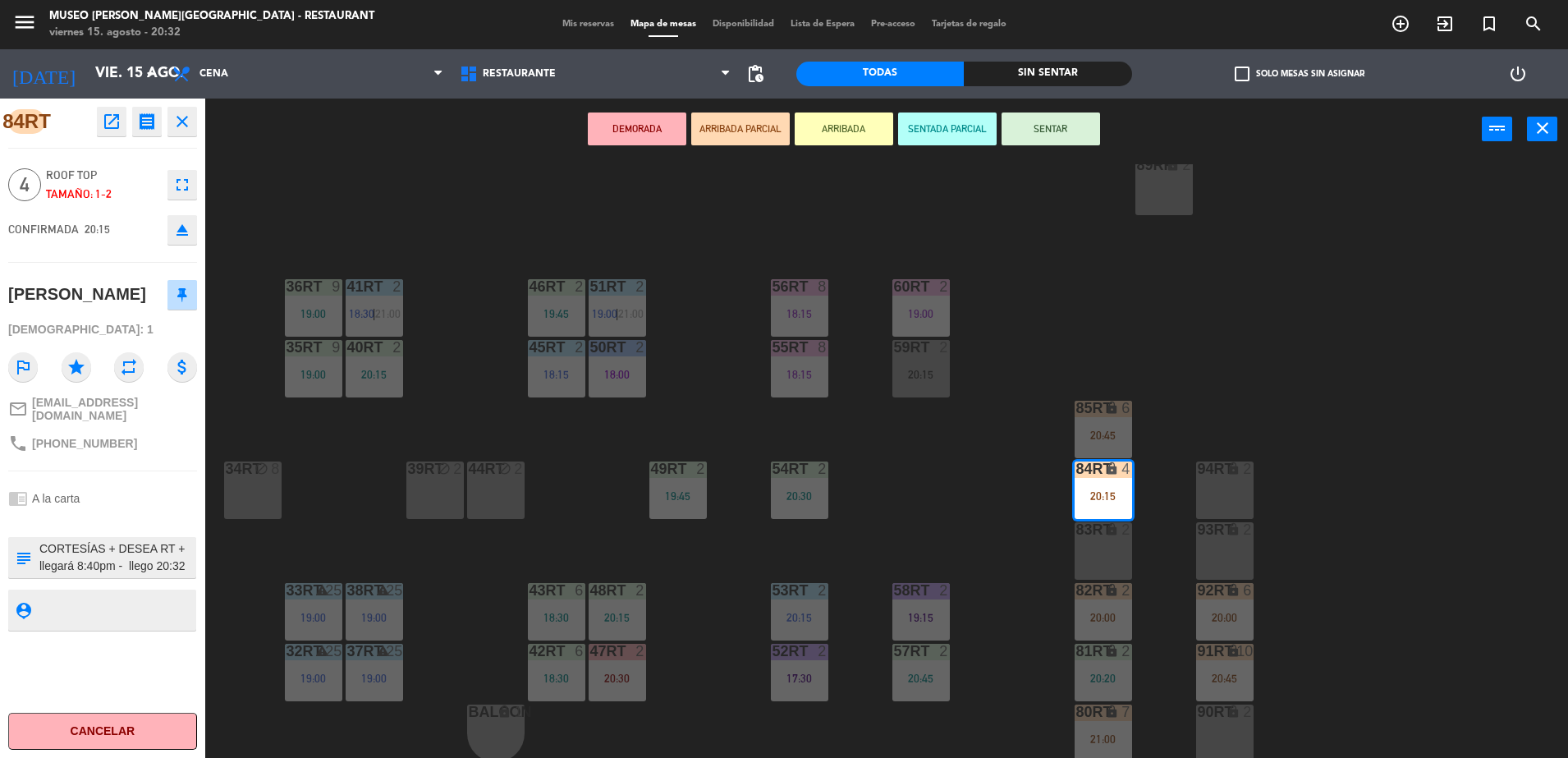
click at [140, 556] on textarea at bounding box center [116, 557] width 157 height 34
click at [603, 429] on div "18RT 6 20:30 16RT 6 20:15 28RT 2 17:45 | 20:45 80RR lock 2 20:15 27RT 4 17:30 7…" at bounding box center [895, 463] width 1347 height 598
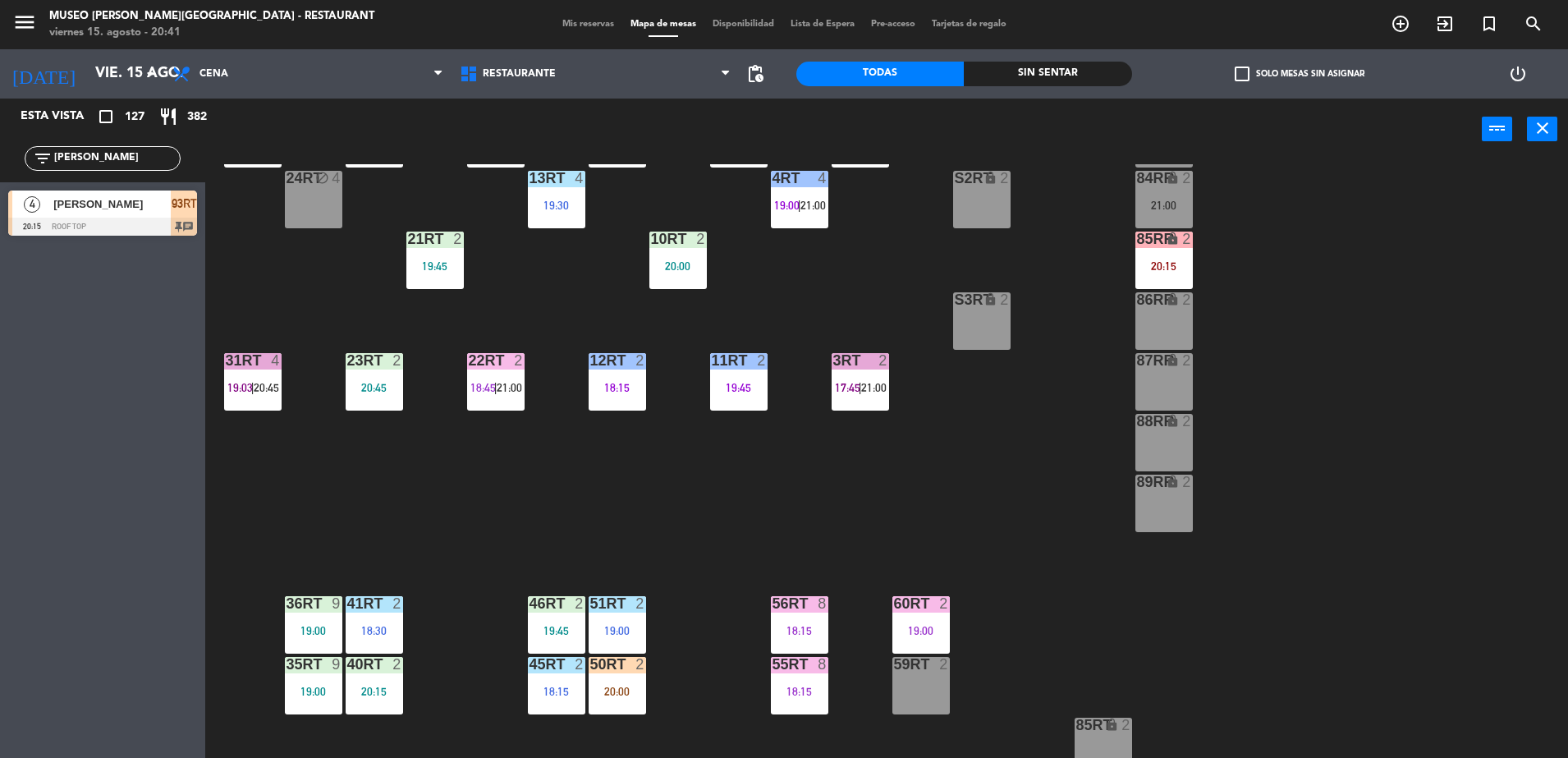
scroll to position [643, 0]
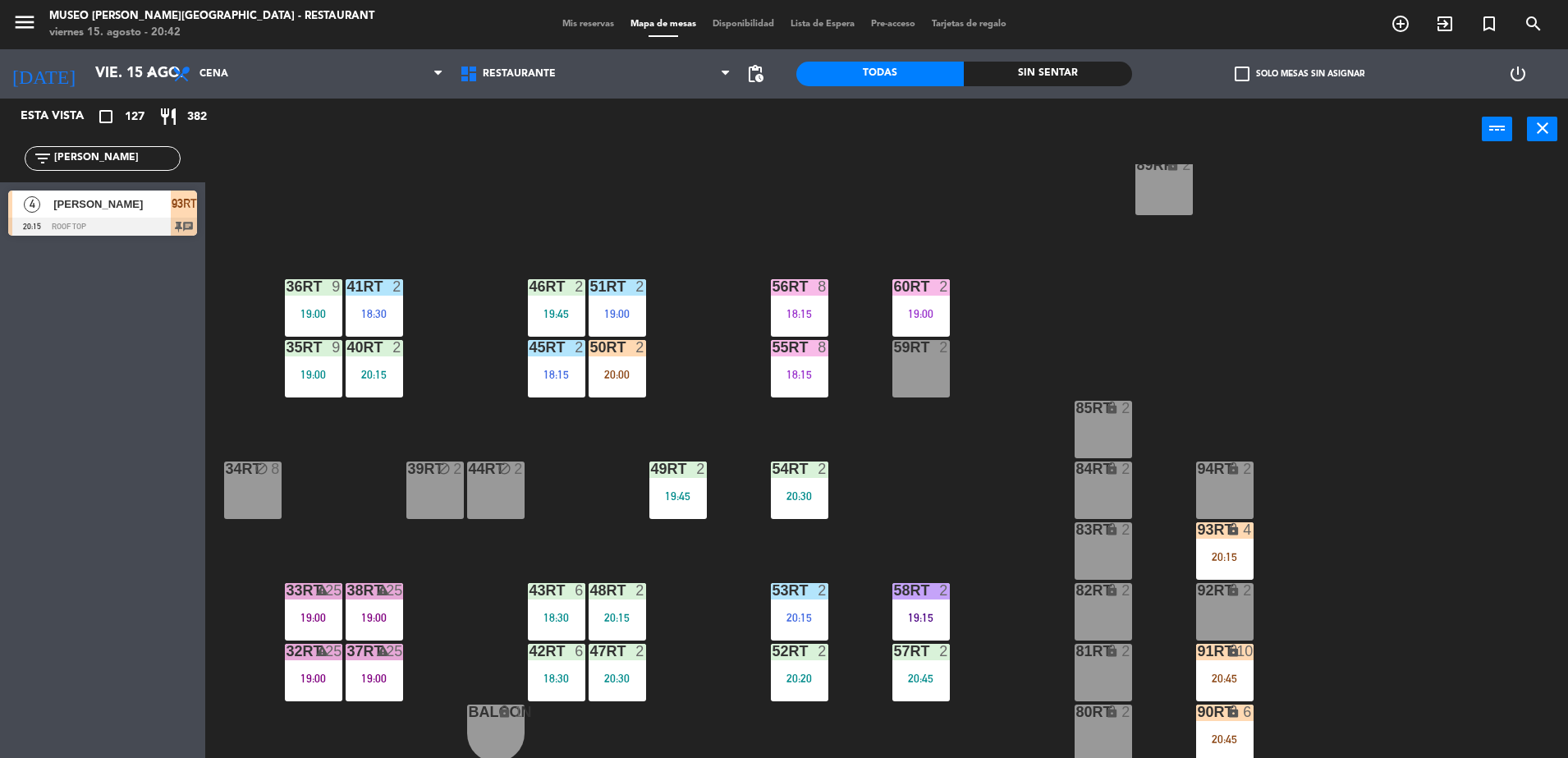
drag, startPoint x: 95, startPoint y: 159, endPoint x: 0, endPoint y: 161, distance: 95.0
click at [0, 161] on html "close × Museo Larco Café - Restaurant × chrome_reader_mode Listado de Reservas …" at bounding box center [784, 379] width 1568 height 758
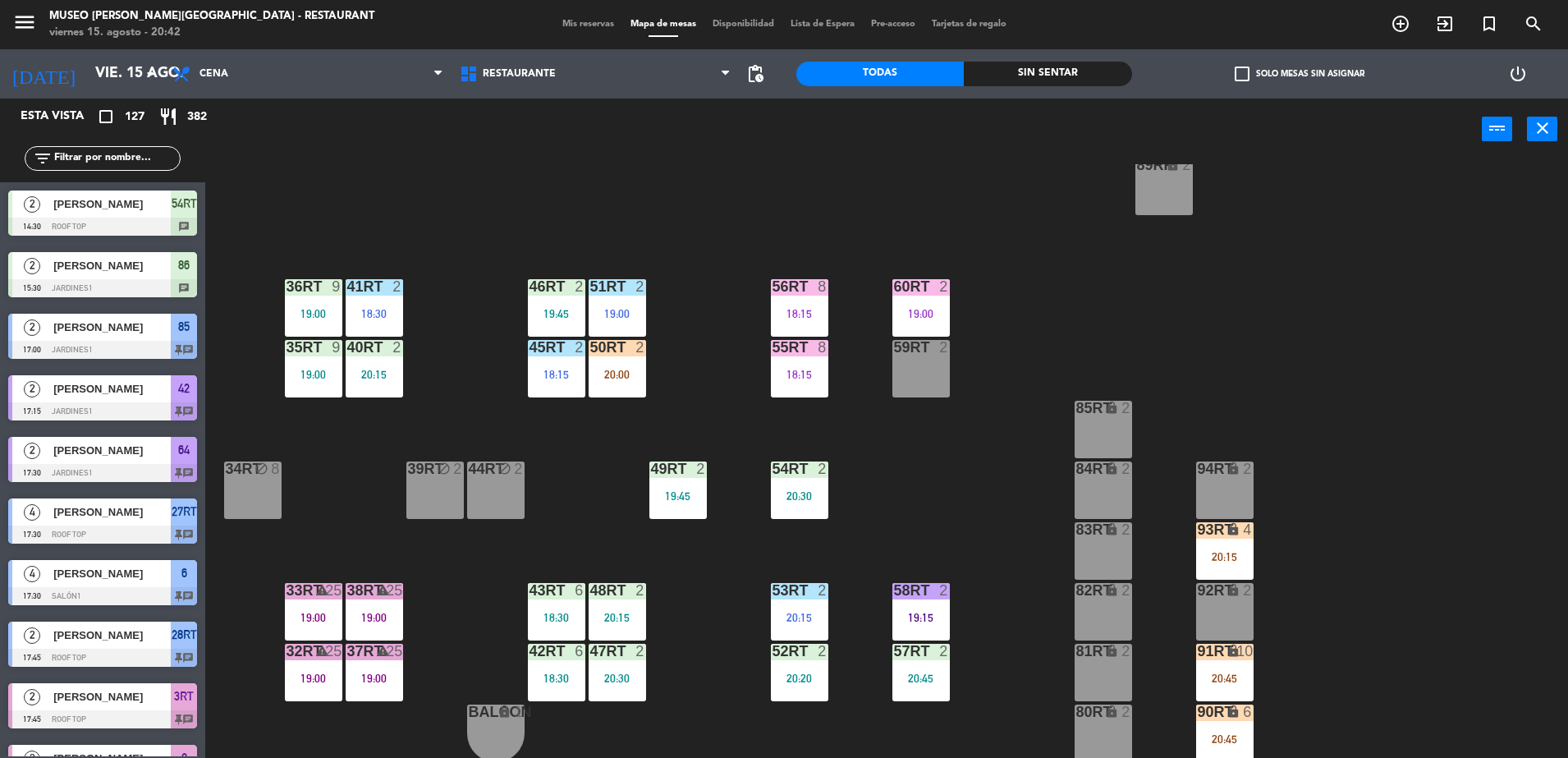
click at [130, 147] on div "filter_list" at bounding box center [102, 158] width 156 height 24
click at [131, 152] on input "text" at bounding box center [116, 159] width 127 height 18
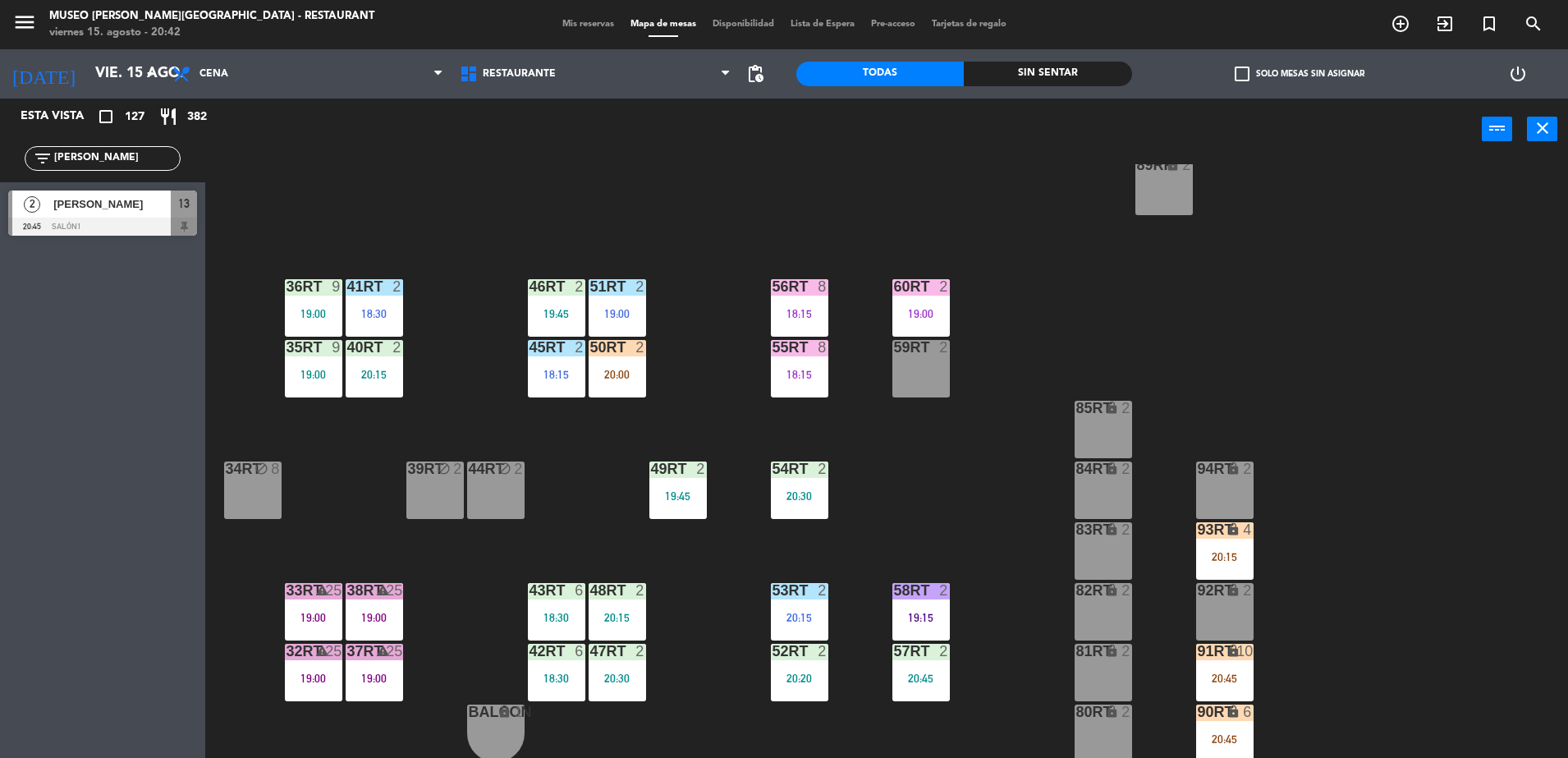
type input "karen"
drag, startPoint x: 814, startPoint y: 371, endPoint x: 939, endPoint y: 366, distance: 125.1
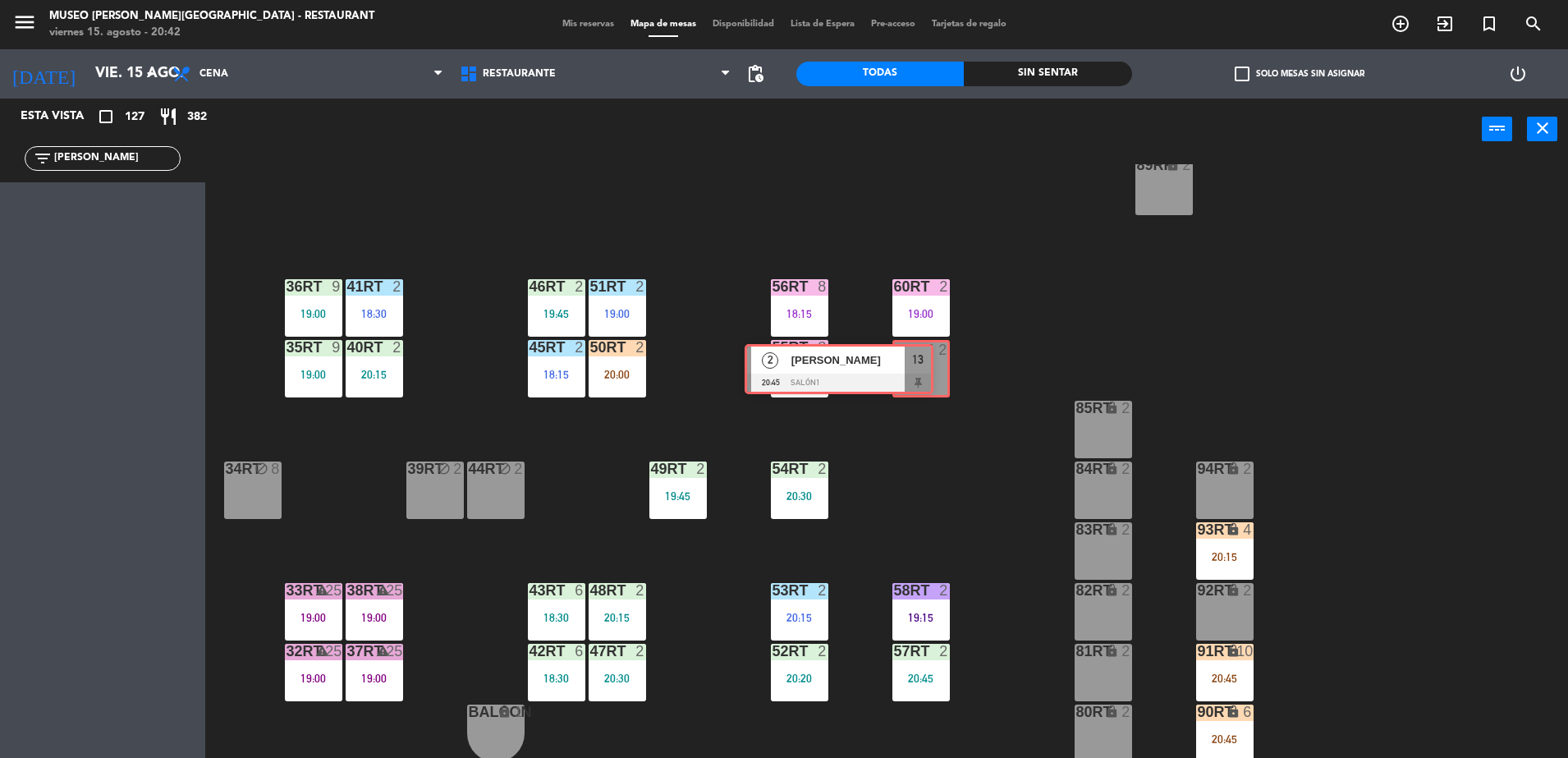
drag, startPoint x: 180, startPoint y: 213, endPoint x: 911, endPoint y: 361, distance: 745.8
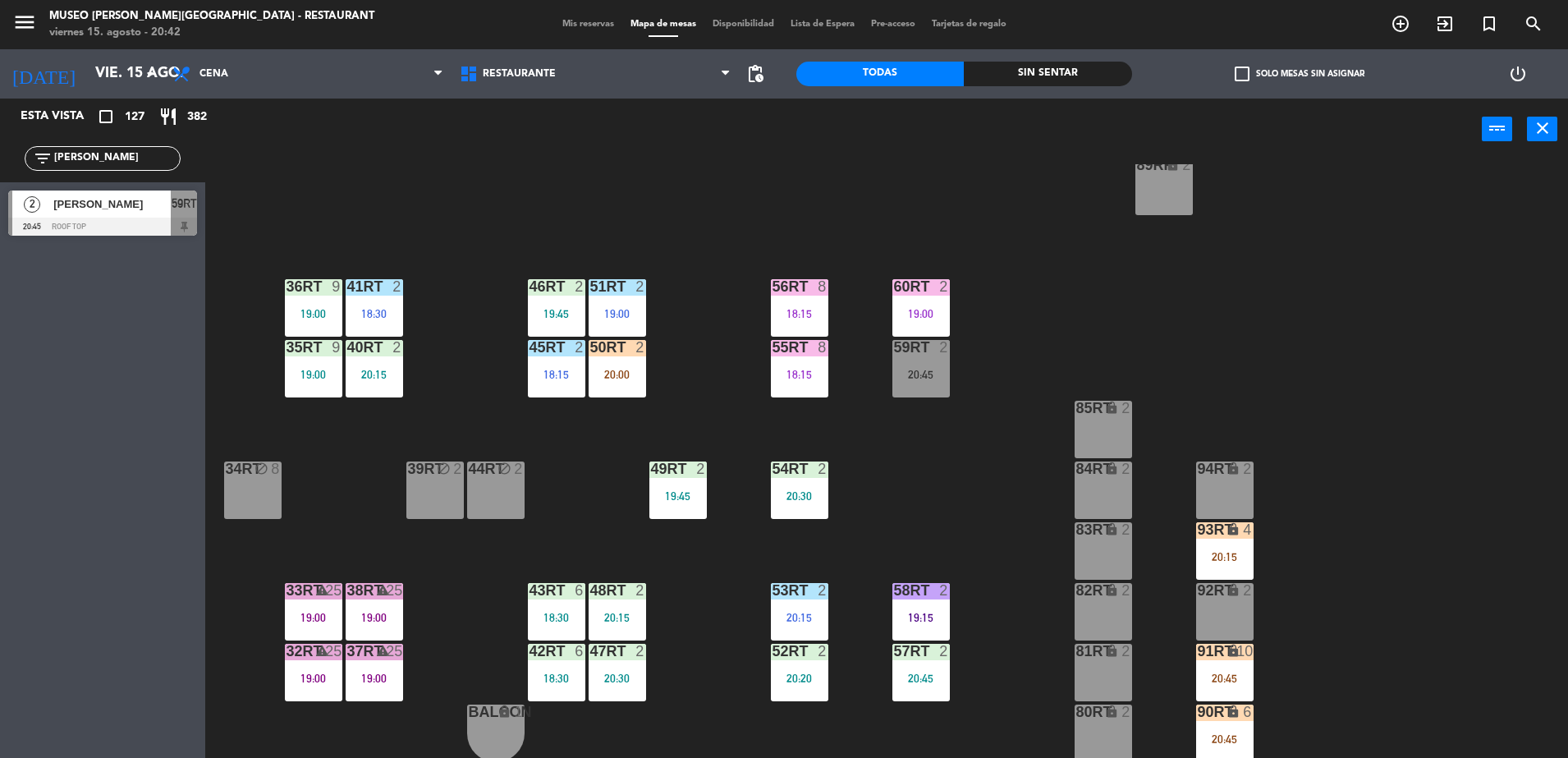
click at [111, 233] on div at bounding box center [102, 226] width 189 height 18
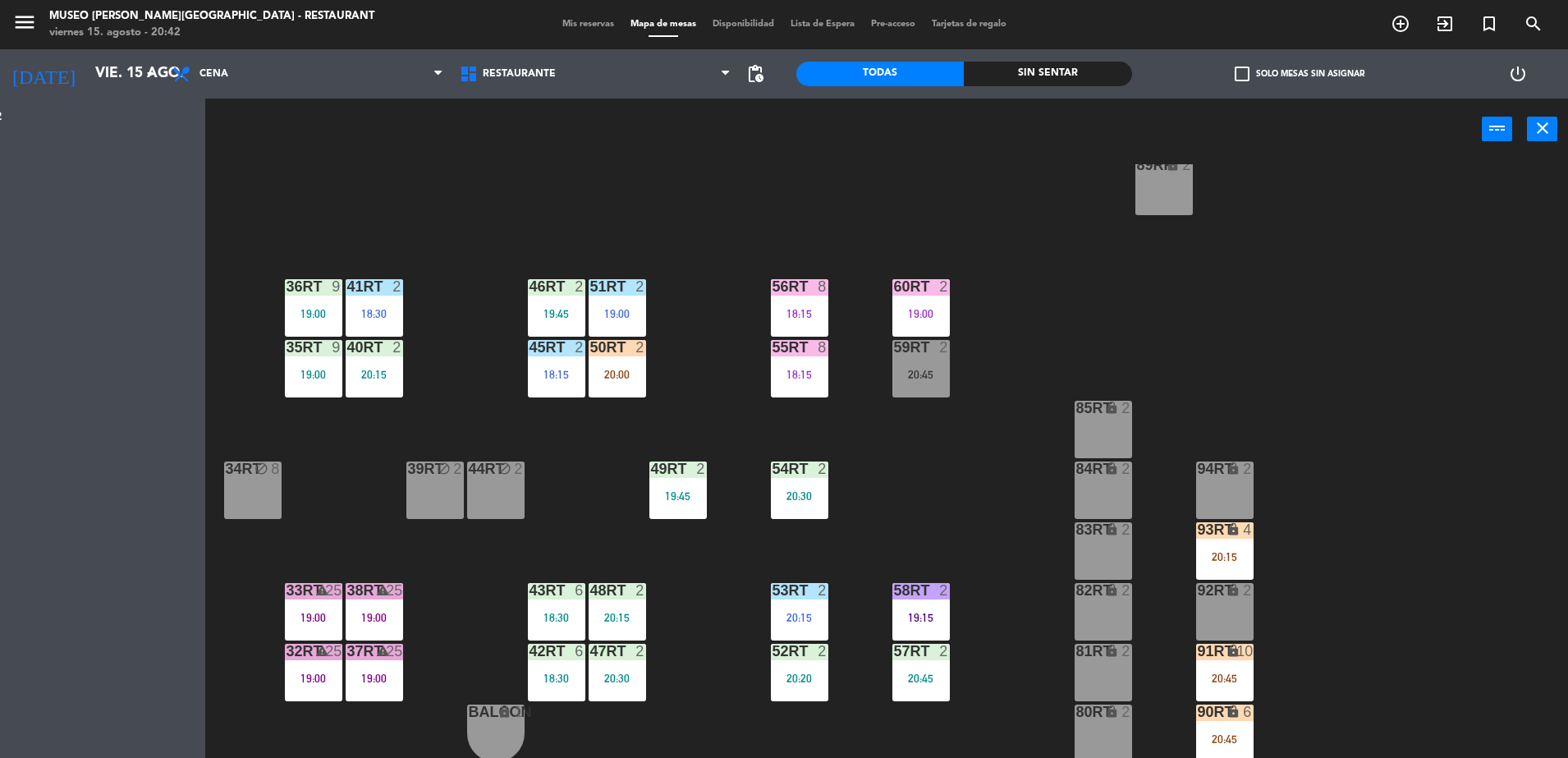
scroll to position [0, 0]
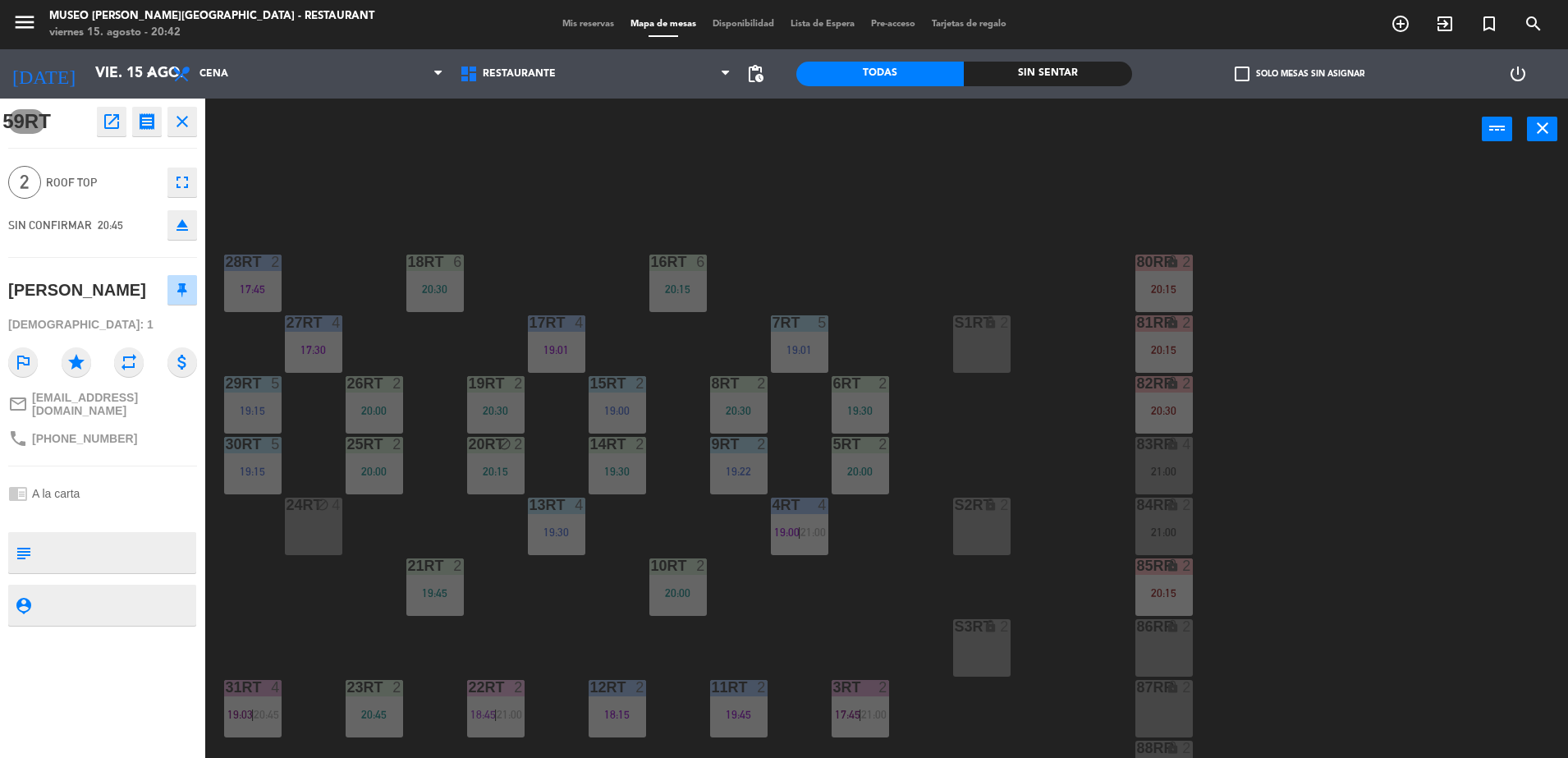
click at [547, 247] on div "18RT 6 20:30 16RT 6 20:15 28RT 2 17:45 80RR lock 2 20:15 27RT 4 17:30 7RT 5 19:…" at bounding box center [895, 463] width 1347 height 598
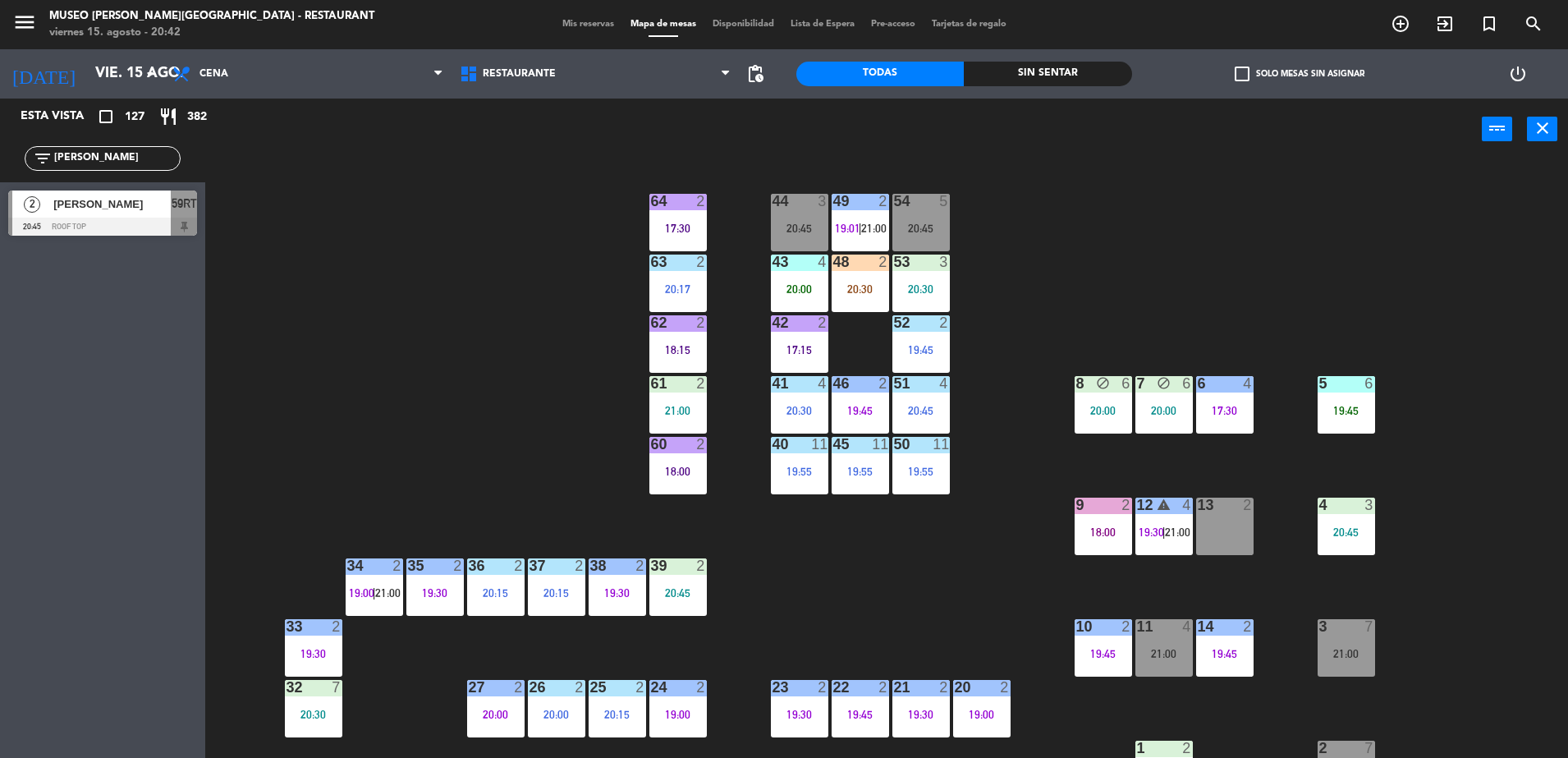
click at [201, 219] on div "2 Karen Gianina Tenazoa Reátegui 20:45 Roof Top 59RT" at bounding box center [103, 213] width 206 height 62
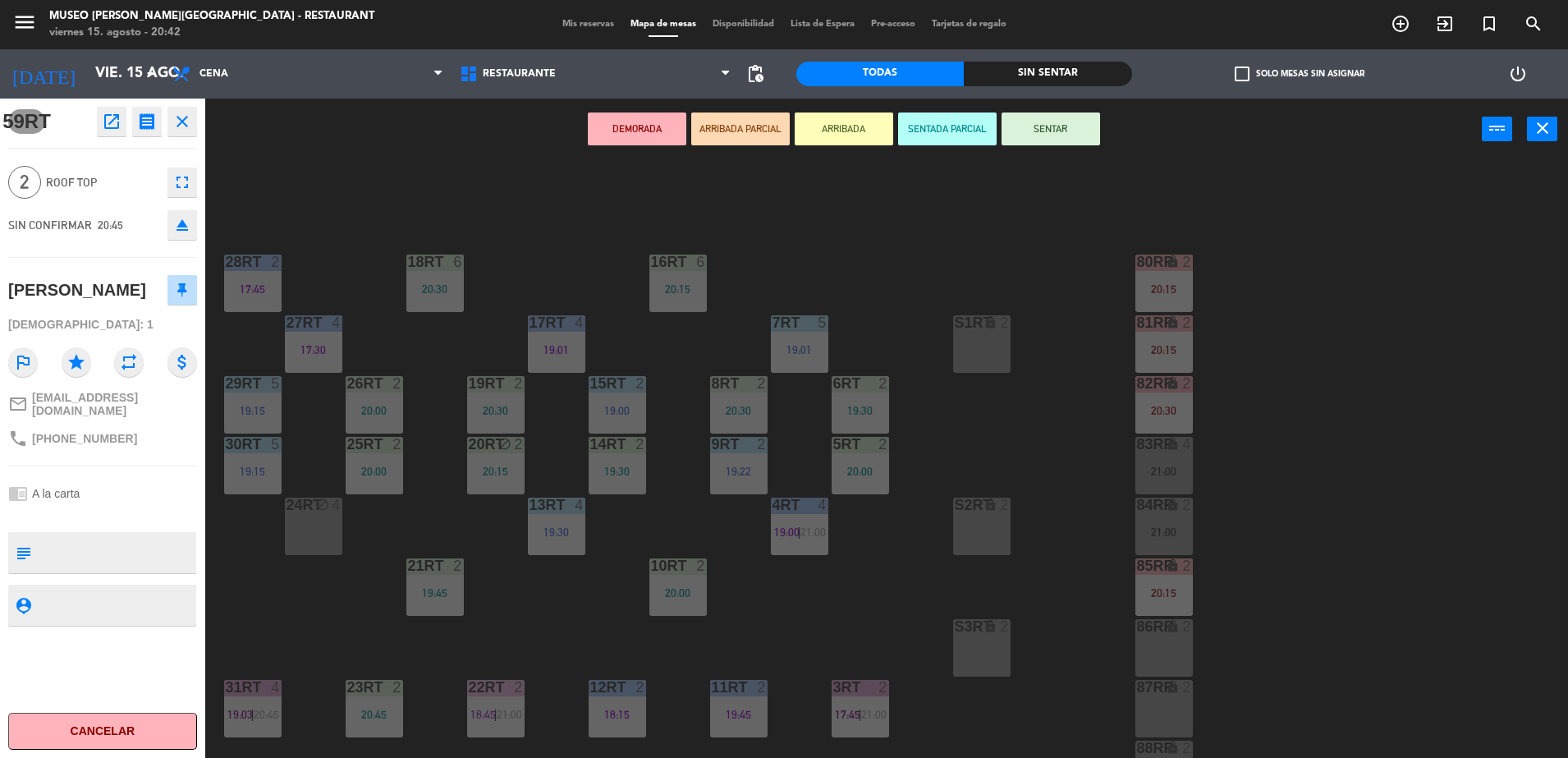
click at [743, 133] on button "ARRIBADA PARCIAL" at bounding box center [740, 129] width 99 height 33
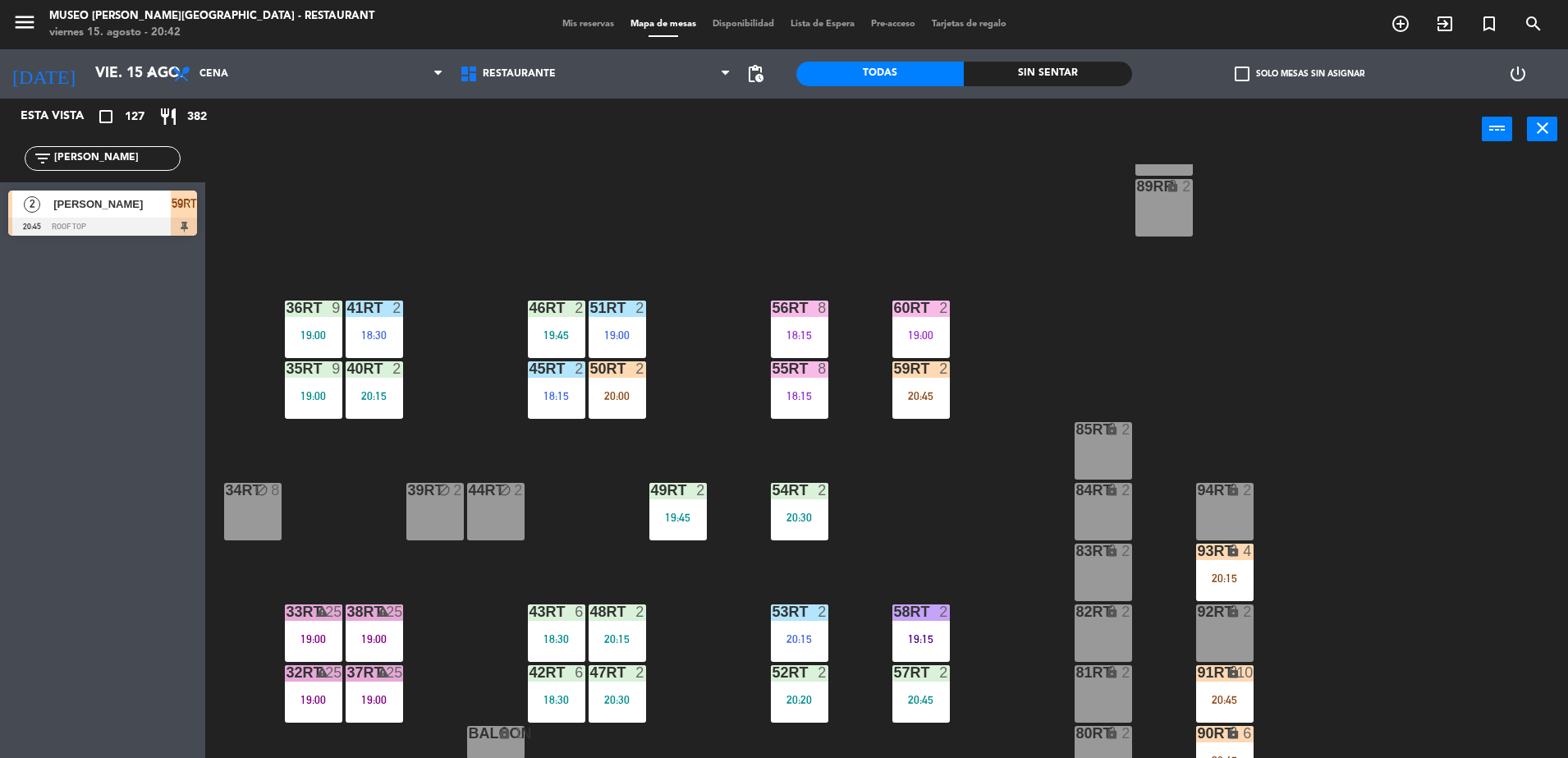
scroll to position [639, 0]
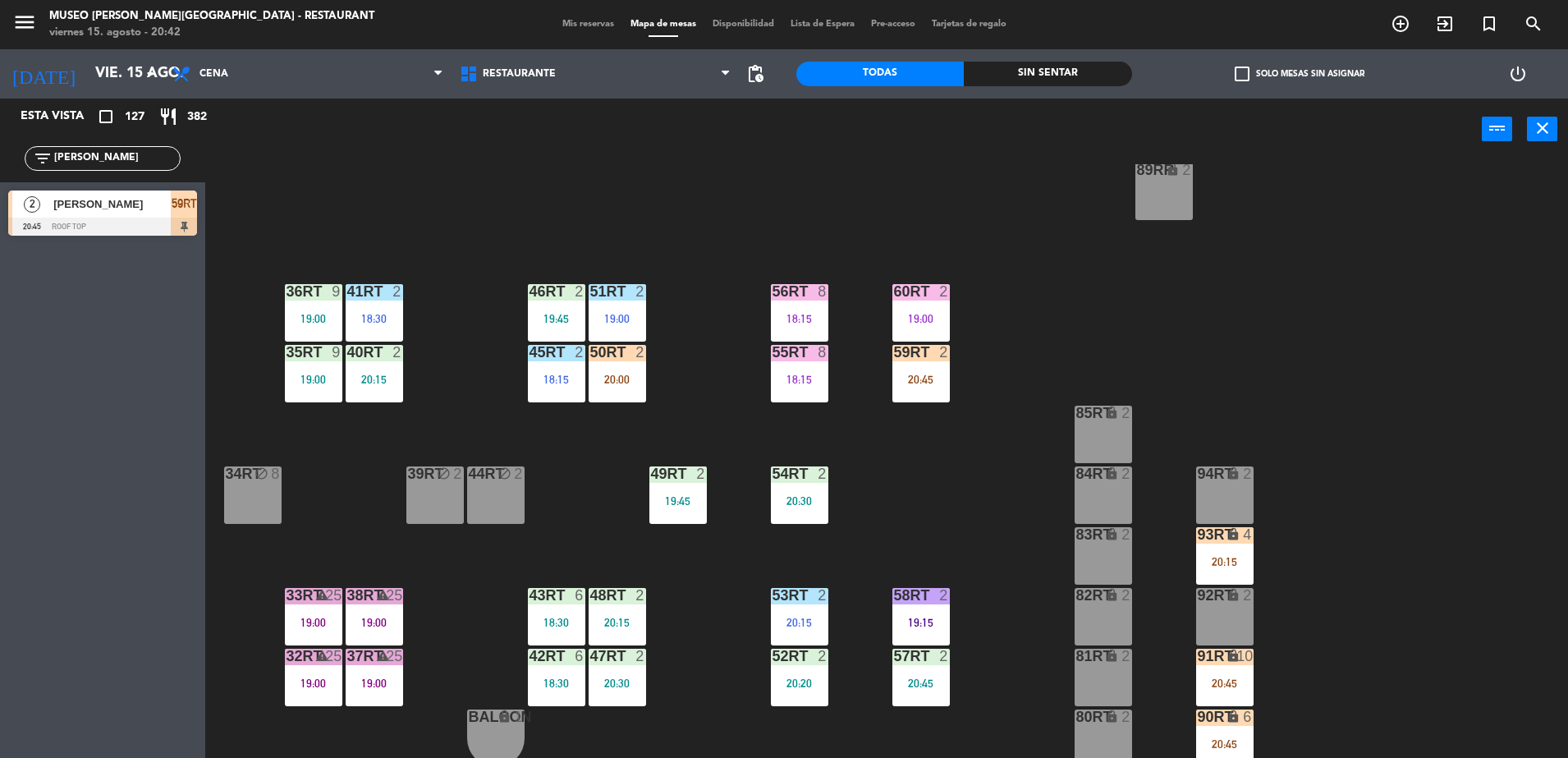
drag, startPoint x: 99, startPoint y: 152, endPoint x: 0, endPoint y: 232, distance: 127.3
click at [0, 235] on html "close × Museo Larco Café - Restaurant × chrome_reader_mode Listado de Reservas …" at bounding box center [784, 379] width 1568 height 758
type input "d"
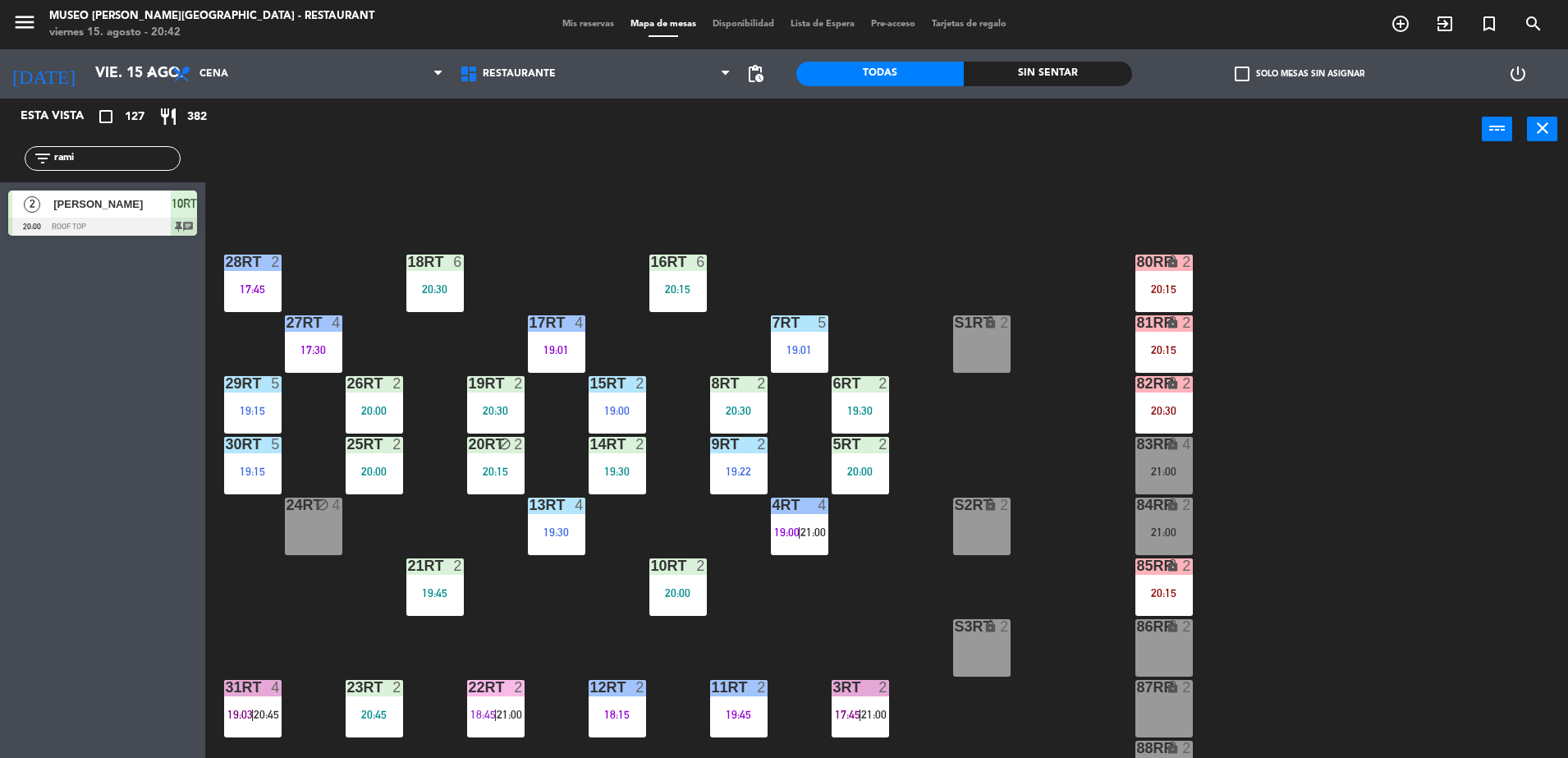
drag, startPoint x: 99, startPoint y: 159, endPoint x: 0, endPoint y: 191, distance: 104.0
click at [0, 191] on html "close × Museo Larco Café - Restaurant × chrome_reader_mode Listado de Reservas …" at bounding box center [784, 379] width 1568 height 758
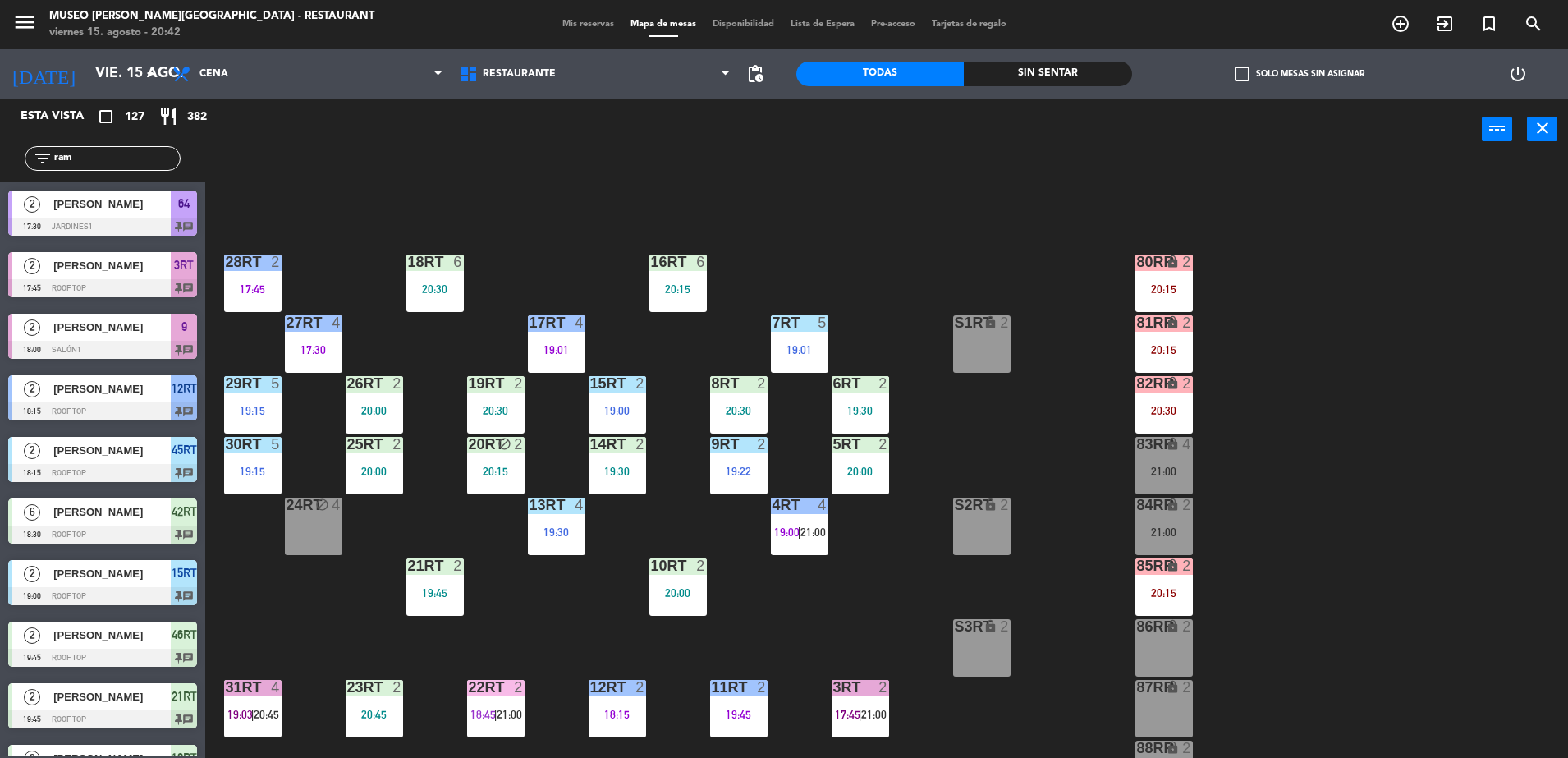
type input "rami"
